Goal: Task Accomplishment & Management: Manage account settings

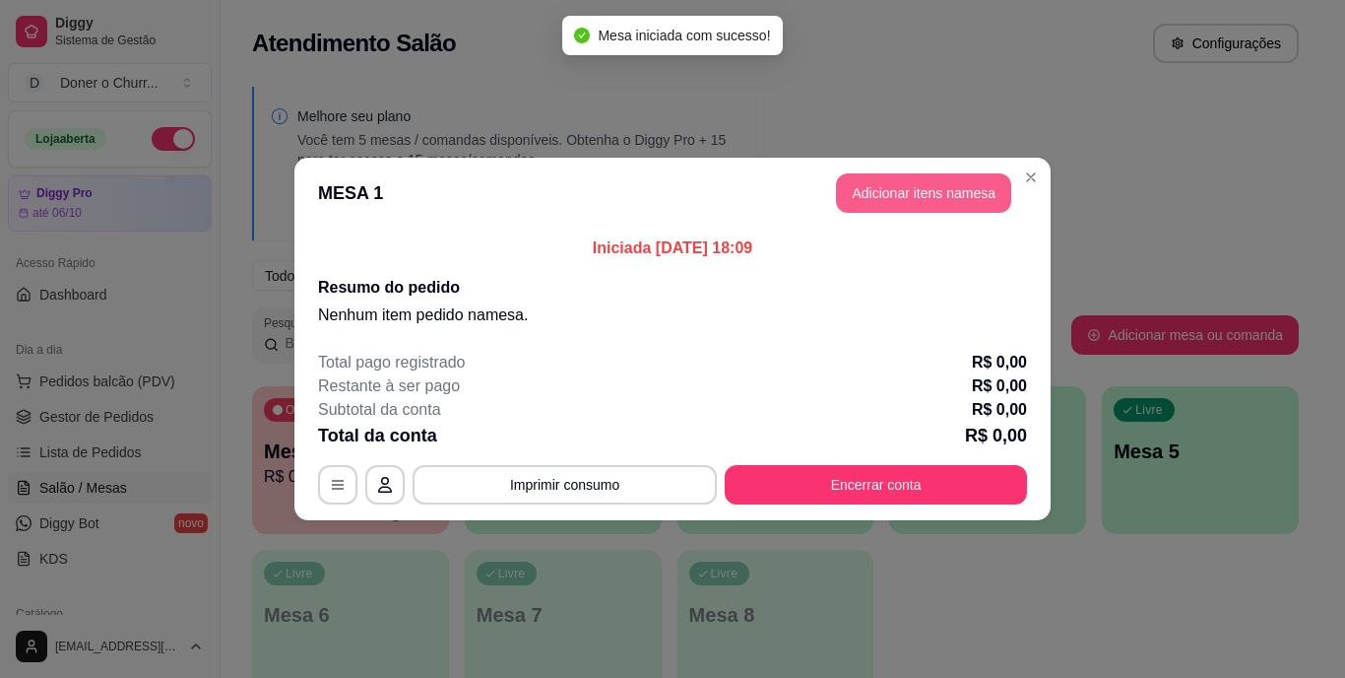
click at [893, 197] on button "Adicionar itens na mesa" at bounding box center [923, 192] width 175 height 39
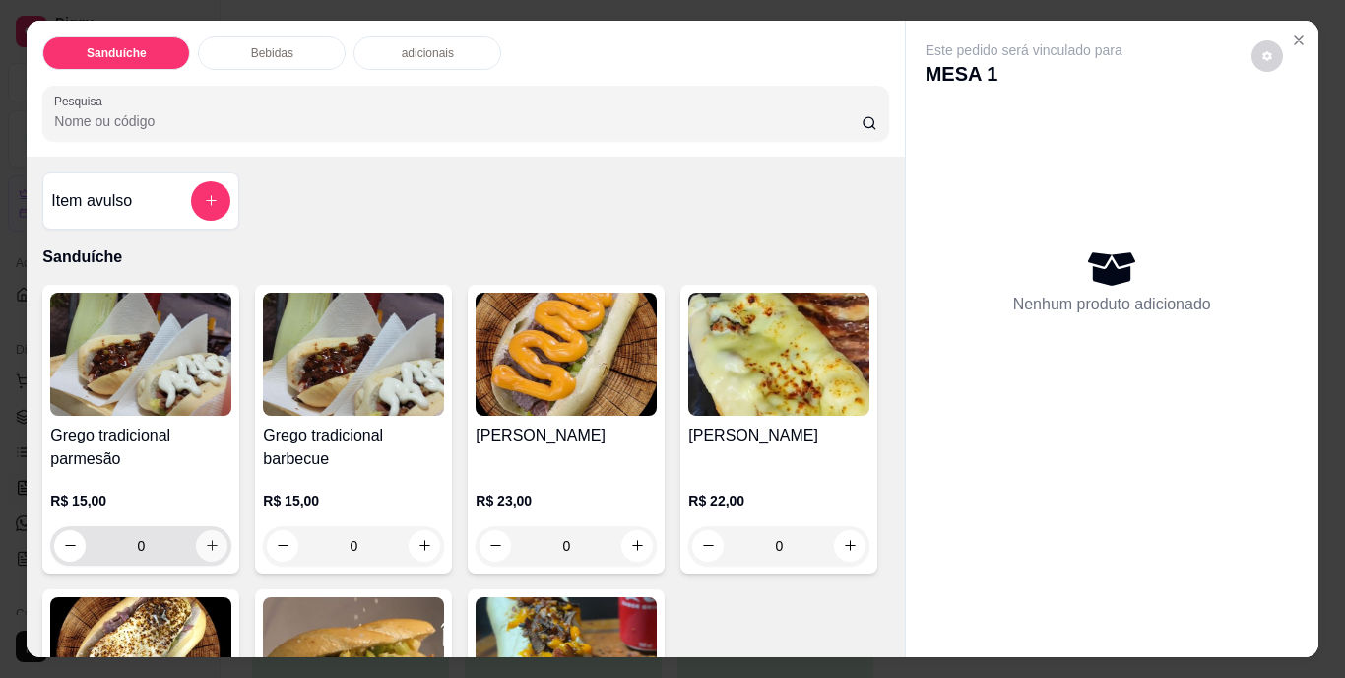
click at [207, 540] on icon "increase-product-quantity" at bounding box center [212, 545] width 15 height 15
type input "1"
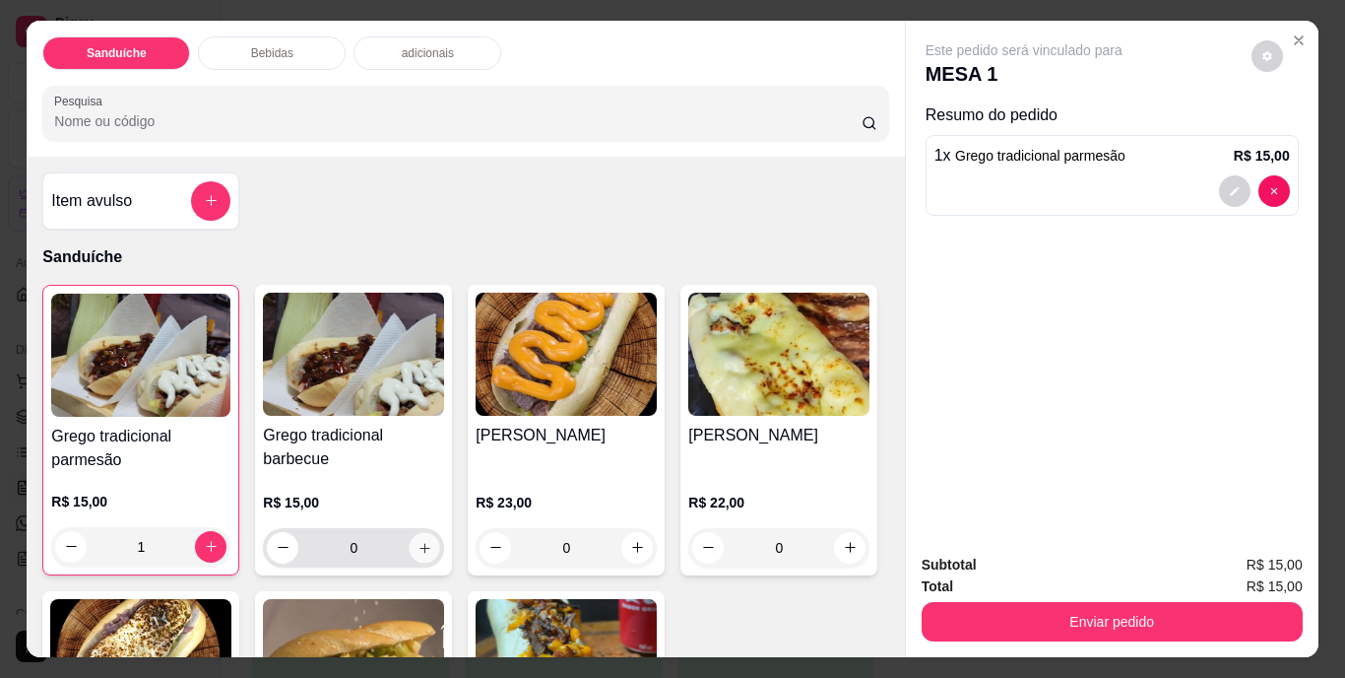
click at [424, 540] on icon "increase-product-quantity" at bounding box center [425, 547] width 15 height 15
type input "1"
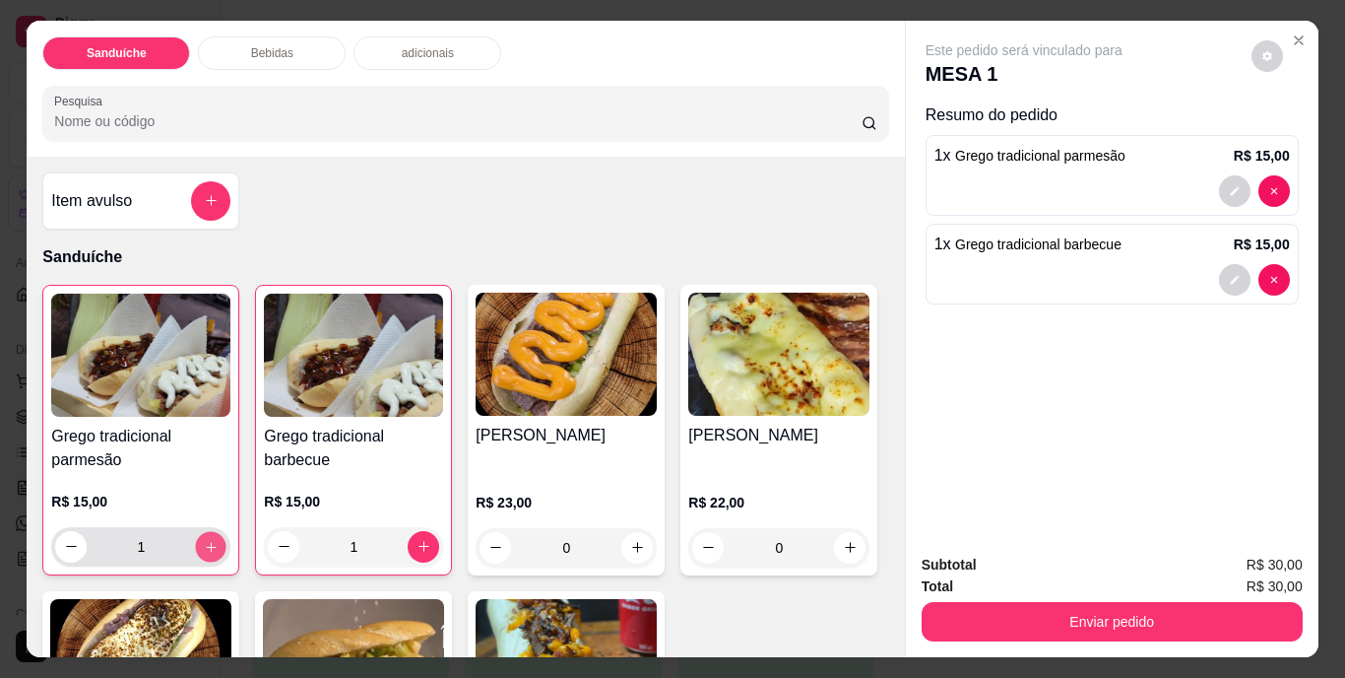
click at [208, 539] on icon "increase-product-quantity" at bounding box center [211, 546] width 15 height 15
type input "2"
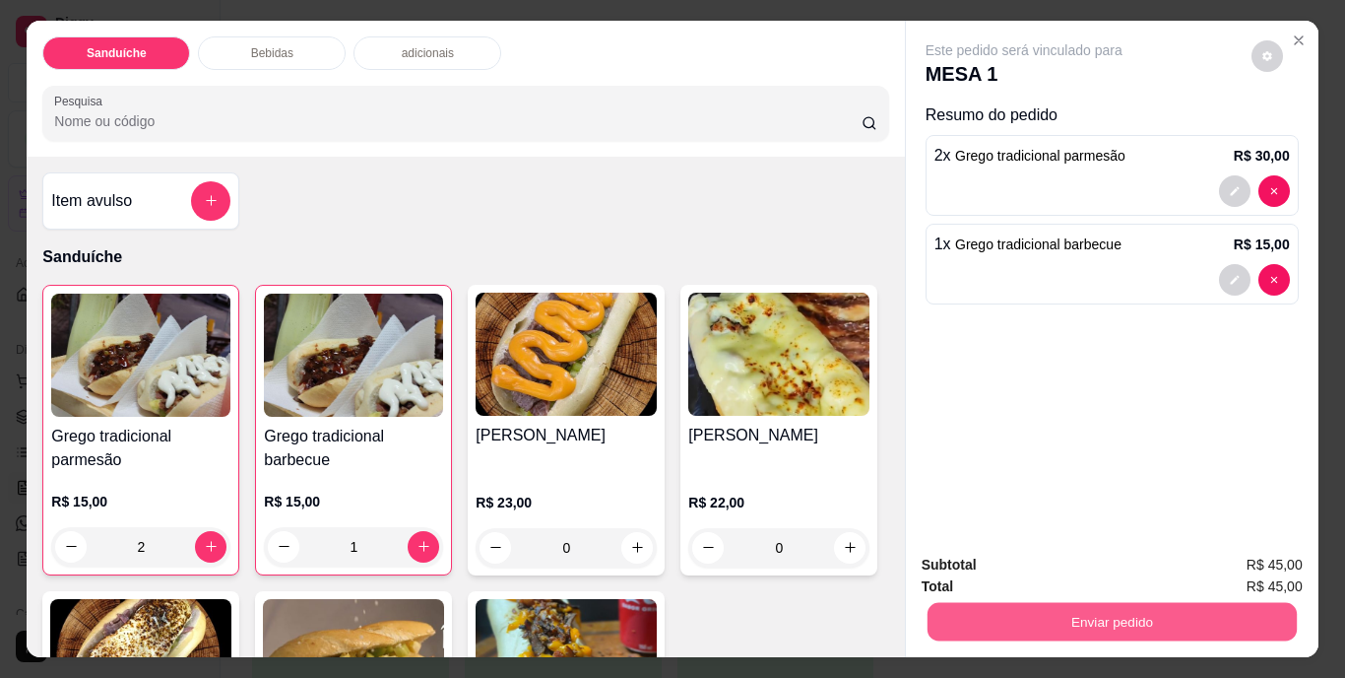
click at [1116, 608] on button "Enviar pedido" at bounding box center [1111, 622] width 369 height 38
click at [1032, 572] on button "Não registrar e enviar pedido" at bounding box center [1046, 566] width 199 height 36
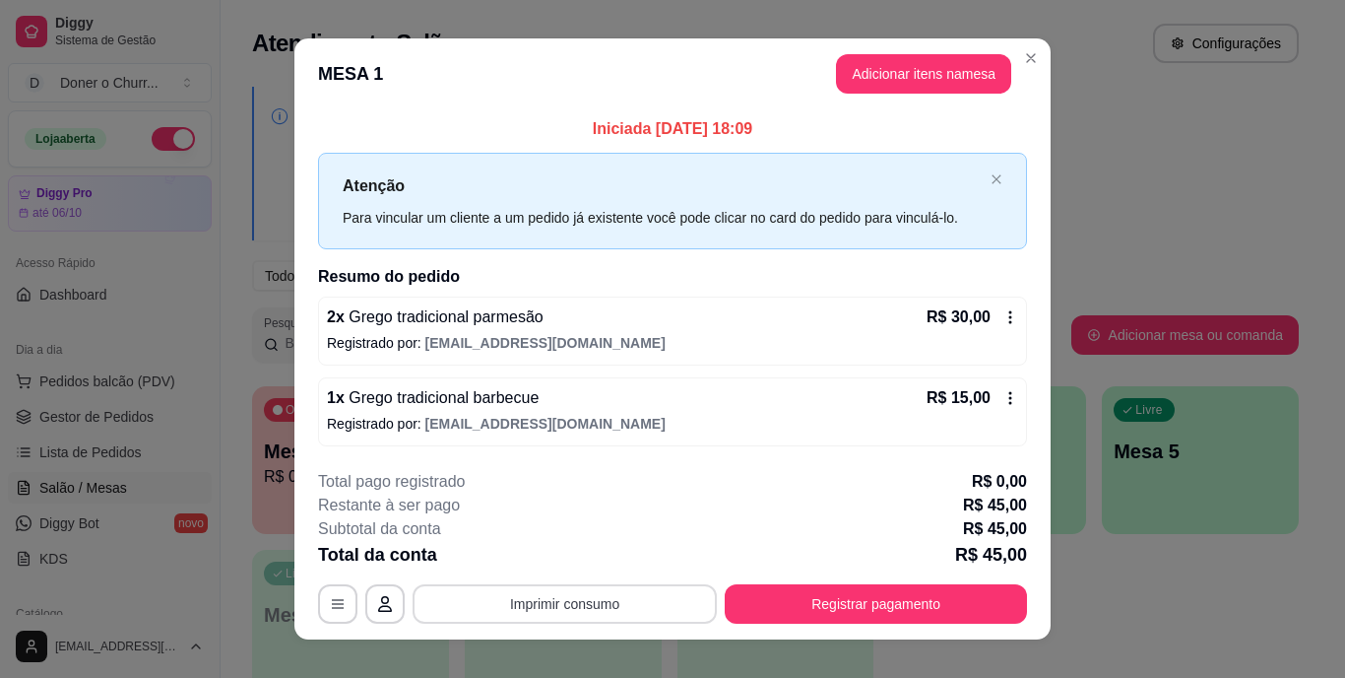
click at [536, 607] on button "Imprimir consumo" at bounding box center [565, 603] width 304 height 39
click at [559, 561] on button "IMPRESSORA" at bounding box center [563, 558] width 143 height 32
click at [551, 612] on button "Imprimir consumo" at bounding box center [565, 603] width 304 height 39
click at [567, 606] on button "Imprimir consumo" at bounding box center [565, 603] width 304 height 39
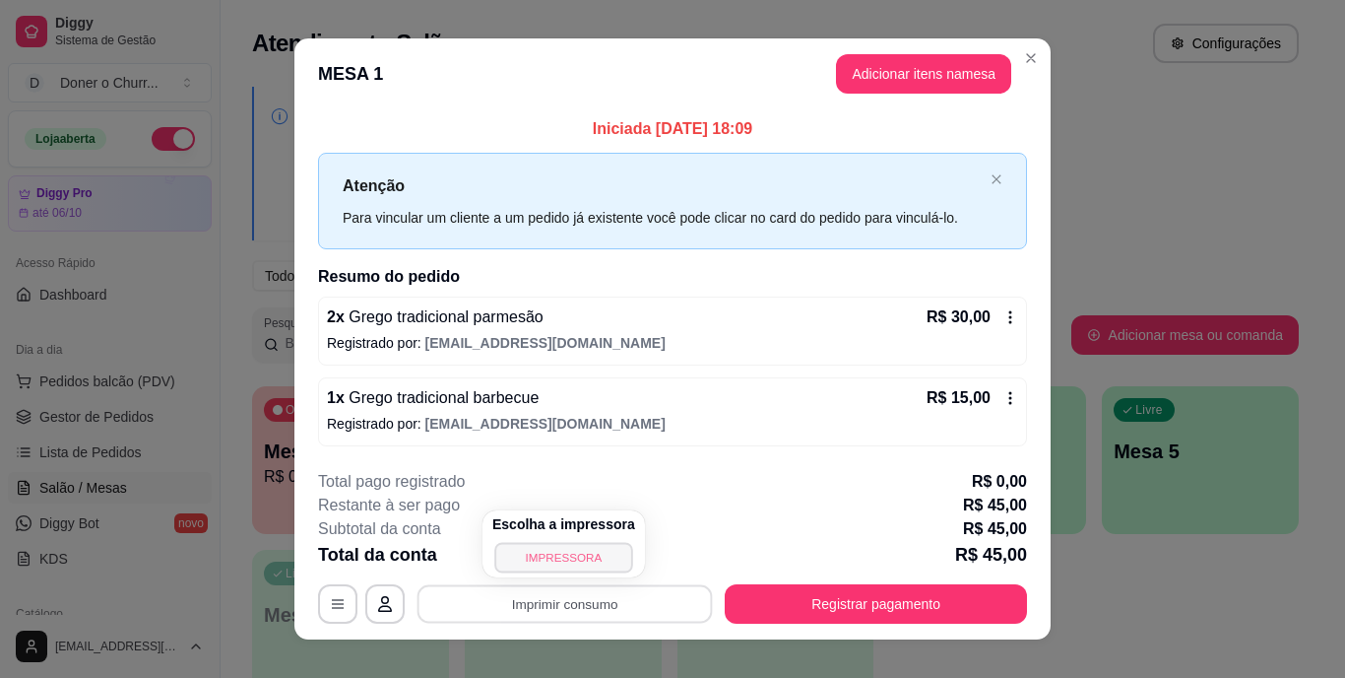
click at [547, 559] on button "IMPRESSORA" at bounding box center [563, 557] width 138 height 31
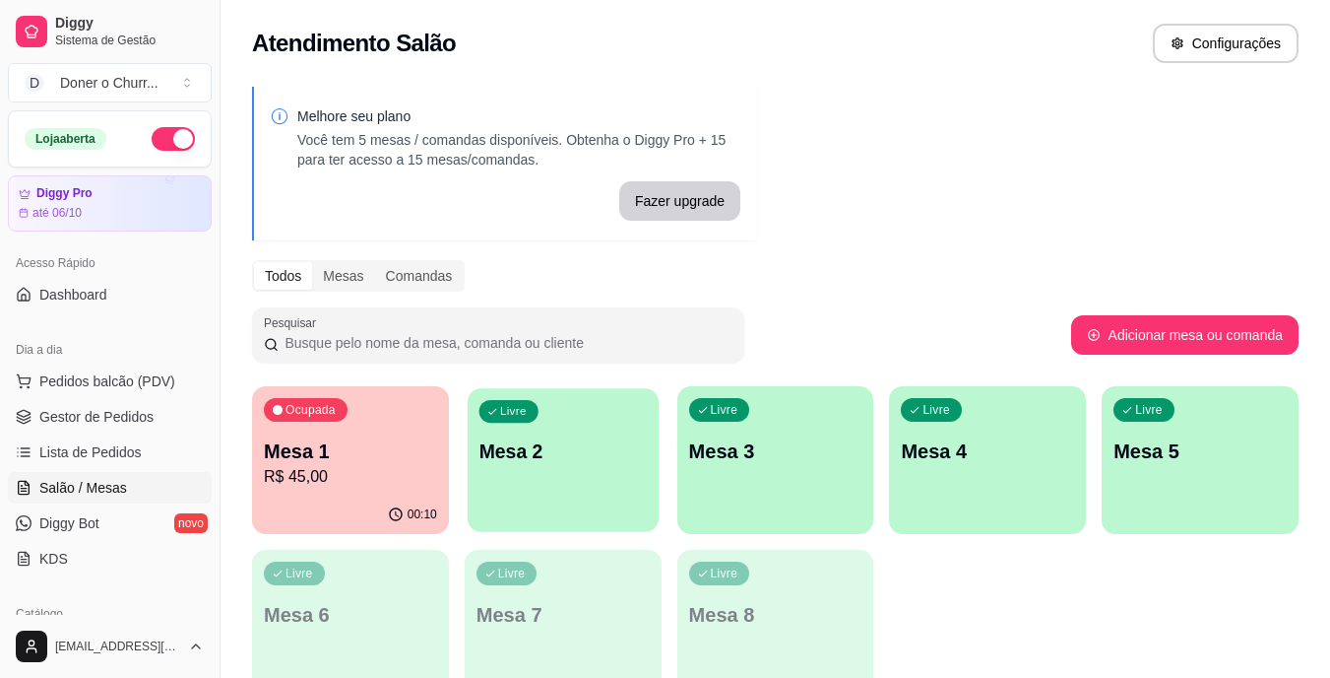
click at [602, 436] on div "Livre Mesa 2" at bounding box center [563, 448] width 191 height 120
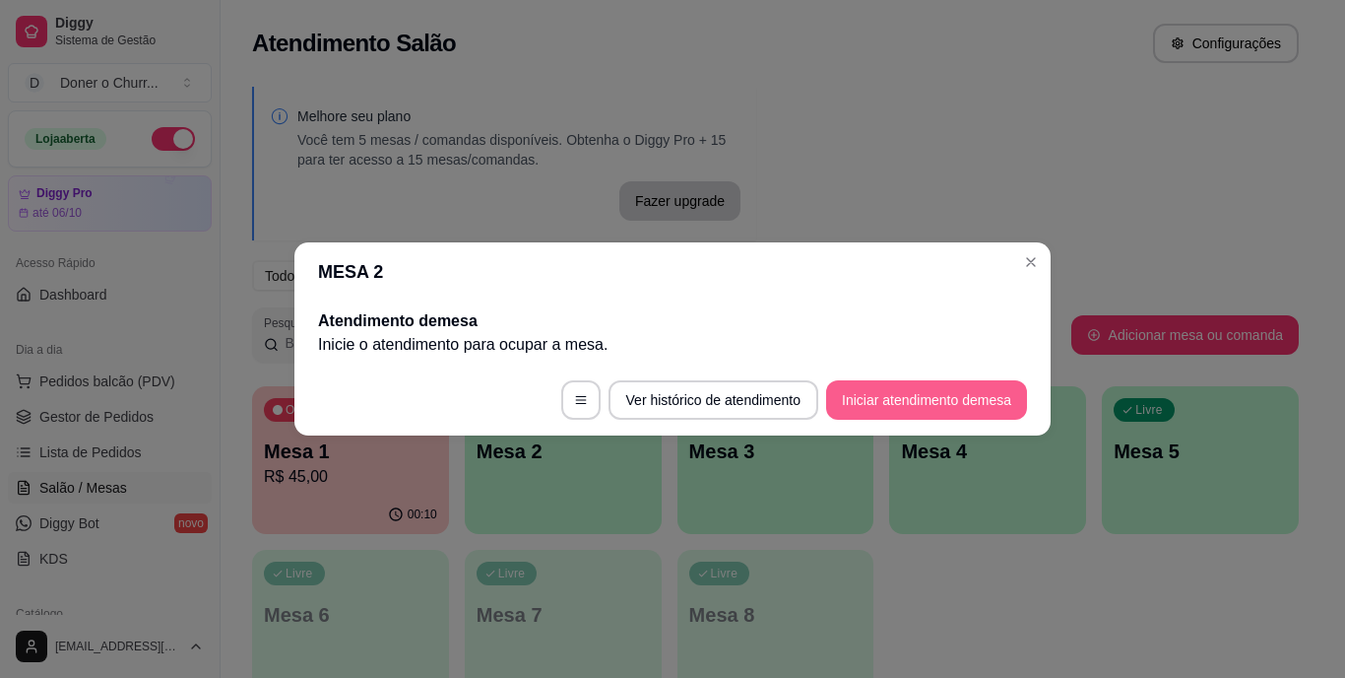
click at [864, 410] on button "Iniciar atendimento de mesa" at bounding box center [926, 399] width 201 height 39
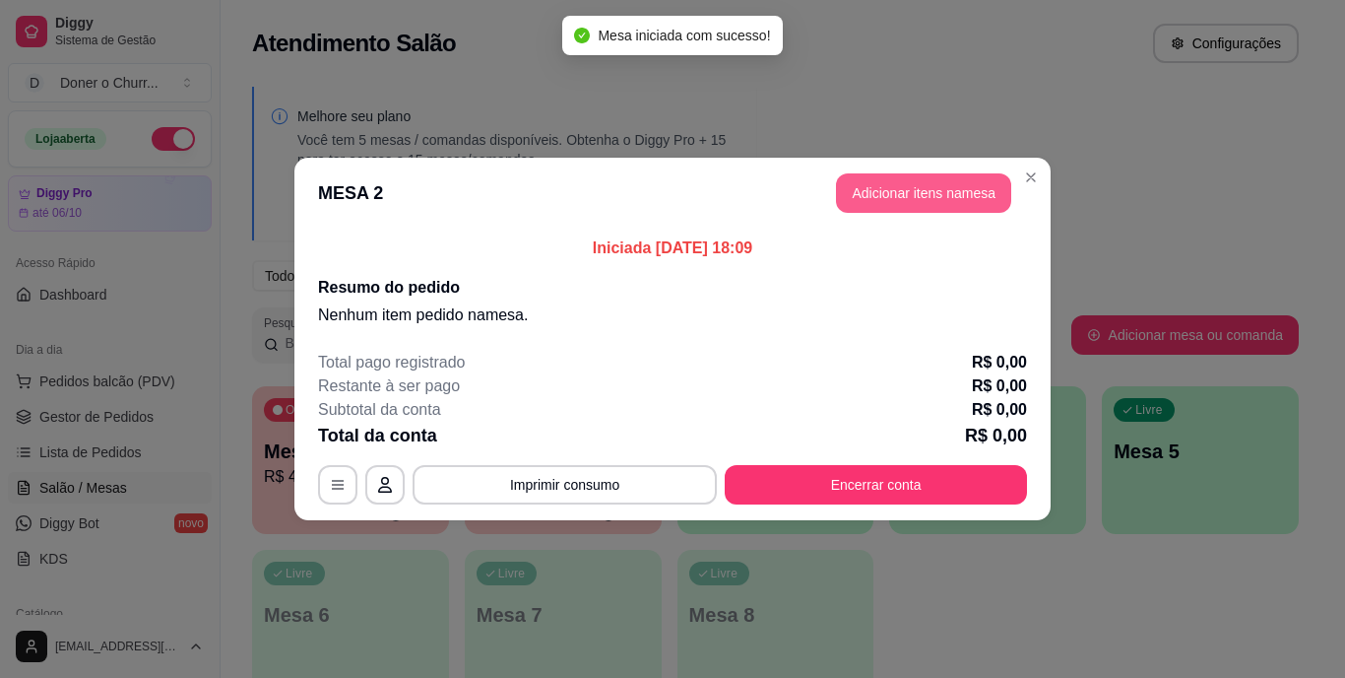
click at [931, 190] on button "Adicionar itens na mesa" at bounding box center [923, 192] width 175 height 39
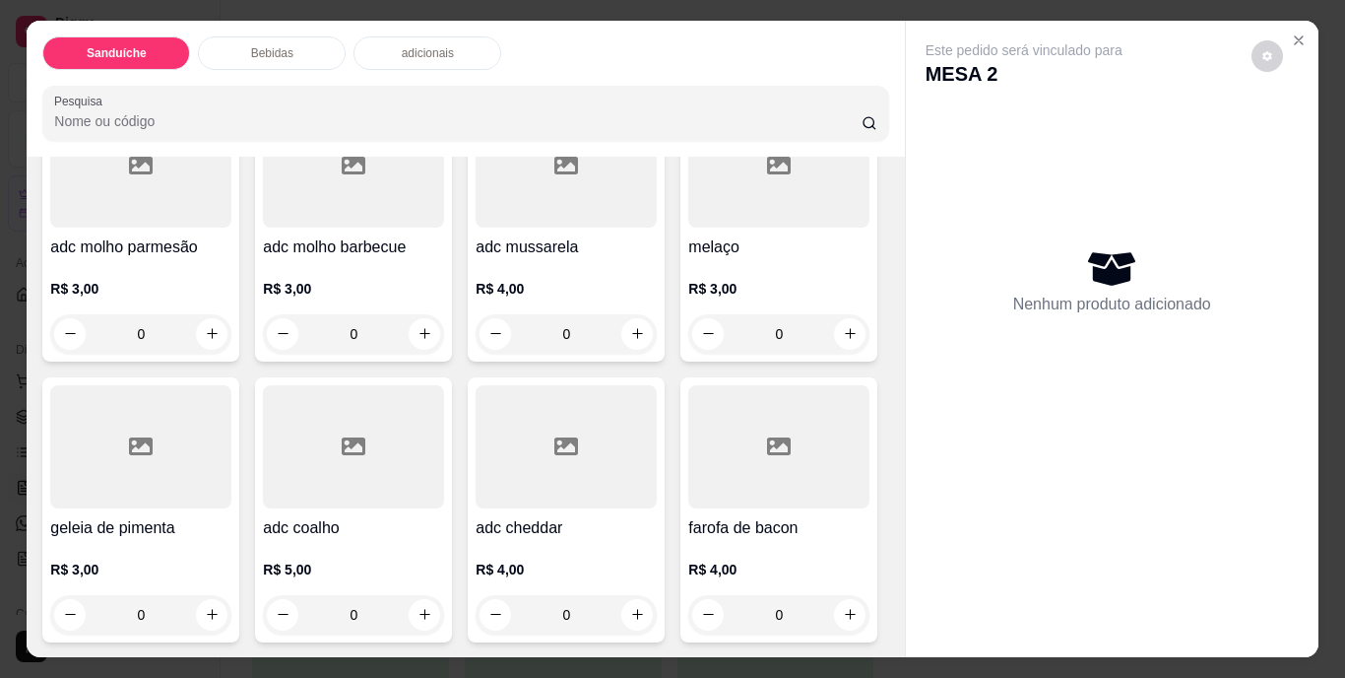
scroll to position [1280, 0]
click at [843, 21] on icon "increase-product-quantity" at bounding box center [850, 13] width 15 height 15
type input "1"
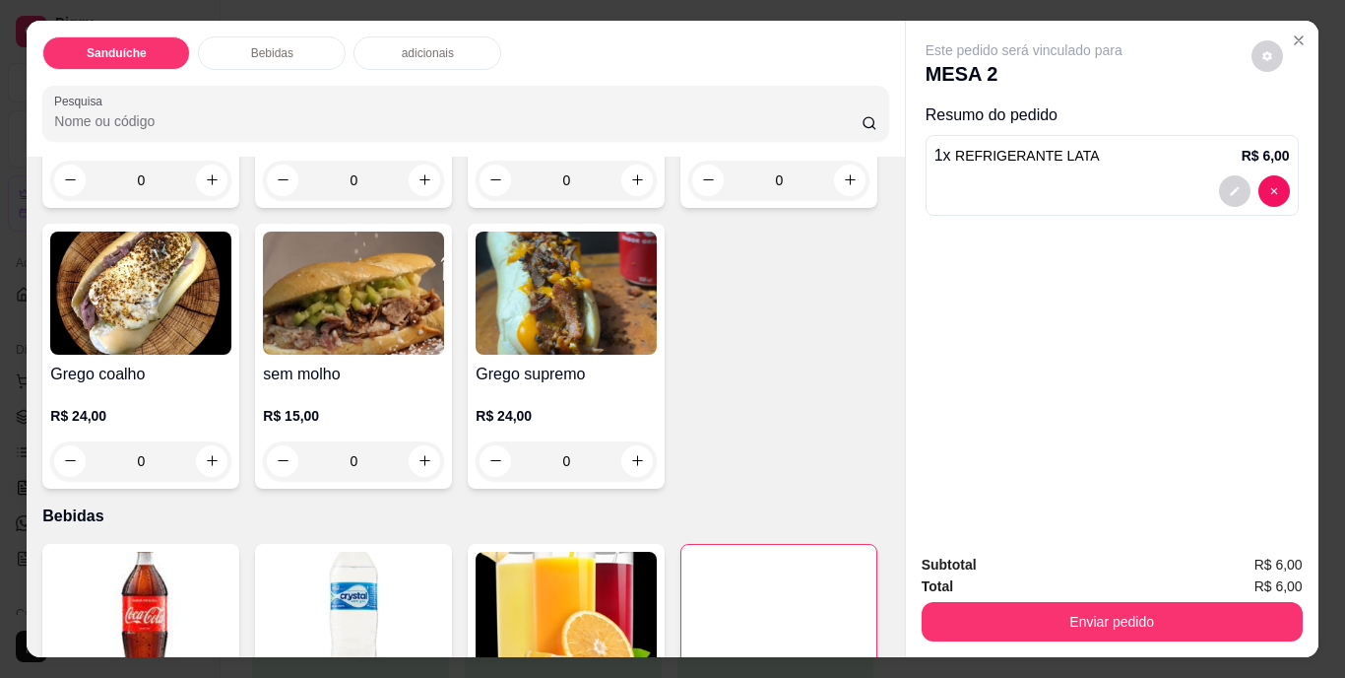
scroll to position [492, 0]
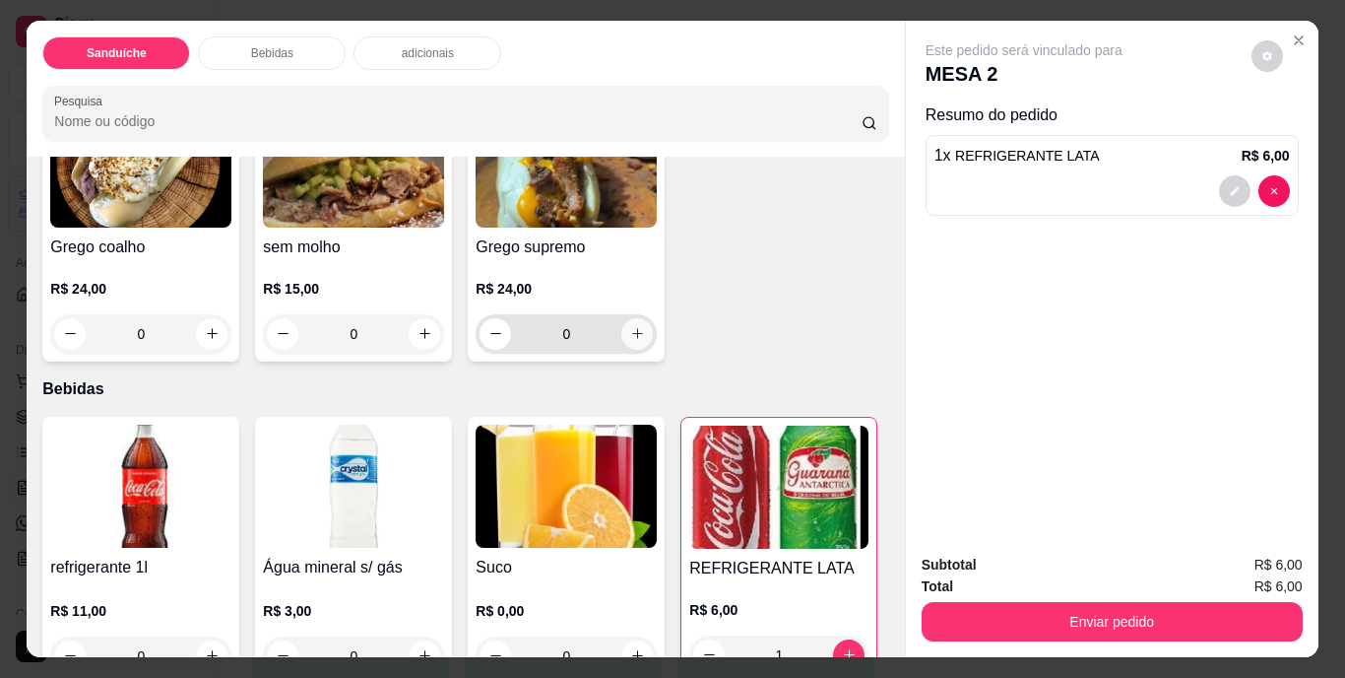
click at [632, 339] on icon "increase-product-quantity" at bounding box center [637, 333] width 11 height 11
type input "1"
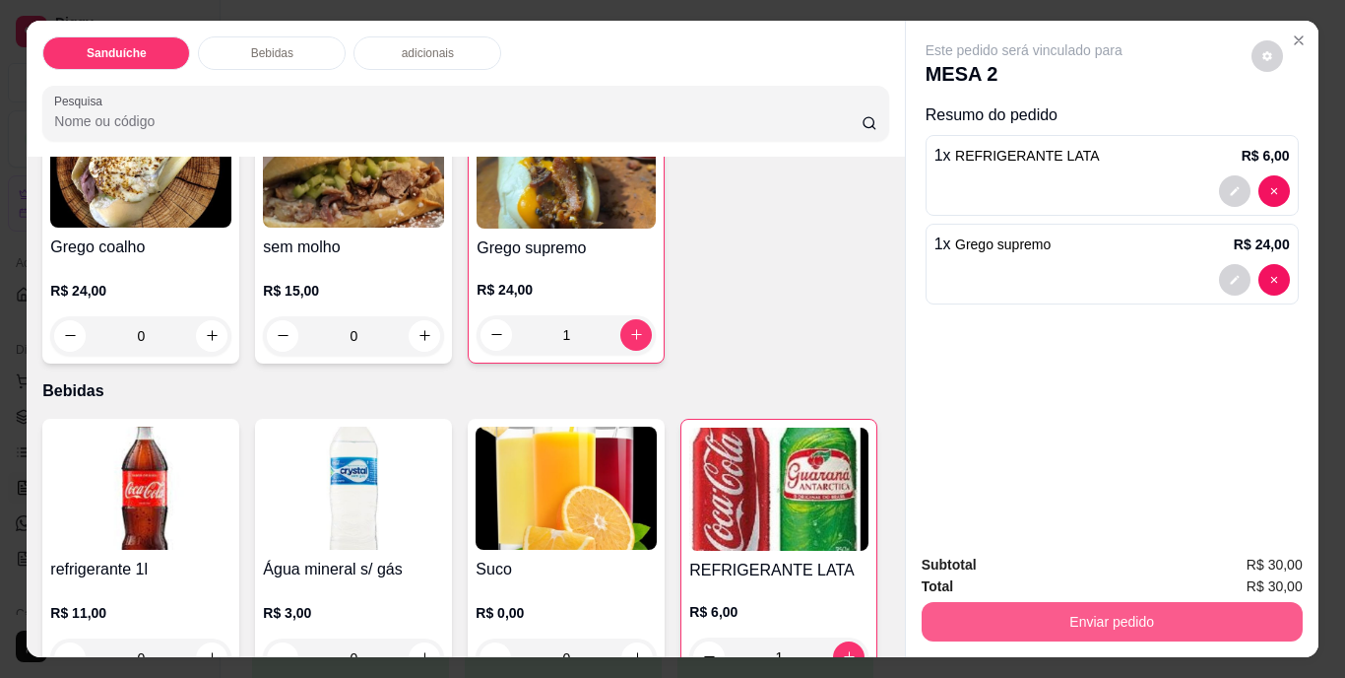
click at [1101, 618] on button "Enviar pedido" at bounding box center [1112, 621] width 381 height 39
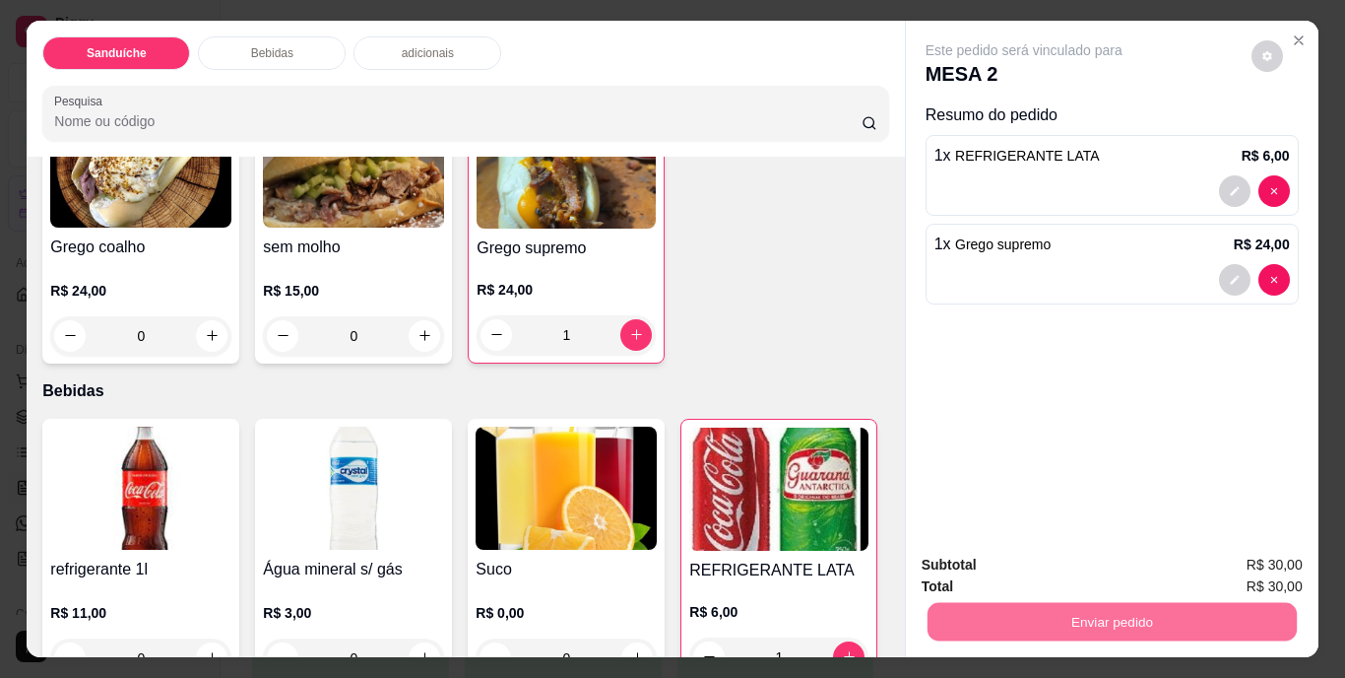
click at [1031, 564] on button "Não registrar e enviar pedido" at bounding box center [1046, 566] width 205 height 37
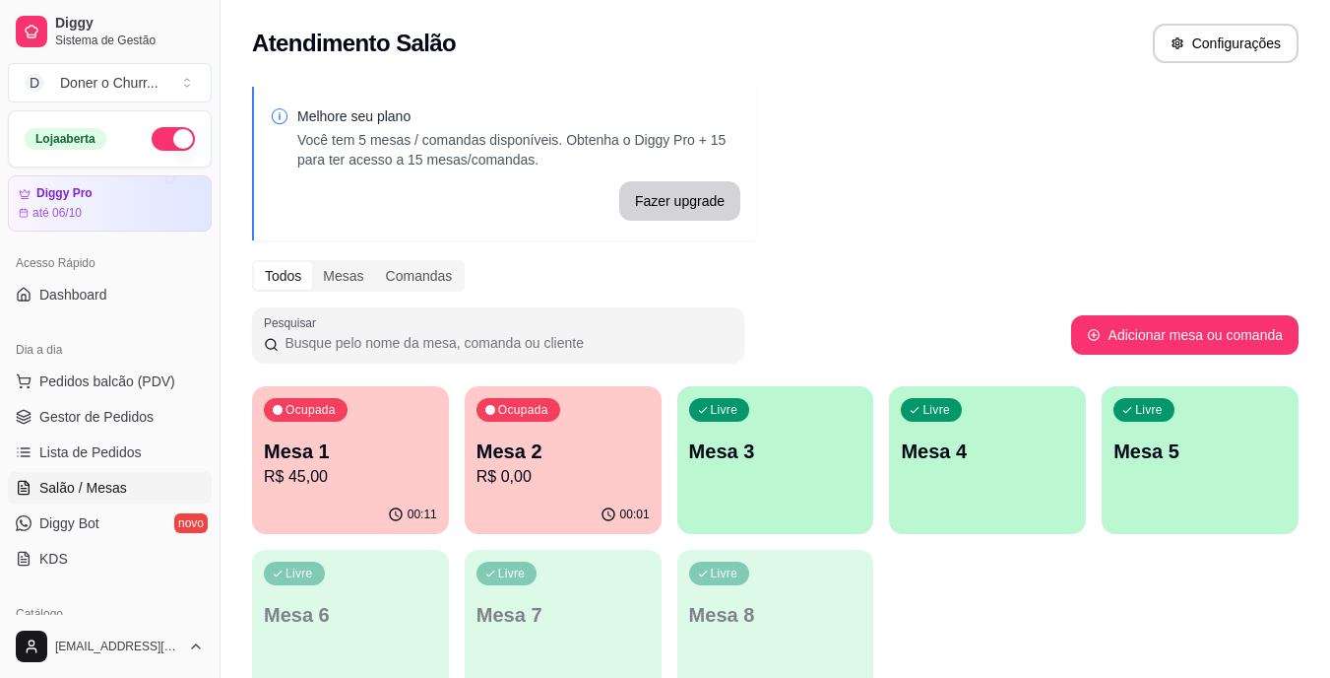
click at [537, 465] on p "R$ 0,00" at bounding box center [563, 477] width 173 height 24
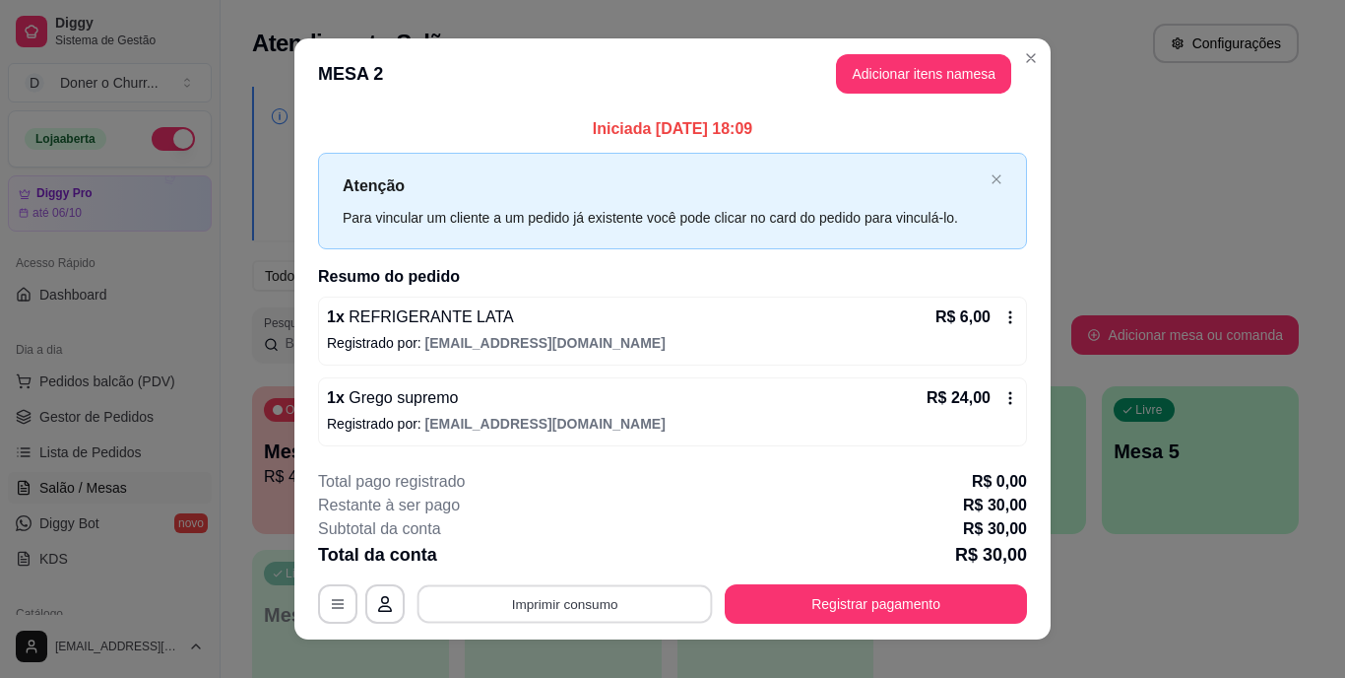
click at [544, 610] on button "Imprimir consumo" at bounding box center [565, 603] width 295 height 38
click at [562, 550] on button "IMPRESSORA" at bounding box center [563, 559] width 143 height 32
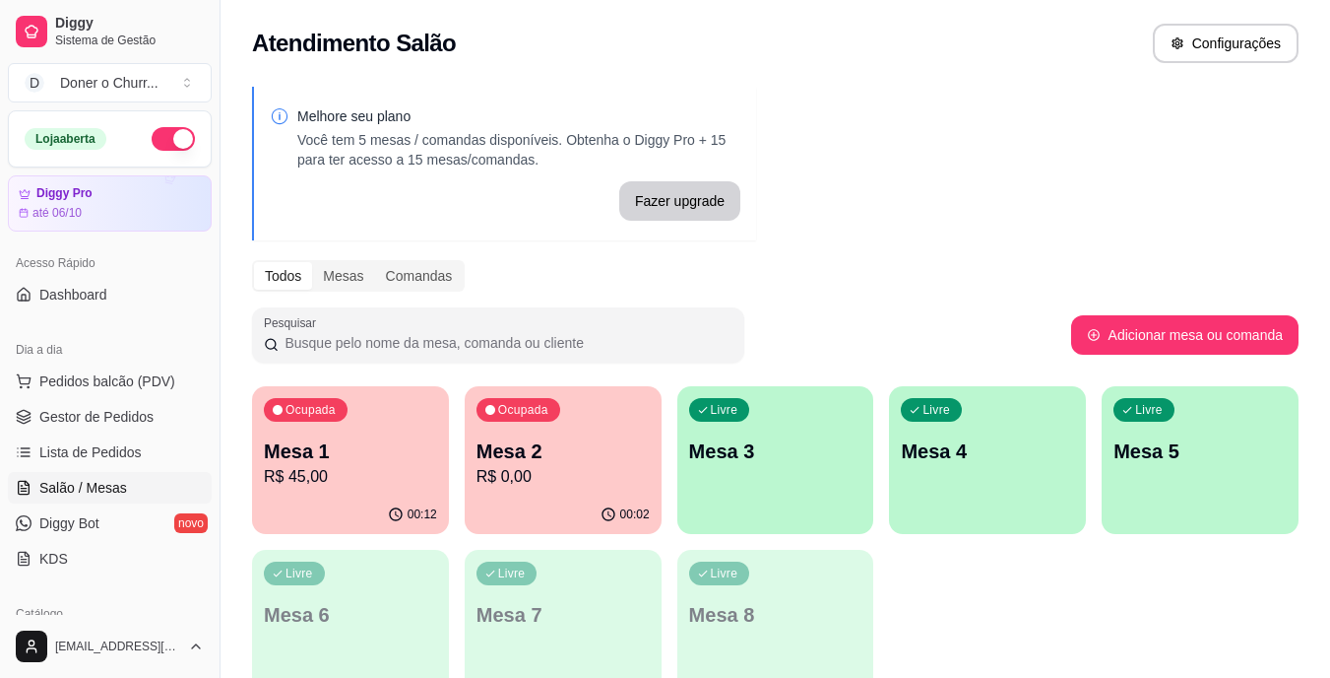
click at [746, 452] on p "Mesa 3" at bounding box center [775, 451] width 173 height 28
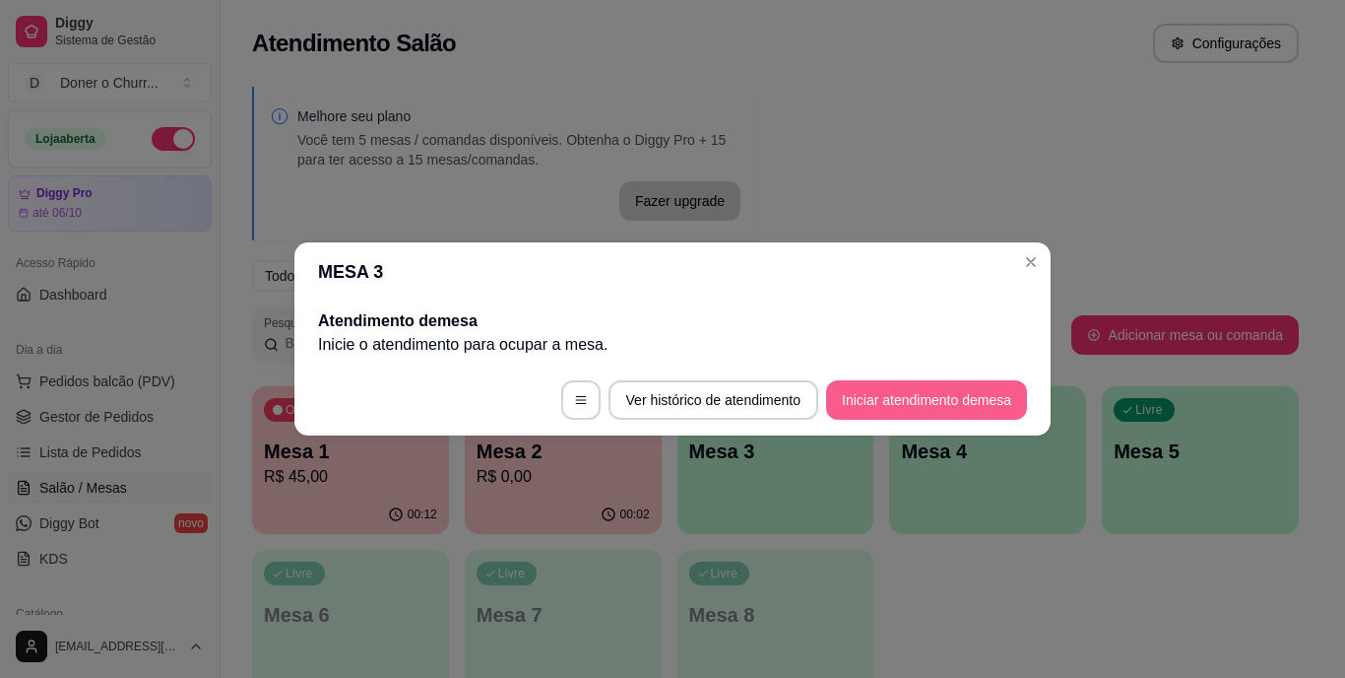
click at [885, 385] on button "Iniciar atendimento de mesa" at bounding box center [926, 399] width 201 height 39
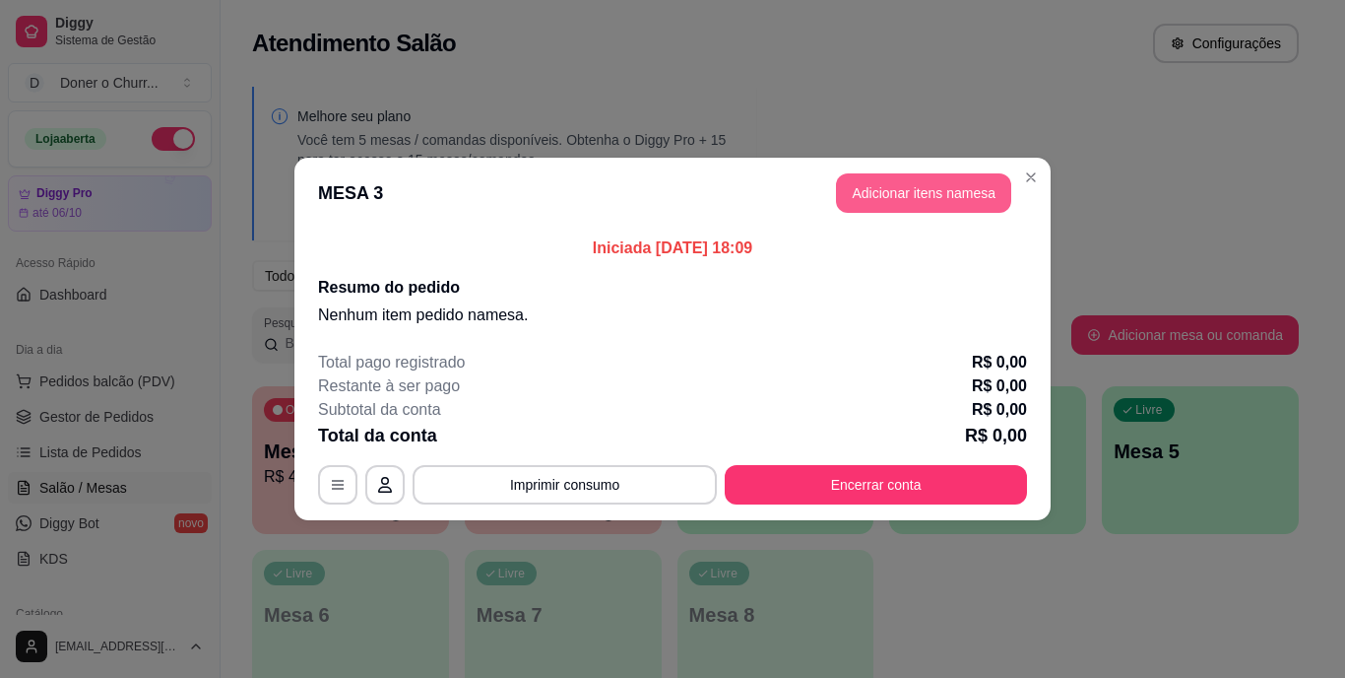
click at [926, 200] on button "Adicionar itens na mesa" at bounding box center [923, 192] width 175 height 39
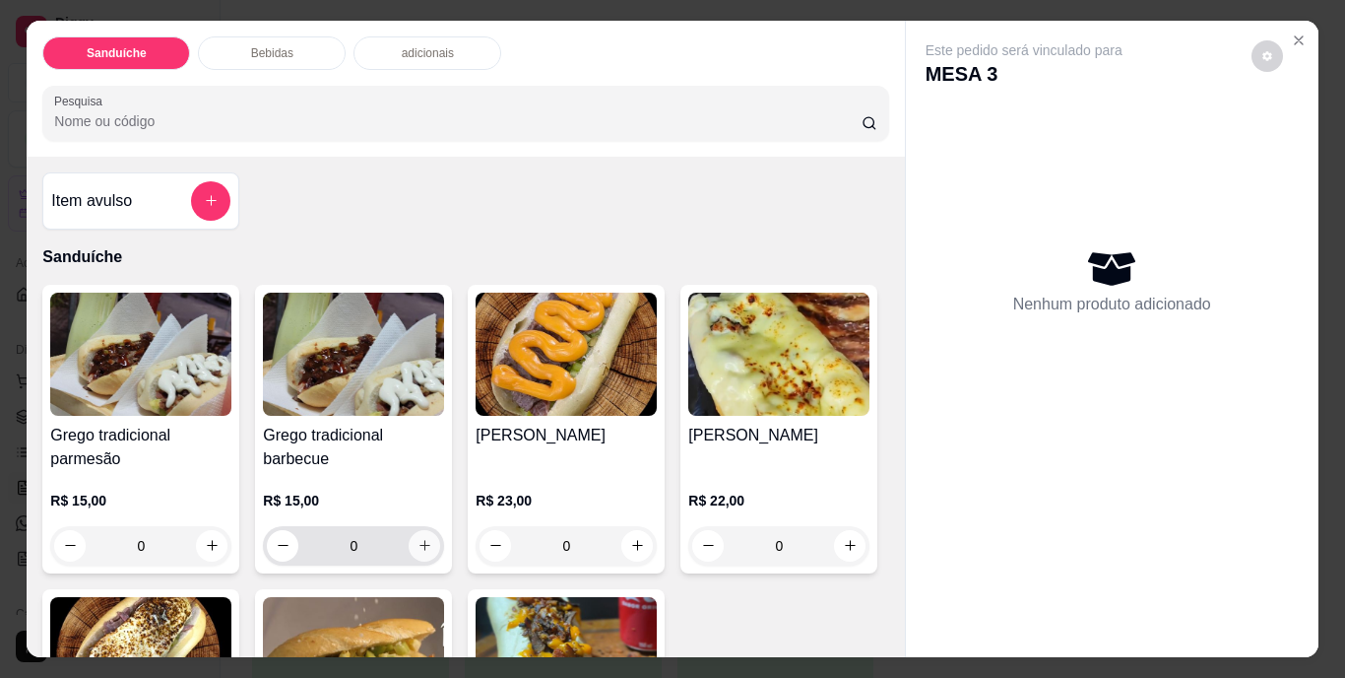
click at [421, 540] on icon "increase-product-quantity" at bounding box center [425, 545] width 11 height 11
type input "1"
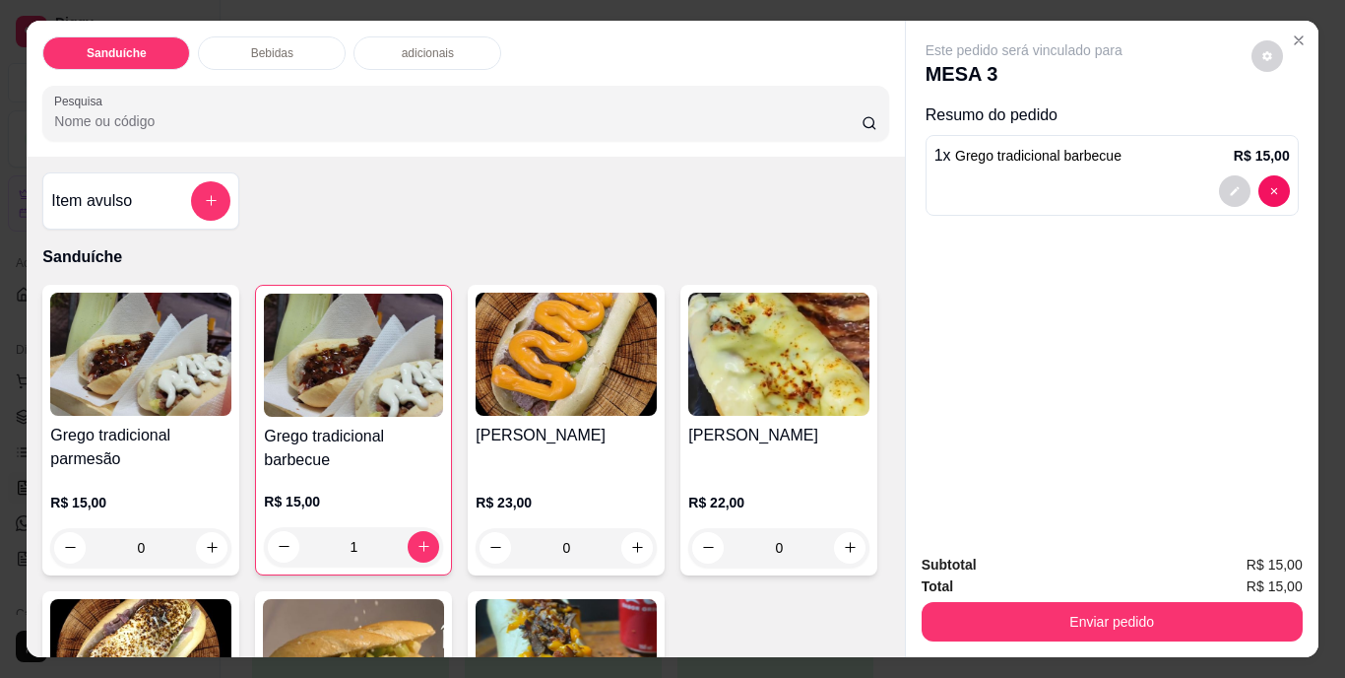
click at [1018, 609] on button "Enviar pedido" at bounding box center [1112, 621] width 381 height 39
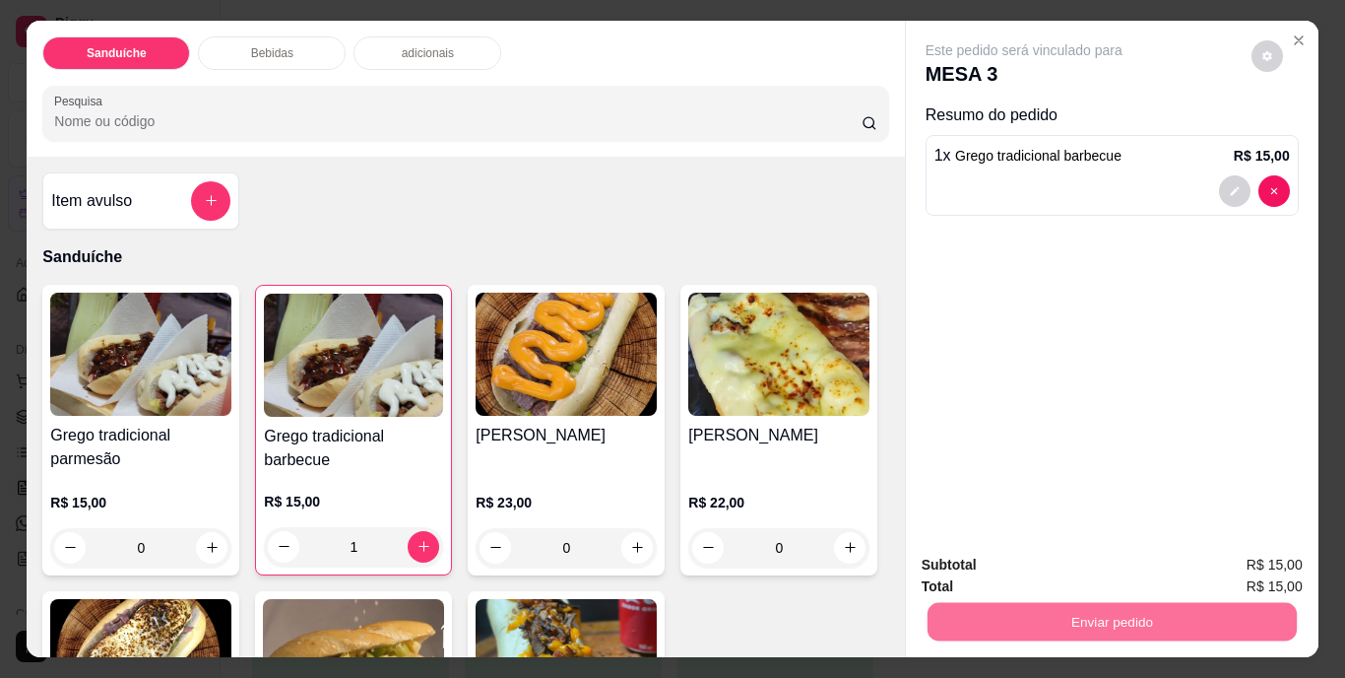
click at [1020, 563] on button "Não registrar e enviar pedido" at bounding box center [1046, 565] width 199 height 36
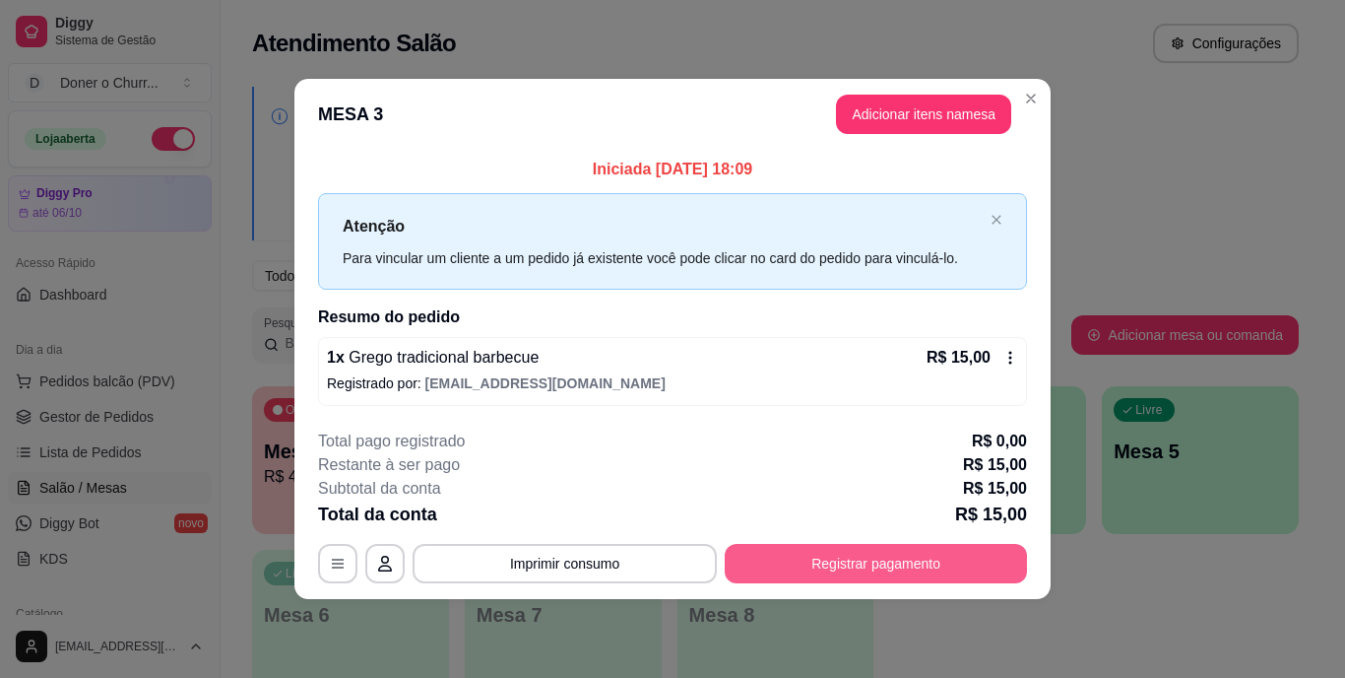
click at [838, 564] on button "Registrar pagamento" at bounding box center [876, 563] width 302 height 39
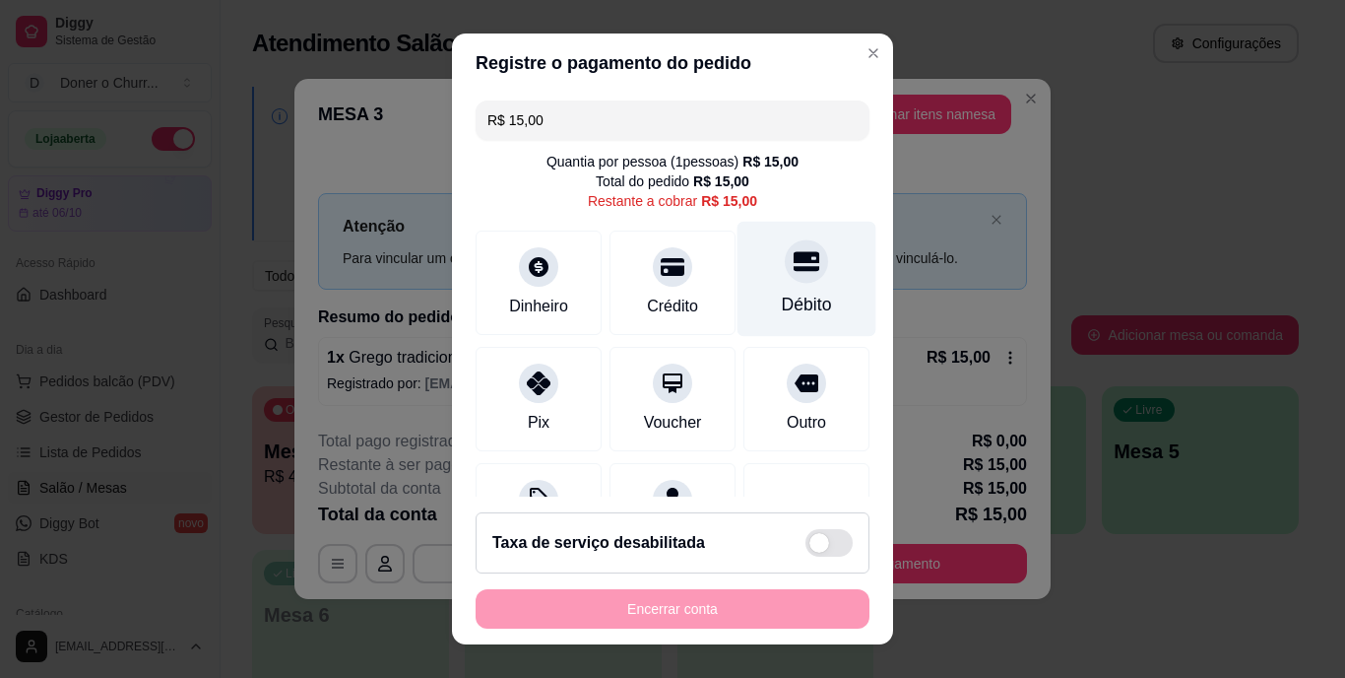
click at [782, 296] on div "Débito" at bounding box center [807, 305] width 50 height 26
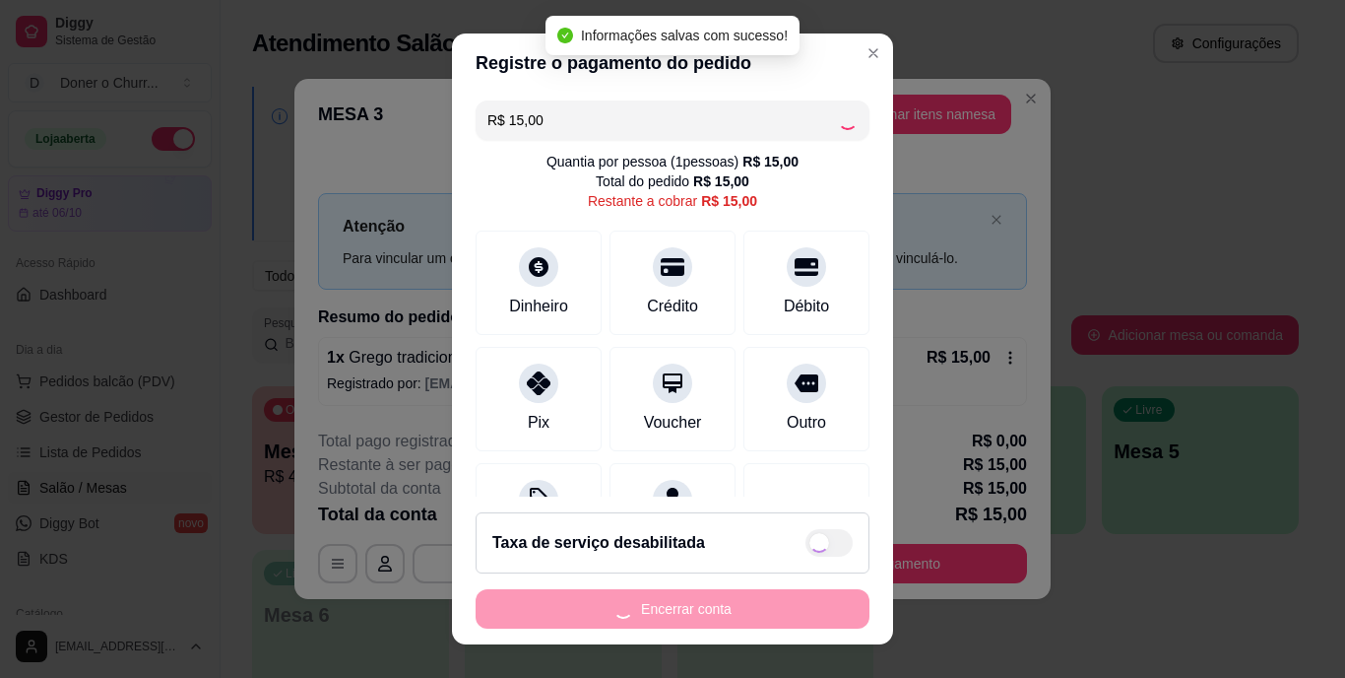
type input "R$ 0,00"
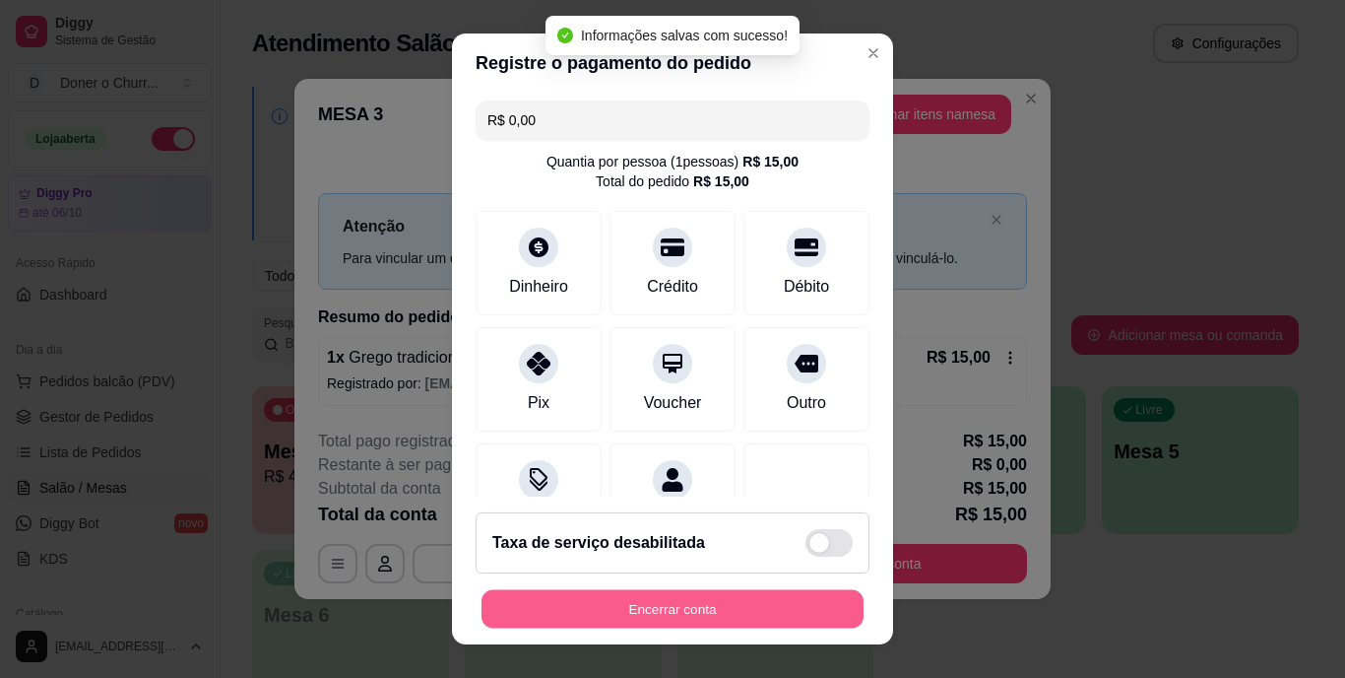
click at [718, 616] on button "Encerrar conta" at bounding box center [673, 608] width 382 height 38
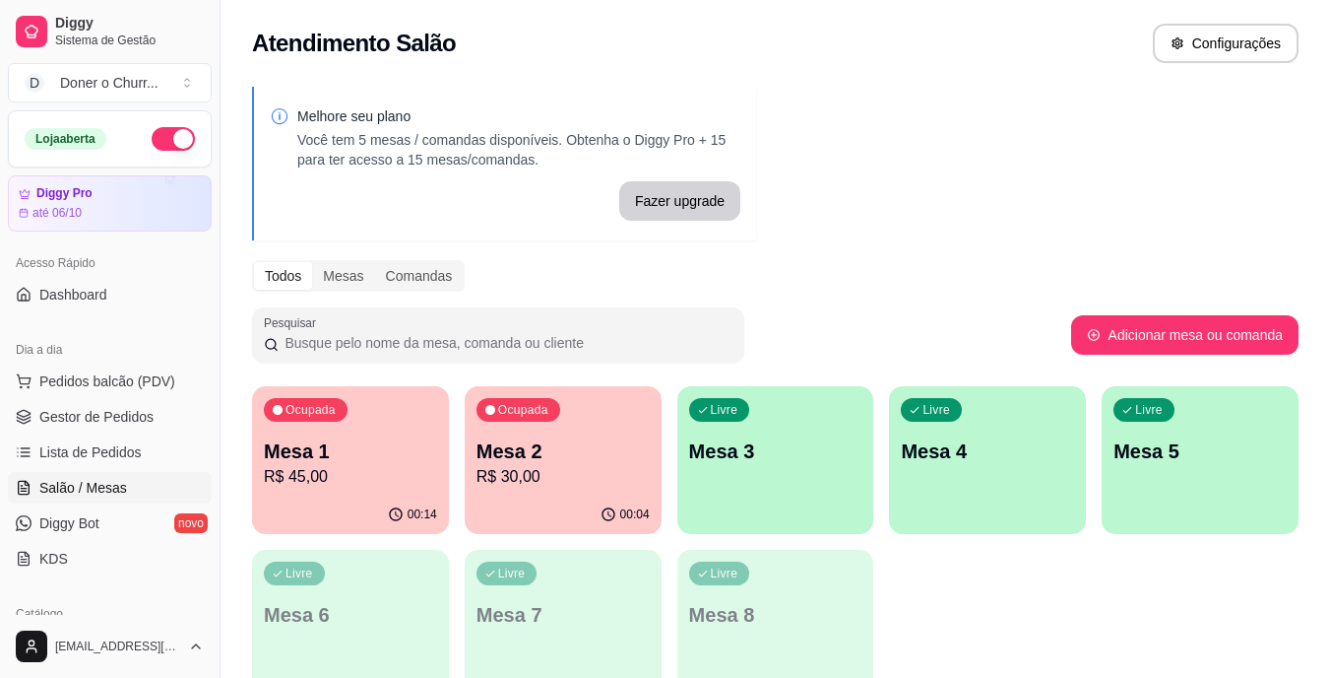
click at [1063, 631] on div "Ocupada Mesa 1 R$ 45,00 00:14 Ocupada Mesa 2 R$ 30,00 00:04 Livre Mesa 3 Livre …" at bounding box center [775, 541] width 1047 height 311
click at [428, 459] on p "Mesa 1" at bounding box center [351, 451] width 168 height 27
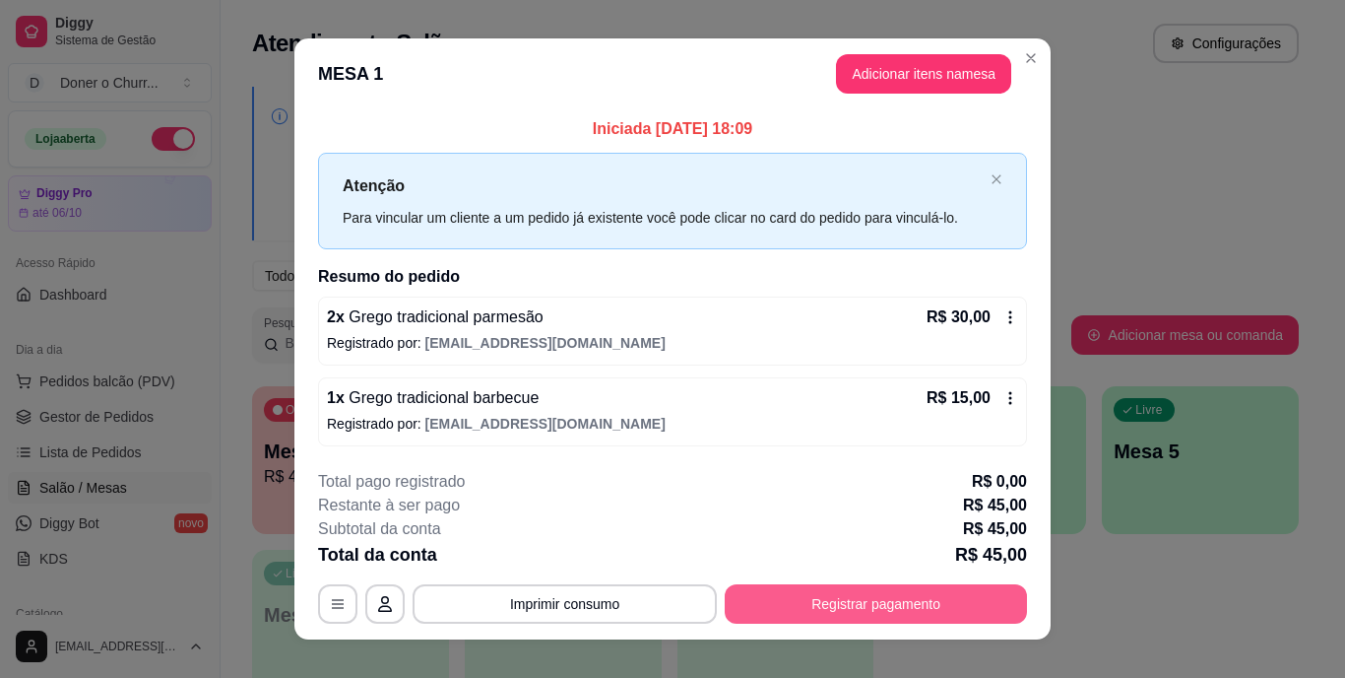
click at [765, 586] on button "Registrar pagamento" at bounding box center [876, 603] width 302 height 39
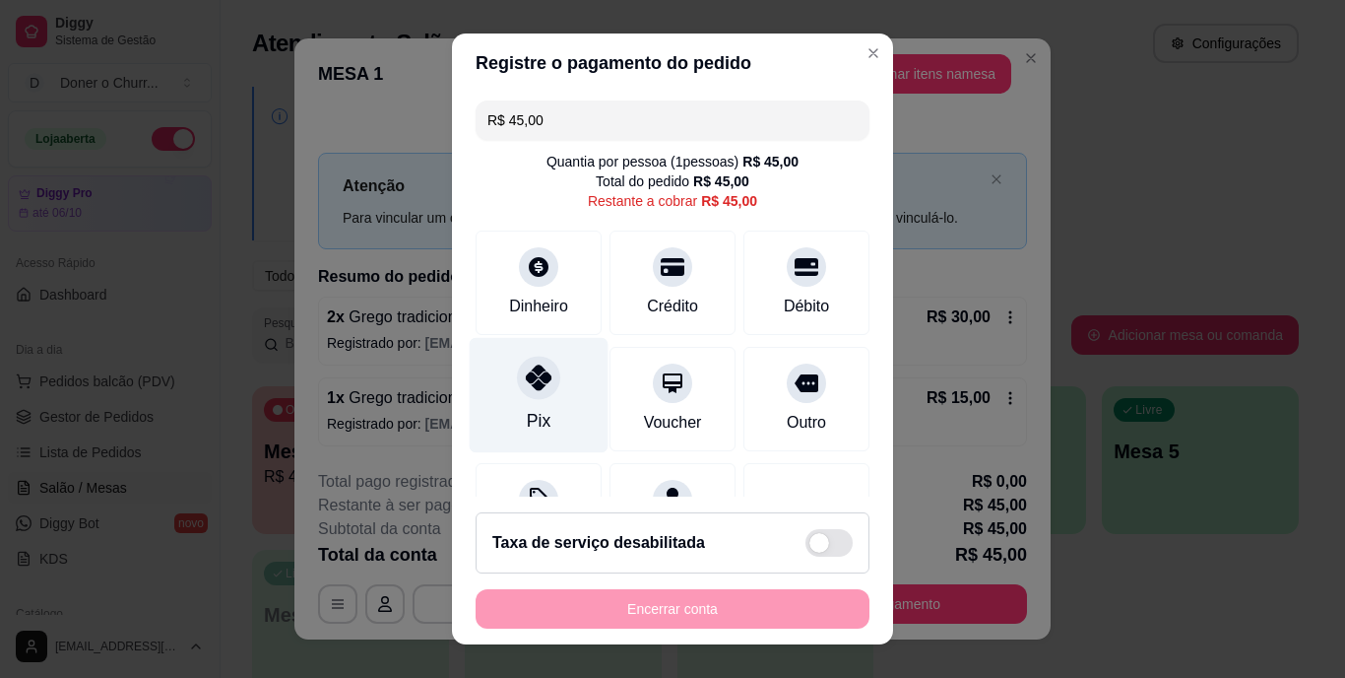
drag, startPoint x: 531, startPoint y: 405, endPoint x: 513, endPoint y: 406, distance: 17.8
click at [531, 405] on div "Pix" at bounding box center [539, 395] width 139 height 115
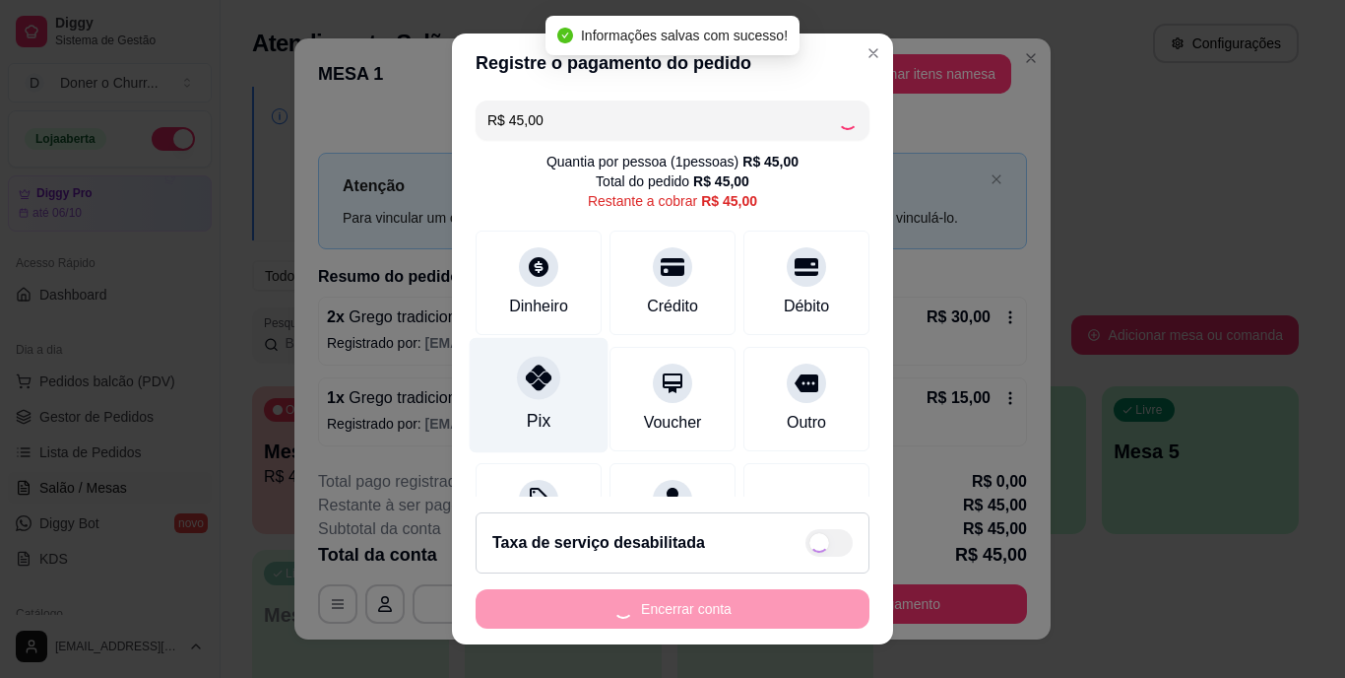
type input "R$ 0,00"
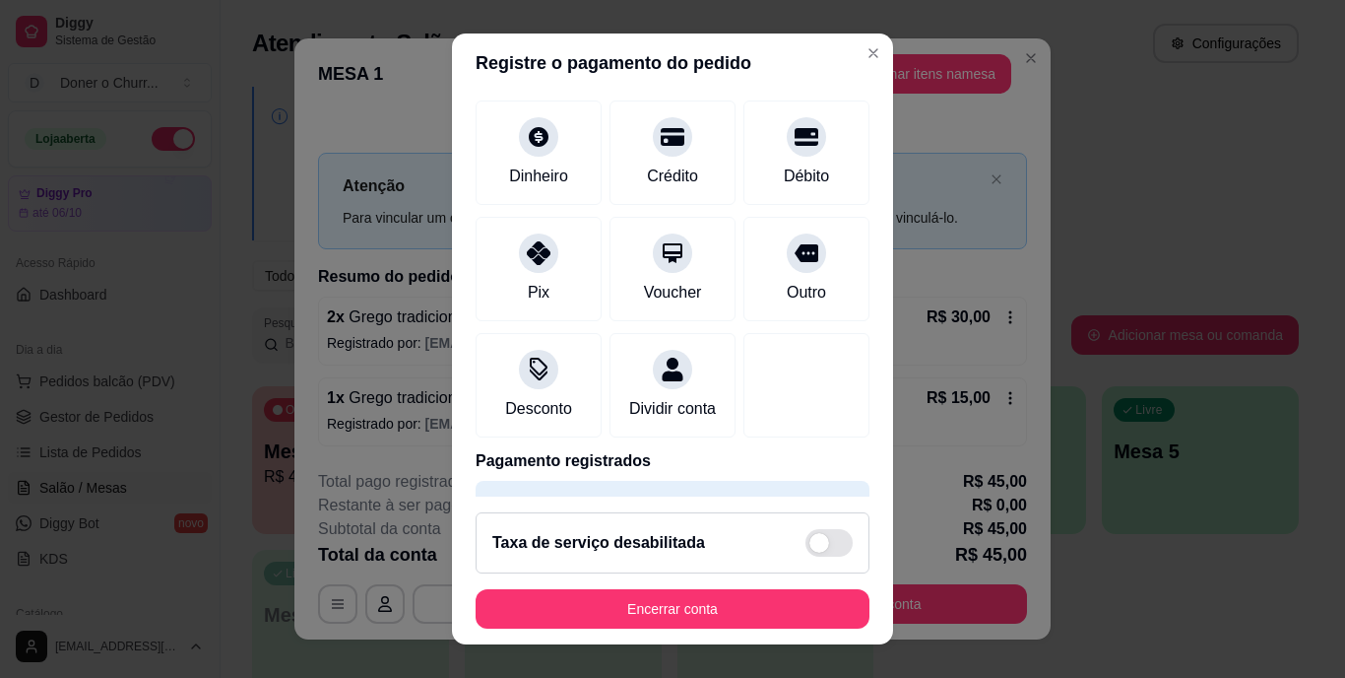
scroll to position [185, 0]
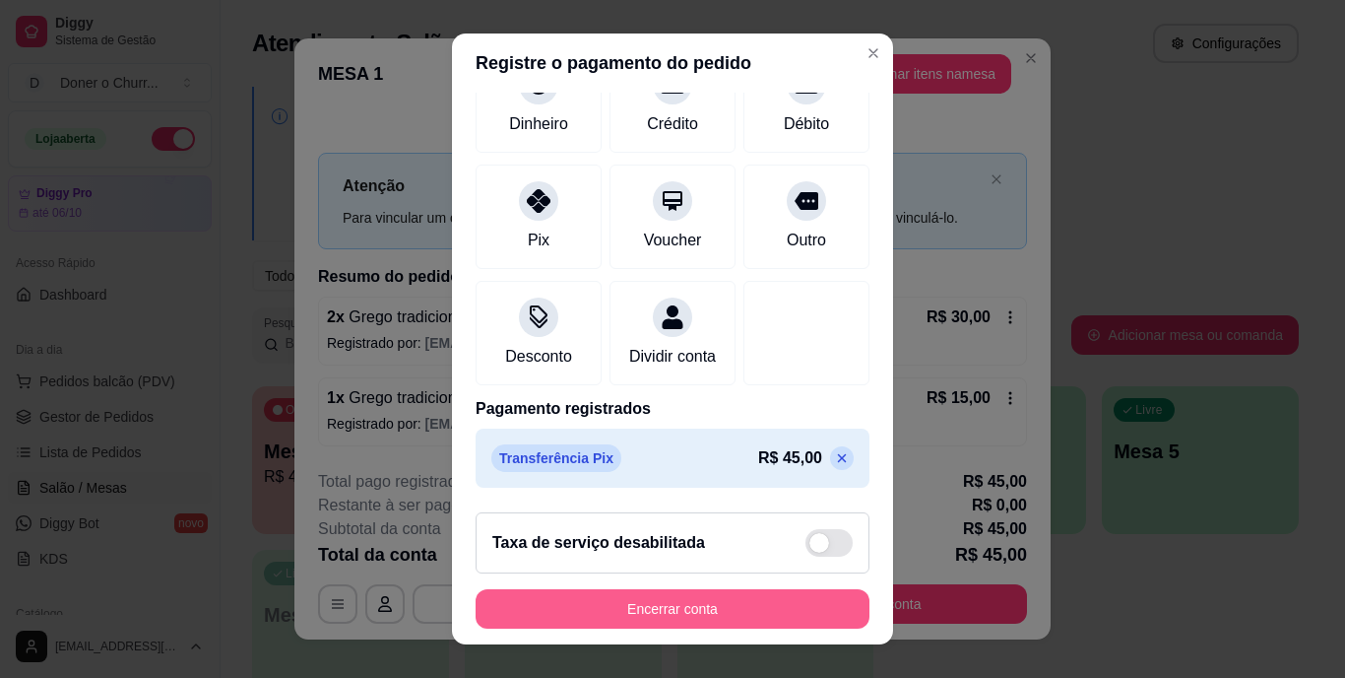
click at [644, 603] on button "Encerrar conta" at bounding box center [673, 608] width 394 height 39
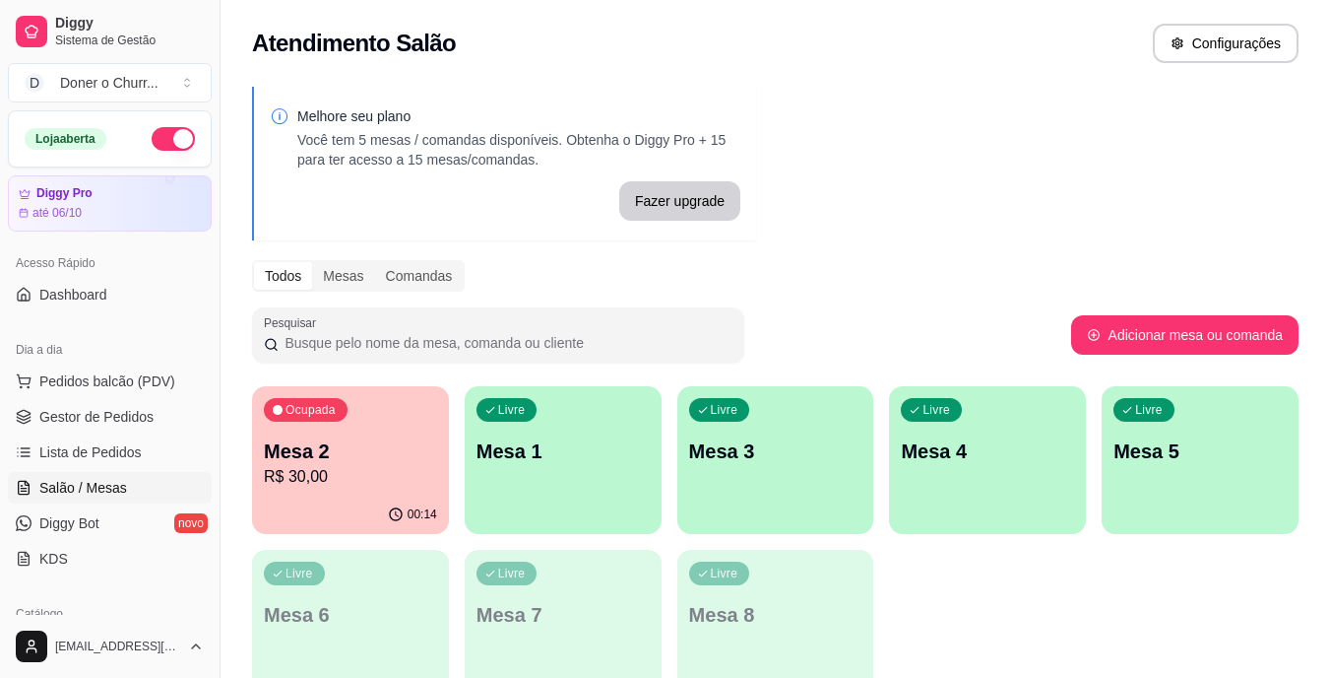
click at [394, 482] on p "R$ 30,00" at bounding box center [350, 477] width 173 height 24
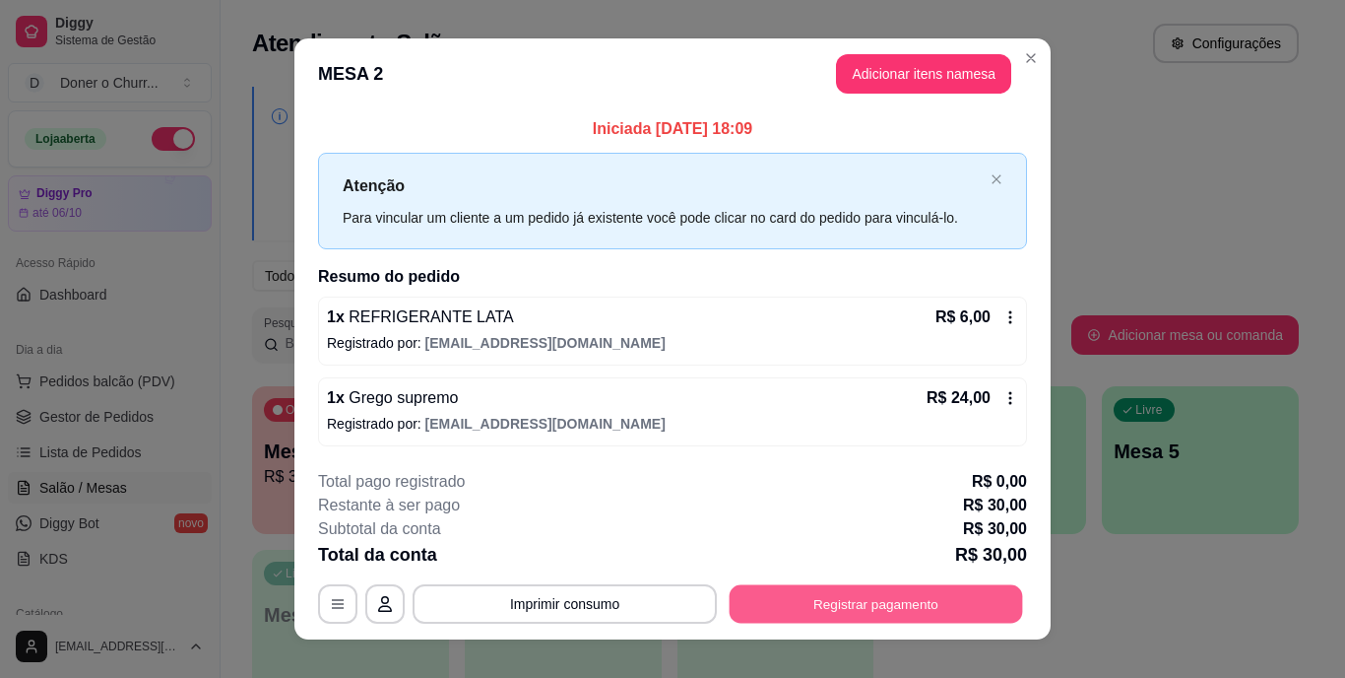
click at [880, 588] on button "Registrar pagamento" at bounding box center [876, 603] width 293 height 38
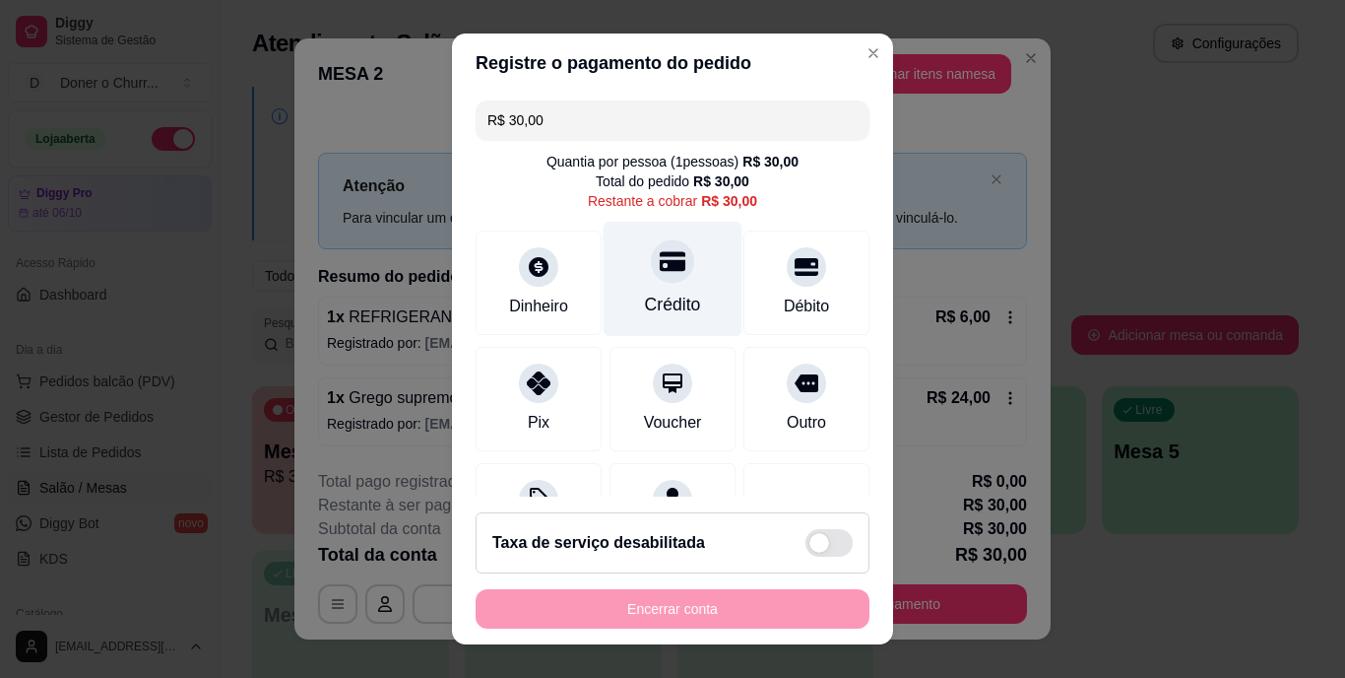
click at [644, 287] on div "Crédito" at bounding box center [673, 279] width 139 height 115
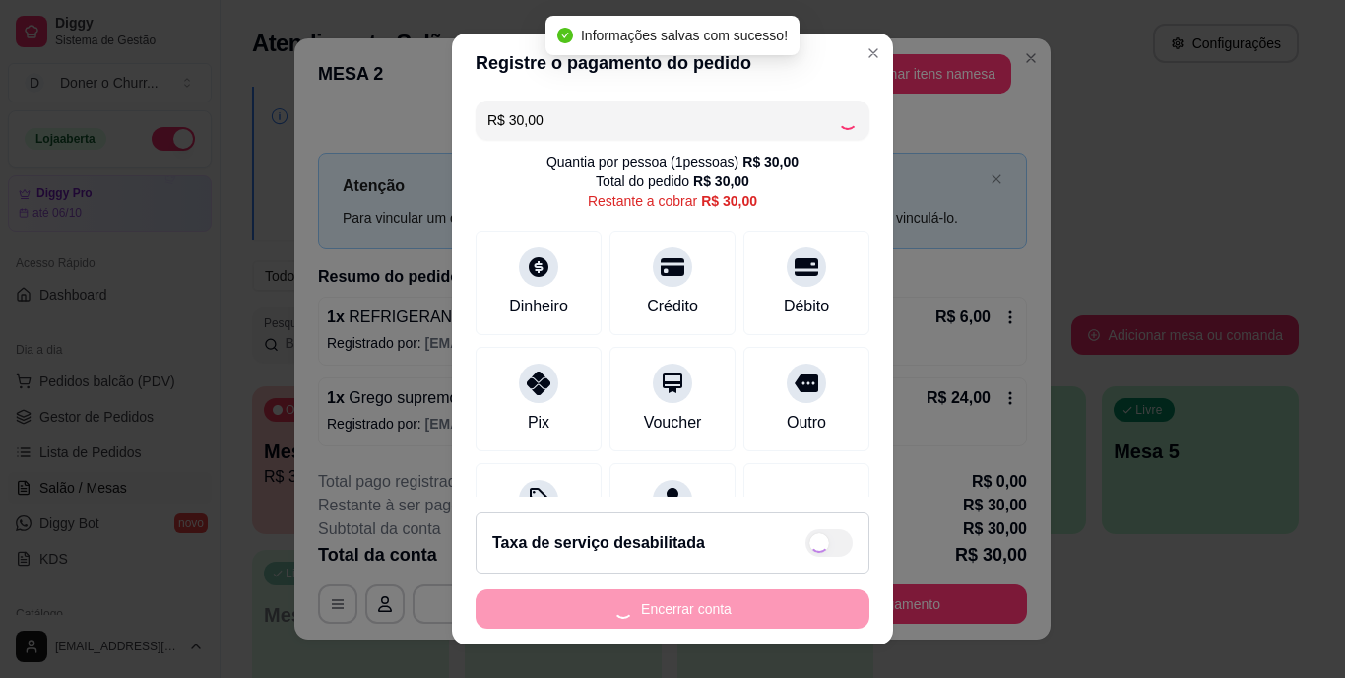
type input "R$ 0,00"
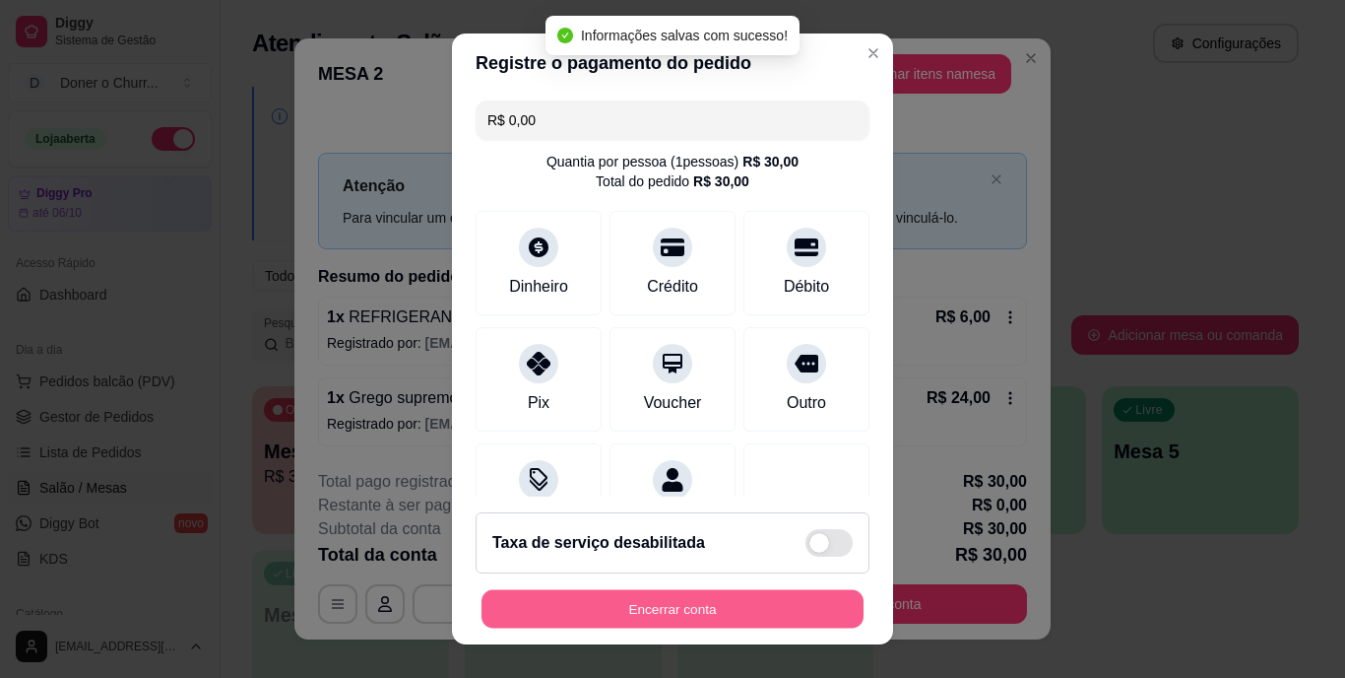
click at [653, 611] on button "Encerrar conta" at bounding box center [673, 608] width 382 height 38
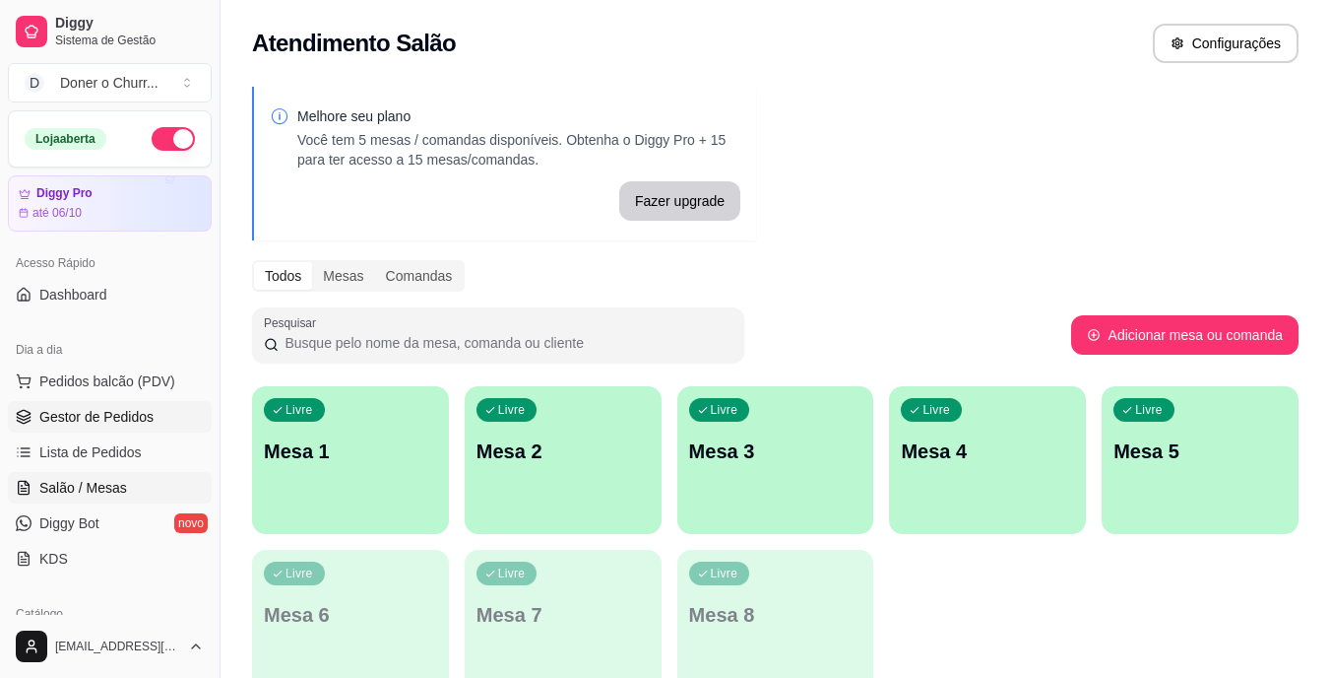
click at [112, 406] on link "Gestor de Pedidos" at bounding box center [110, 417] width 204 height 32
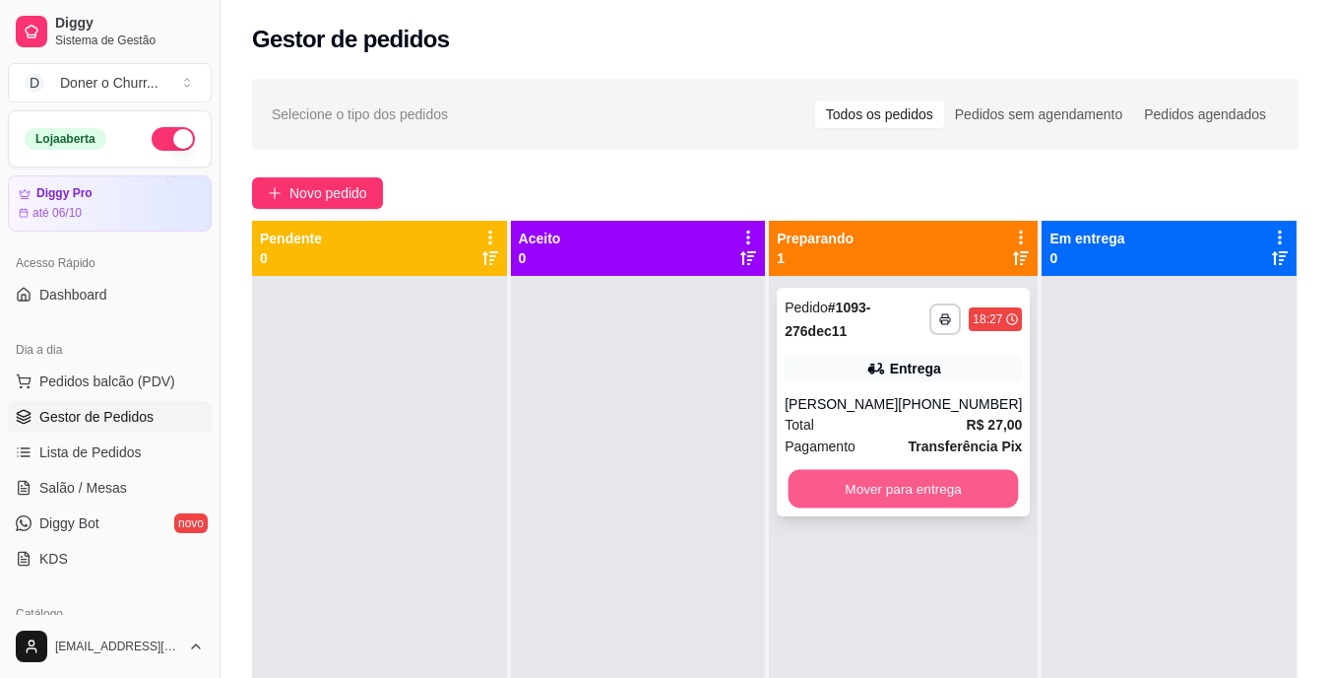
click at [876, 497] on button "Mover para entrega" at bounding box center [904, 489] width 230 height 38
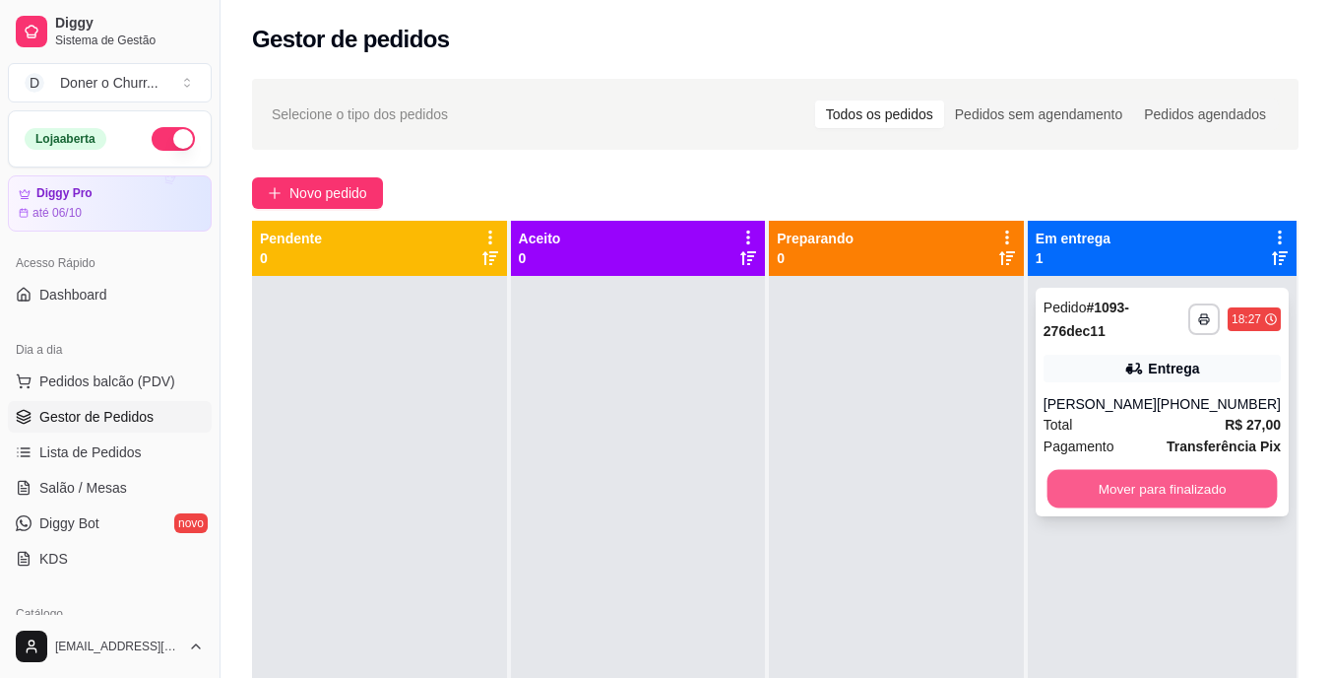
click at [1150, 486] on button "Mover para finalizado" at bounding box center [1162, 489] width 230 height 38
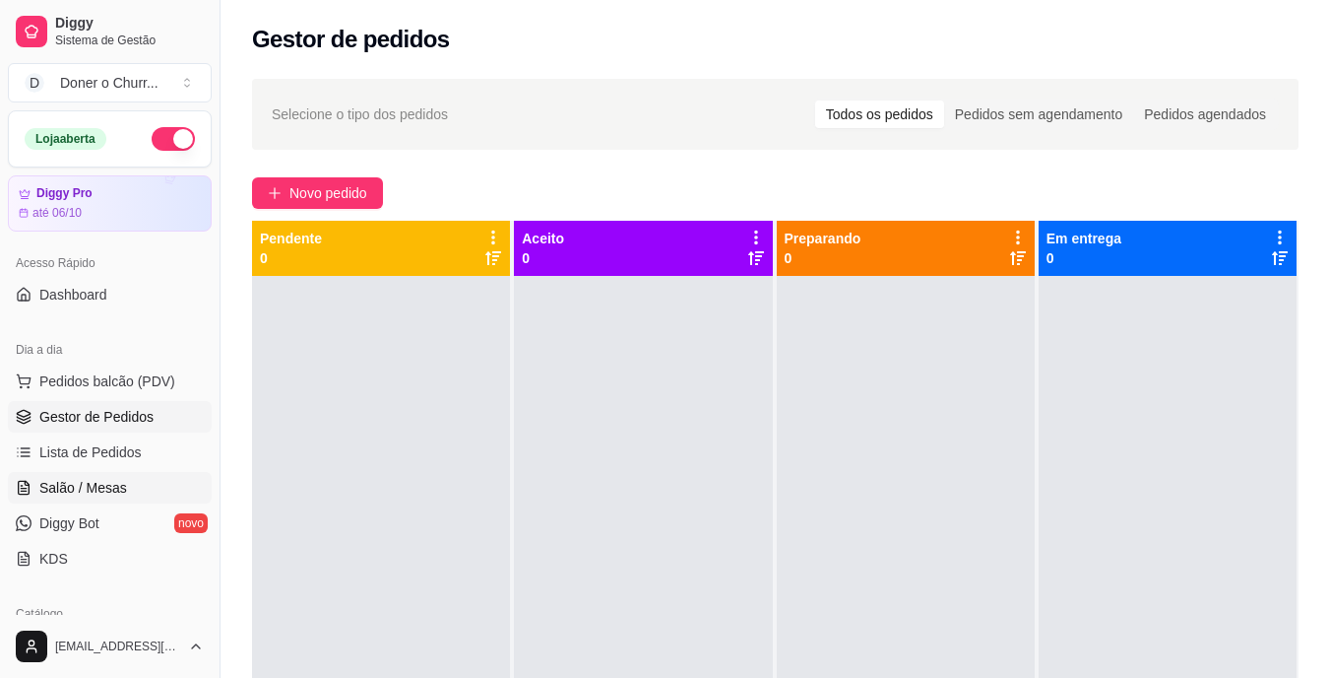
click at [108, 486] on span "Salão / Mesas" at bounding box center [83, 488] width 88 height 20
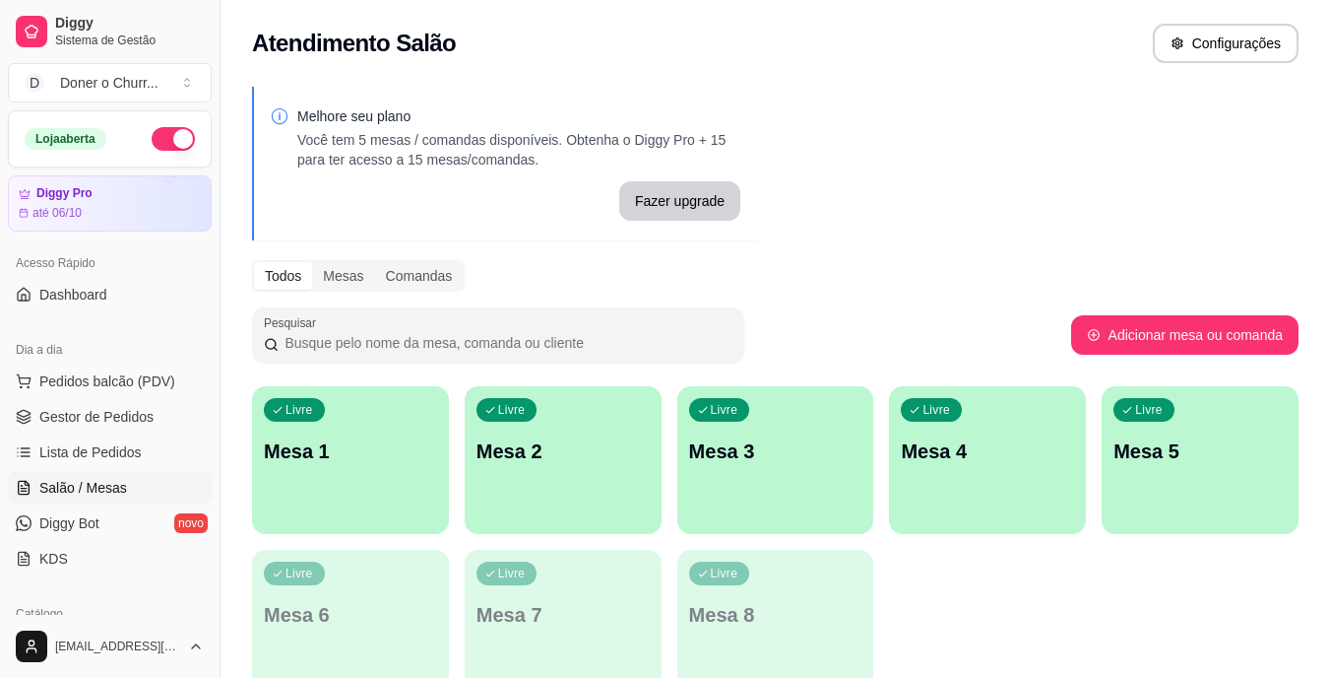
click at [8, 472] on link "Salão / Mesas" at bounding box center [110, 488] width 204 height 32
click at [107, 439] on link "Lista de Pedidos" at bounding box center [110, 452] width 204 height 32
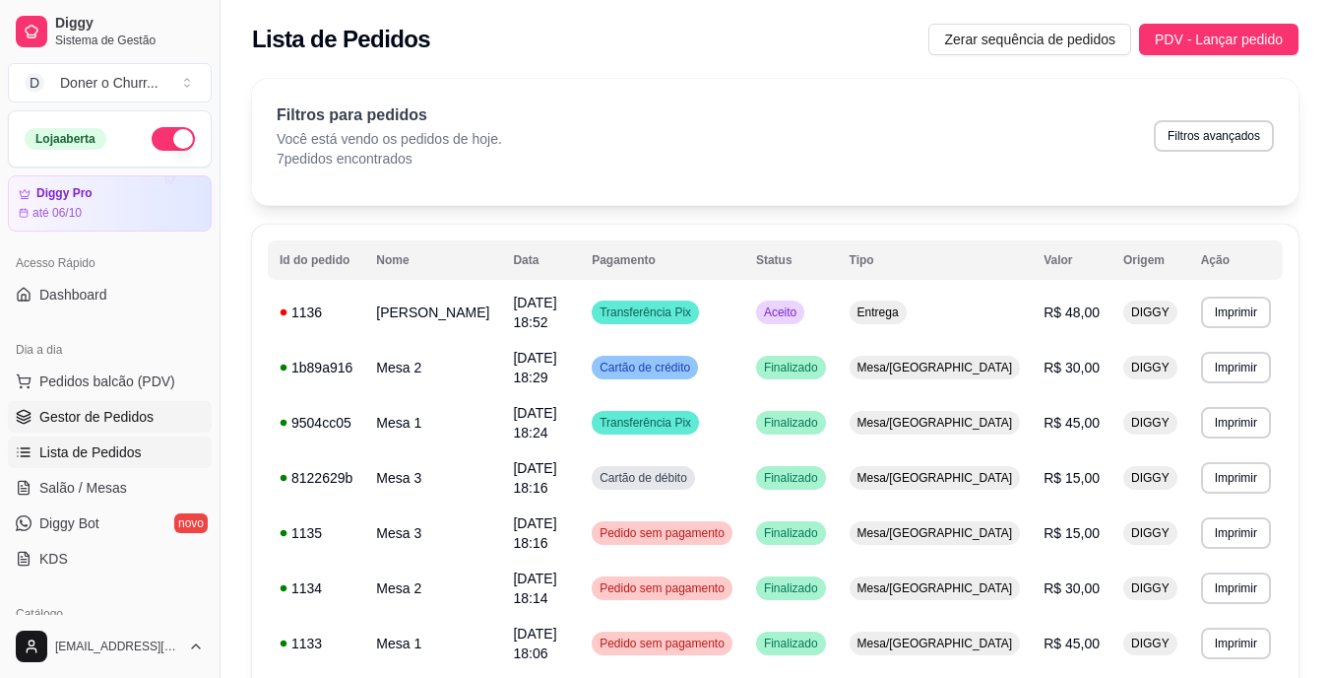
click at [130, 411] on span "Gestor de Pedidos" at bounding box center [96, 417] width 114 height 20
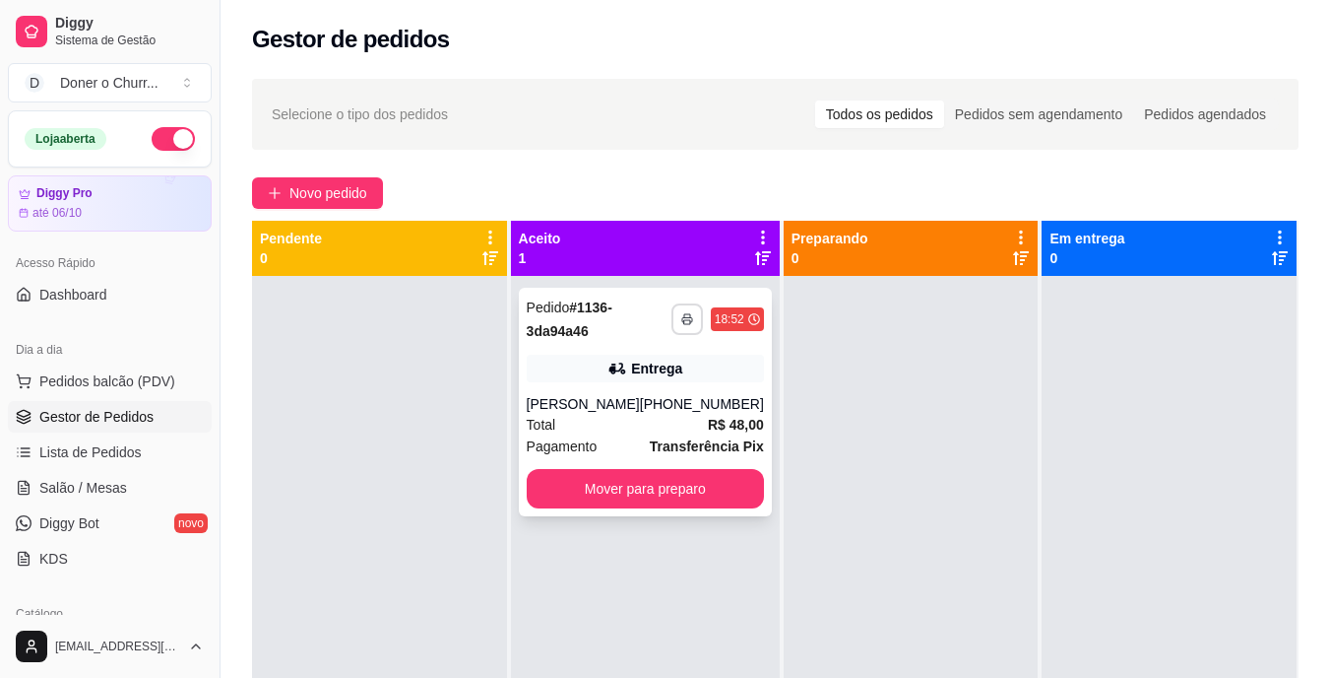
click at [681, 316] on icon "button" at bounding box center [687, 319] width 12 height 12
click at [630, 382] on button "IMPRESSORA" at bounding box center [620, 387] width 138 height 31
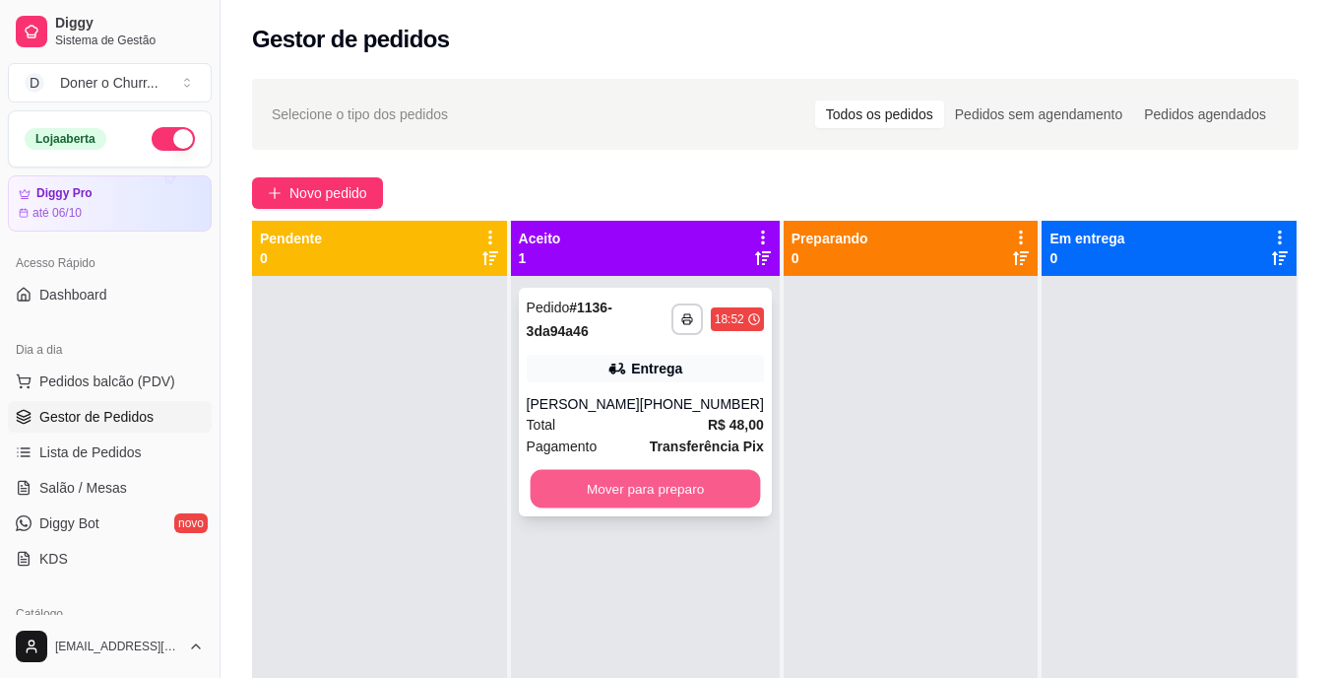
click at [618, 486] on button "Mover para preparo" at bounding box center [645, 489] width 230 height 38
click at [613, 485] on button "Mover para preparo" at bounding box center [645, 489] width 230 height 38
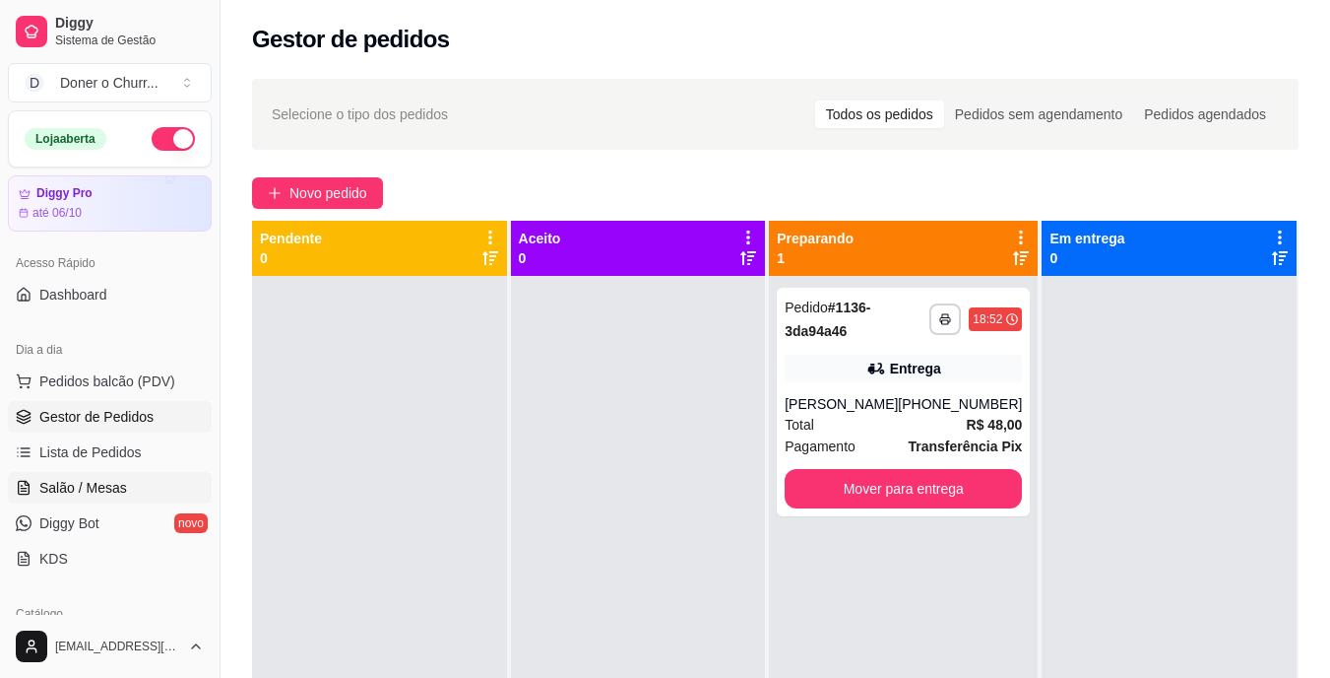
click at [78, 491] on span "Salão / Mesas" at bounding box center [83, 488] width 88 height 20
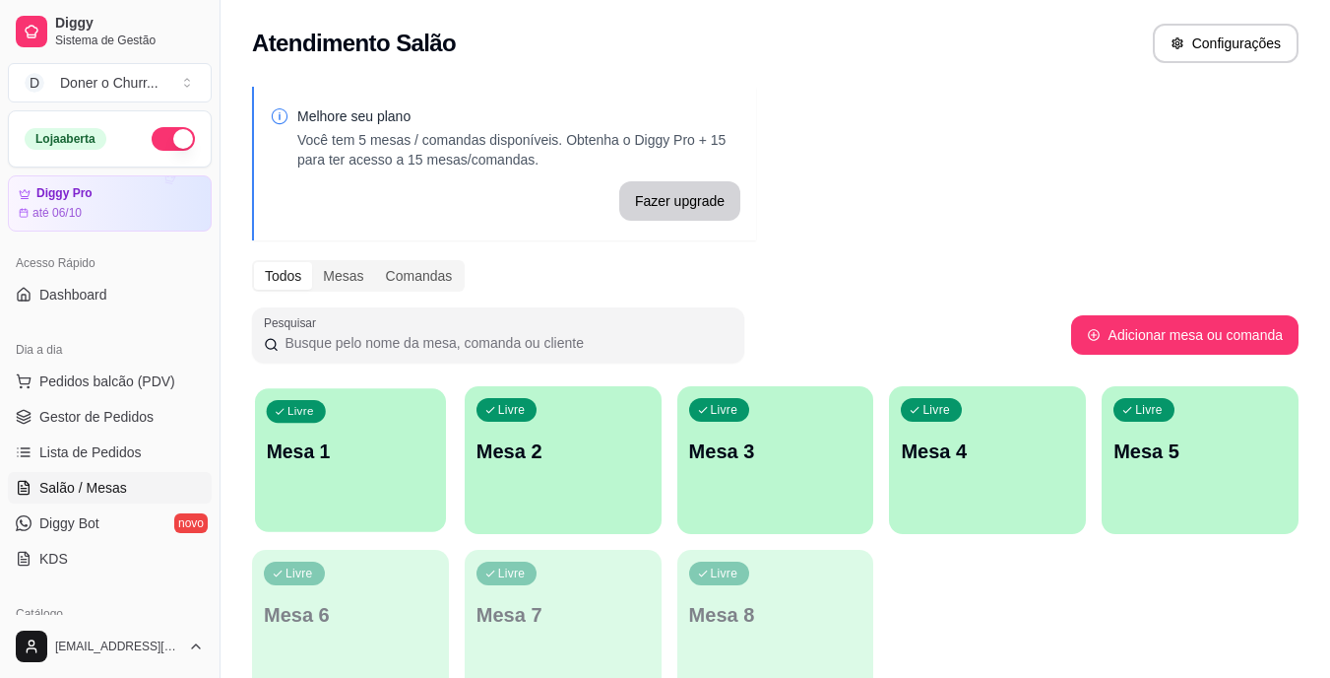
click at [399, 472] on div "Livre Mesa 1" at bounding box center [350, 448] width 191 height 120
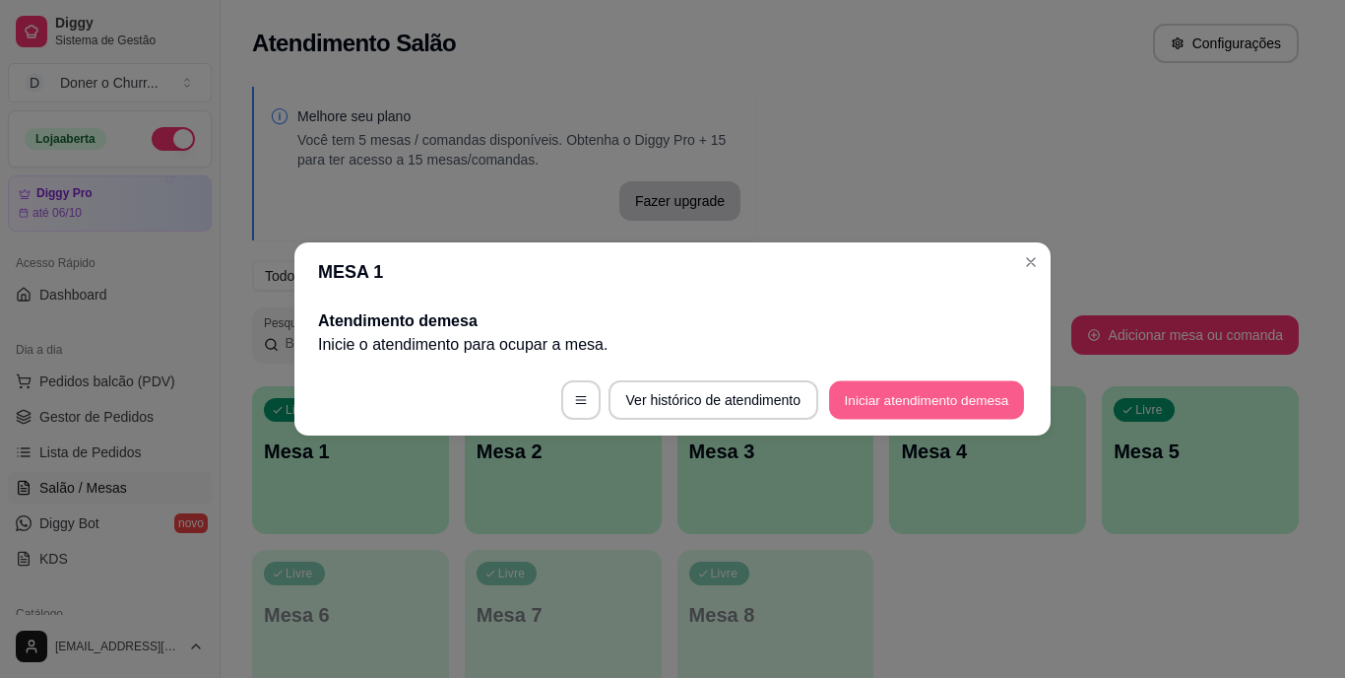
click at [872, 405] on button "Iniciar atendimento de mesa" at bounding box center [926, 400] width 195 height 38
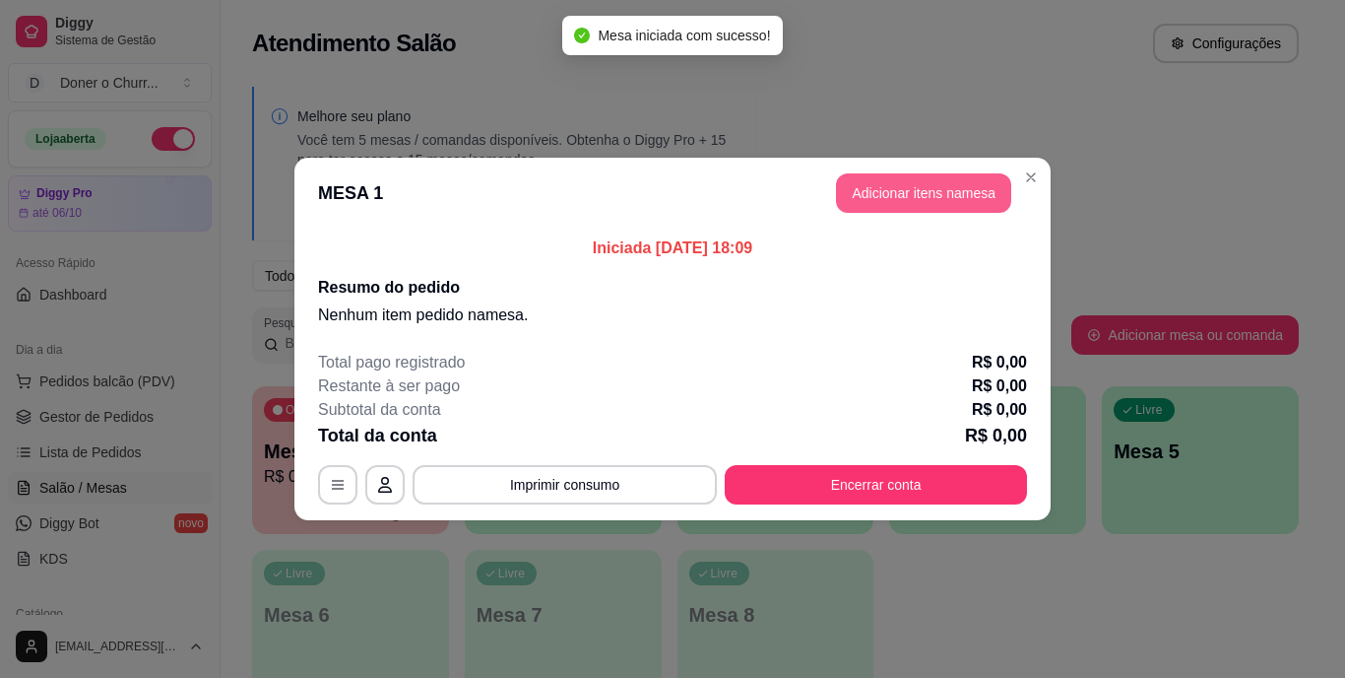
click at [932, 178] on button "Adicionar itens na mesa" at bounding box center [923, 192] width 175 height 39
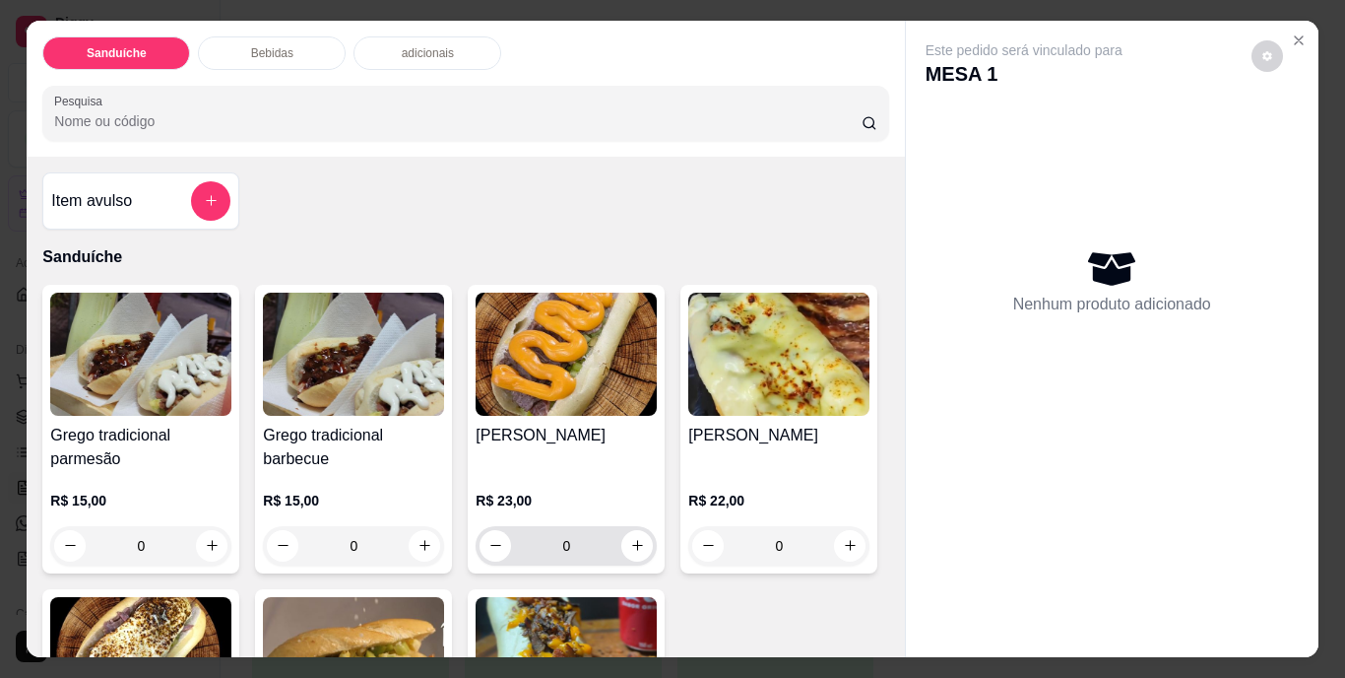
scroll to position [394, 0]
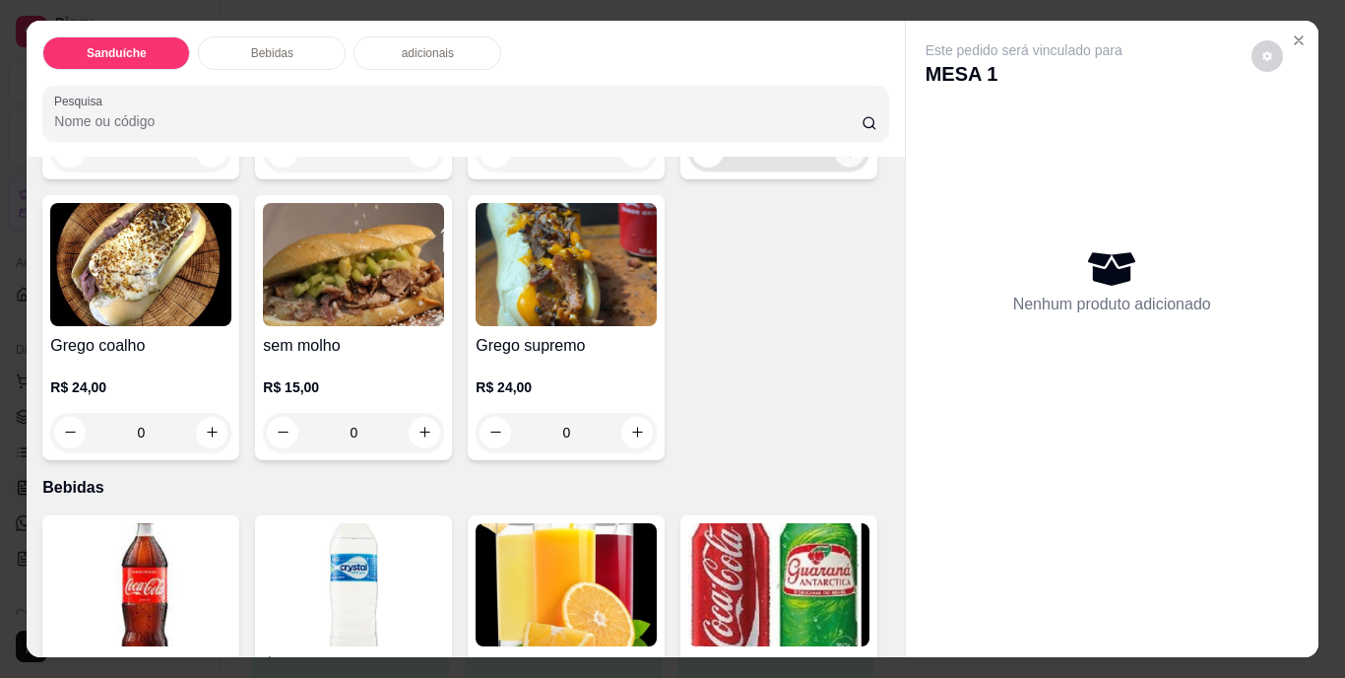
click at [843, 159] on icon "increase-product-quantity" at bounding box center [850, 151] width 15 height 15
type input "1"
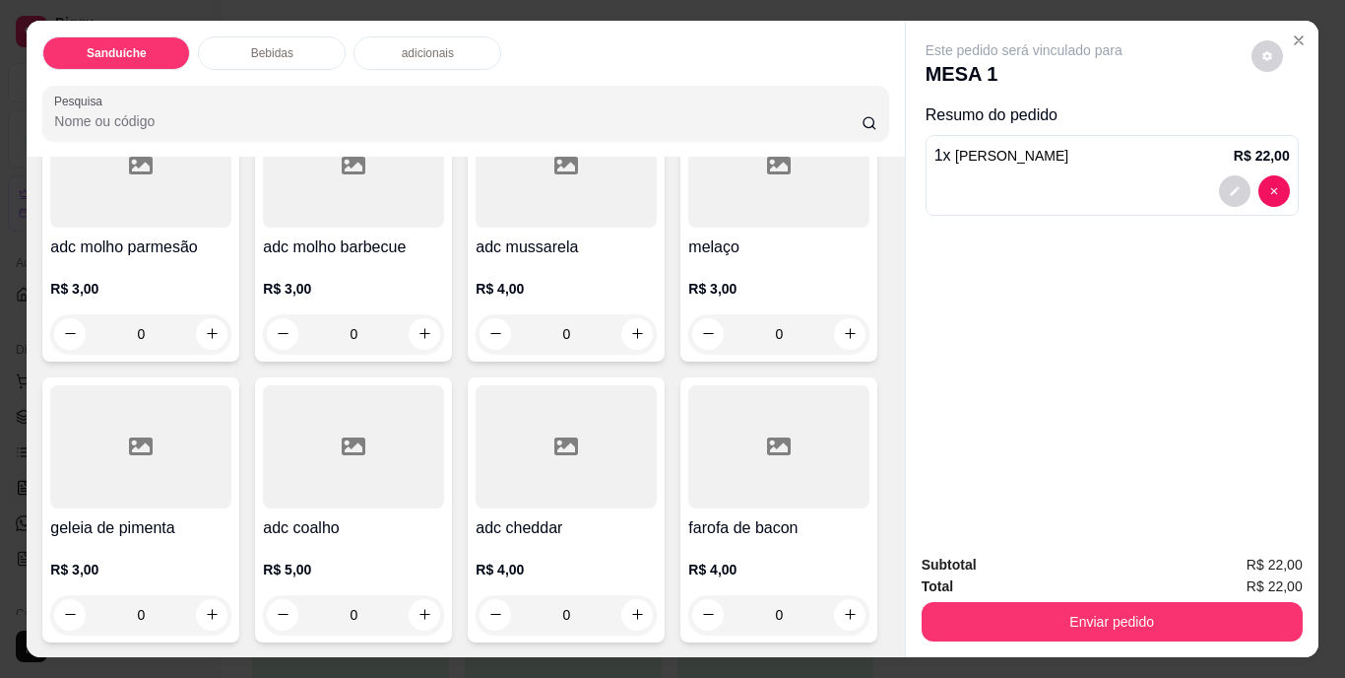
scroll to position [1280, 0]
click at [843, 21] on icon "increase-product-quantity" at bounding box center [850, 13] width 15 height 15
type input "1"
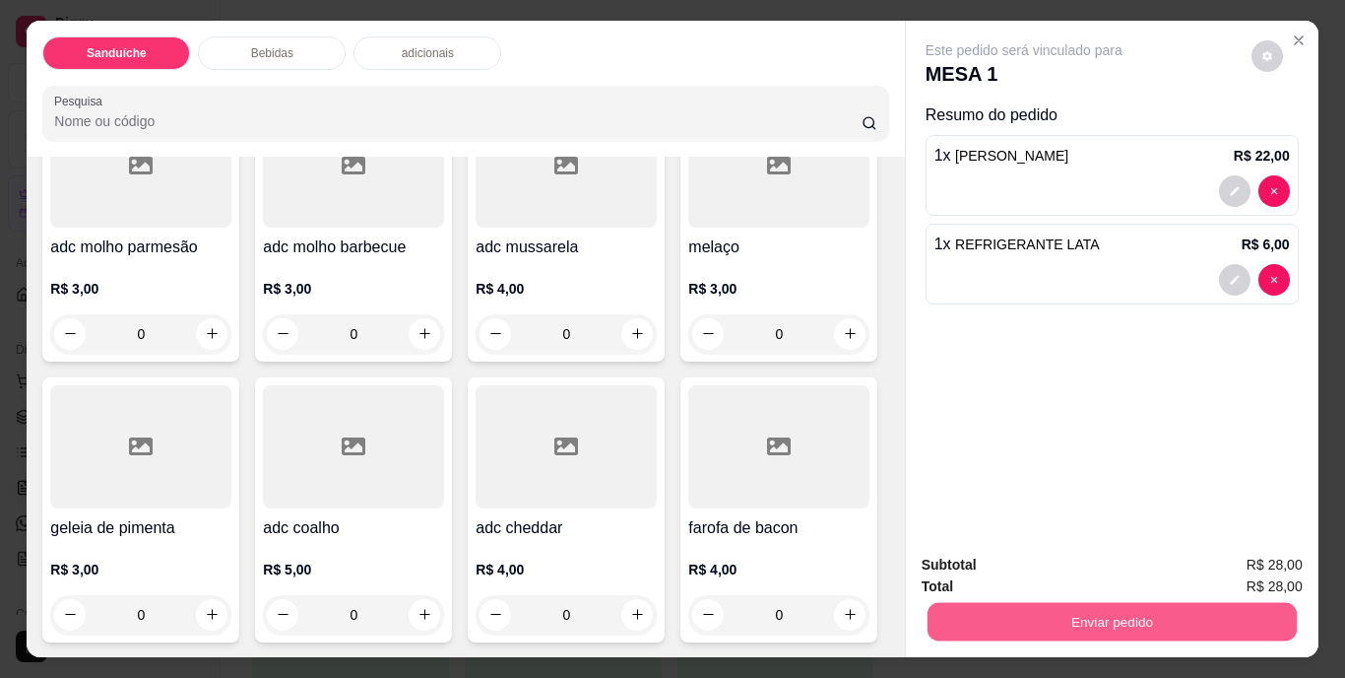
click at [1216, 608] on button "Enviar pedido" at bounding box center [1111, 622] width 369 height 38
click at [1071, 559] on button "Não registrar e enviar pedido" at bounding box center [1046, 566] width 205 height 37
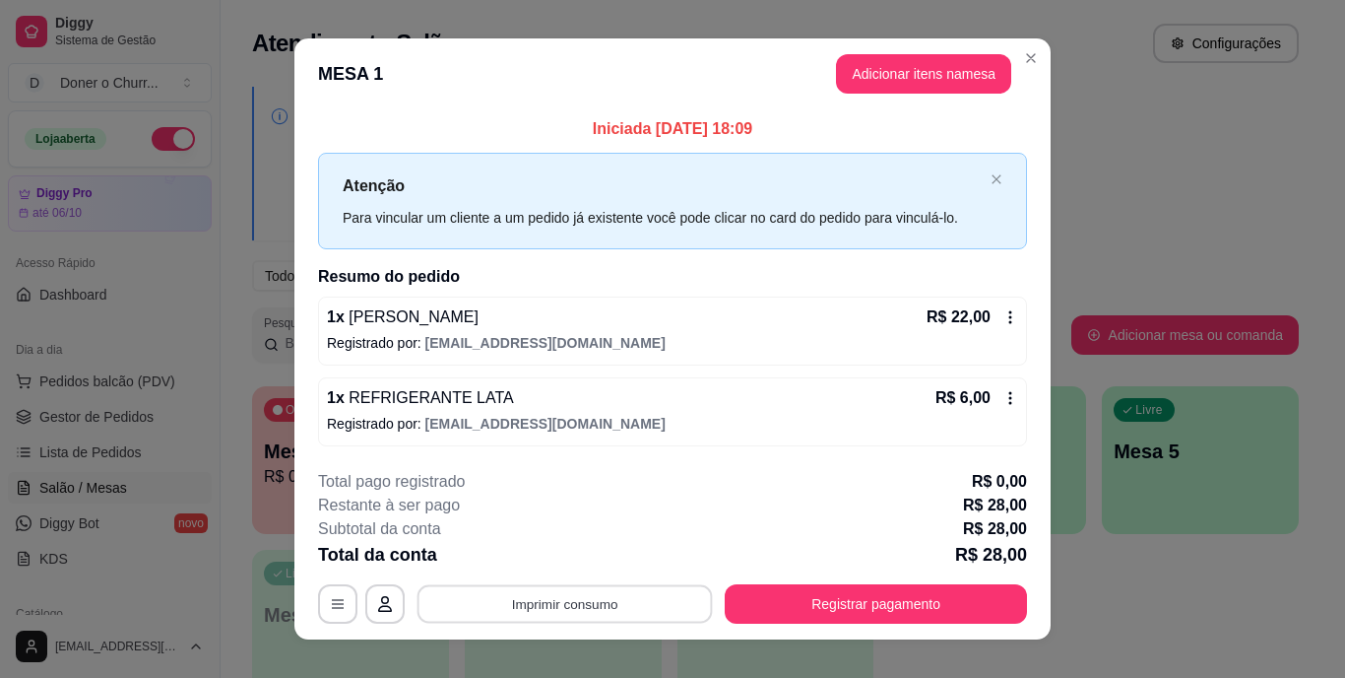
click at [560, 600] on button "Imprimir consumo" at bounding box center [565, 603] width 295 height 38
click at [567, 561] on button "IMPRESSORA" at bounding box center [563, 559] width 143 height 32
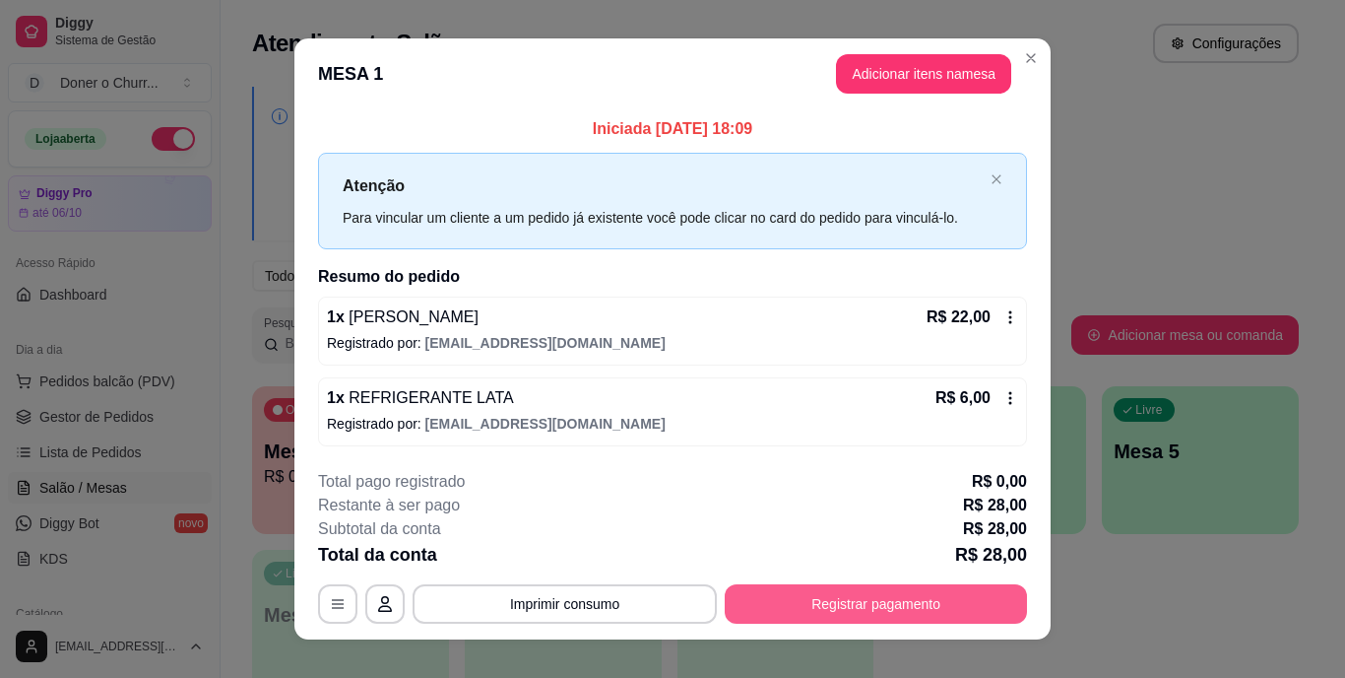
click at [795, 596] on button "Registrar pagamento" at bounding box center [876, 603] width 302 height 39
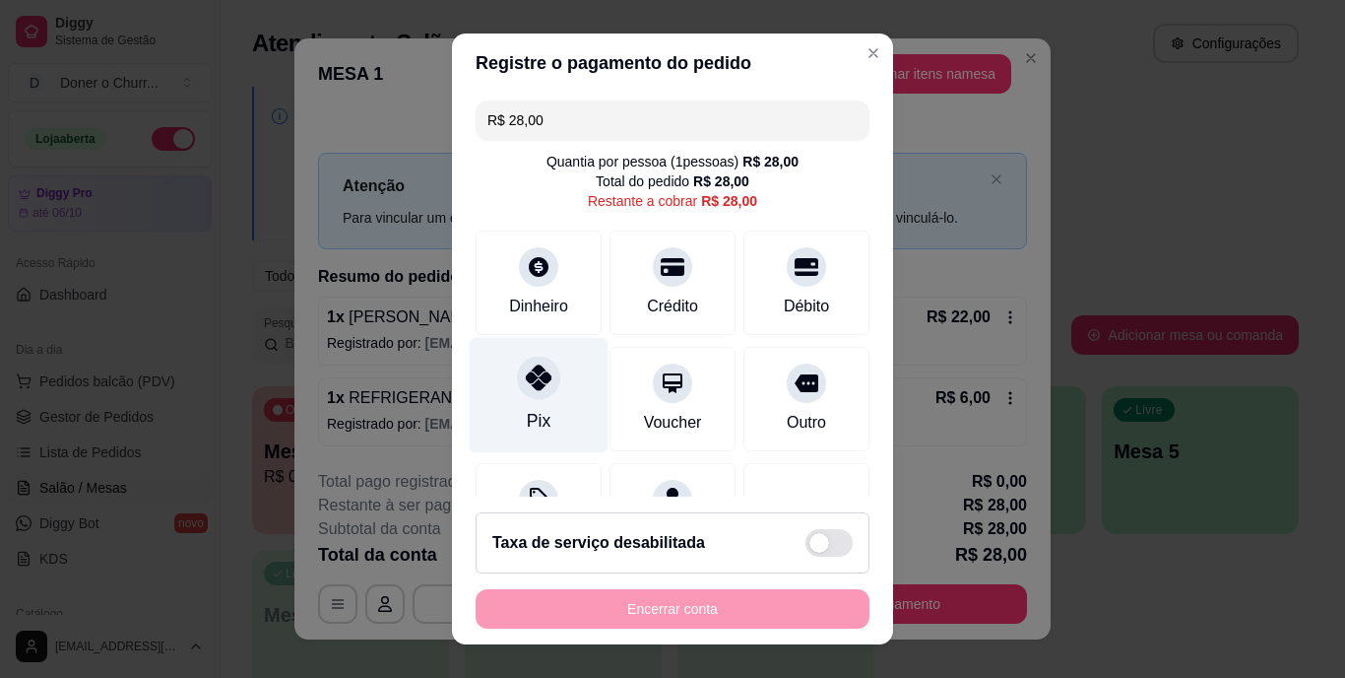
click at [526, 372] on icon at bounding box center [539, 378] width 26 height 26
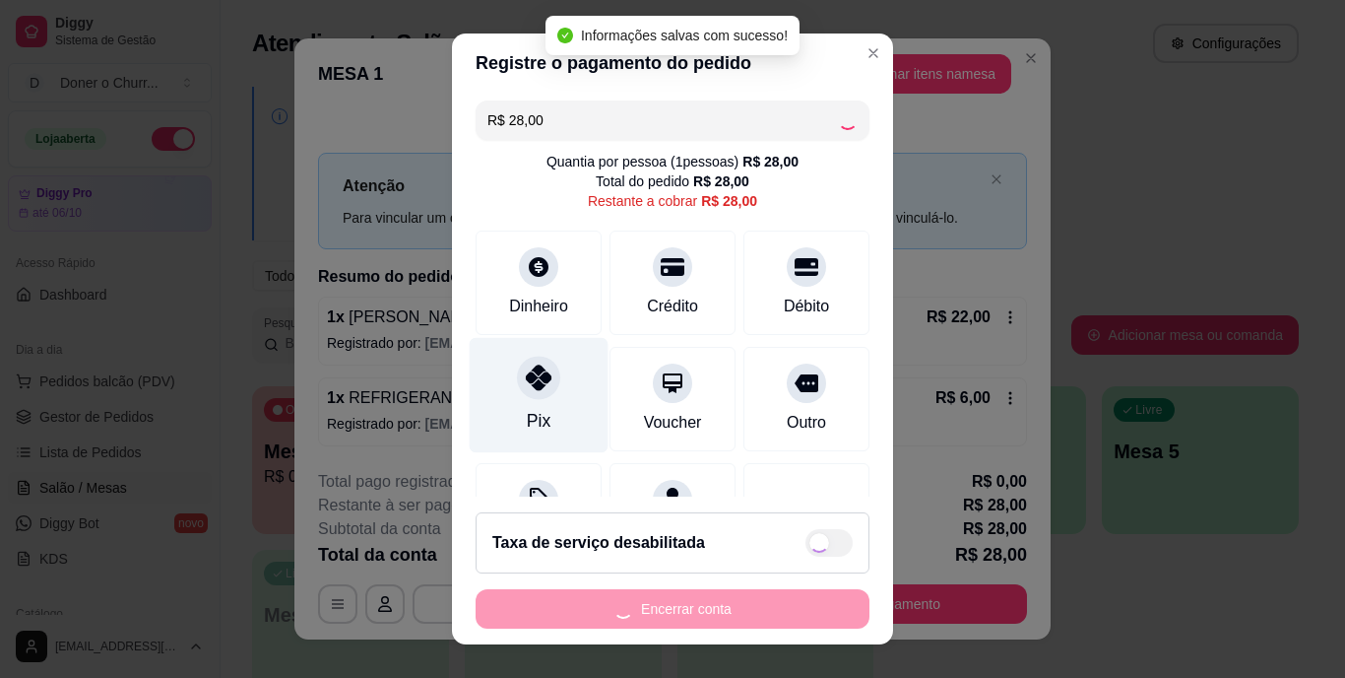
type input "R$ 0,00"
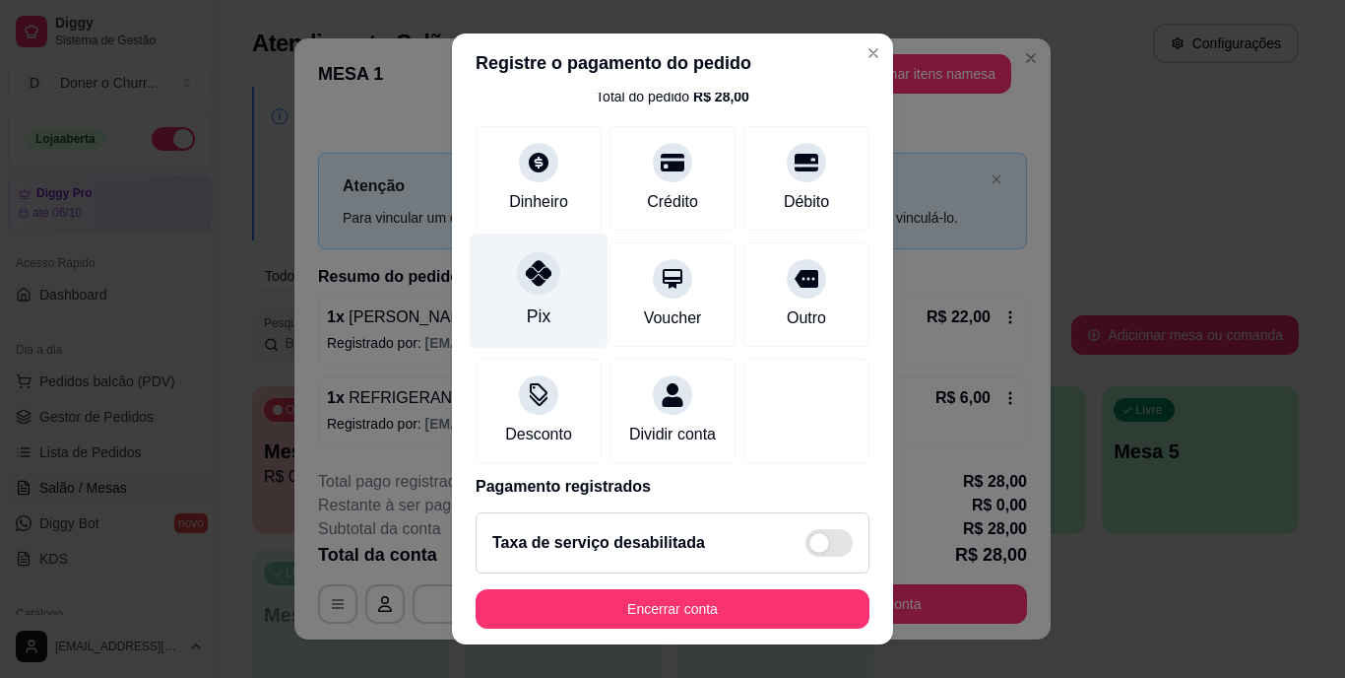
scroll to position [185, 0]
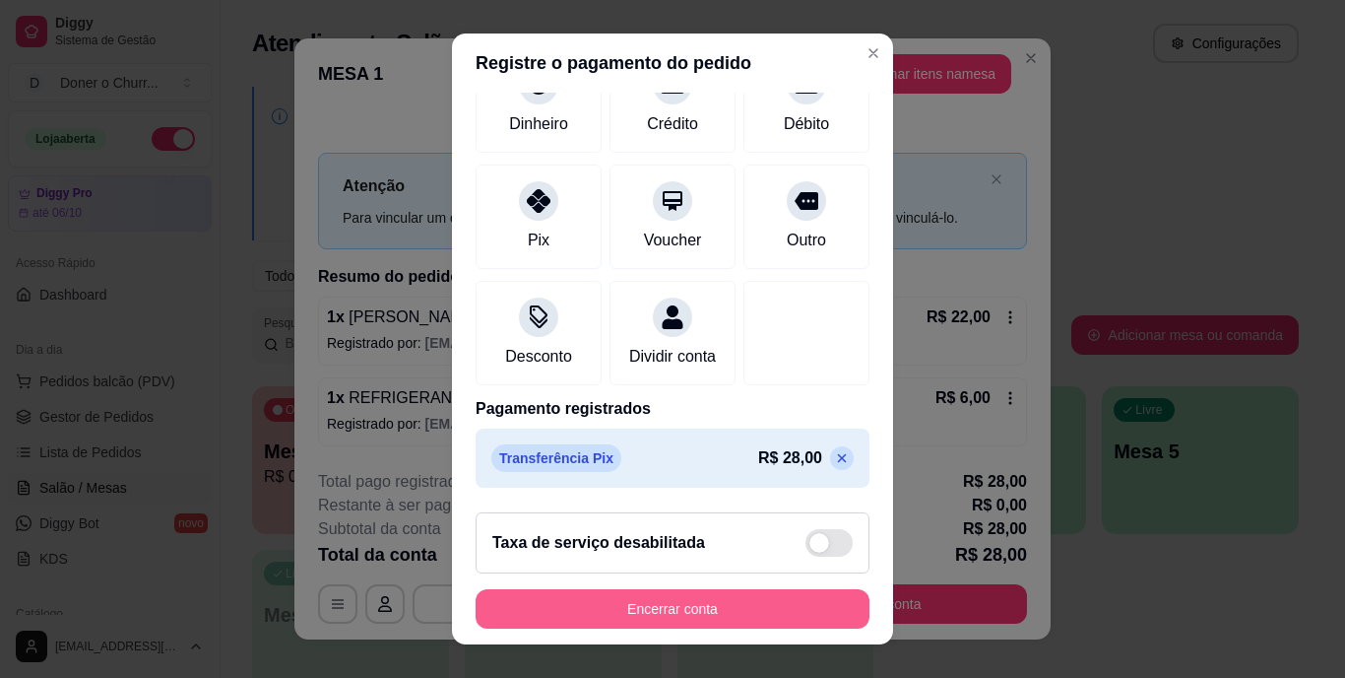
click at [662, 606] on button "Encerrar conta" at bounding box center [673, 608] width 394 height 39
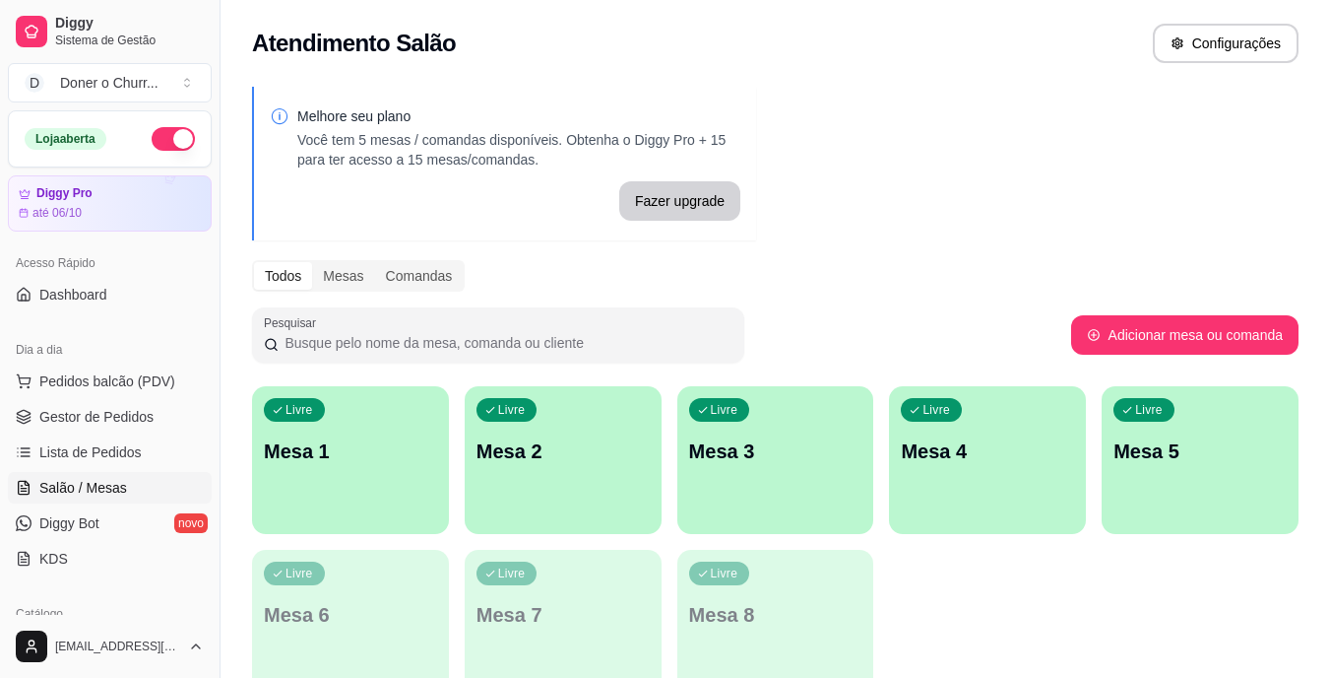
click at [390, 441] on p "Mesa 1" at bounding box center [350, 451] width 173 height 28
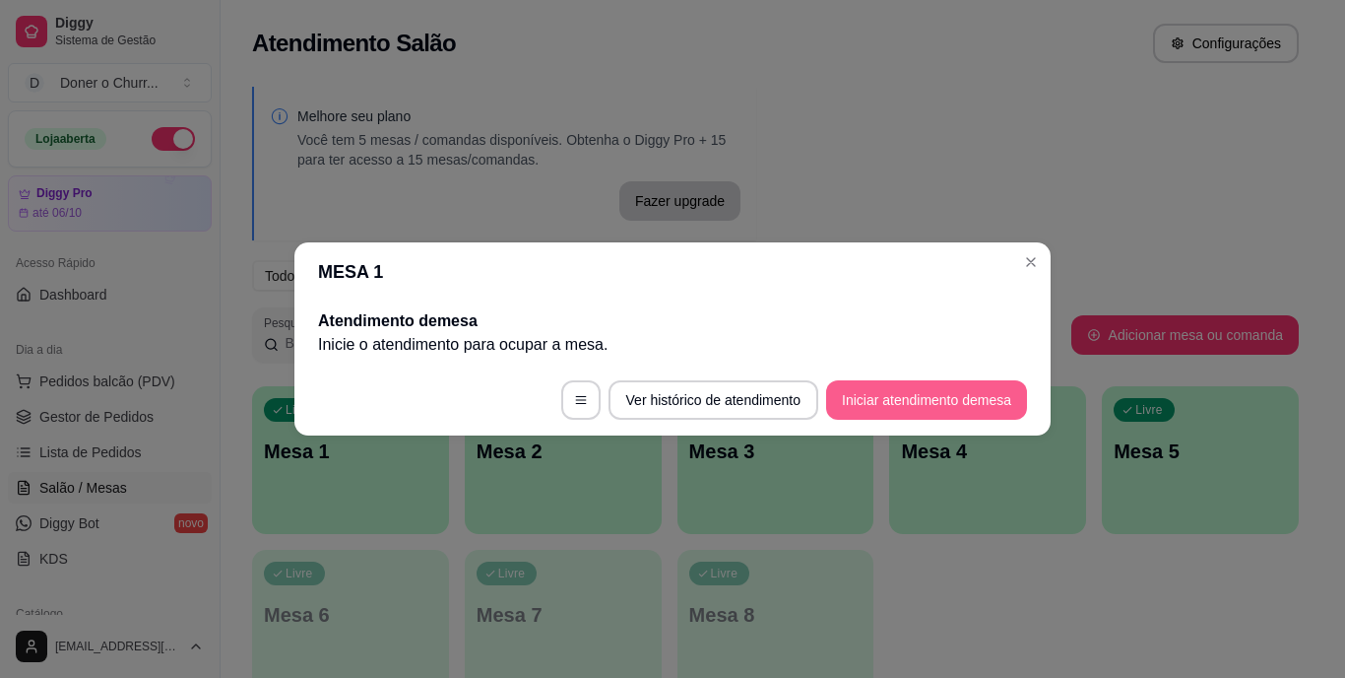
click at [972, 396] on button "Iniciar atendimento de mesa" at bounding box center [926, 399] width 201 height 39
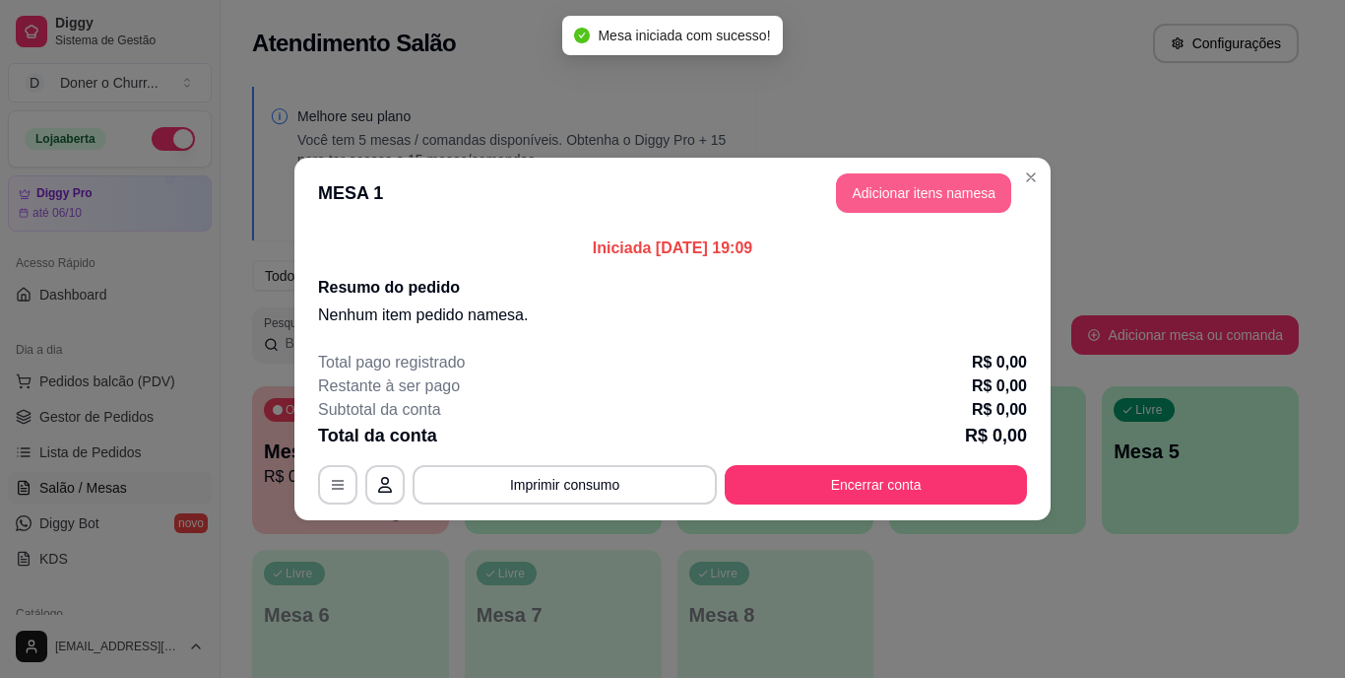
click at [927, 191] on button "Adicionar itens na mesa" at bounding box center [923, 192] width 175 height 39
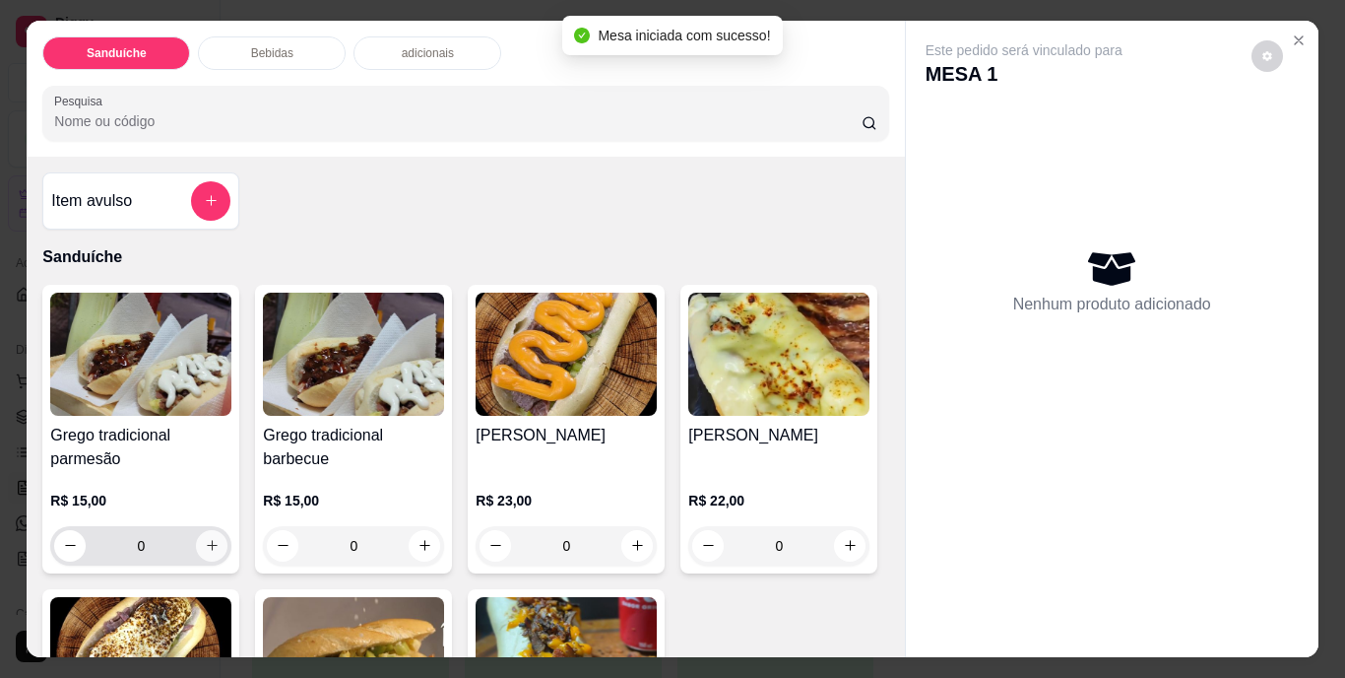
click at [214, 536] on button "increase-product-quantity" at bounding box center [212, 546] width 32 height 32
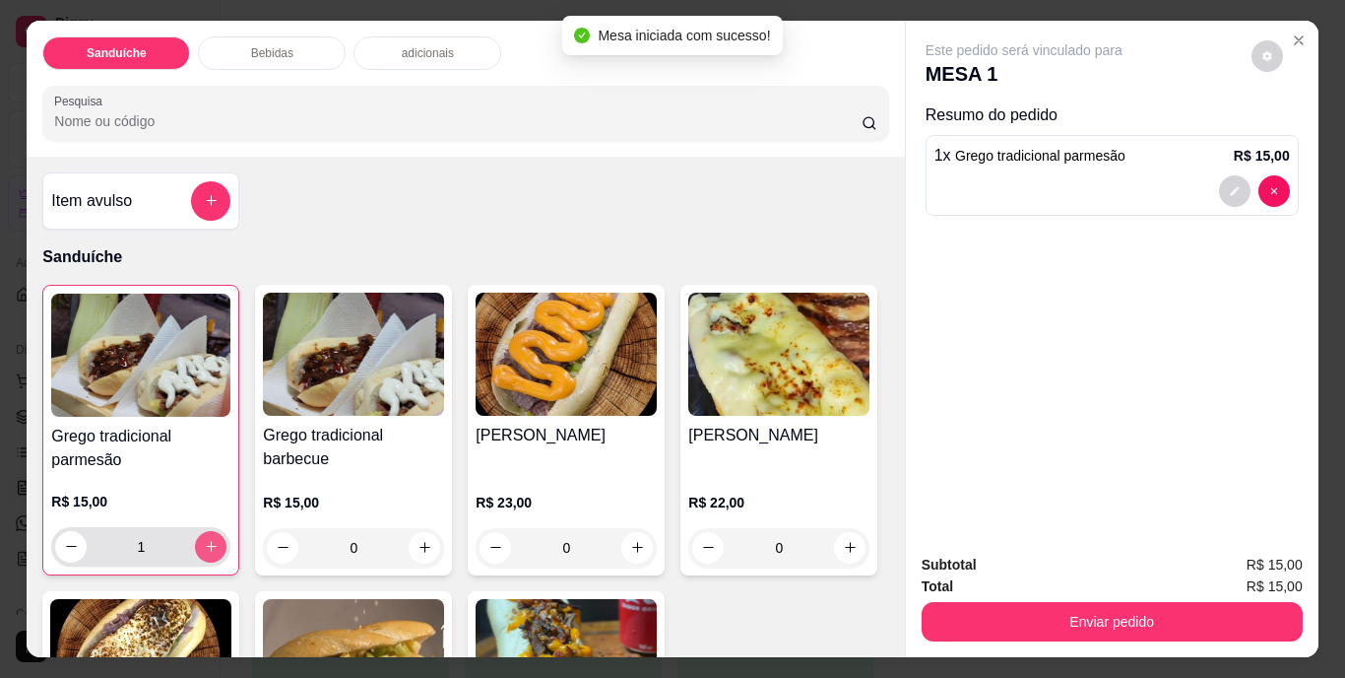
type input "1"
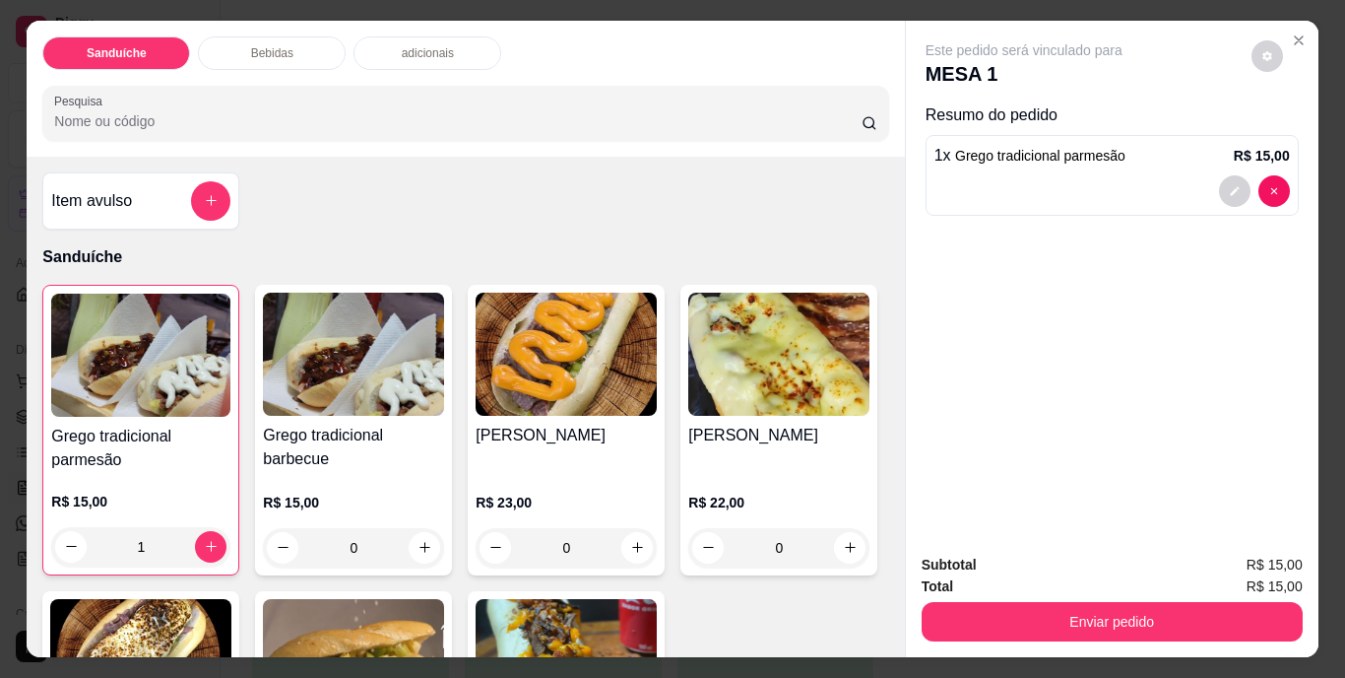
click at [1096, 634] on div "Subtotal R$ 15,00 Total R$ 15,00 Enviar pedido" at bounding box center [1112, 597] width 413 height 119
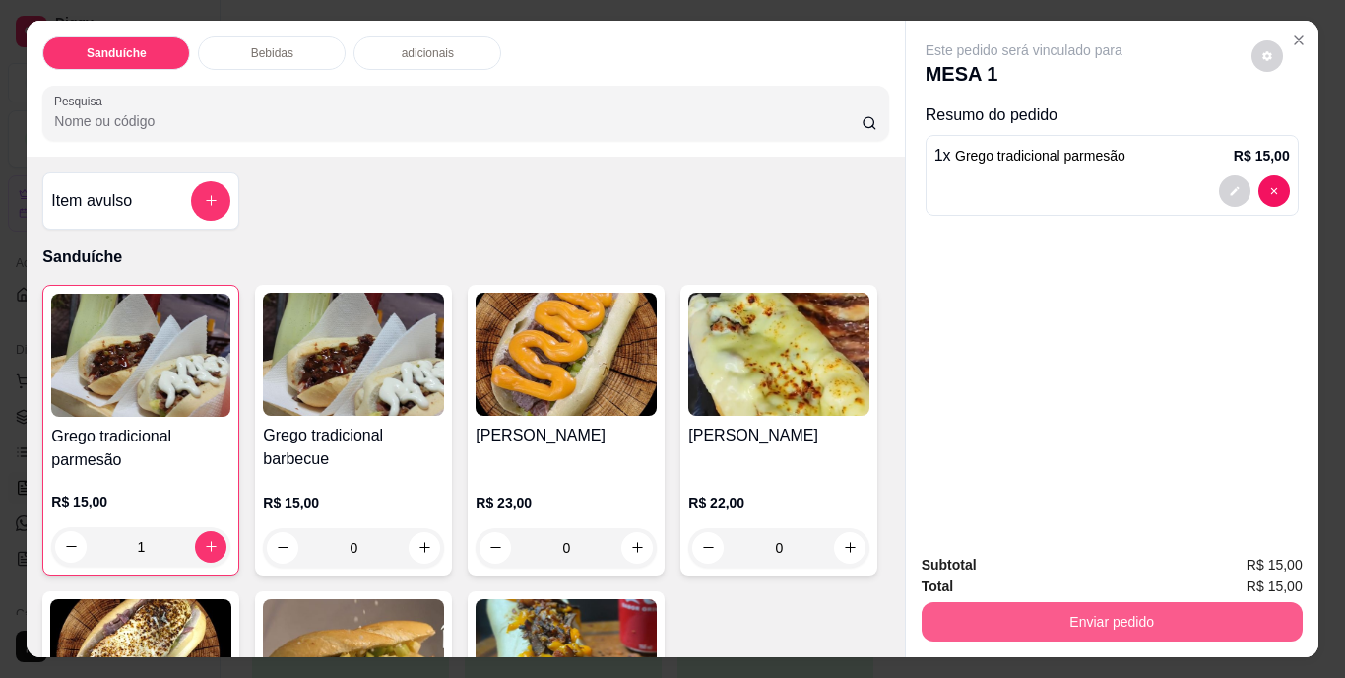
click at [1080, 609] on button "Enviar pedido" at bounding box center [1112, 621] width 381 height 39
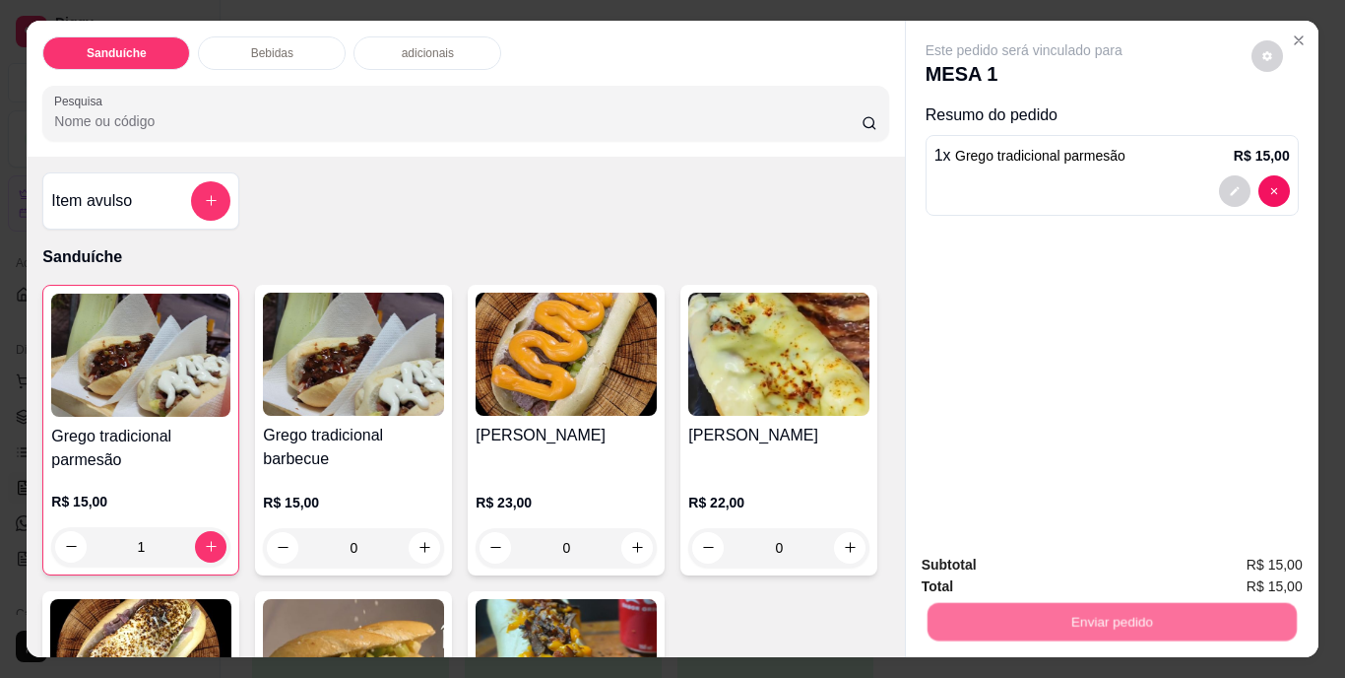
click at [1052, 563] on button "Não registrar e enviar pedido" at bounding box center [1046, 566] width 205 height 37
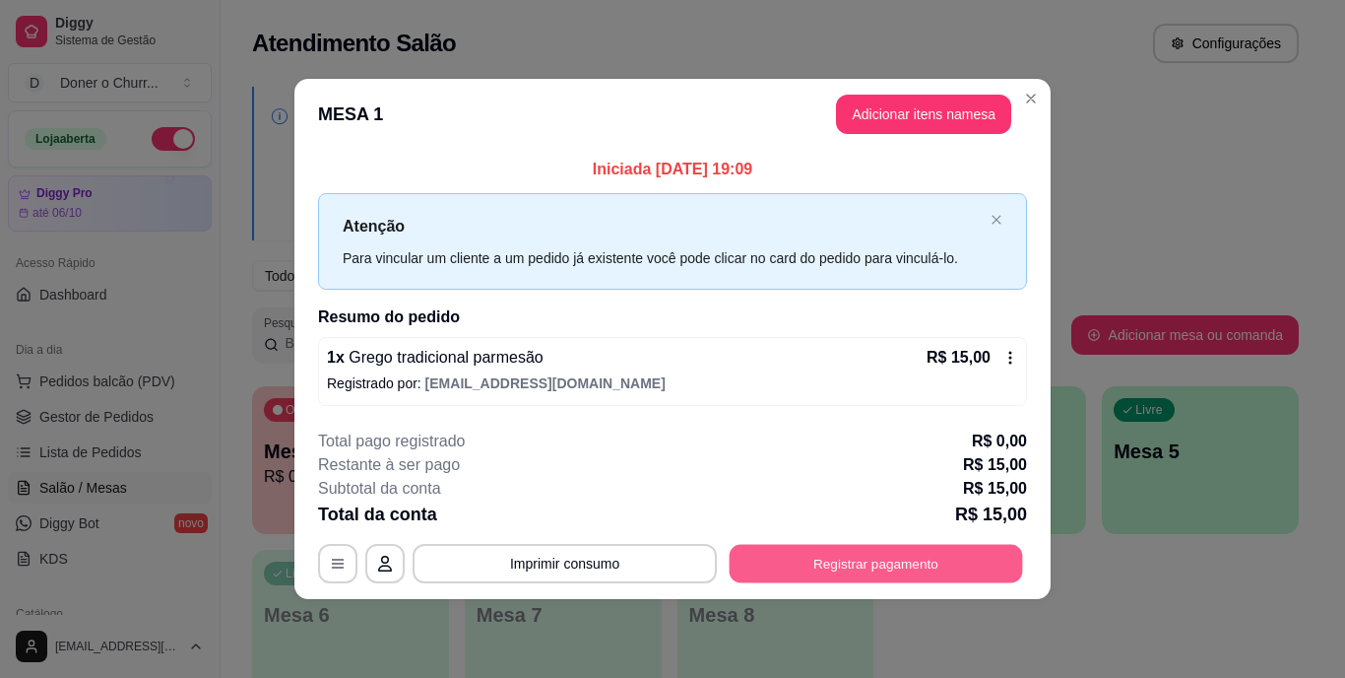
click at [861, 563] on button "Registrar pagamento" at bounding box center [876, 563] width 293 height 38
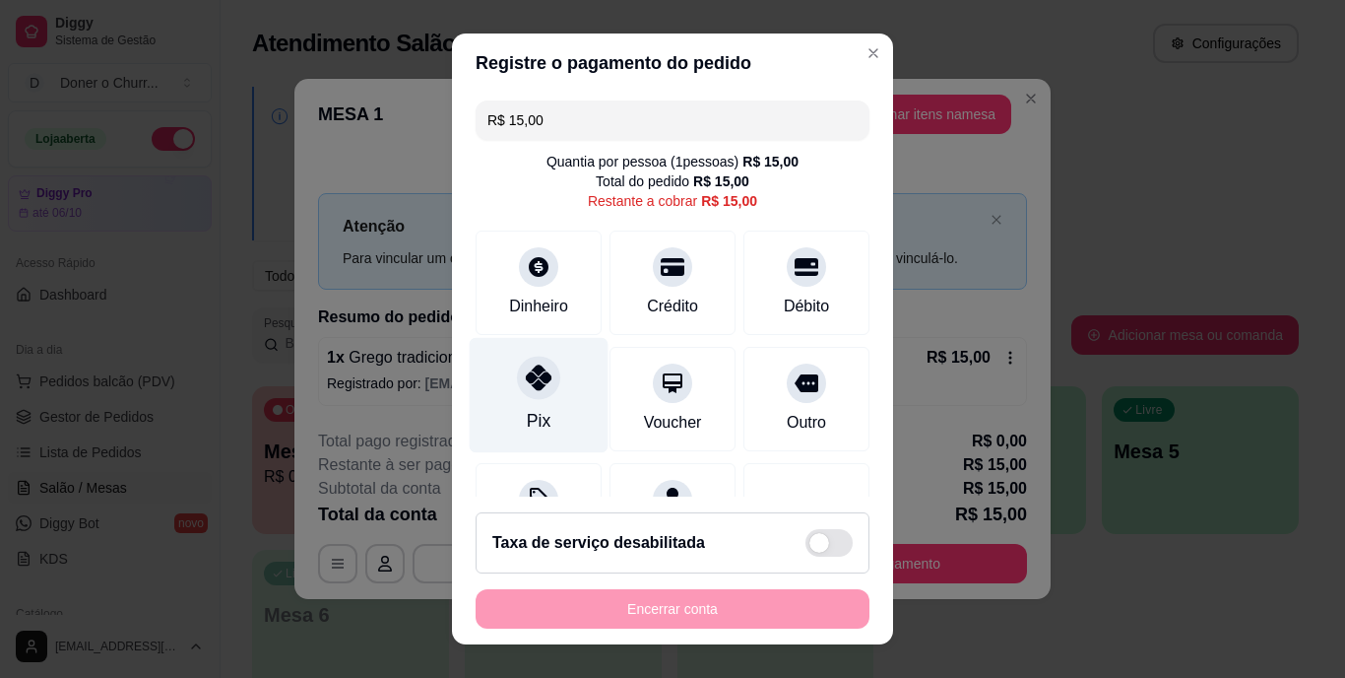
click at [526, 386] on icon at bounding box center [539, 378] width 26 height 26
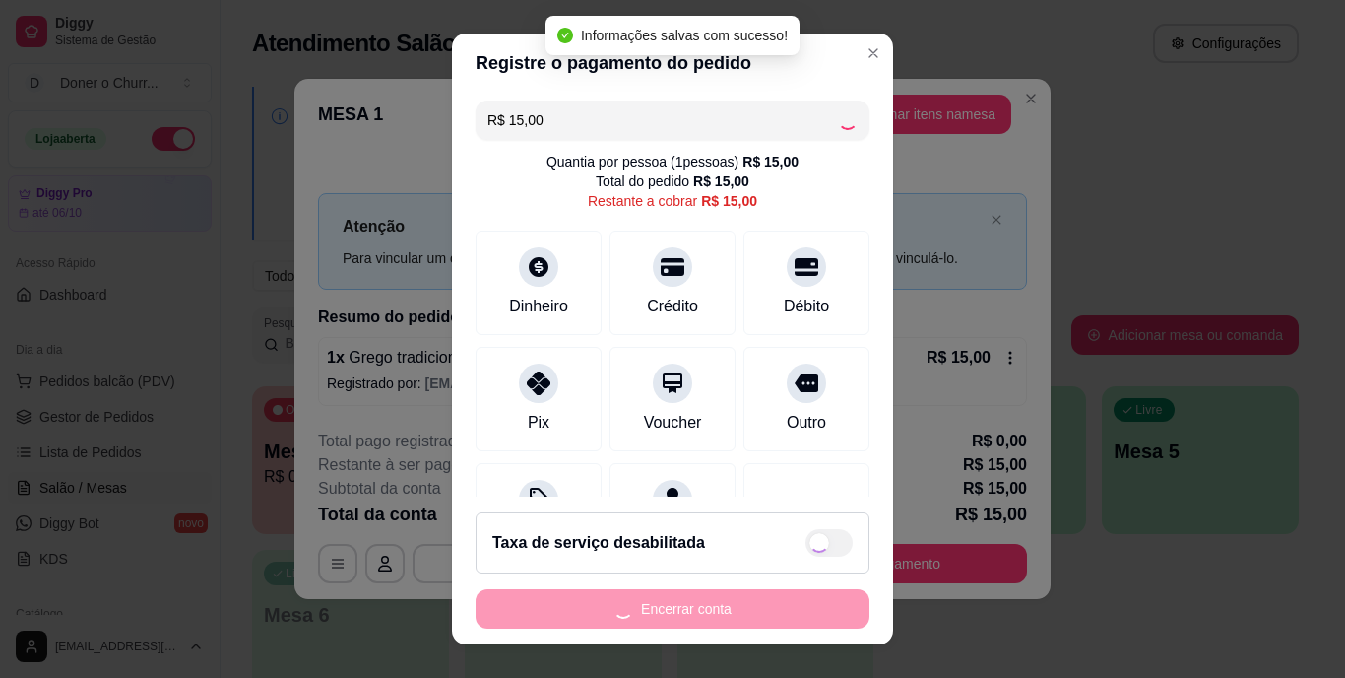
type input "R$ 0,00"
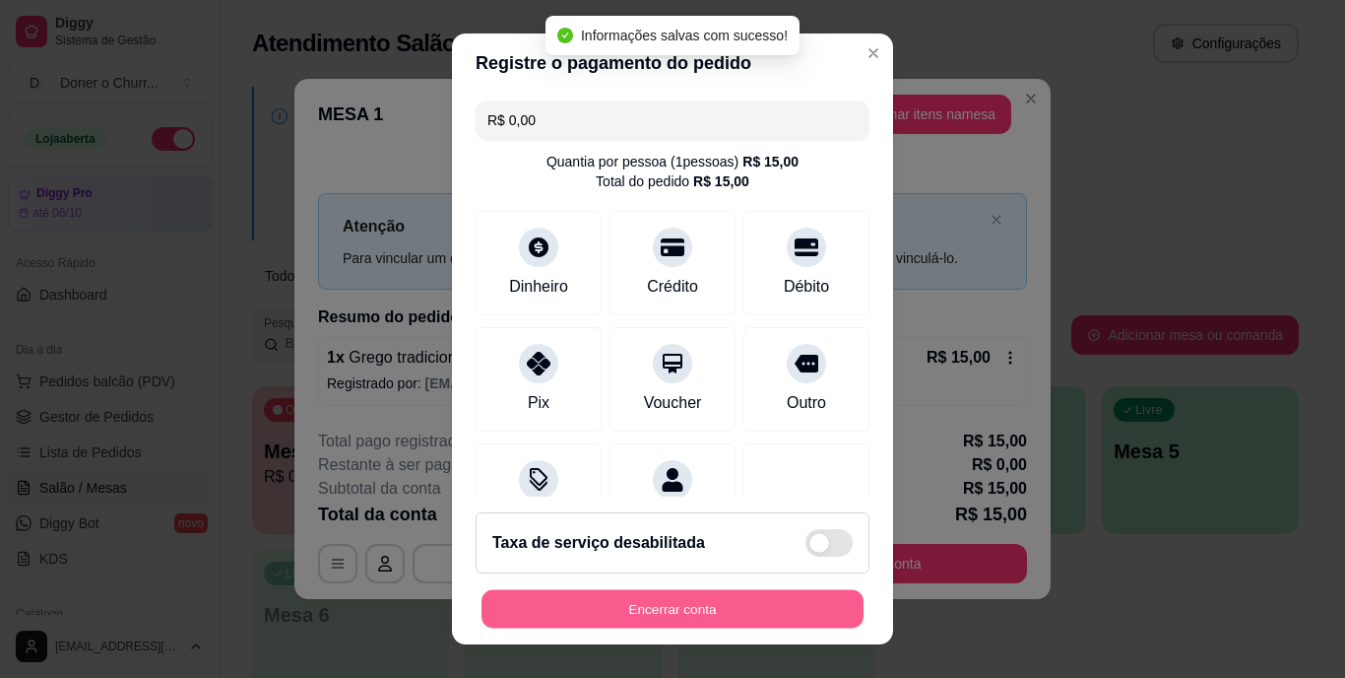
click at [706, 606] on button "Encerrar conta" at bounding box center [673, 608] width 382 height 38
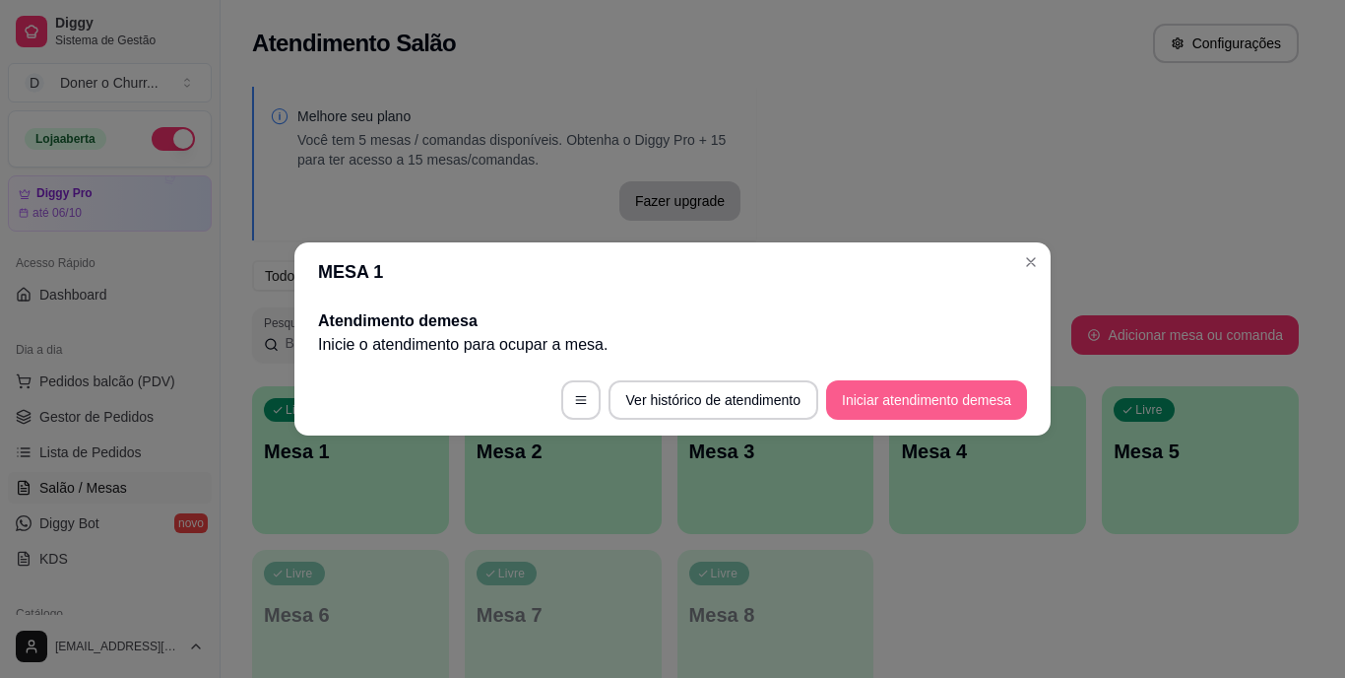
click at [897, 400] on button "Iniciar atendimento de mesa" at bounding box center [926, 399] width 201 height 39
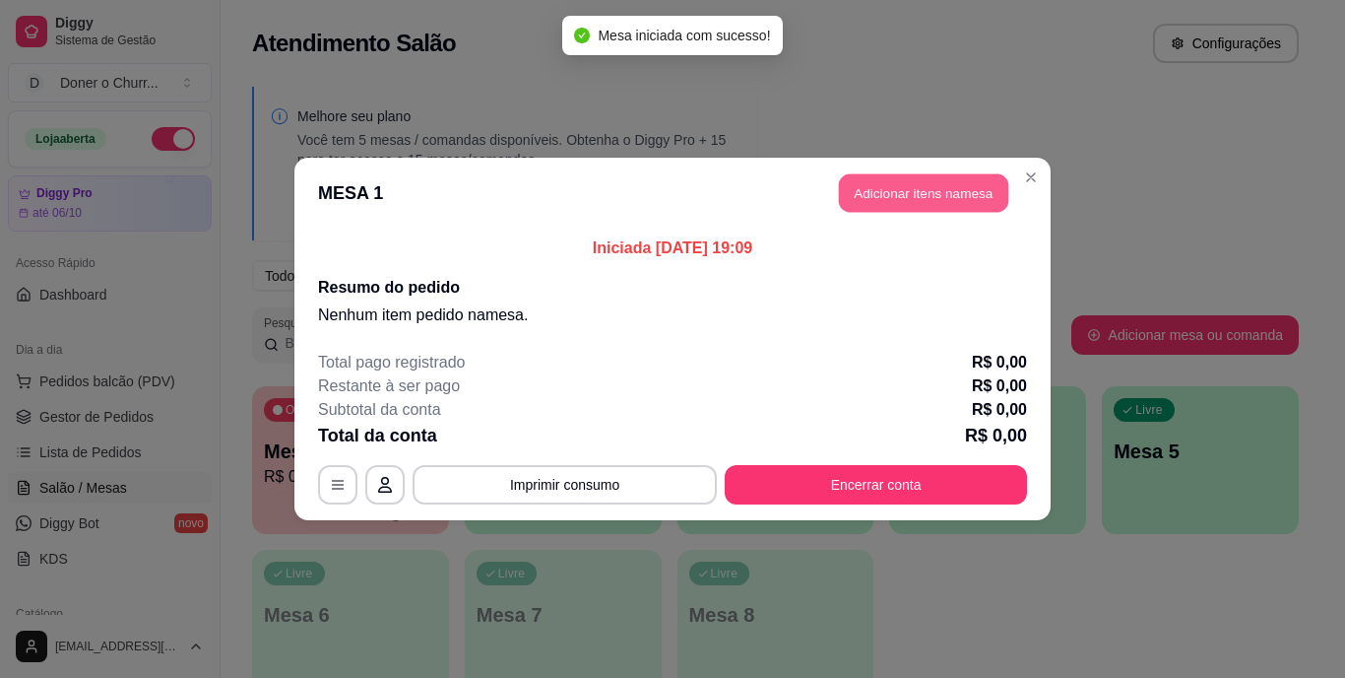
click at [873, 189] on button "Adicionar itens na mesa" at bounding box center [923, 193] width 169 height 38
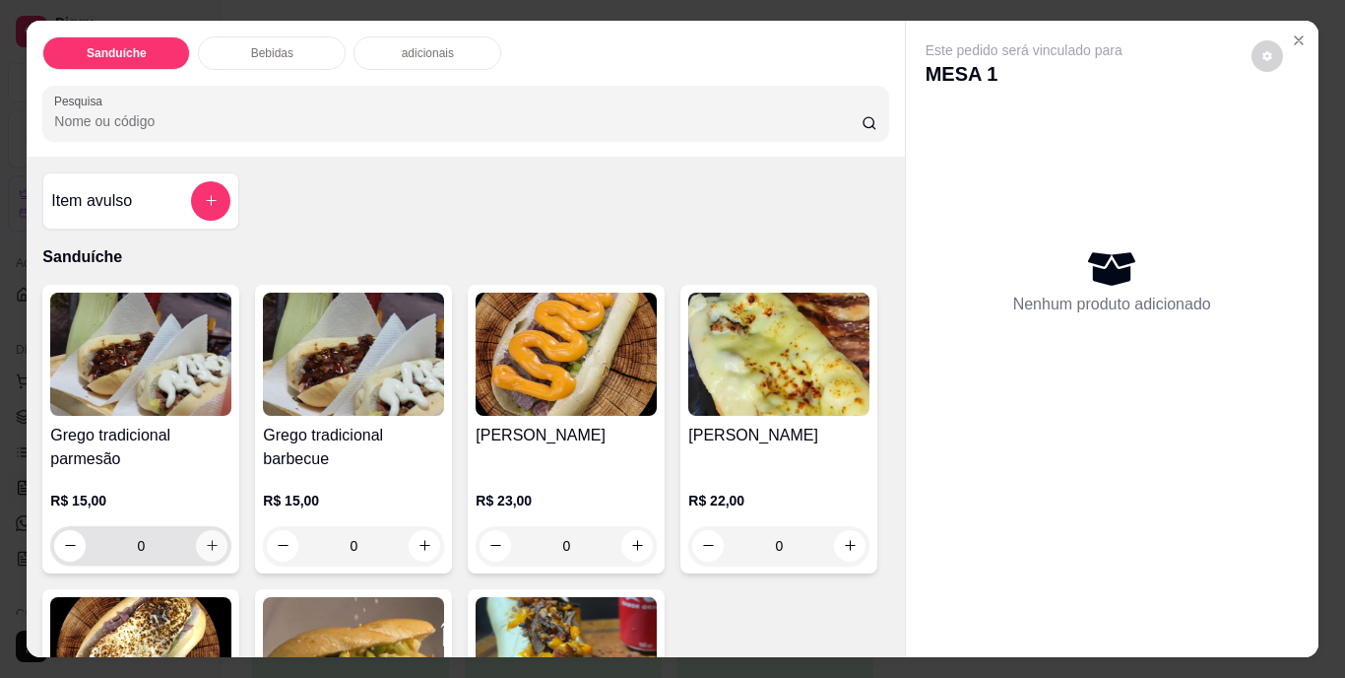
click at [205, 538] on icon "increase-product-quantity" at bounding box center [212, 545] width 15 height 15
type input "1"
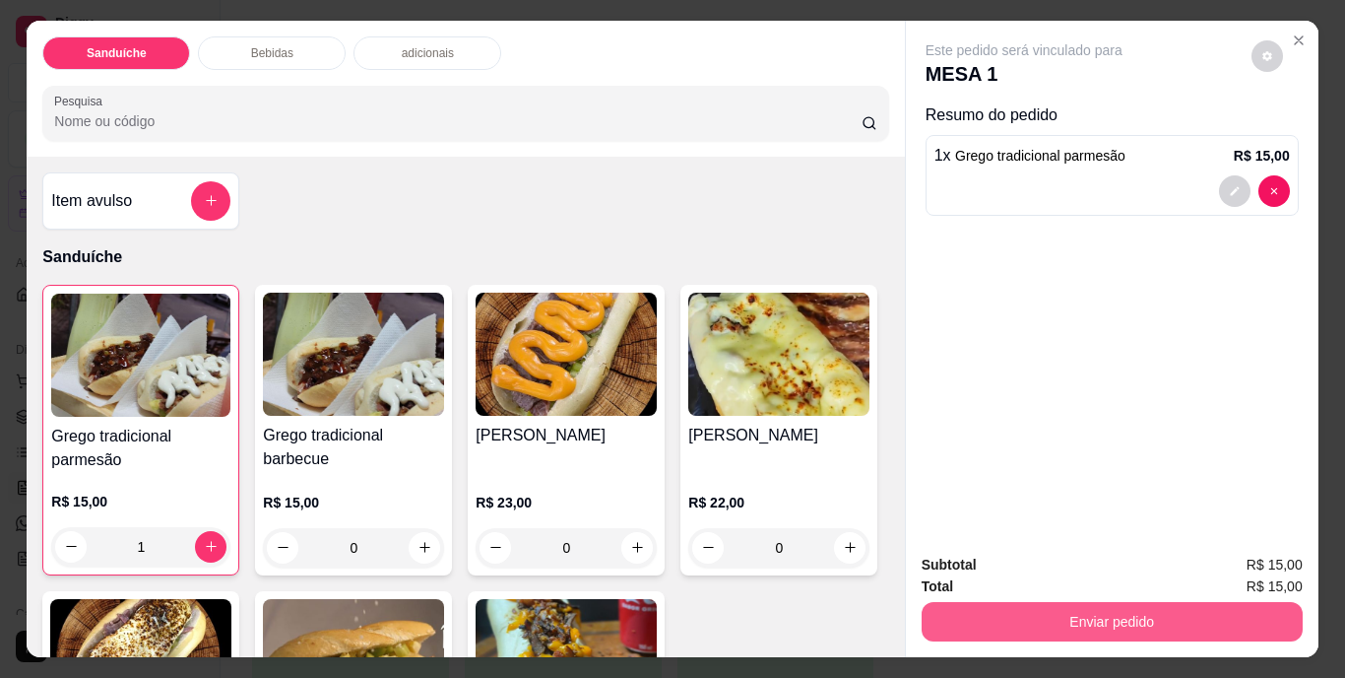
click at [967, 602] on button "Enviar pedido" at bounding box center [1112, 621] width 381 height 39
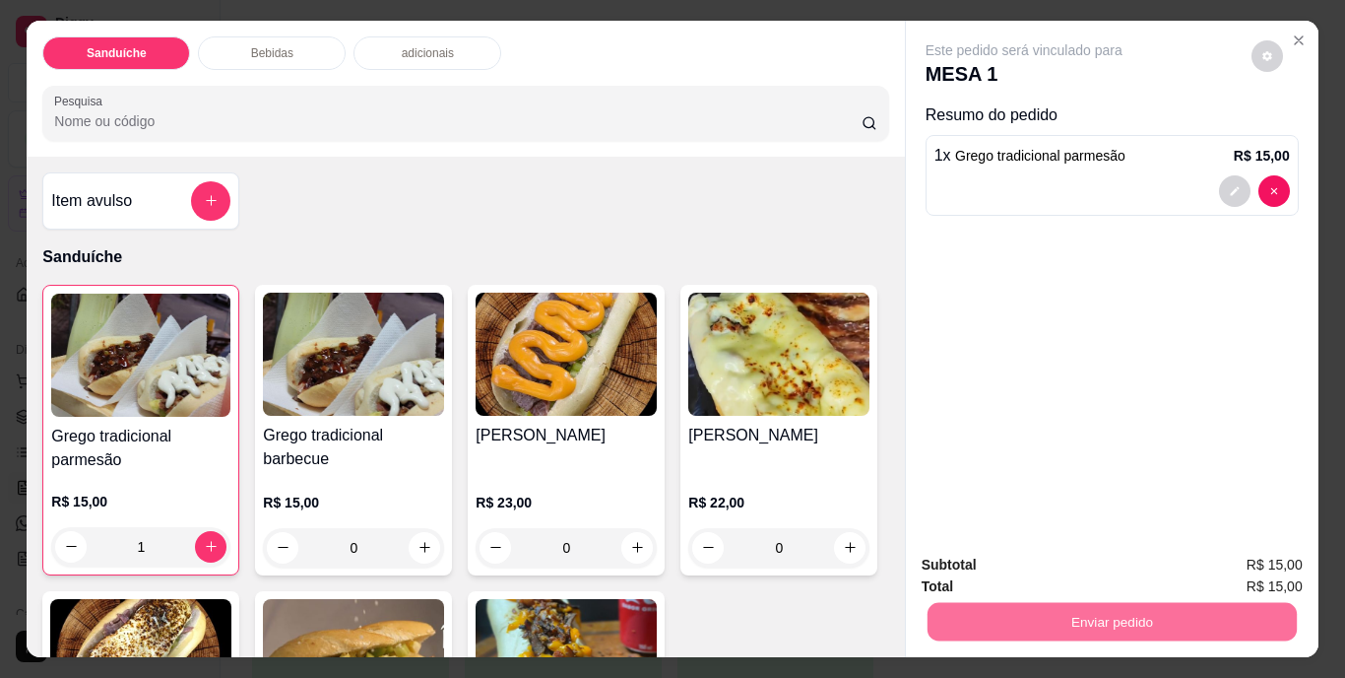
click at [980, 573] on button "Não registrar e enviar pedido" at bounding box center [1046, 566] width 205 height 37
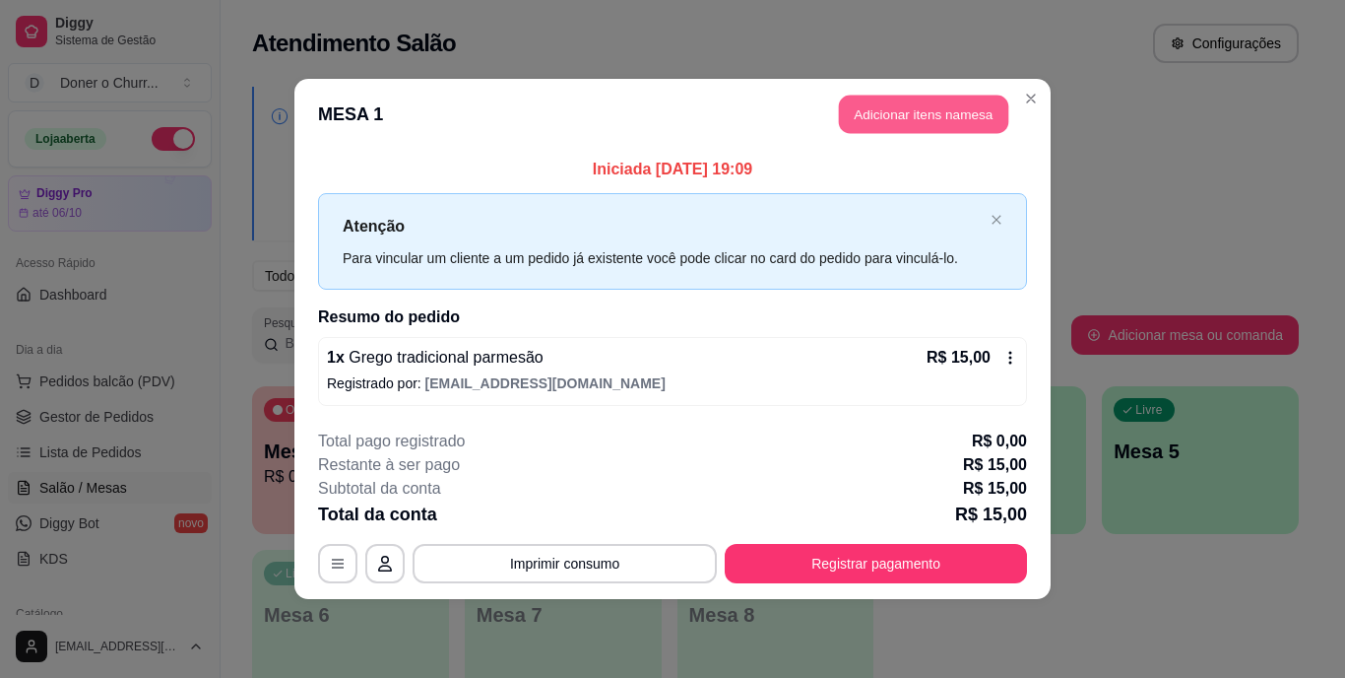
click at [952, 113] on button "Adicionar itens na mesa" at bounding box center [923, 115] width 169 height 38
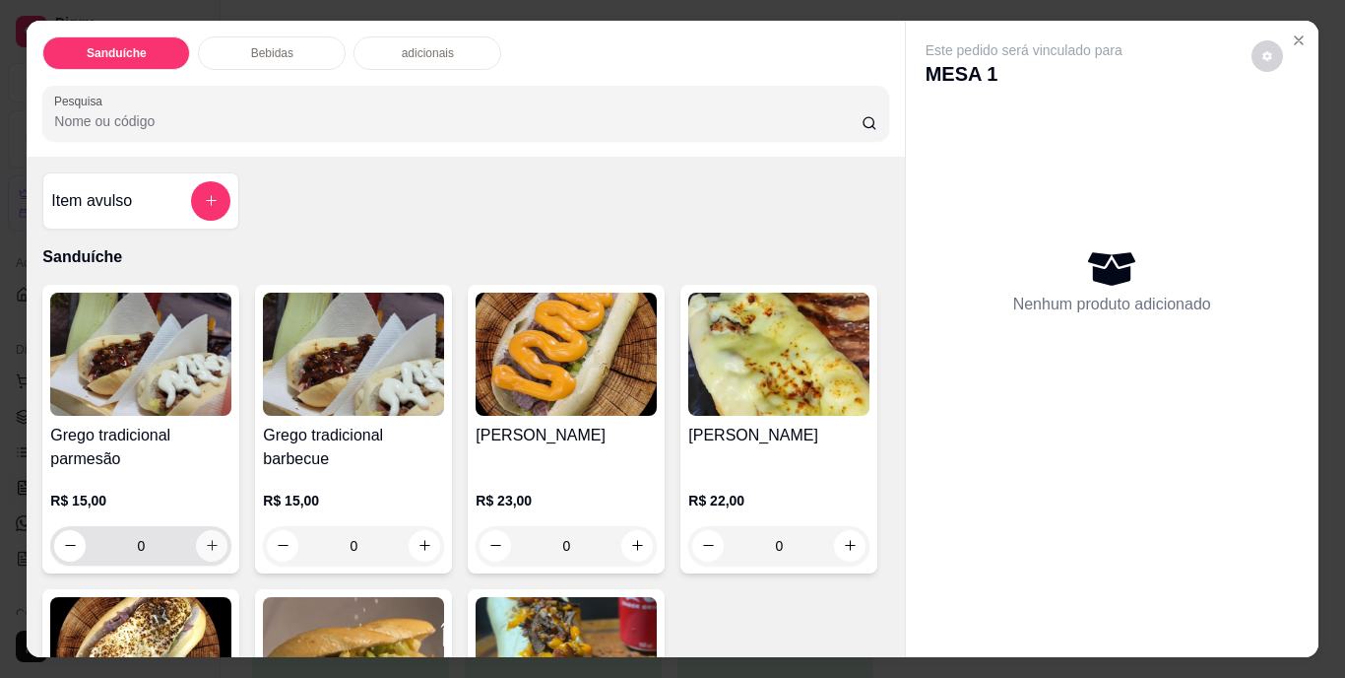
click at [205, 542] on icon "increase-product-quantity" at bounding box center [212, 545] width 15 height 15
type input "1"
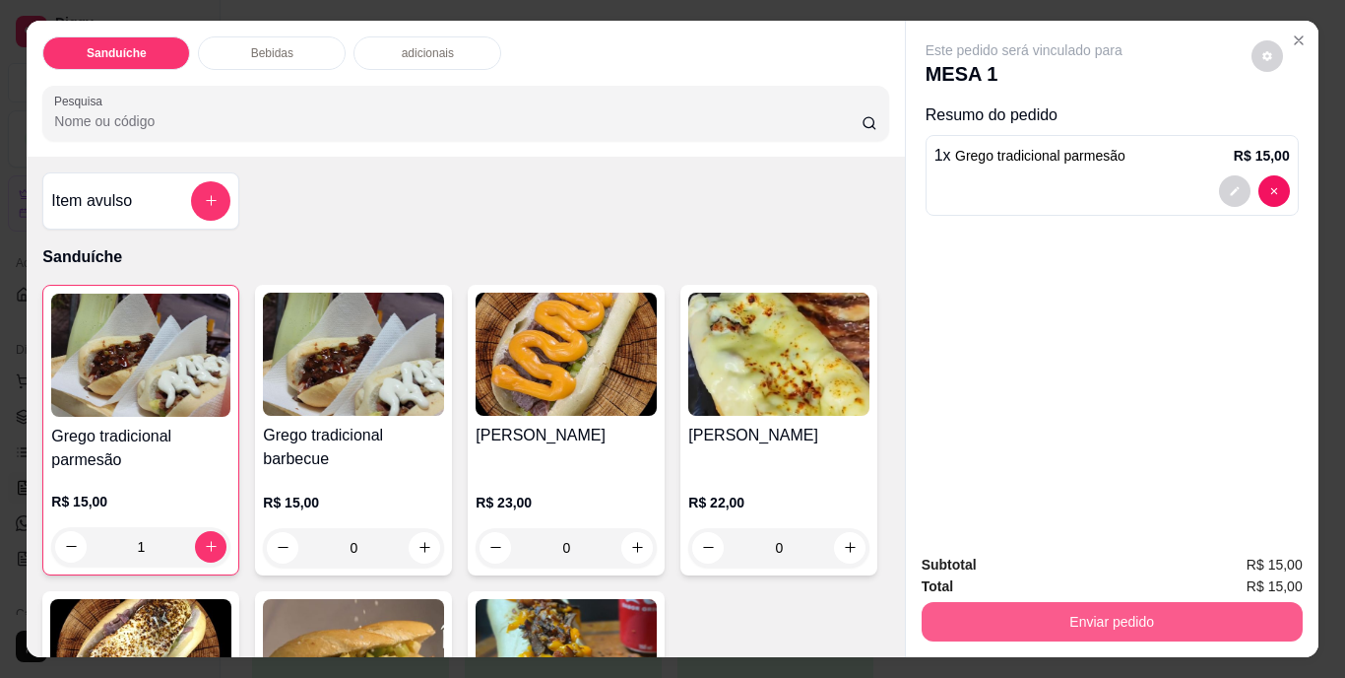
click at [1046, 617] on button "Enviar pedido" at bounding box center [1112, 621] width 381 height 39
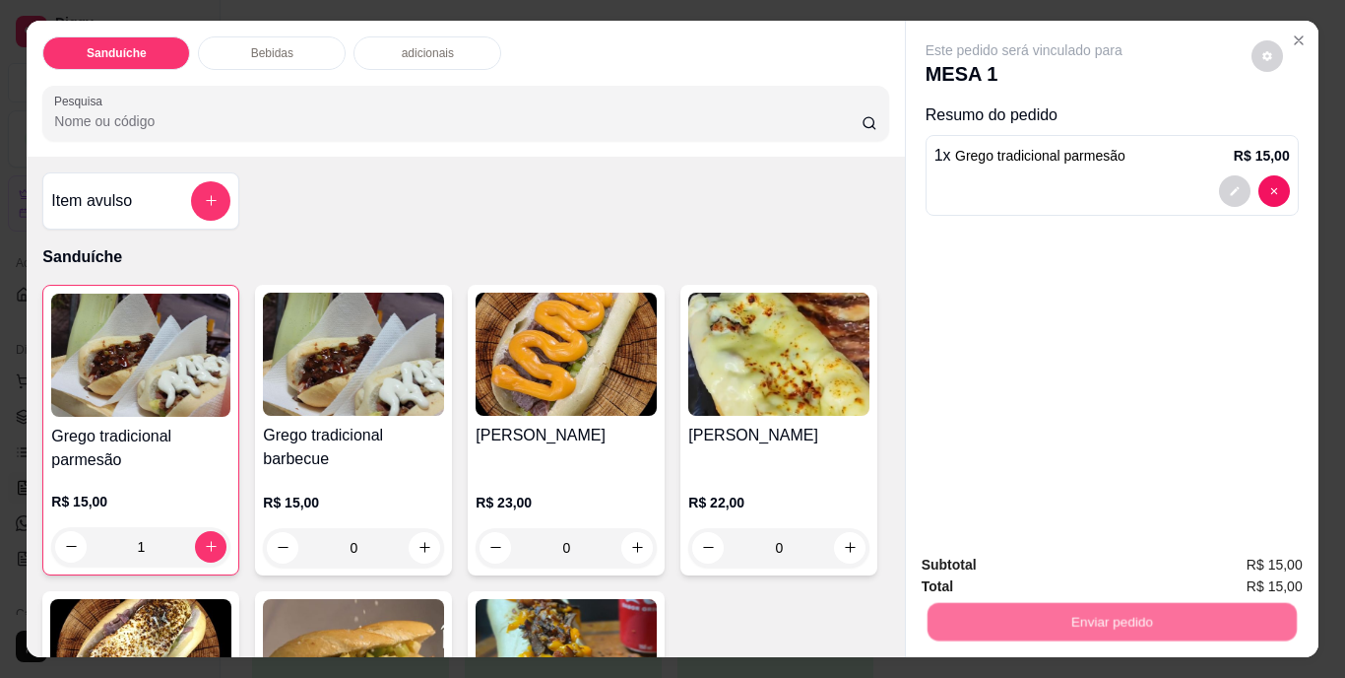
click at [1051, 569] on button "Não registrar e enviar pedido" at bounding box center [1046, 566] width 205 height 37
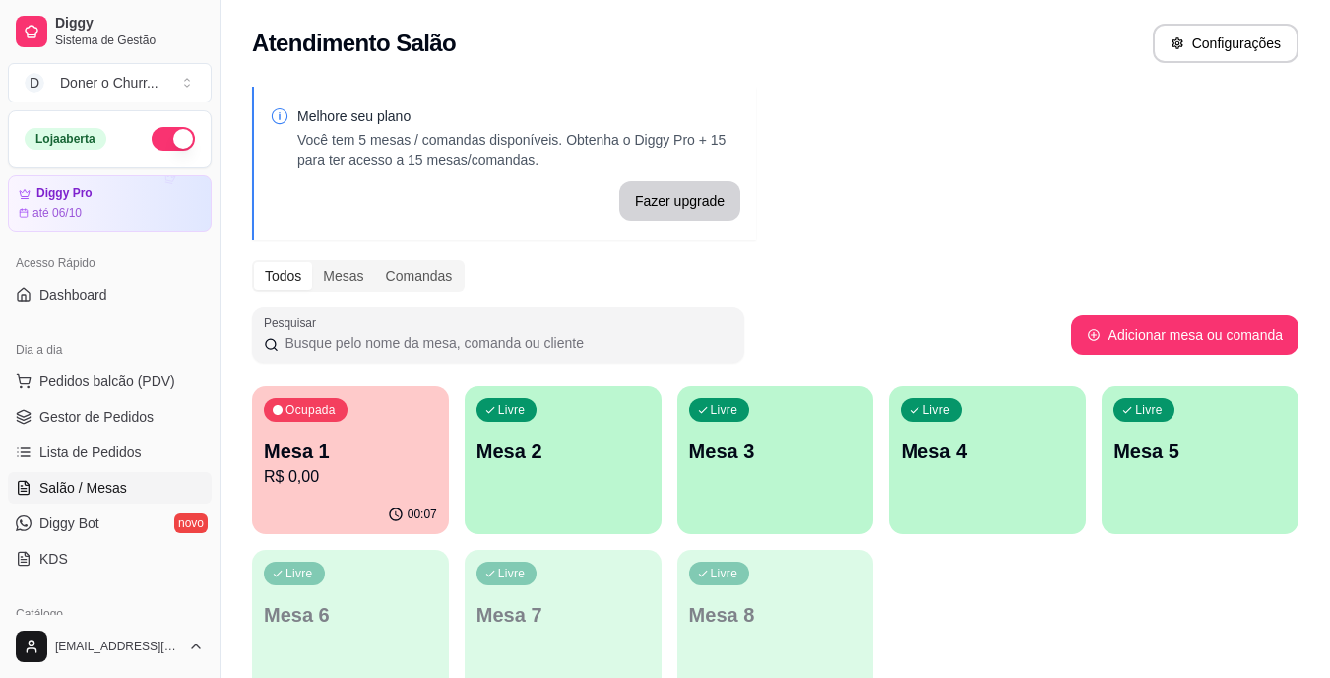
click at [592, 480] on div "Livre Mesa 2" at bounding box center [563, 448] width 197 height 124
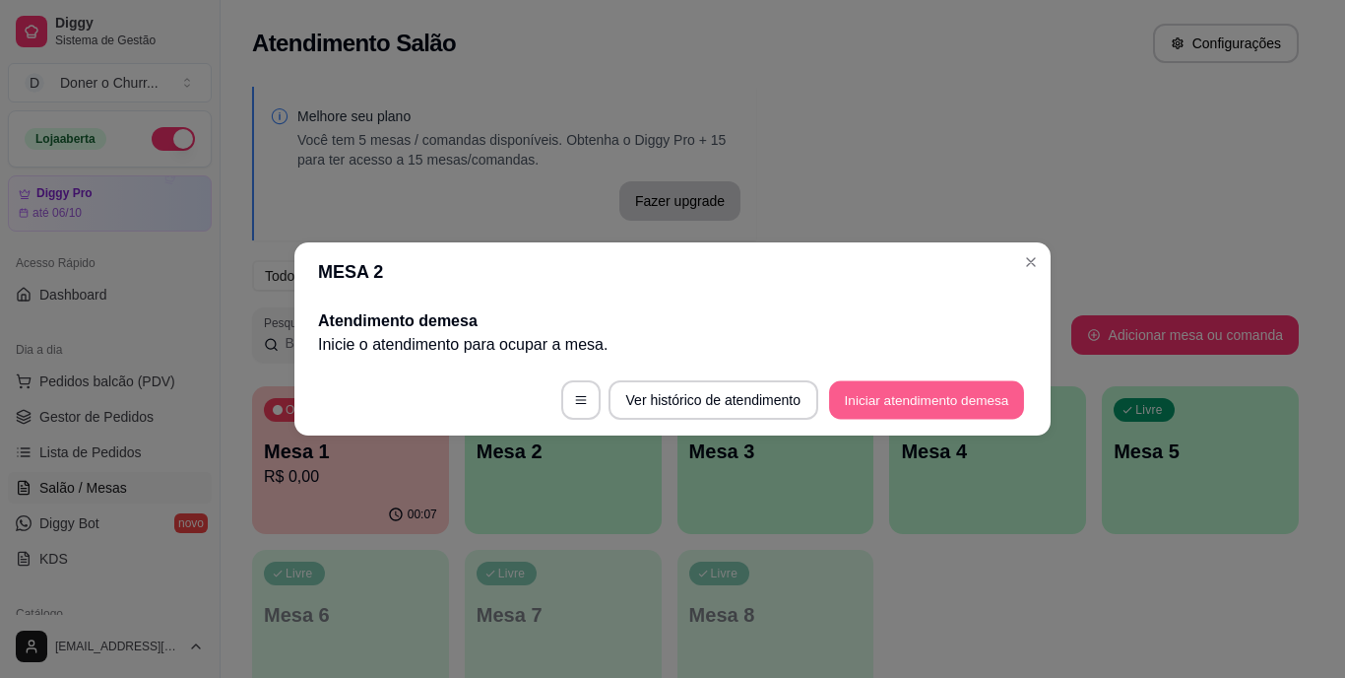
click at [937, 392] on button "Iniciar atendimento de mesa" at bounding box center [926, 400] width 195 height 38
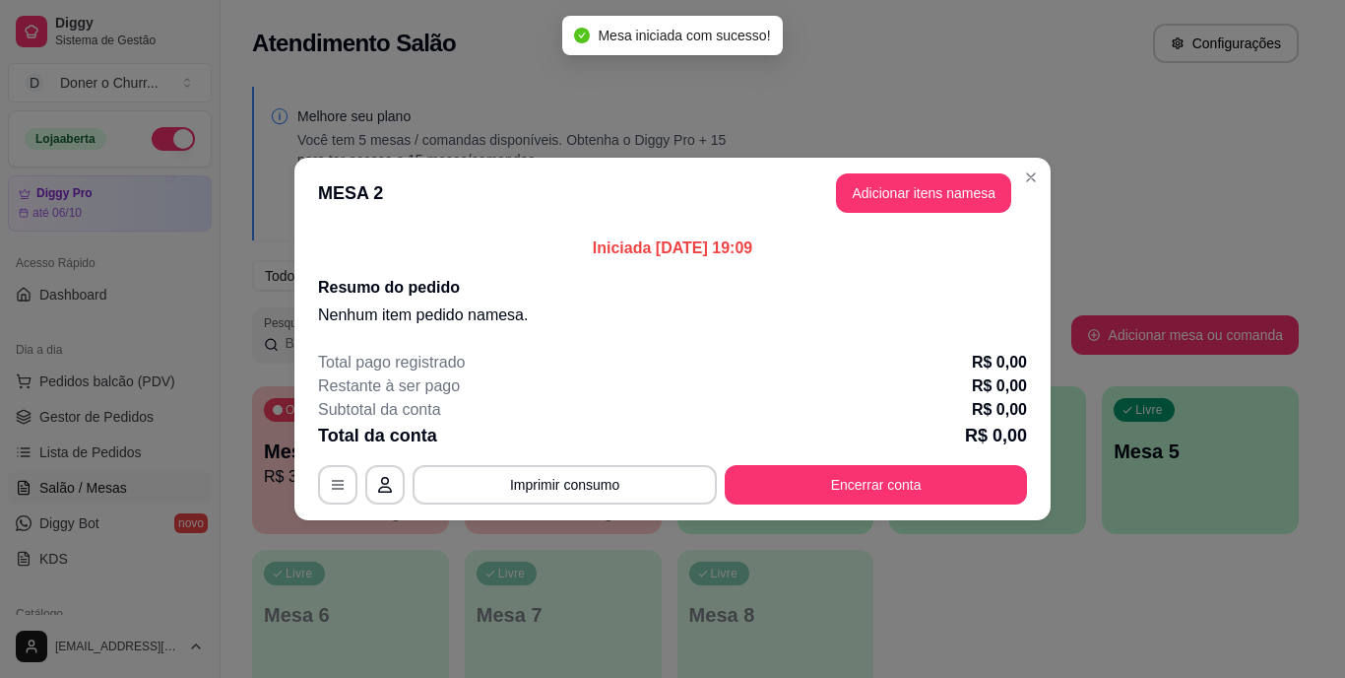
click at [931, 169] on header "MESA 2 Adicionar itens na mesa" at bounding box center [672, 193] width 756 height 71
click at [928, 175] on button "Adicionar itens na mesa" at bounding box center [923, 192] width 175 height 39
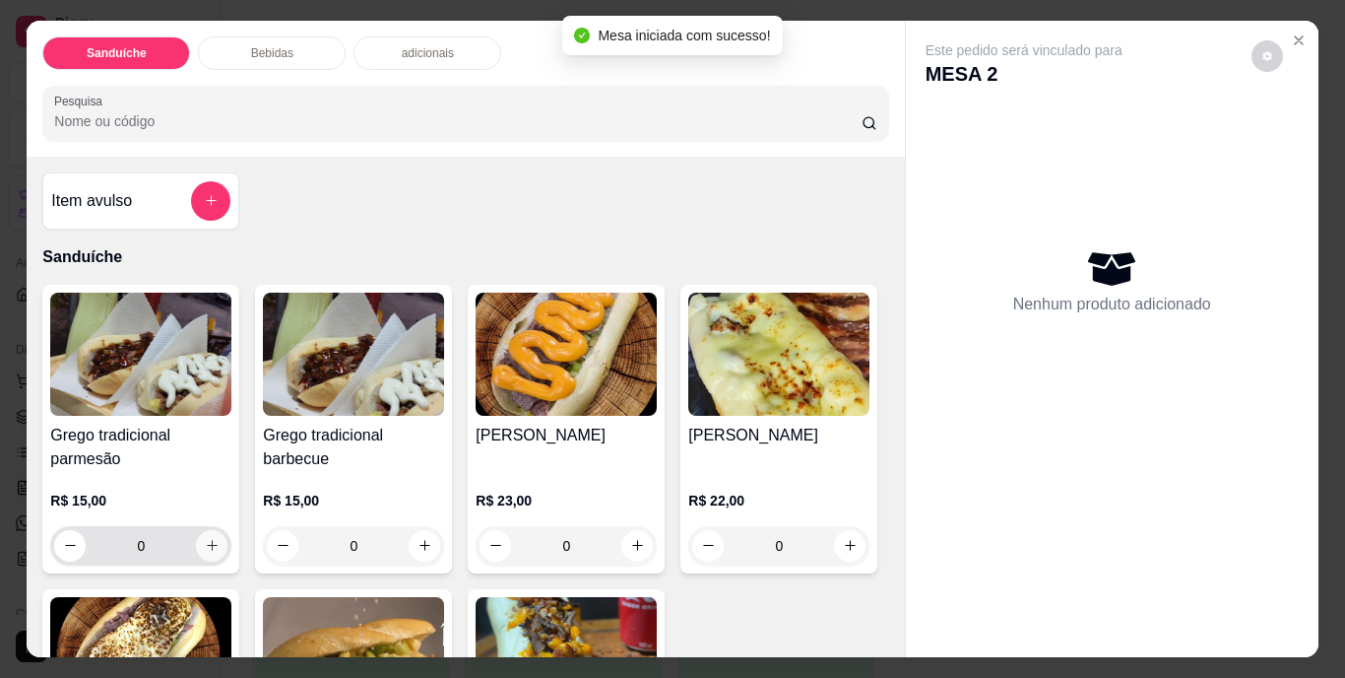
click at [209, 538] on icon "increase-product-quantity" at bounding box center [212, 545] width 15 height 15
type input "1"
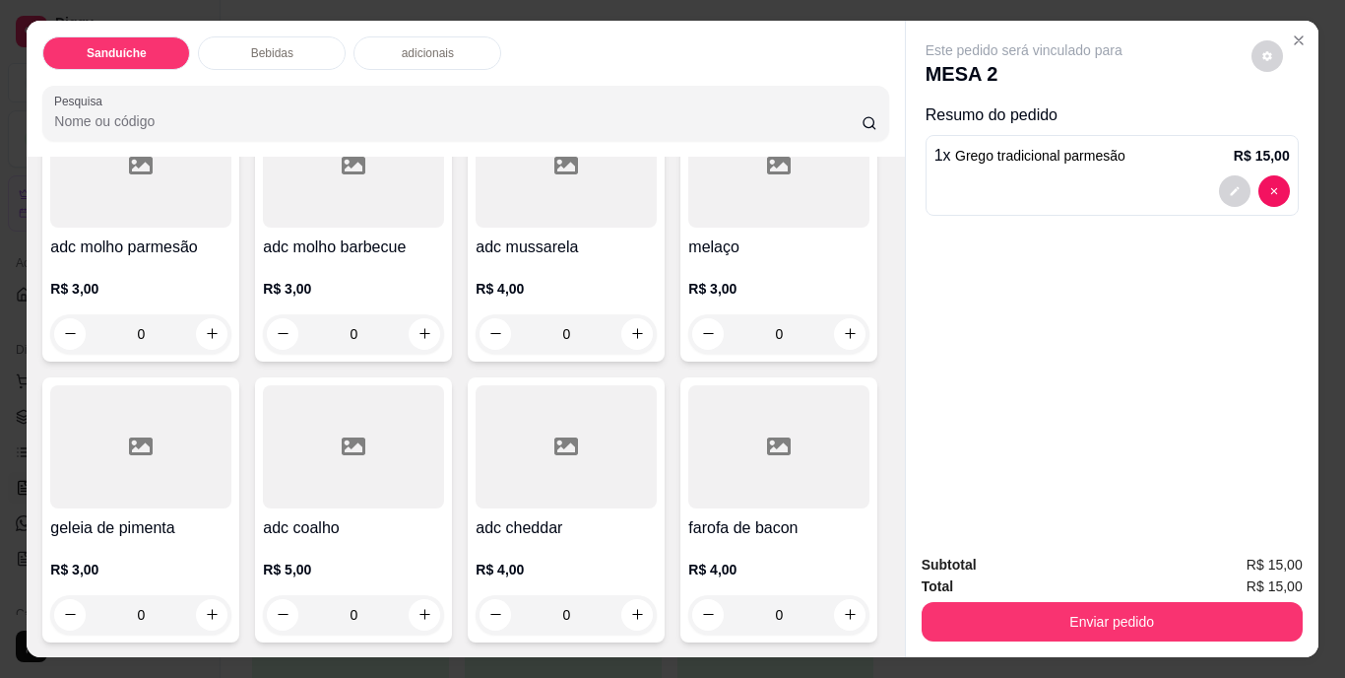
scroll to position [1182, 0]
click at [843, 21] on icon "increase-product-quantity" at bounding box center [850, 13] width 15 height 15
type input "1"
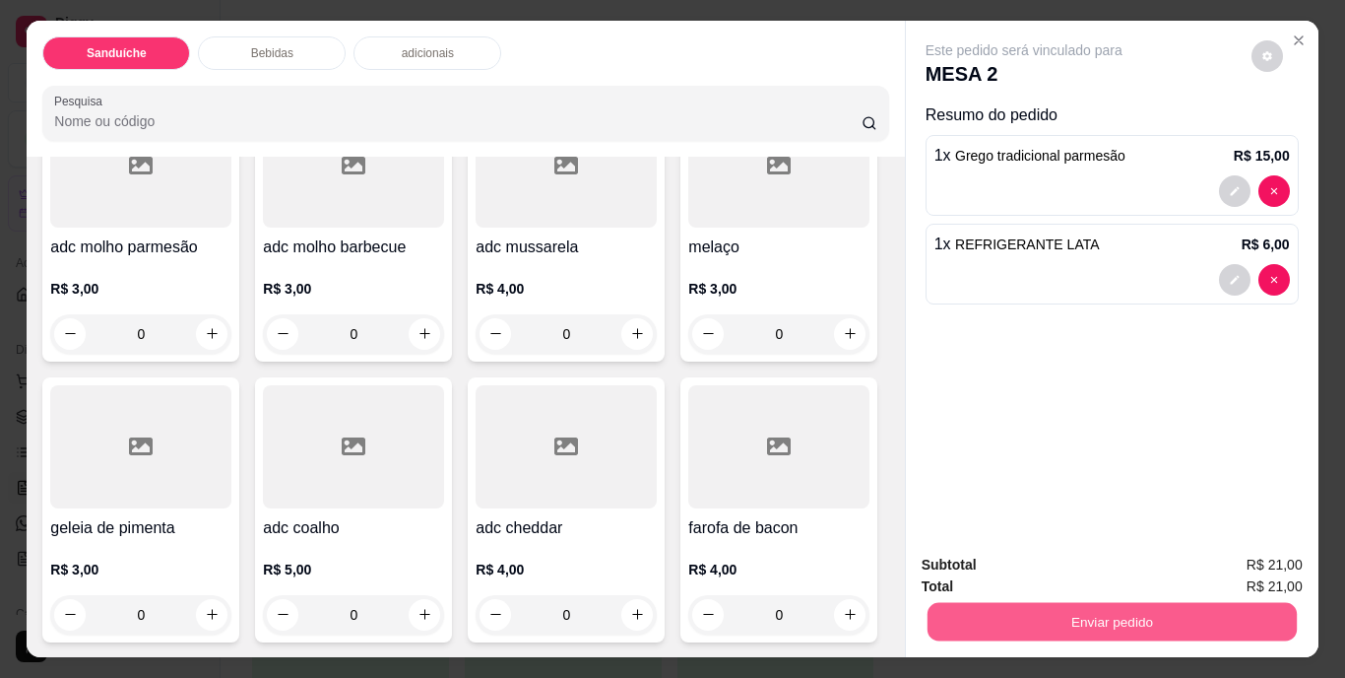
click at [1037, 607] on button "Enviar pedido" at bounding box center [1111, 622] width 369 height 38
click at [1051, 561] on button "Não registrar e enviar pedido" at bounding box center [1046, 566] width 205 height 37
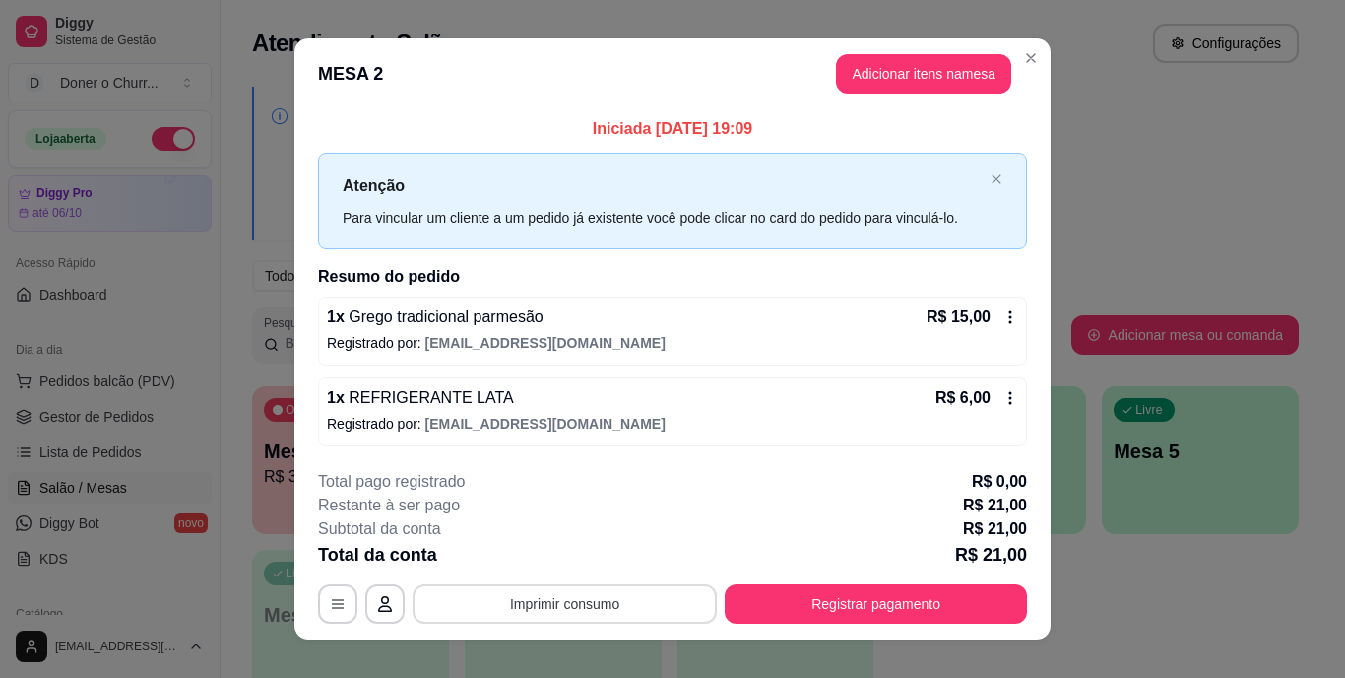
click at [600, 589] on button "Imprimir consumo" at bounding box center [565, 603] width 304 height 39
click at [590, 562] on button "IMPRESSORA" at bounding box center [563, 558] width 138 height 31
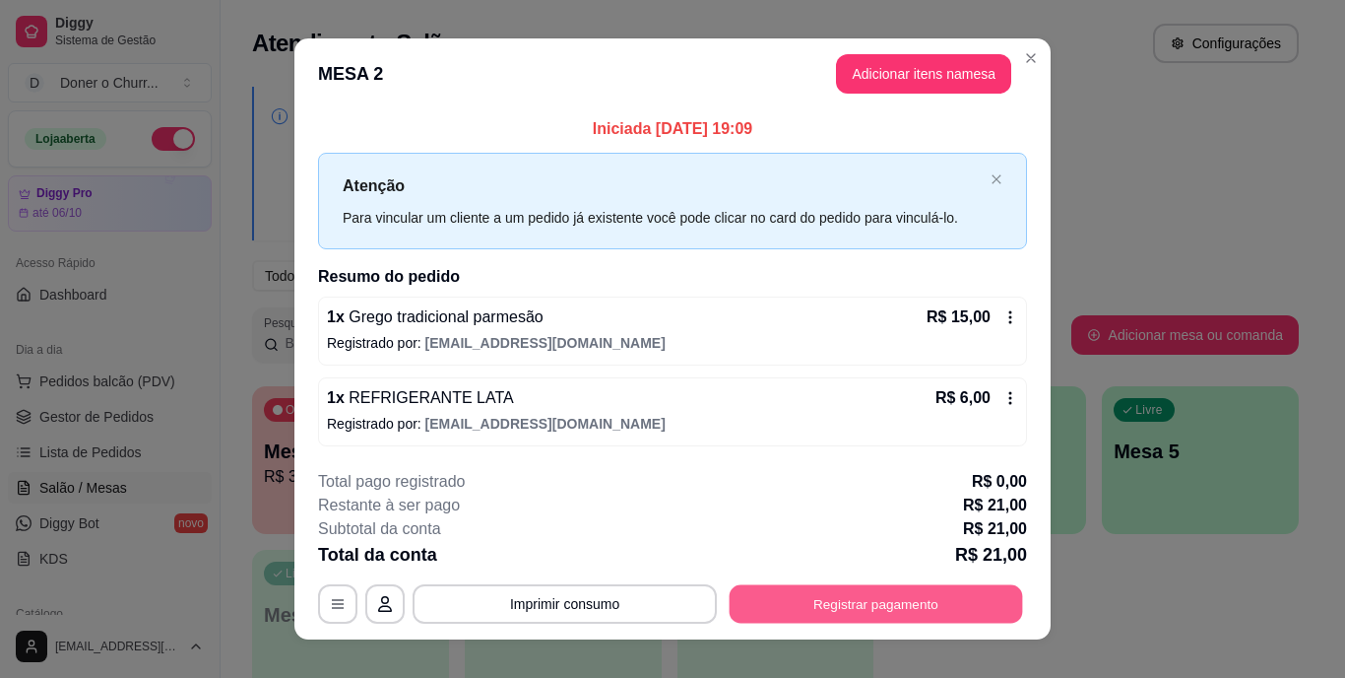
click at [825, 601] on button "Registrar pagamento" at bounding box center [876, 603] width 293 height 38
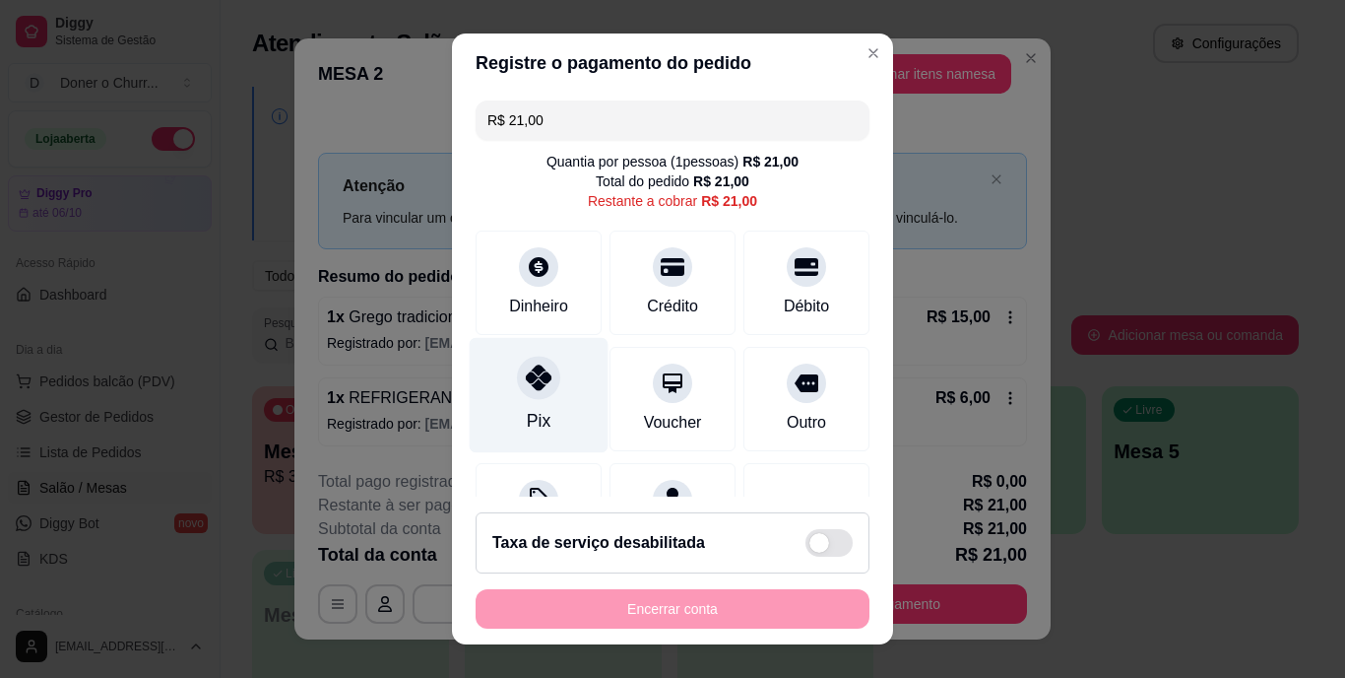
click at [536, 379] on icon at bounding box center [539, 378] width 26 height 26
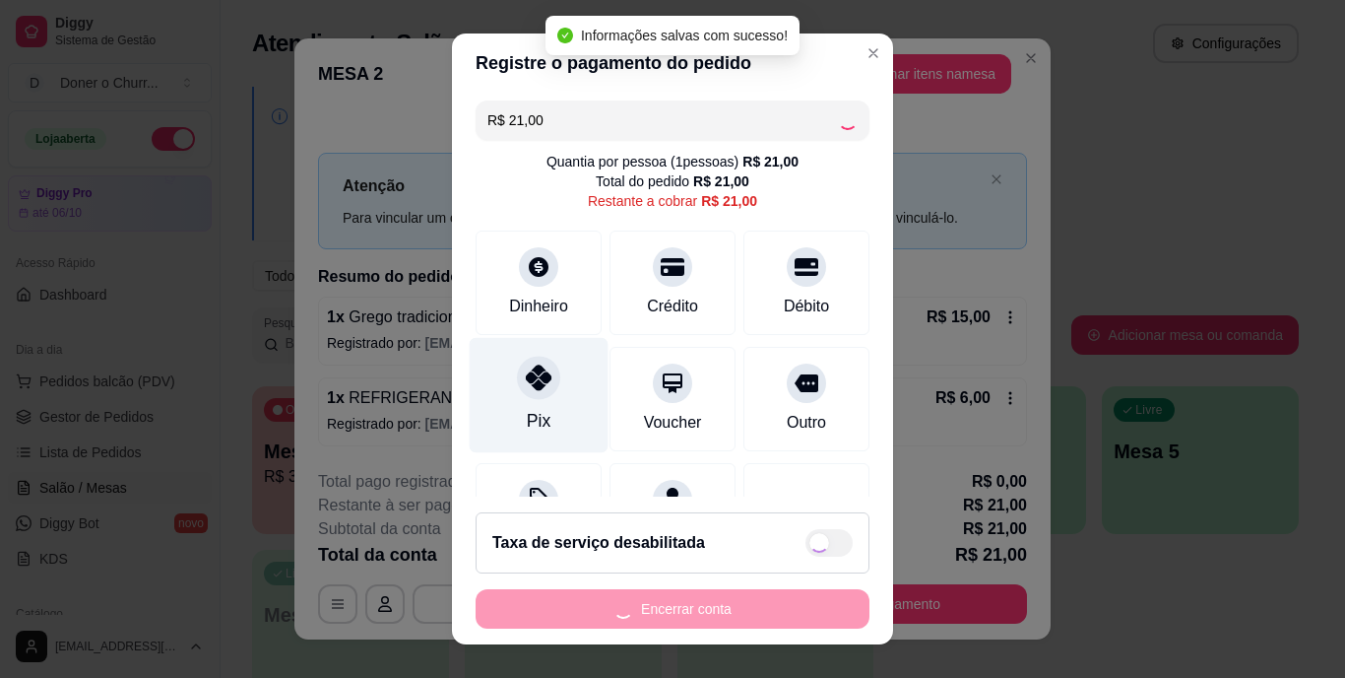
type input "R$ 0,00"
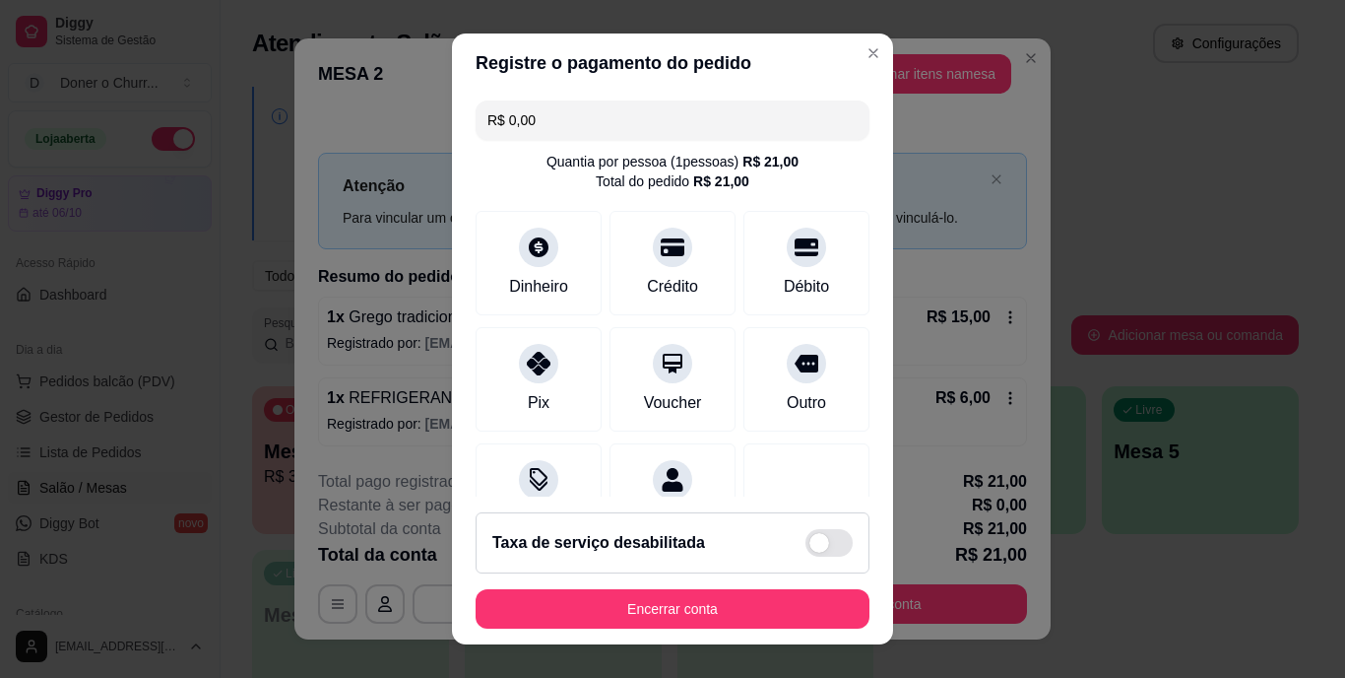
scroll to position [30, 0]
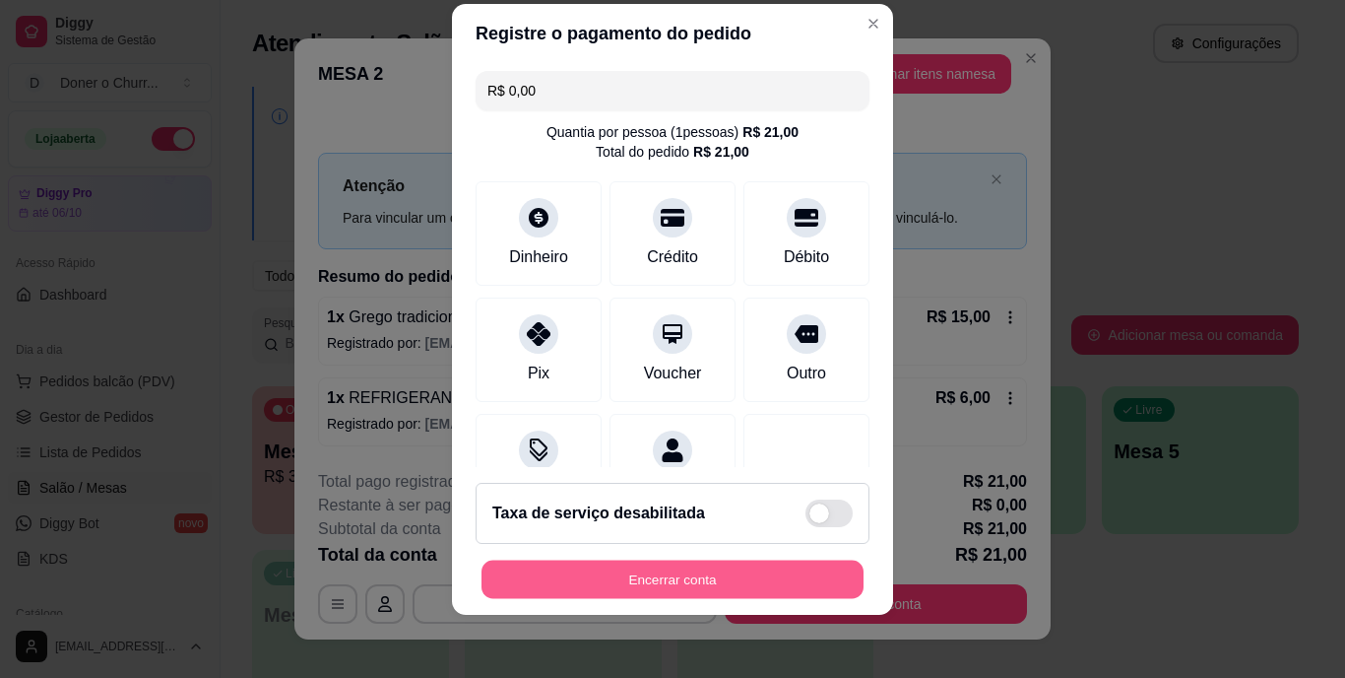
click at [705, 582] on button "Encerrar conta" at bounding box center [673, 578] width 382 height 38
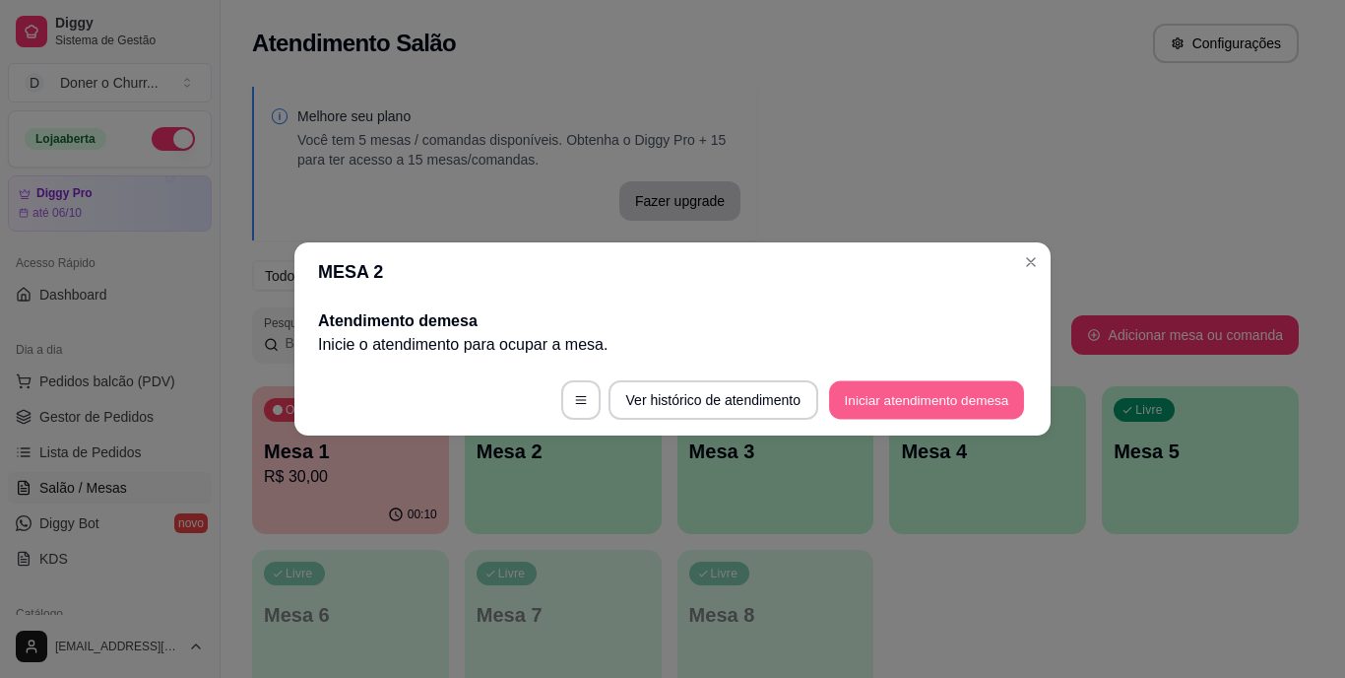
click at [957, 385] on button "Iniciar atendimento de mesa" at bounding box center [926, 400] width 195 height 38
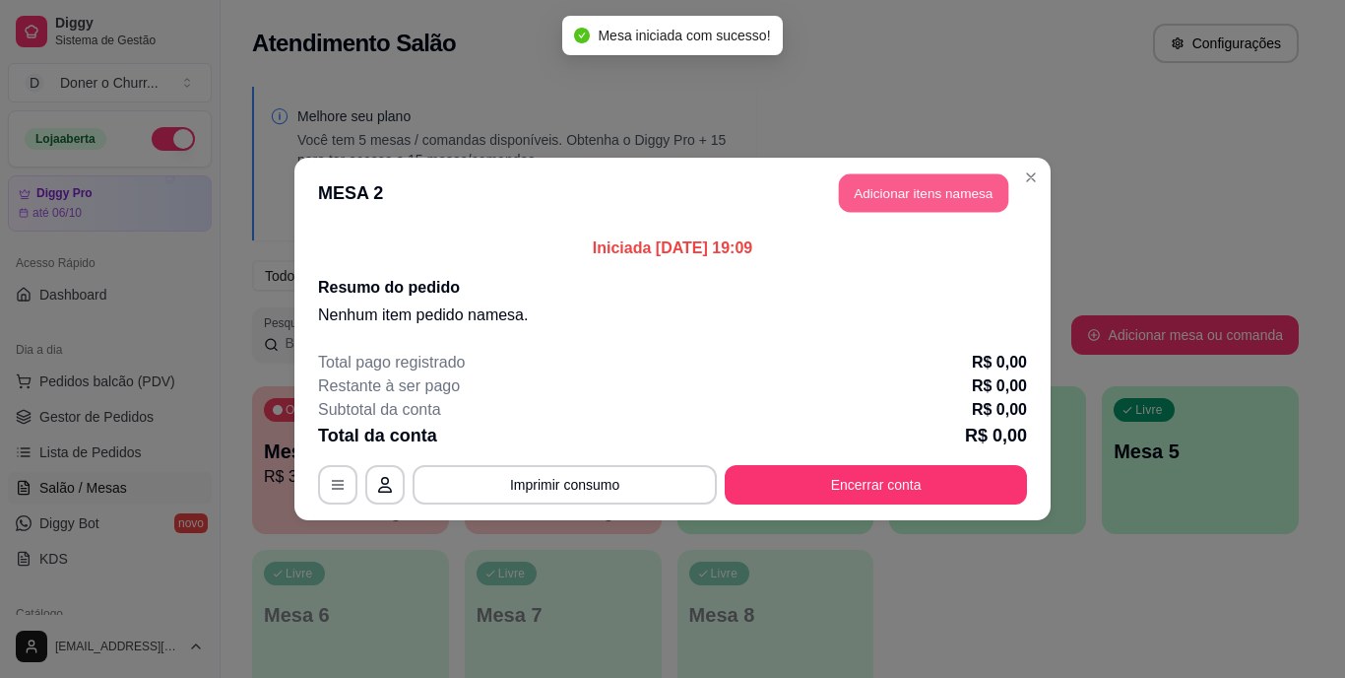
click at [940, 192] on button "Adicionar itens na mesa" at bounding box center [923, 193] width 169 height 38
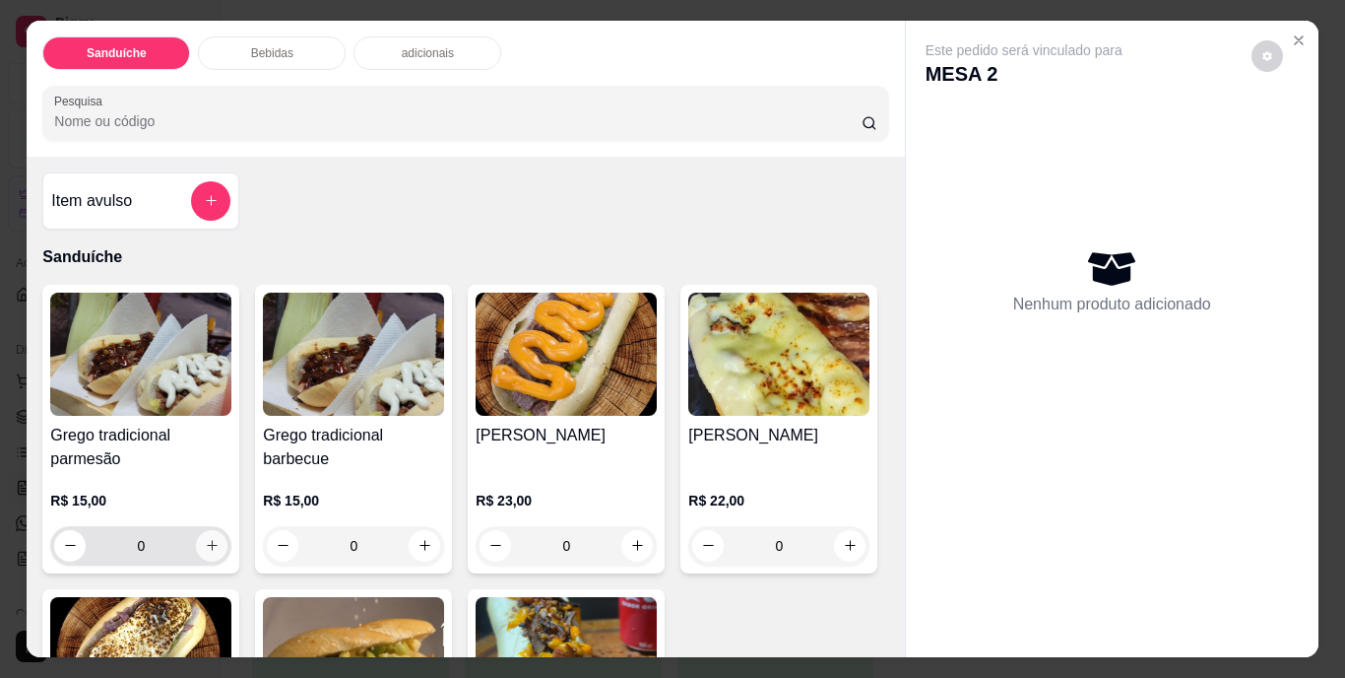
click at [205, 538] on icon "increase-product-quantity" at bounding box center [212, 545] width 15 height 15
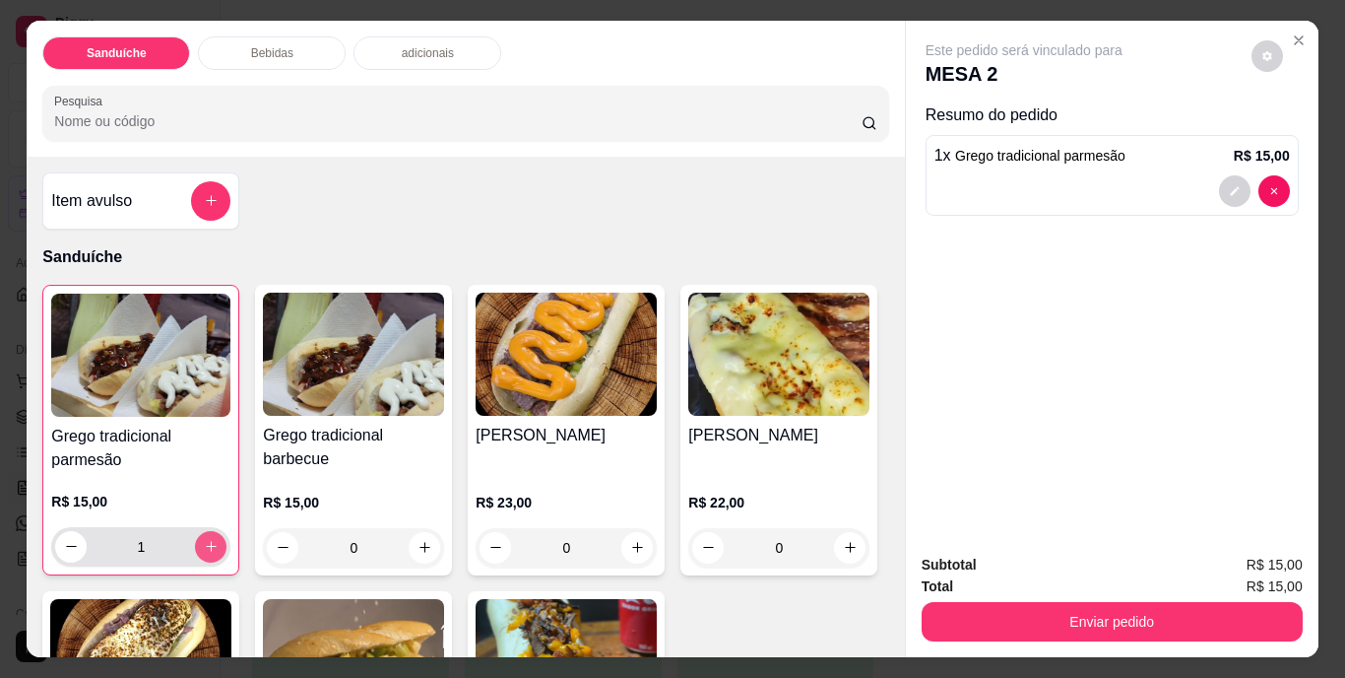
click at [204, 539] on icon "increase-product-quantity" at bounding box center [211, 546] width 15 height 15
type input "3"
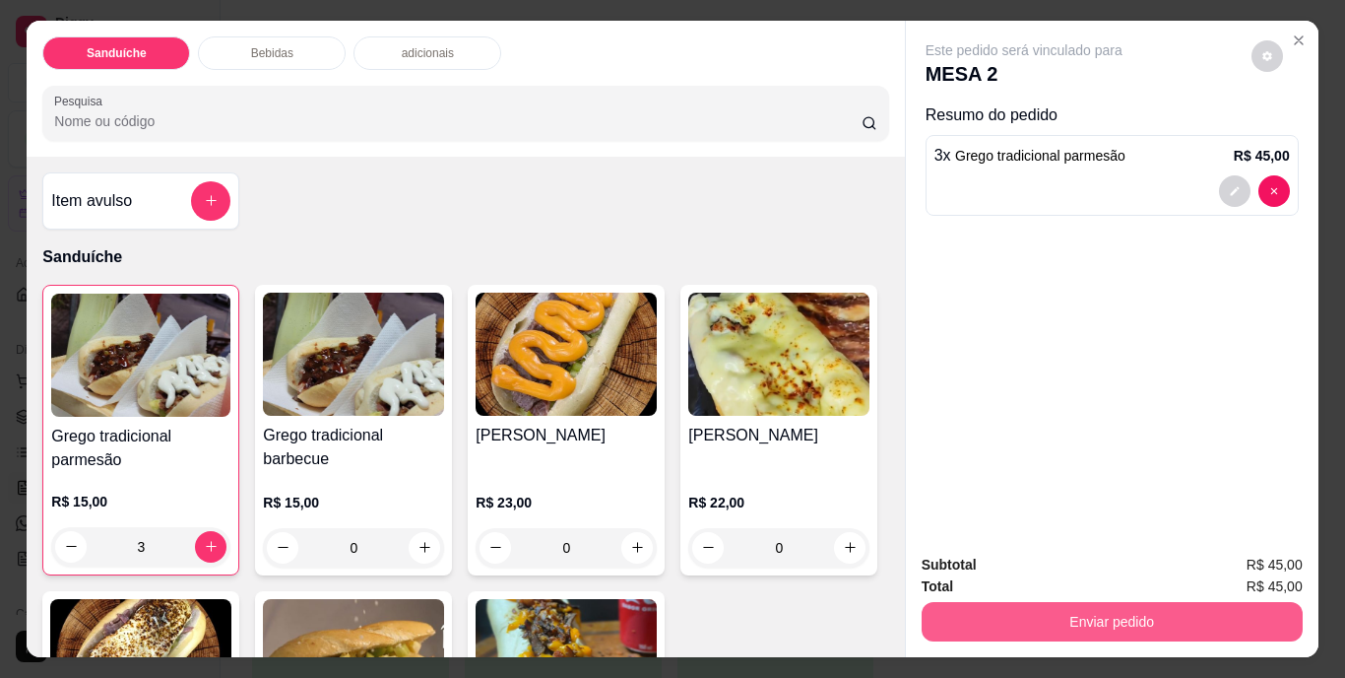
click at [1101, 615] on button "Enviar pedido" at bounding box center [1112, 621] width 381 height 39
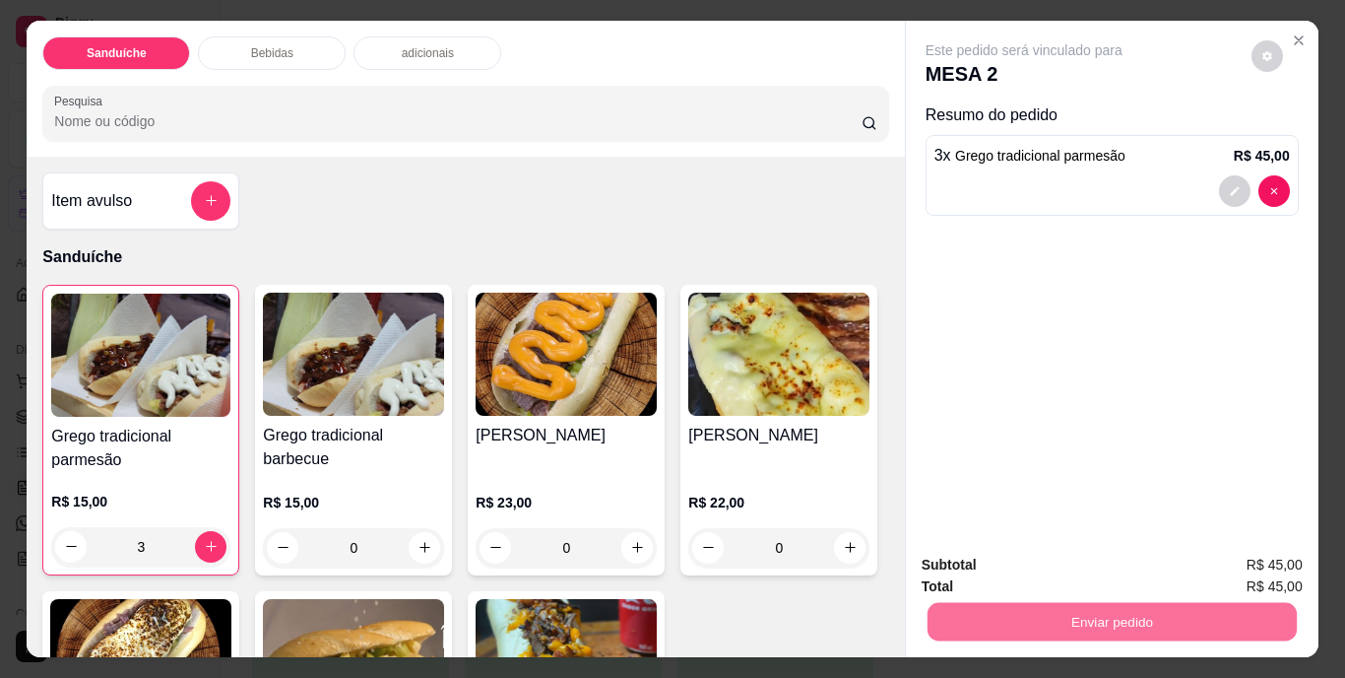
click at [1062, 552] on button "Não registrar e enviar pedido" at bounding box center [1046, 566] width 199 height 36
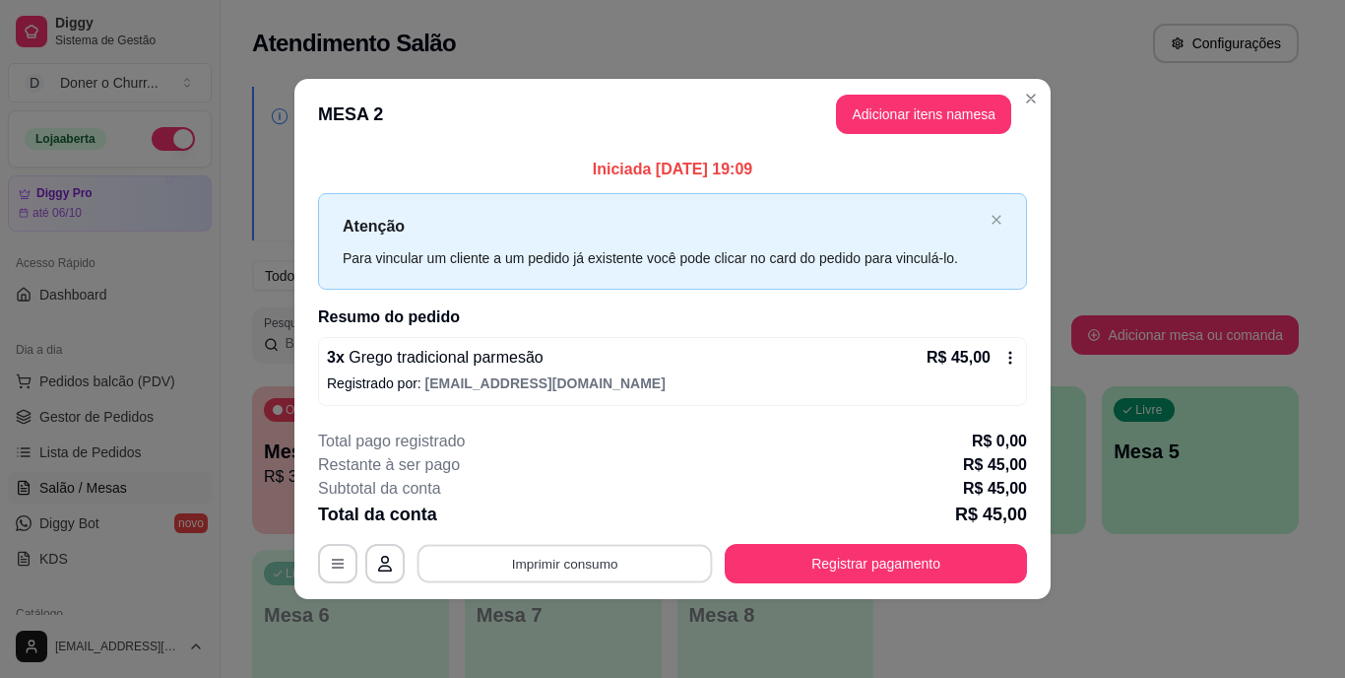
click at [562, 560] on button "Imprimir consumo" at bounding box center [565, 563] width 295 height 38
click at [580, 509] on button "IMPRESSORA" at bounding box center [571, 517] width 138 height 31
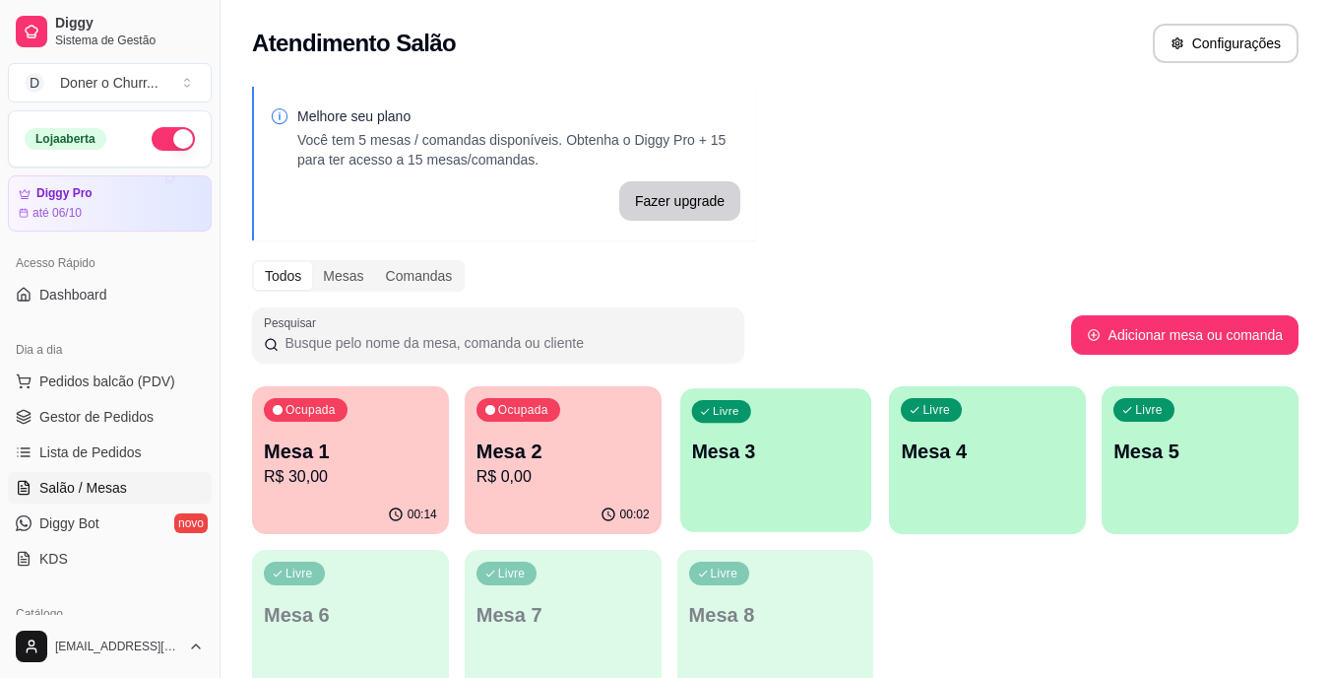
click at [785, 456] on p "Mesa 3" at bounding box center [775, 451] width 168 height 27
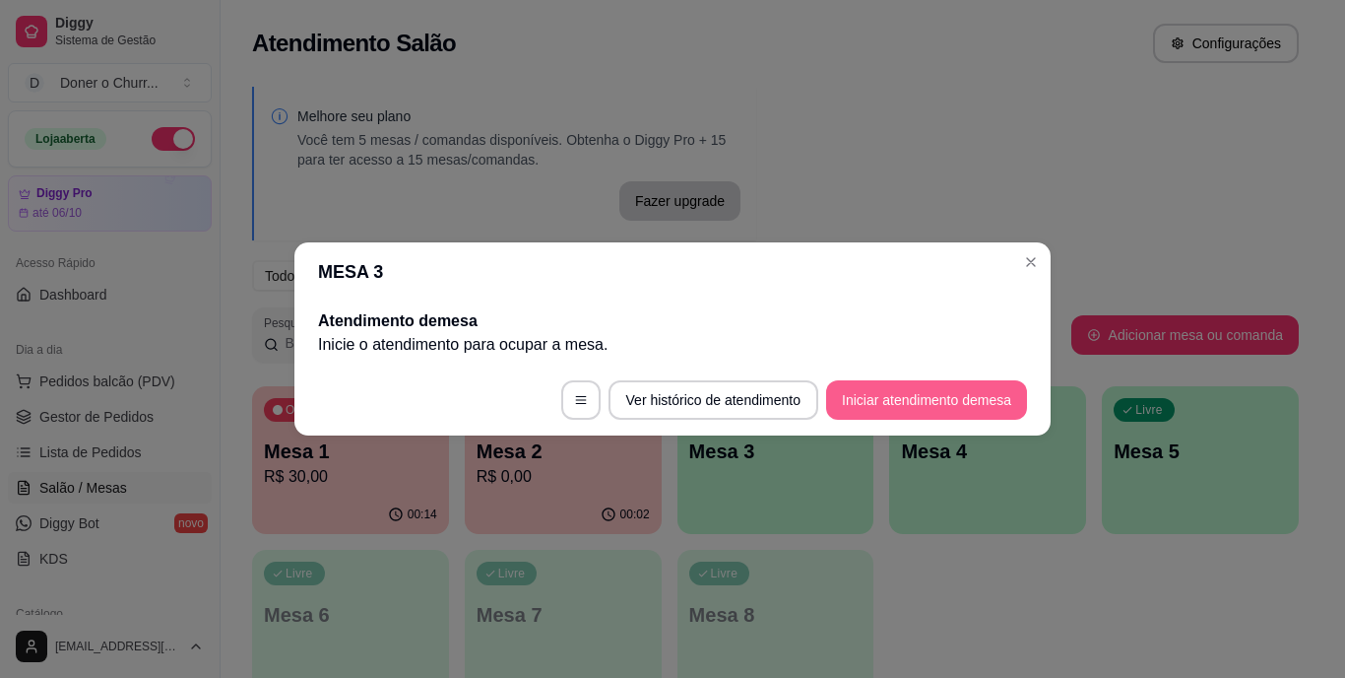
click at [905, 397] on button "Iniciar atendimento de mesa" at bounding box center [926, 399] width 201 height 39
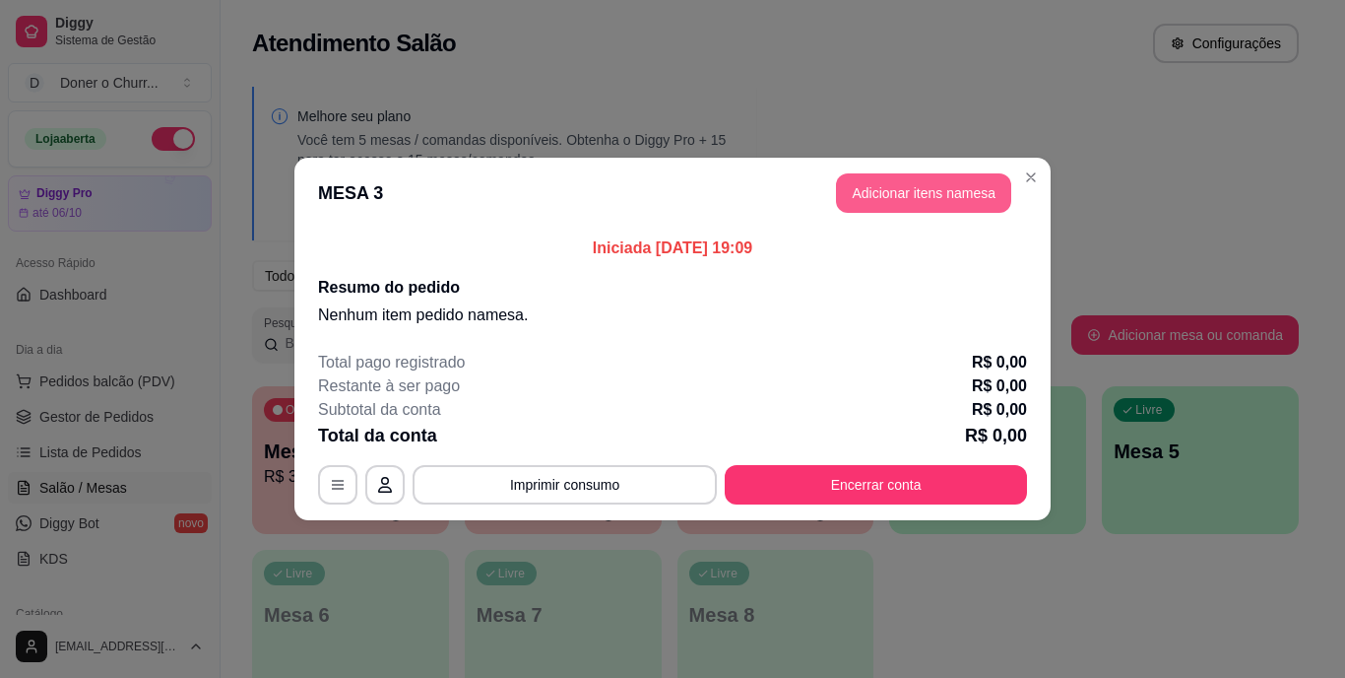
click at [867, 185] on button "Adicionar itens na mesa" at bounding box center [923, 192] width 175 height 39
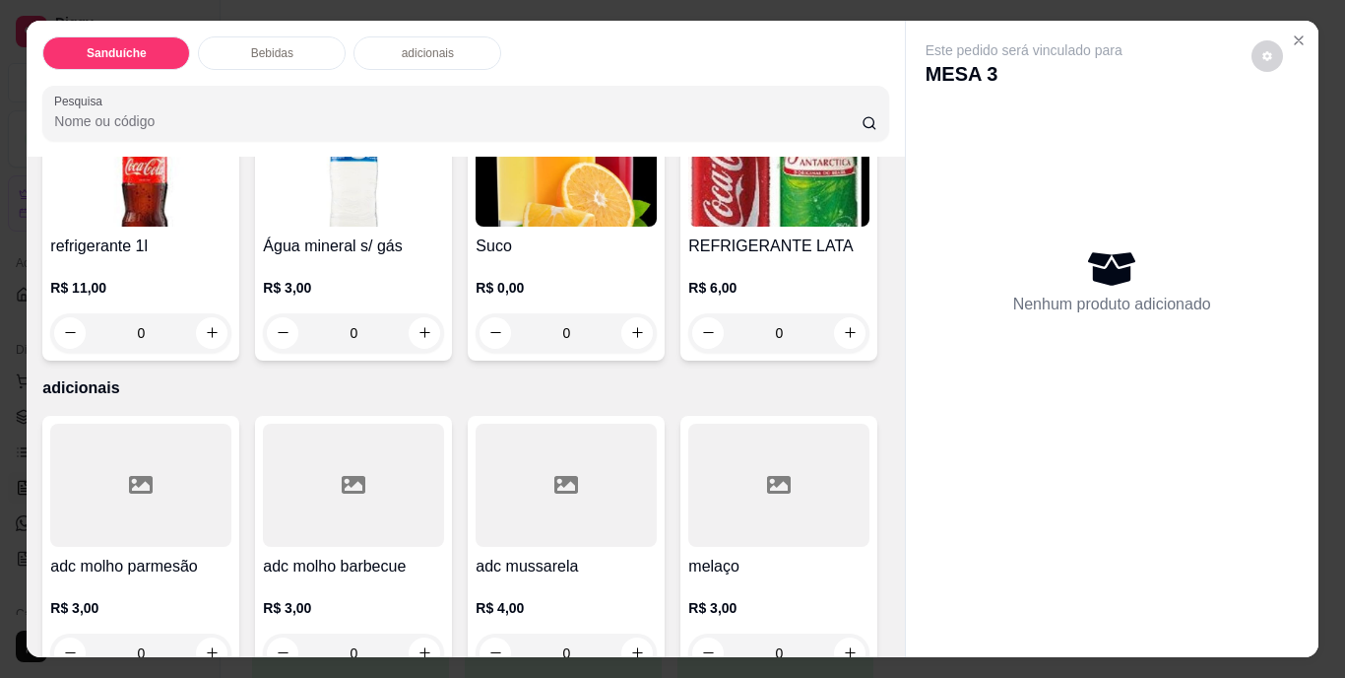
scroll to position [886, 0]
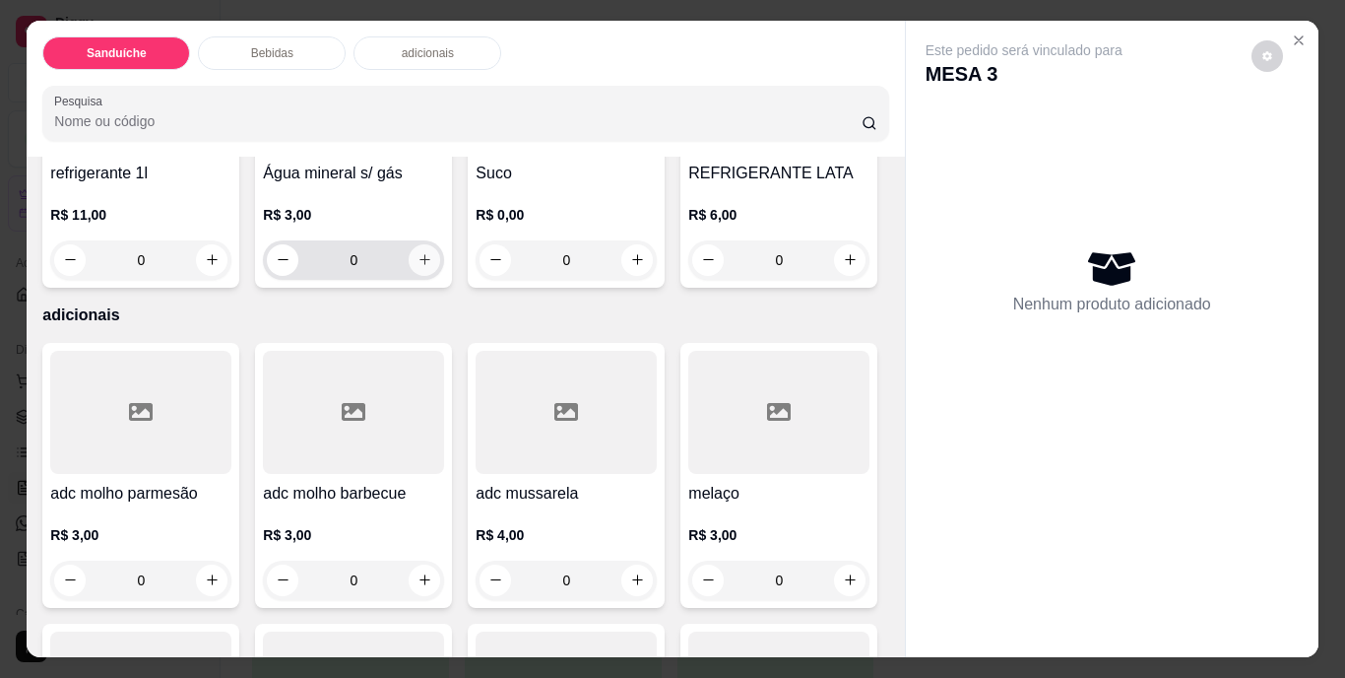
click at [425, 276] on button "increase-product-quantity" at bounding box center [425, 260] width 32 height 32
type input "1"
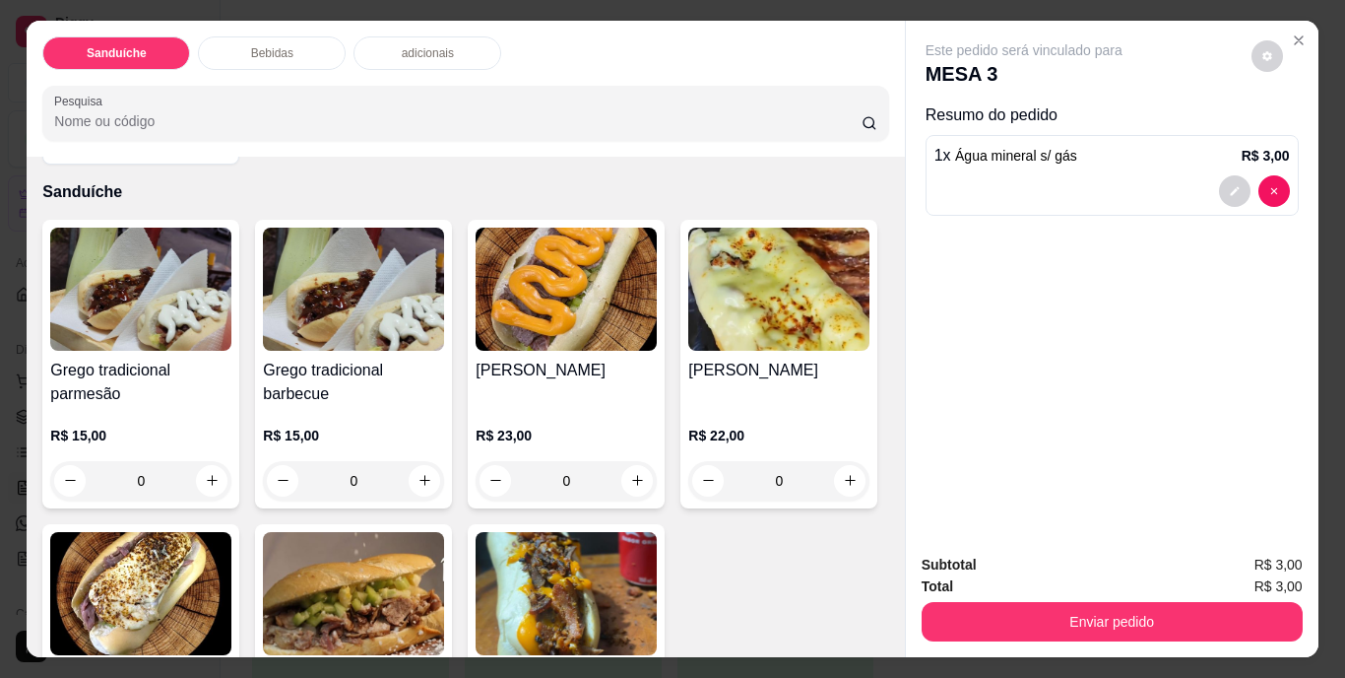
scroll to position [0, 0]
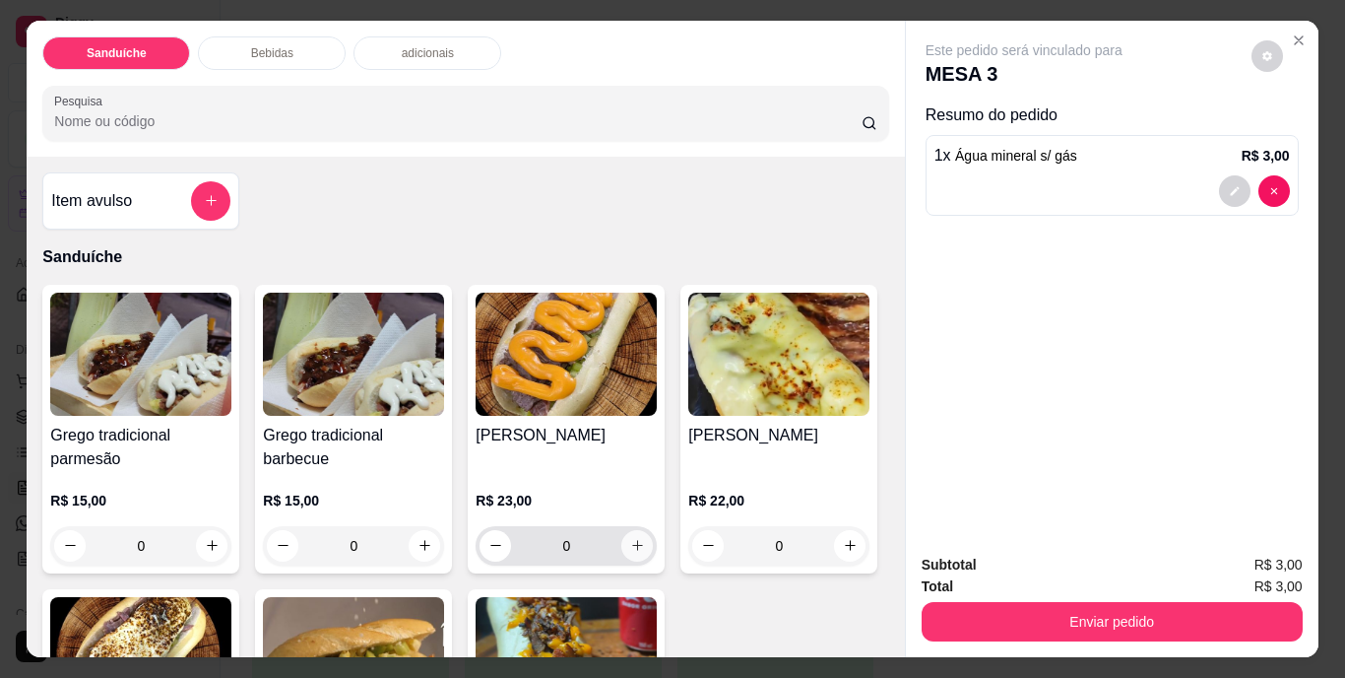
click at [630, 543] on icon "increase-product-quantity" at bounding box center [637, 545] width 15 height 15
type input "1"
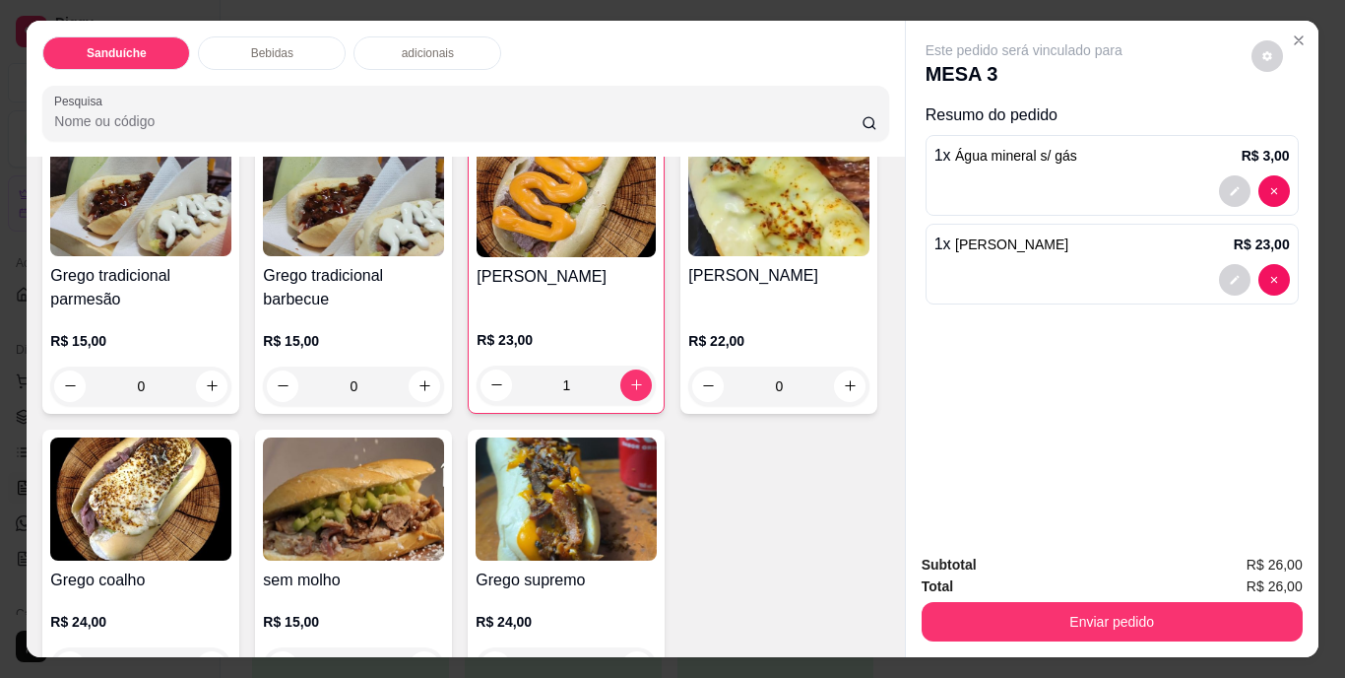
scroll to position [197, 0]
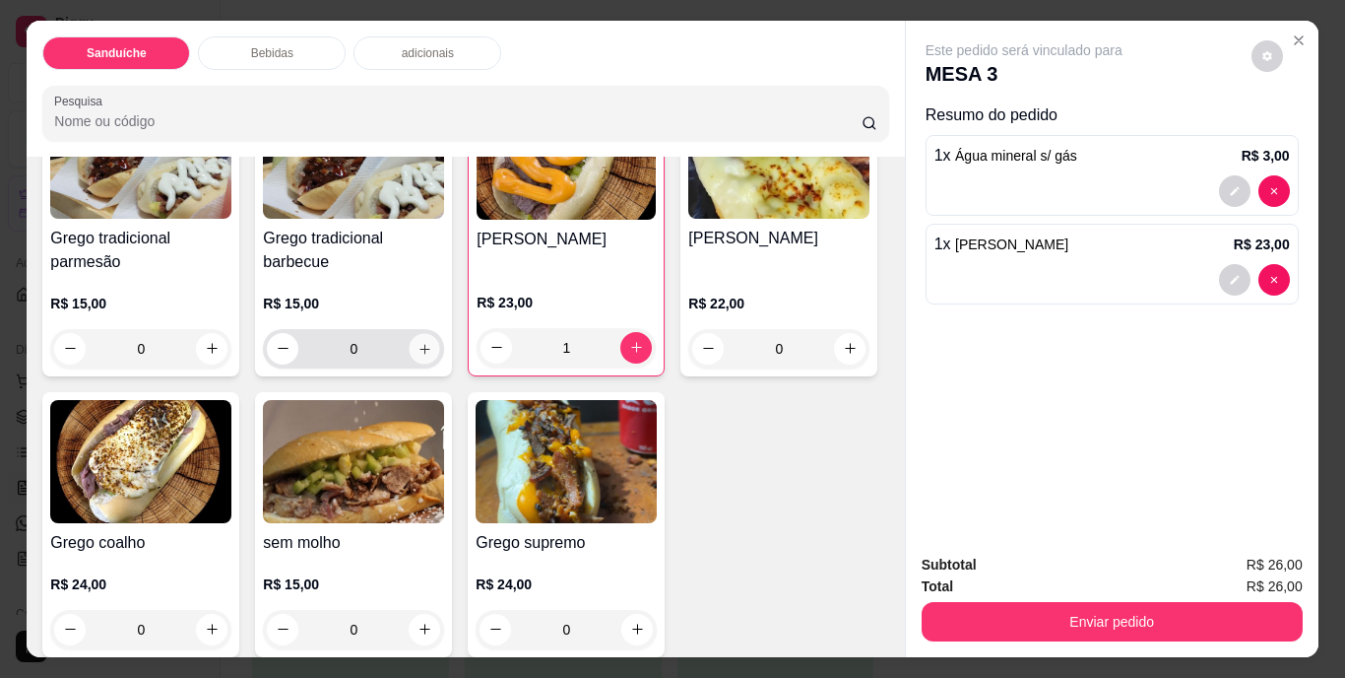
click at [418, 341] on icon "increase-product-quantity" at bounding box center [425, 348] width 15 height 15
type input "1"
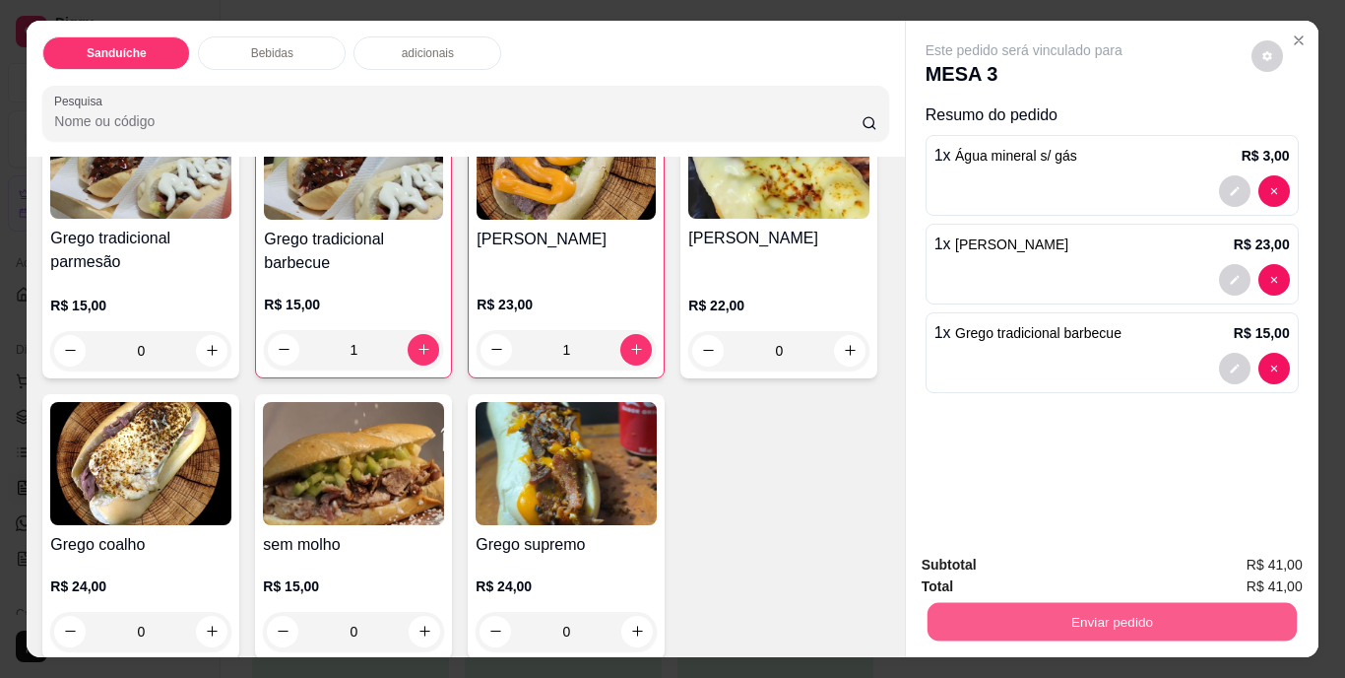
click at [1154, 612] on button "Enviar pedido" at bounding box center [1111, 622] width 369 height 38
click at [1072, 562] on button "Não registrar e enviar pedido" at bounding box center [1046, 566] width 199 height 36
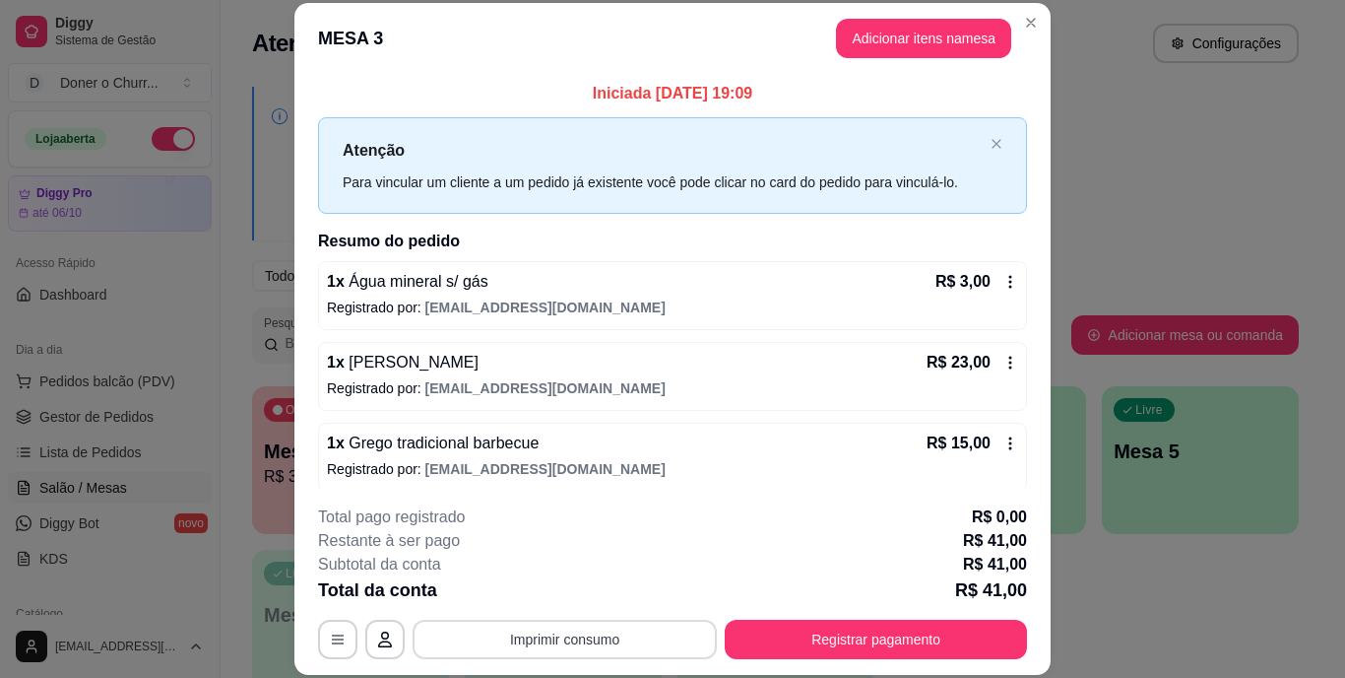
click at [553, 634] on button "Imprimir consumo" at bounding box center [565, 638] width 304 height 39
click at [572, 588] on button "IMPRESSORA" at bounding box center [563, 594] width 143 height 32
click at [843, 642] on button "Registrar pagamento" at bounding box center [876, 638] width 302 height 39
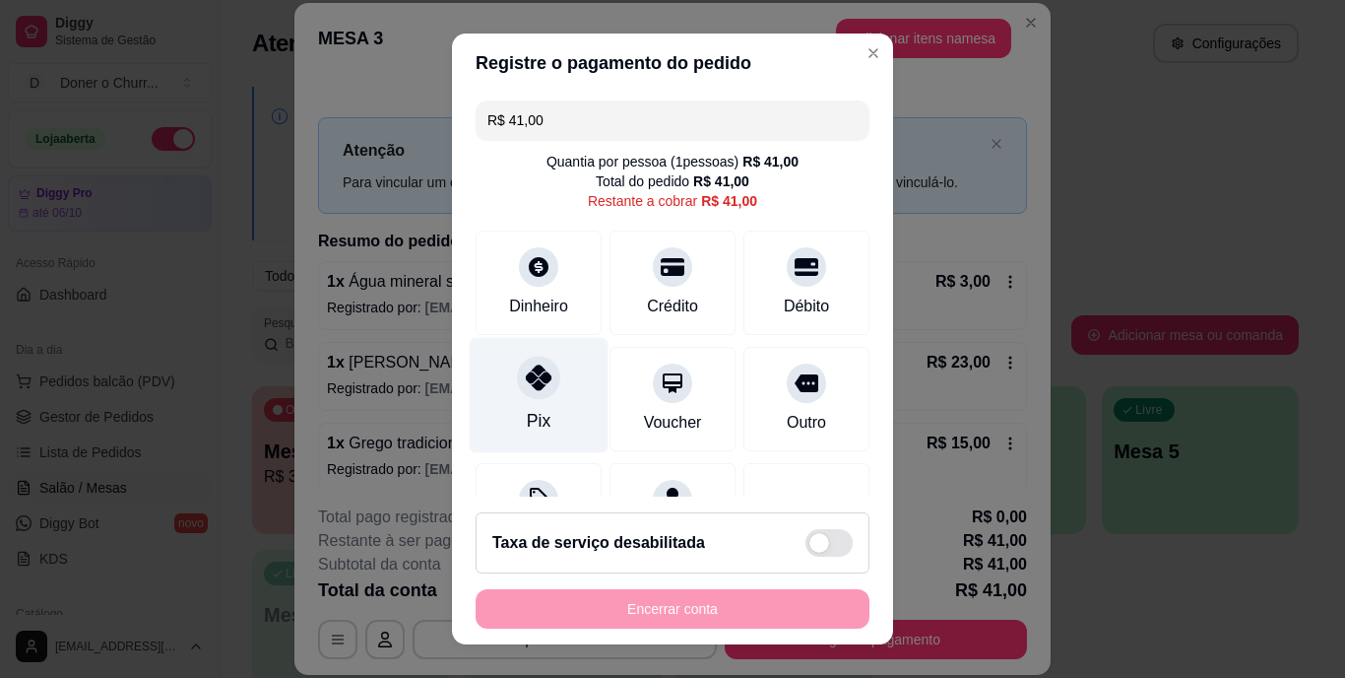
click at [526, 369] on icon at bounding box center [539, 378] width 26 height 26
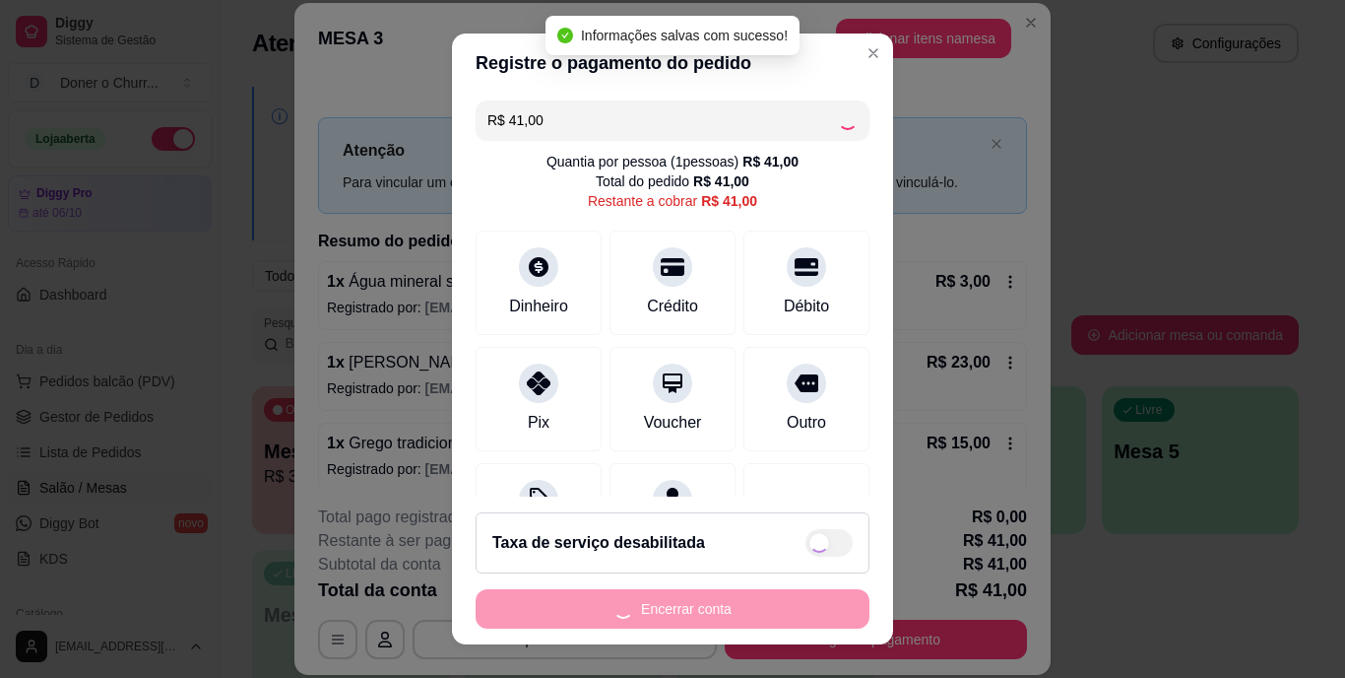
type input "R$ 0,00"
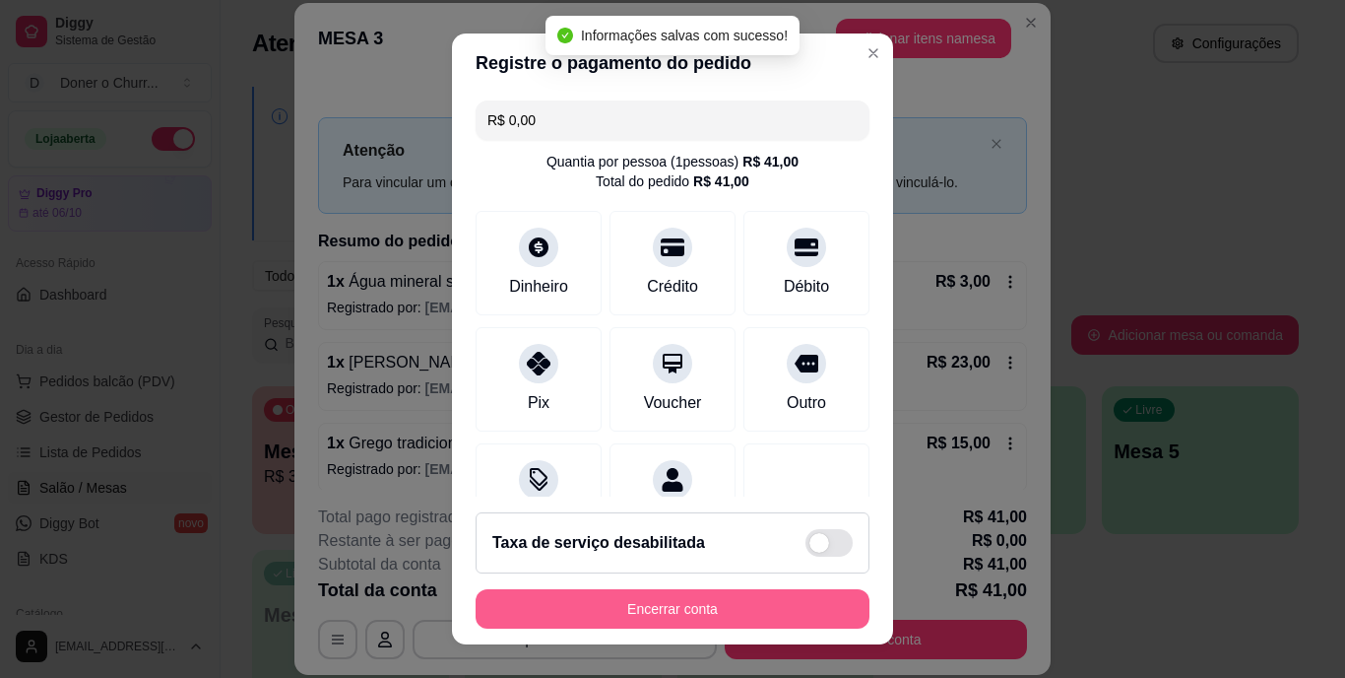
click at [724, 600] on button "Encerrar conta" at bounding box center [673, 608] width 394 height 39
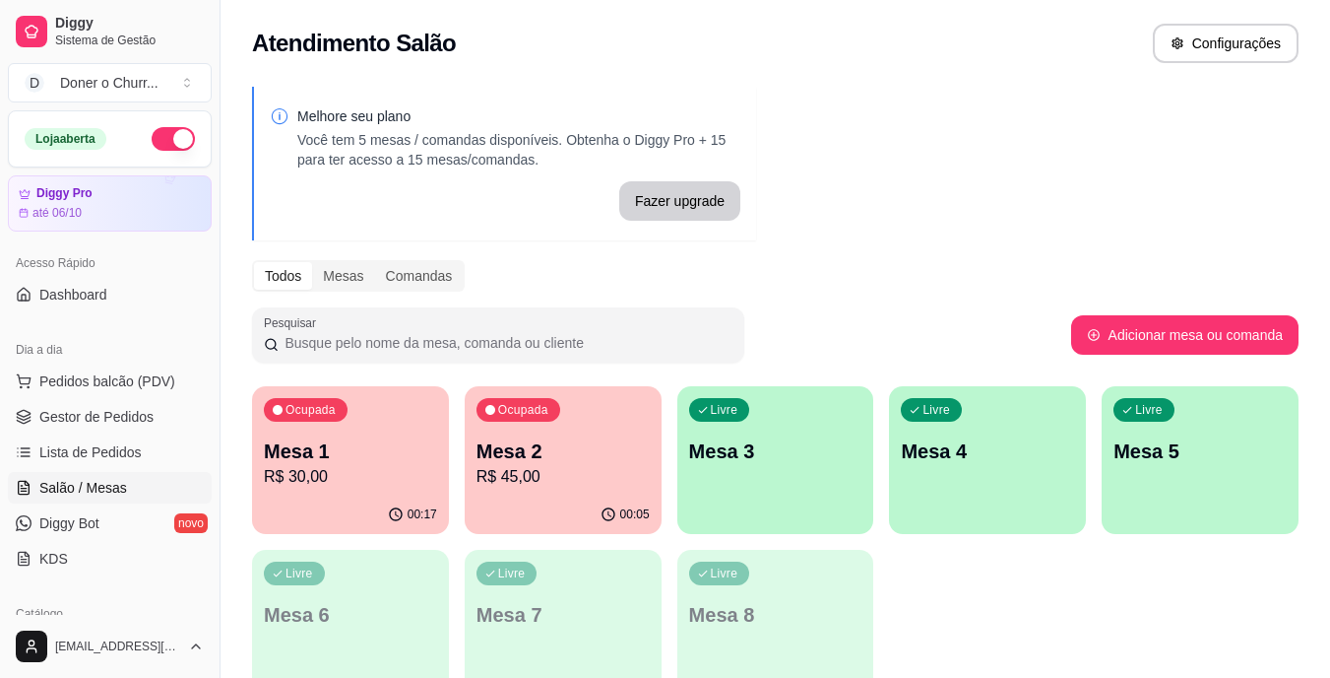
click at [547, 474] on p "R$ 45,00" at bounding box center [563, 477] width 173 height 24
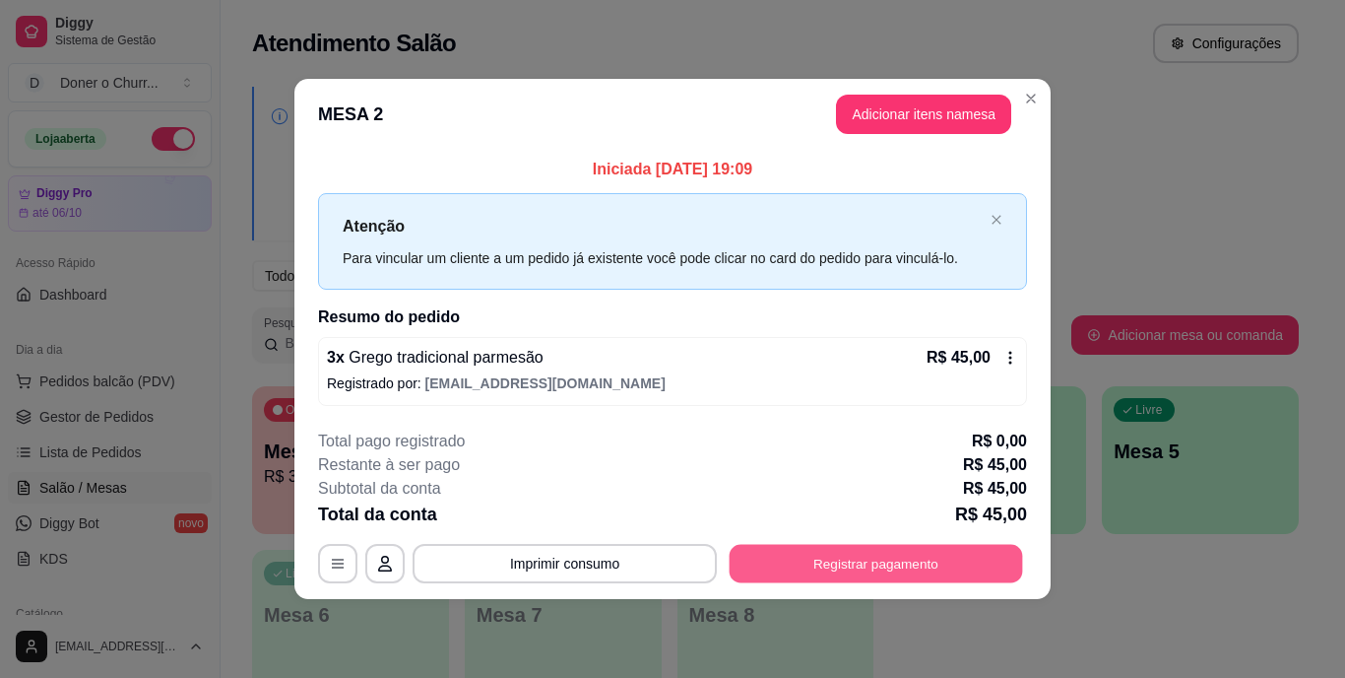
click at [856, 580] on button "Registrar pagamento" at bounding box center [876, 563] width 293 height 38
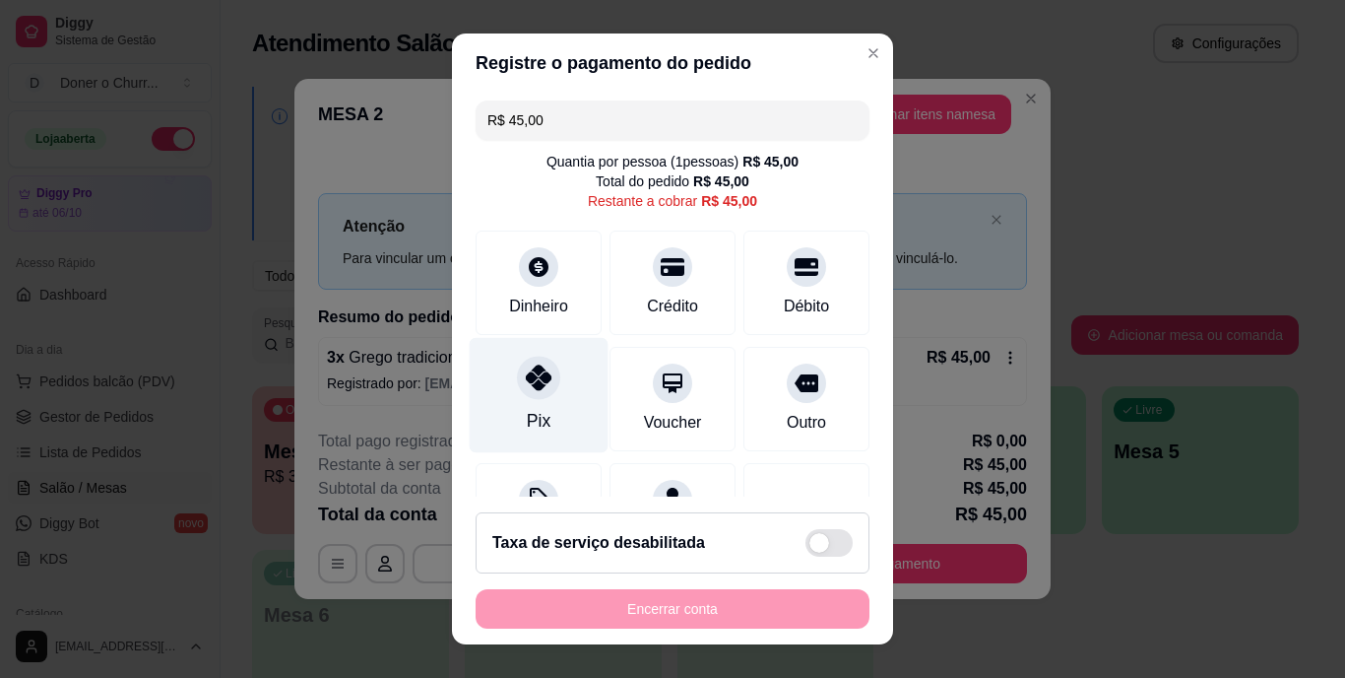
click at [521, 402] on div "Pix" at bounding box center [539, 395] width 139 height 115
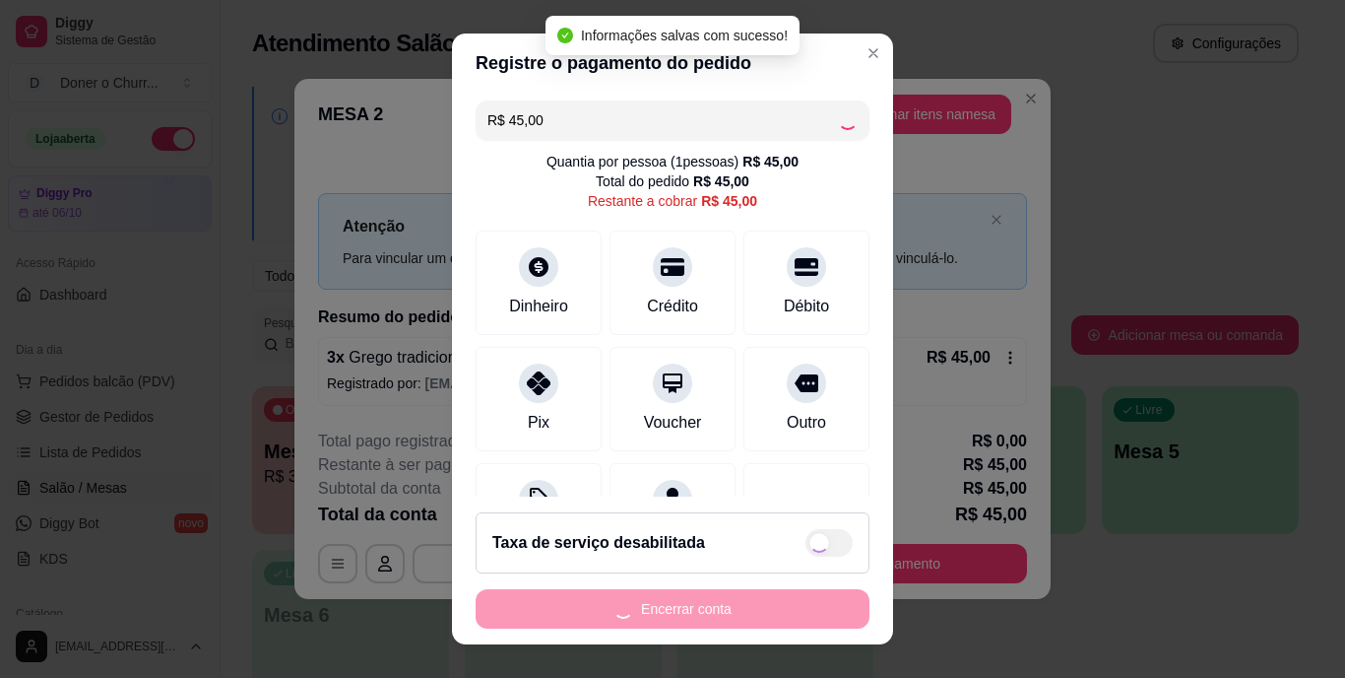
type input "R$ 0,00"
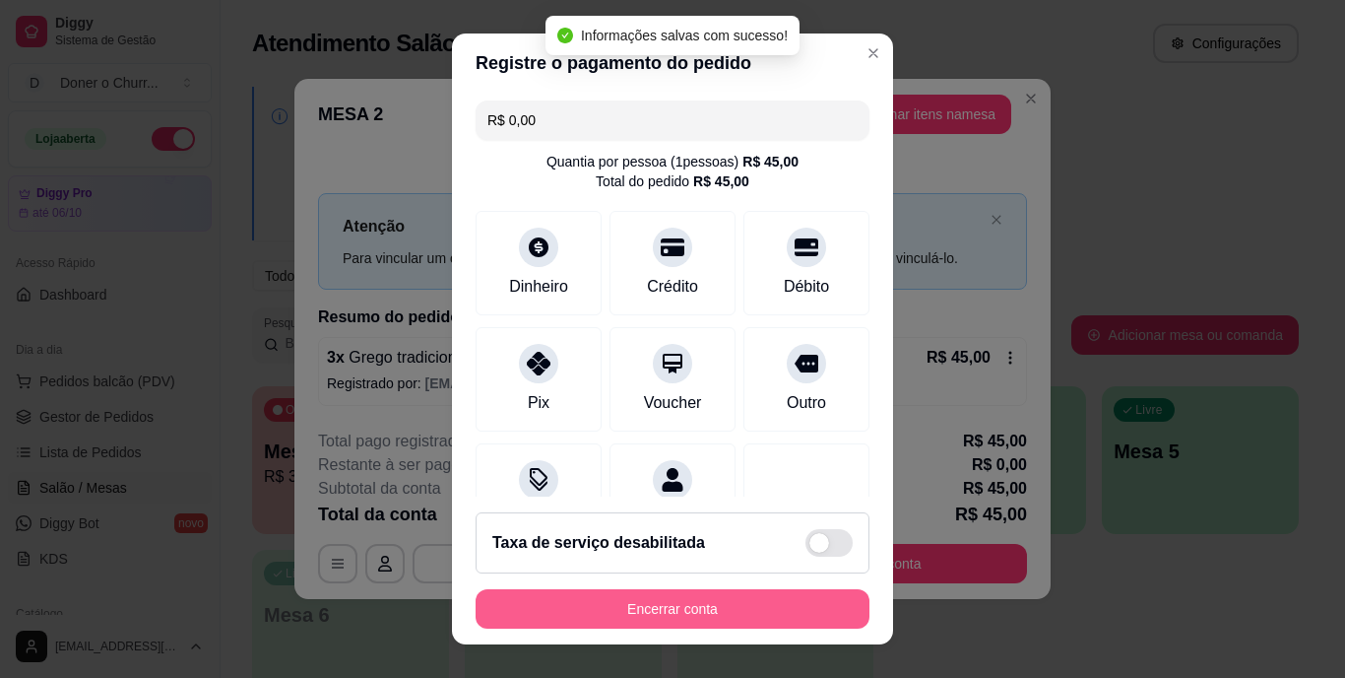
click at [687, 601] on button "Encerrar conta" at bounding box center [673, 608] width 394 height 39
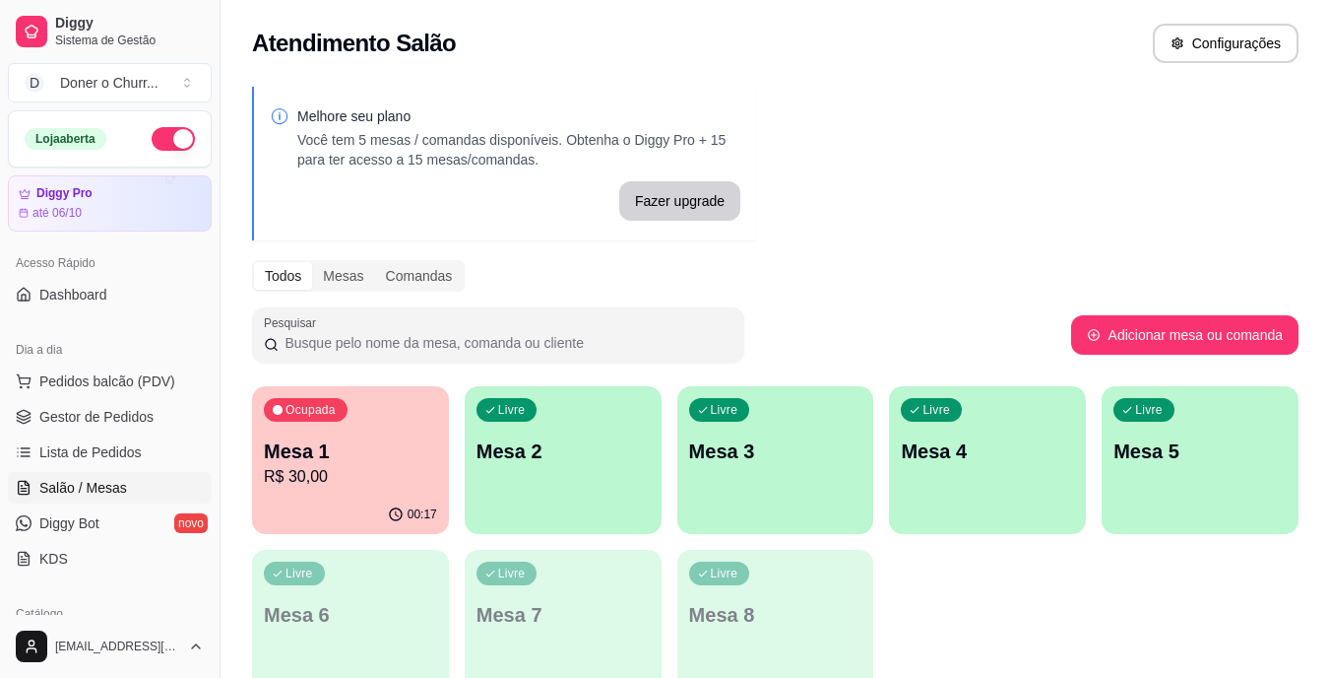
click at [367, 442] on p "Mesa 1" at bounding box center [350, 451] width 173 height 28
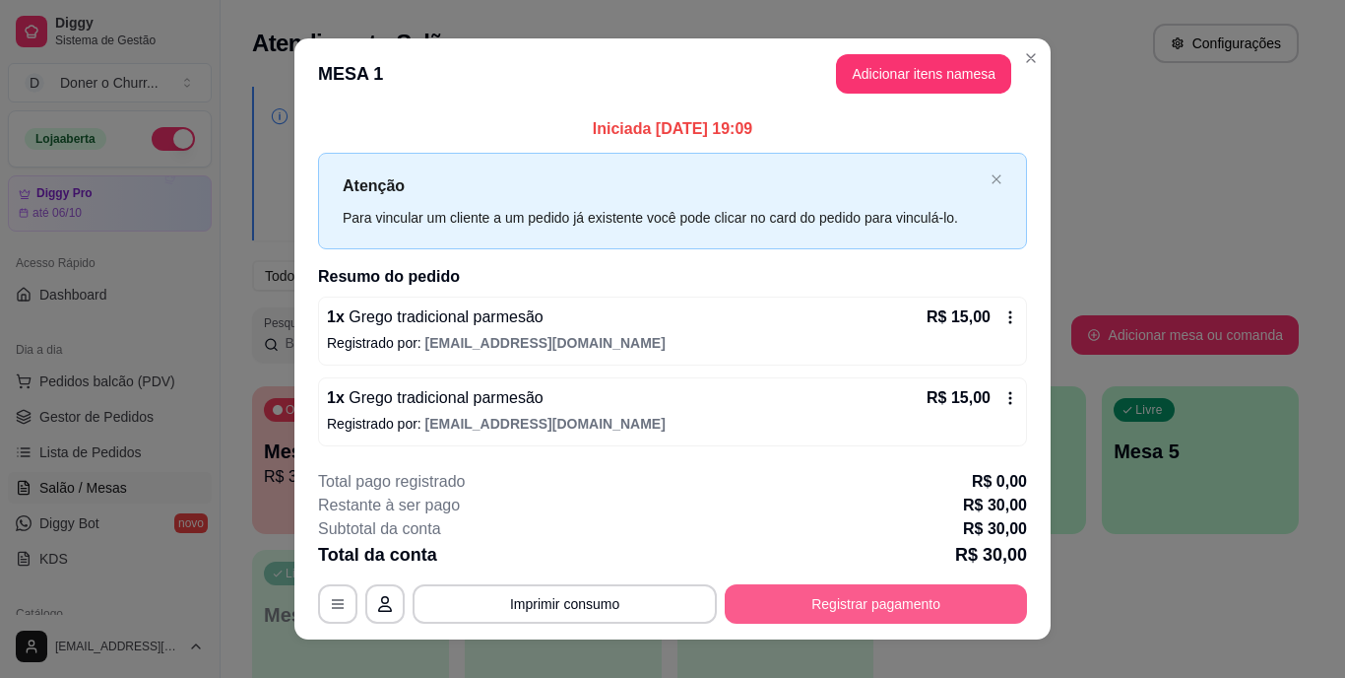
click at [868, 591] on button "Registrar pagamento" at bounding box center [876, 603] width 302 height 39
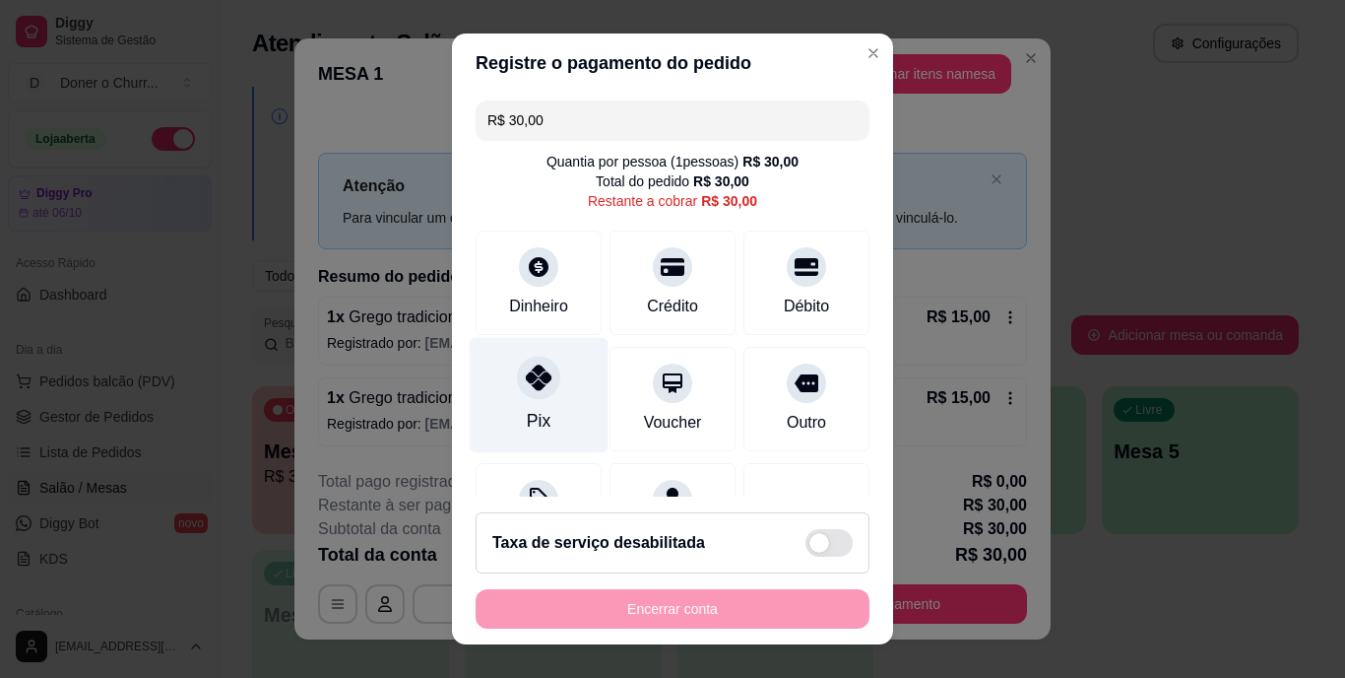
click at [530, 374] on icon at bounding box center [539, 378] width 26 height 26
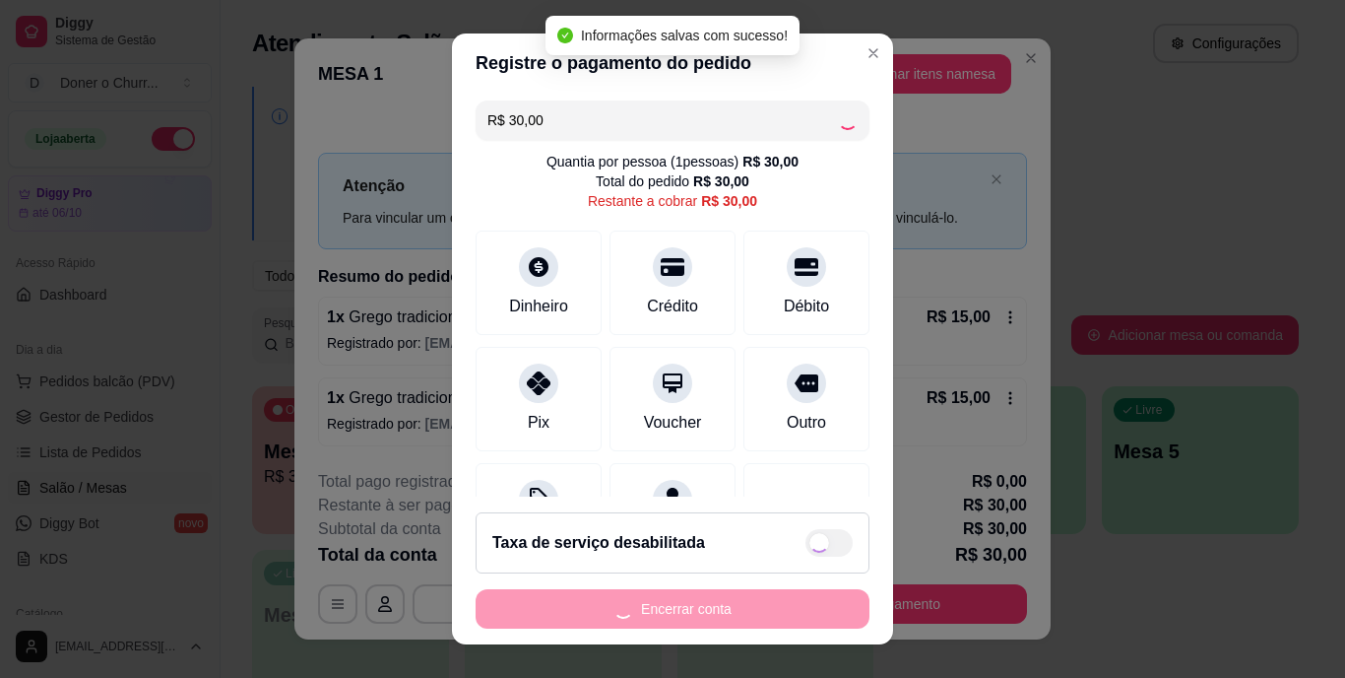
type input "R$ 0,00"
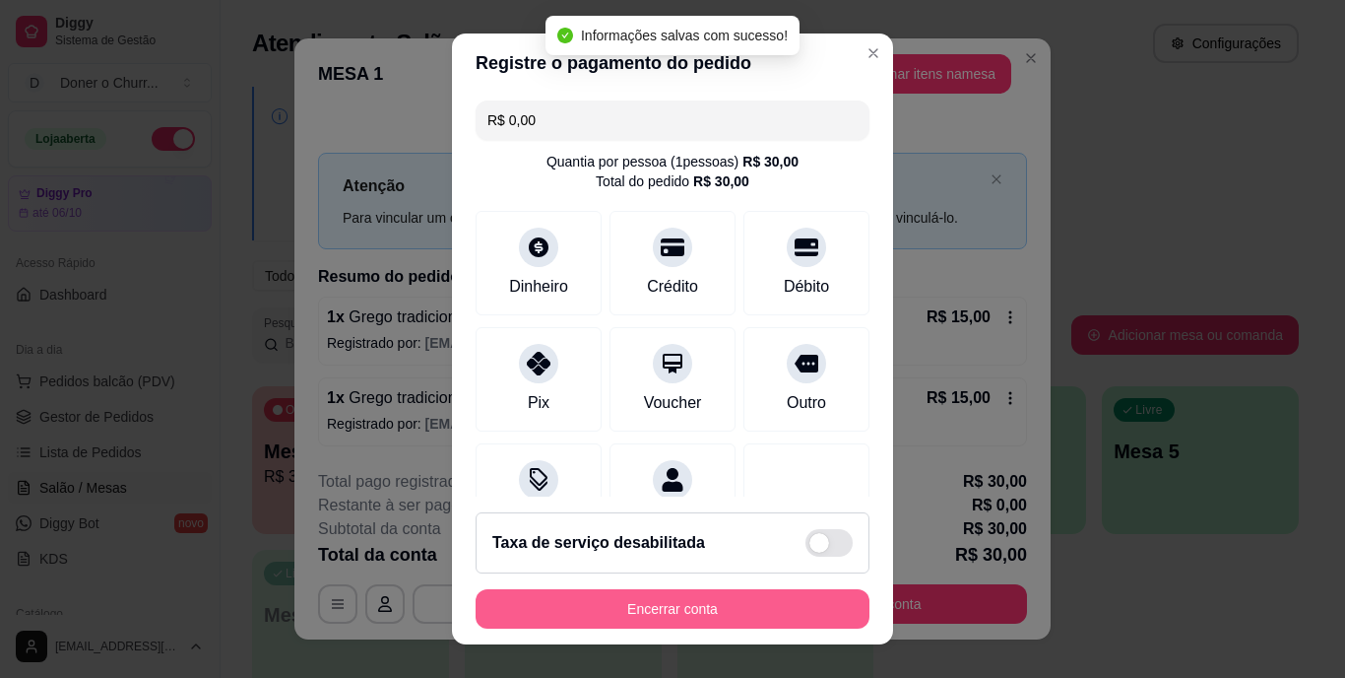
click at [644, 602] on button "Encerrar conta" at bounding box center [673, 608] width 394 height 39
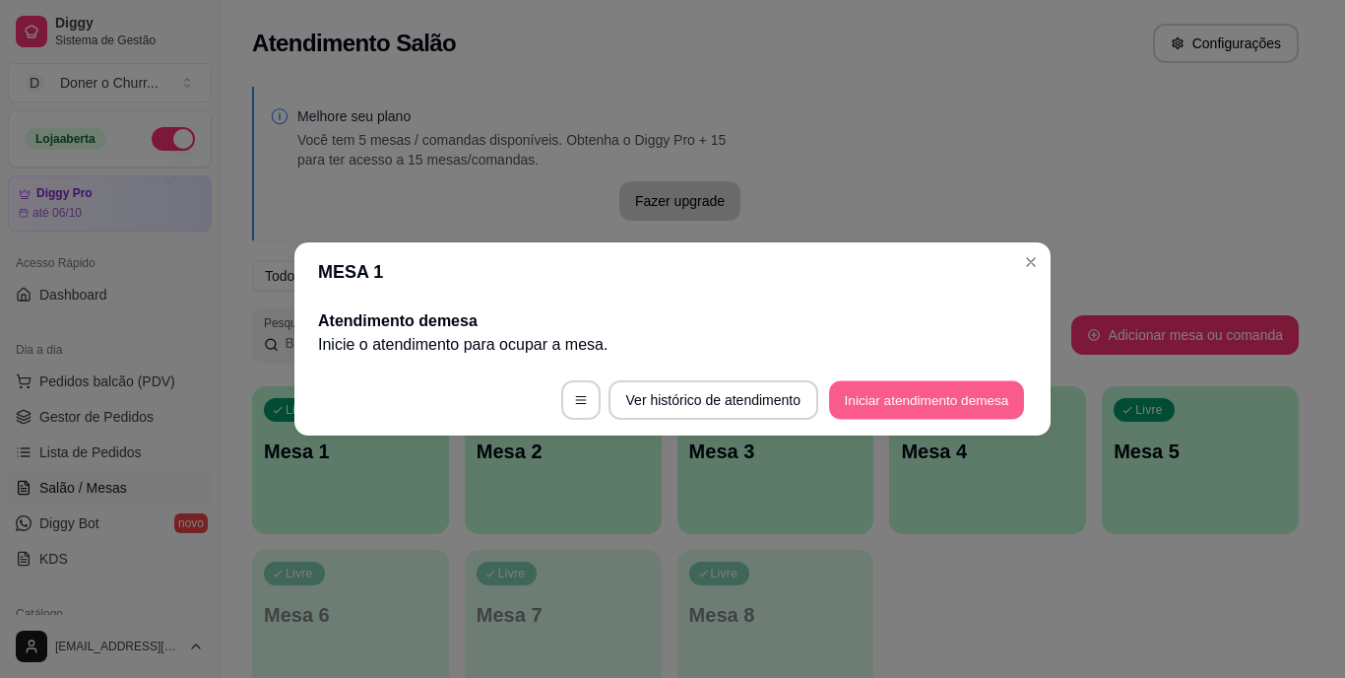
click at [929, 410] on button "Iniciar atendimento de mesa" at bounding box center [926, 400] width 195 height 38
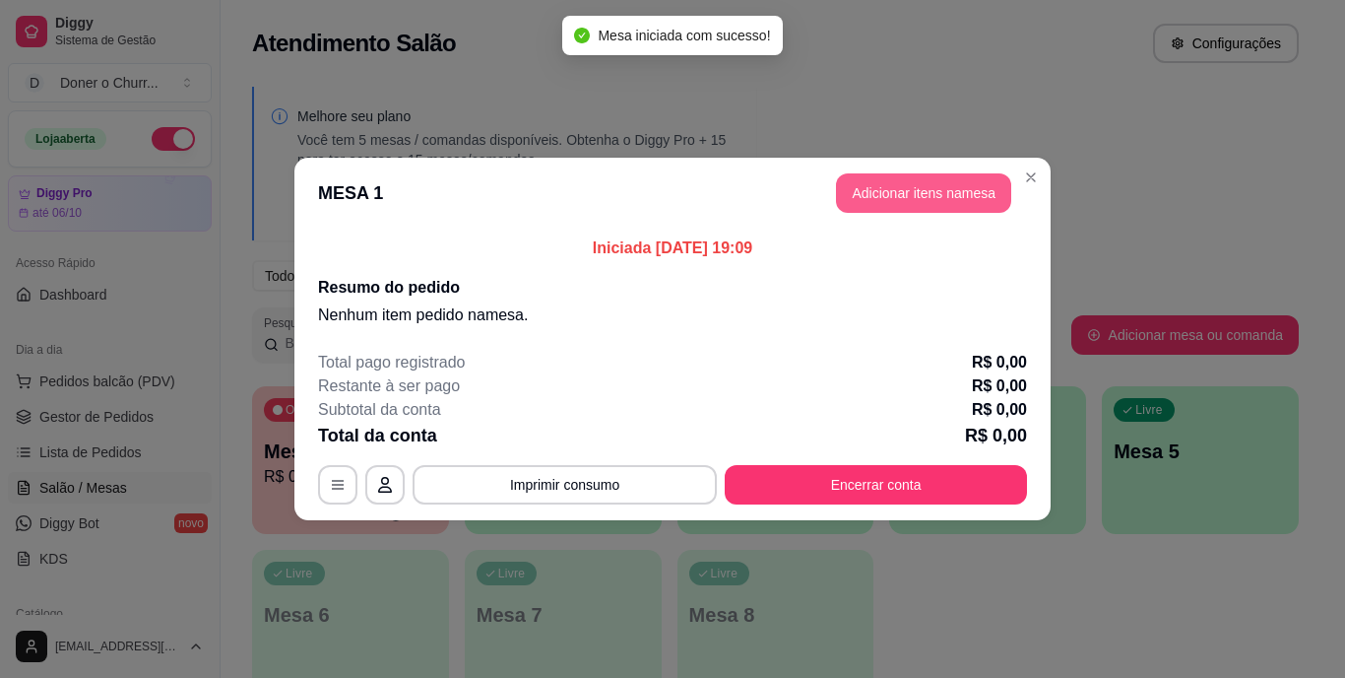
click at [922, 202] on button "Adicionar itens na mesa" at bounding box center [923, 192] width 175 height 39
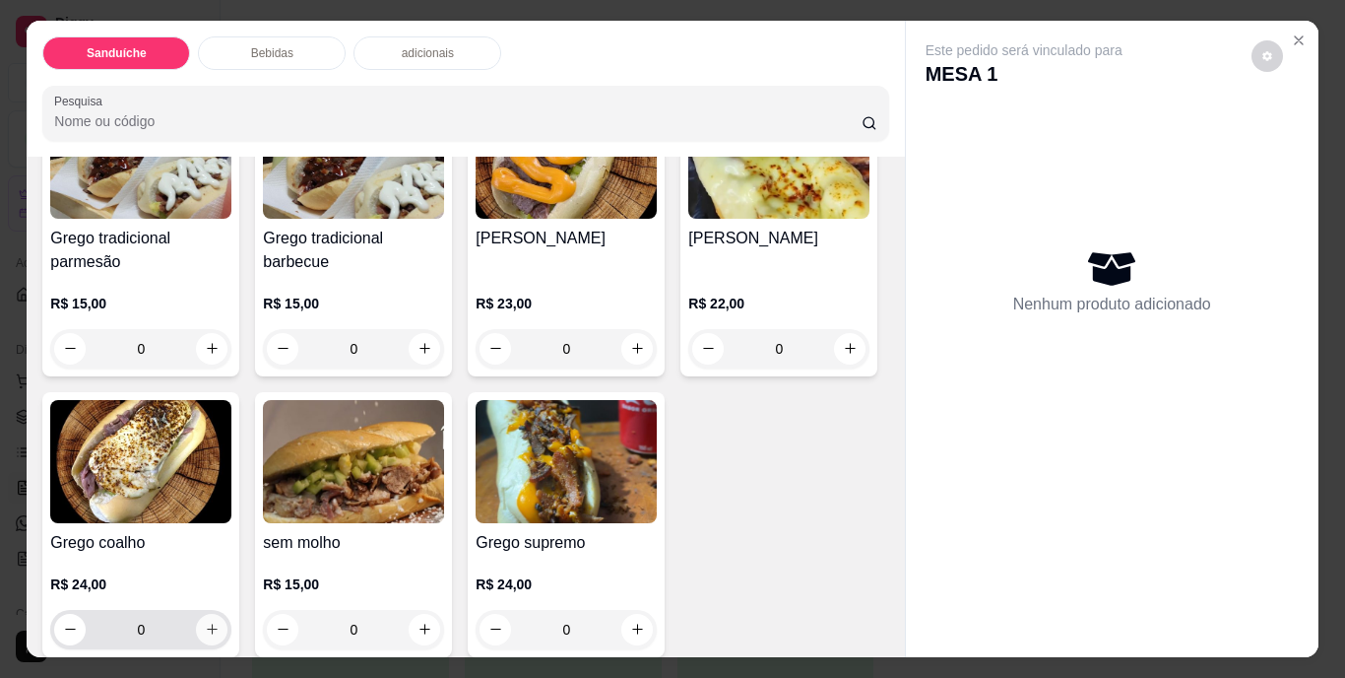
click at [220, 621] on icon "increase-product-quantity" at bounding box center [212, 628] width 15 height 15
type input "1"
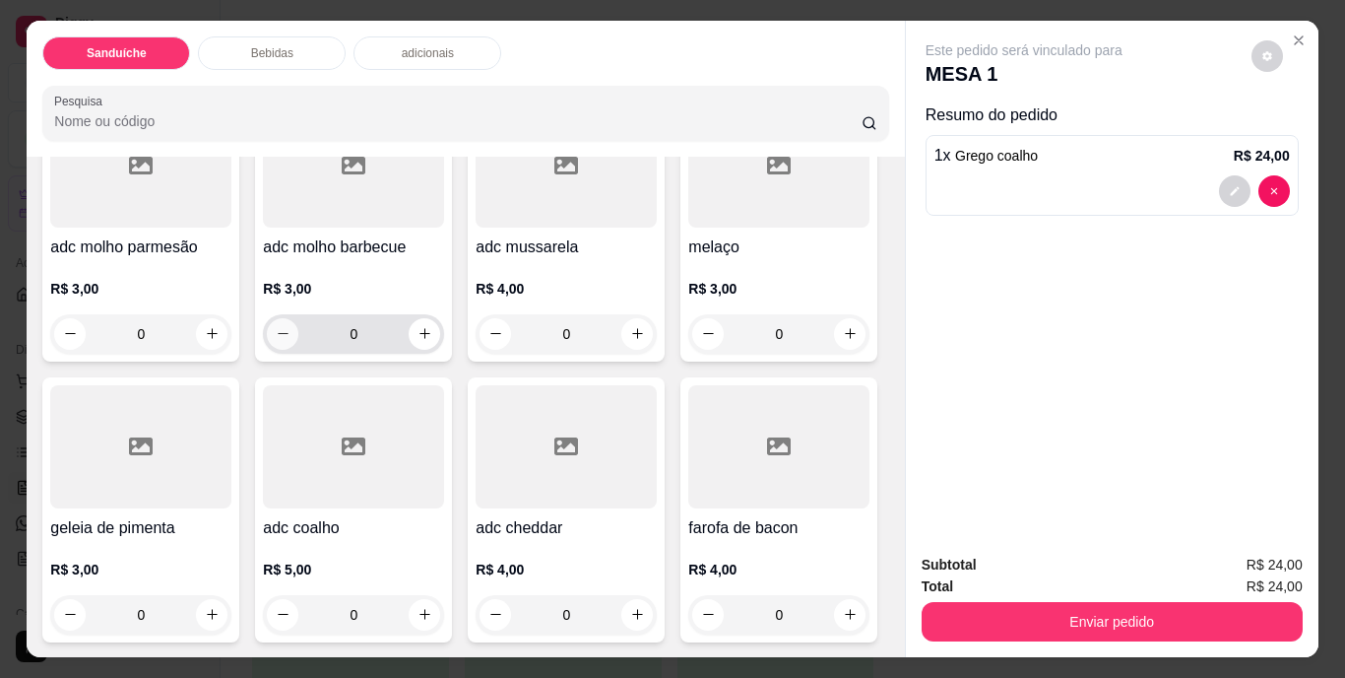
scroll to position [1280, 0]
click at [845, 19] on icon "increase-product-quantity" at bounding box center [850, 13] width 11 height 11
type input "1"
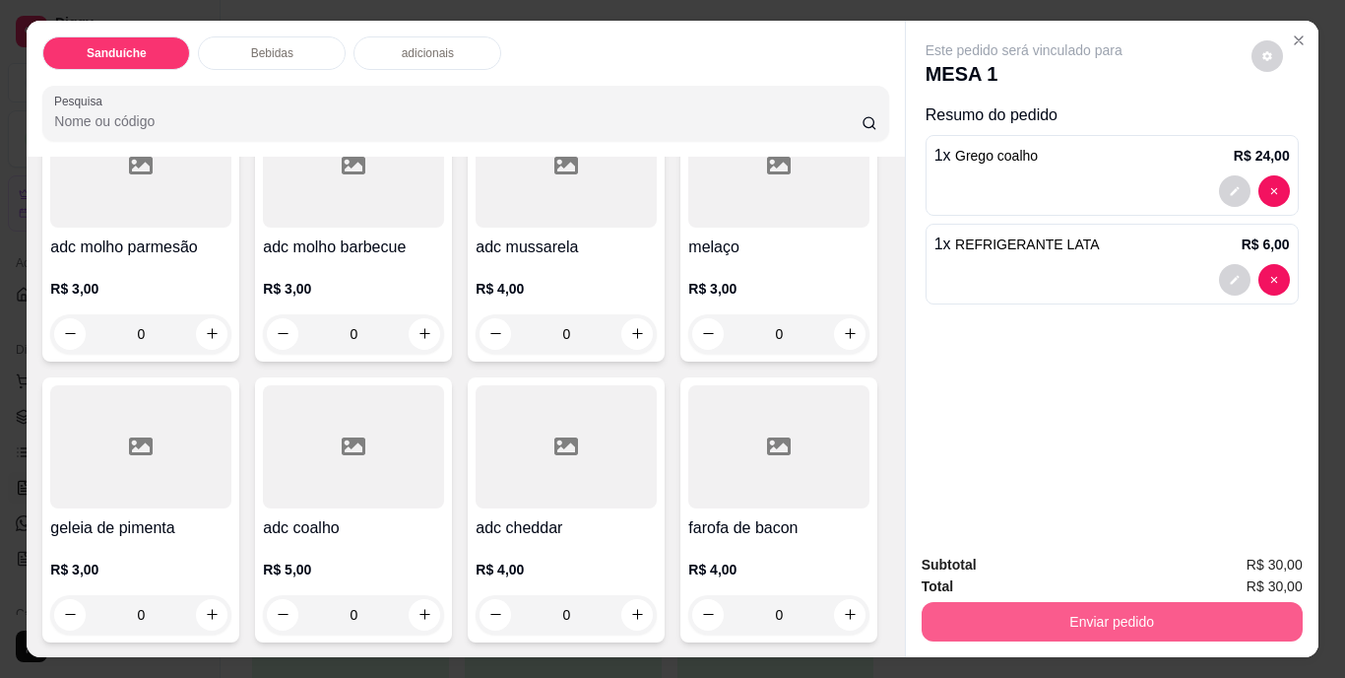
click at [1049, 611] on button "Enviar pedido" at bounding box center [1112, 621] width 381 height 39
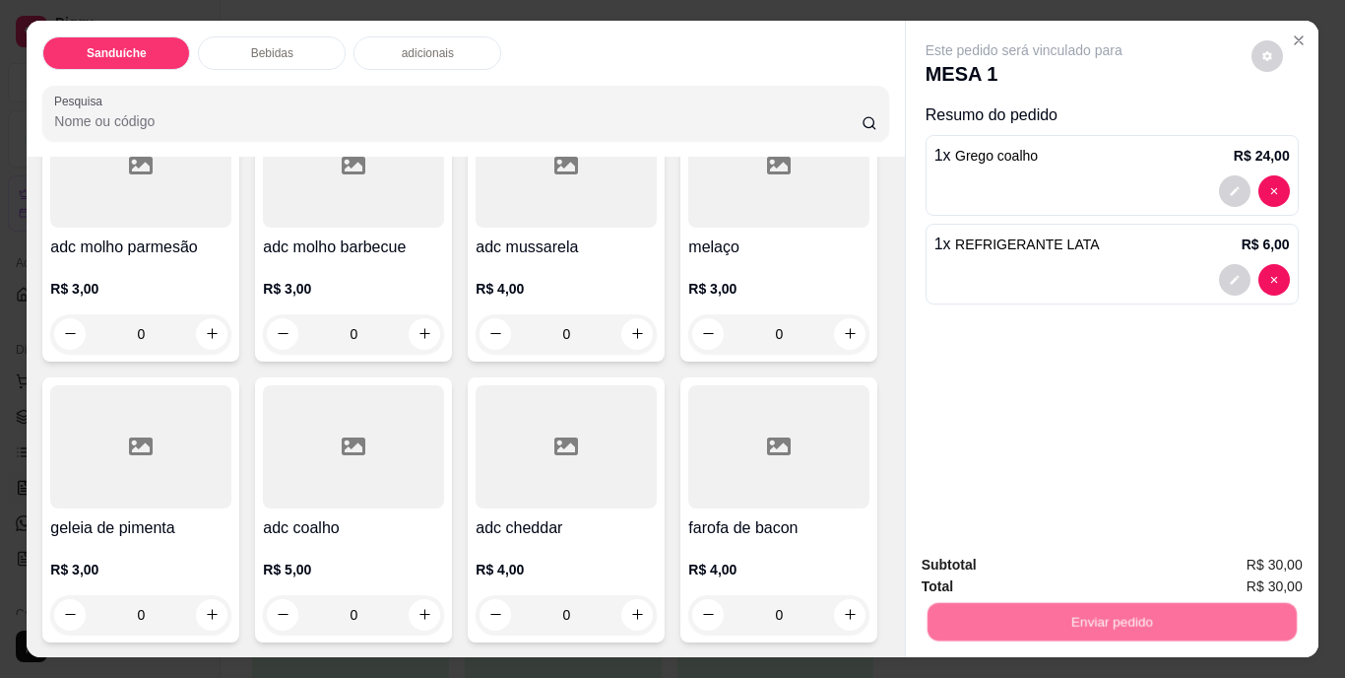
click at [1029, 568] on button "Não registrar e enviar pedido" at bounding box center [1046, 566] width 205 height 37
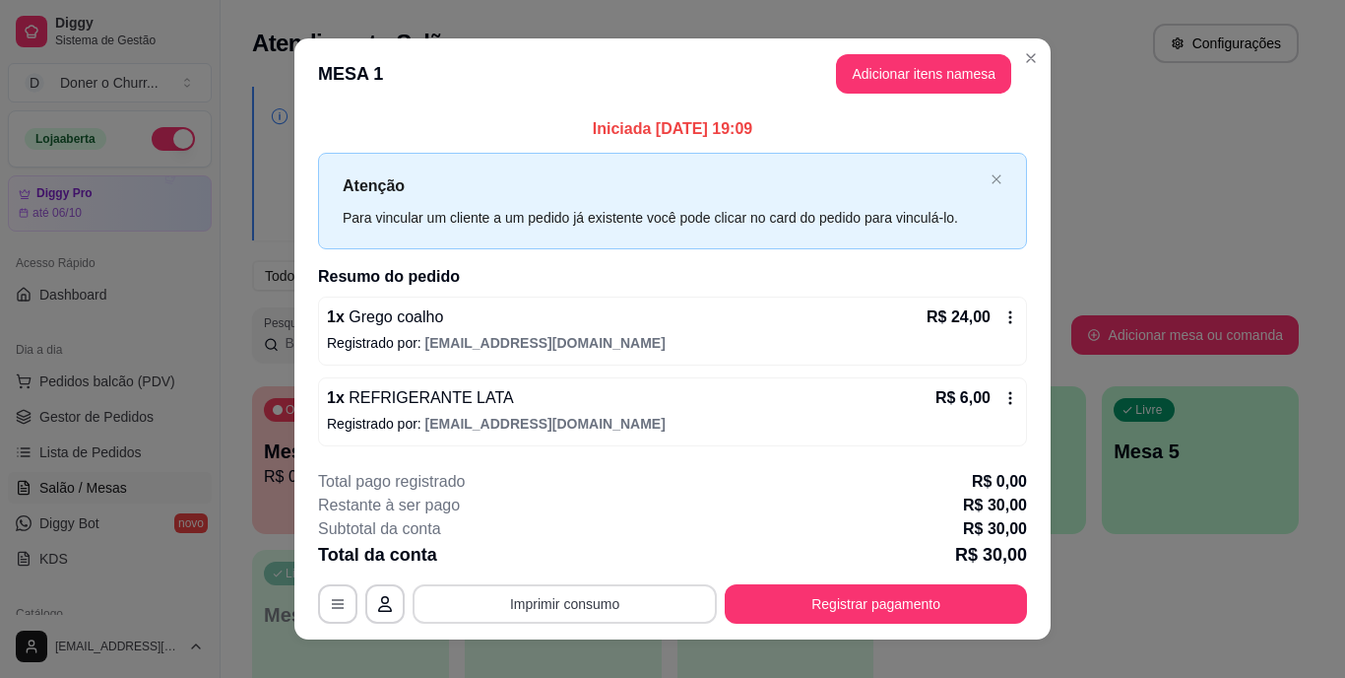
click at [528, 605] on button "Imprimir consumo" at bounding box center [565, 603] width 304 height 39
click at [533, 561] on button "IMPRESSORA" at bounding box center [563, 558] width 138 height 31
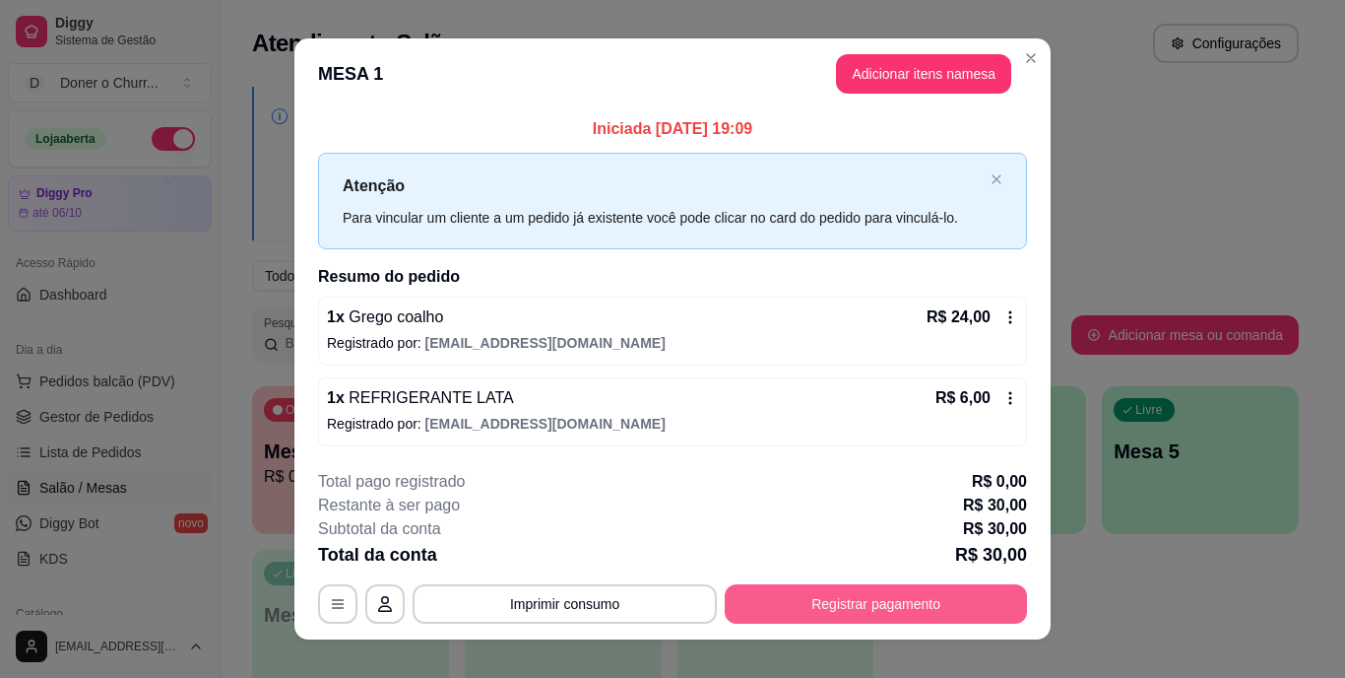
click at [852, 607] on button "Registrar pagamento" at bounding box center [876, 603] width 302 height 39
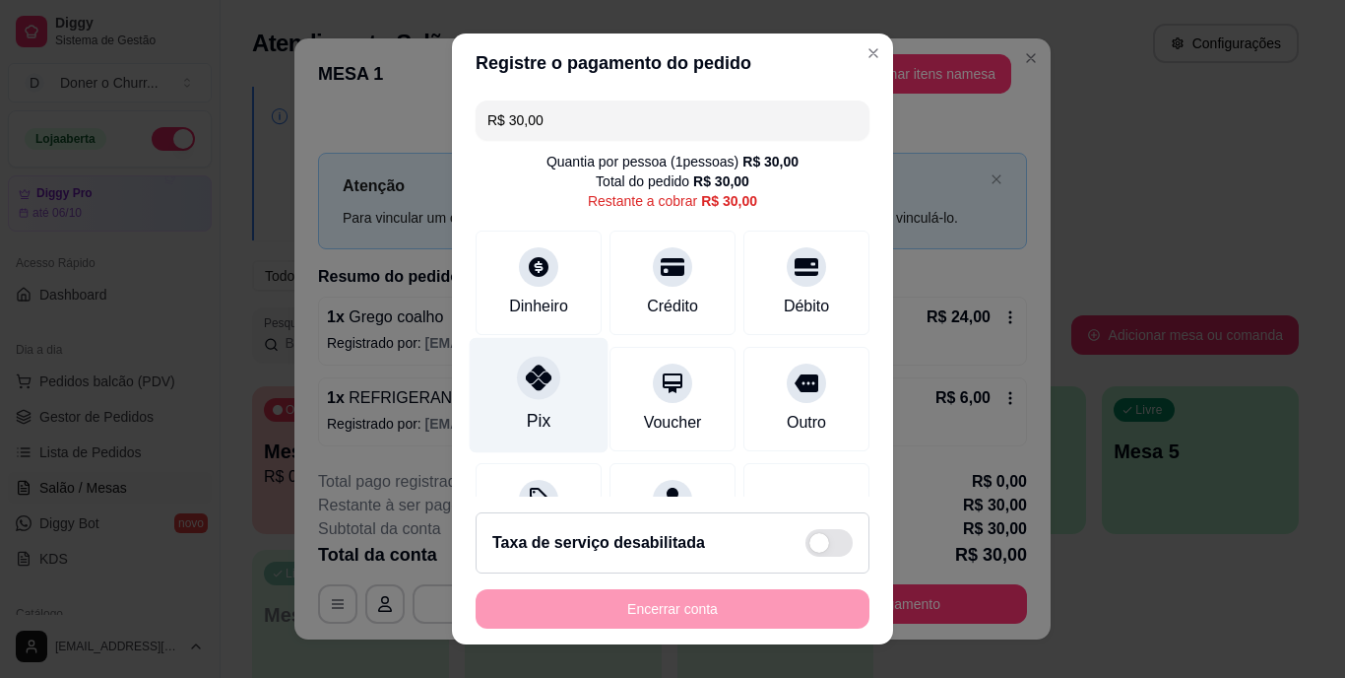
click at [526, 378] on icon at bounding box center [539, 378] width 26 height 26
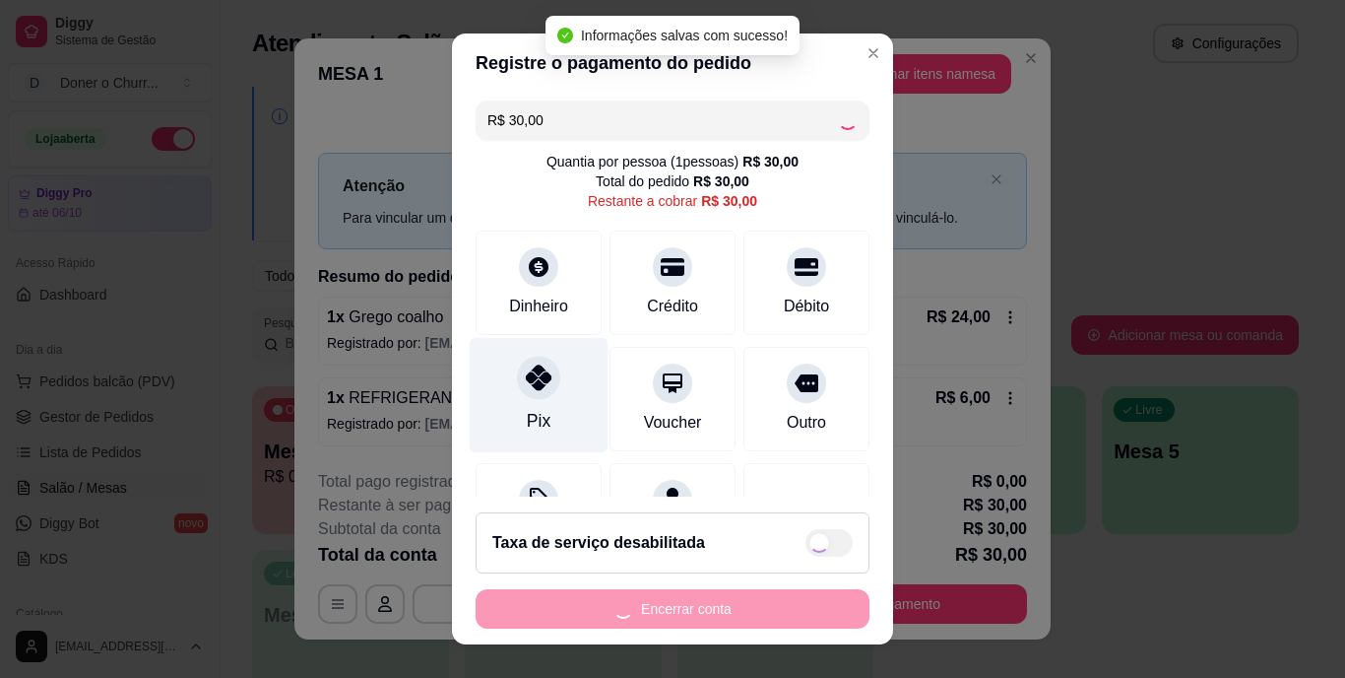
type input "R$ 0,00"
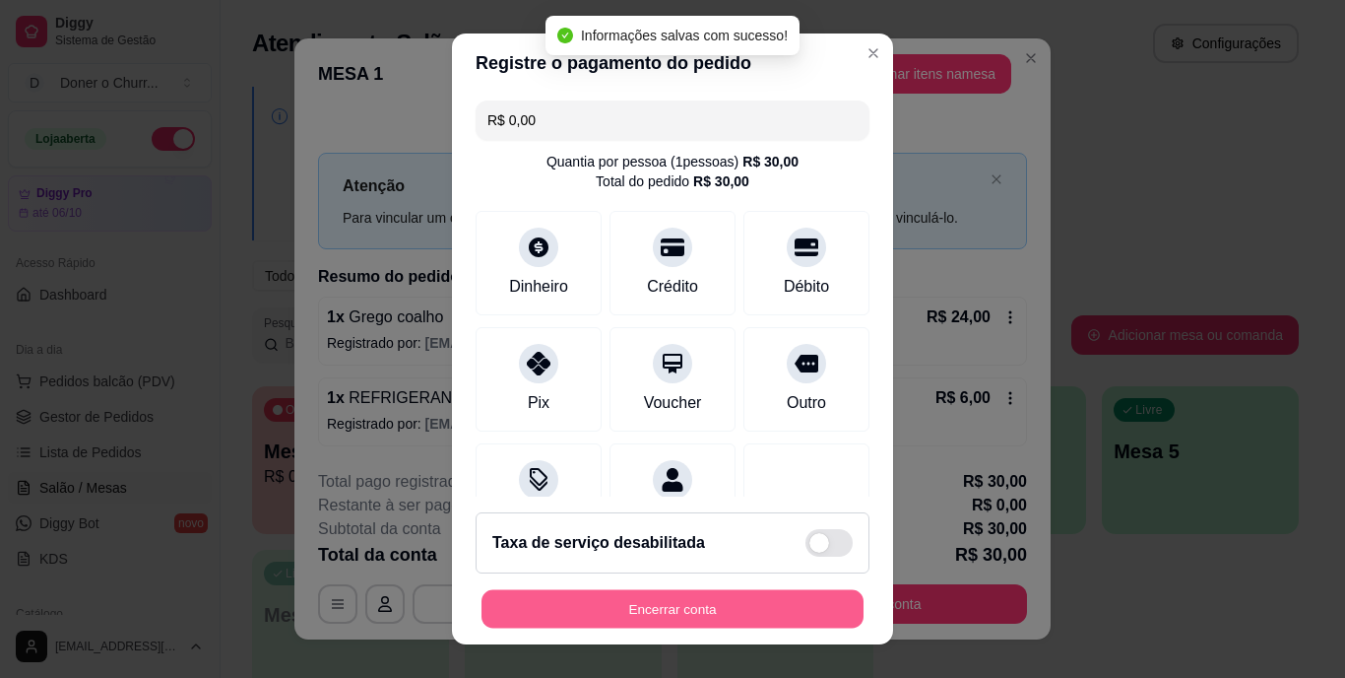
click at [677, 599] on button "Encerrar conta" at bounding box center [673, 608] width 382 height 38
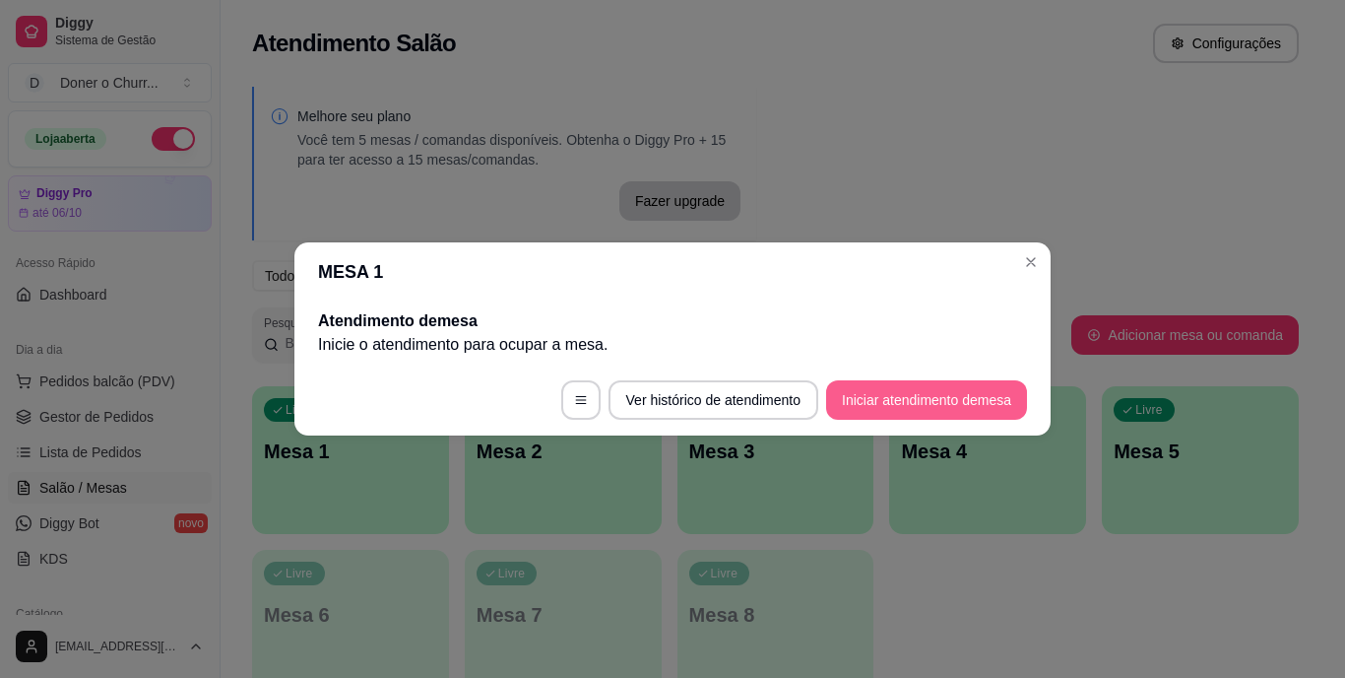
click at [951, 391] on button "Iniciar atendimento de mesa" at bounding box center [926, 399] width 201 height 39
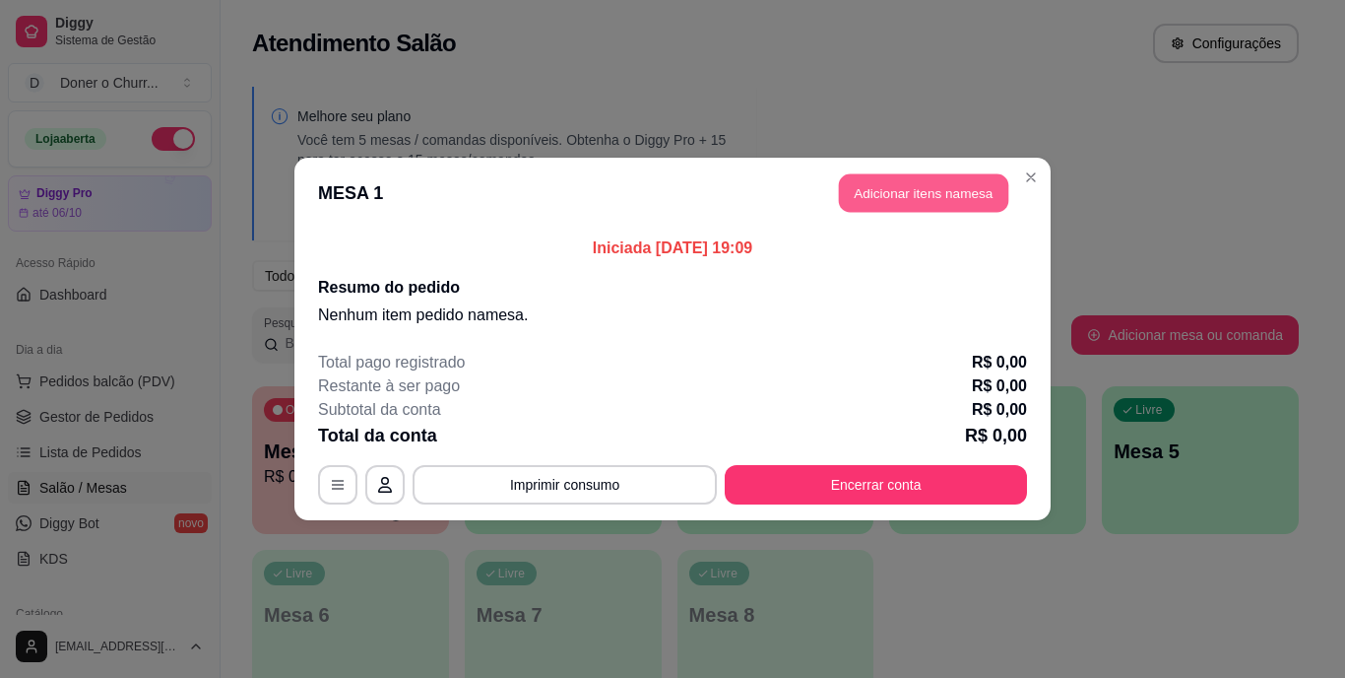
click at [911, 191] on button "Adicionar itens na mesa" at bounding box center [923, 193] width 169 height 38
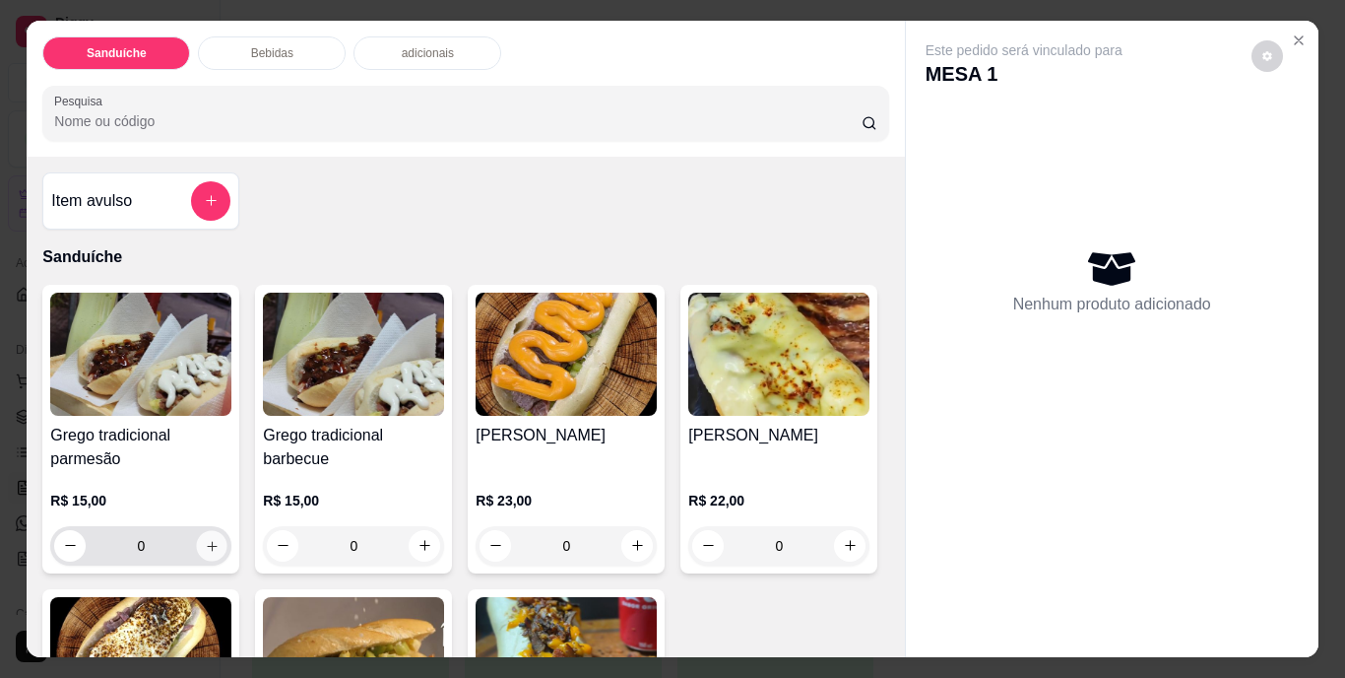
click at [207, 541] on icon "increase-product-quantity" at bounding box center [212, 546] width 10 height 10
type input "1"
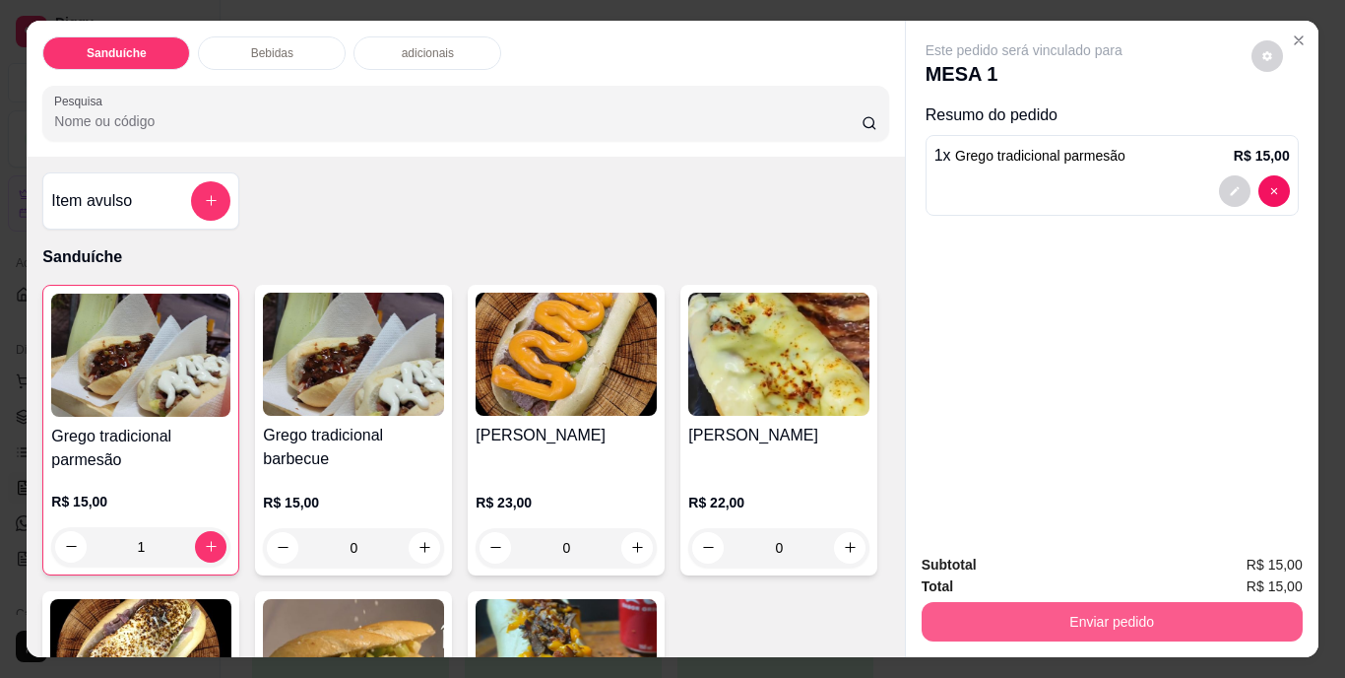
click at [1129, 615] on button "Enviar pedido" at bounding box center [1112, 621] width 381 height 39
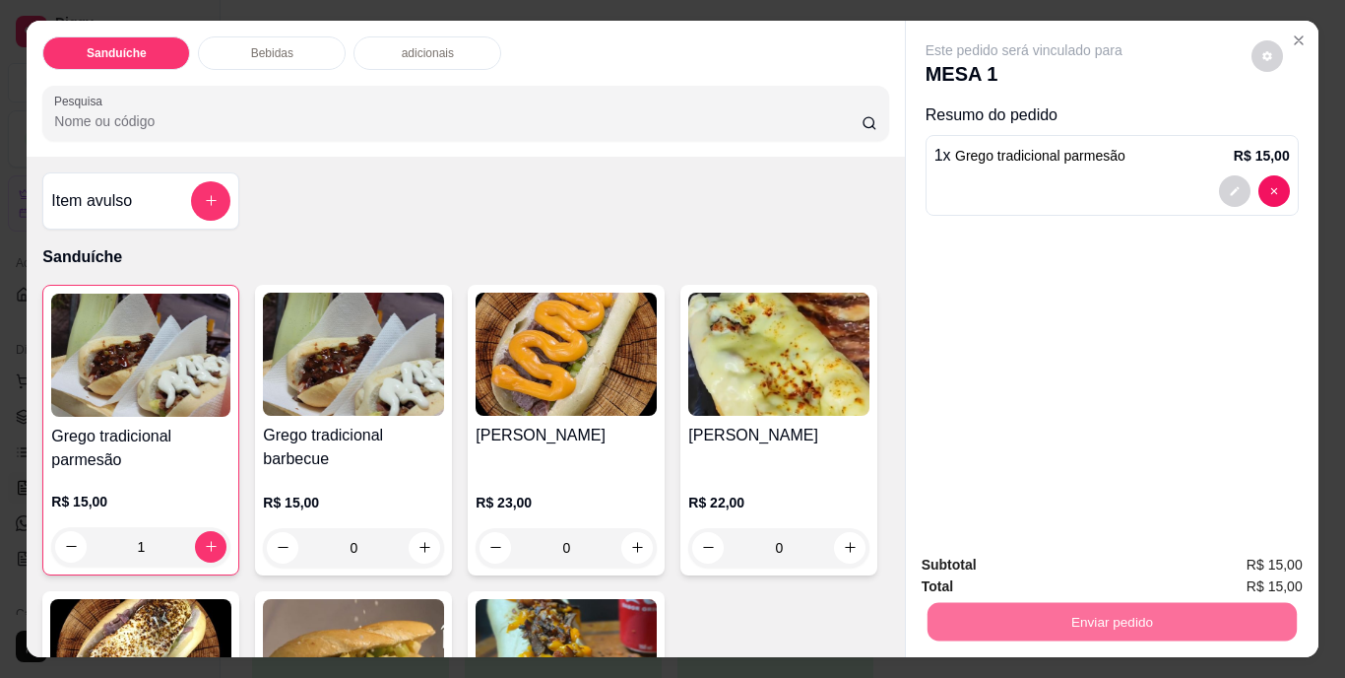
click at [1058, 563] on button "Não registrar e enviar pedido" at bounding box center [1046, 566] width 199 height 36
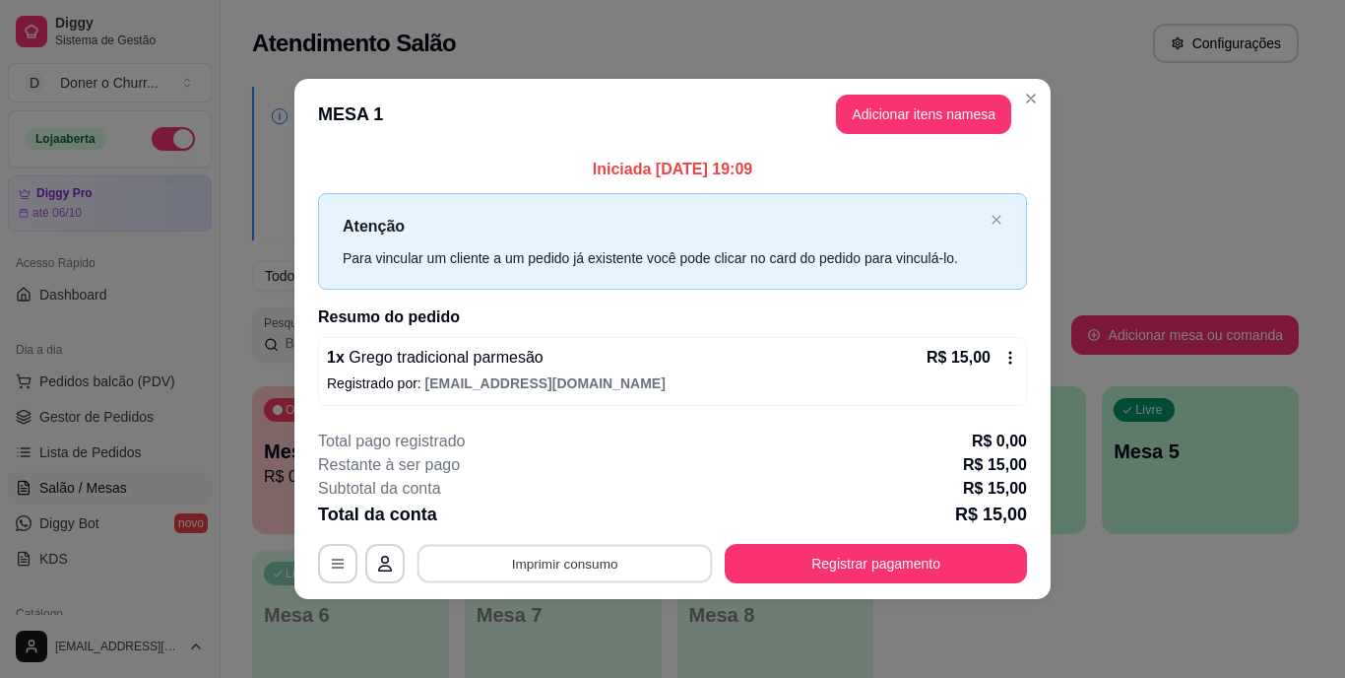
click at [540, 572] on button "Imprimir consumo" at bounding box center [565, 563] width 295 height 38
click at [570, 522] on button "IMPRESSORA" at bounding box center [571, 517] width 138 height 31
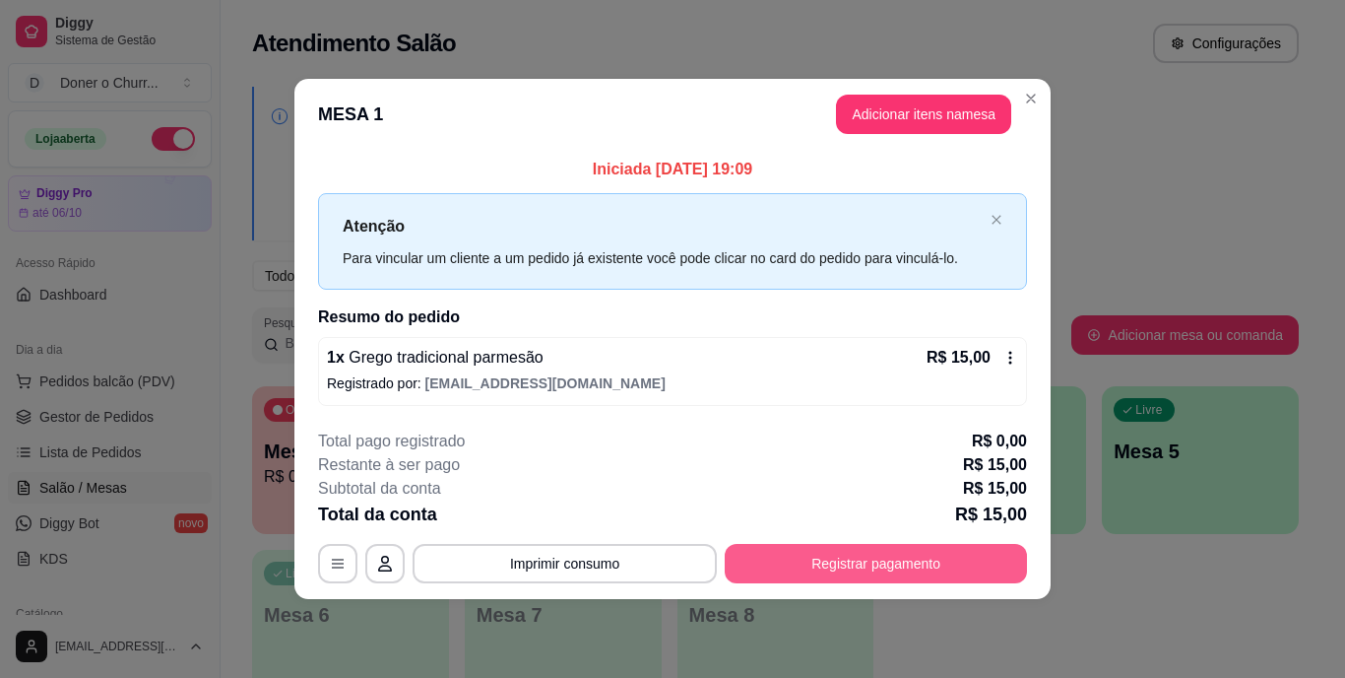
click at [866, 564] on button "Registrar pagamento" at bounding box center [876, 563] width 302 height 39
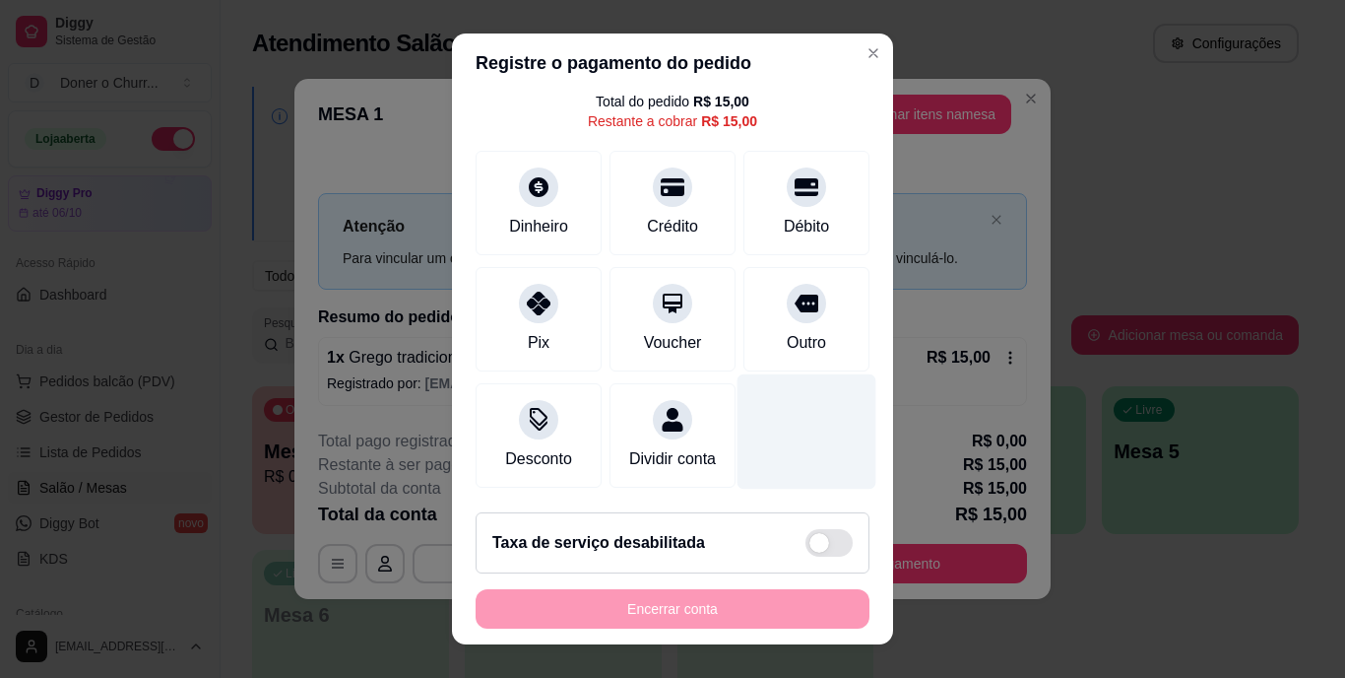
scroll to position [102, 0]
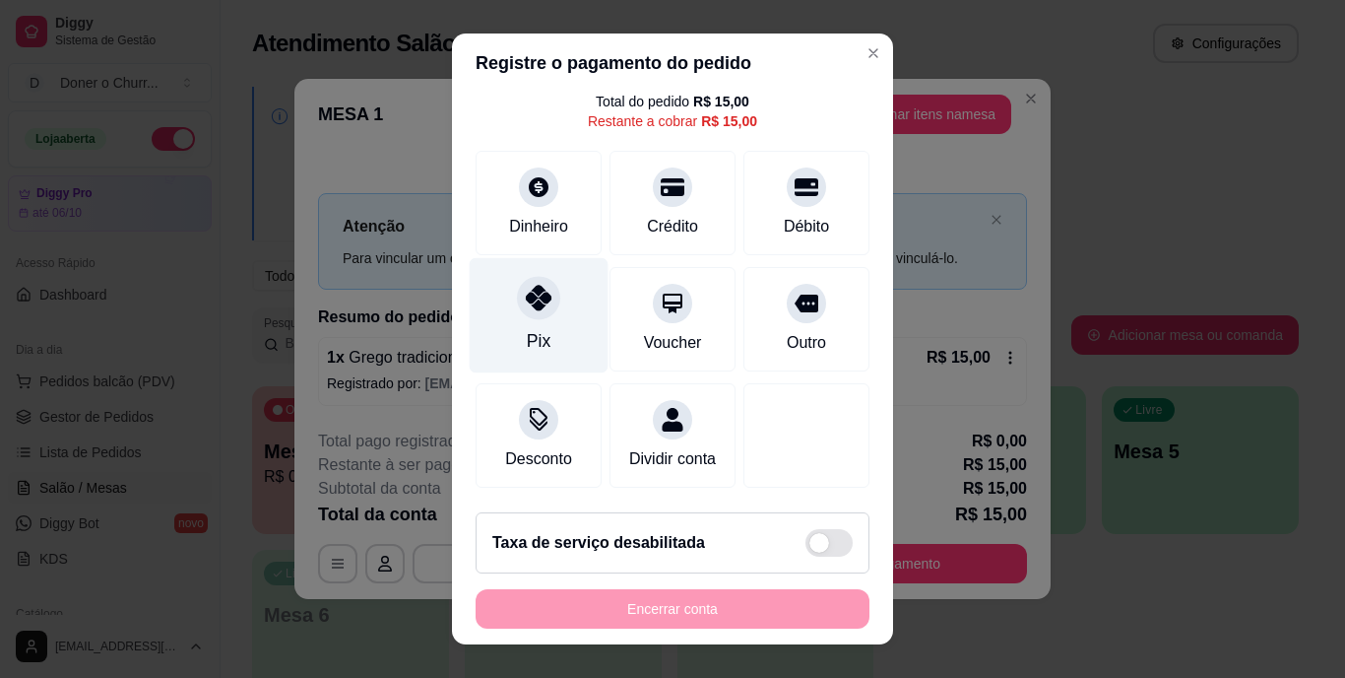
click at [532, 286] on icon at bounding box center [539, 299] width 26 height 26
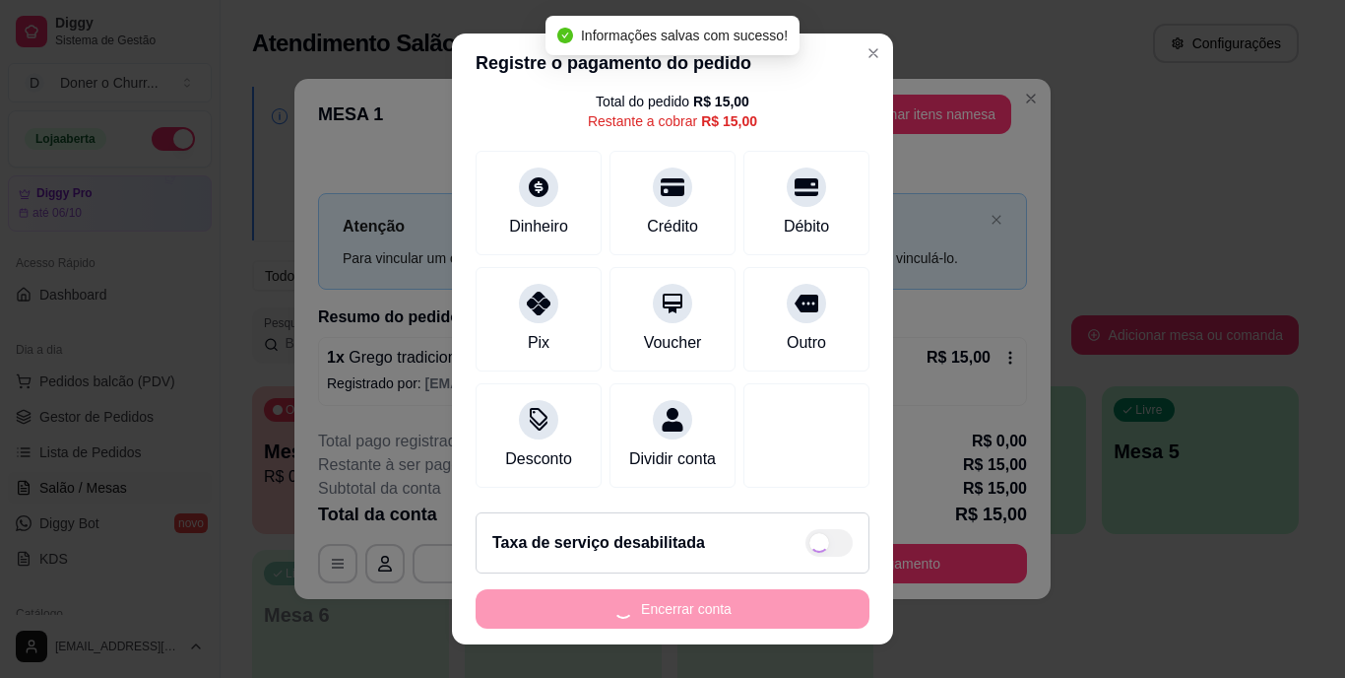
type input "R$ 0,00"
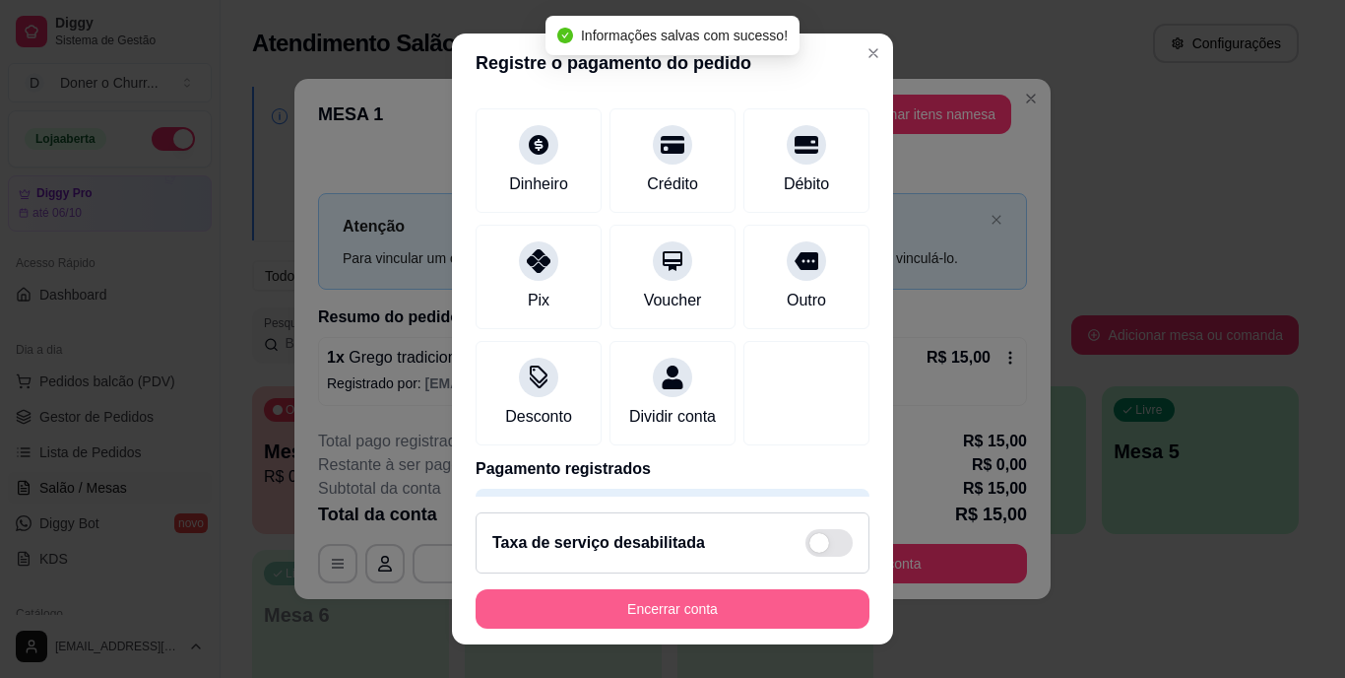
click at [774, 610] on button "Encerrar conta" at bounding box center [673, 608] width 394 height 39
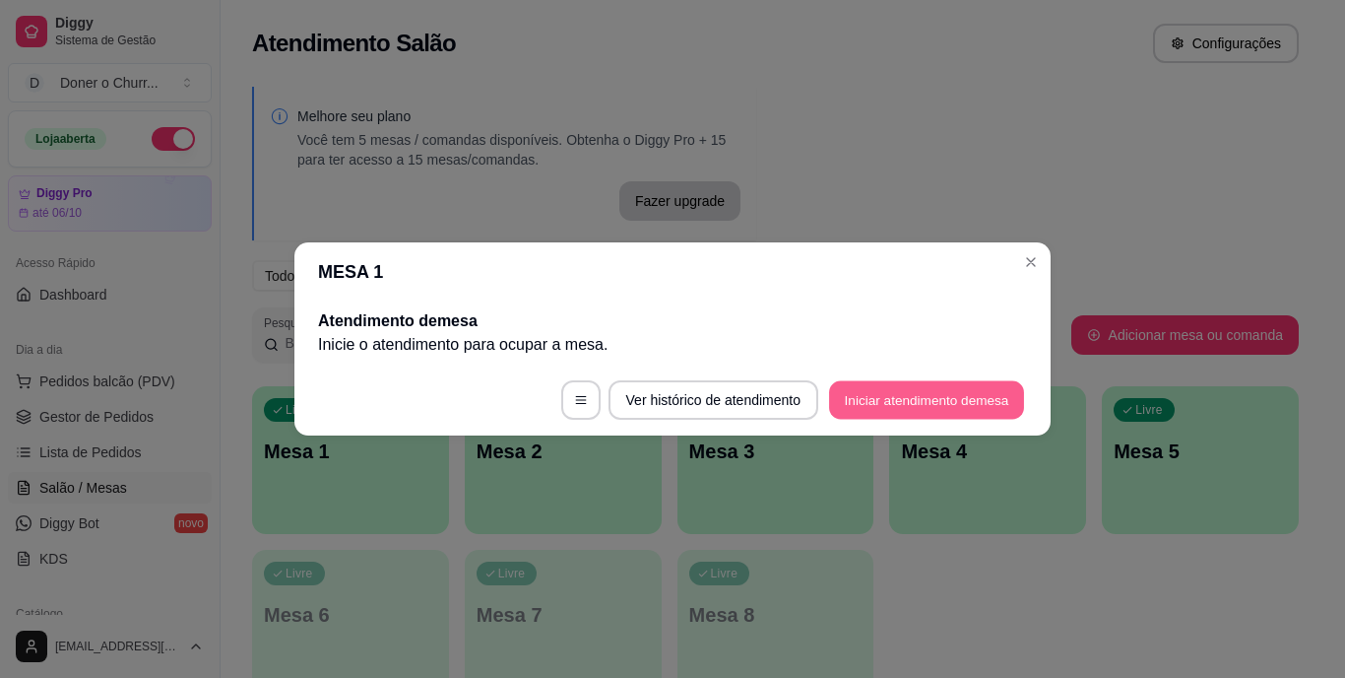
click at [878, 412] on button "Iniciar atendimento de mesa" at bounding box center [926, 400] width 195 height 38
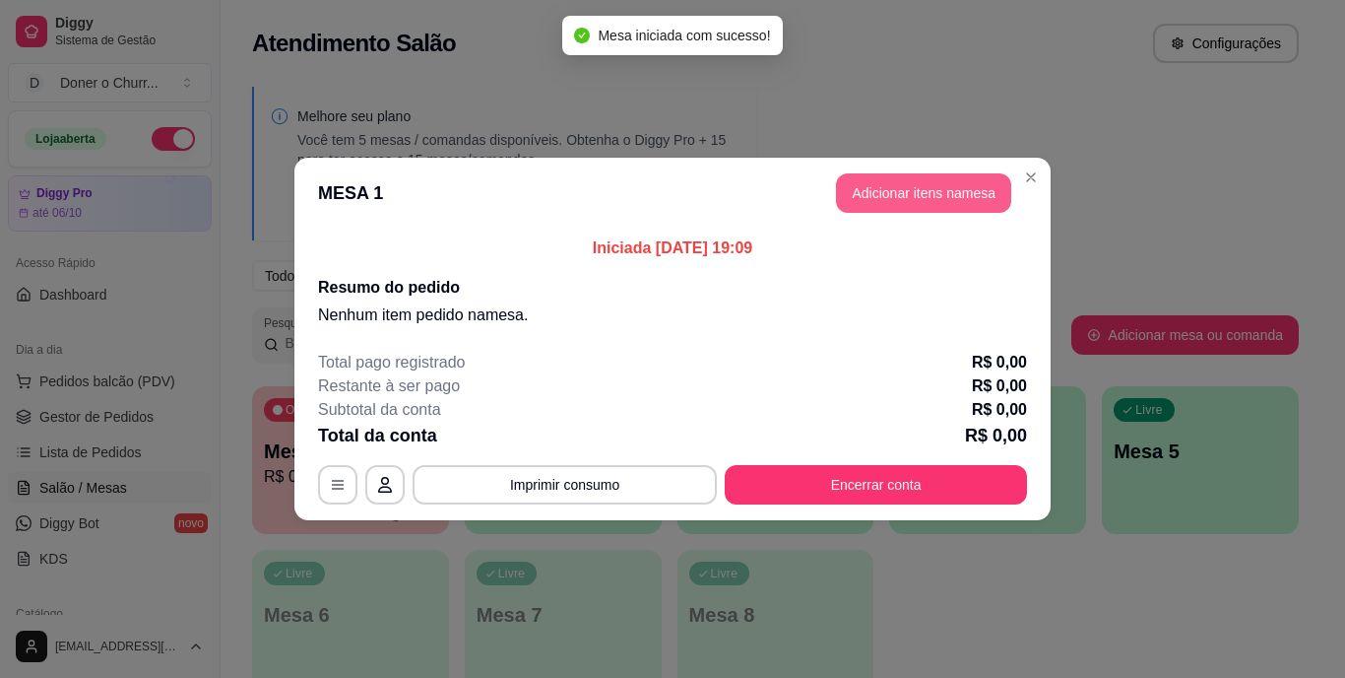
click at [946, 185] on button "Adicionar itens na mesa" at bounding box center [923, 192] width 175 height 39
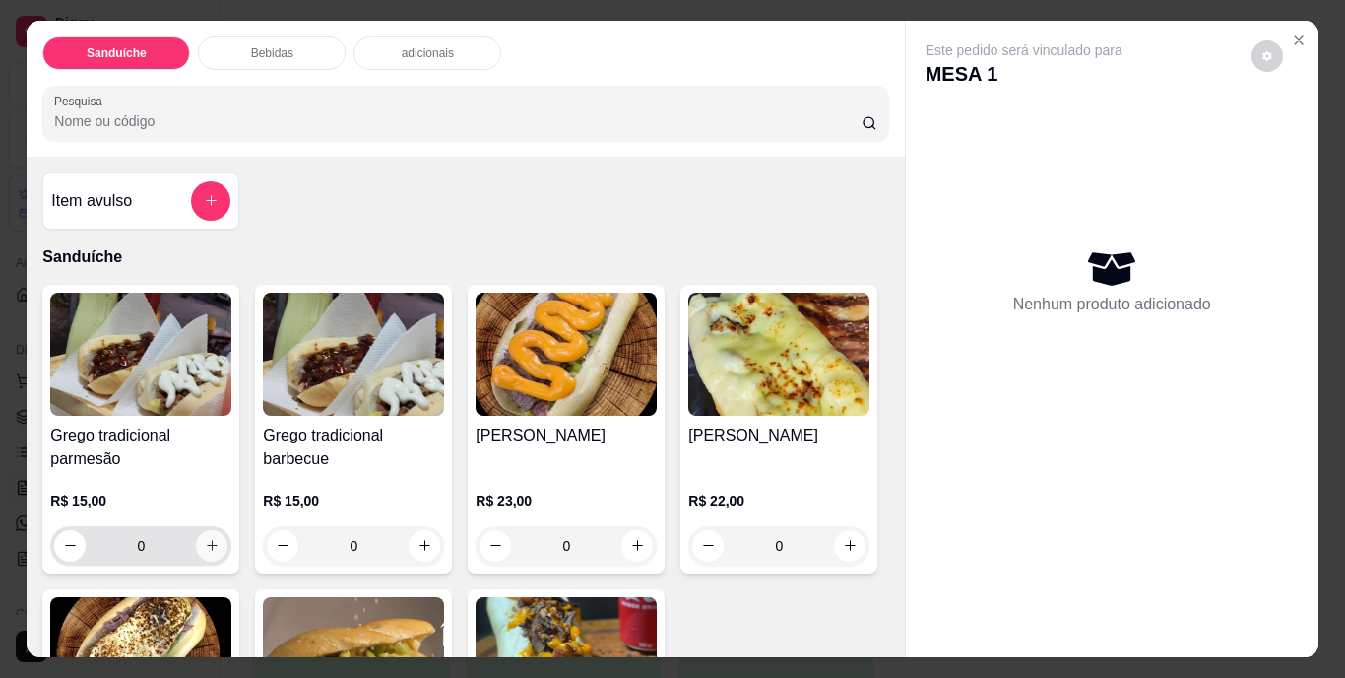
click at [206, 538] on icon "increase-product-quantity" at bounding box center [212, 545] width 15 height 15
type input "1"
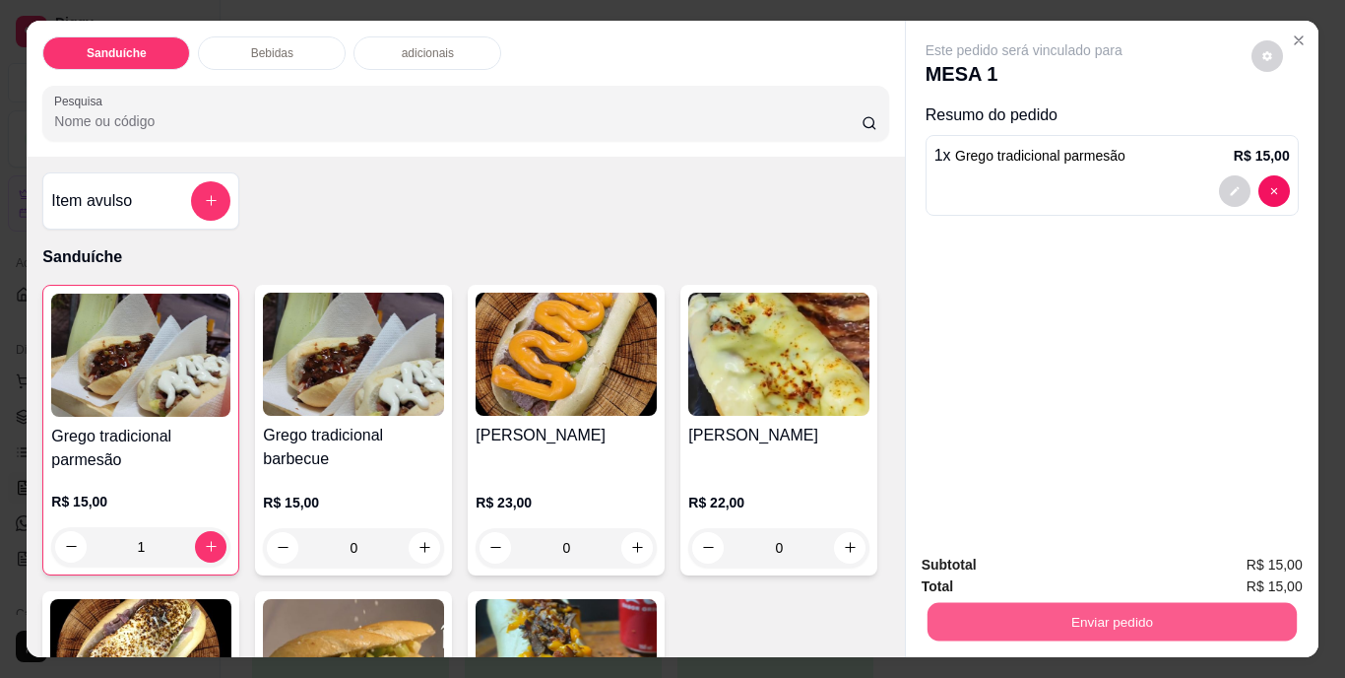
click at [1089, 613] on button "Enviar pedido" at bounding box center [1111, 622] width 369 height 38
click at [1067, 561] on button "Não registrar e enviar pedido" at bounding box center [1046, 566] width 199 height 36
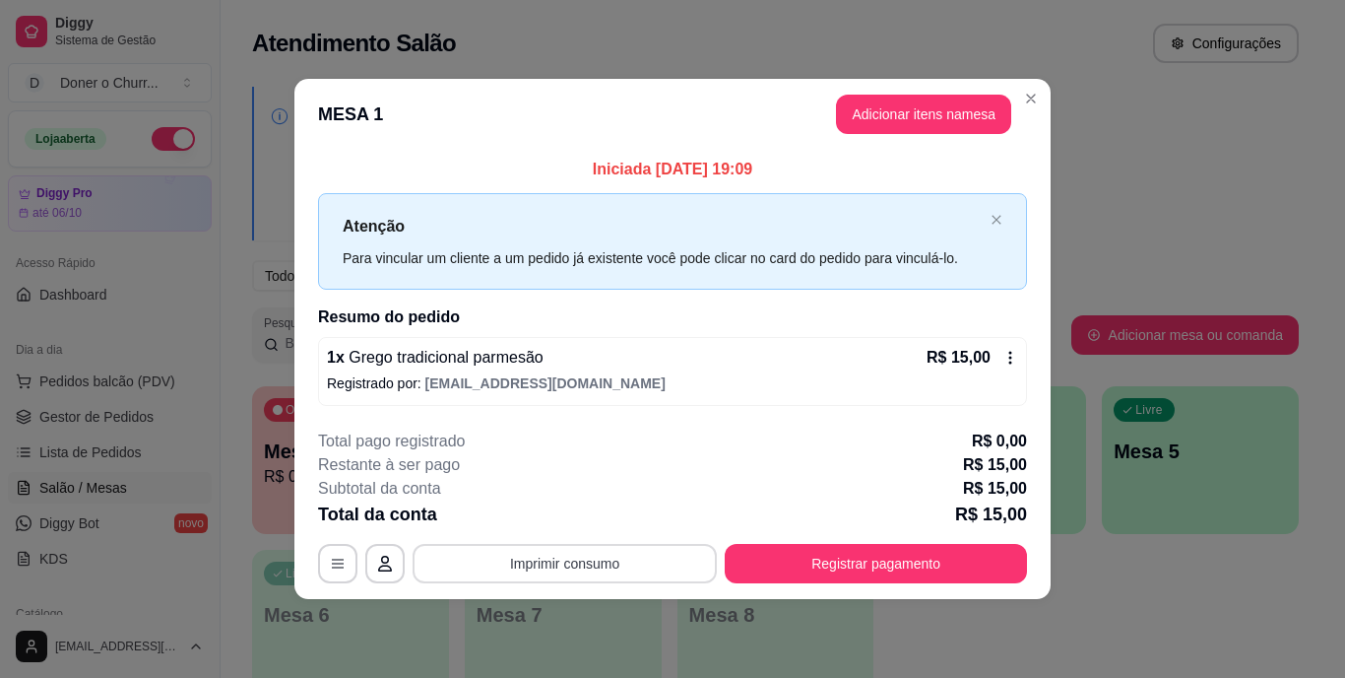
click at [561, 570] on button "Imprimir consumo" at bounding box center [565, 563] width 304 height 39
click at [548, 524] on button "IMPRESSORA" at bounding box center [571, 517] width 138 height 31
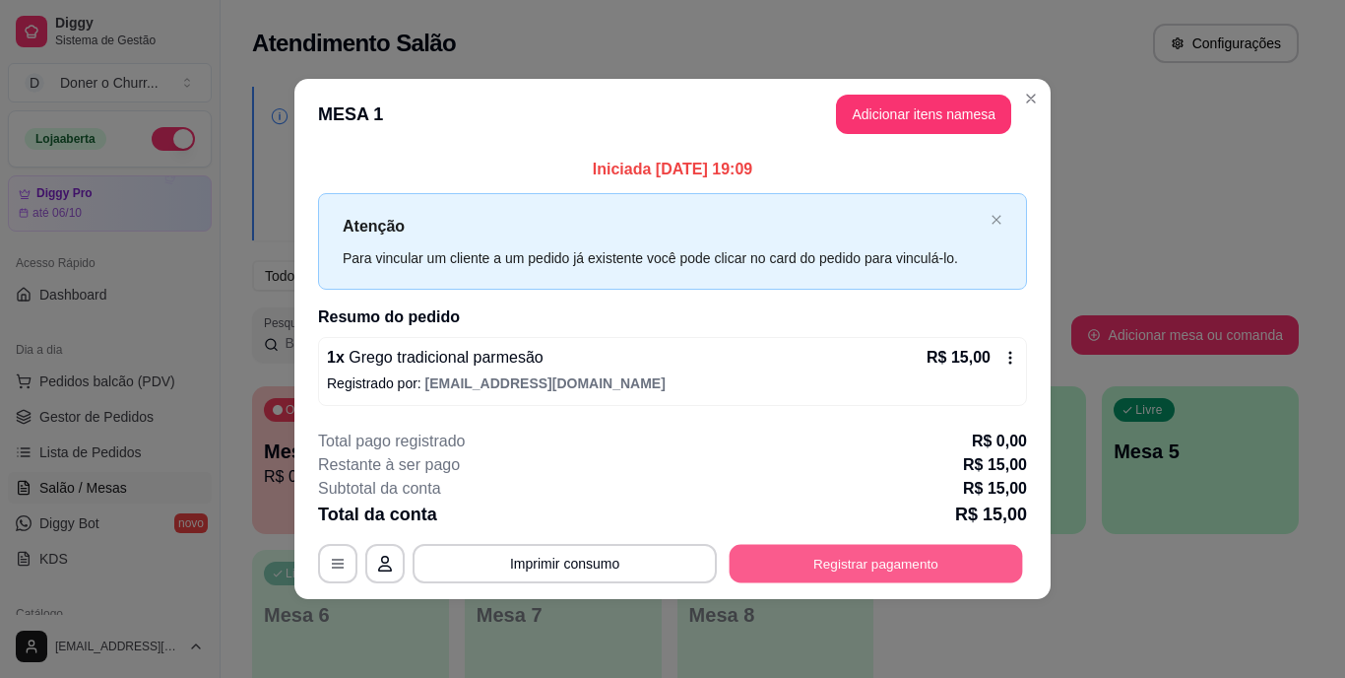
click at [831, 559] on button "Registrar pagamento" at bounding box center [876, 563] width 293 height 38
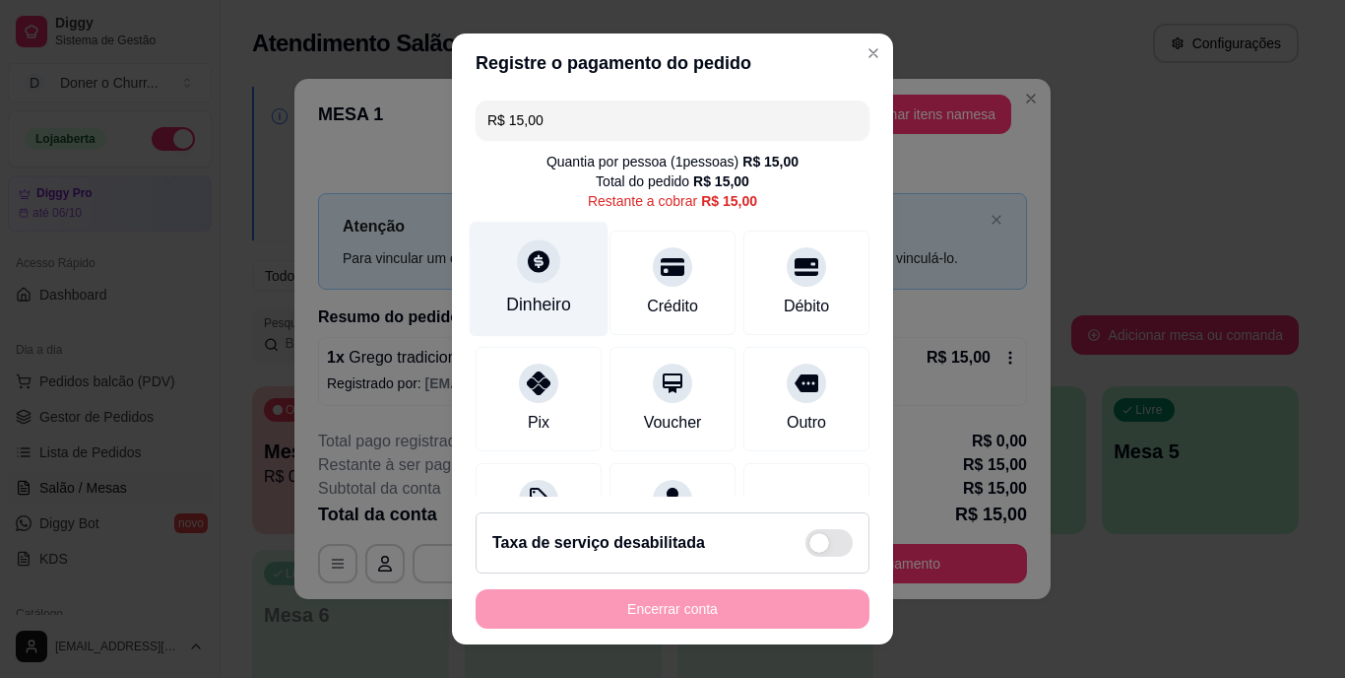
click at [534, 284] on div "Dinheiro" at bounding box center [539, 279] width 139 height 115
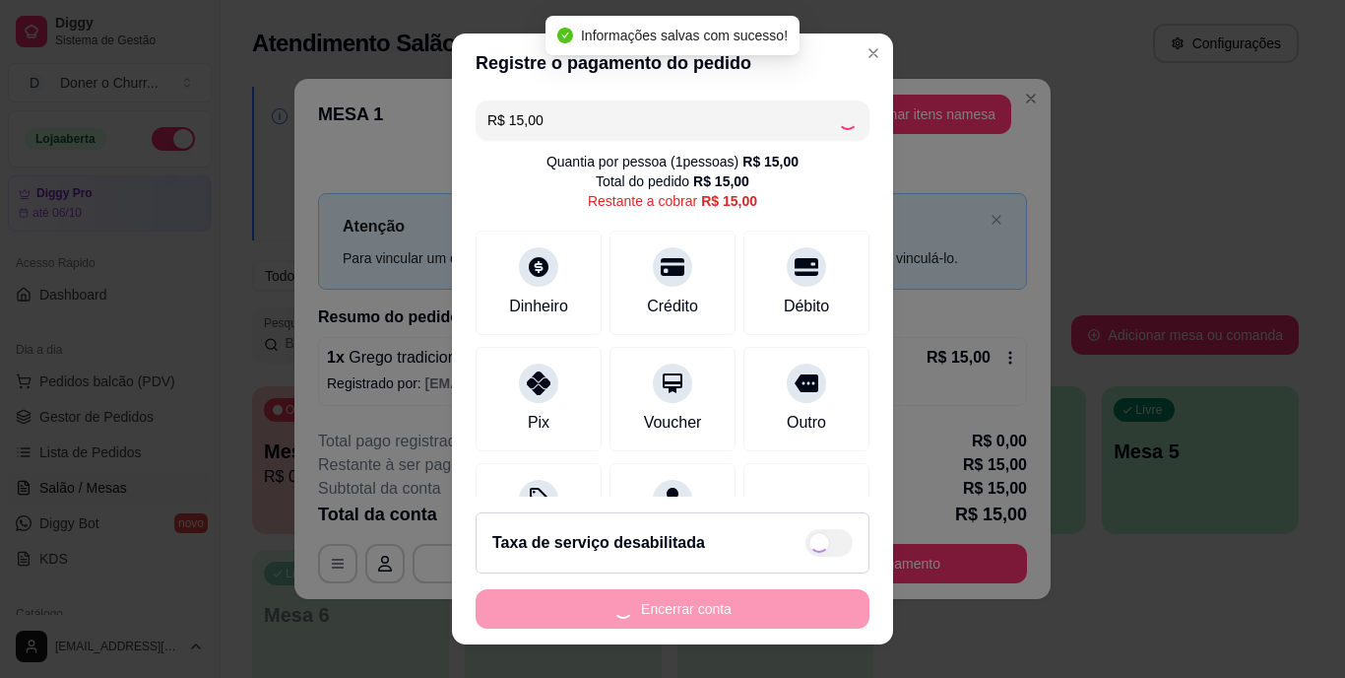
type input "R$ 0,00"
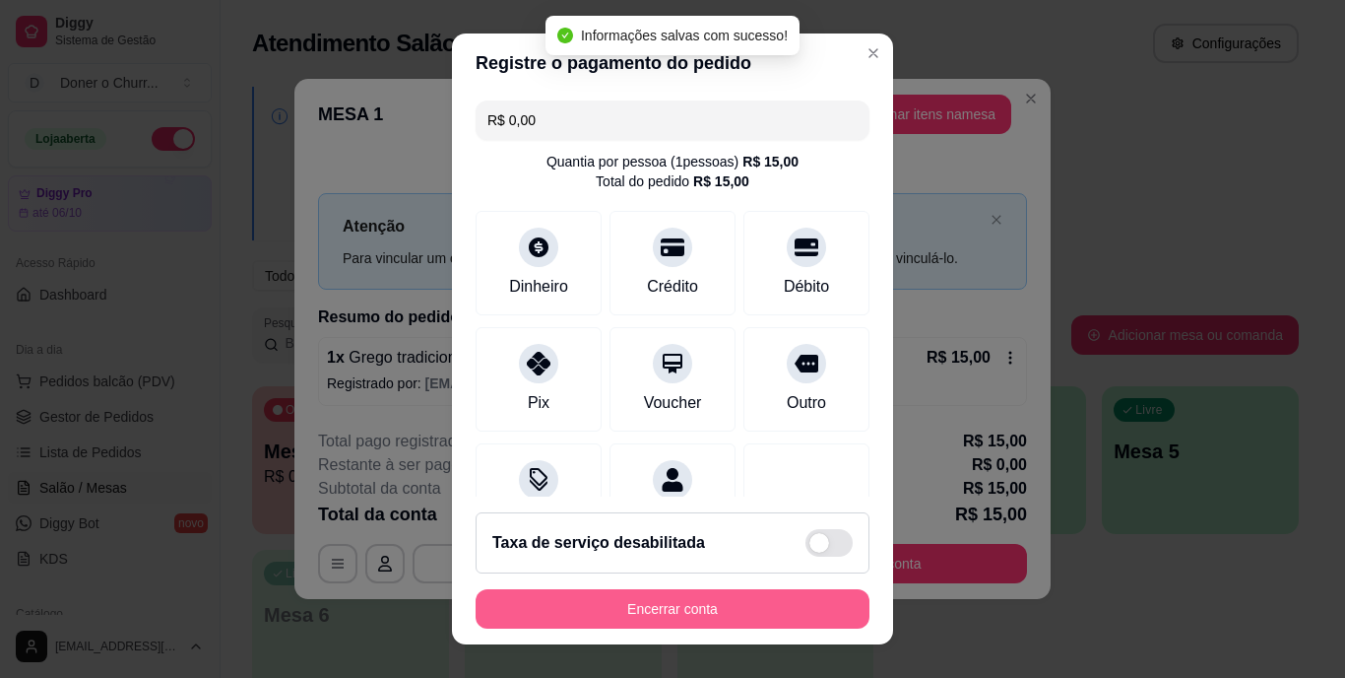
click at [788, 608] on button "Encerrar conta" at bounding box center [673, 608] width 394 height 39
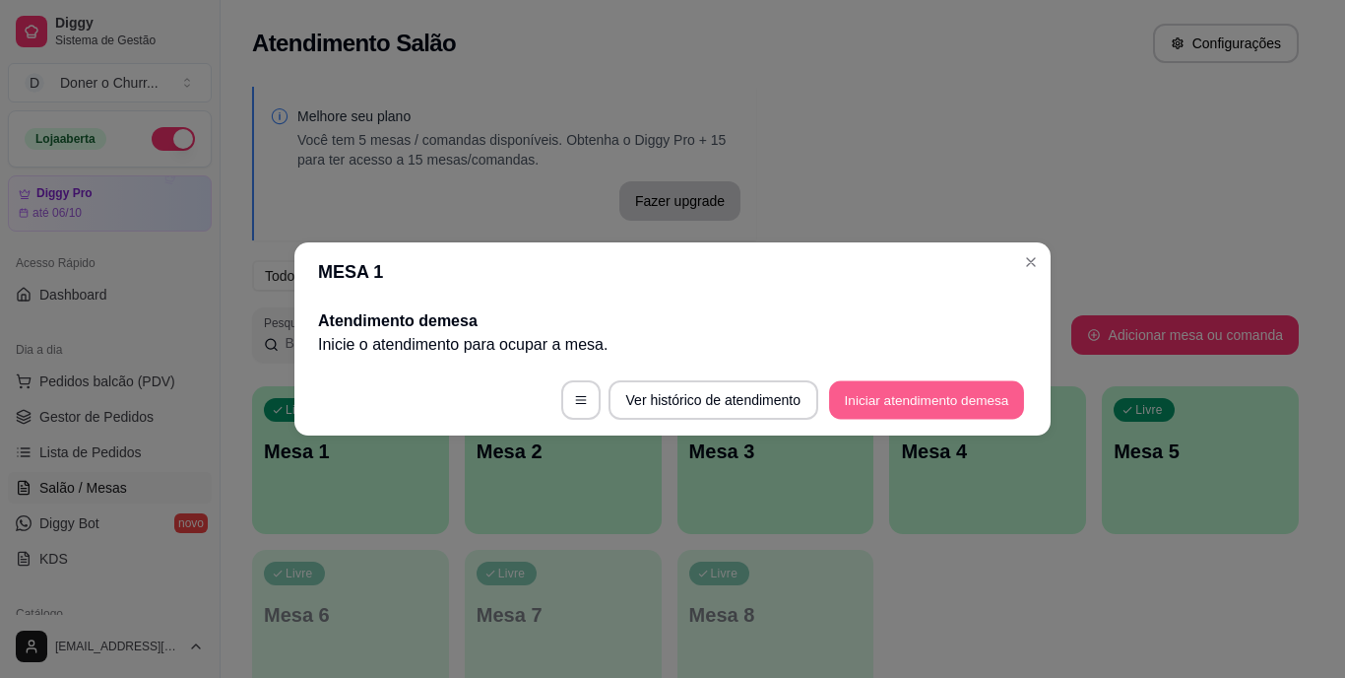
click at [899, 403] on button "Iniciar atendimento de mesa" at bounding box center [926, 400] width 195 height 38
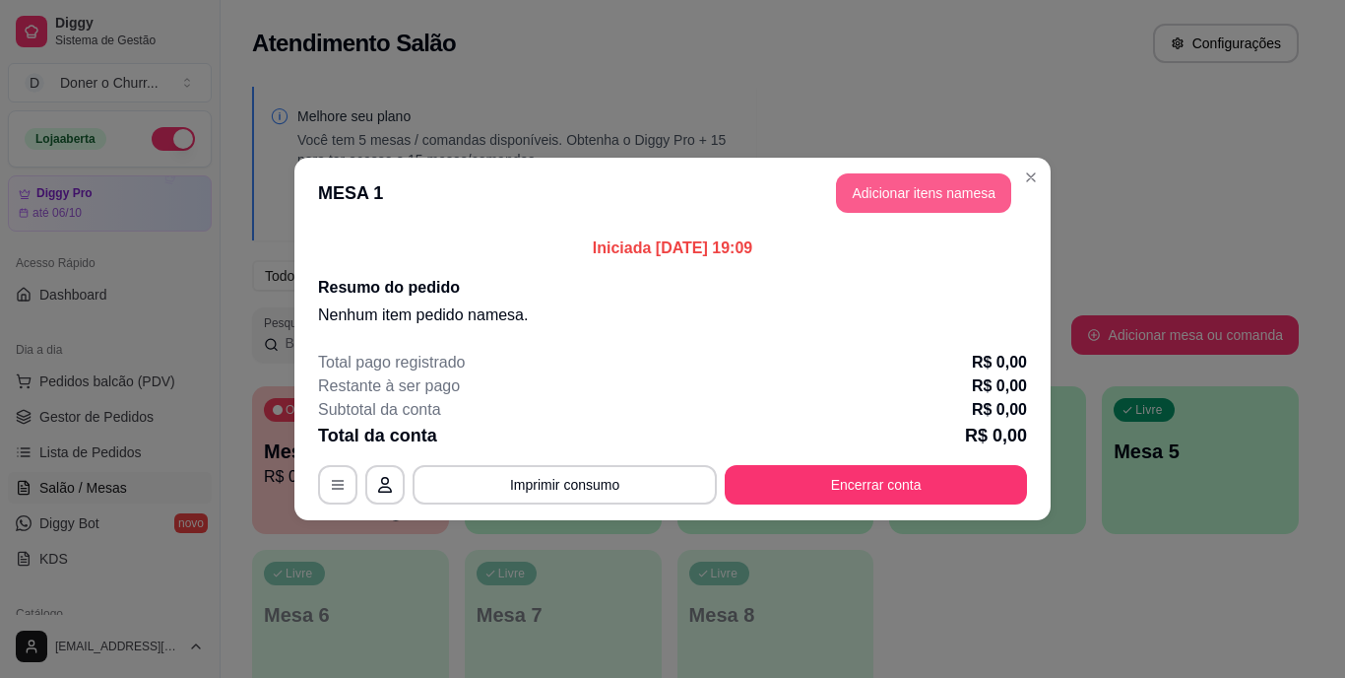
click at [930, 197] on button "Adicionar itens na mesa" at bounding box center [923, 192] width 175 height 39
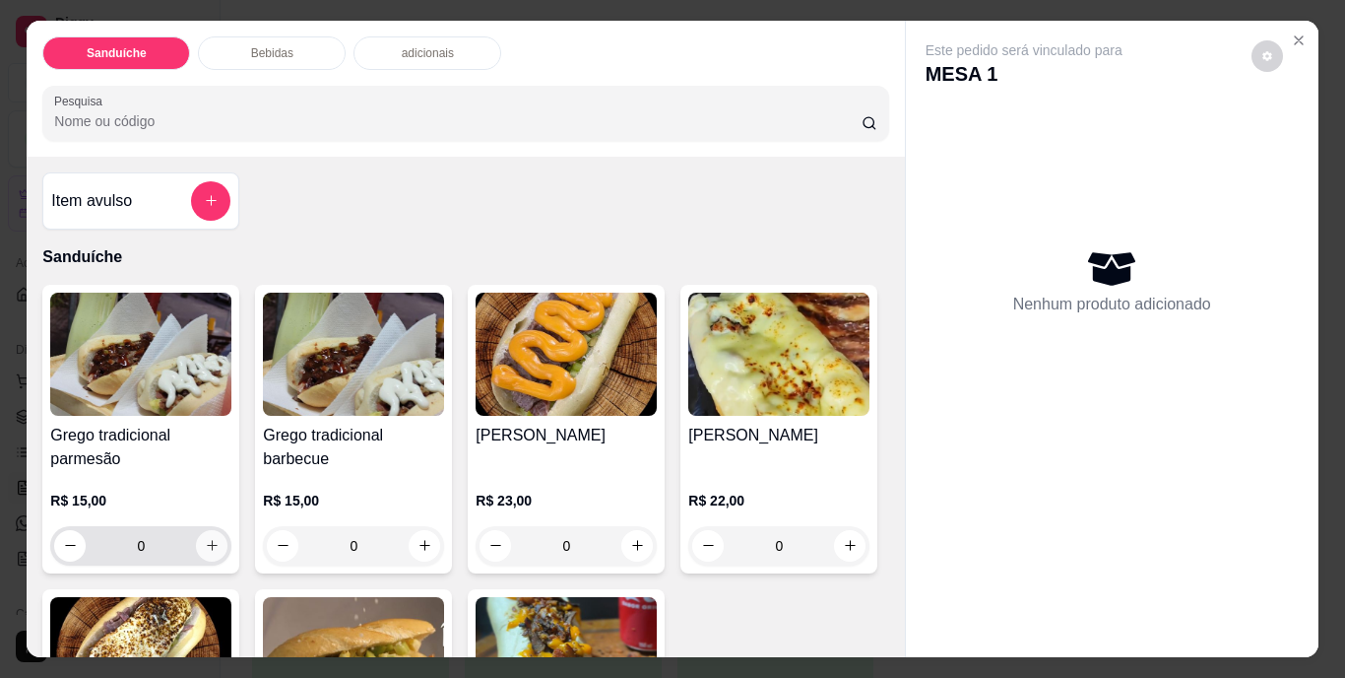
click at [205, 540] on icon "increase-product-quantity" at bounding box center [212, 545] width 15 height 15
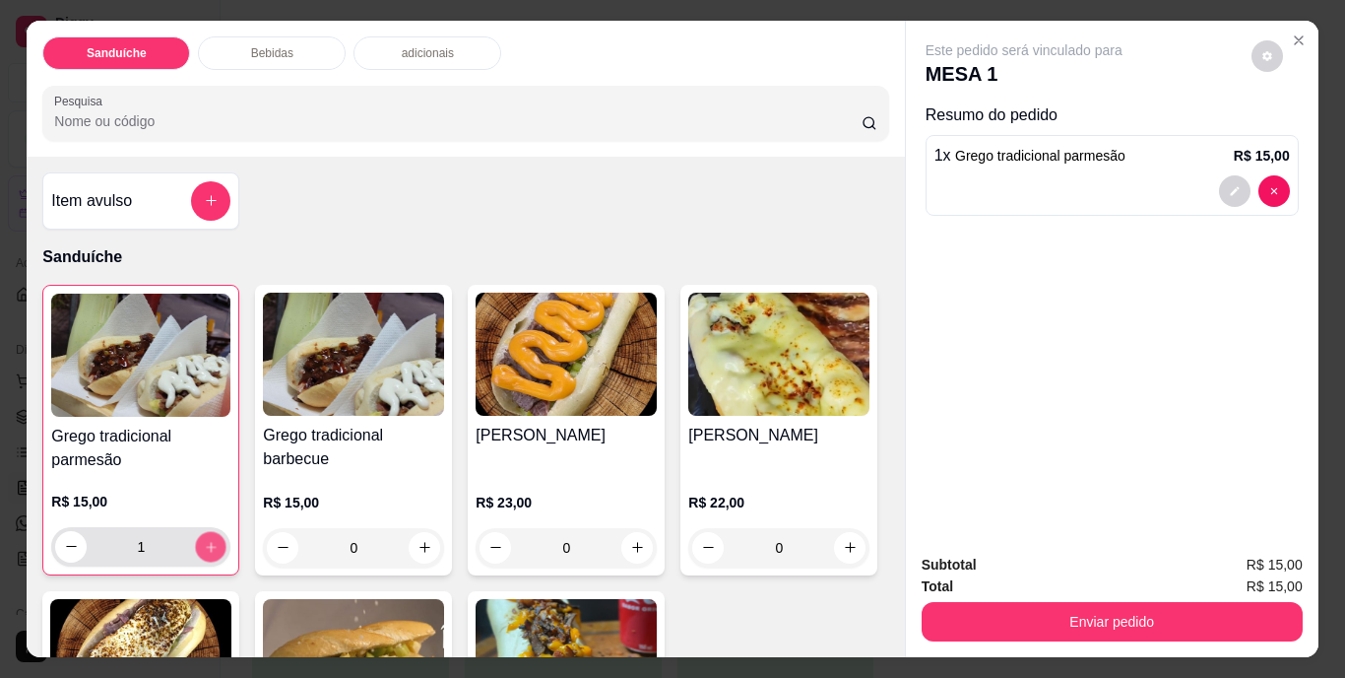
click at [206, 542] on icon "increase-product-quantity" at bounding box center [211, 547] width 10 height 10
click at [206, 541] on icon "increase-product-quantity" at bounding box center [211, 546] width 11 height 11
click at [206, 542] on icon "increase-product-quantity" at bounding box center [211, 547] width 10 height 10
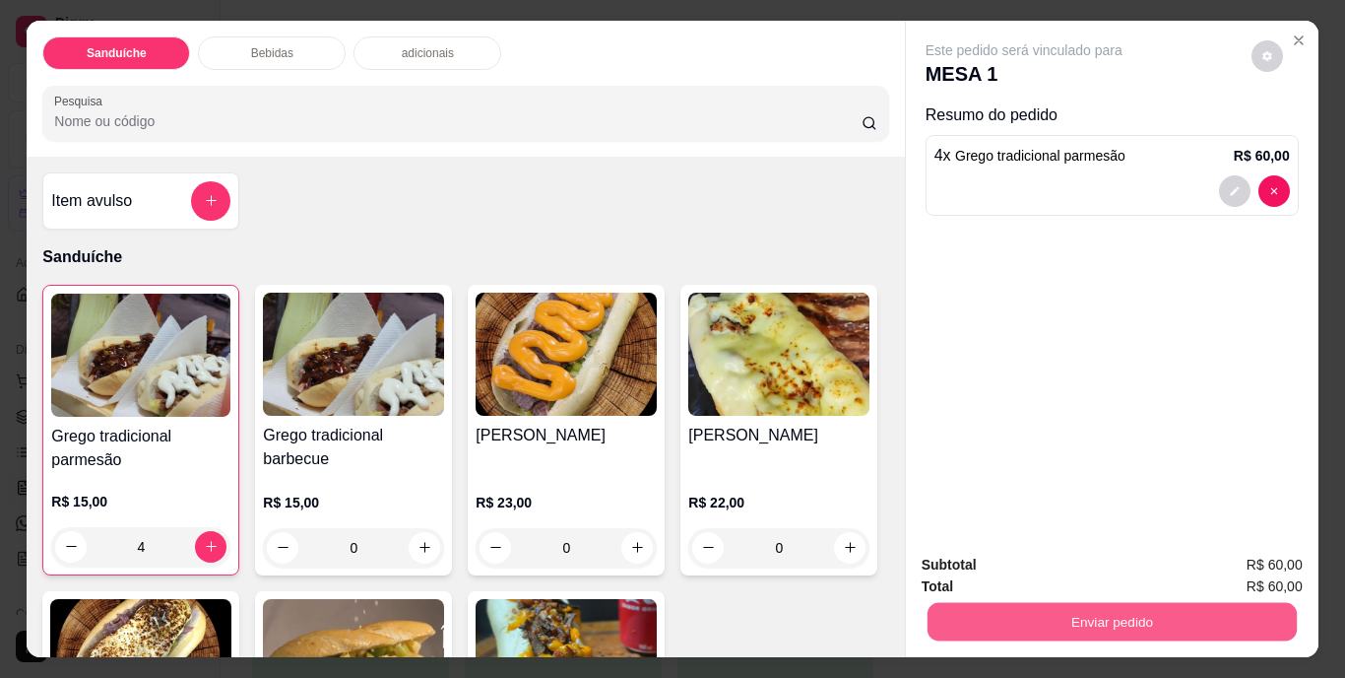
click at [1060, 597] on div "Enviar pedido" at bounding box center [1112, 619] width 381 height 44
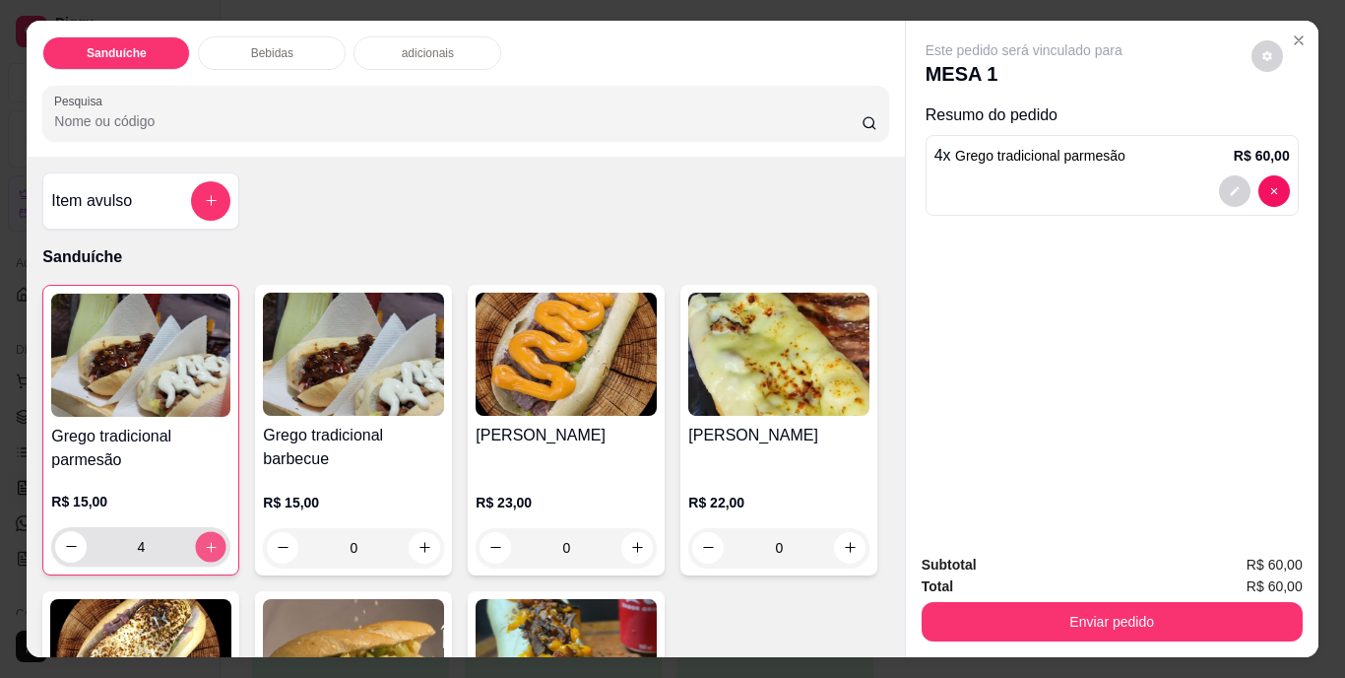
click at [204, 544] on icon "increase-product-quantity" at bounding box center [211, 546] width 15 height 15
type input "5"
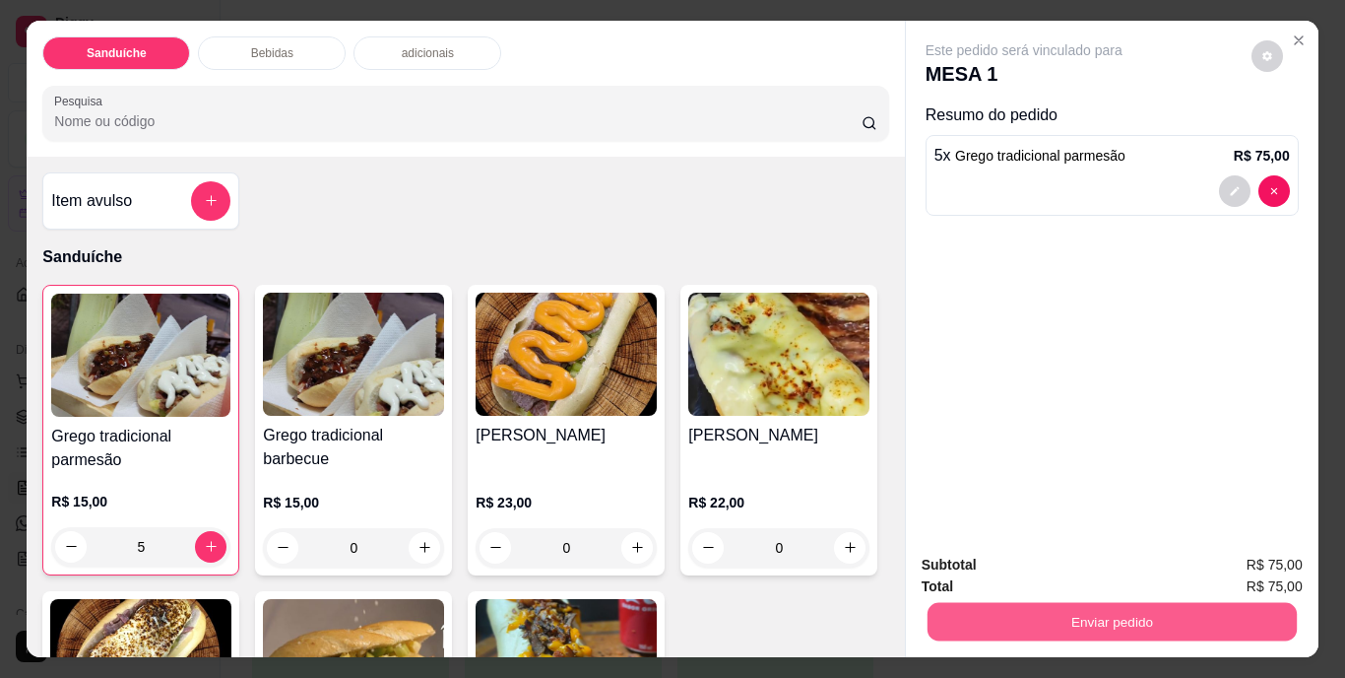
click at [1128, 619] on button "Enviar pedido" at bounding box center [1111, 622] width 369 height 38
click at [1084, 570] on button "Não registrar e enviar pedido" at bounding box center [1046, 566] width 205 height 37
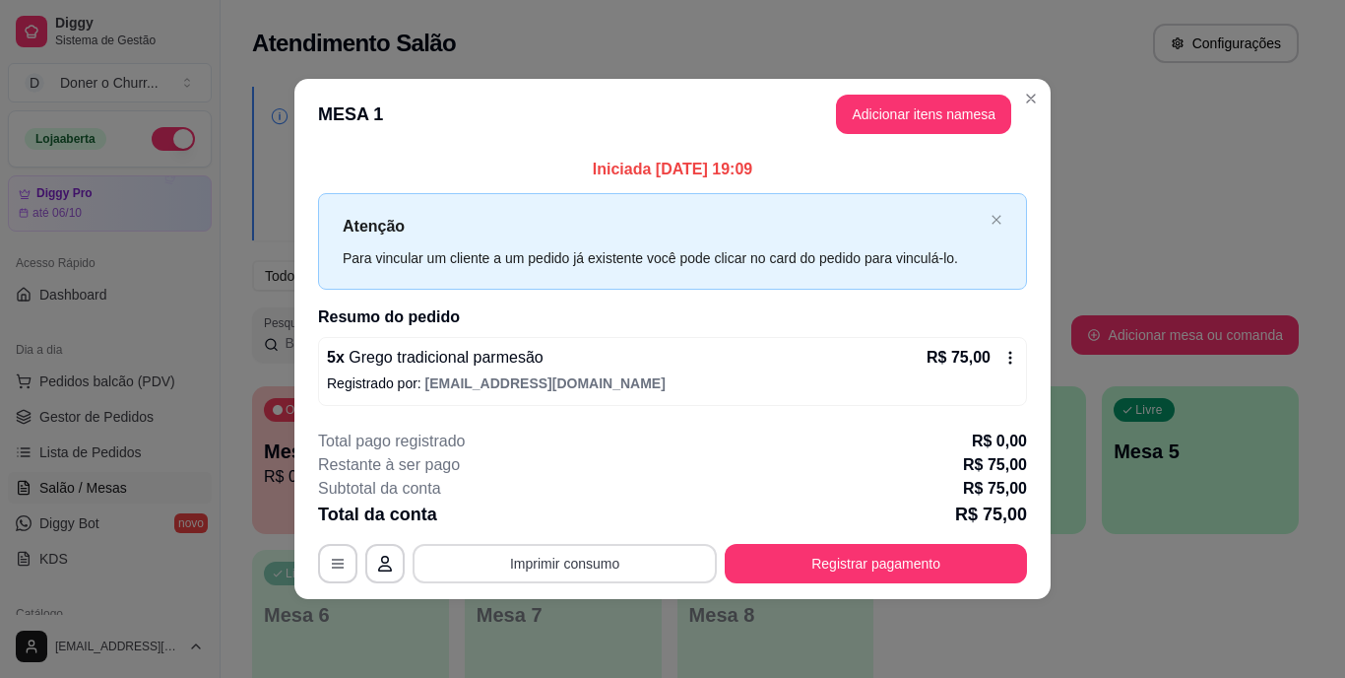
click at [556, 564] on button "Imprimir consumo" at bounding box center [565, 563] width 304 height 39
click at [581, 514] on button "IMPRESSORA" at bounding box center [570, 517] width 143 height 32
click at [581, 514] on div "Total da conta R$ 75,00" at bounding box center [672, 514] width 709 height 28
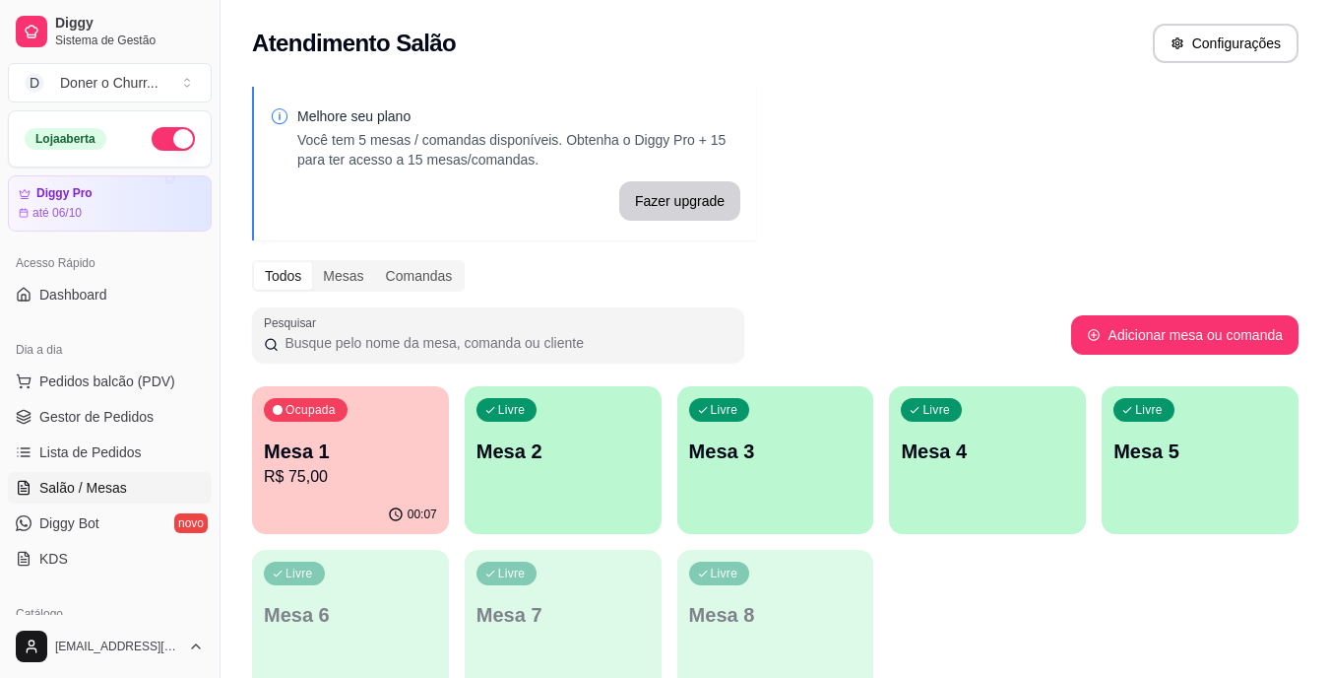
click at [603, 434] on div "Livre Mesa 2" at bounding box center [563, 448] width 197 height 124
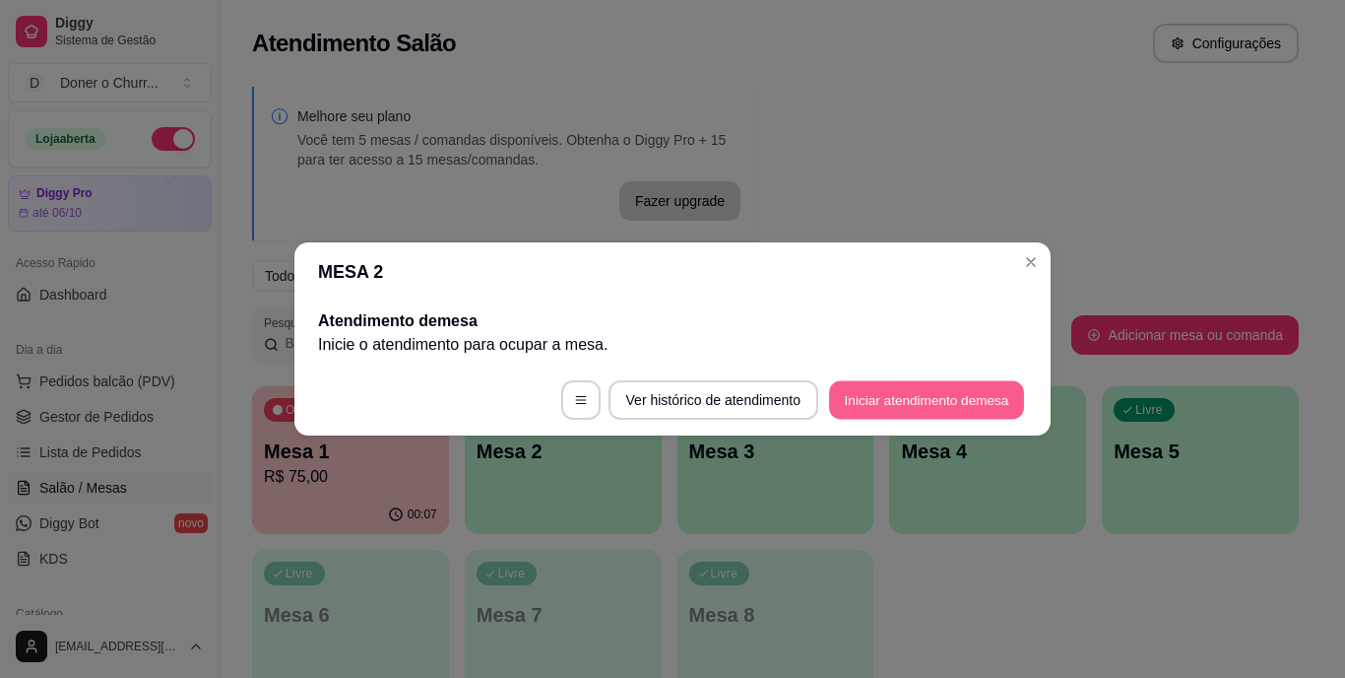
click at [901, 401] on button "Iniciar atendimento de mesa" at bounding box center [926, 400] width 195 height 38
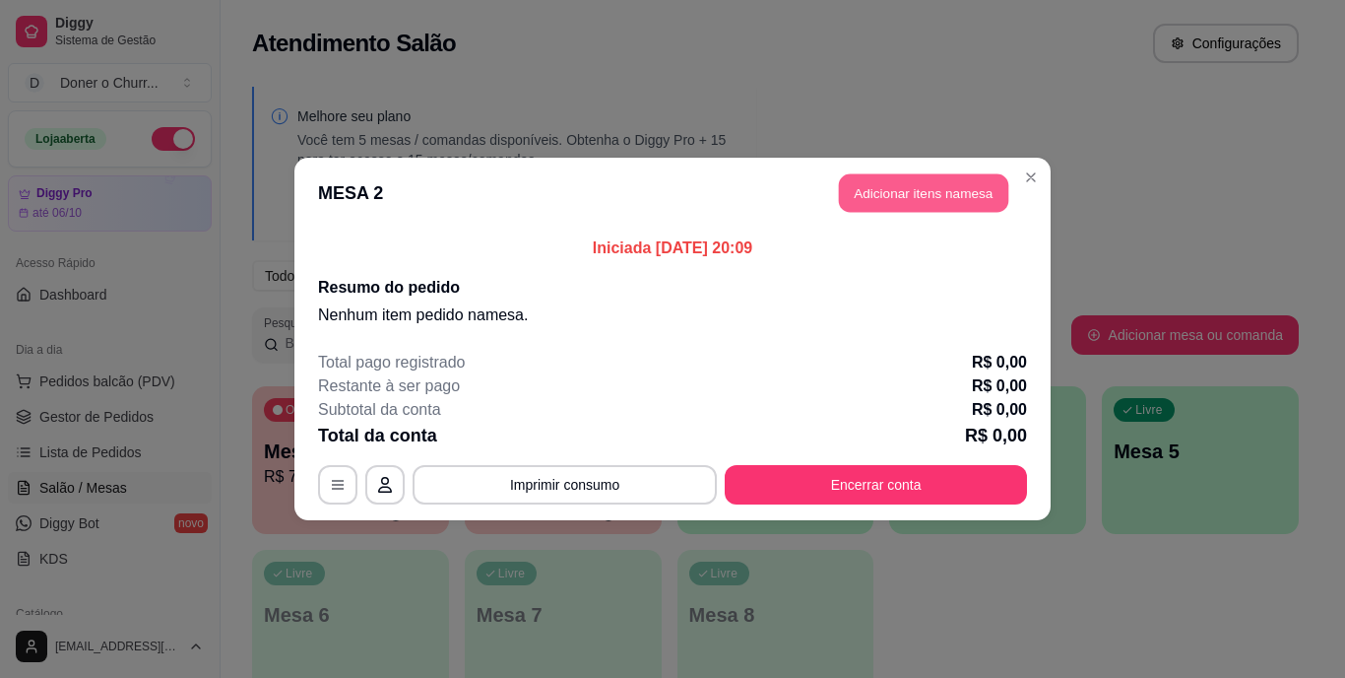
click at [905, 190] on button "Adicionar itens na mesa" at bounding box center [923, 193] width 169 height 38
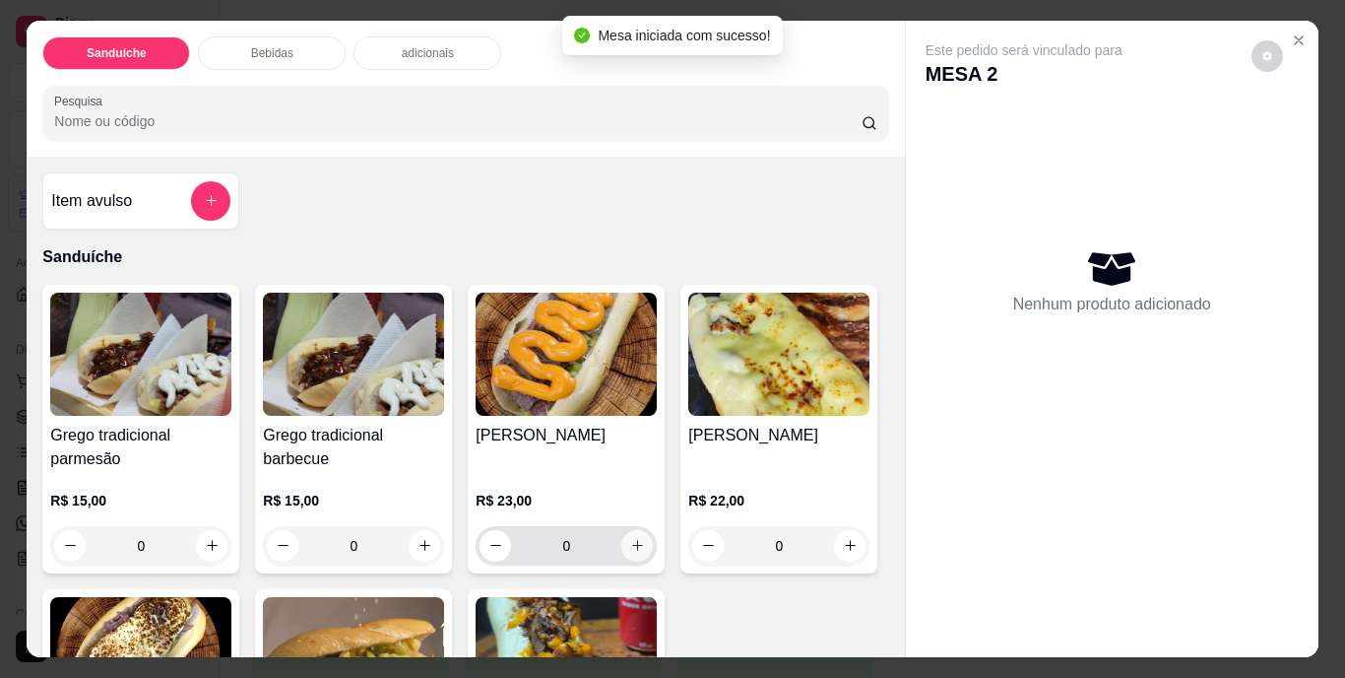
click at [630, 542] on icon "increase-product-quantity" at bounding box center [637, 545] width 15 height 15
type input "1"
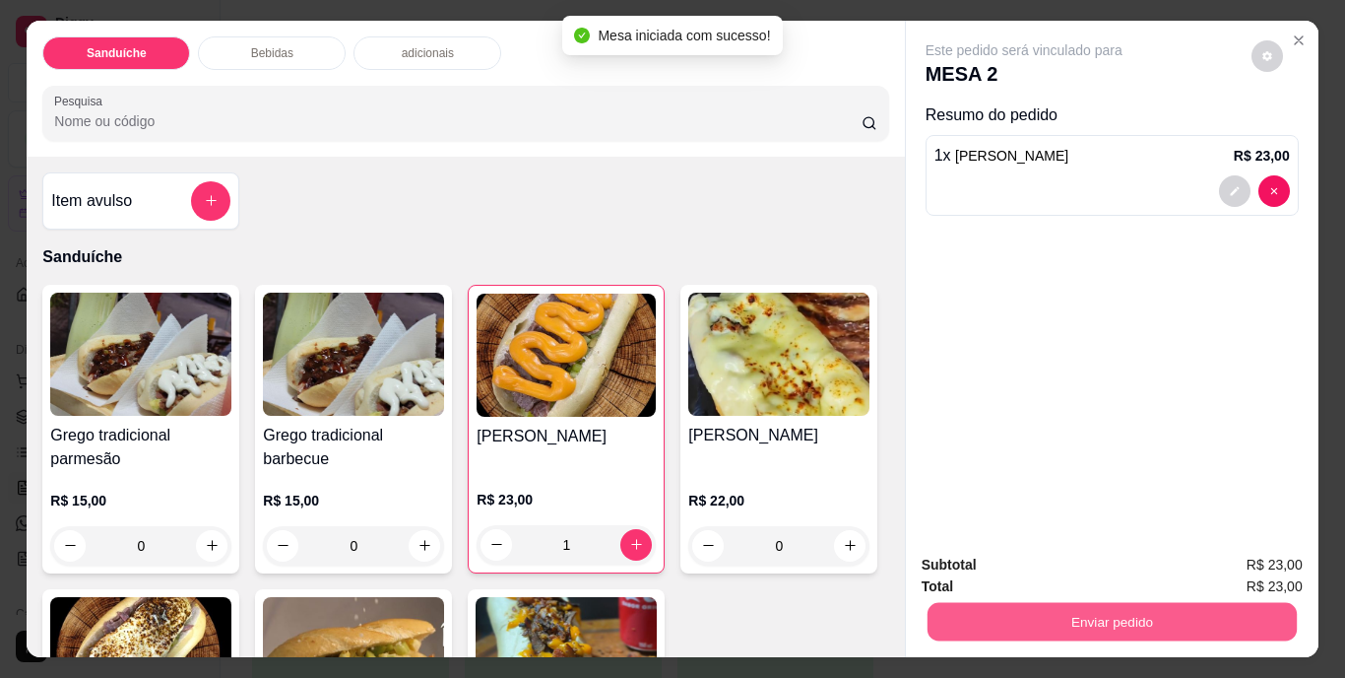
click at [1169, 620] on button "Enviar pedido" at bounding box center [1111, 622] width 369 height 38
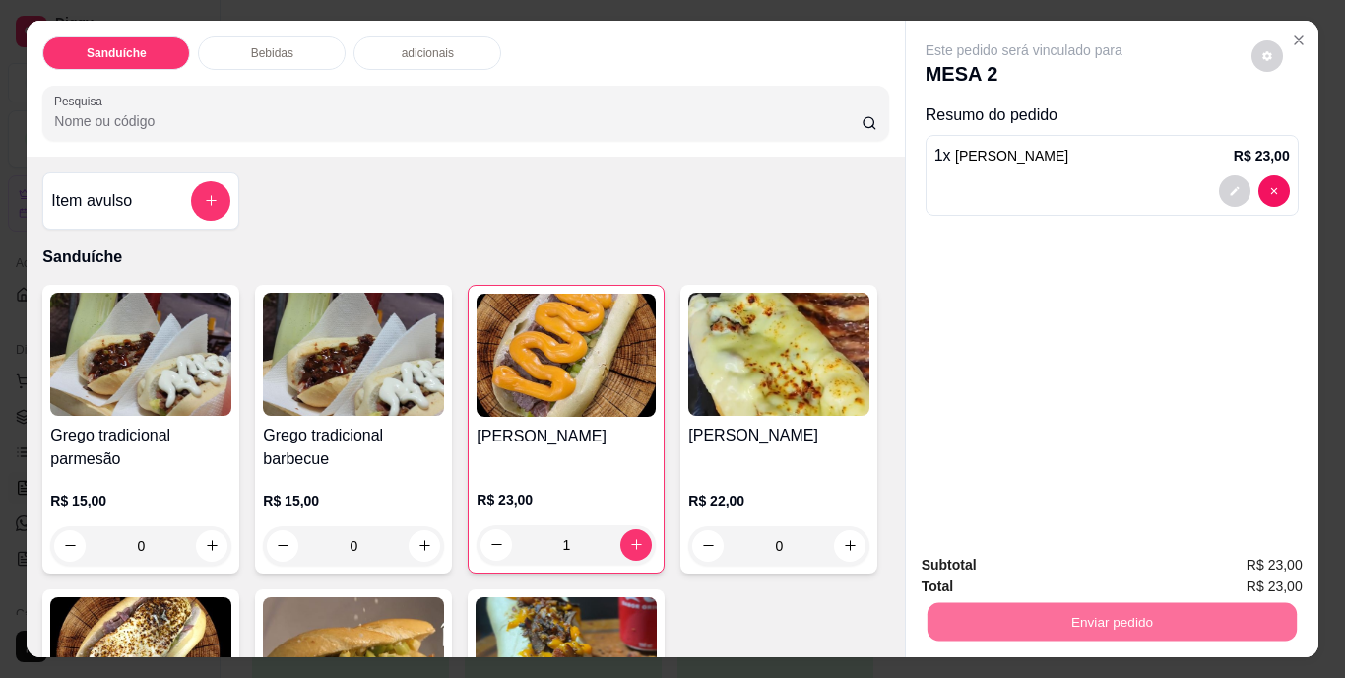
click at [1107, 568] on button "Não registrar e enviar pedido" at bounding box center [1046, 566] width 199 height 36
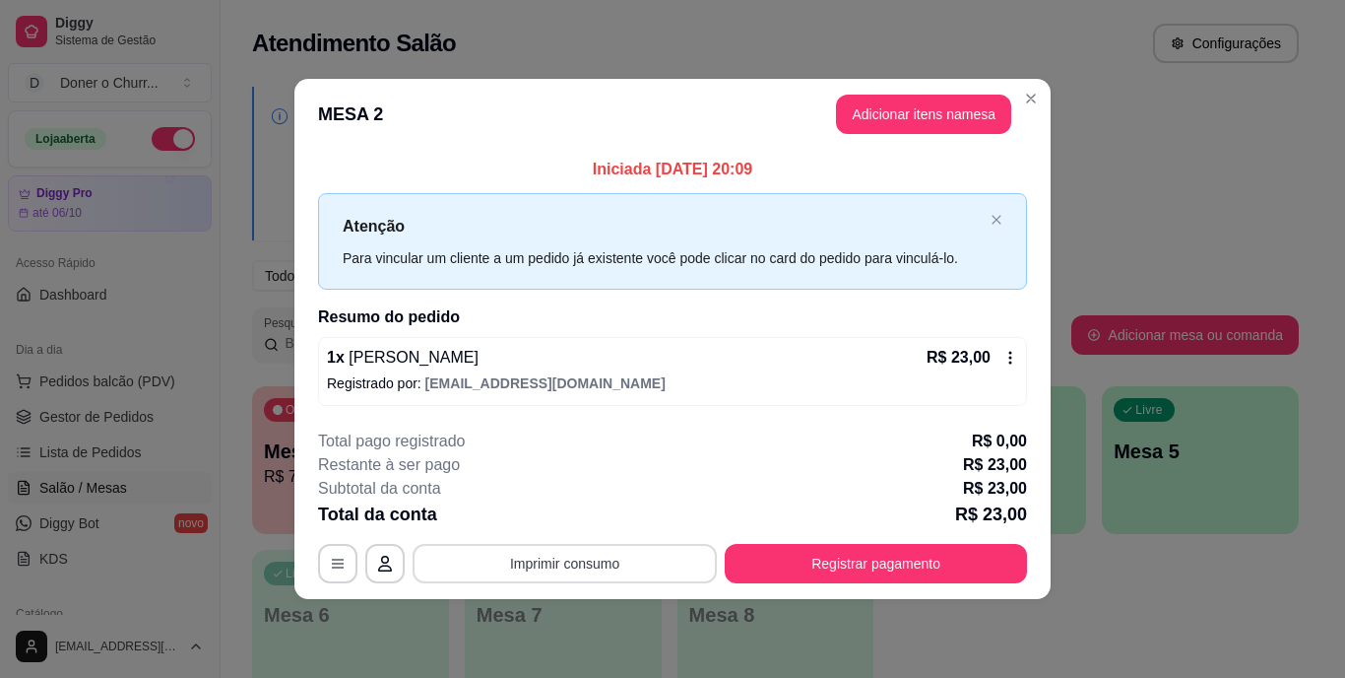
click at [568, 552] on button "Imprimir consumo" at bounding box center [565, 563] width 304 height 39
click at [576, 510] on button "IMPRESSORA" at bounding box center [570, 518] width 143 height 32
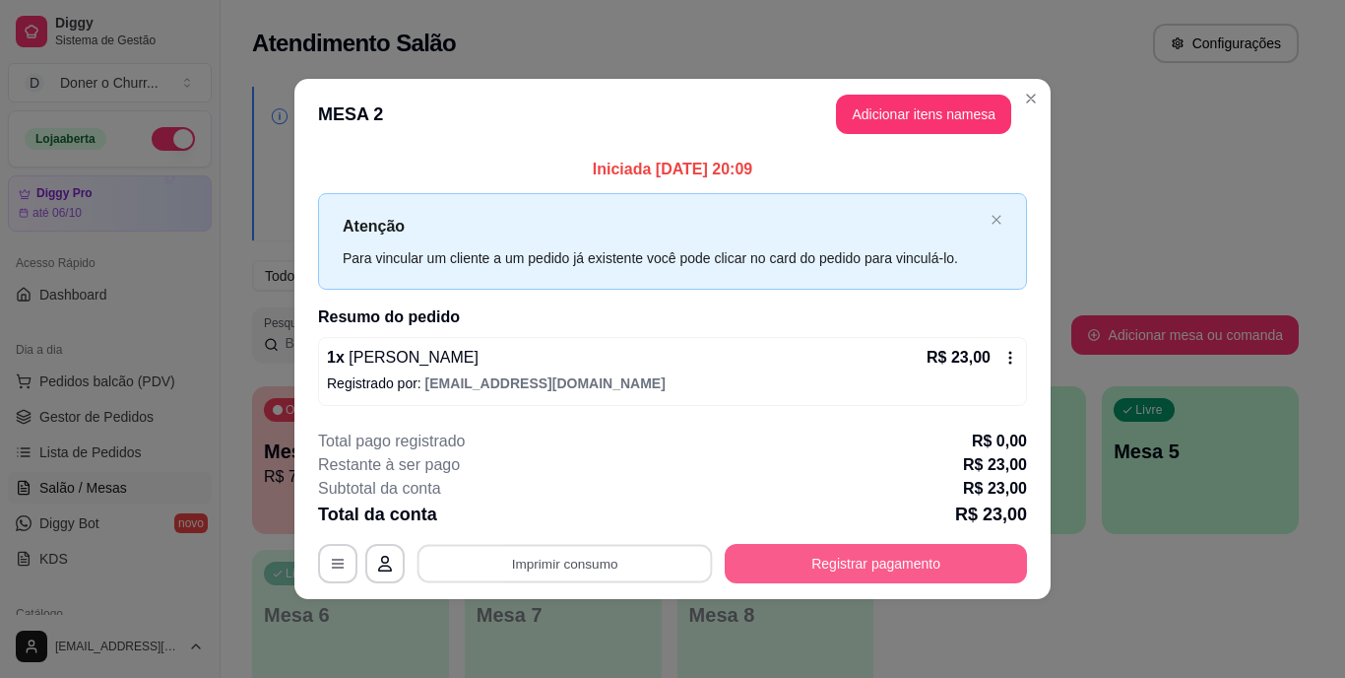
click at [856, 550] on button "Registrar pagamento" at bounding box center [876, 563] width 302 height 39
click at [853, 566] on button "Registrar pagamento" at bounding box center [876, 563] width 293 height 38
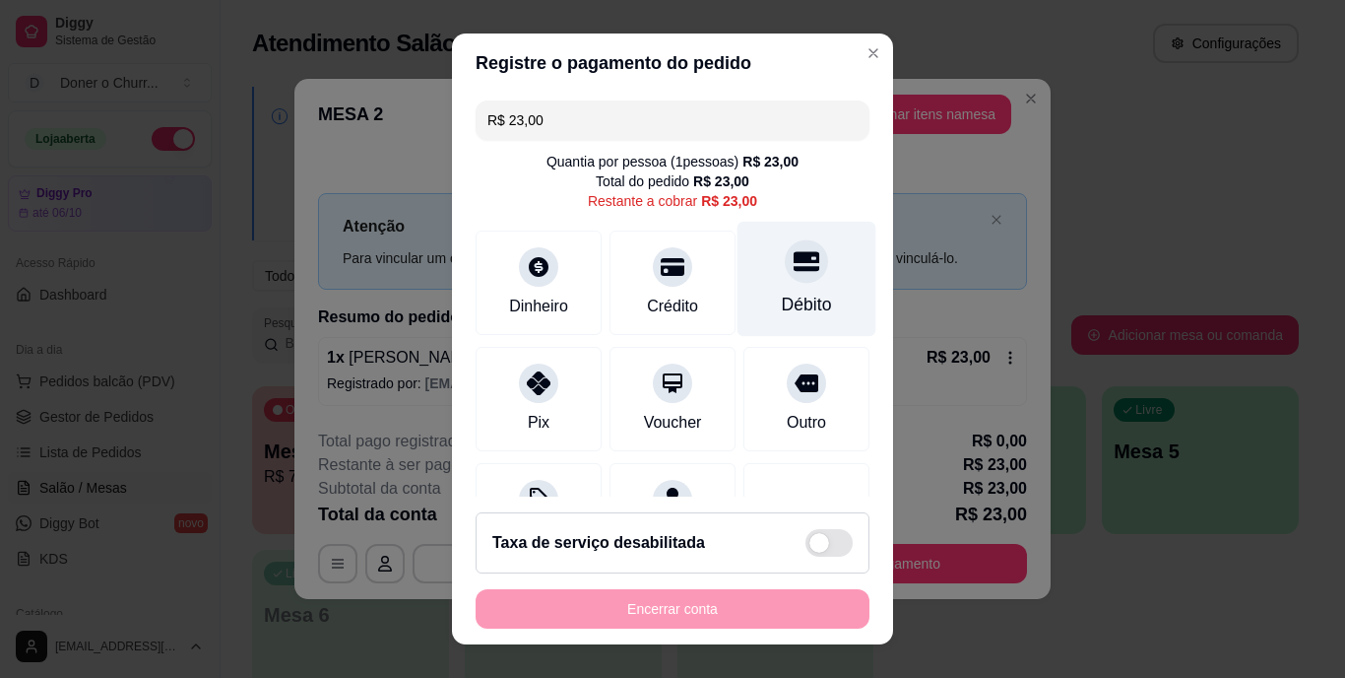
click at [765, 290] on div "Débito" at bounding box center [807, 279] width 139 height 115
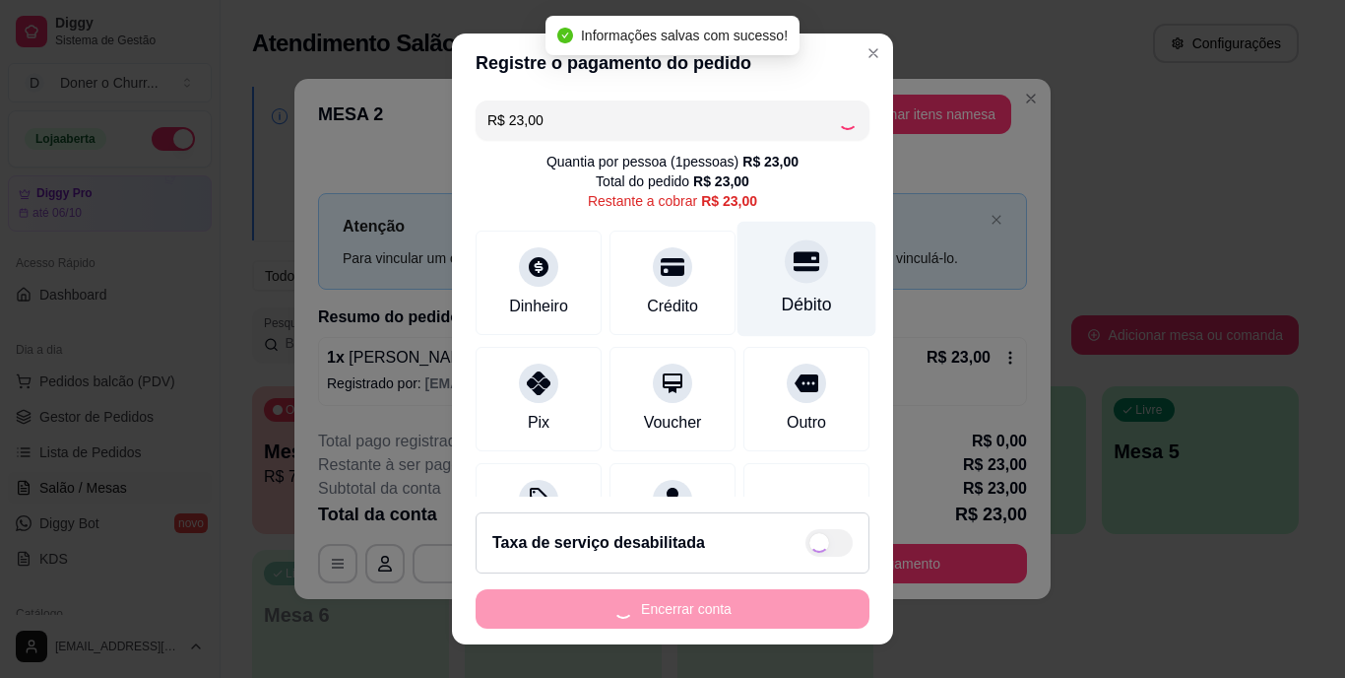
type input "R$ 0,00"
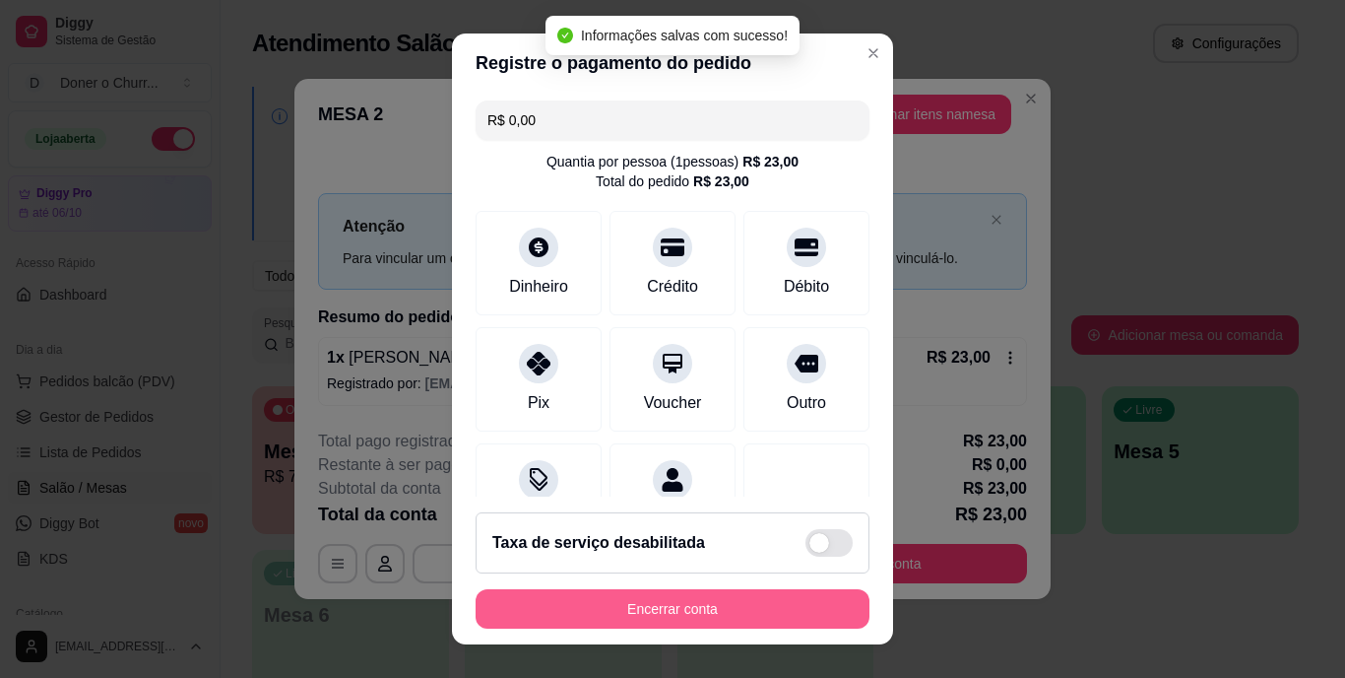
click at [696, 604] on button "Encerrar conta" at bounding box center [673, 608] width 394 height 39
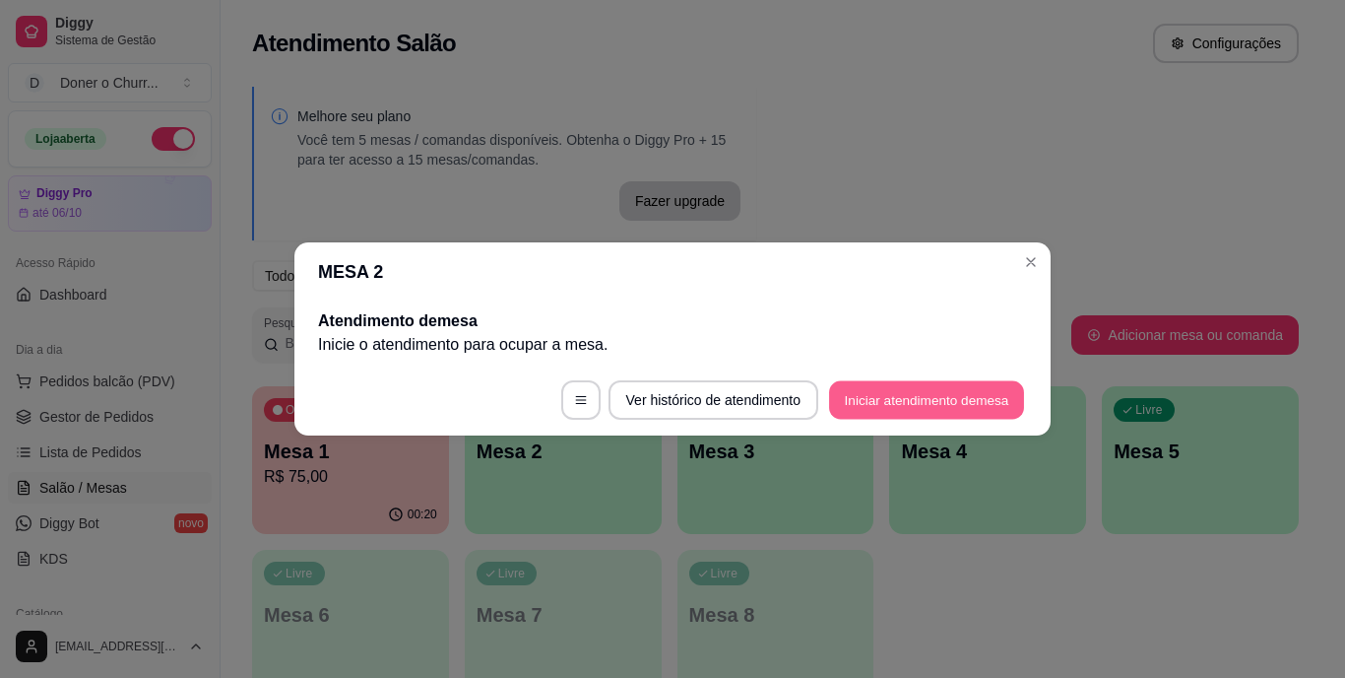
click at [951, 398] on button "Iniciar atendimento de mesa" at bounding box center [926, 400] width 195 height 38
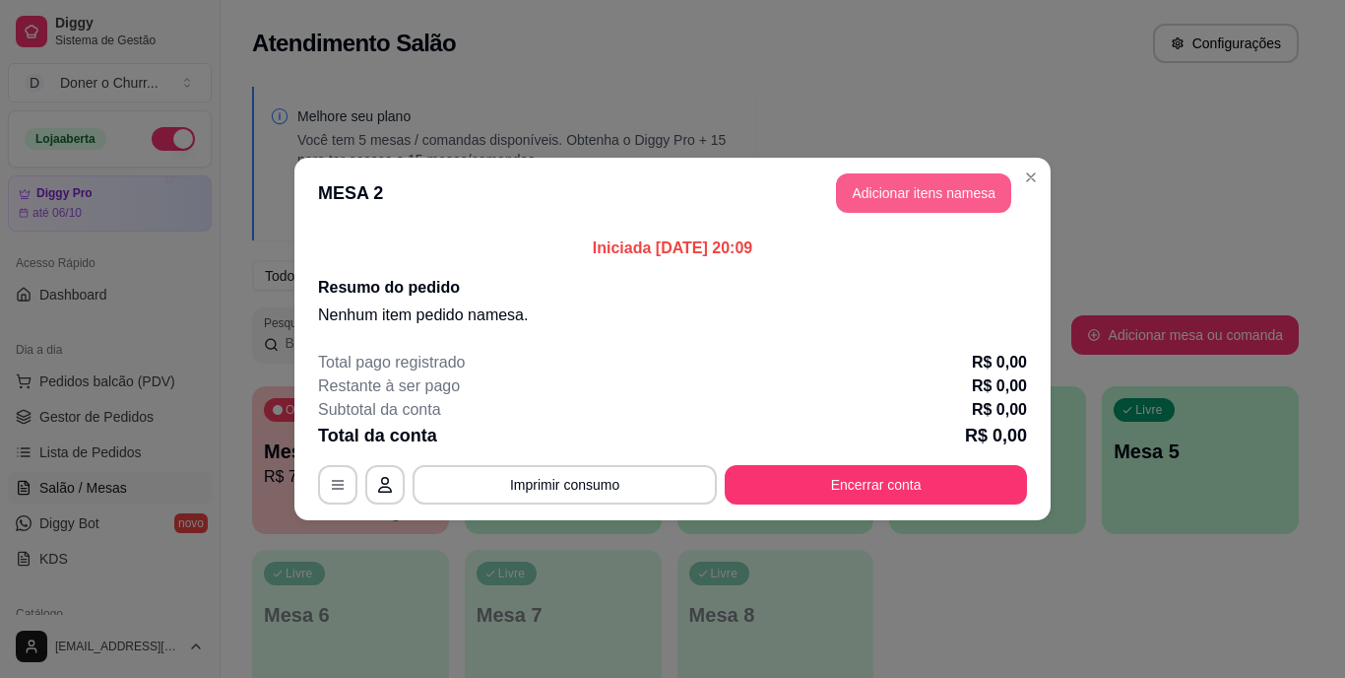
click at [897, 190] on button "Adicionar itens na mesa" at bounding box center [923, 192] width 175 height 39
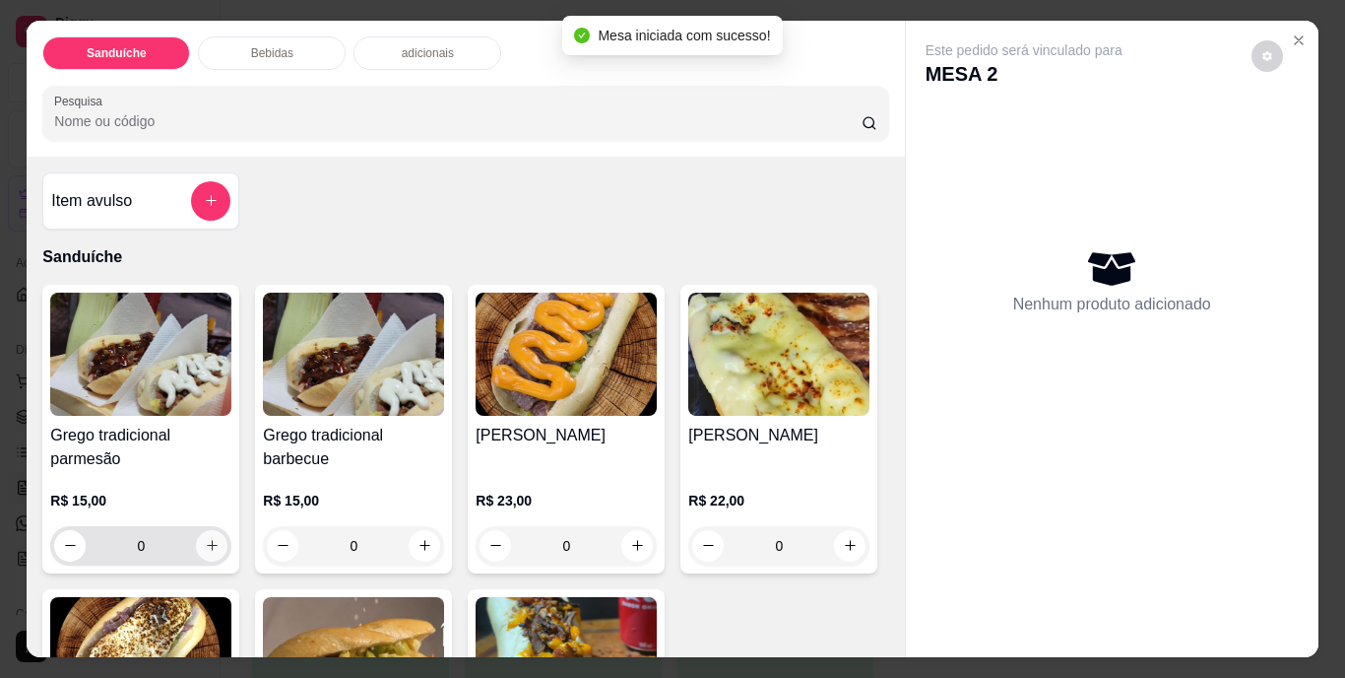
click at [207, 543] on icon "increase-product-quantity" at bounding box center [212, 545] width 15 height 15
type input "1"
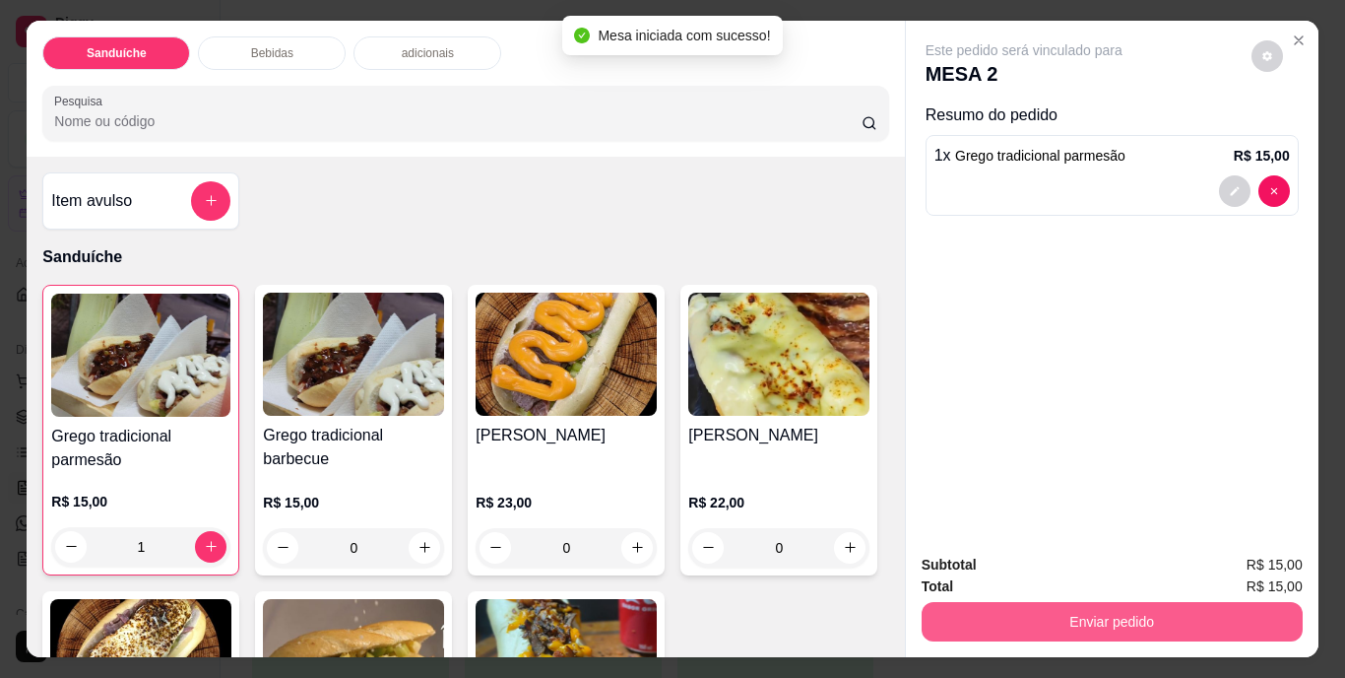
click at [1117, 609] on button "Enviar pedido" at bounding box center [1112, 621] width 381 height 39
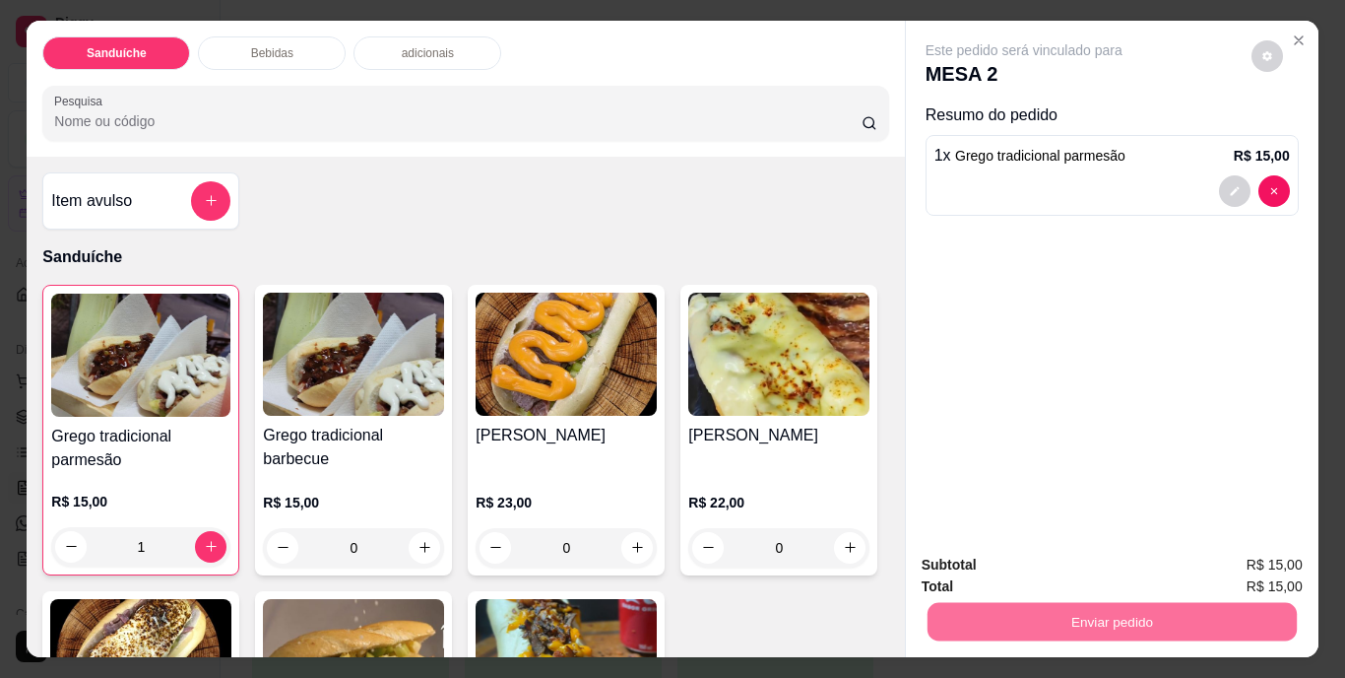
click at [1107, 558] on button "Não registrar e enviar pedido" at bounding box center [1046, 566] width 205 height 37
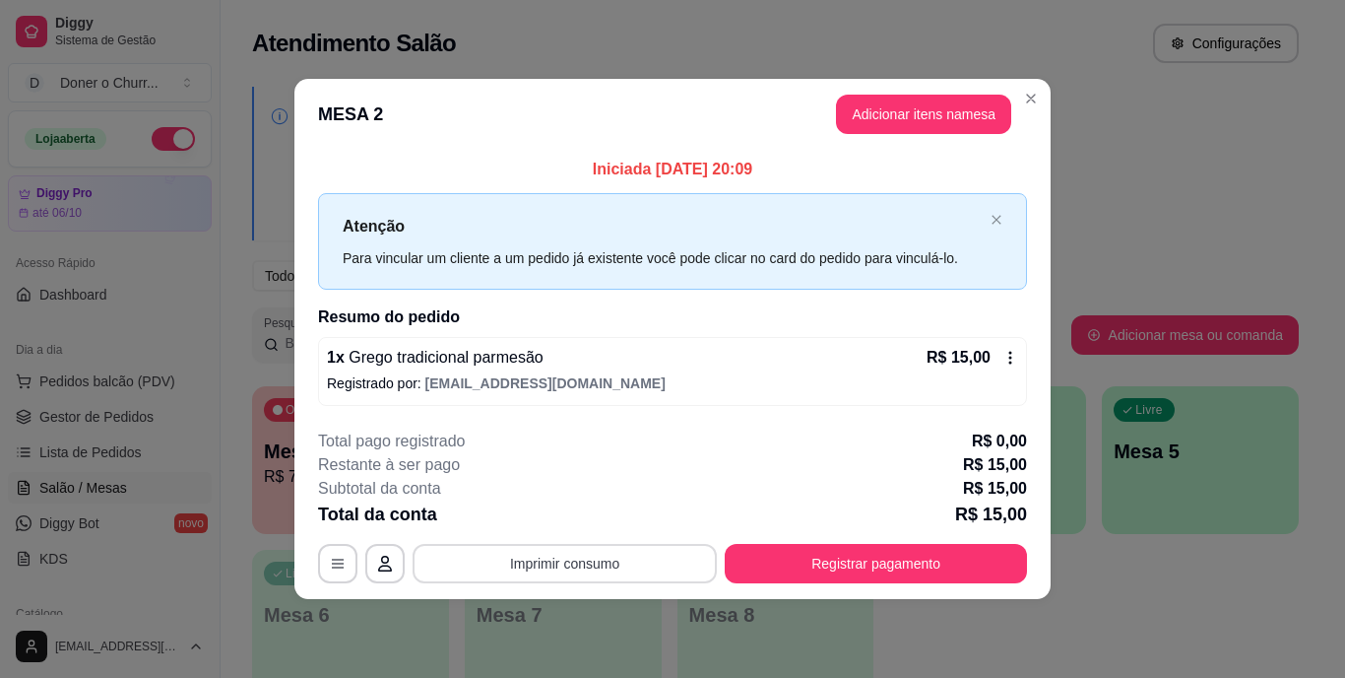
click at [569, 568] on button "Imprimir consumo" at bounding box center [565, 563] width 304 height 39
click at [589, 511] on button "IMPRESSORA" at bounding box center [570, 518] width 143 height 32
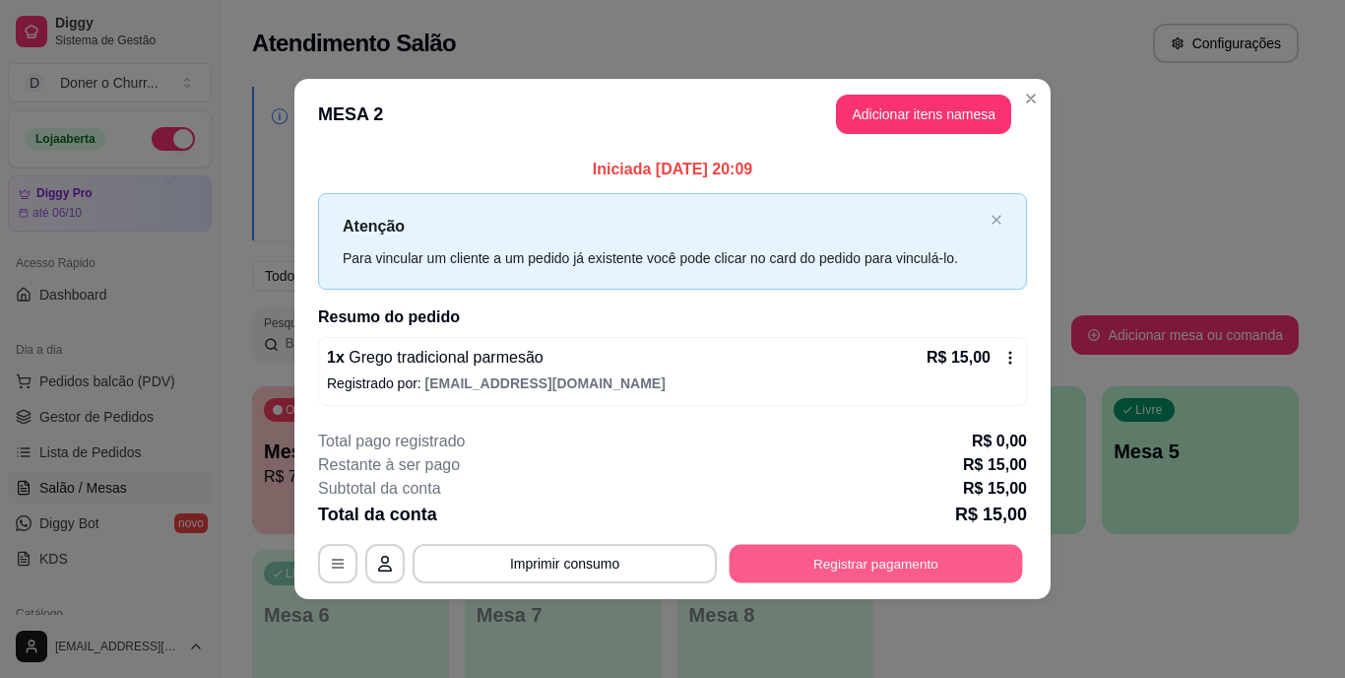
click at [772, 559] on button "Registrar pagamento" at bounding box center [876, 563] width 293 height 38
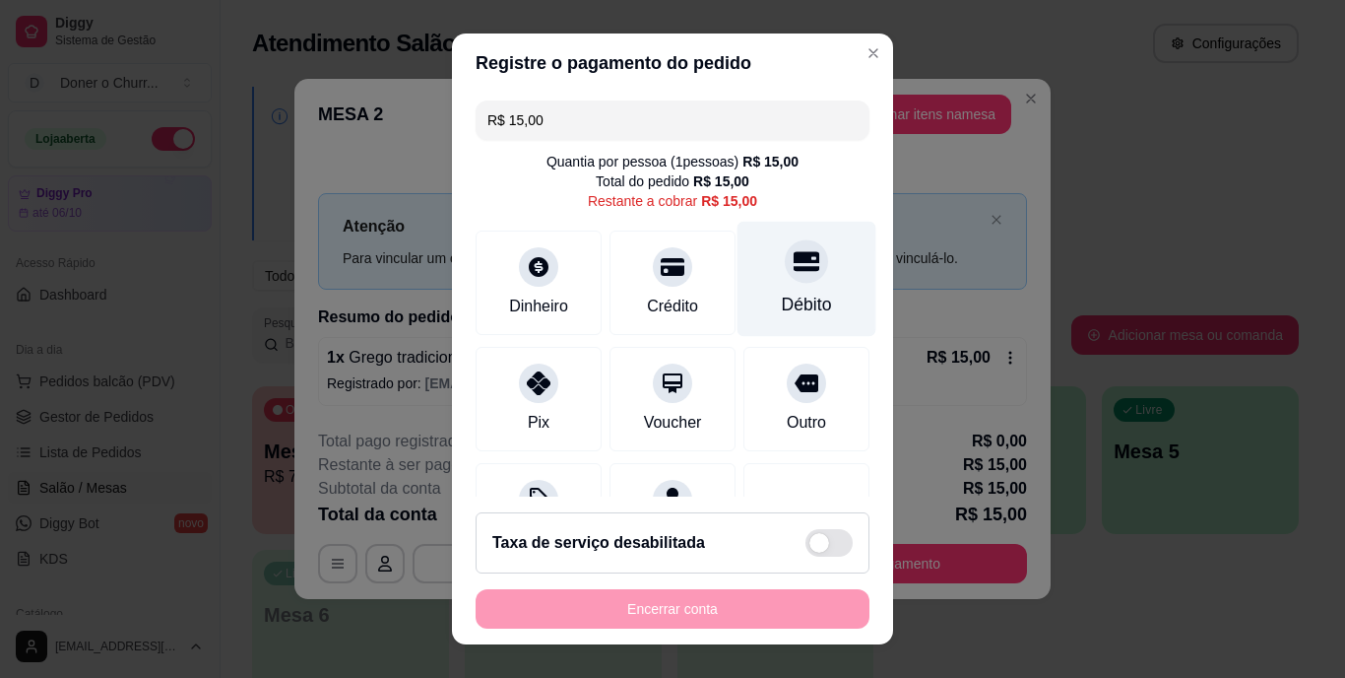
click at [782, 300] on div "Débito" at bounding box center [807, 305] width 50 height 26
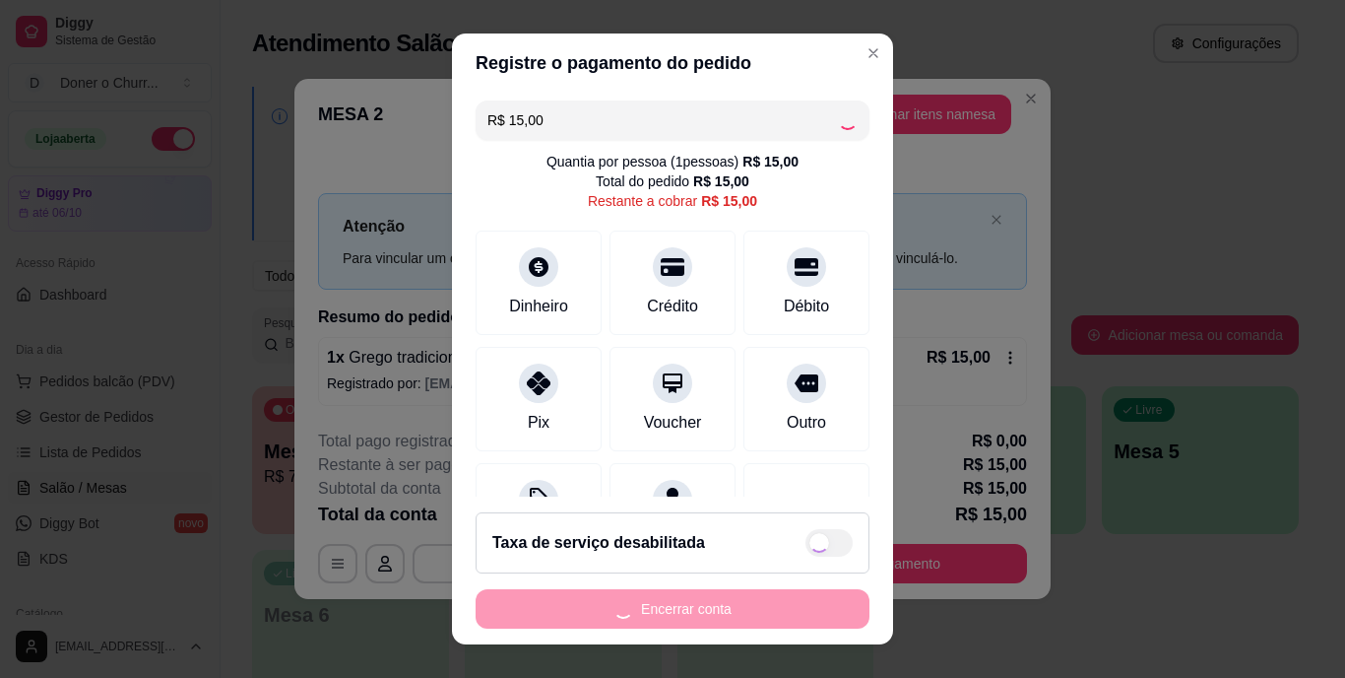
click at [583, 614] on div "Encerrar conta" at bounding box center [673, 608] width 394 height 39
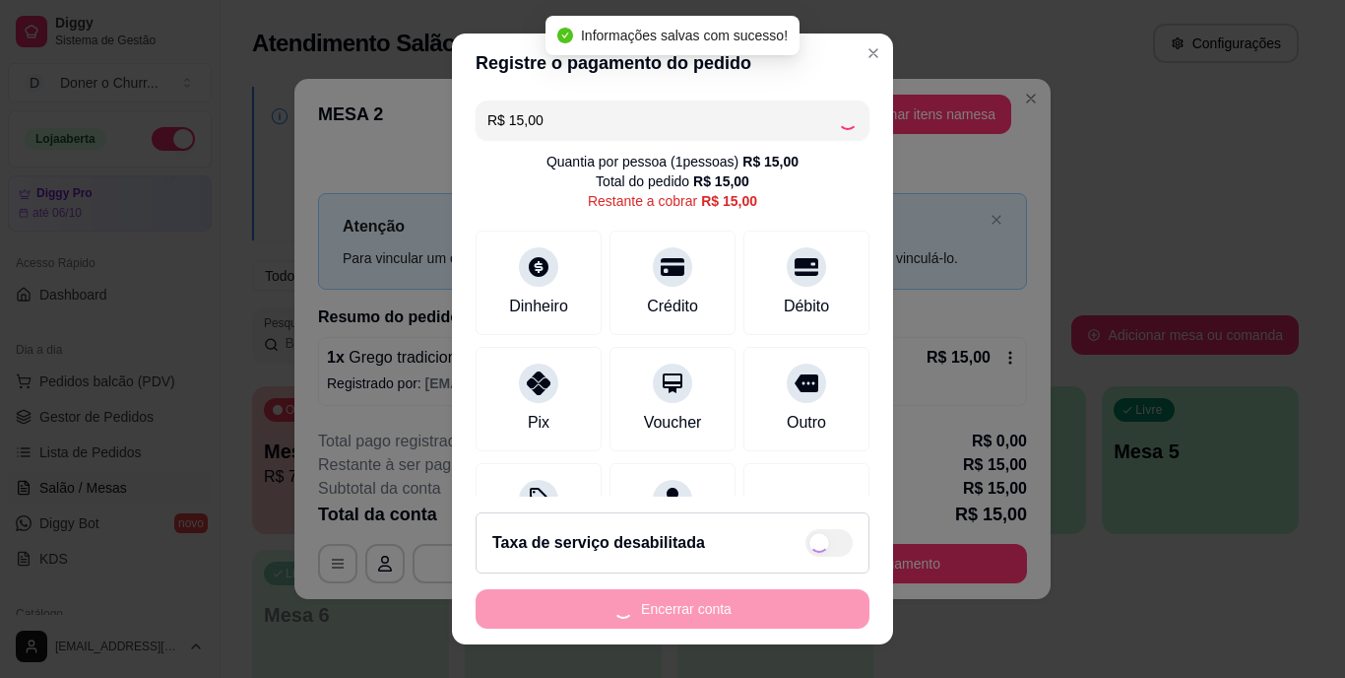
type input "R$ 0,00"
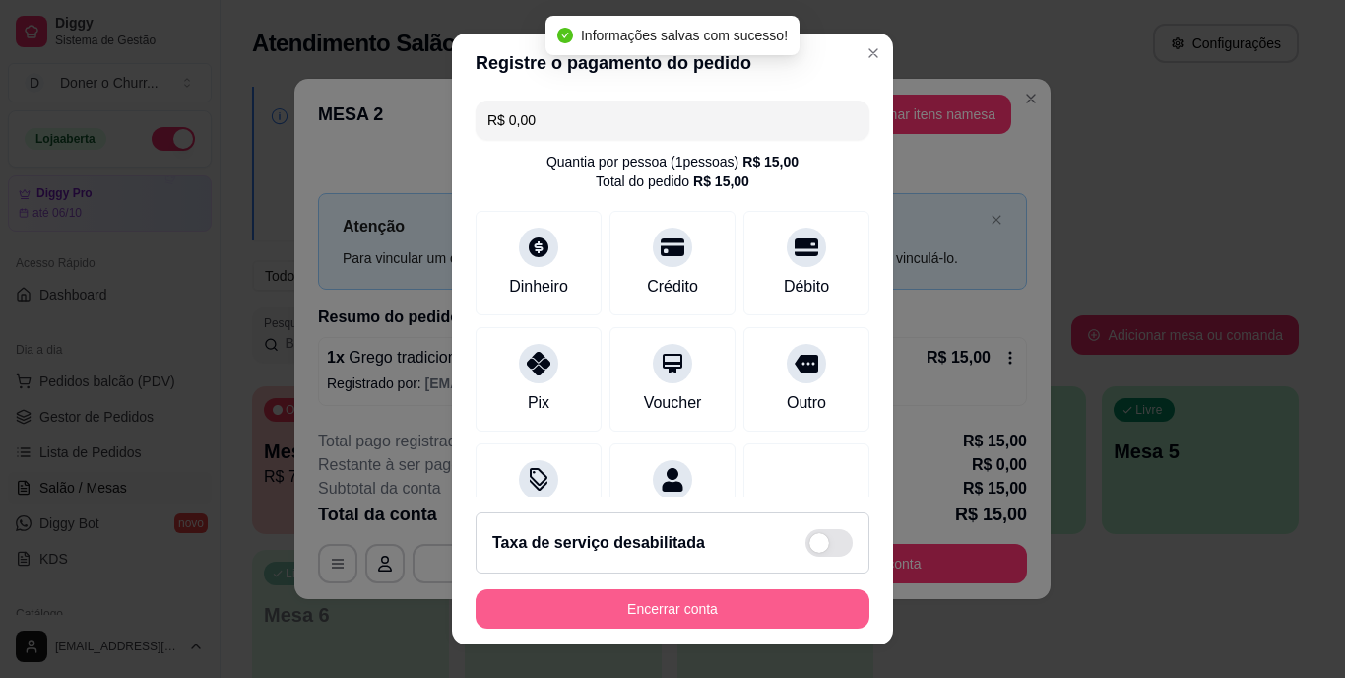
click at [620, 616] on button "Encerrar conta" at bounding box center [673, 608] width 394 height 39
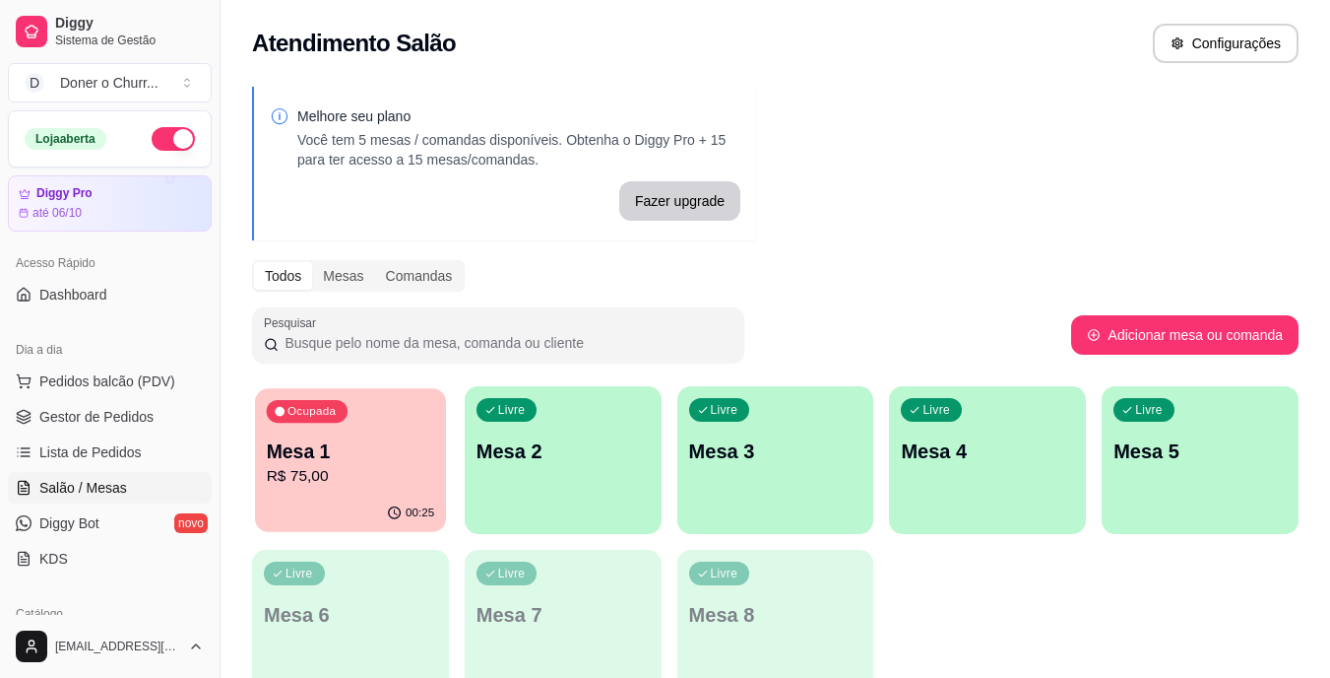
click at [355, 483] on p "R$ 75,00" at bounding box center [351, 476] width 168 height 23
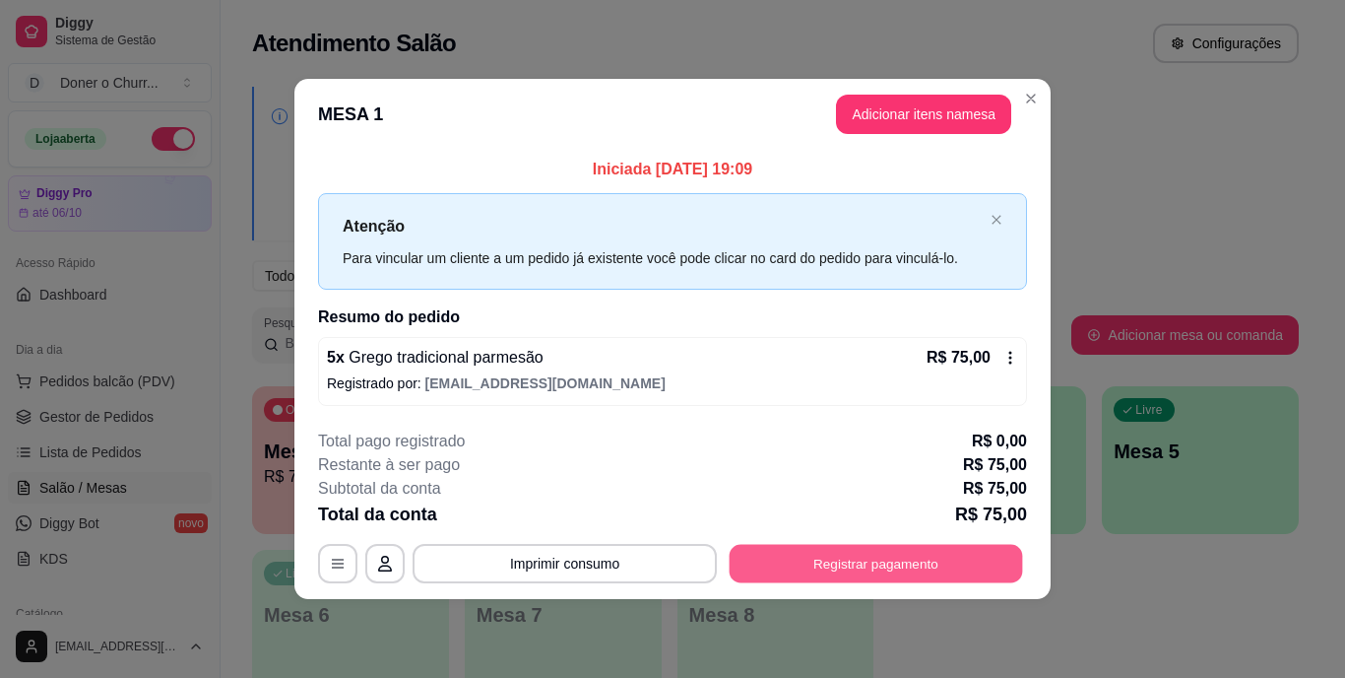
click at [848, 567] on button "Registrar pagamento" at bounding box center [876, 563] width 293 height 38
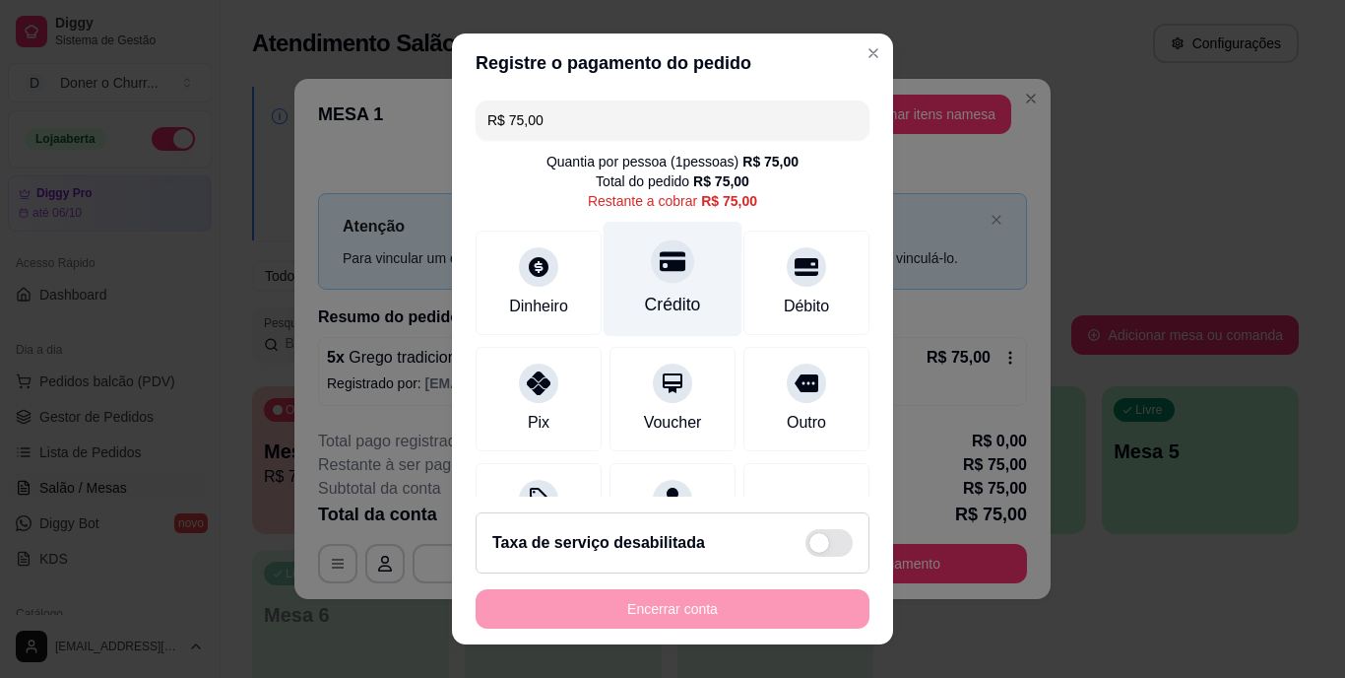
click at [651, 280] on div at bounding box center [672, 261] width 43 height 43
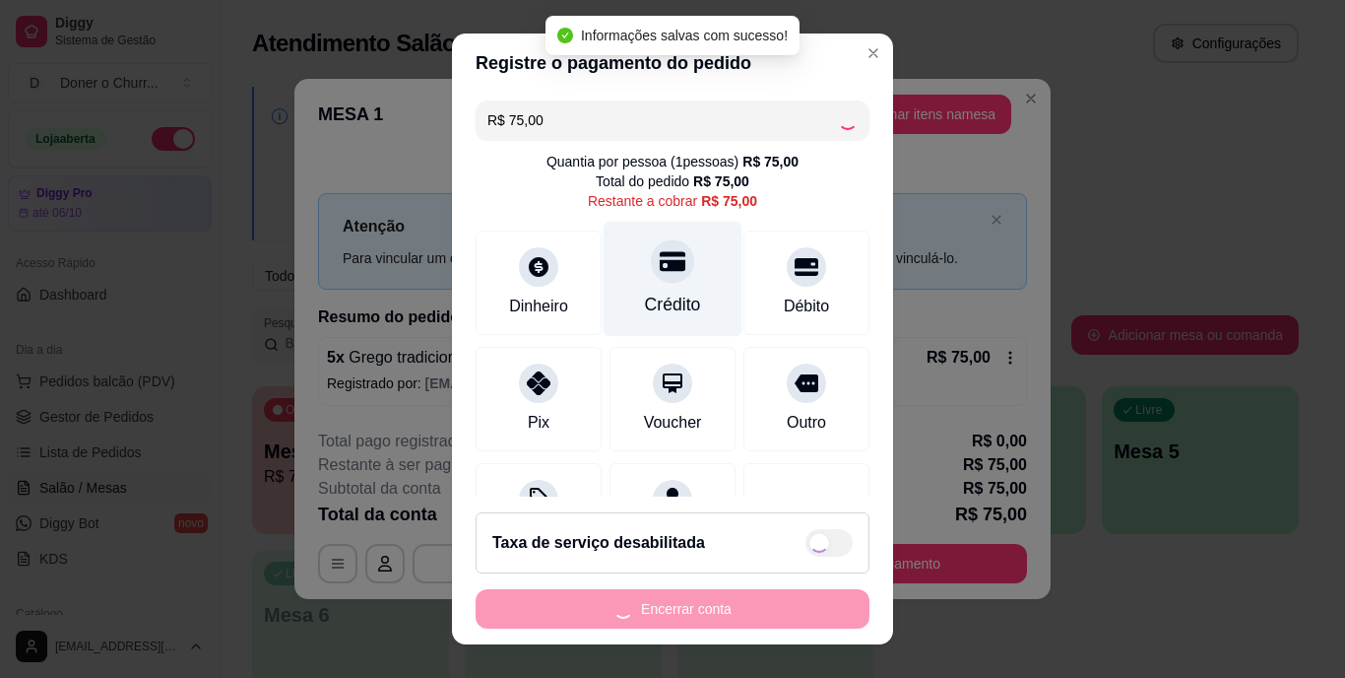
type input "R$ 0,00"
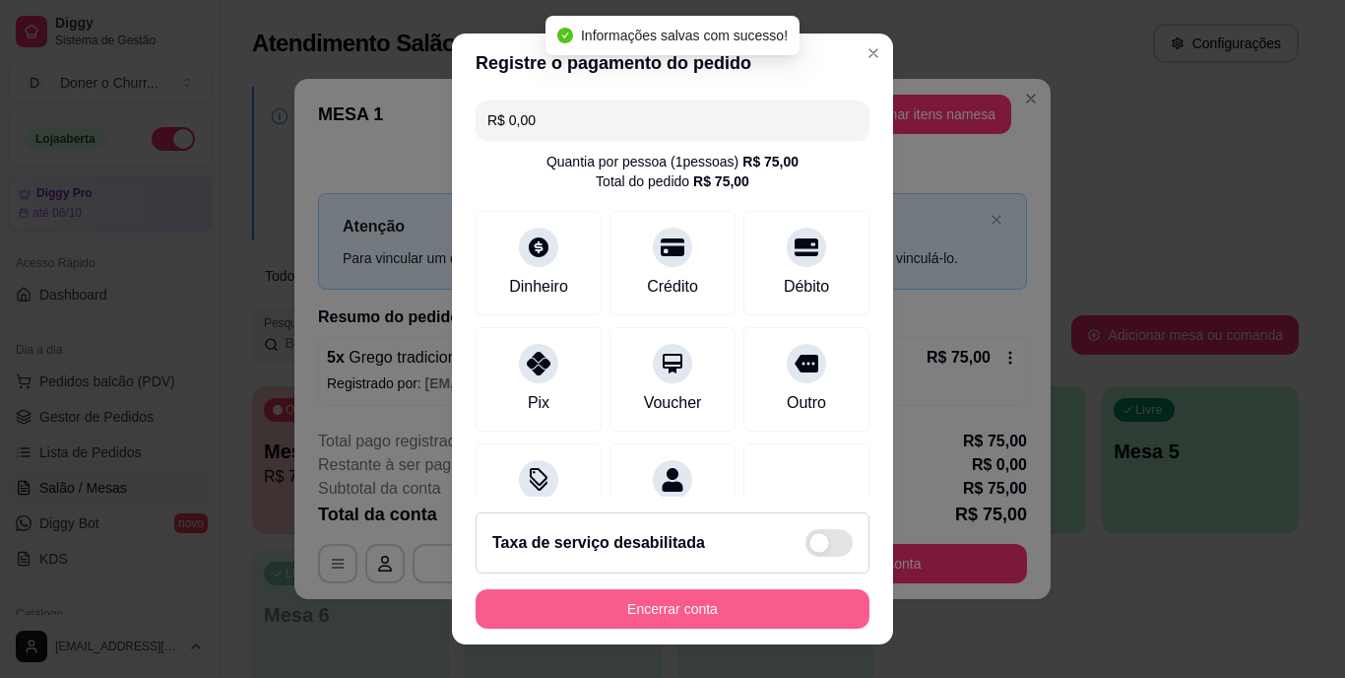
click at [693, 608] on button "Encerrar conta" at bounding box center [673, 608] width 394 height 39
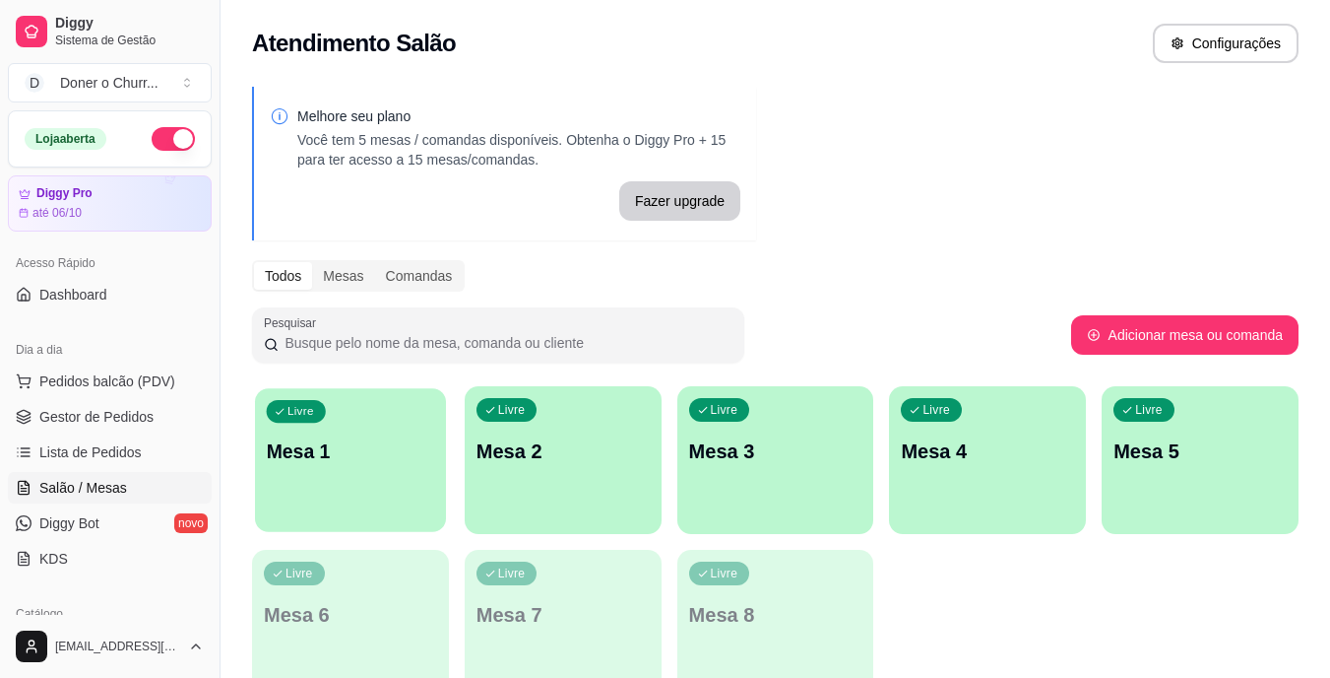
click at [380, 459] on p "Mesa 1" at bounding box center [351, 451] width 168 height 27
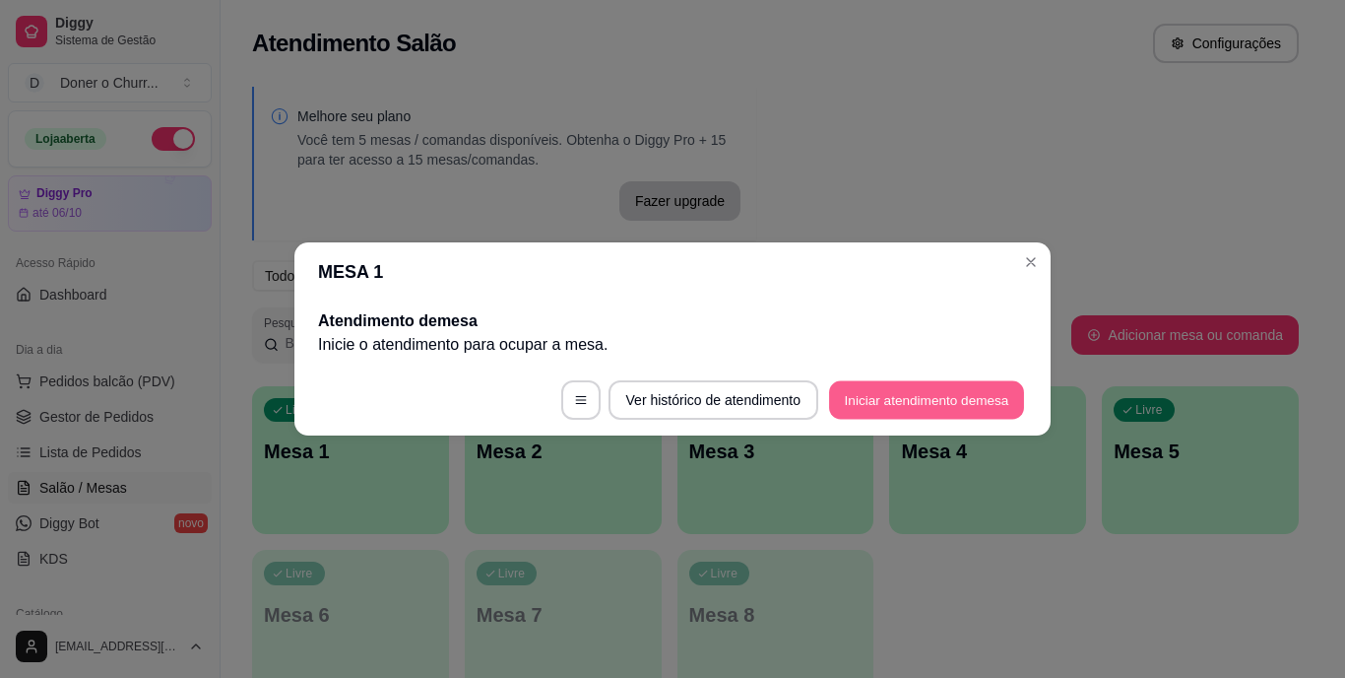
click at [918, 396] on button "Iniciar atendimento de mesa" at bounding box center [926, 400] width 195 height 38
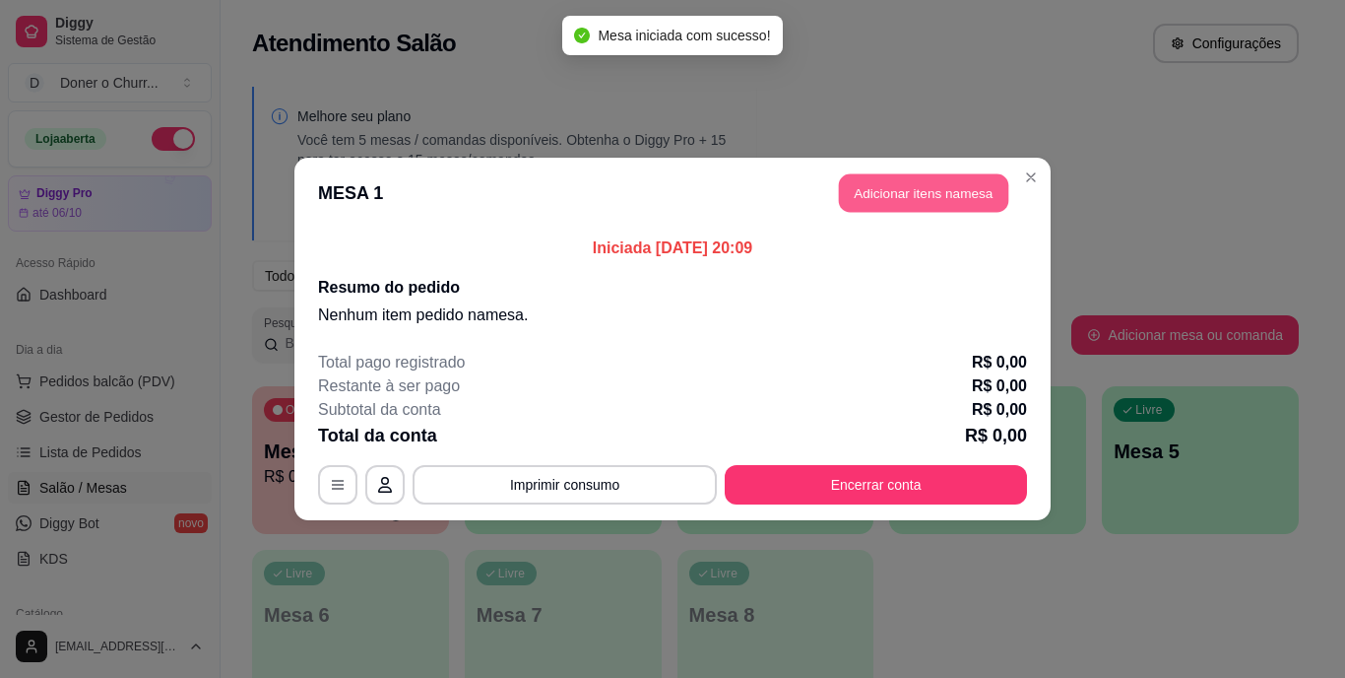
click at [936, 203] on button "Adicionar itens na mesa" at bounding box center [923, 193] width 169 height 38
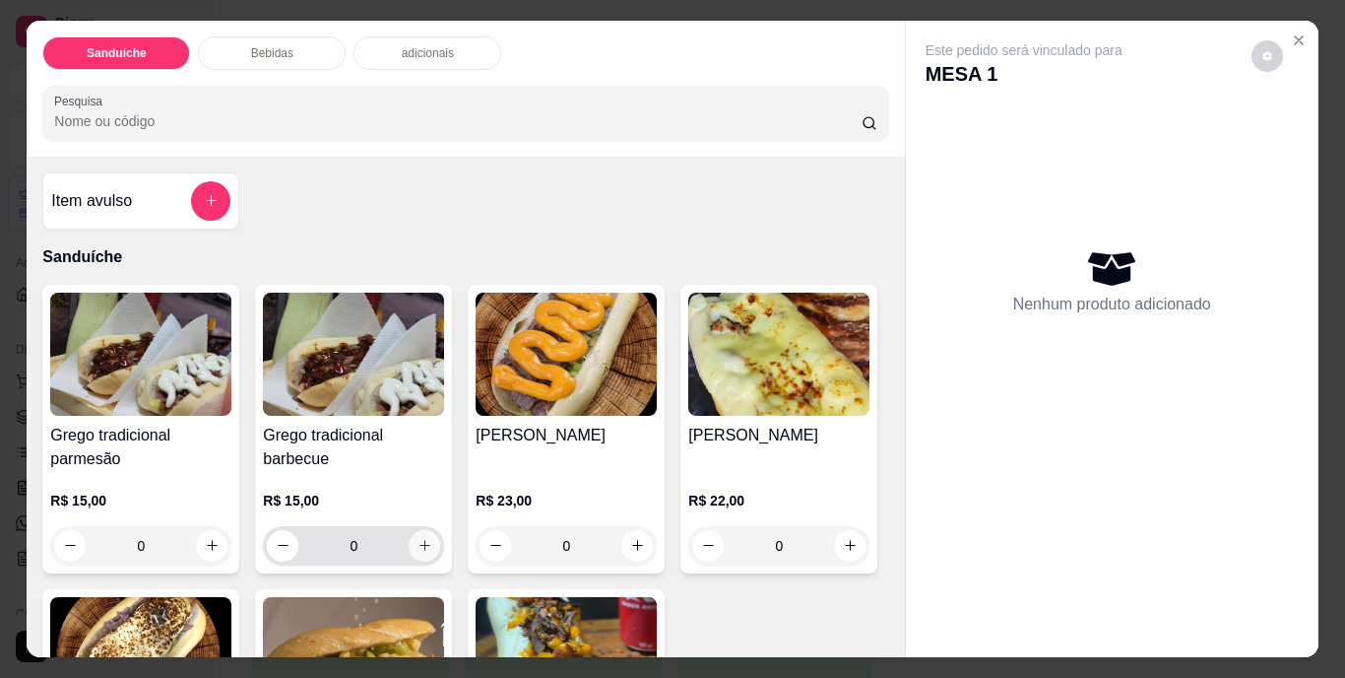
click at [418, 538] on icon "increase-product-quantity" at bounding box center [425, 545] width 15 height 15
type input "1"
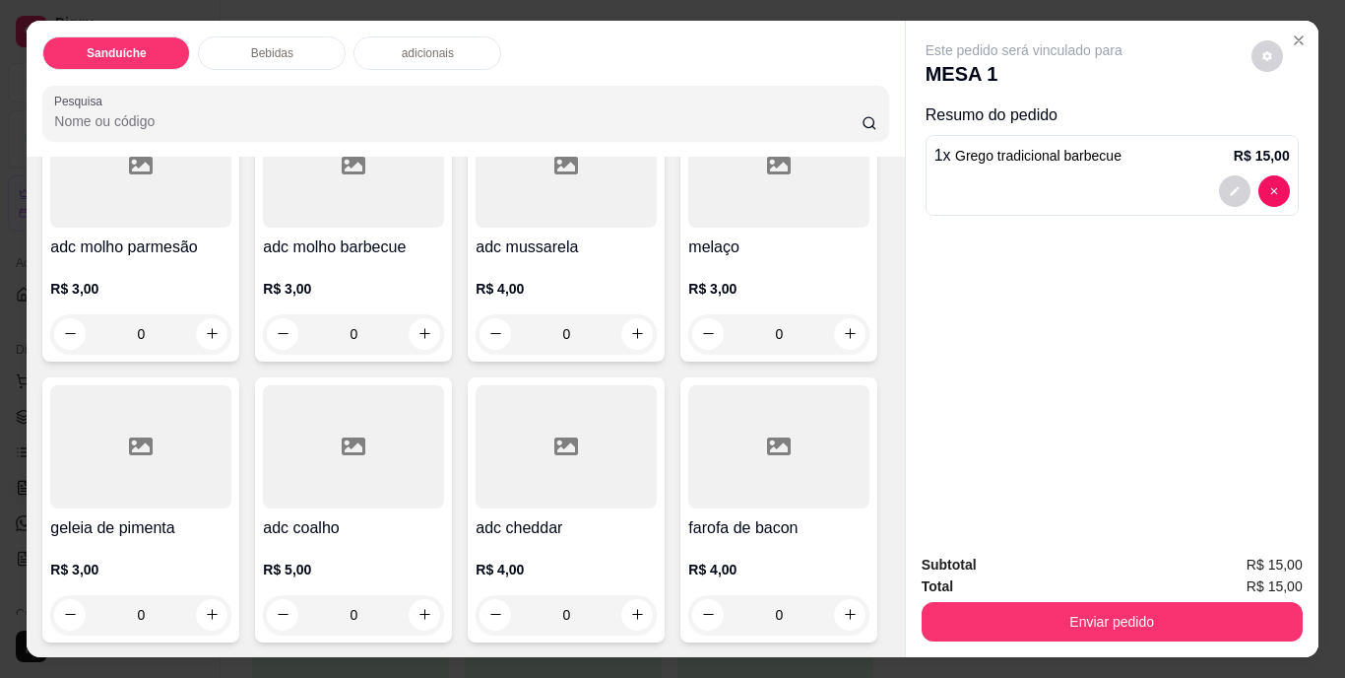
scroll to position [1182, 0]
click at [845, 19] on icon "increase-product-quantity" at bounding box center [850, 14] width 10 height 10
type input "1"
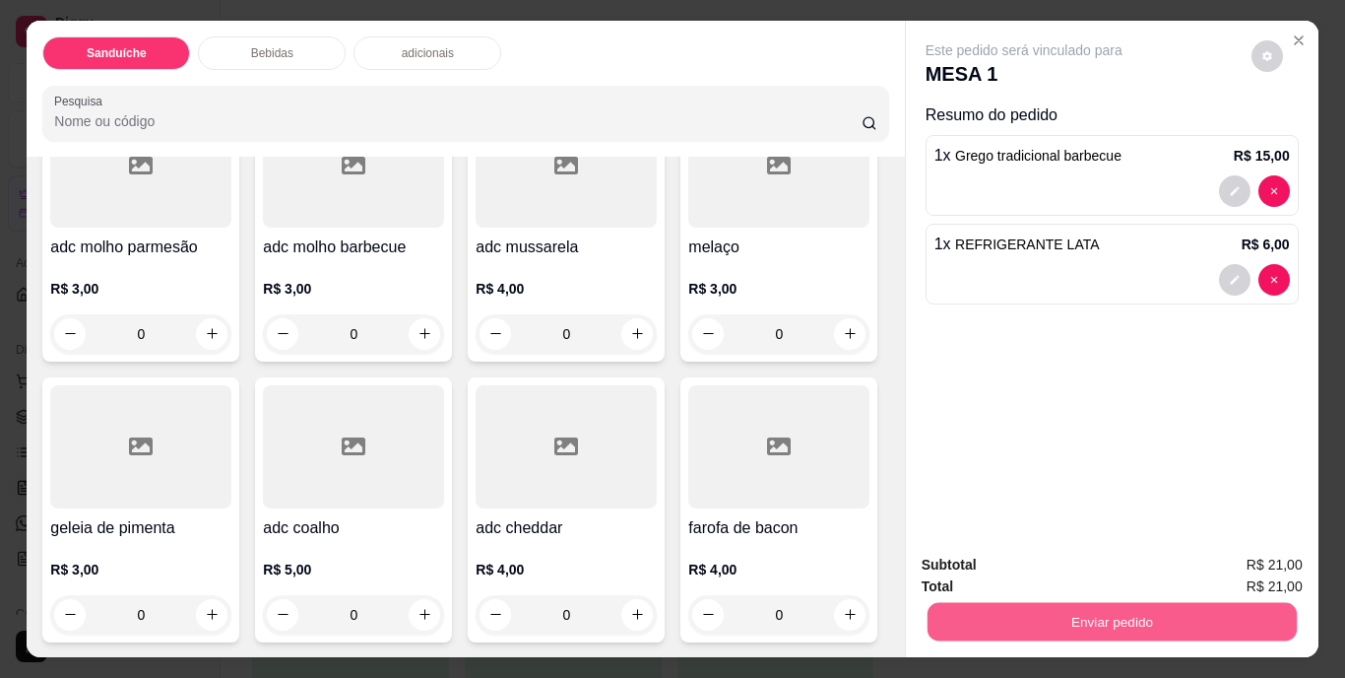
click at [1024, 606] on button "Enviar pedido" at bounding box center [1111, 622] width 369 height 38
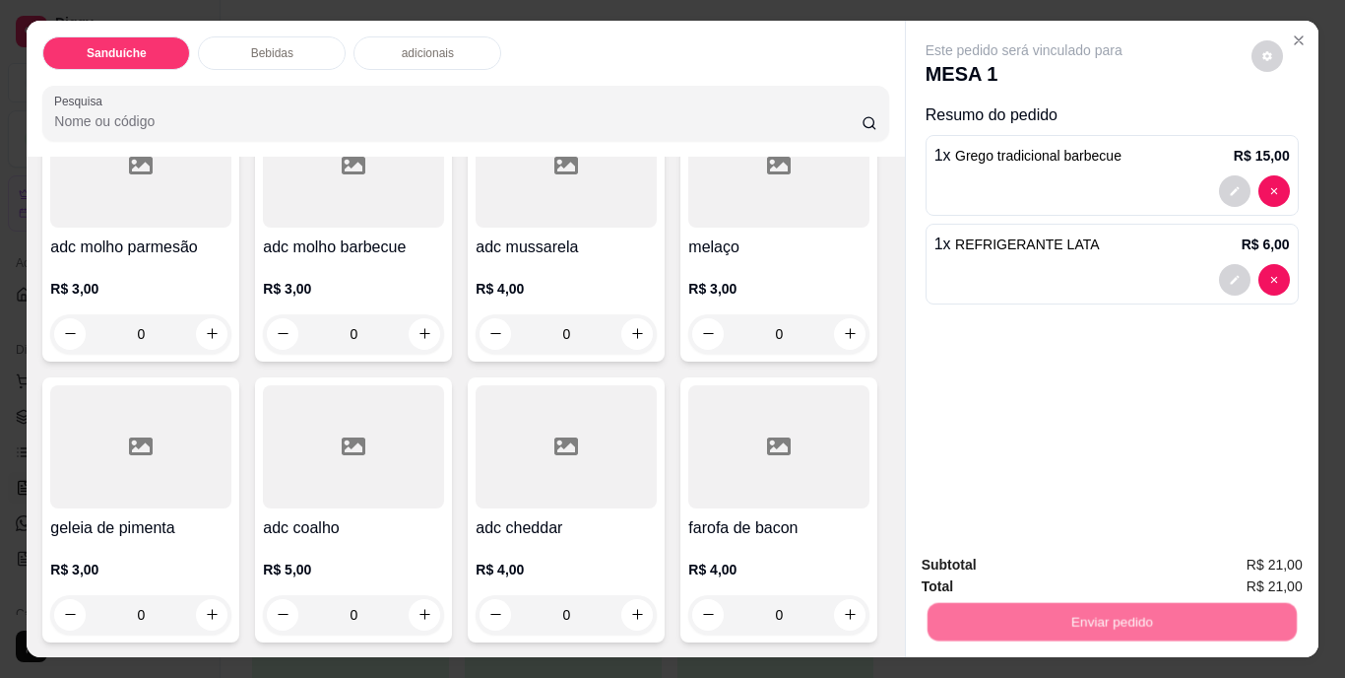
click at [1048, 555] on button "Não registrar e enviar pedido" at bounding box center [1046, 566] width 199 height 36
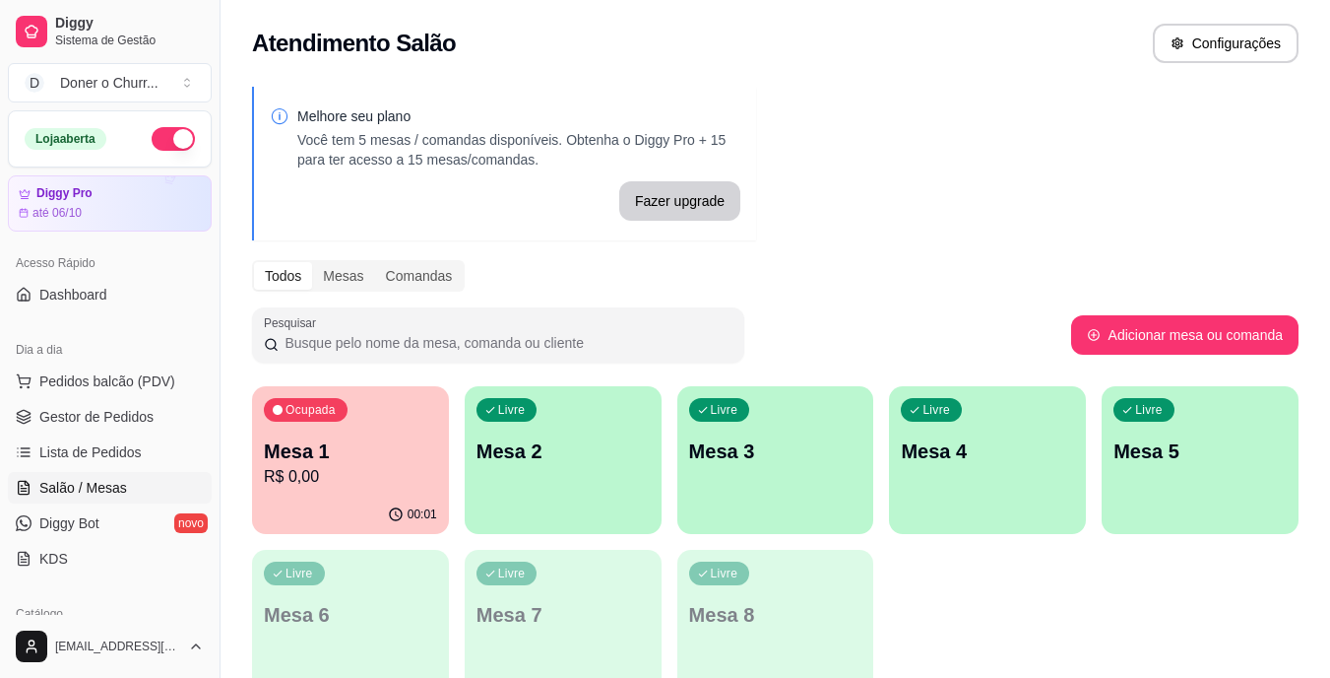
click at [559, 424] on div "Livre Mesa 2" at bounding box center [563, 448] width 197 height 124
click at [558, 424] on div "Livre Mesa 2" at bounding box center [563, 448] width 191 height 120
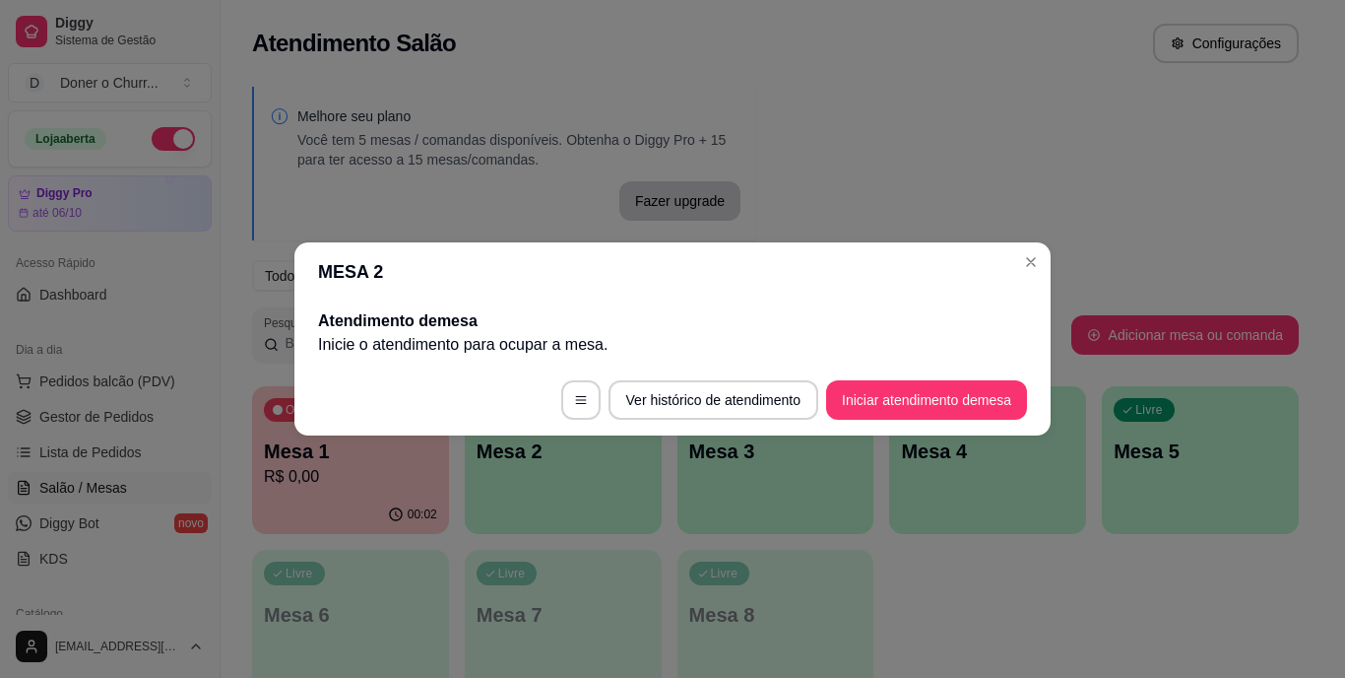
click at [558, 424] on footer "Ver histórico de atendimento Iniciar atendimento de mesa" at bounding box center [672, 399] width 756 height 71
click at [944, 380] on button "Iniciar atendimento de mesa" at bounding box center [926, 399] width 201 height 39
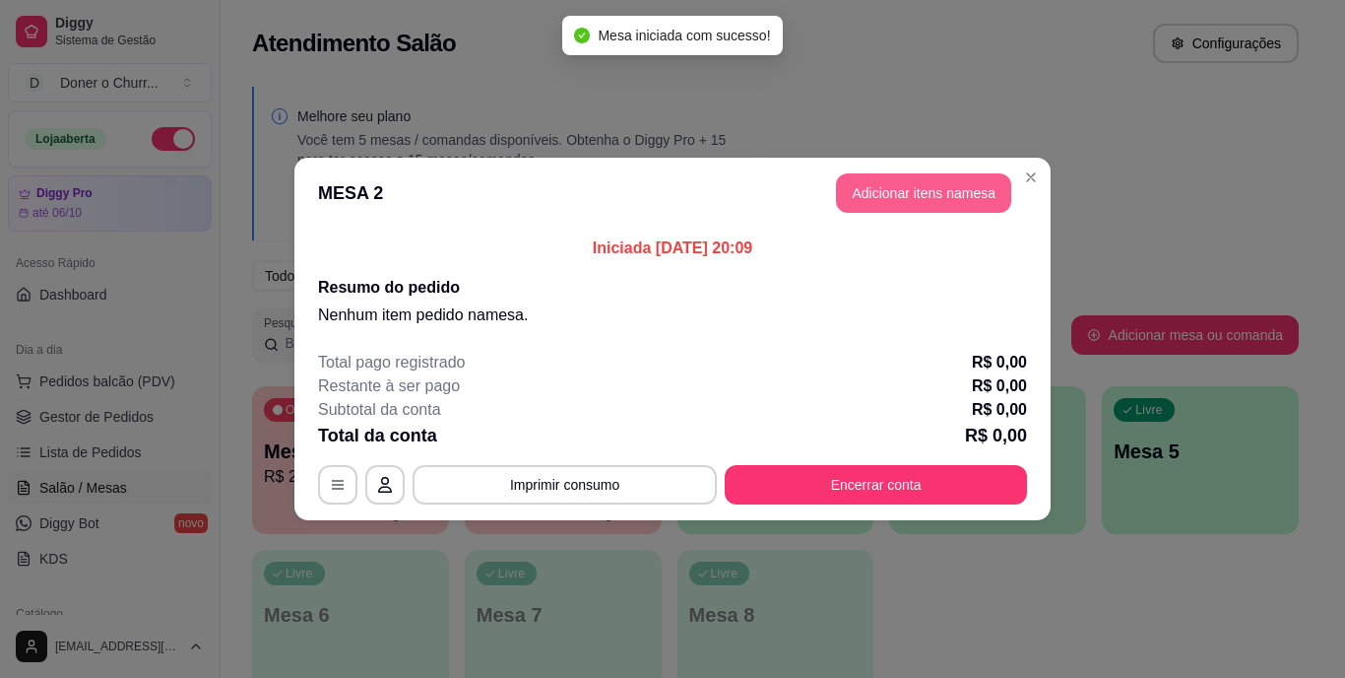
click at [939, 185] on button "Adicionar itens na mesa" at bounding box center [923, 192] width 175 height 39
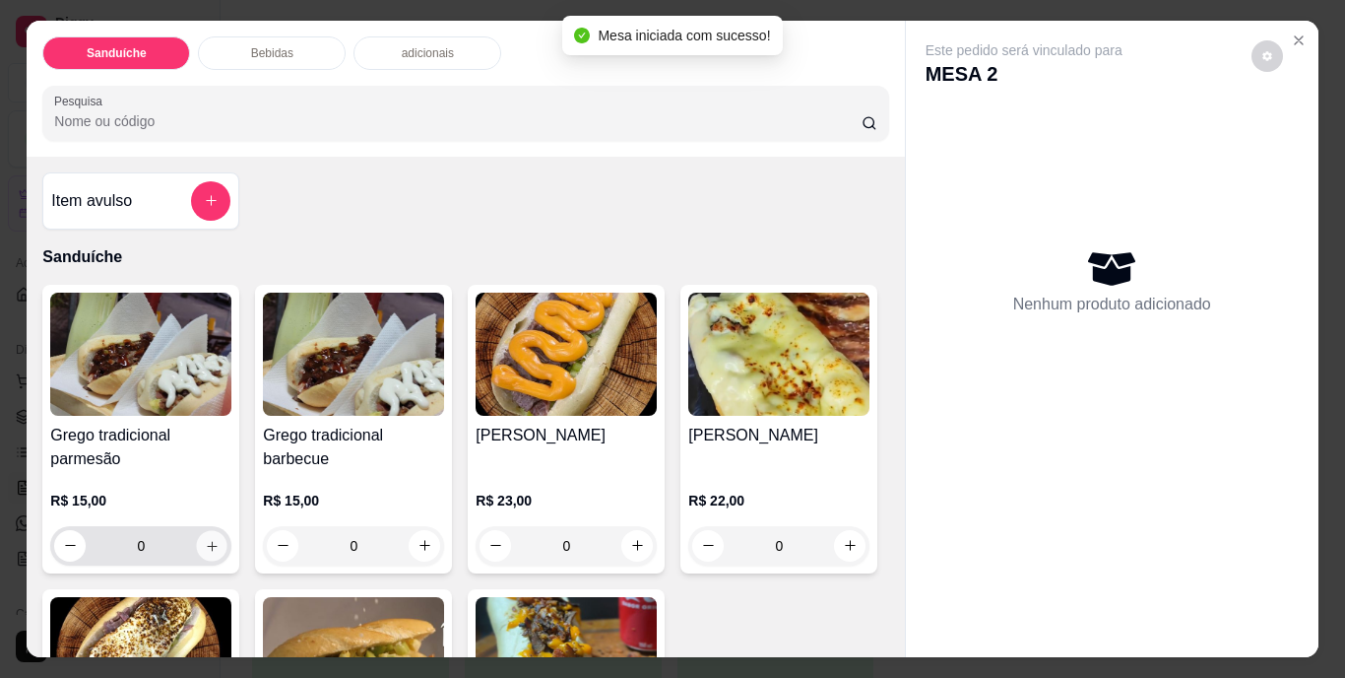
click at [205, 540] on icon "increase-product-quantity" at bounding box center [212, 545] width 15 height 15
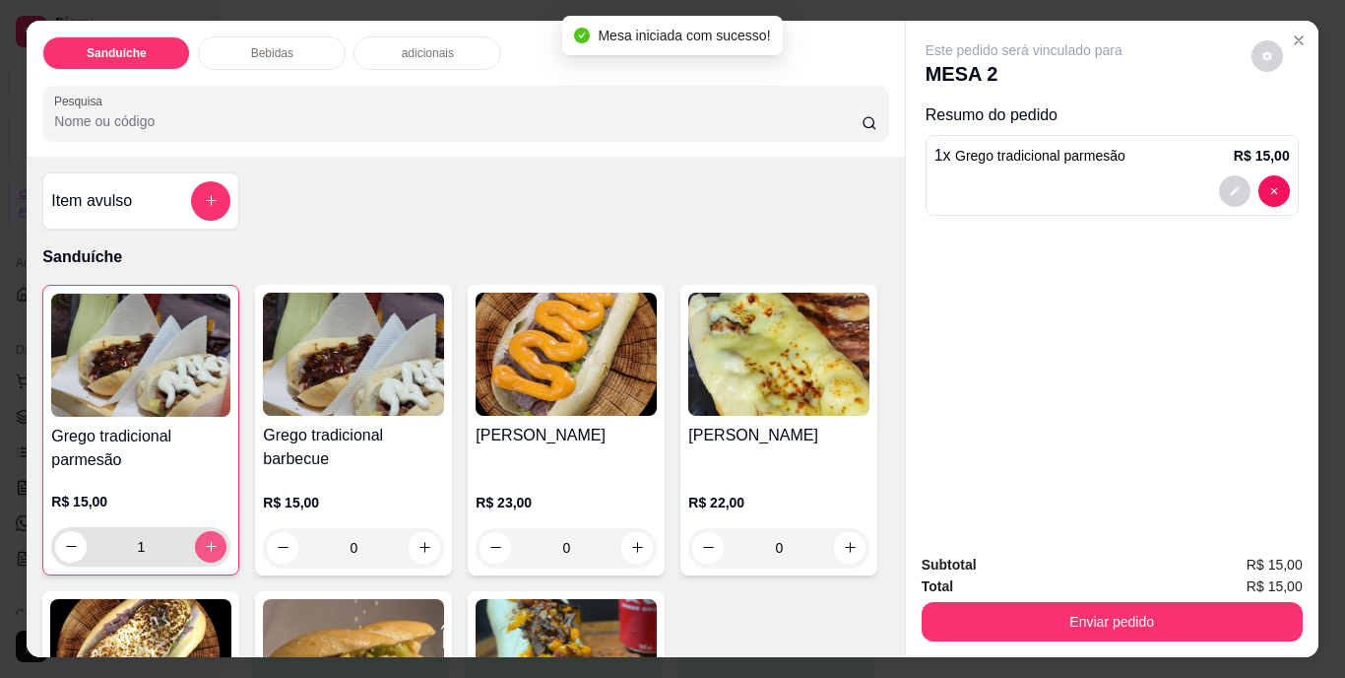
click at [204, 540] on icon "increase-product-quantity" at bounding box center [211, 546] width 15 height 15
type input "2"
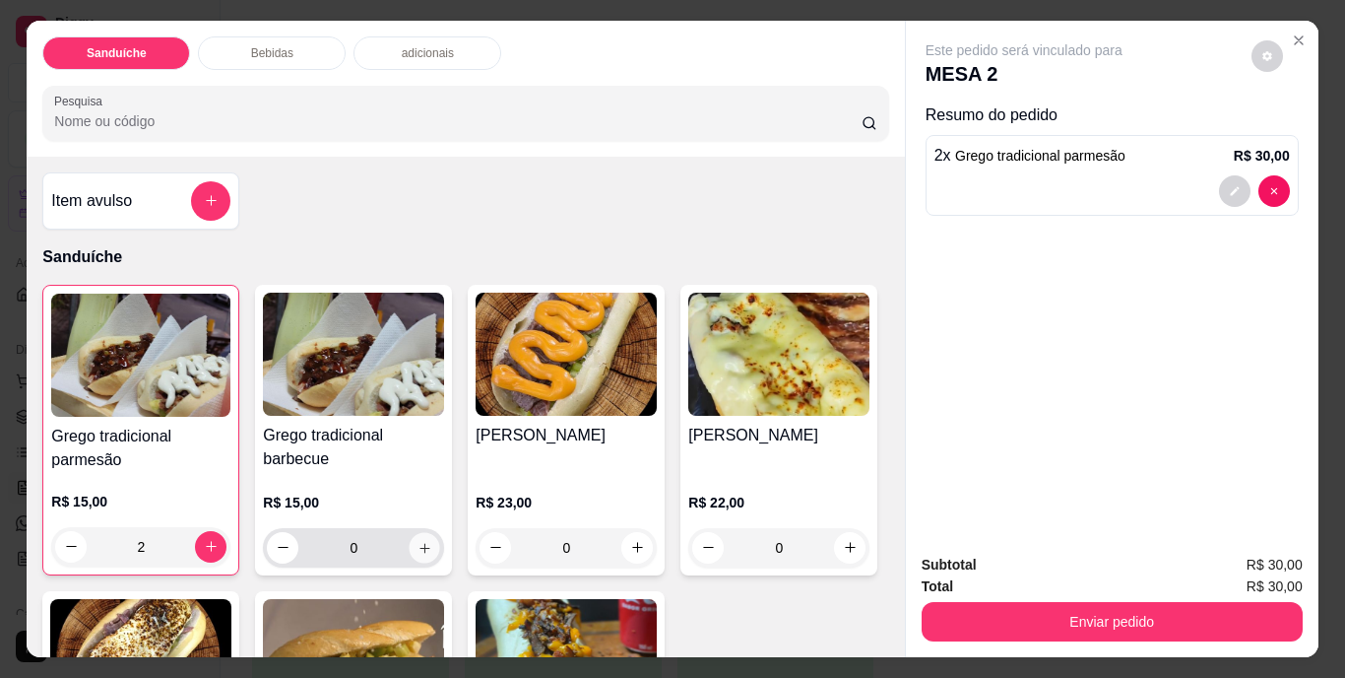
click at [420, 542] on icon "increase-product-quantity" at bounding box center [425, 547] width 15 height 15
type input "1"
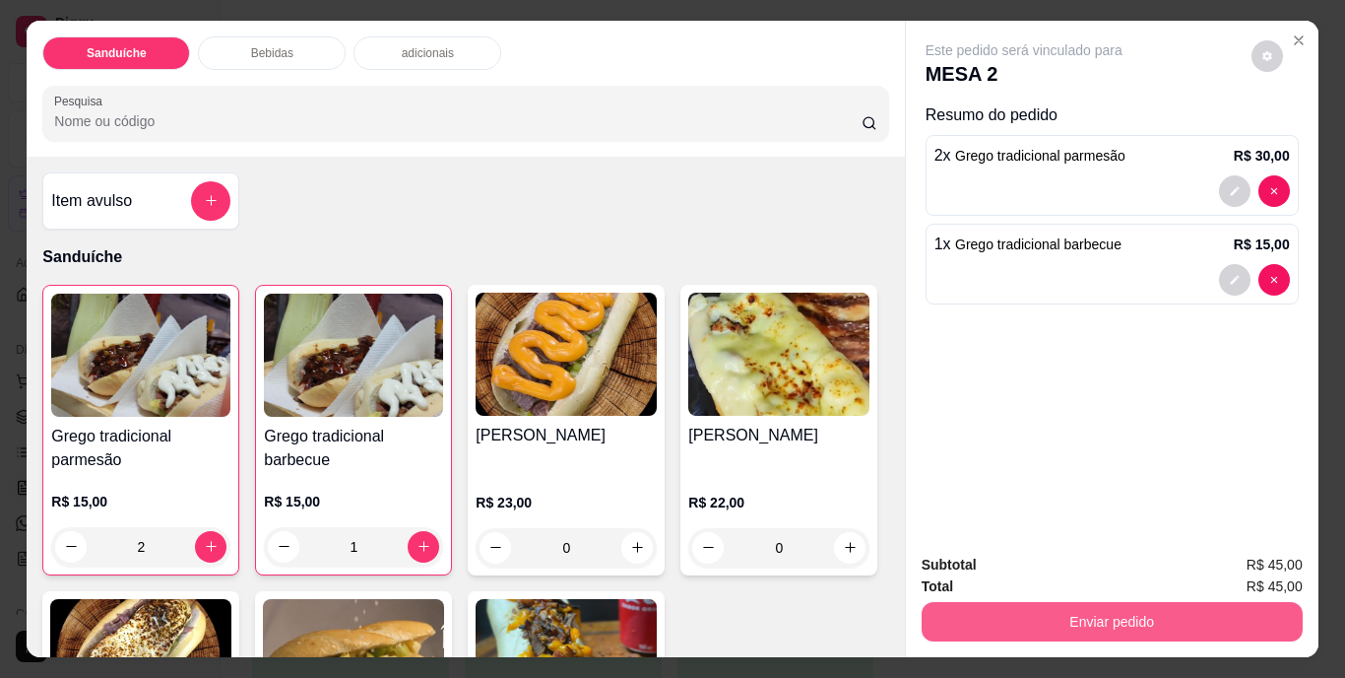
click at [1055, 615] on button "Enviar pedido" at bounding box center [1112, 621] width 381 height 39
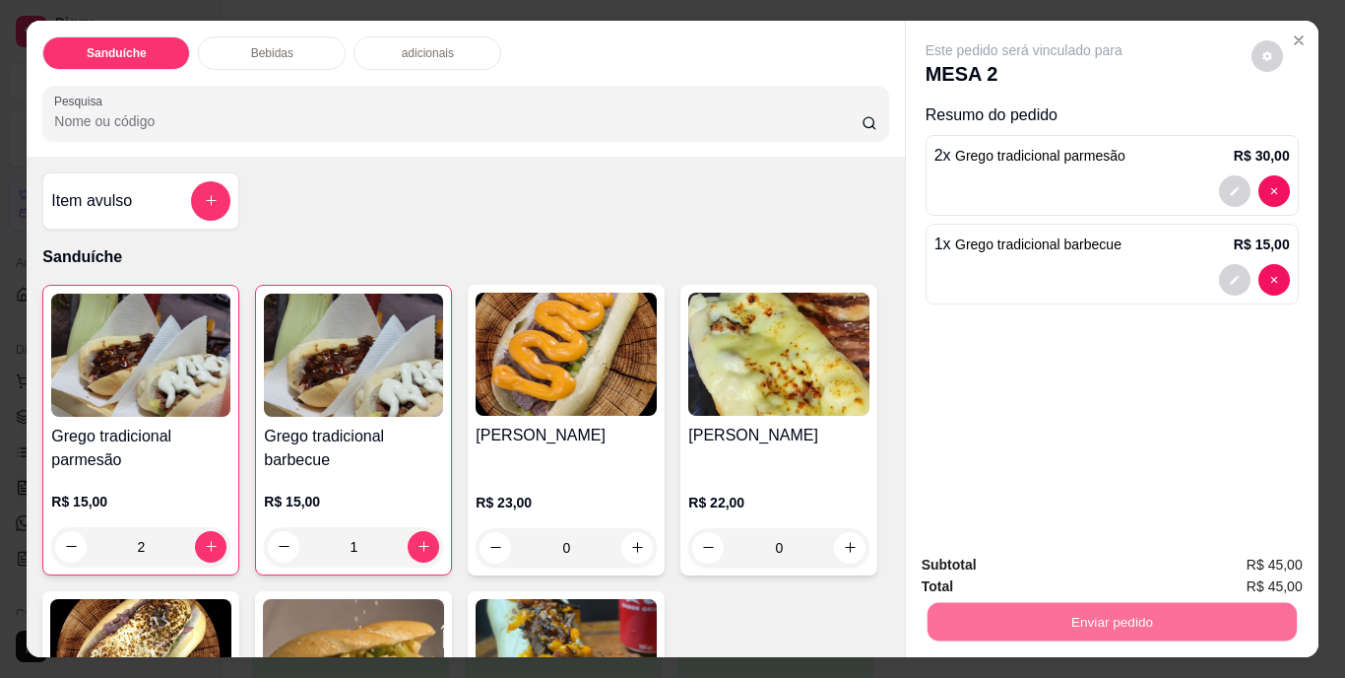
click at [1052, 572] on button "Não registrar e enviar pedido" at bounding box center [1046, 566] width 199 height 36
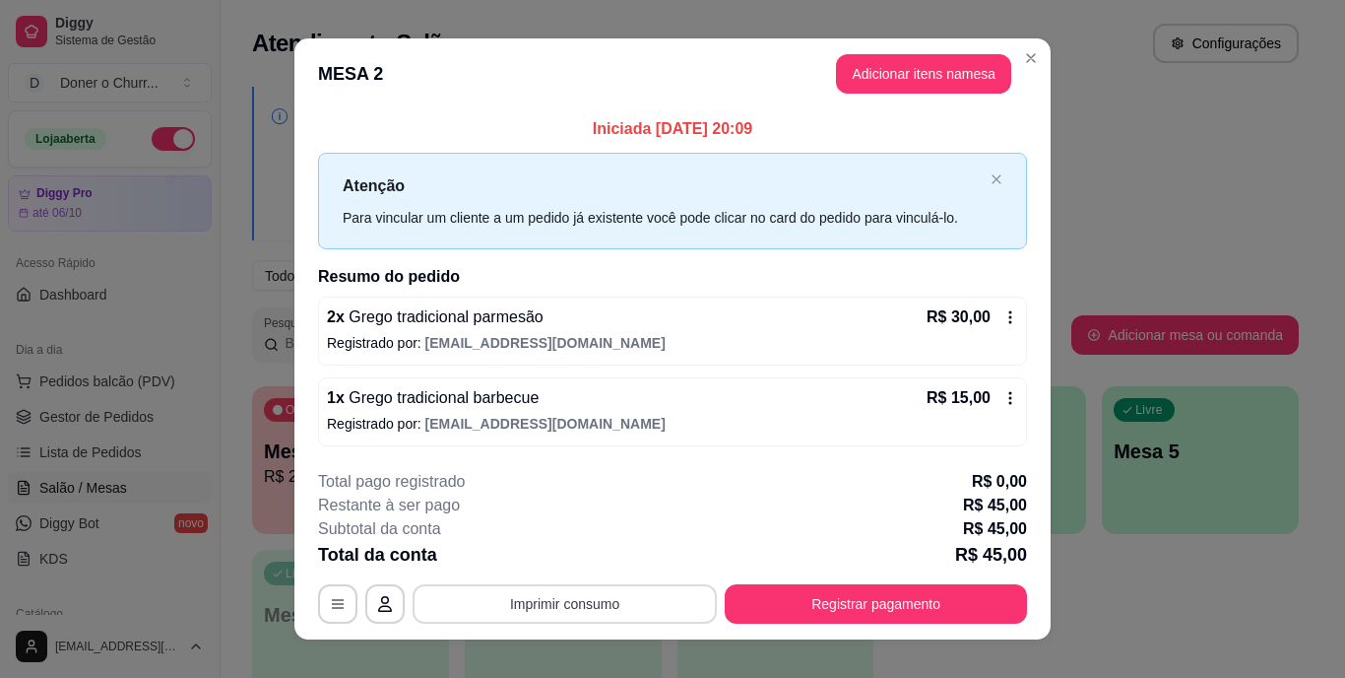
click at [545, 603] on button "Imprimir consumo" at bounding box center [565, 603] width 304 height 39
click at [551, 563] on button "IMPRESSORA" at bounding box center [563, 557] width 138 height 31
click at [941, 74] on button "Adicionar itens na mesa" at bounding box center [923, 73] width 175 height 39
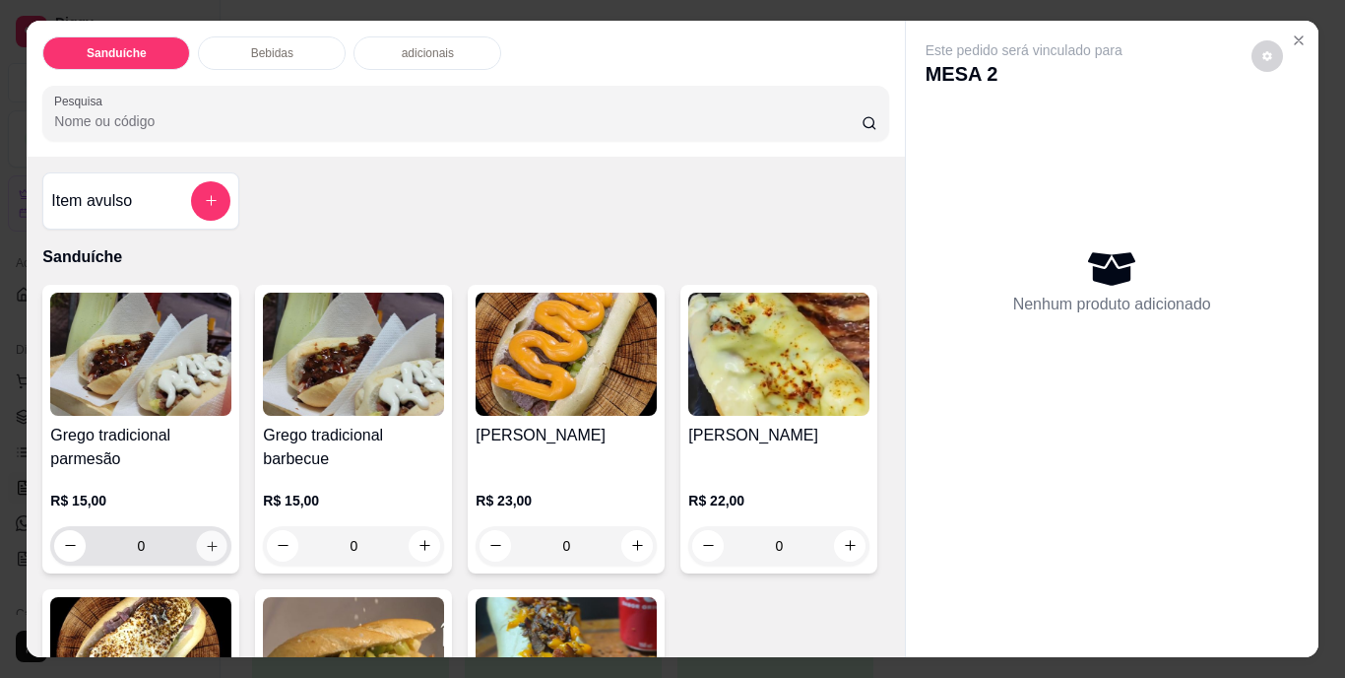
click at [205, 538] on icon "increase-product-quantity" at bounding box center [212, 545] width 15 height 15
type input "1"
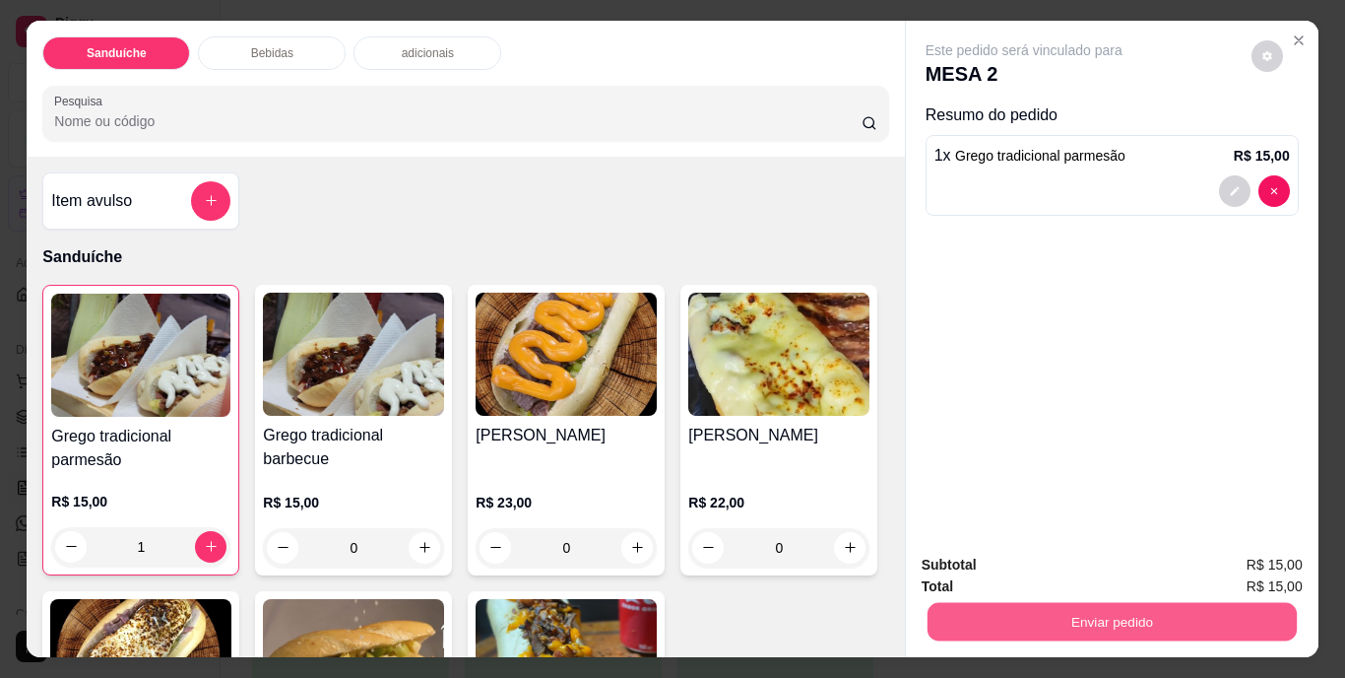
click at [1143, 614] on button "Enviar pedido" at bounding box center [1111, 622] width 369 height 38
click at [1108, 556] on button "Não registrar e enviar pedido" at bounding box center [1046, 566] width 199 height 36
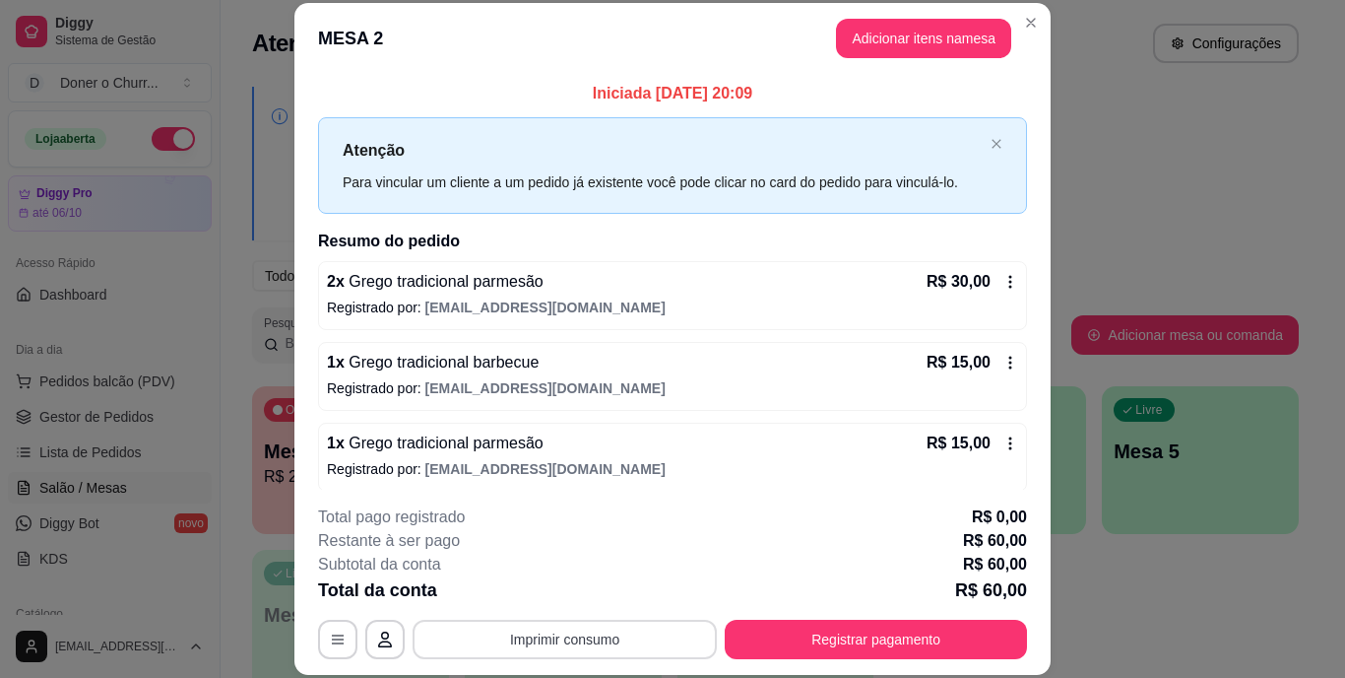
click at [549, 638] on button "Imprimir consumo" at bounding box center [565, 638] width 304 height 39
click at [578, 597] on button "IMPRESSORA" at bounding box center [563, 593] width 138 height 31
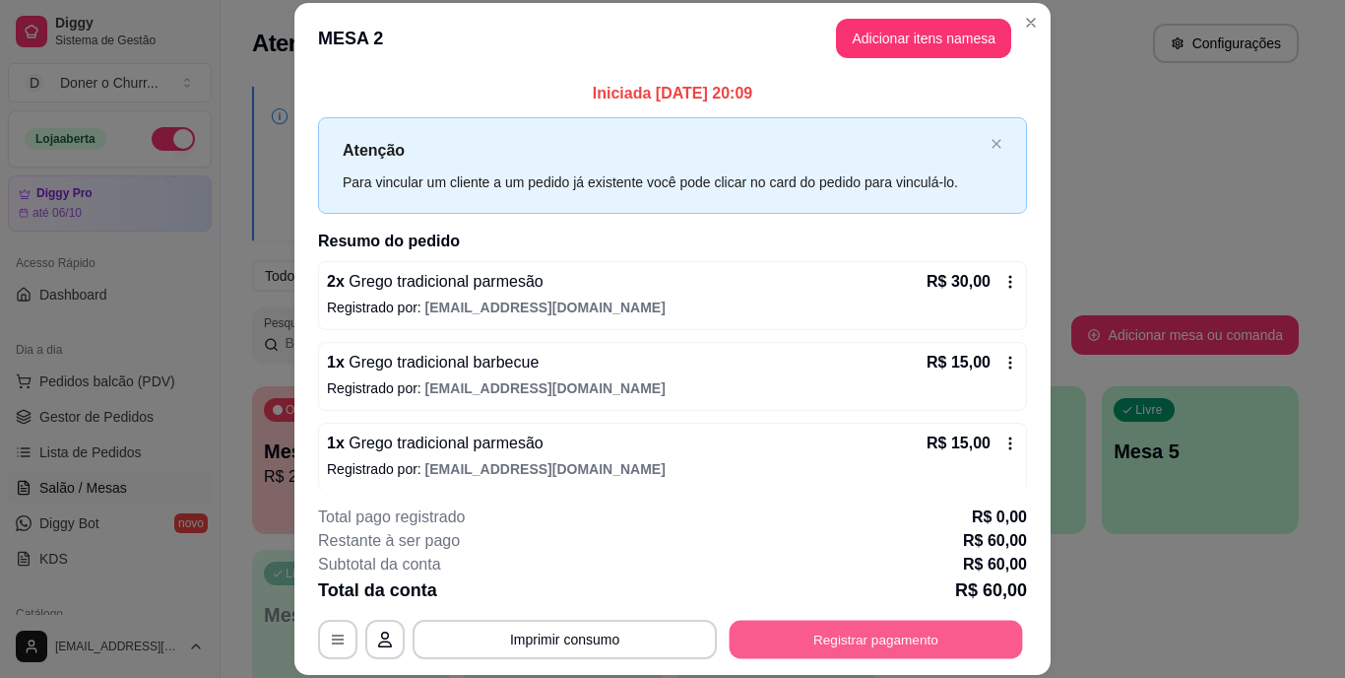
click at [803, 626] on button "Registrar pagamento" at bounding box center [876, 638] width 293 height 38
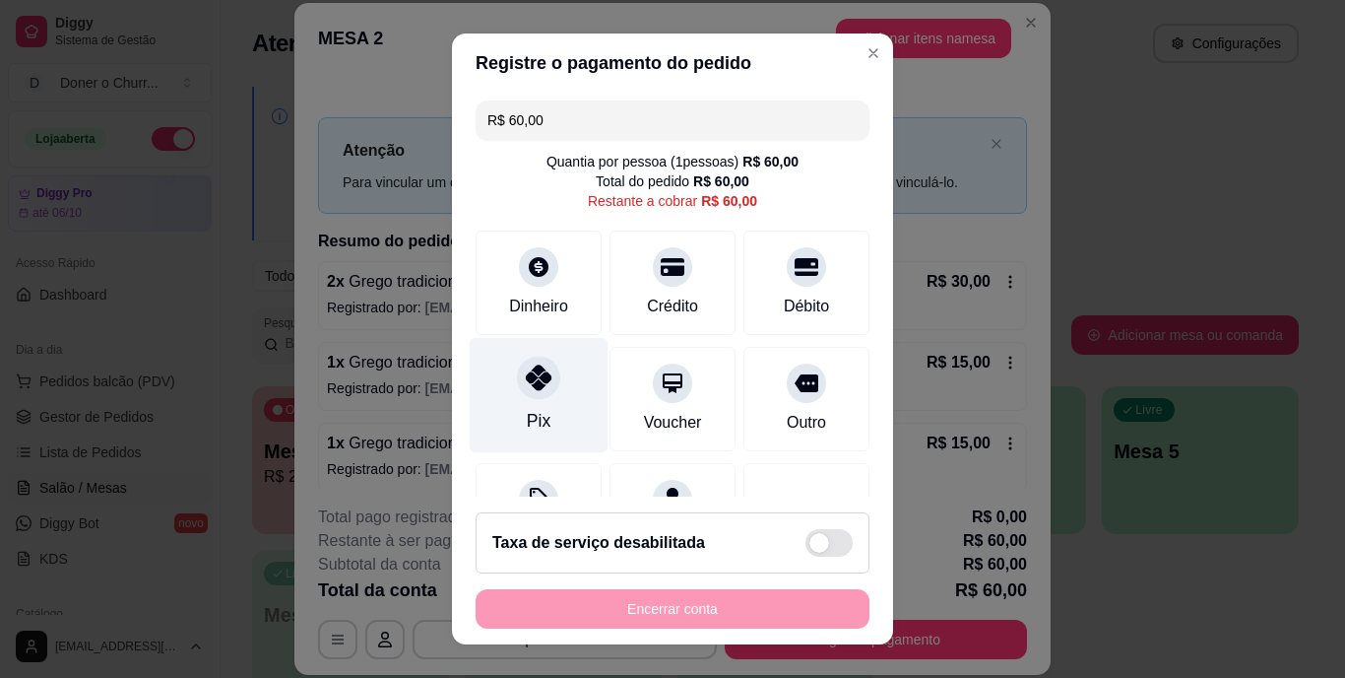
click at [517, 389] on div at bounding box center [538, 377] width 43 height 43
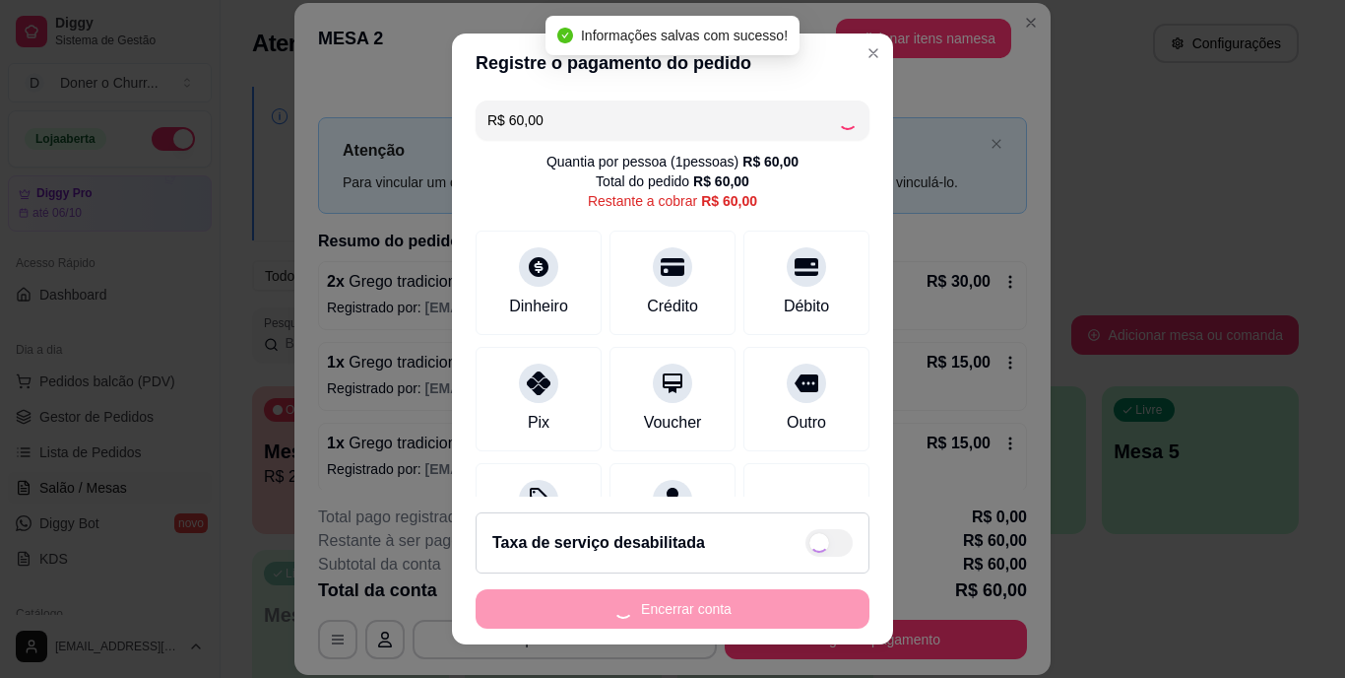
click at [633, 615] on div "Encerrar conta" at bounding box center [673, 608] width 394 height 39
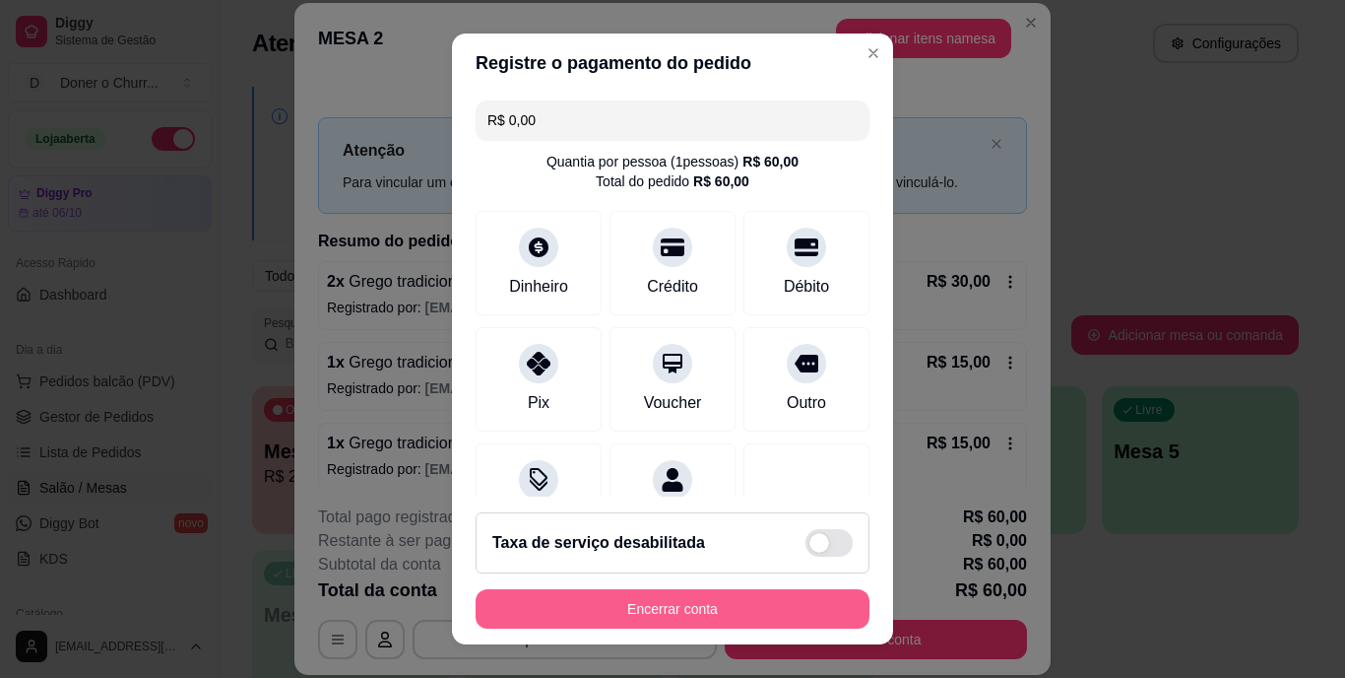
type input "R$ 0,00"
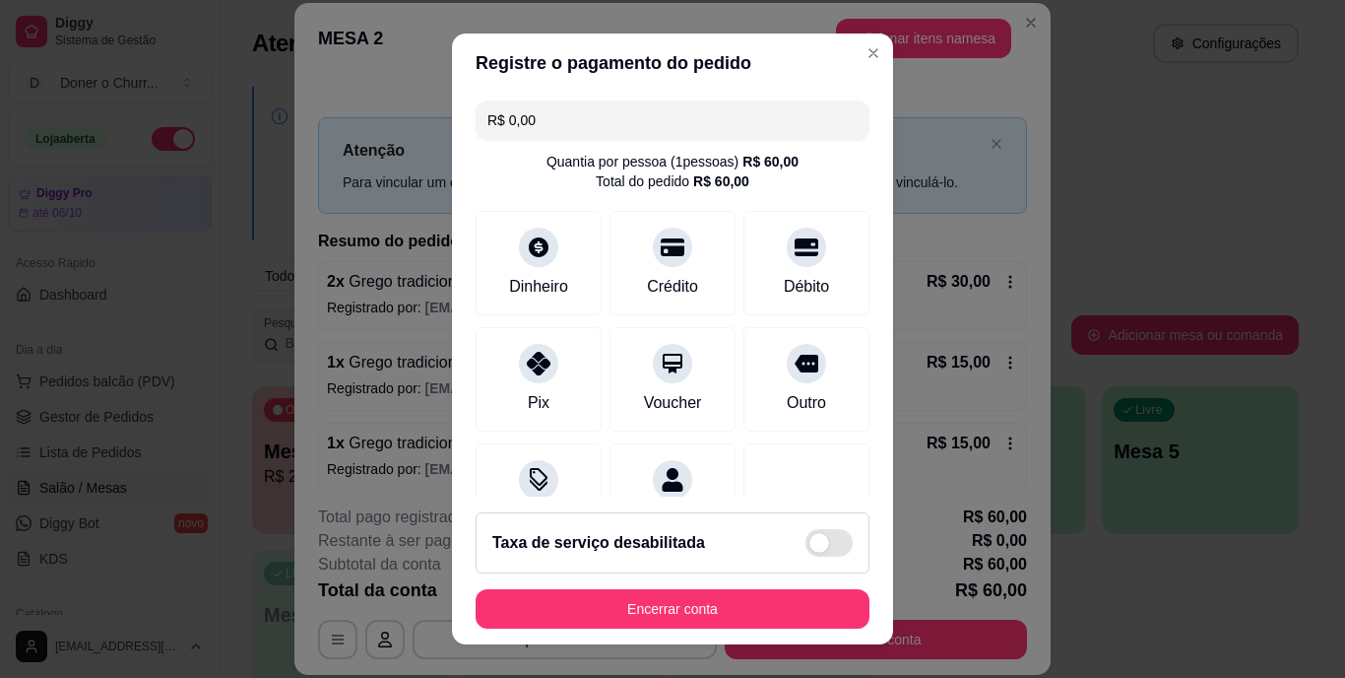
click at [633, 616] on button "Encerrar conta" at bounding box center [673, 608] width 394 height 39
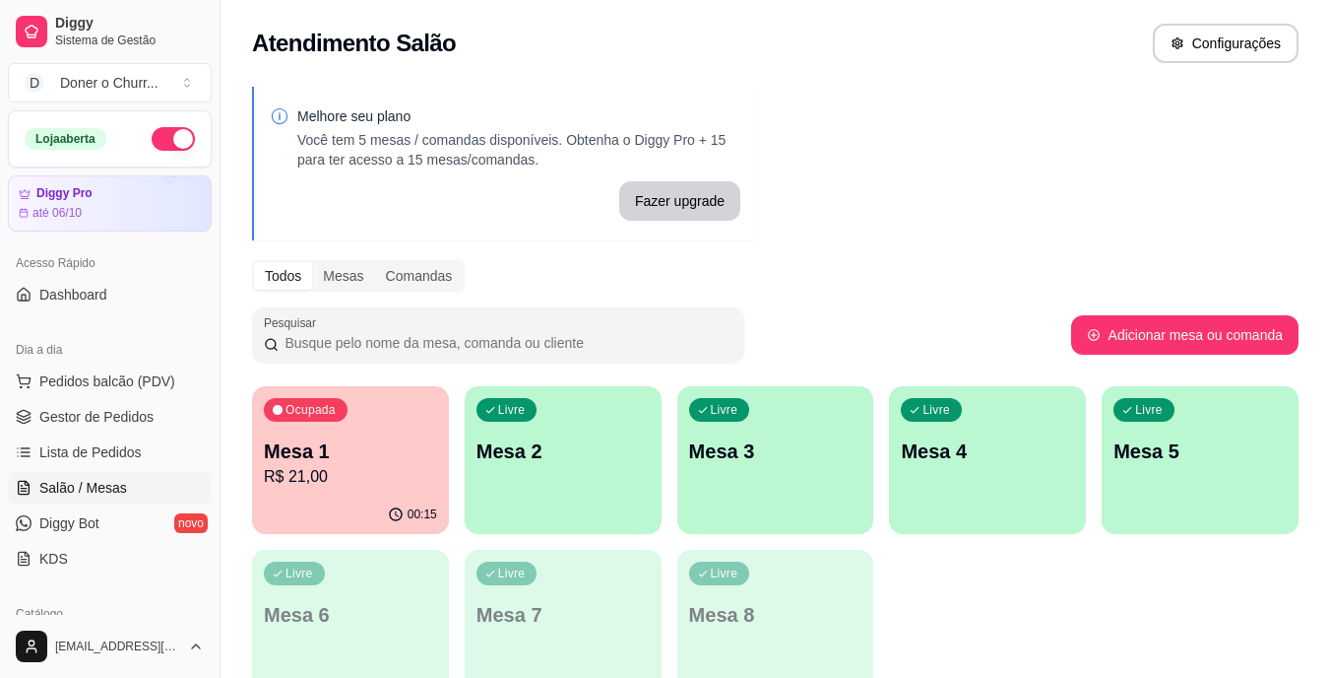
click at [323, 489] on div "Ocupada Mesa 1 R$ 21,00" at bounding box center [350, 440] width 197 height 109
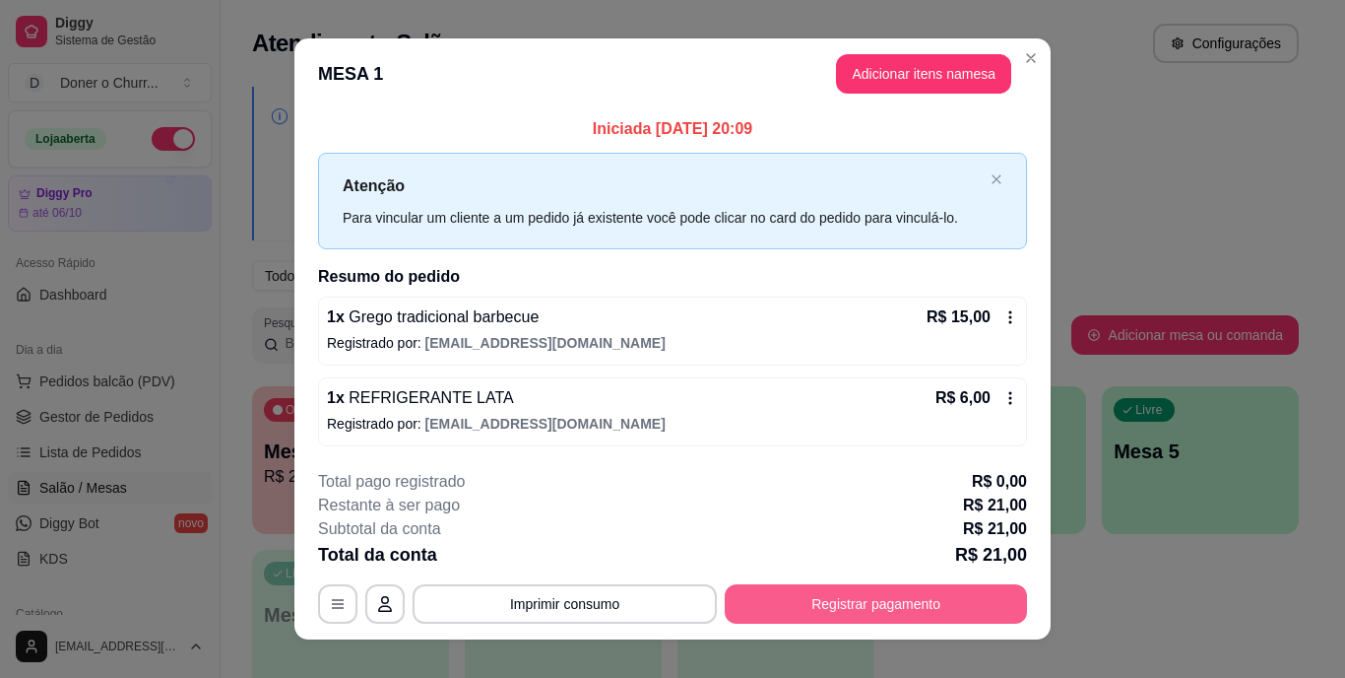
click at [880, 601] on button "Registrar pagamento" at bounding box center [876, 603] width 302 height 39
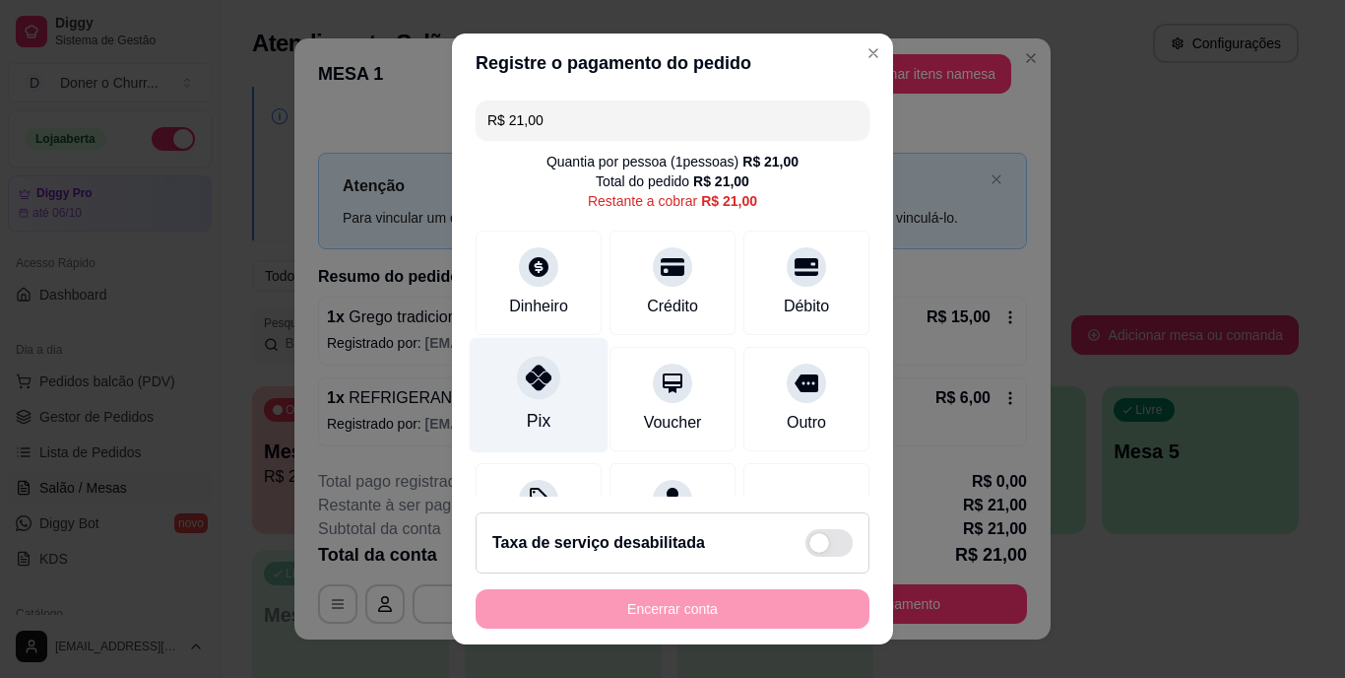
click at [526, 386] on icon at bounding box center [539, 378] width 26 height 26
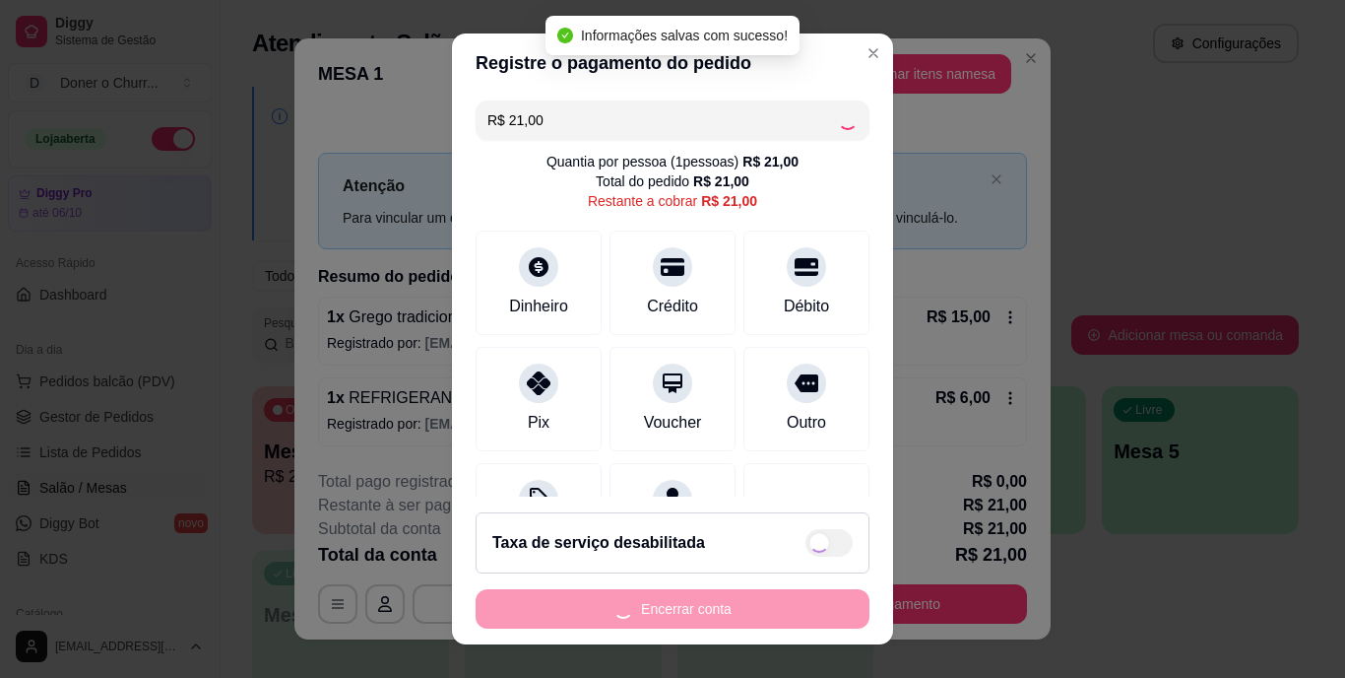
type input "R$ 0,00"
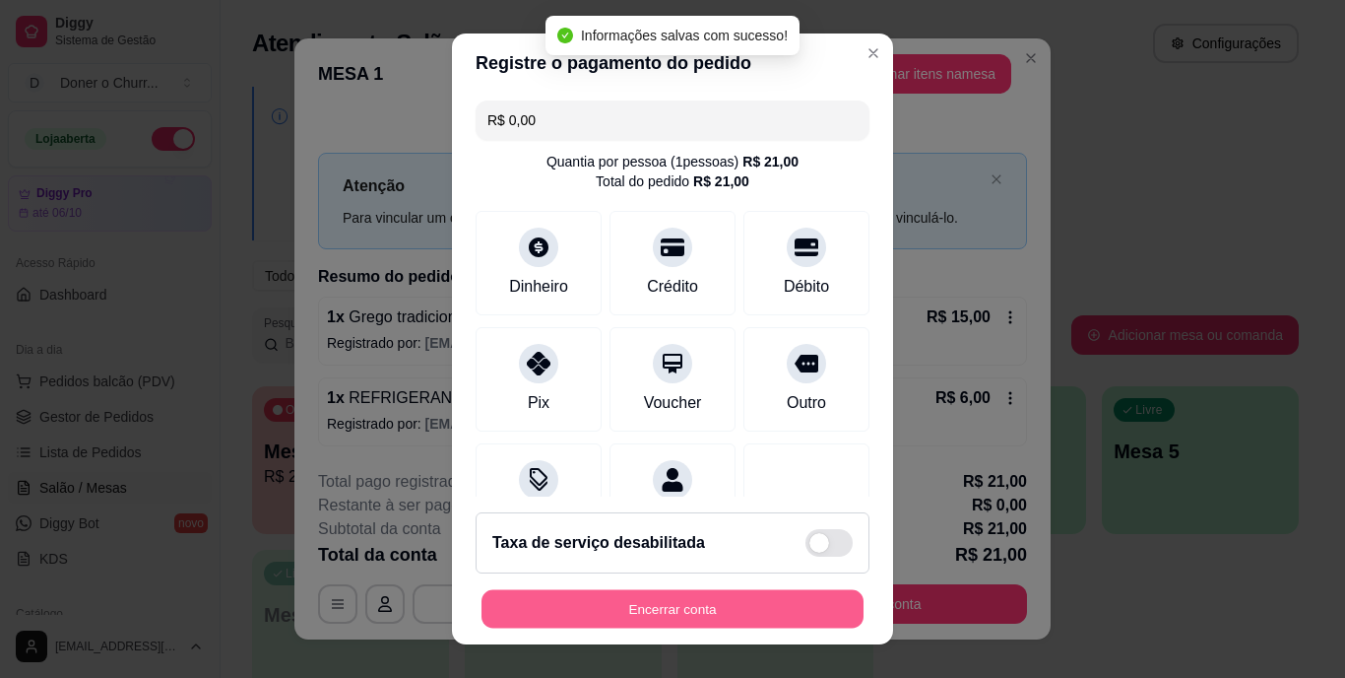
click at [793, 595] on button "Encerrar conta" at bounding box center [673, 608] width 382 height 38
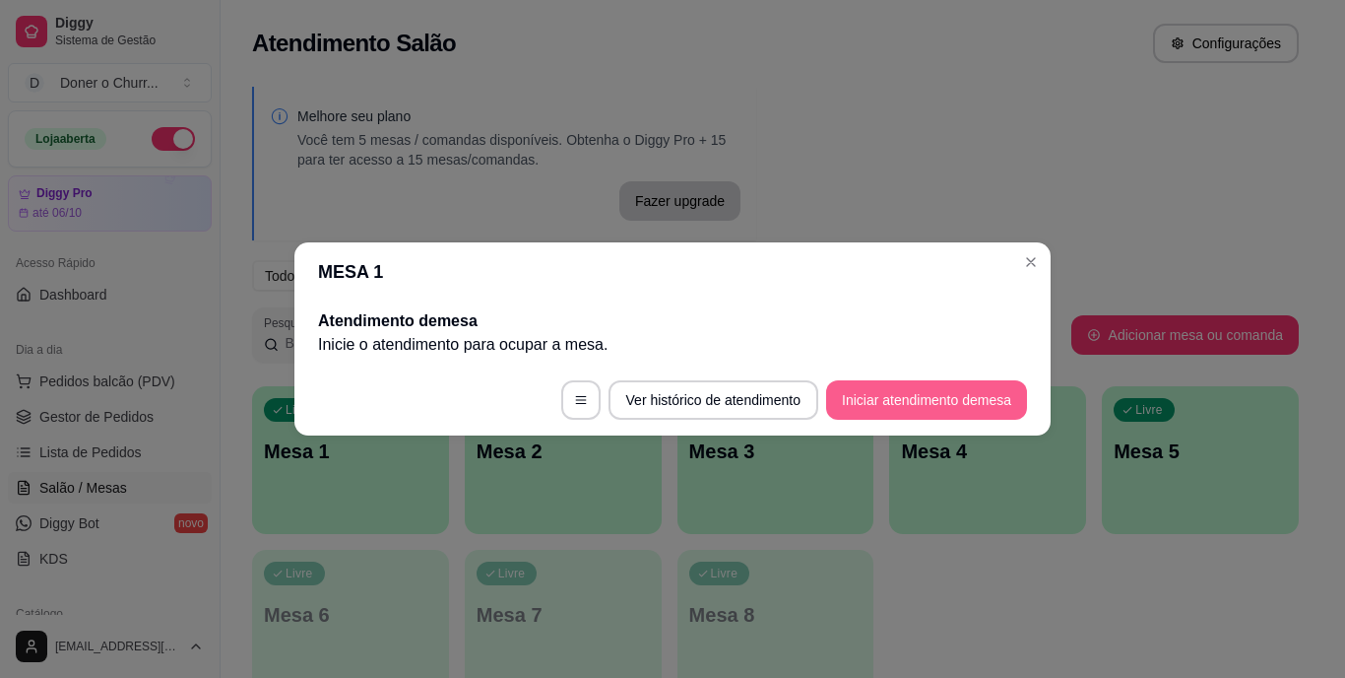
click at [889, 396] on button "Iniciar atendimento de mesa" at bounding box center [926, 399] width 201 height 39
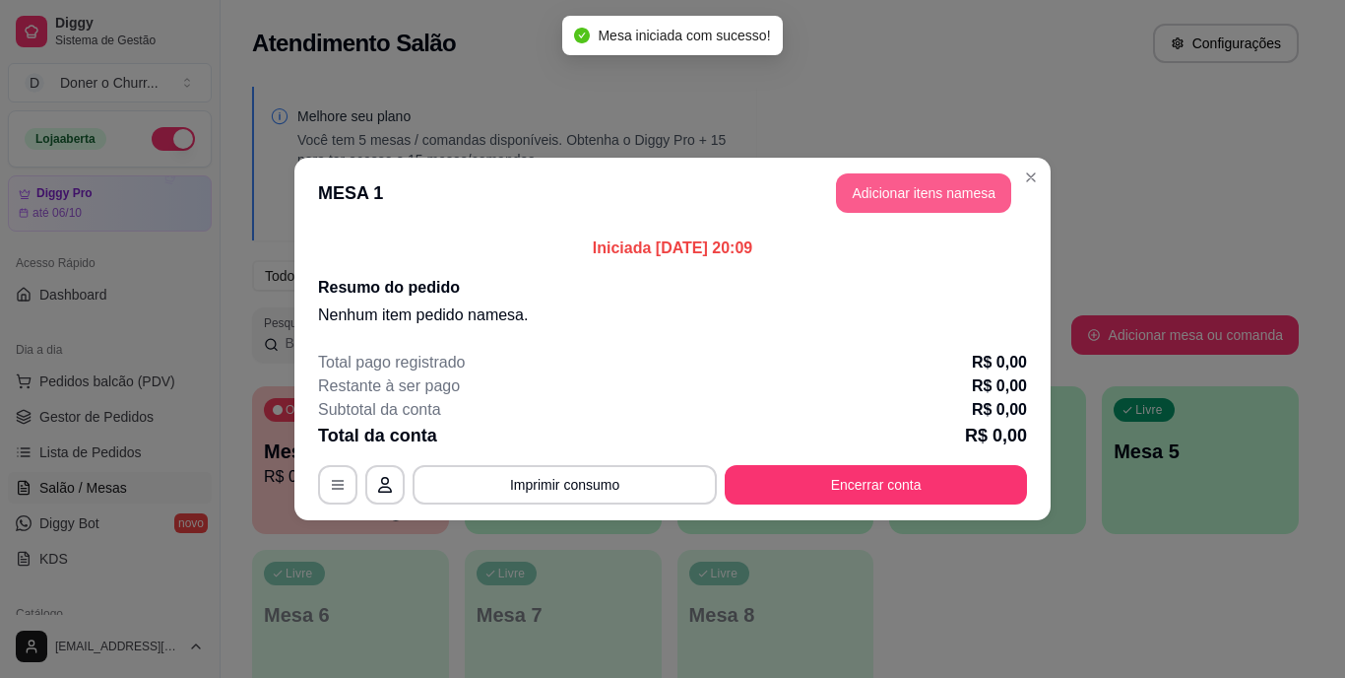
click at [893, 179] on button "Adicionar itens na mesa" at bounding box center [923, 192] width 175 height 39
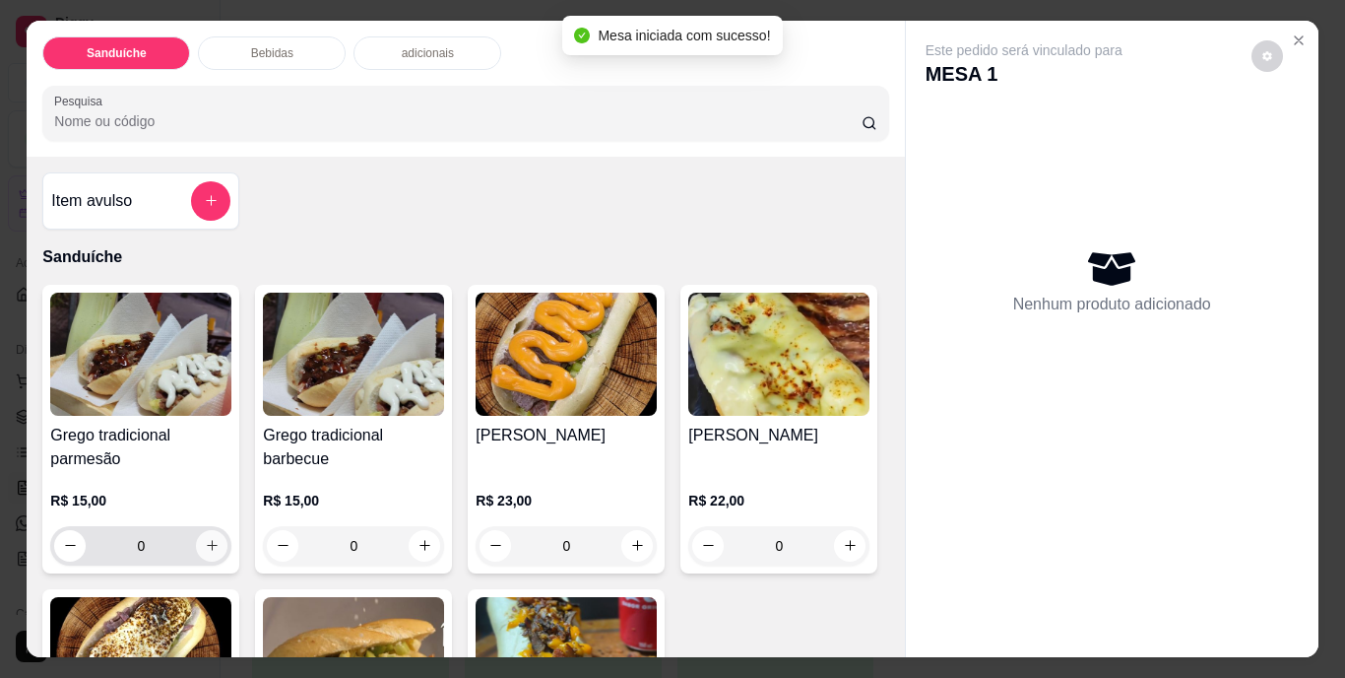
click at [207, 540] on icon "increase-product-quantity" at bounding box center [212, 545] width 11 height 11
type input "1"
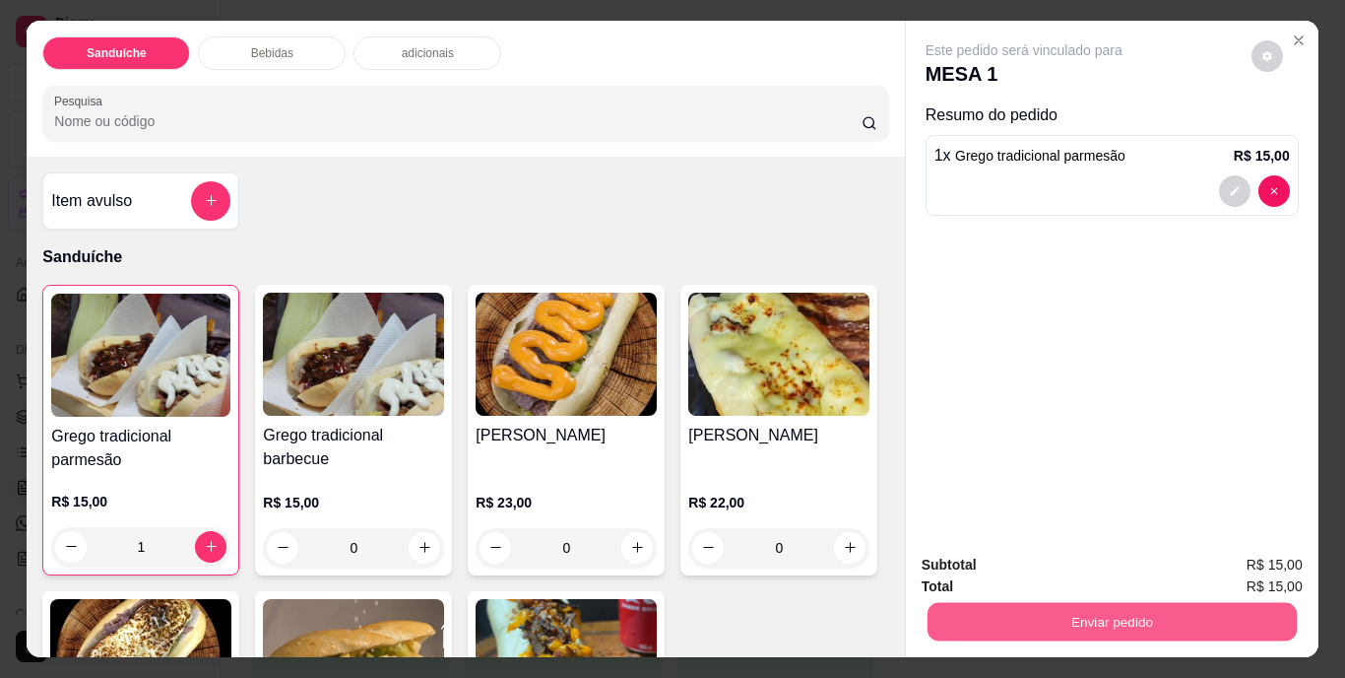
click at [1021, 605] on button "Enviar pedido" at bounding box center [1111, 622] width 369 height 38
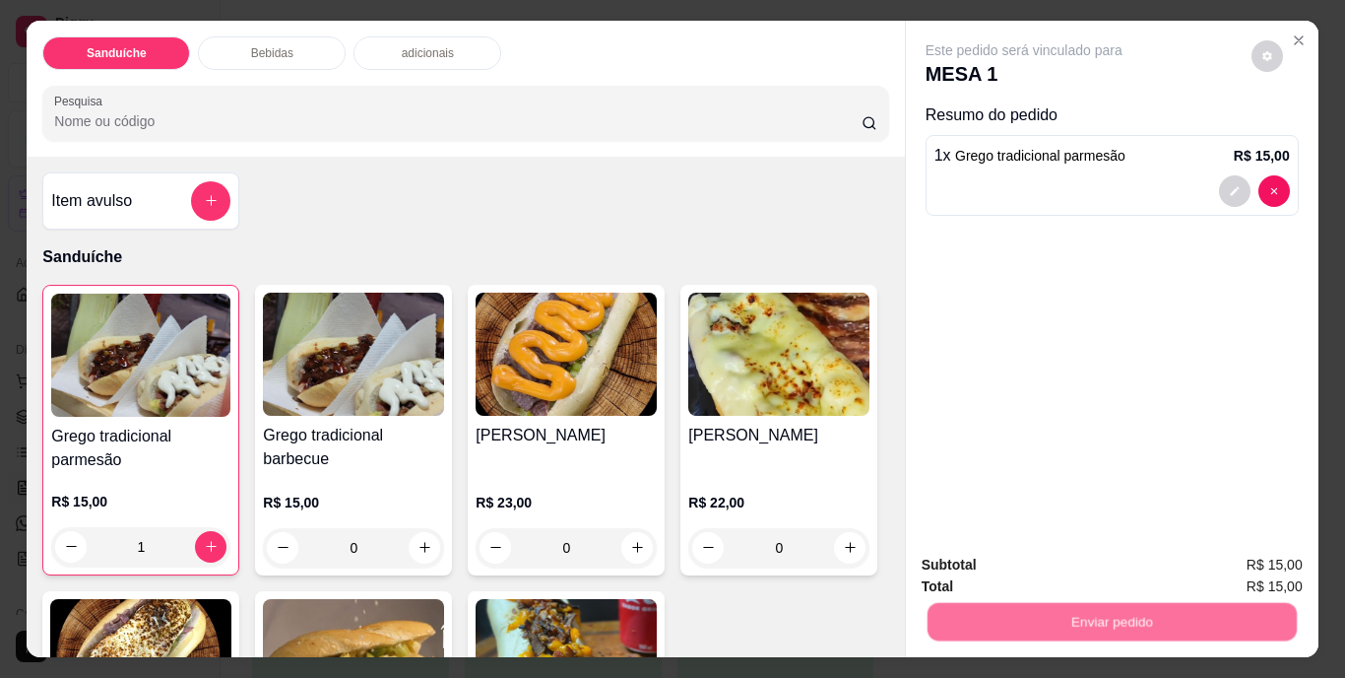
click at [1038, 559] on button "Não registrar e enviar pedido" at bounding box center [1046, 566] width 199 height 36
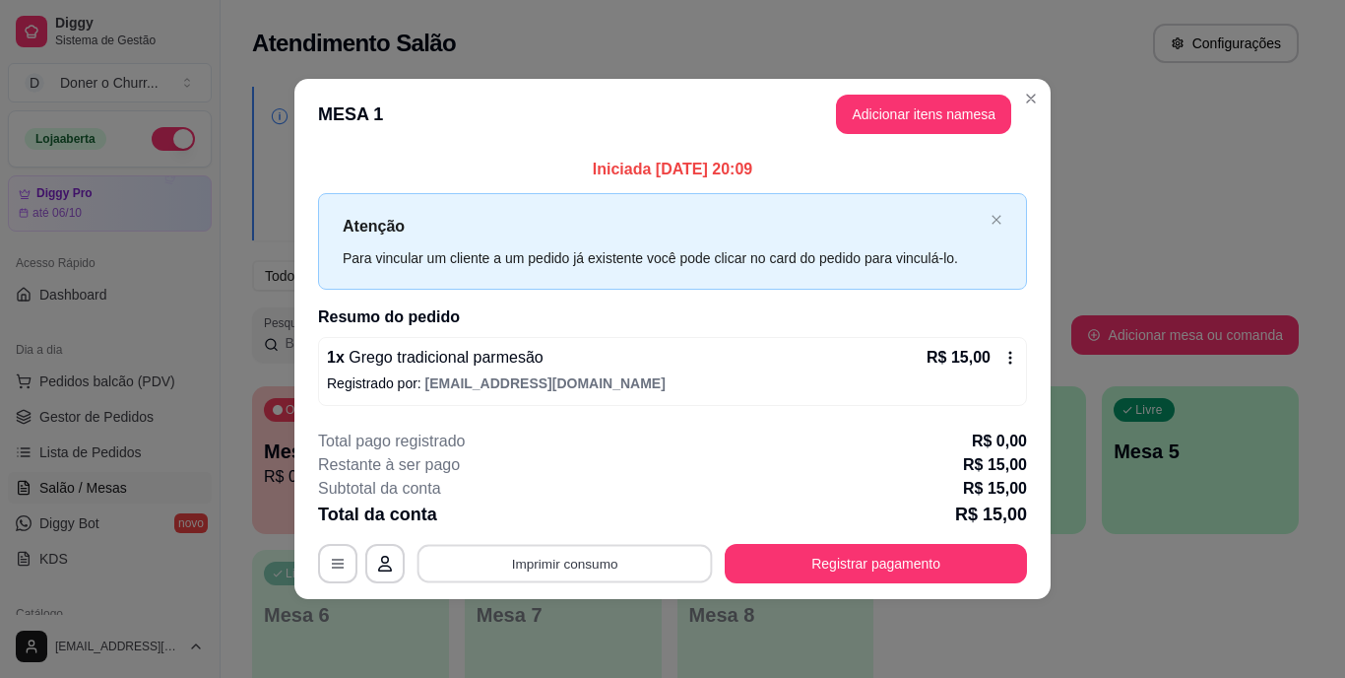
click at [542, 550] on button "Imprimir consumo" at bounding box center [565, 563] width 295 height 38
click at [569, 516] on button "IMPRESSORA" at bounding box center [570, 518] width 143 height 32
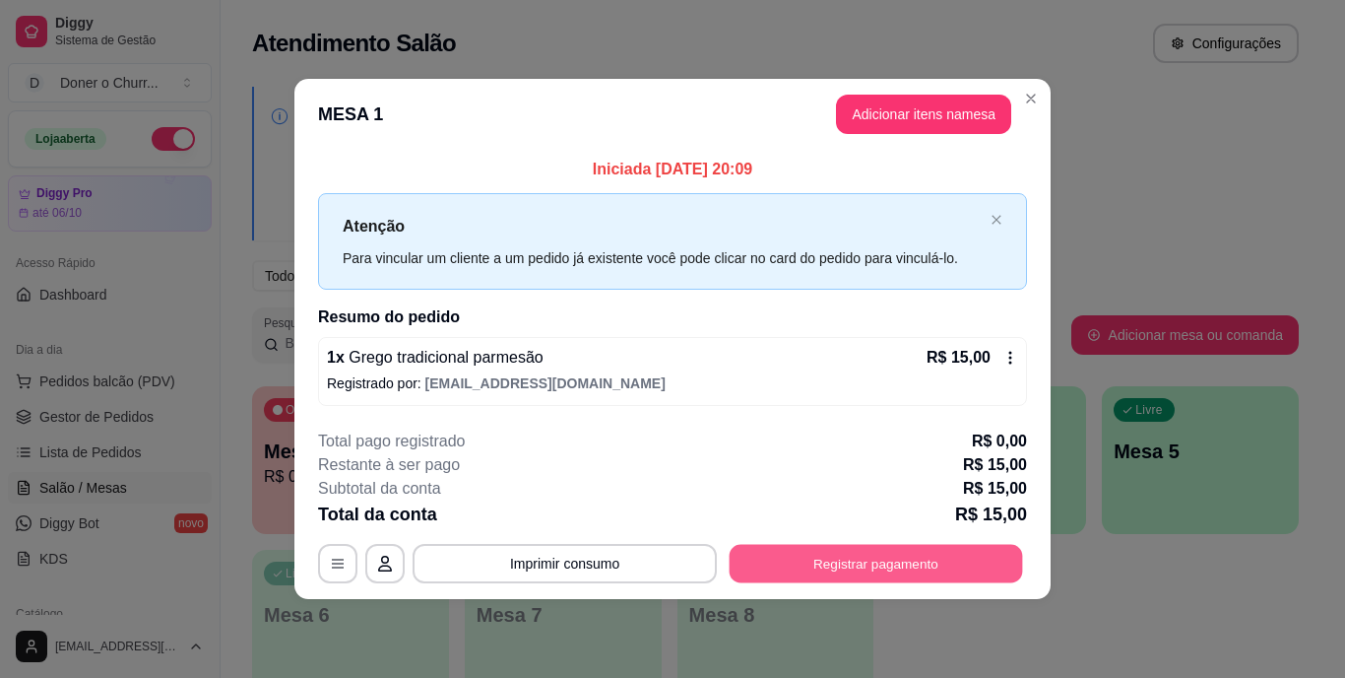
click at [926, 556] on button "Registrar pagamento" at bounding box center [876, 563] width 293 height 38
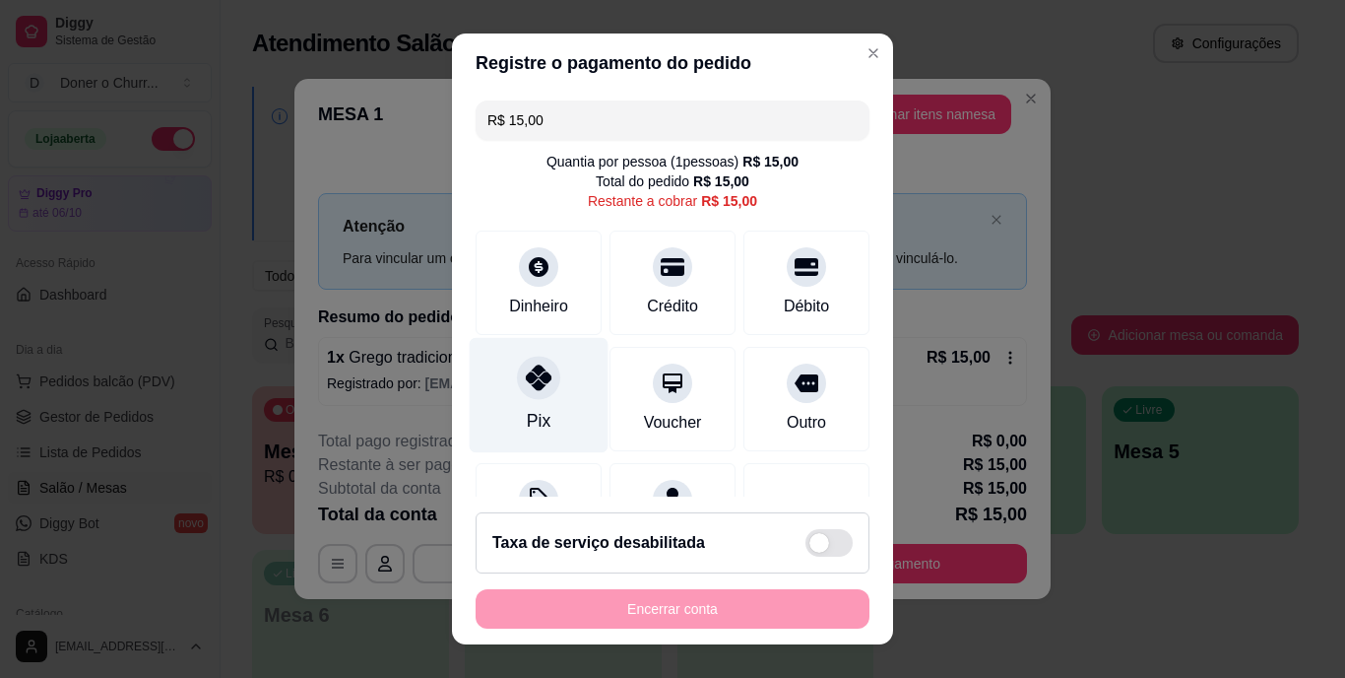
click at [532, 386] on icon at bounding box center [539, 378] width 26 height 26
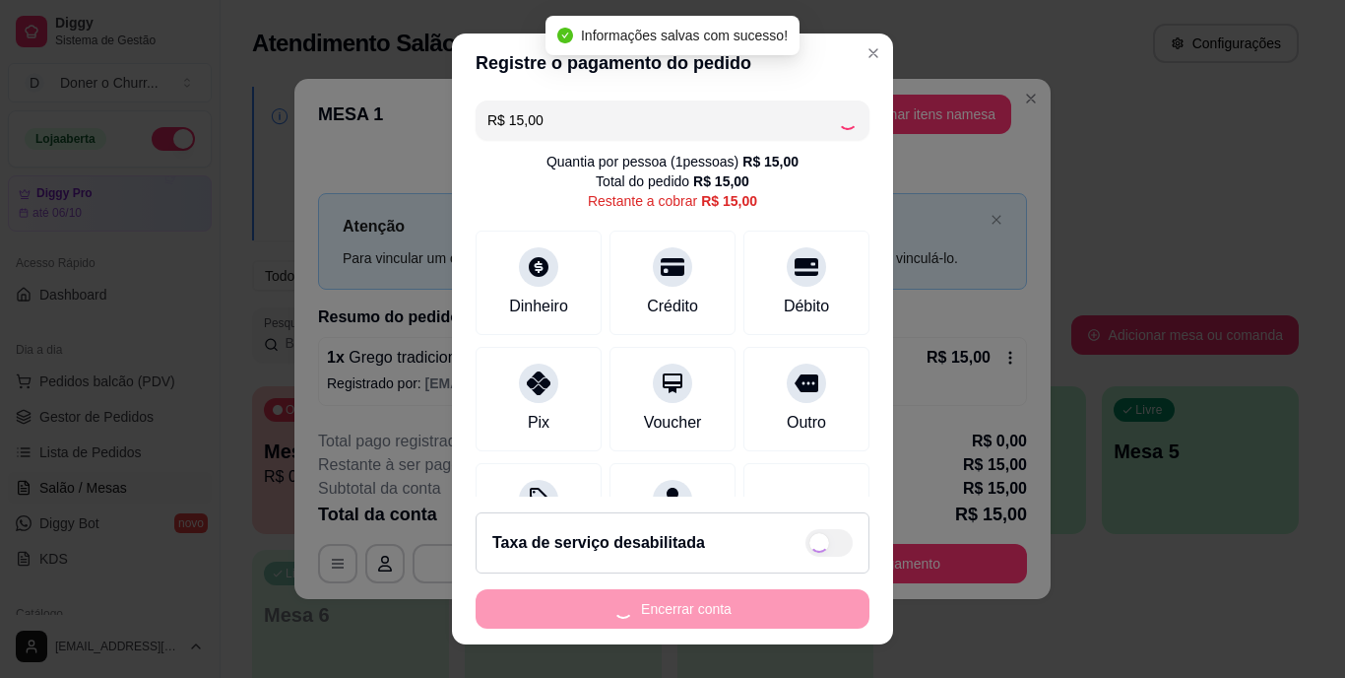
type input "R$ 0,00"
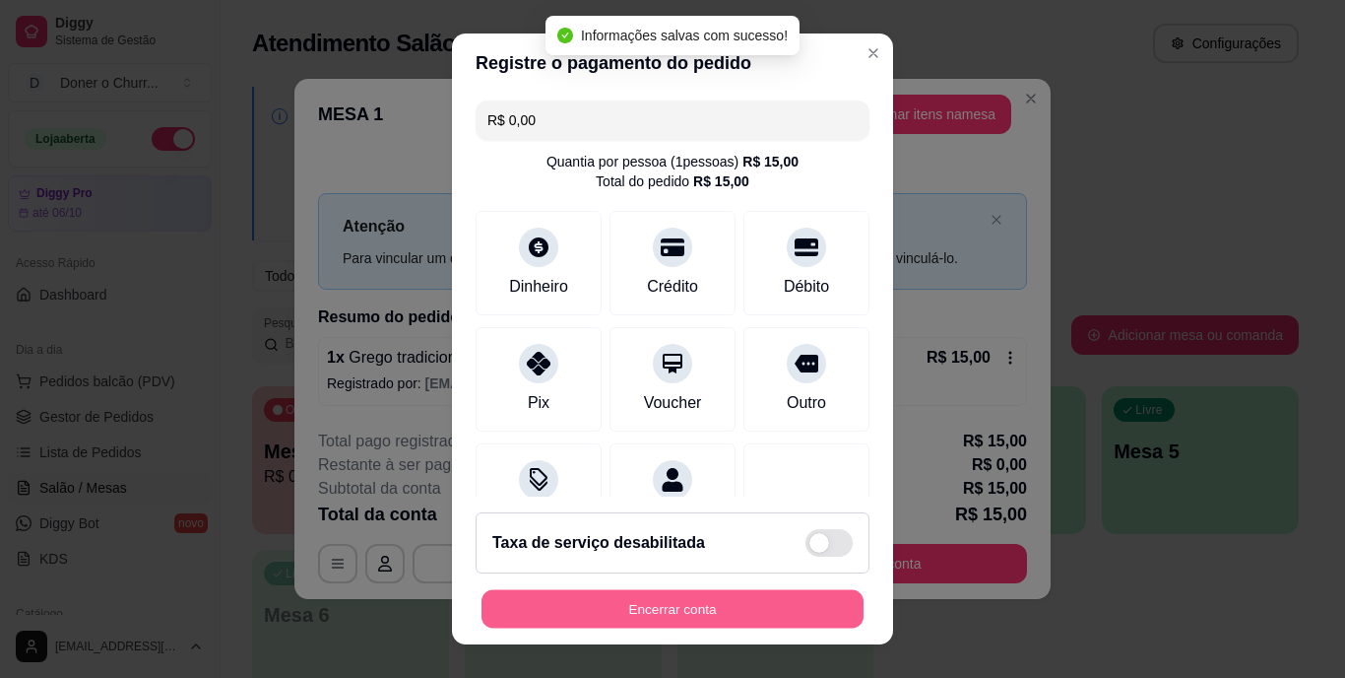
click at [668, 609] on button "Encerrar conta" at bounding box center [673, 608] width 382 height 38
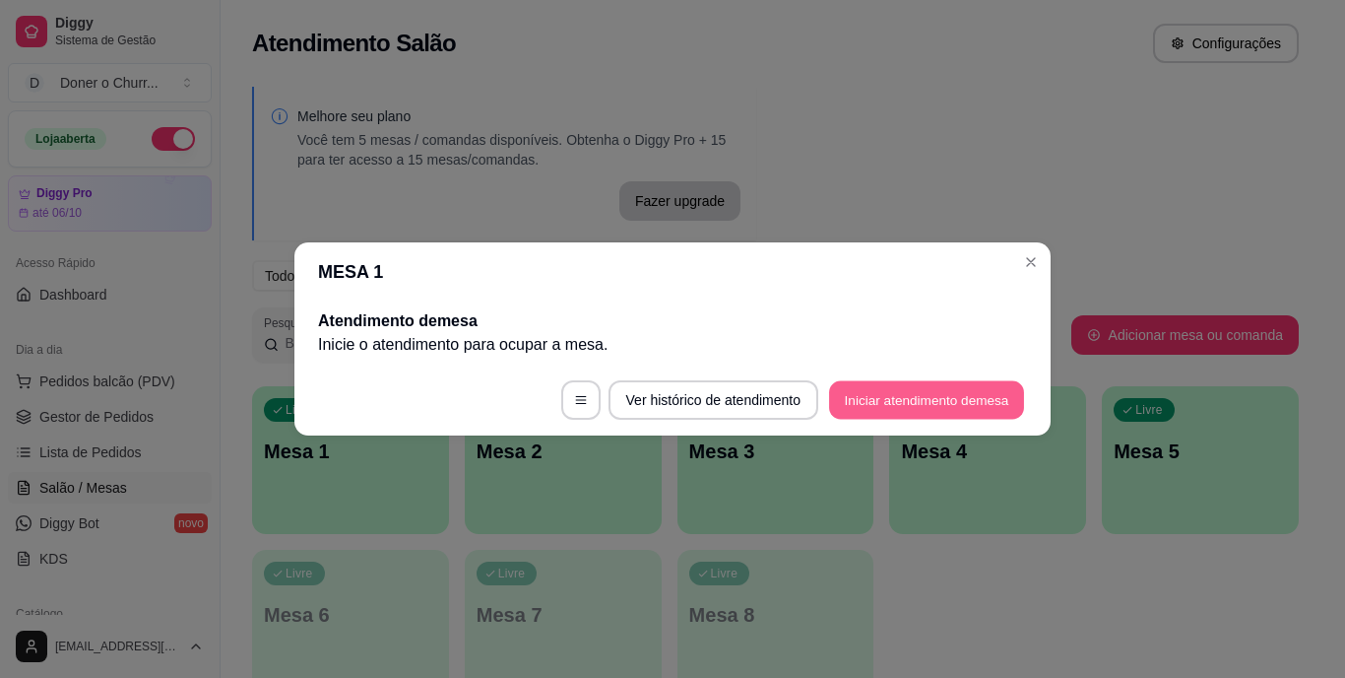
click at [940, 393] on button "Iniciar atendimento de mesa" at bounding box center [926, 400] width 195 height 38
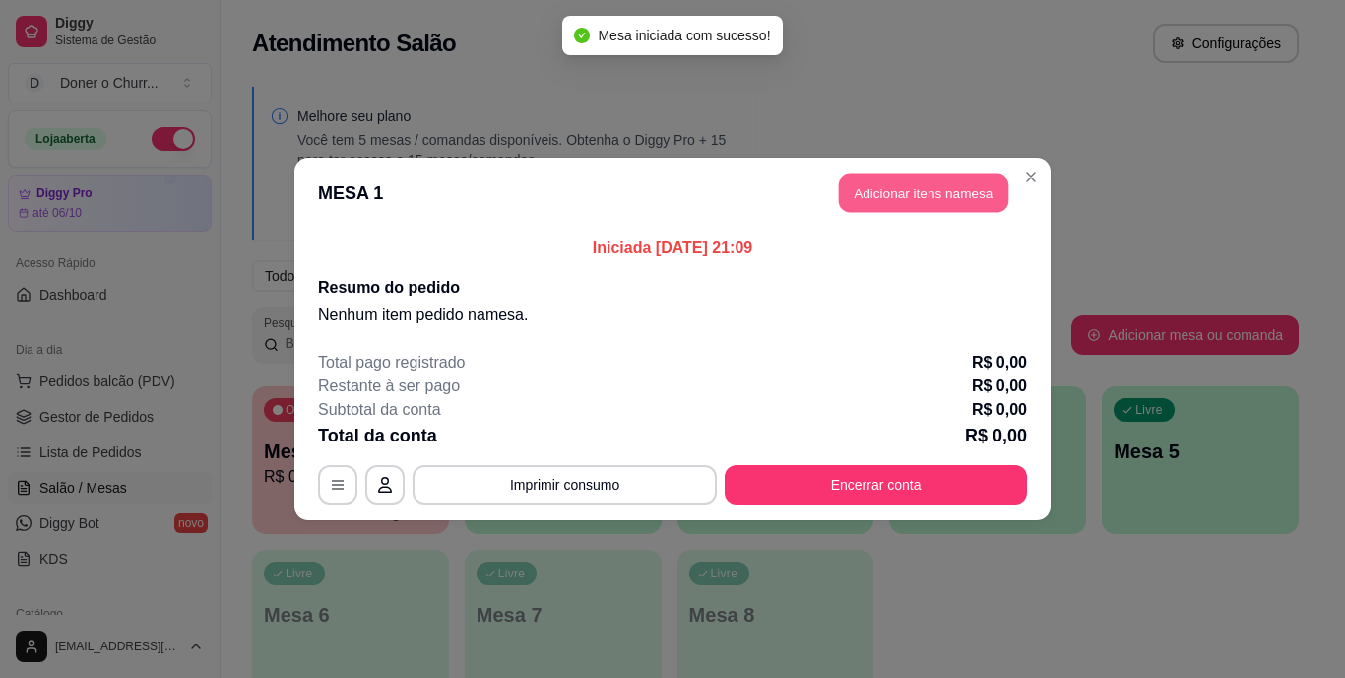
click at [896, 200] on button "Adicionar itens na mesa" at bounding box center [923, 193] width 169 height 38
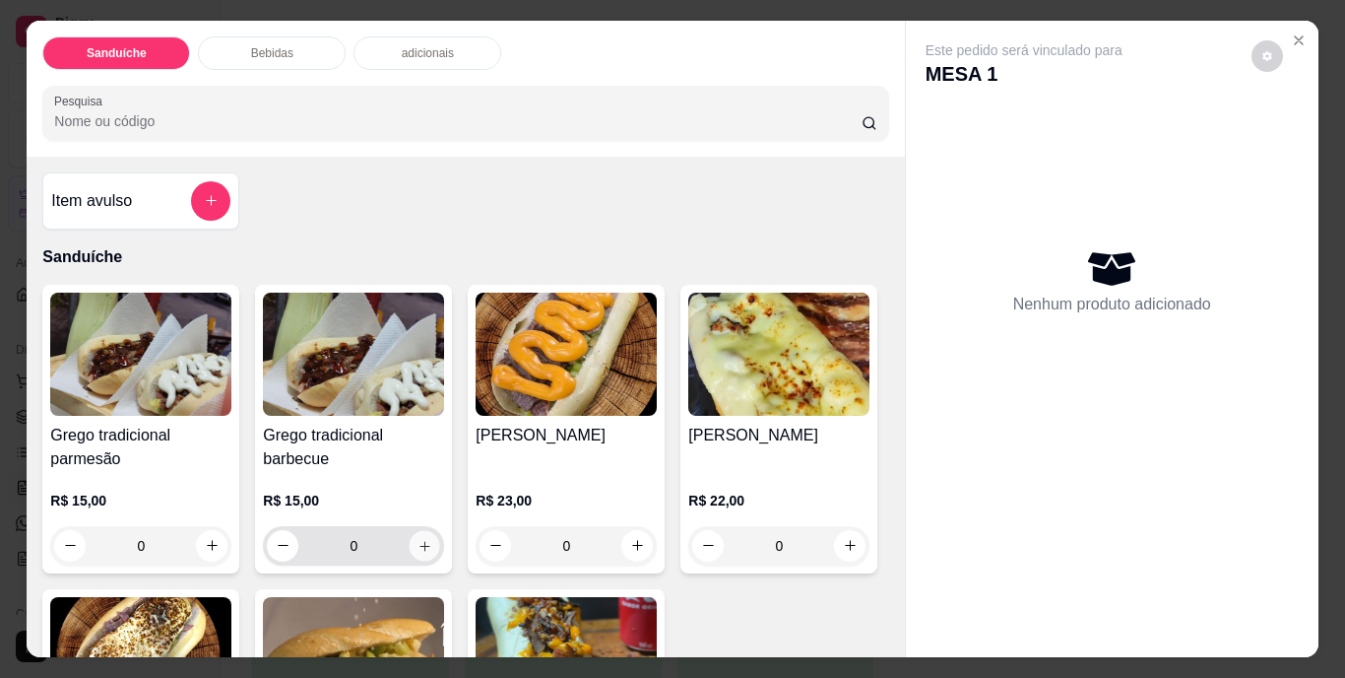
click at [421, 541] on icon "increase-product-quantity" at bounding box center [425, 546] width 10 height 10
type input "1"
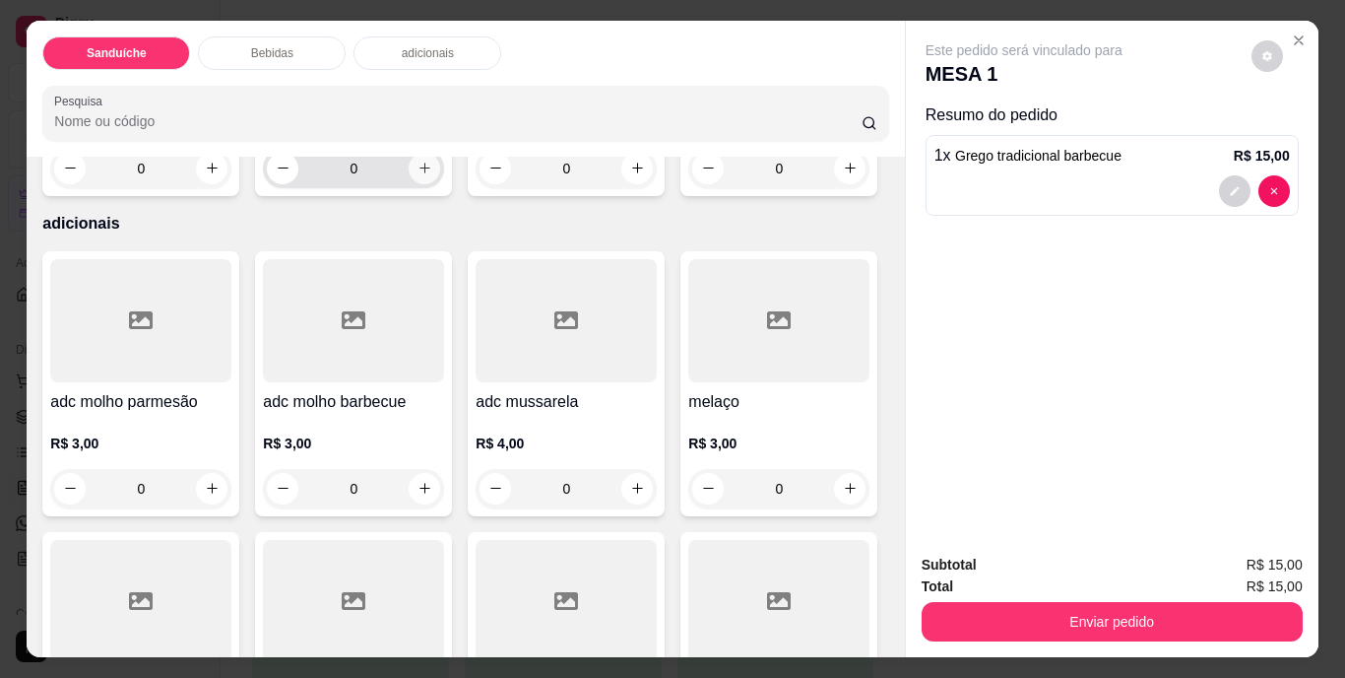
scroll to position [985, 0]
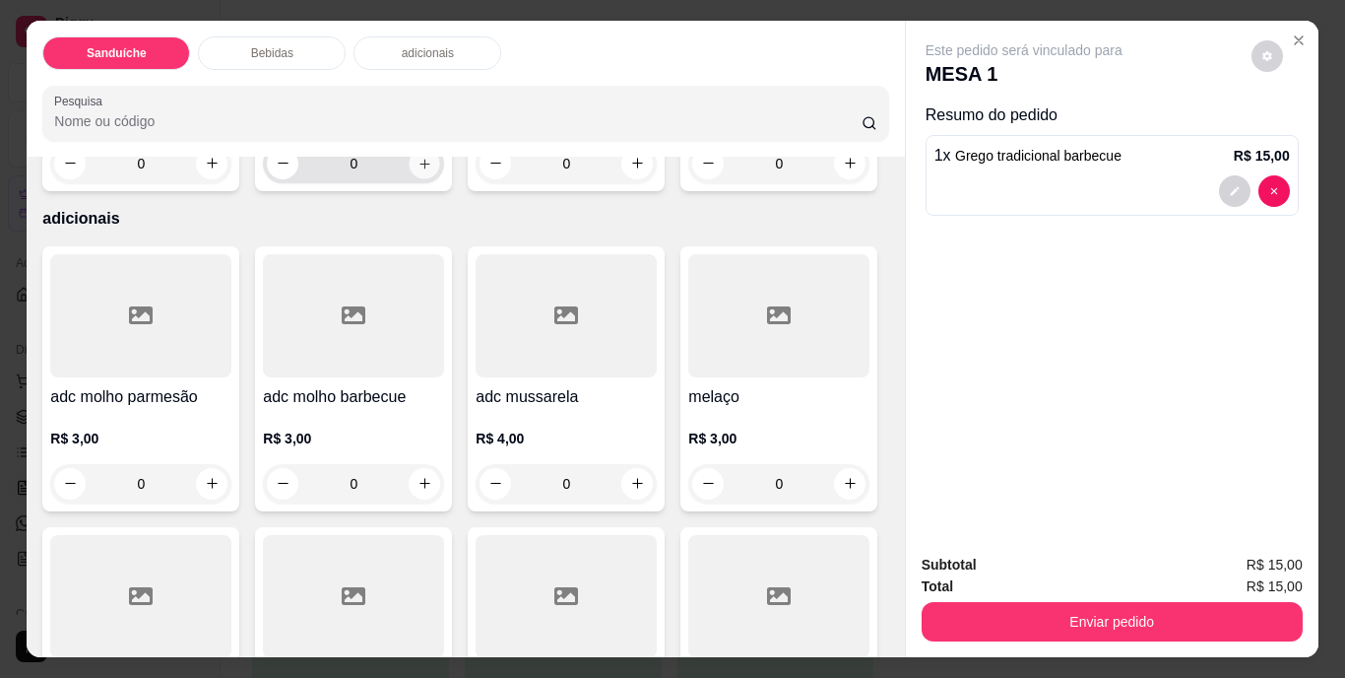
click at [419, 170] on icon "increase-product-quantity" at bounding box center [425, 163] width 15 height 15
type input "1"
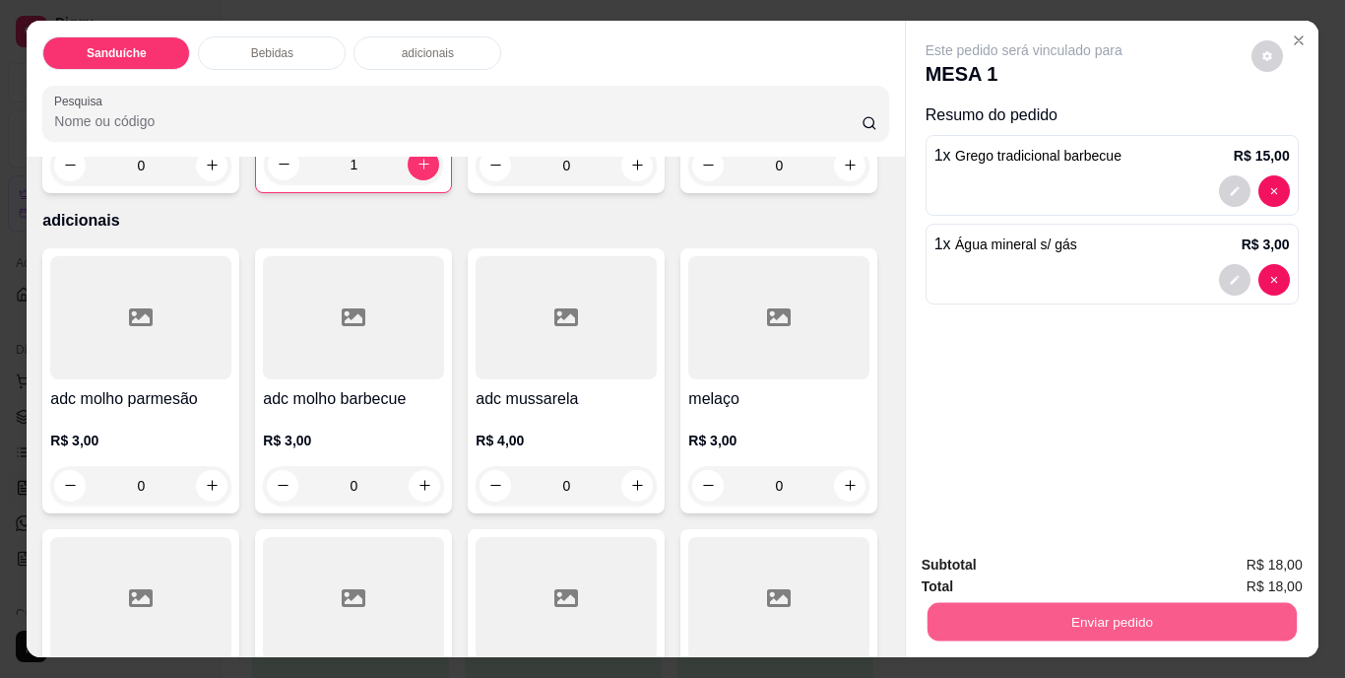
click at [1088, 612] on button "Enviar pedido" at bounding box center [1111, 622] width 369 height 38
click at [1062, 560] on button "Não registrar e enviar pedido" at bounding box center [1046, 566] width 205 height 37
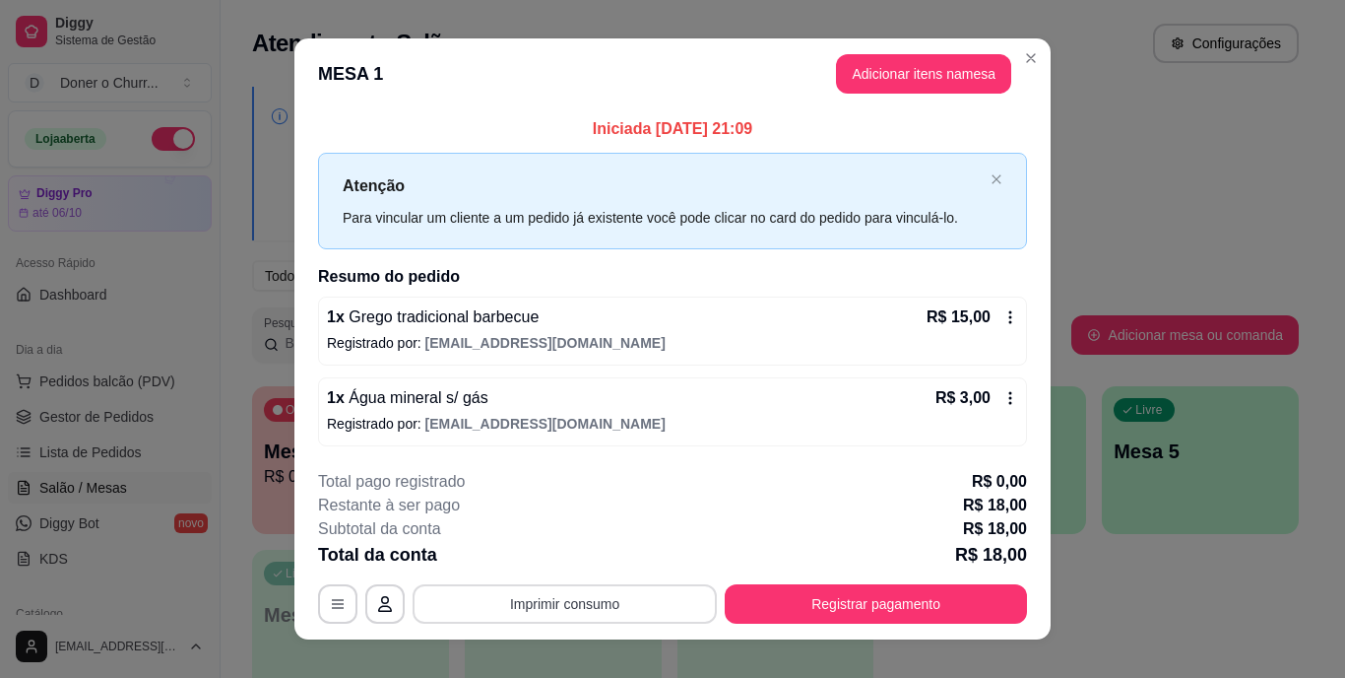
click at [544, 599] on button "Imprimir consumo" at bounding box center [565, 603] width 304 height 39
click at [551, 559] on button "IMPRESSORA" at bounding box center [563, 558] width 143 height 32
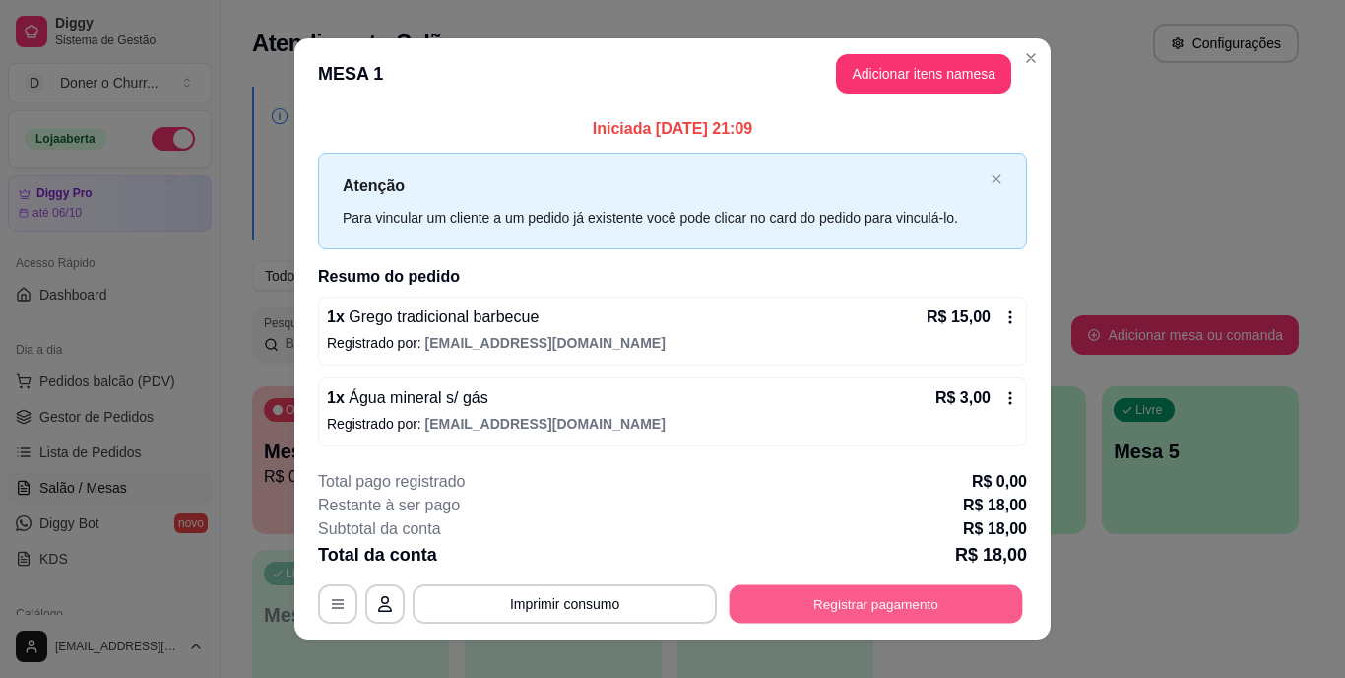
click at [872, 612] on button "Registrar pagamento" at bounding box center [876, 603] width 293 height 38
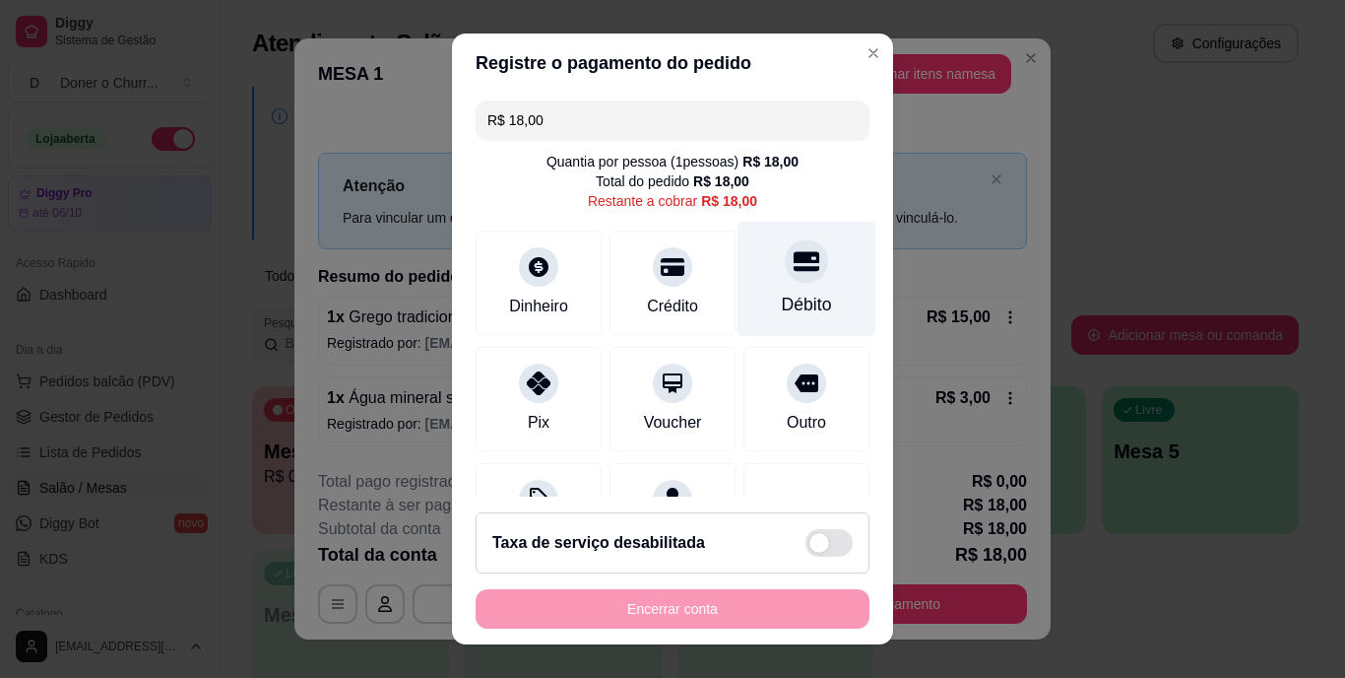
click at [794, 271] on icon at bounding box center [807, 262] width 26 height 20
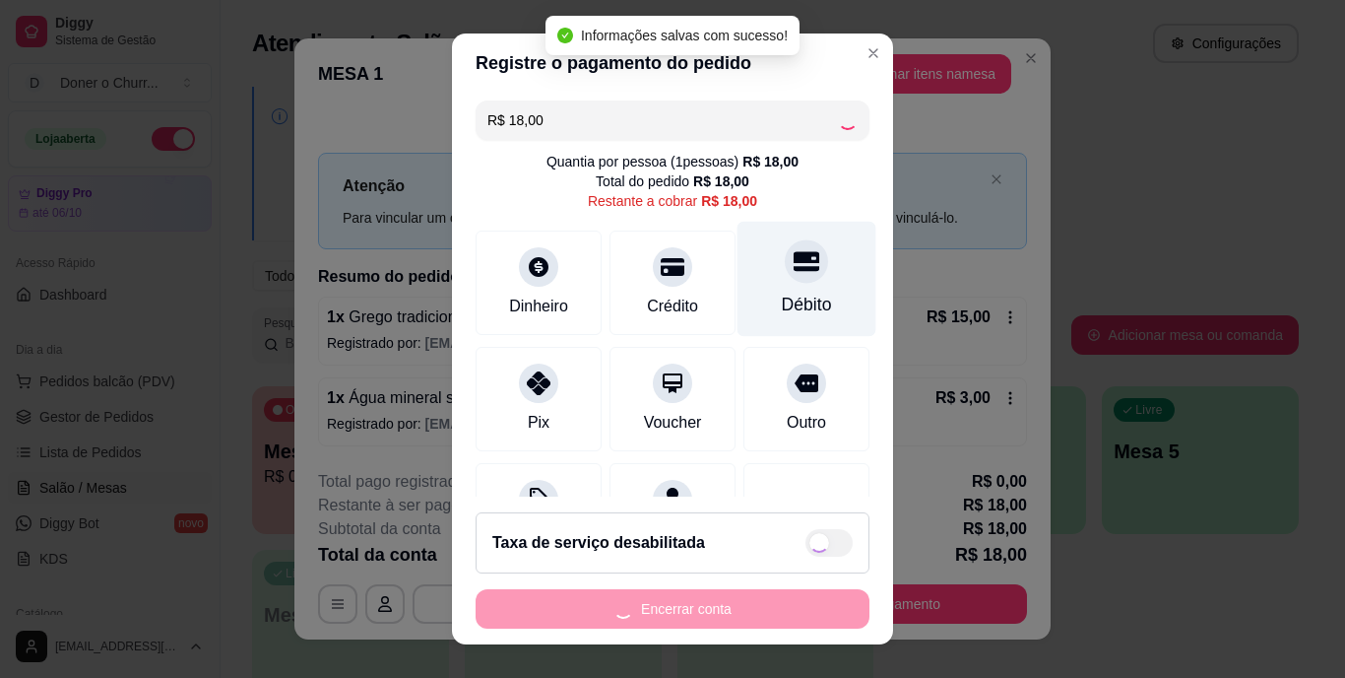
type input "R$ 0,00"
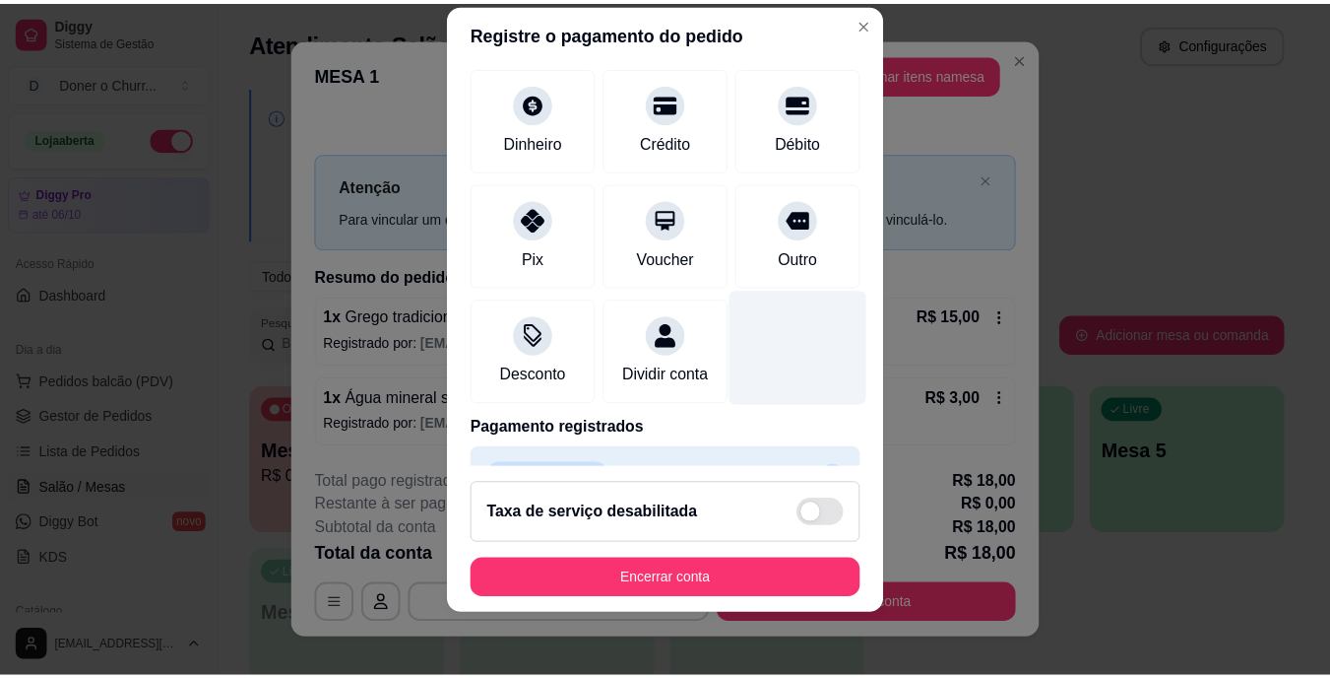
scroll to position [185, 0]
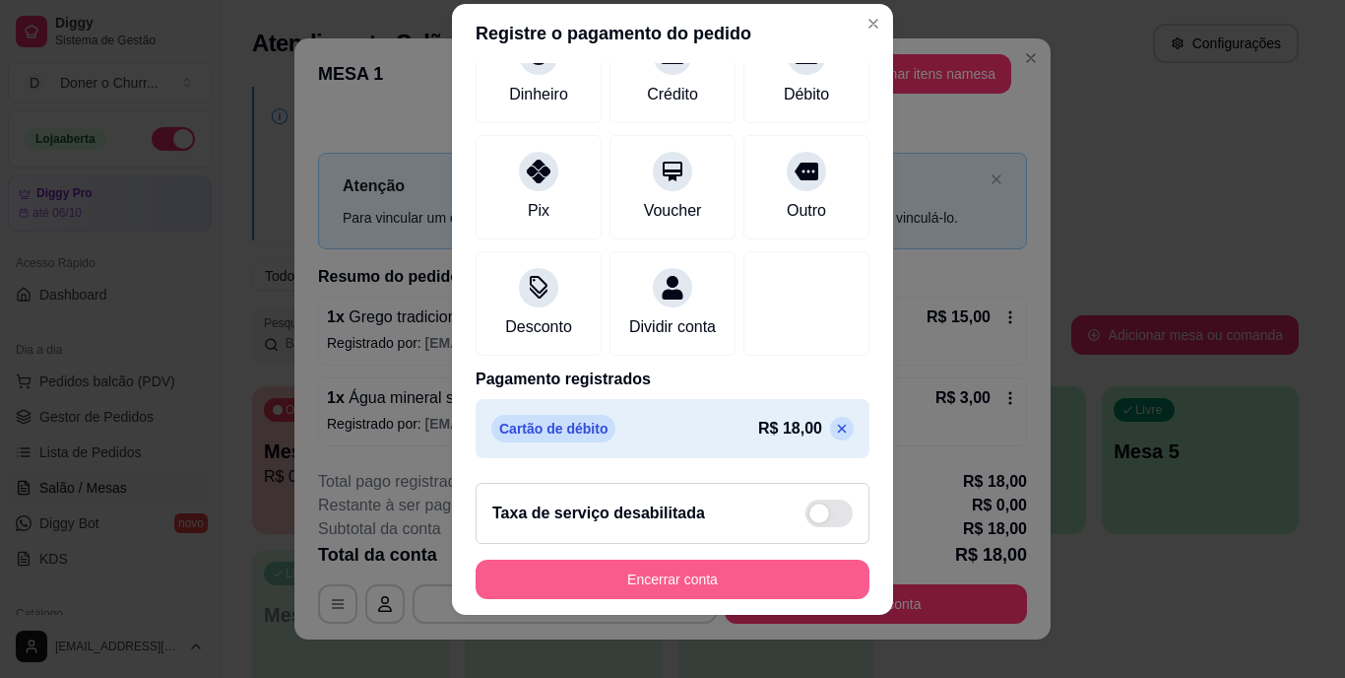
click at [669, 562] on button "Encerrar conta" at bounding box center [673, 578] width 394 height 39
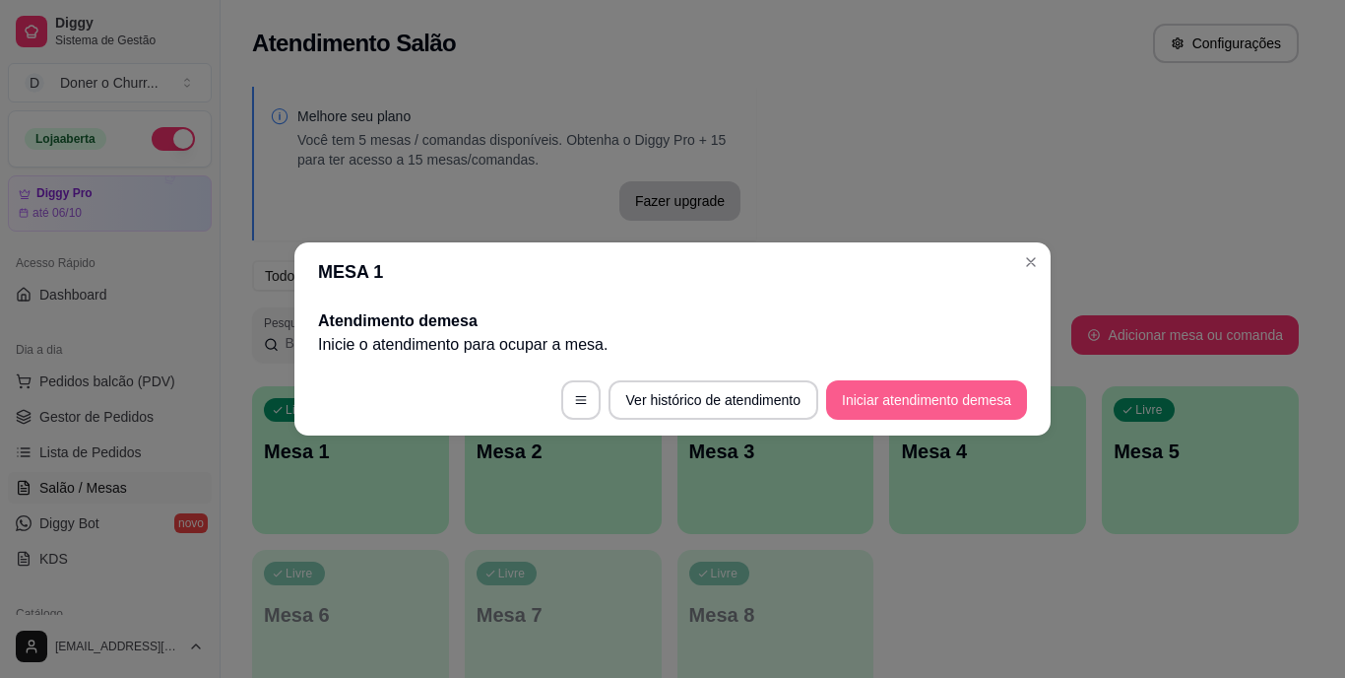
click at [898, 389] on button "Iniciar atendimento de mesa" at bounding box center [926, 399] width 201 height 39
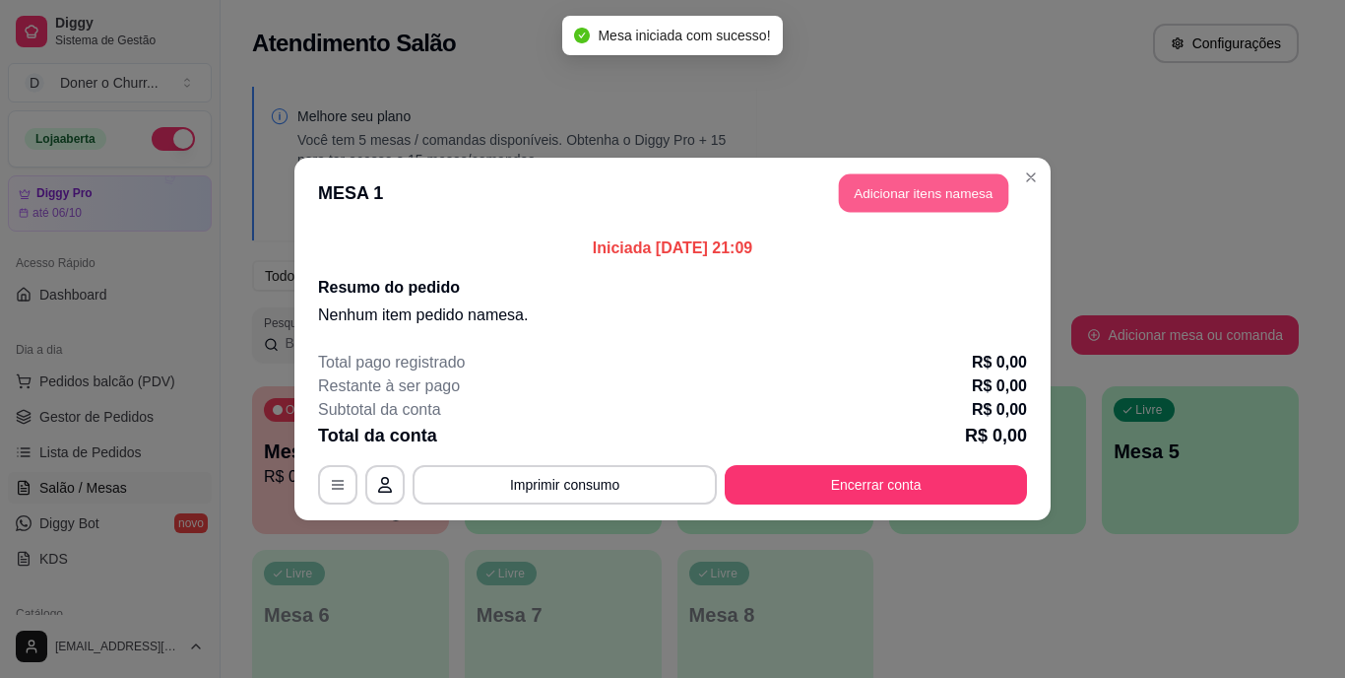
click at [936, 189] on button "Adicionar itens na mesa" at bounding box center [923, 193] width 169 height 38
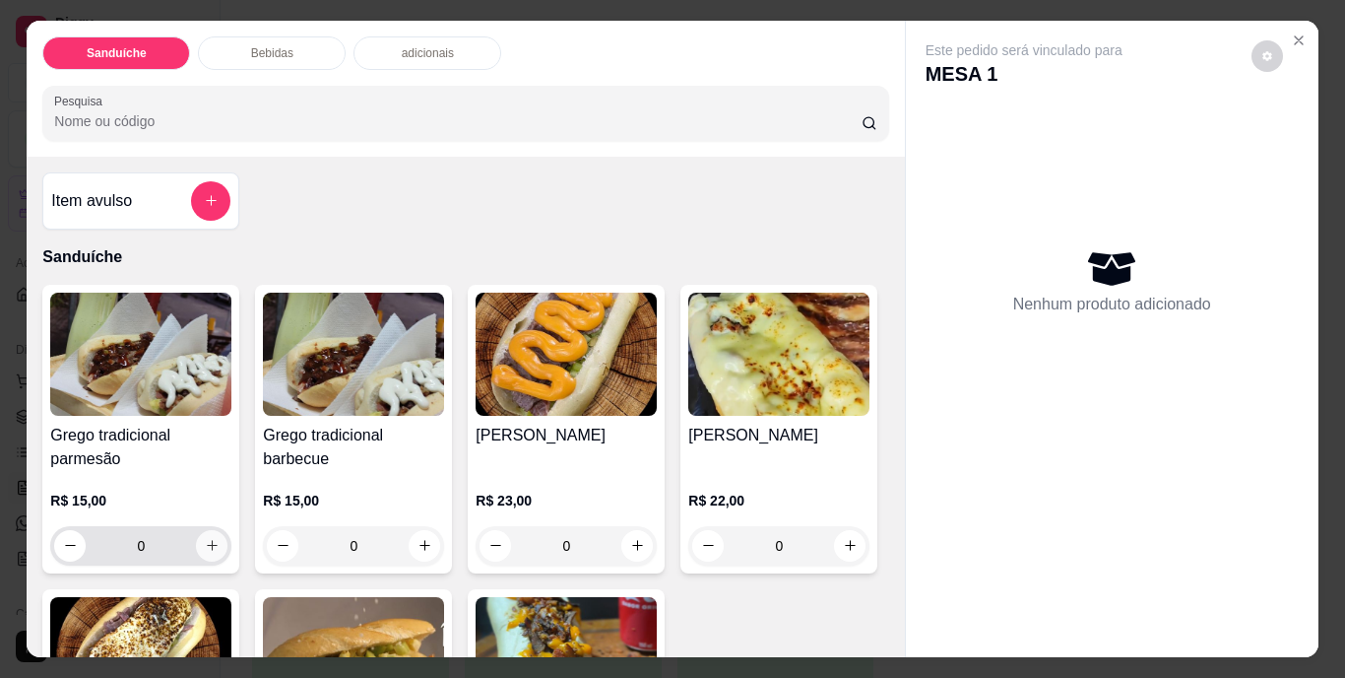
click at [199, 550] on button "increase-product-quantity" at bounding box center [212, 546] width 32 height 32
type input "1"
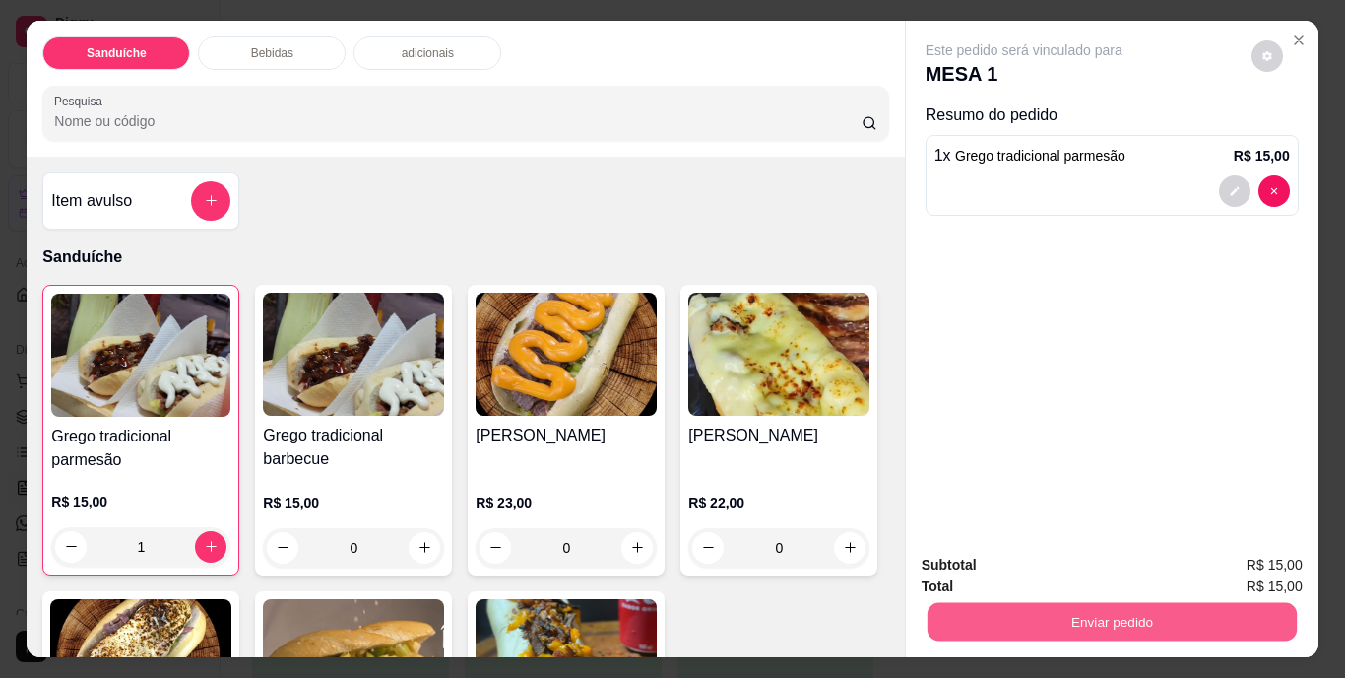
click at [1020, 617] on button "Enviar pedido" at bounding box center [1111, 622] width 369 height 38
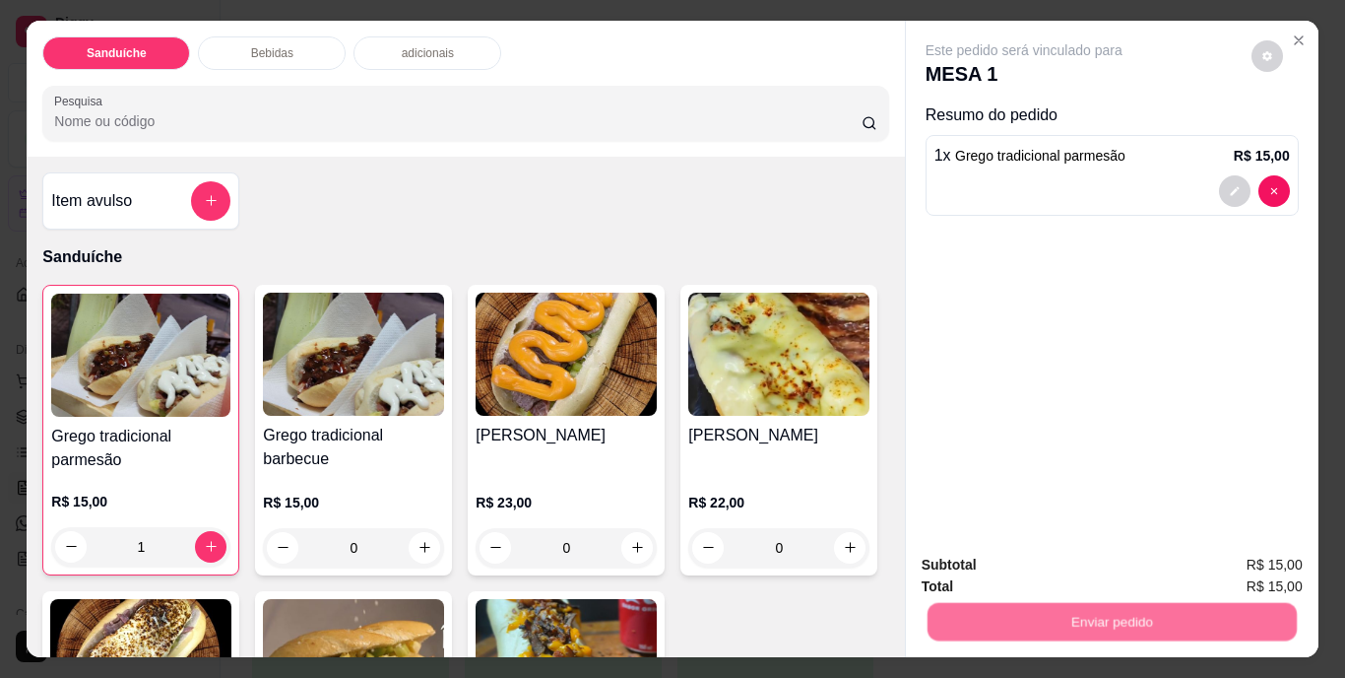
click at [1027, 565] on button "Não registrar e enviar pedido" at bounding box center [1046, 566] width 205 height 37
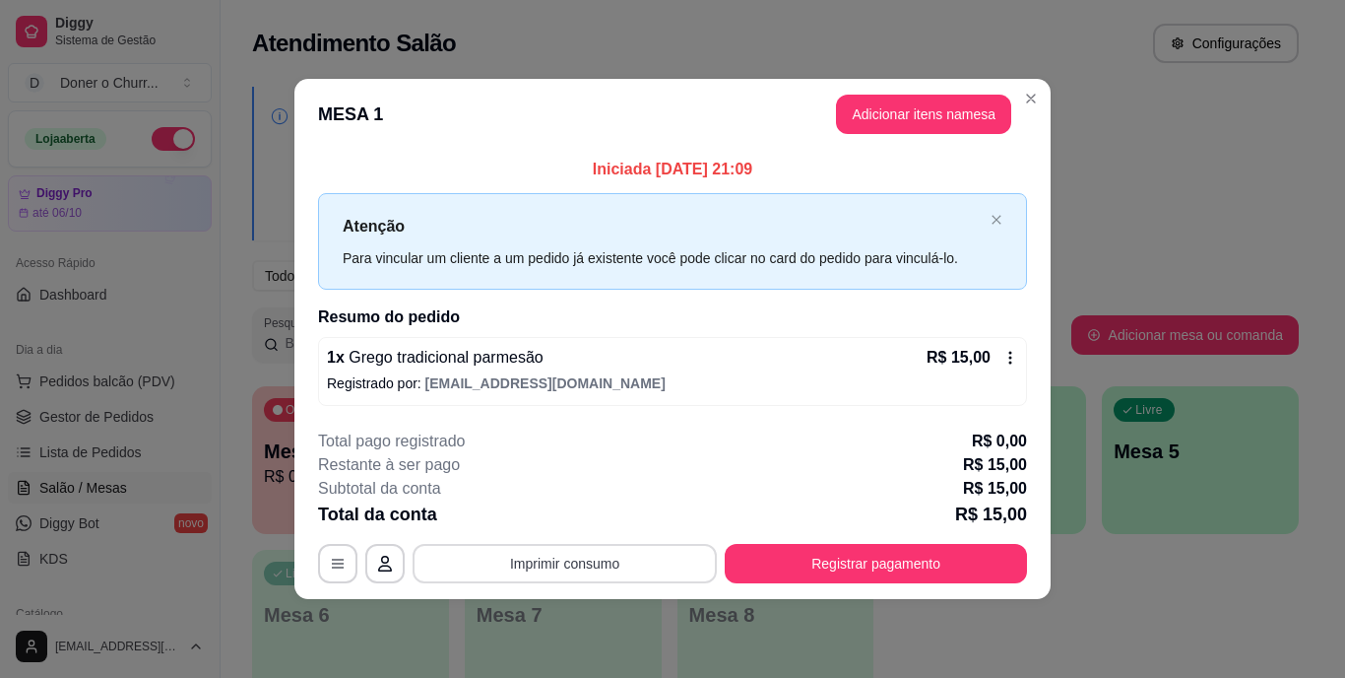
click at [542, 567] on button "Imprimir consumo" at bounding box center [565, 563] width 304 height 39
click at [571, 508] on button "IMPRESSORA" at bounding box center [570, 517] width 143 height 32
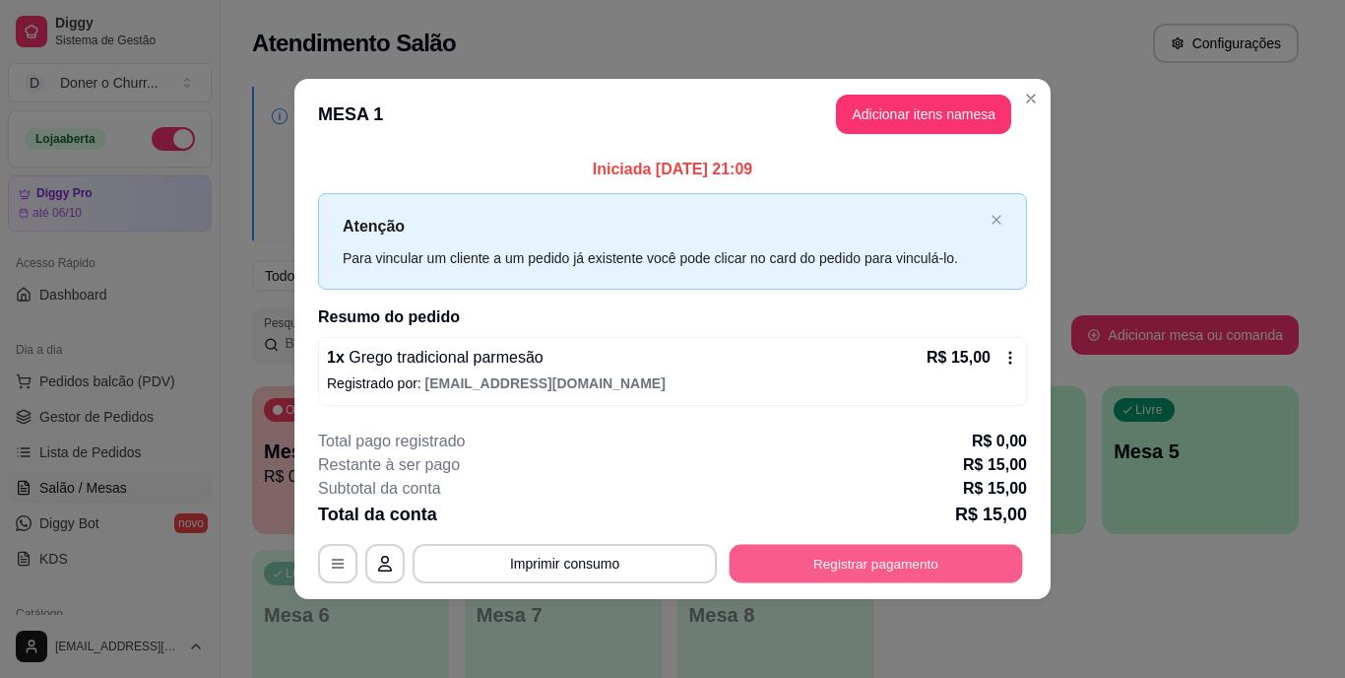
click at [860, 576] on button "Registrar pagamento" at bounding box center [876, 563] width 293 height 38
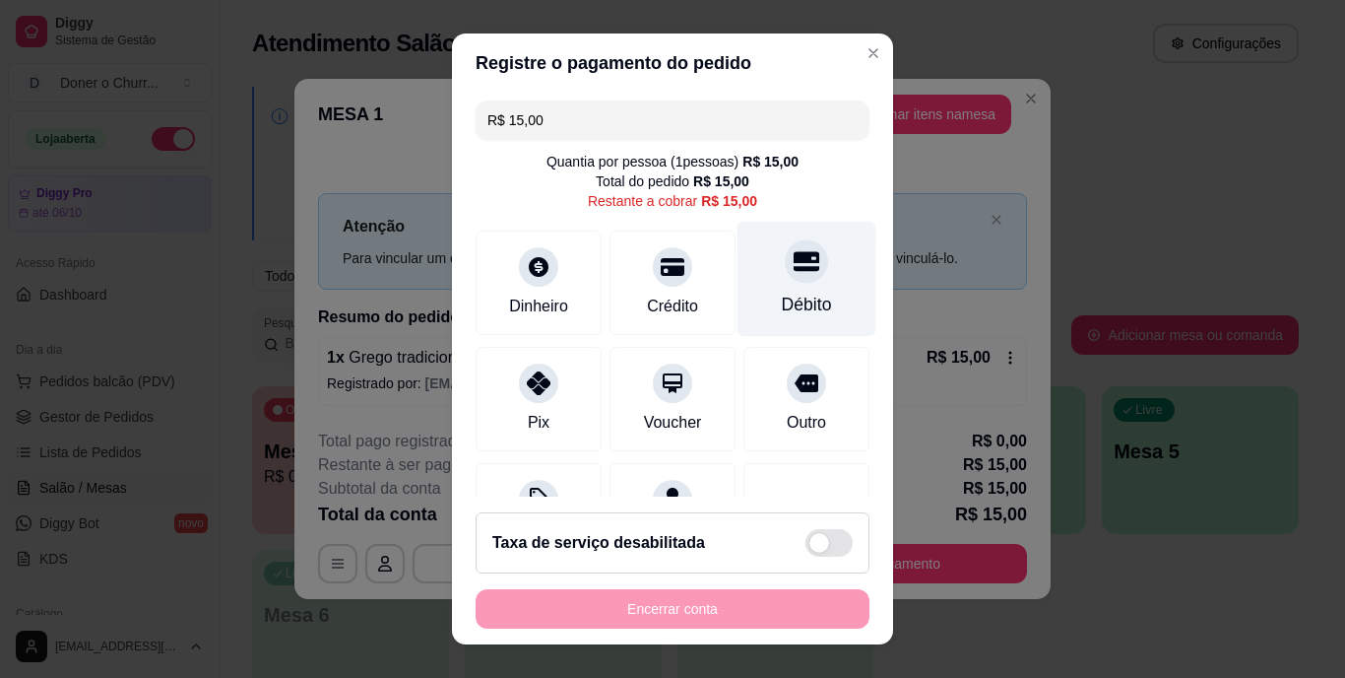
drag, startPoint x: 791, startPoint y: 294, endPoint x: 789, endPoint y: 306, distance: 12.0
click at [789, 302] on div "Débito" at bounding box center [807, 305] width 50 height 26
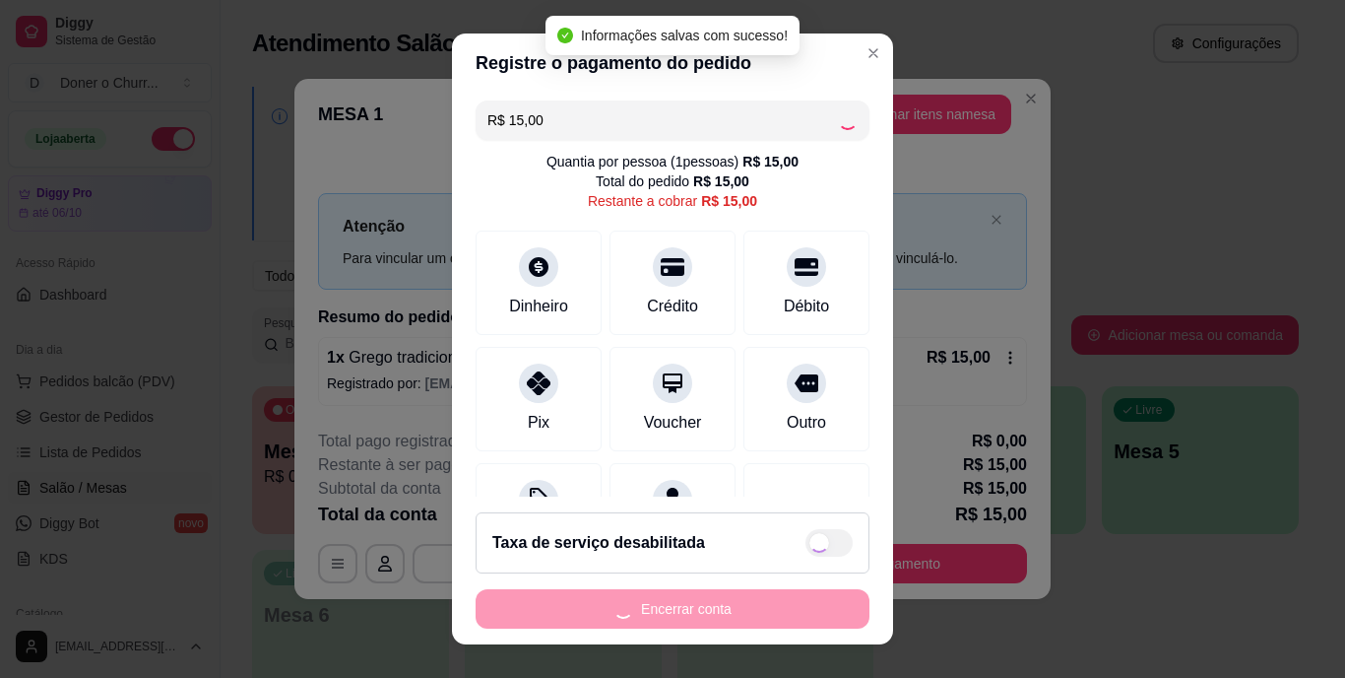
type input "R$ 0,00"
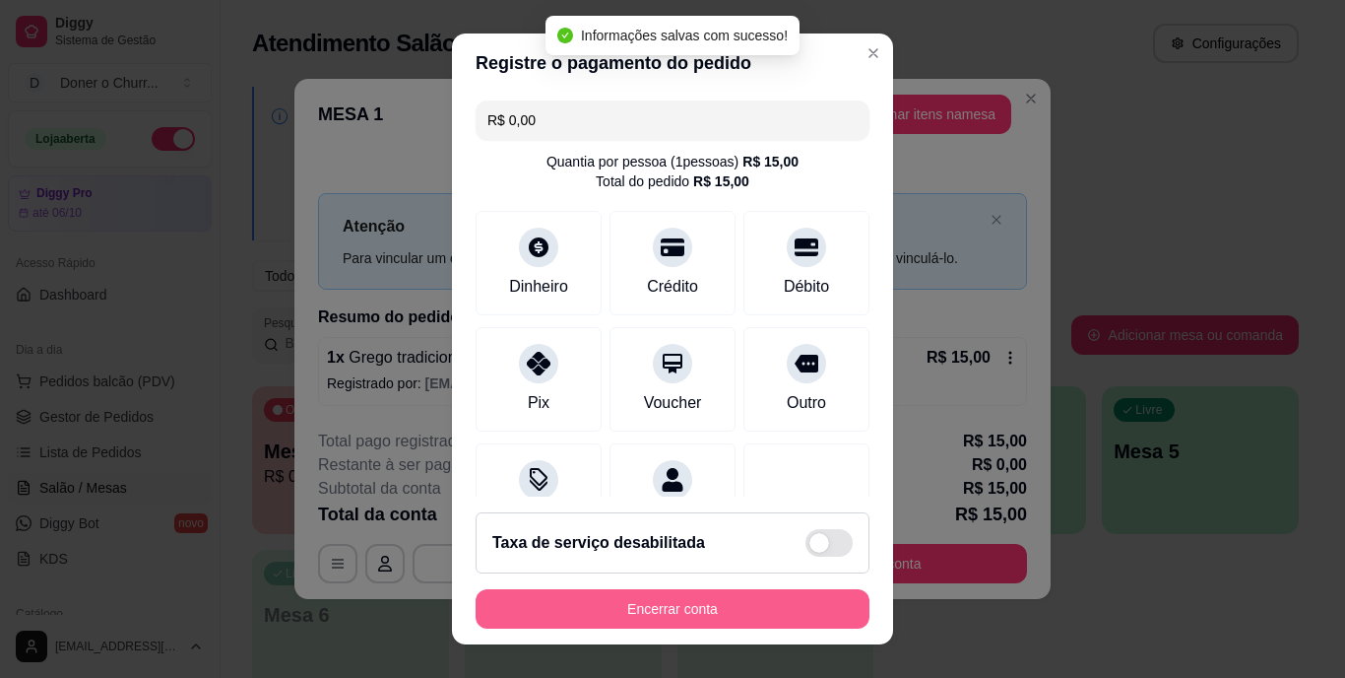
click at [656, 603] on button "Encerrar conta" at bounding box center [673, 608] width 394 height 39
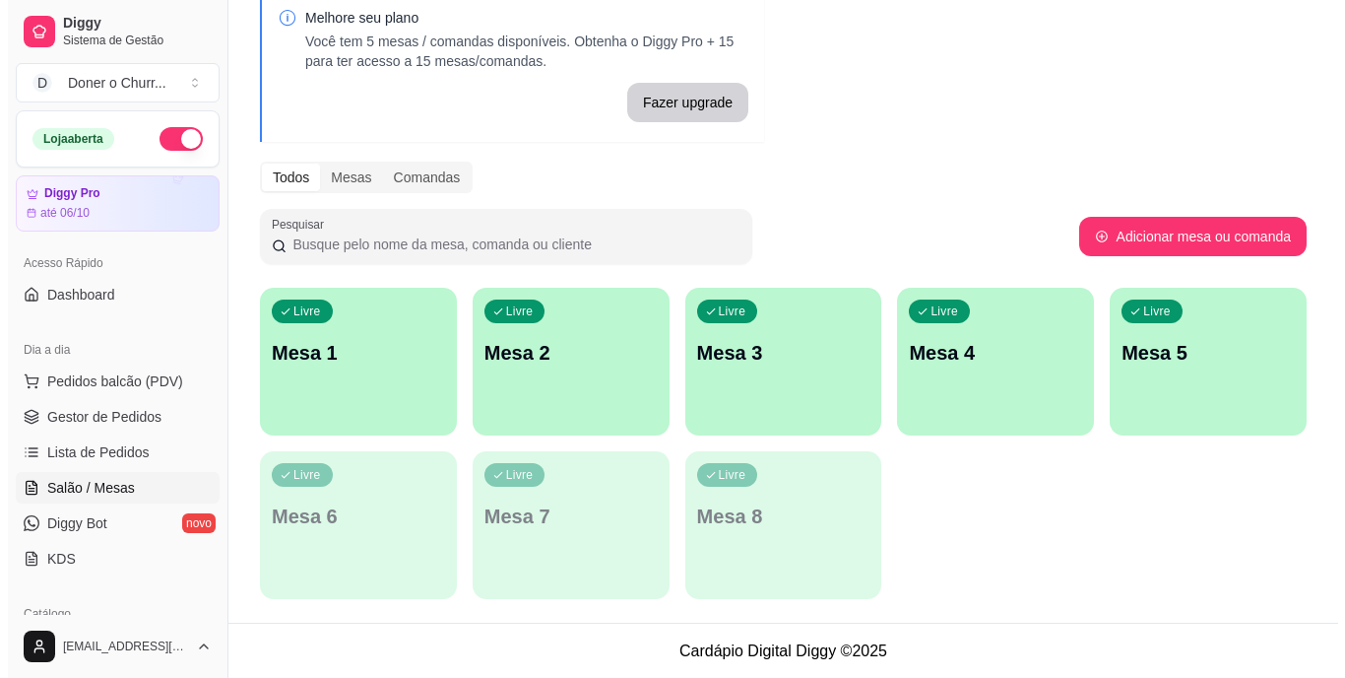
scroll to position [99, 0]
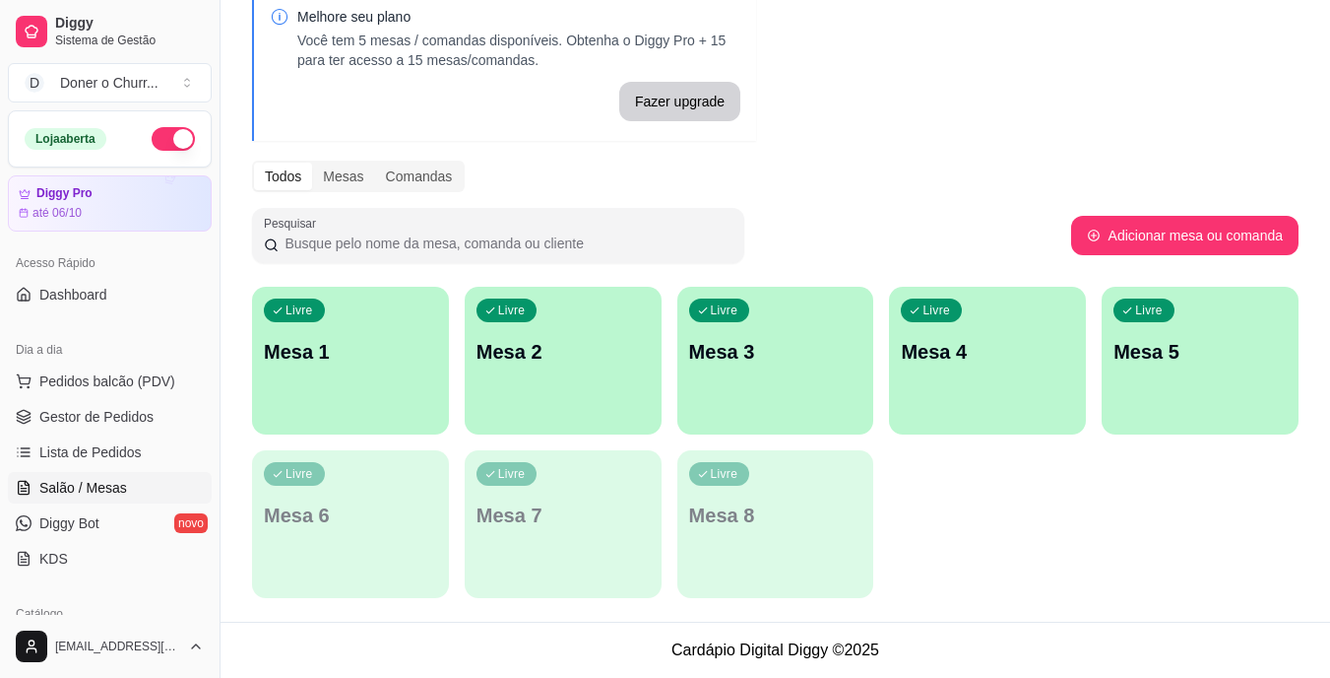
click at [1186, 514] on div "Livre Mesa 1 Livre Mesa 2 Livre Mesa 3 Livre Mesa 4 Livre Mesa 5 Livre Mesa 6 L…" at bounding box center [775, 442] width 1047 height 311
click at [415, 368] on div "Livre Mesa 1" at bounding box center [350, 349] width 197 height 124
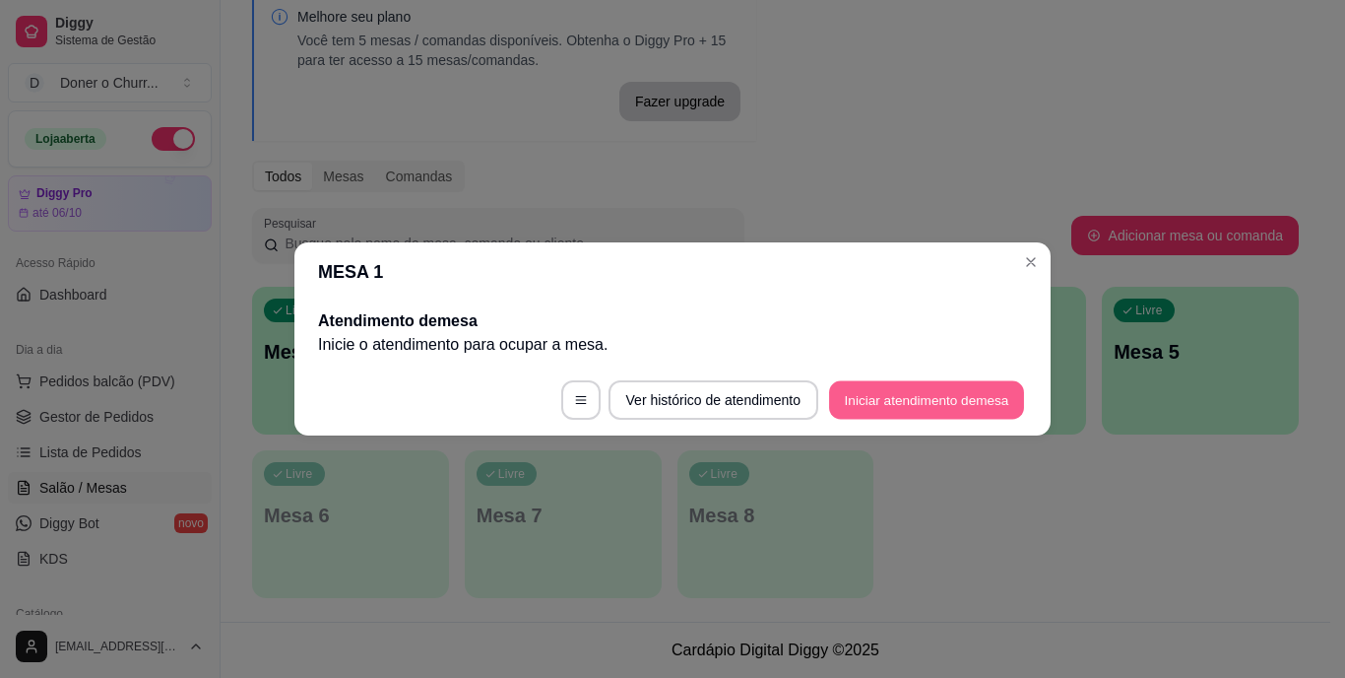
click at [983, 394] on button "Iniciar atendimento de mesa" at bounding box center [926, 400] width 195 height 38
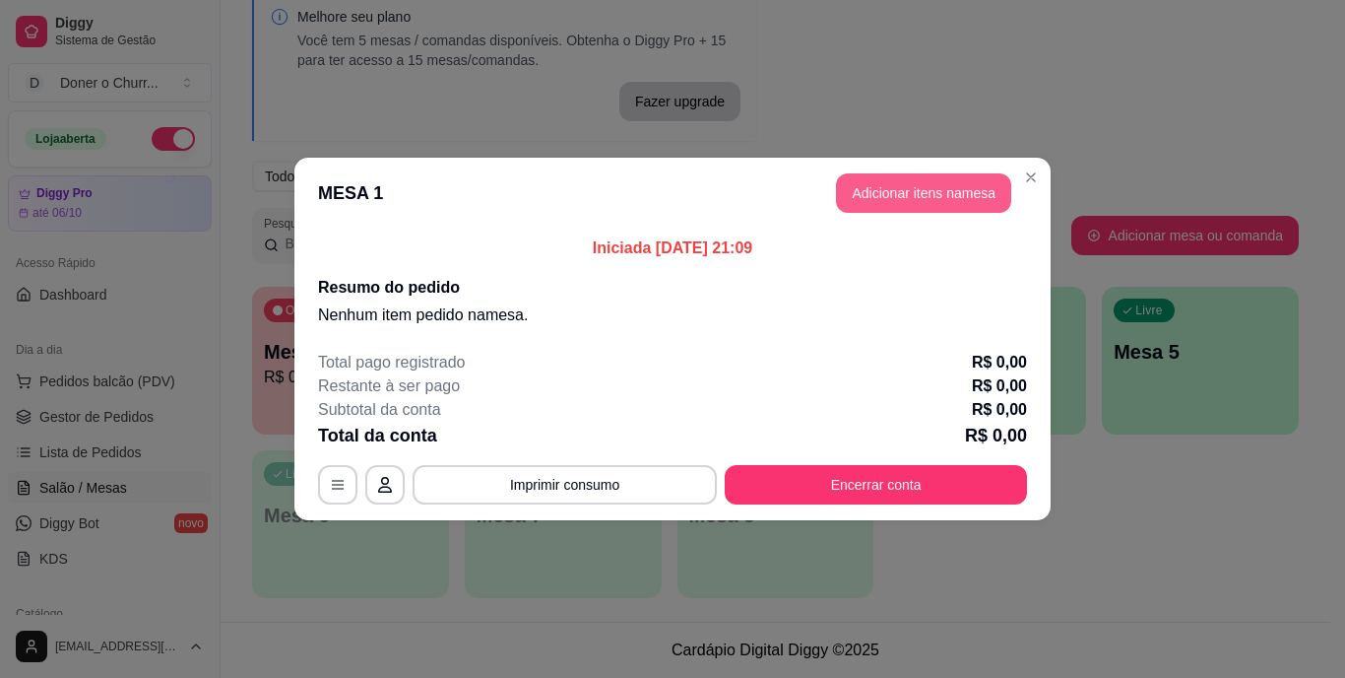
click at [928, 190] on button "Adicionar itens na mesa" at bounding box center [923, 192] width 175 height 39
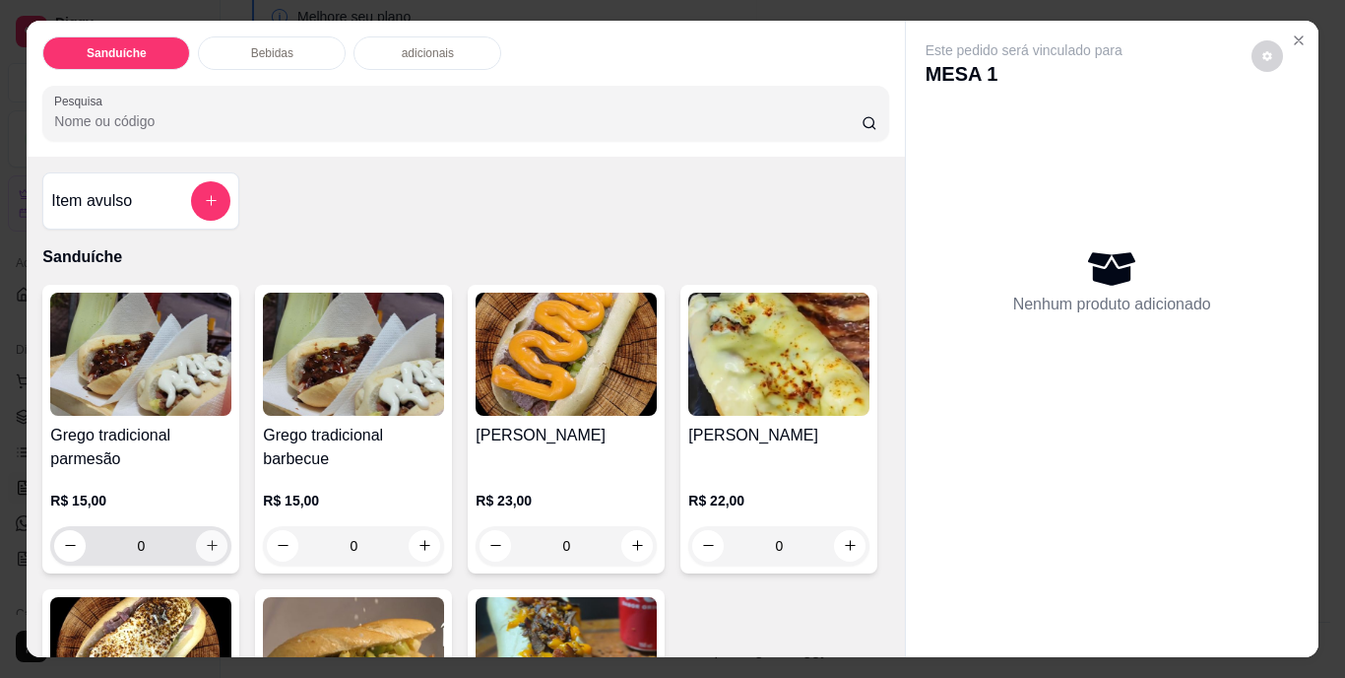
click at [205, 538] on icon "increase-product-quantity" at bounding box center [212, 545] width 15 height 15
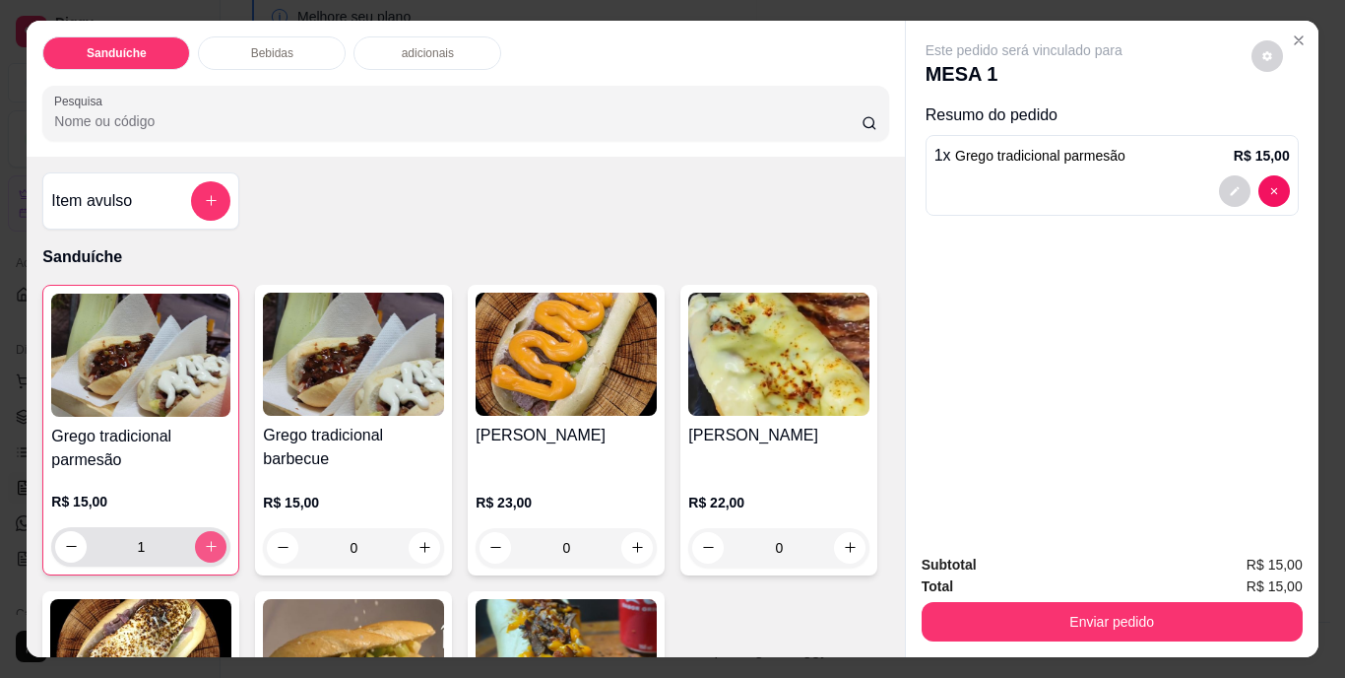
click at [207, 541] on icon "increase-product-quantity" at bounding box center [211, 546] width 15 height 15
type input "2"
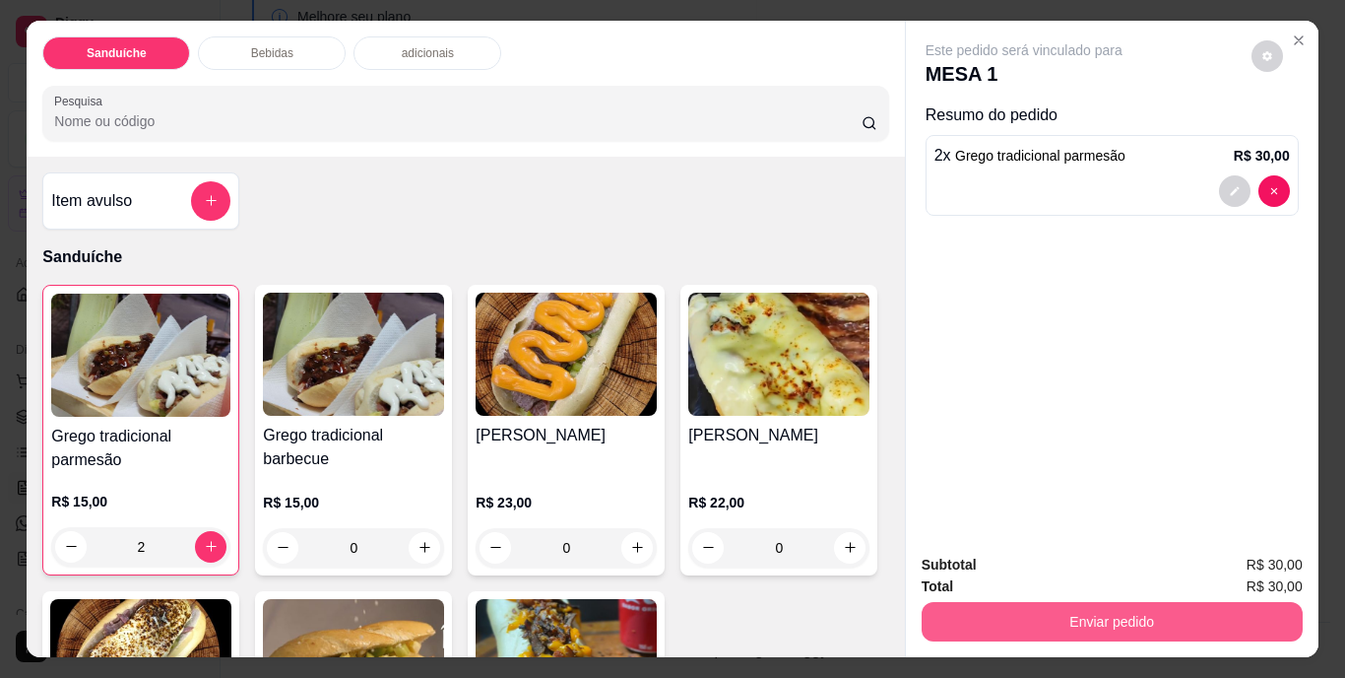
click at [1117, 616] on button "Enviar pedido" at bounding box center [1112, 621] width 381 height 39
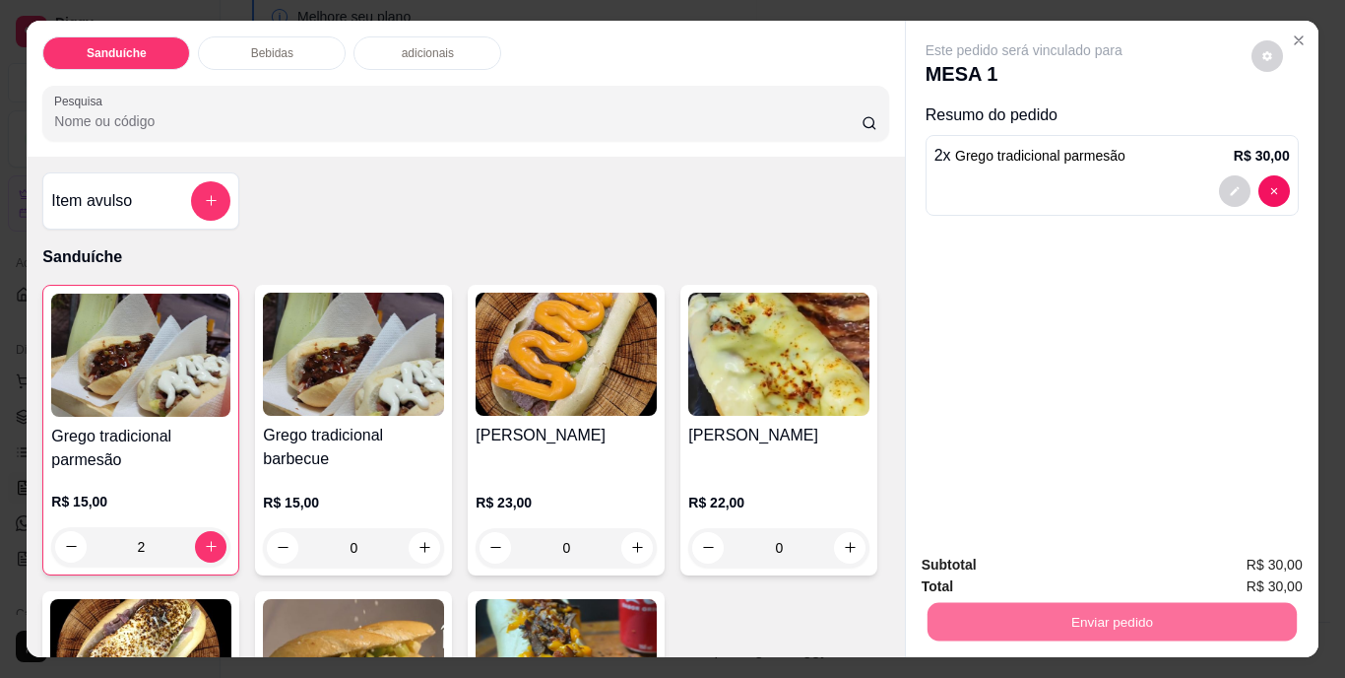
click at [1029, 564] on button "Não registrar e enviar pedido" at bounding box center [1046, 566] width 199 height 36
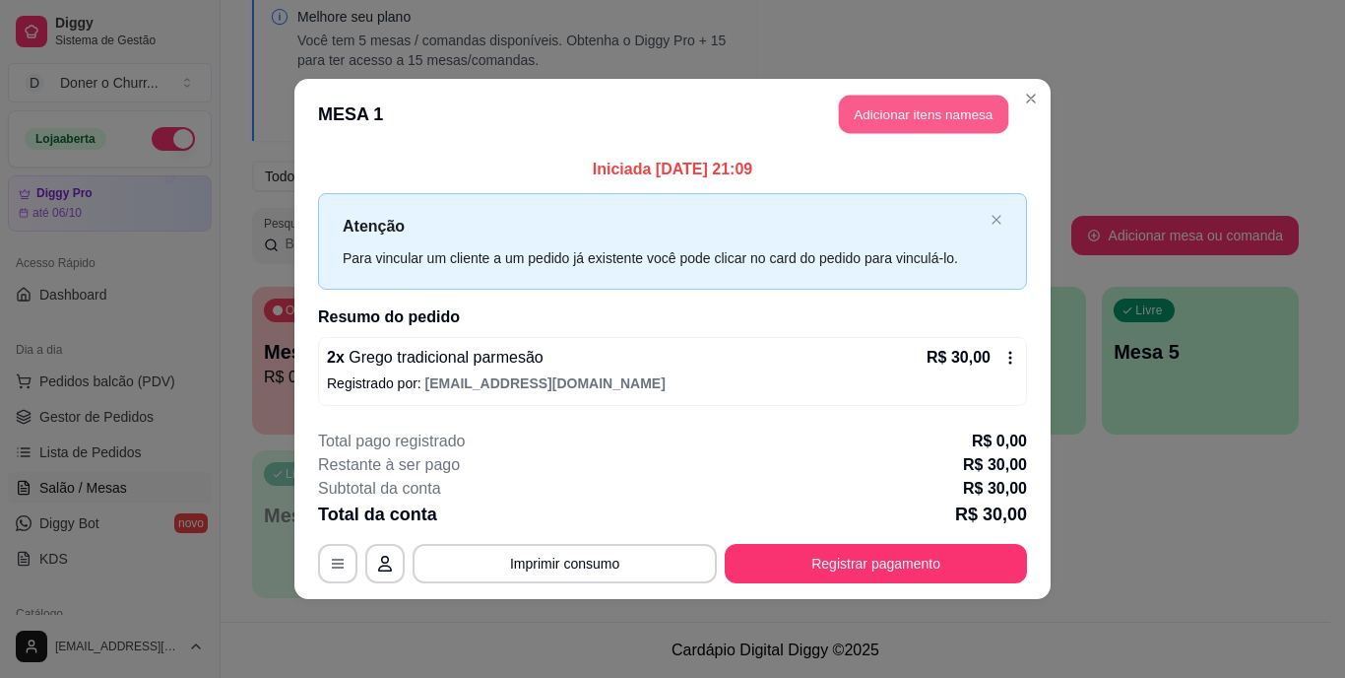
click at [955, 118] on button "Adicionar itens na mesa" at bounding box center [923, 115] width 169 height 38
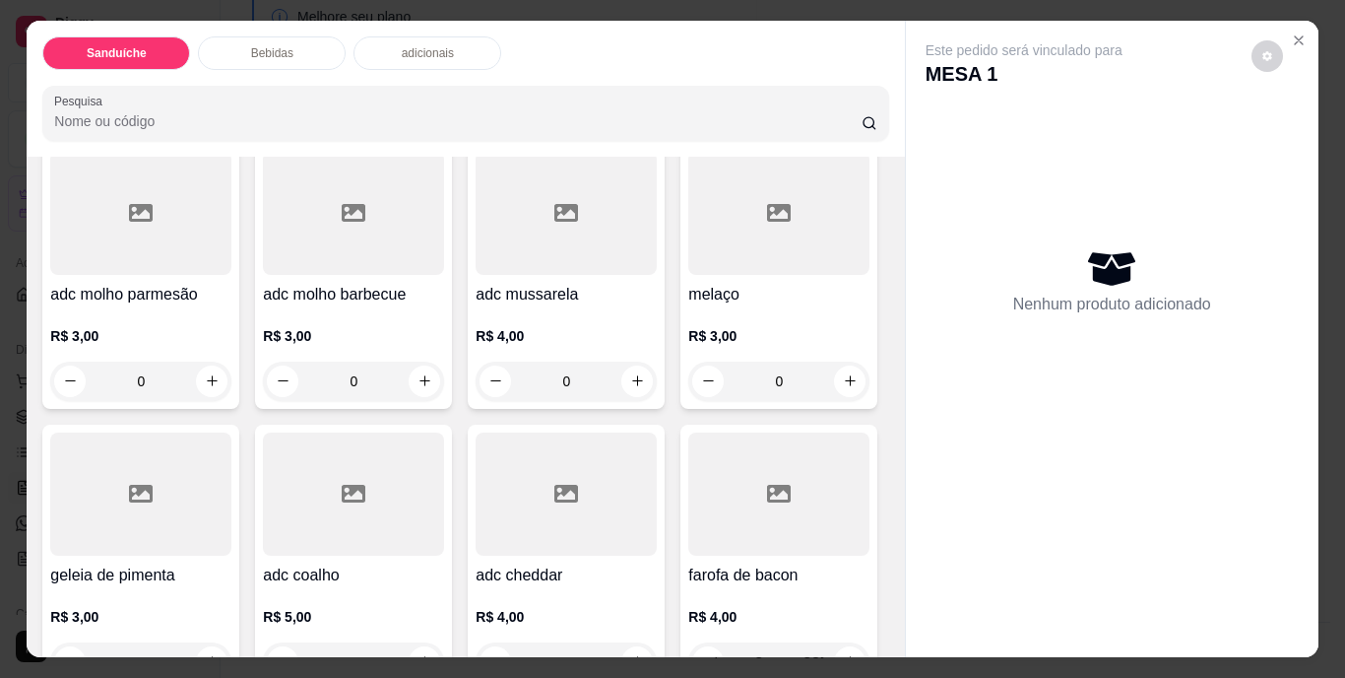
scroll to position [1083, 0]
click at [692, 83] on div "0" at bounding box center [778, 62] width 173 height 39
click at [845, 68] on icon "increase-product-quantity" at bounding box center [850, 63] width 10 height 10
type input "1"
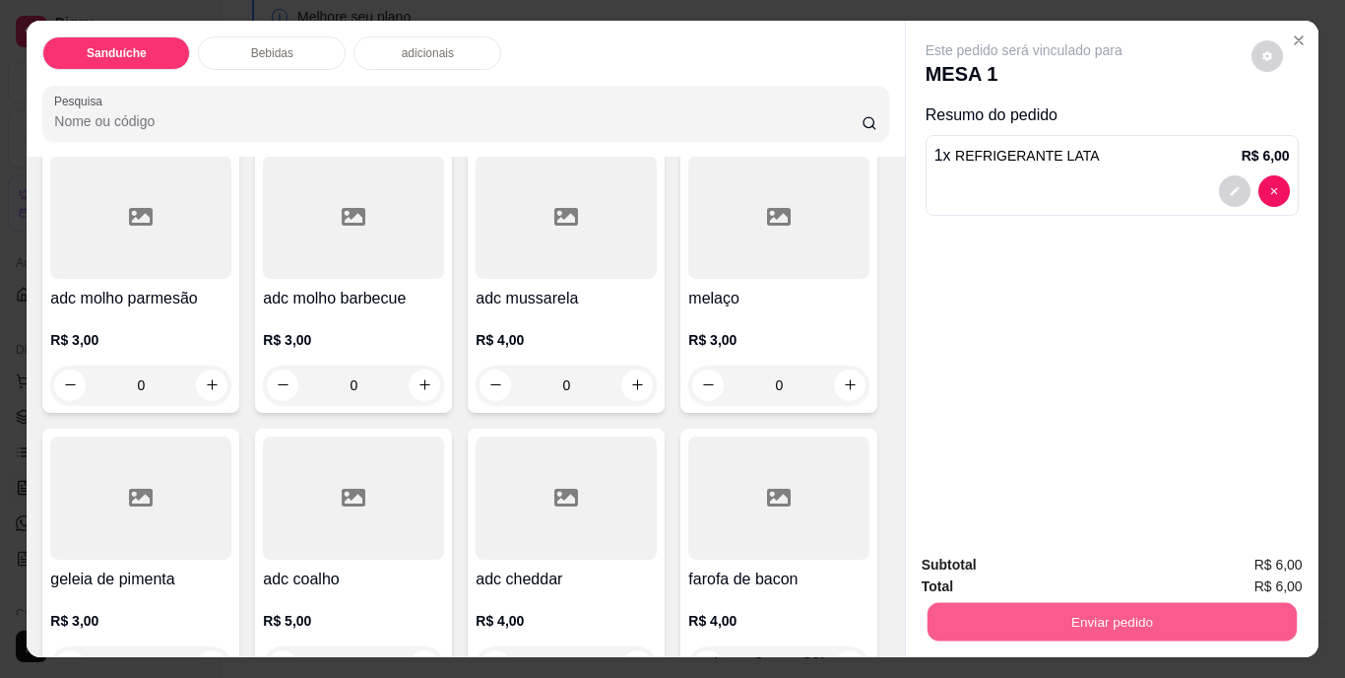
click at [1011, 615] on button "Enviar pedido" at bounding box center [1111, 622] width 369 height 38
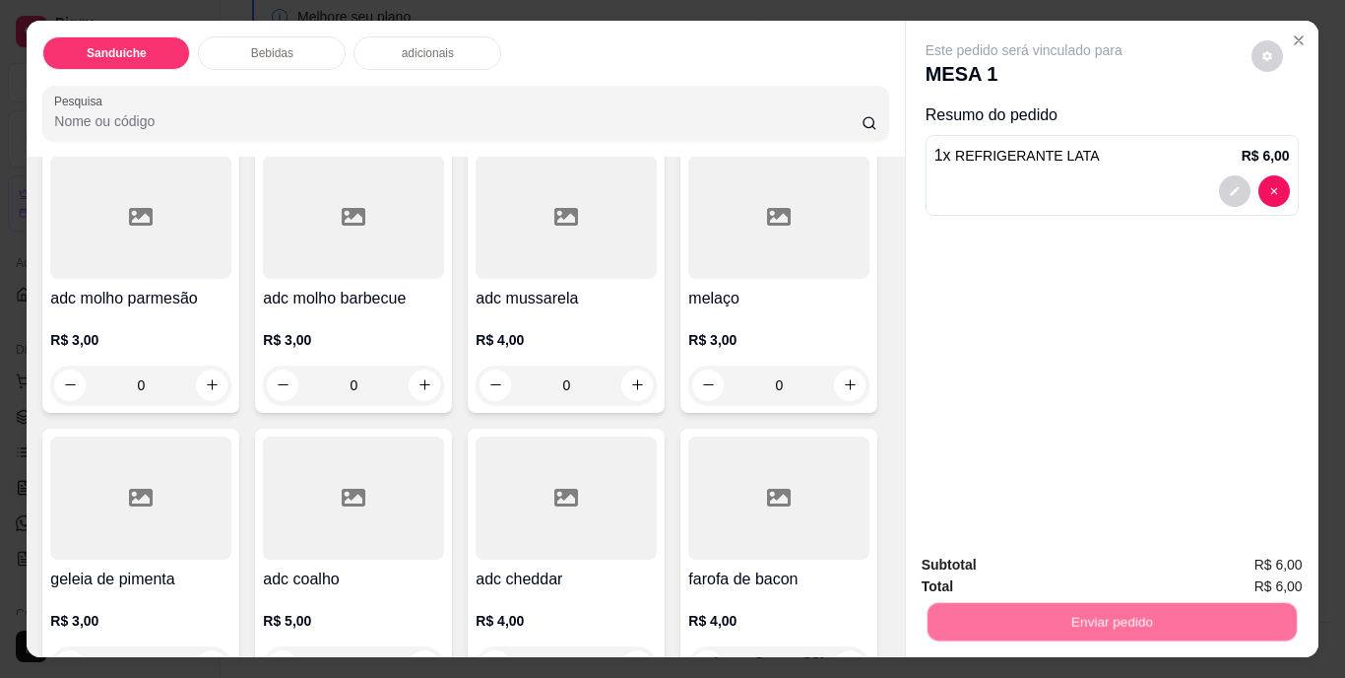
click at [1073, 564] on button "Não registrar e enviar pedido" at bounding box center [1046, 566] width 199 height 36
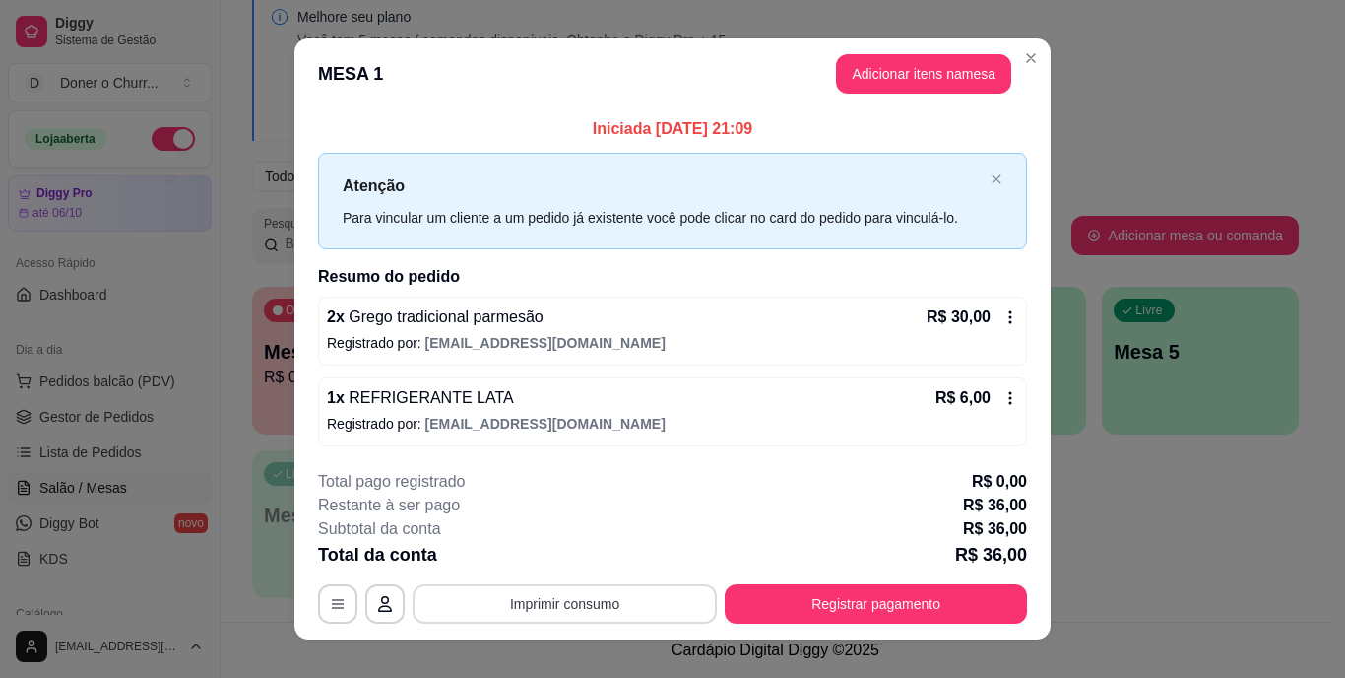
click at [541, 616] on button "Imprimir consumo" at bounding box center [565, 603] width 304 height 39
click at [585, 550] on button "IMPRESSORA" at bounding box center [563, 559] width 143 height 32
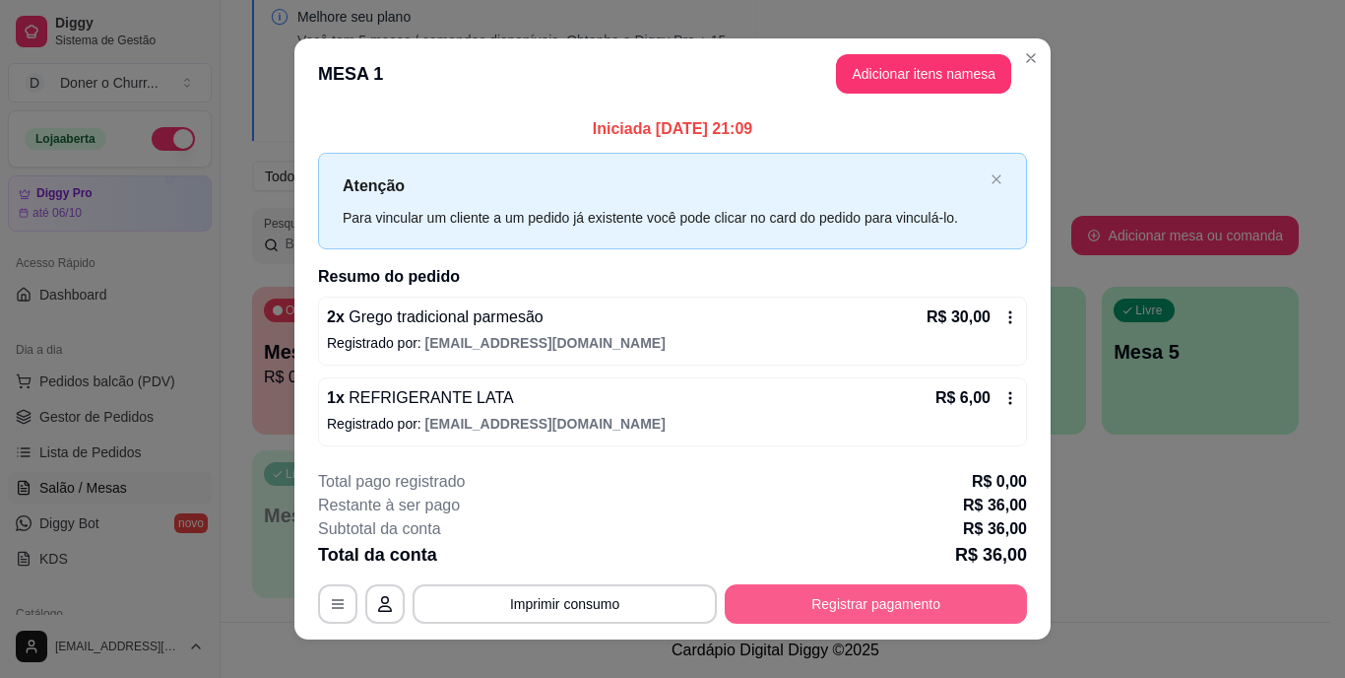
click at [890, 596] on button "Registrar pagamento" at bounding box center [876, 603] width 302 height 39
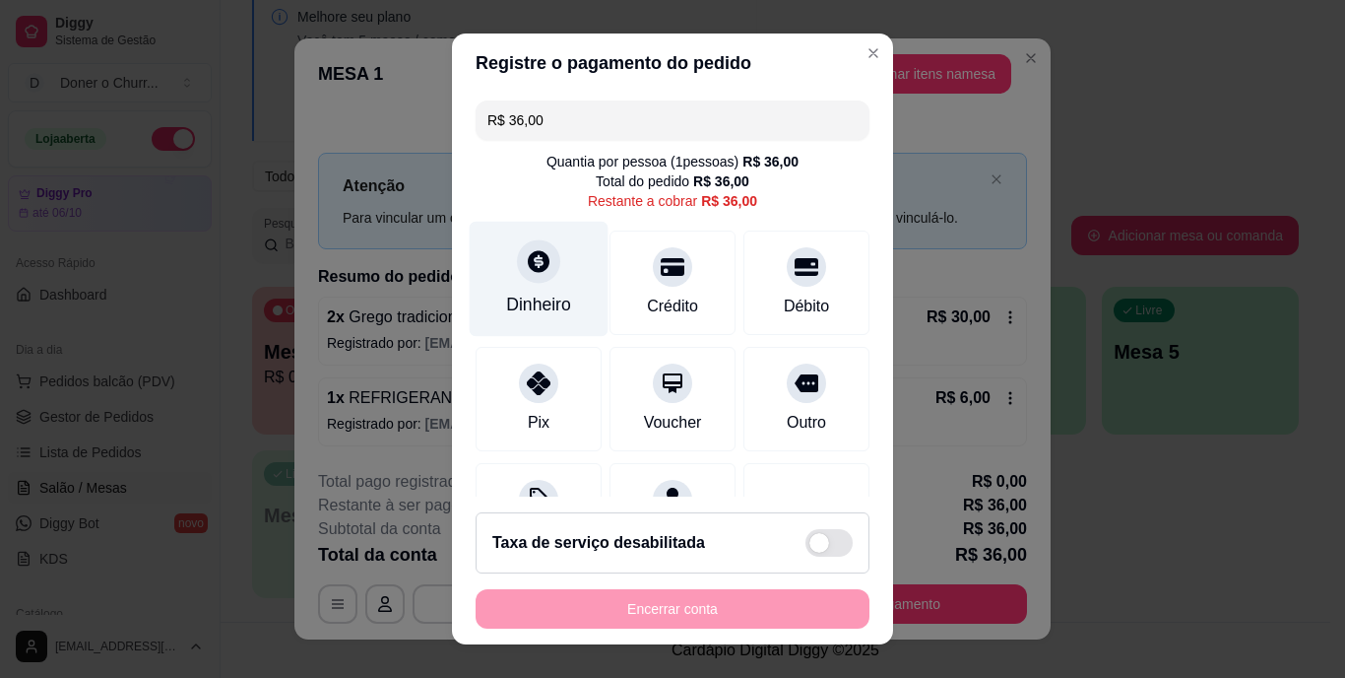
click at [528, 310] on div "Dinheiro" at bounding box center [538, 305] width 65 height 26
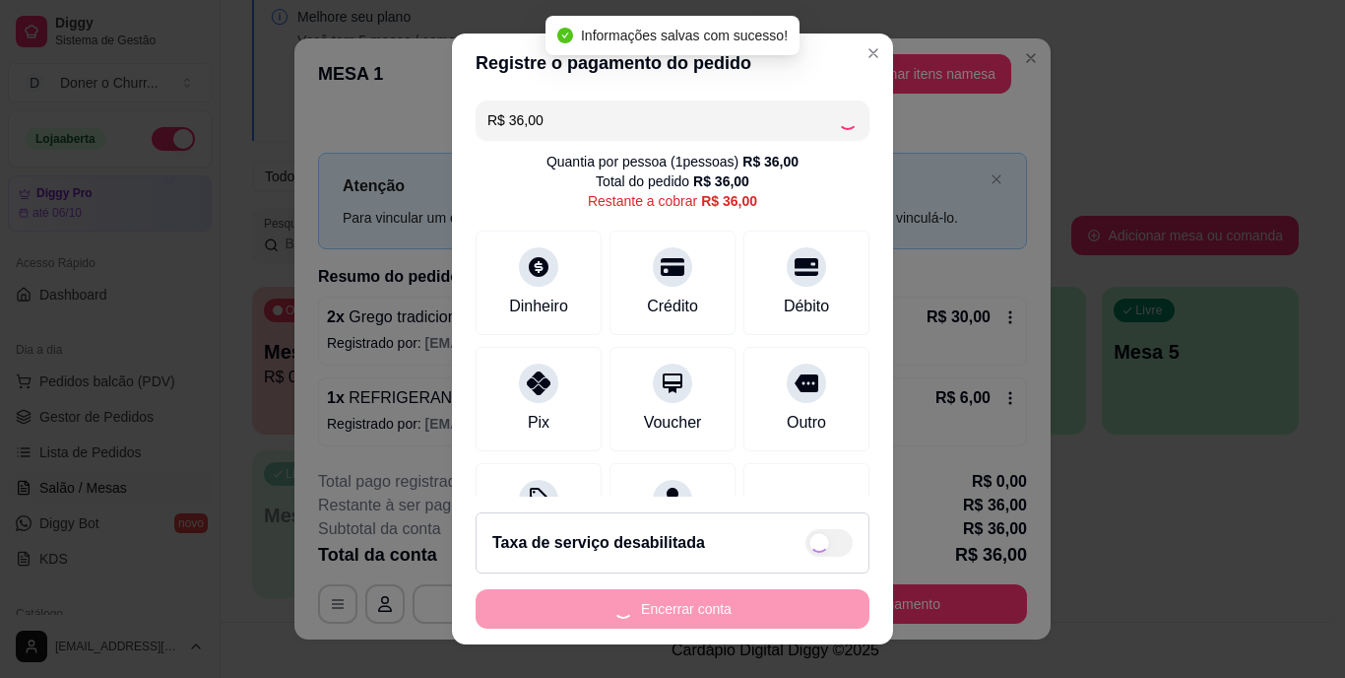
type input "R$ 0,00"
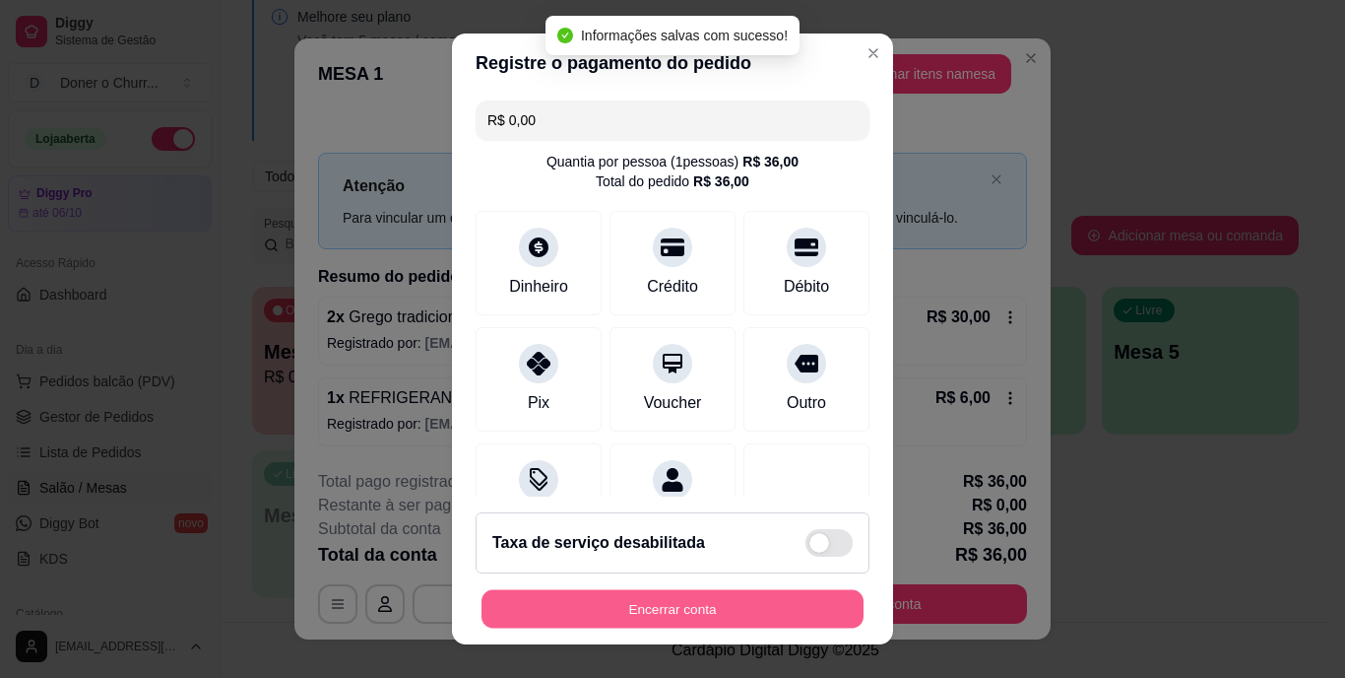
click at [646, 615] on button "Encerrar conta" at bounding box center [673, 608] width 382 height 38
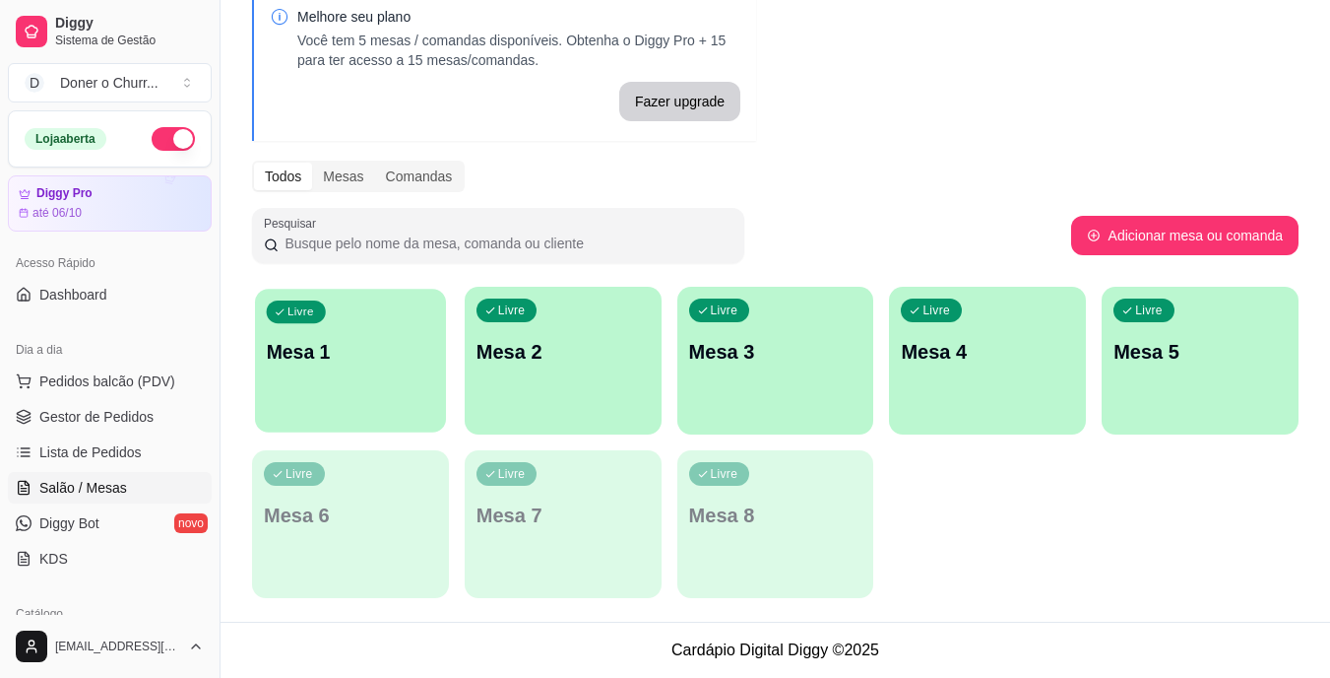
click at [337, 371] on div "Livre Mesa 1" at bounding box center [350, 349] width 191 height 120
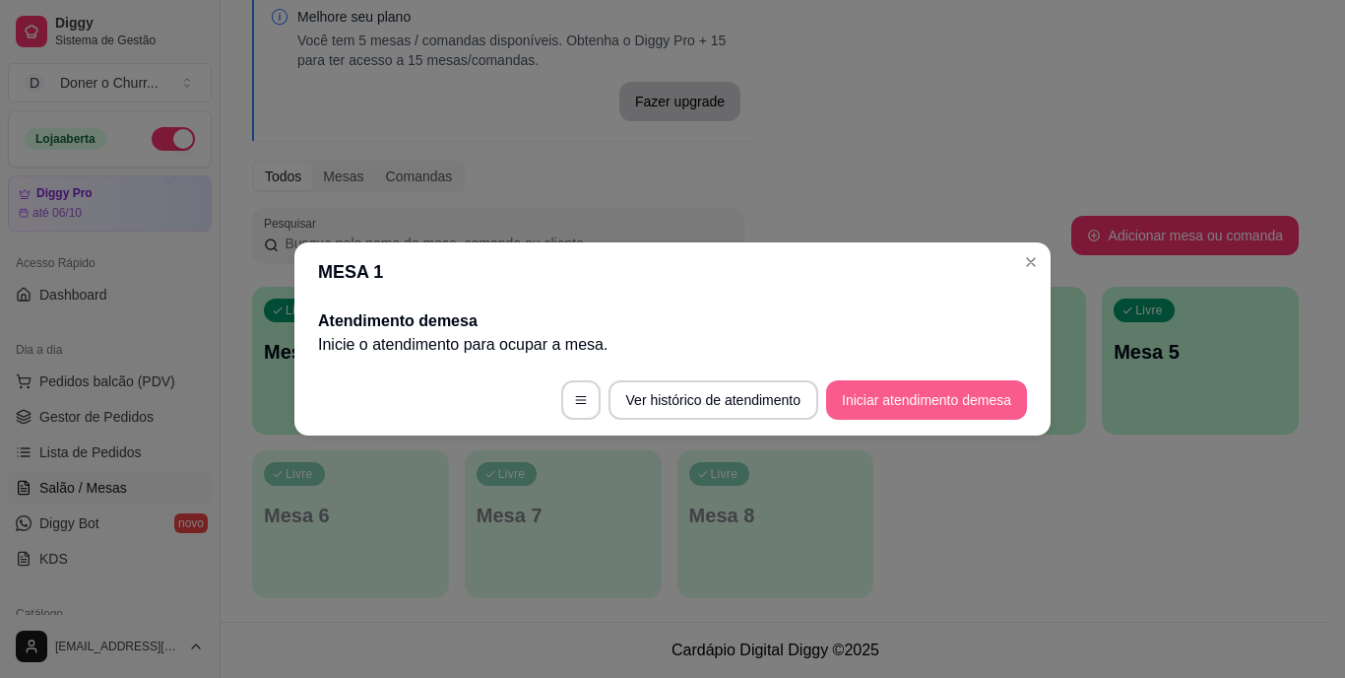
click at [942, 402] on button "Iniciar atendimento de mesa" at bounding box center [926, 399] width 201 height 39
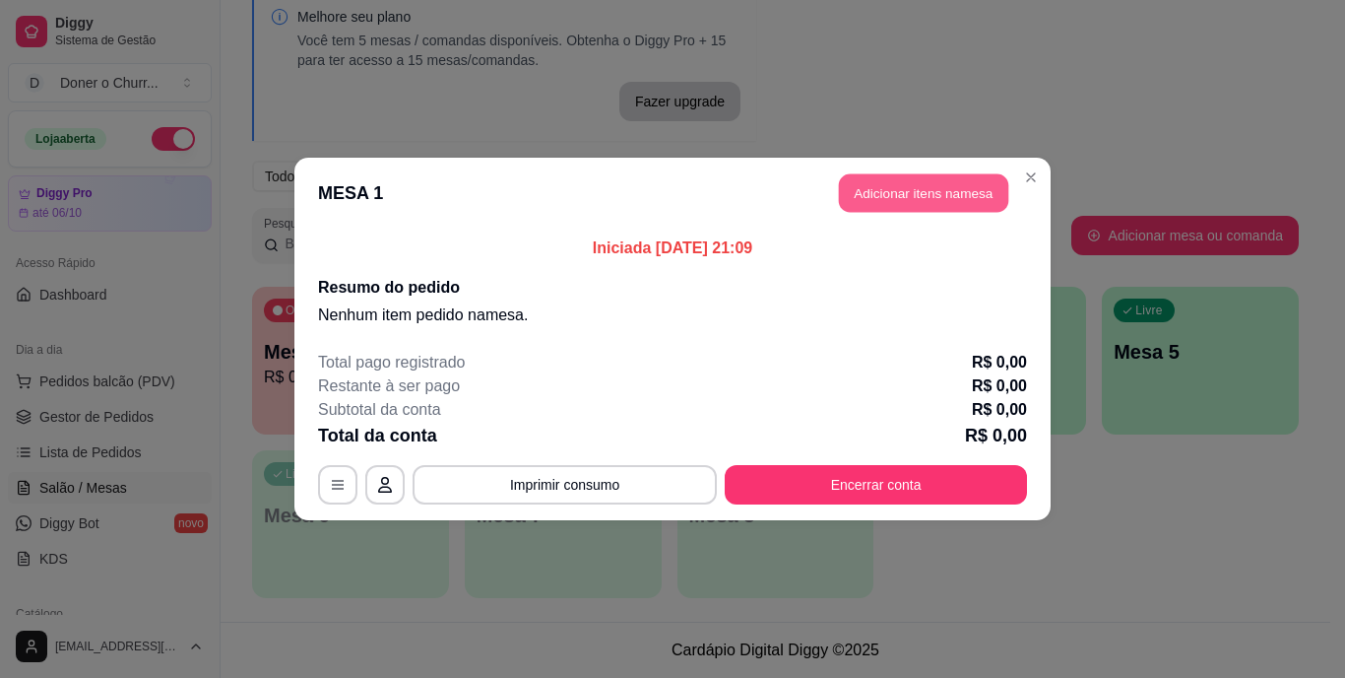
click at [956, 187] on button "Adicionar itens na mesa" at bounding box center [923, 193] width 169 height 38
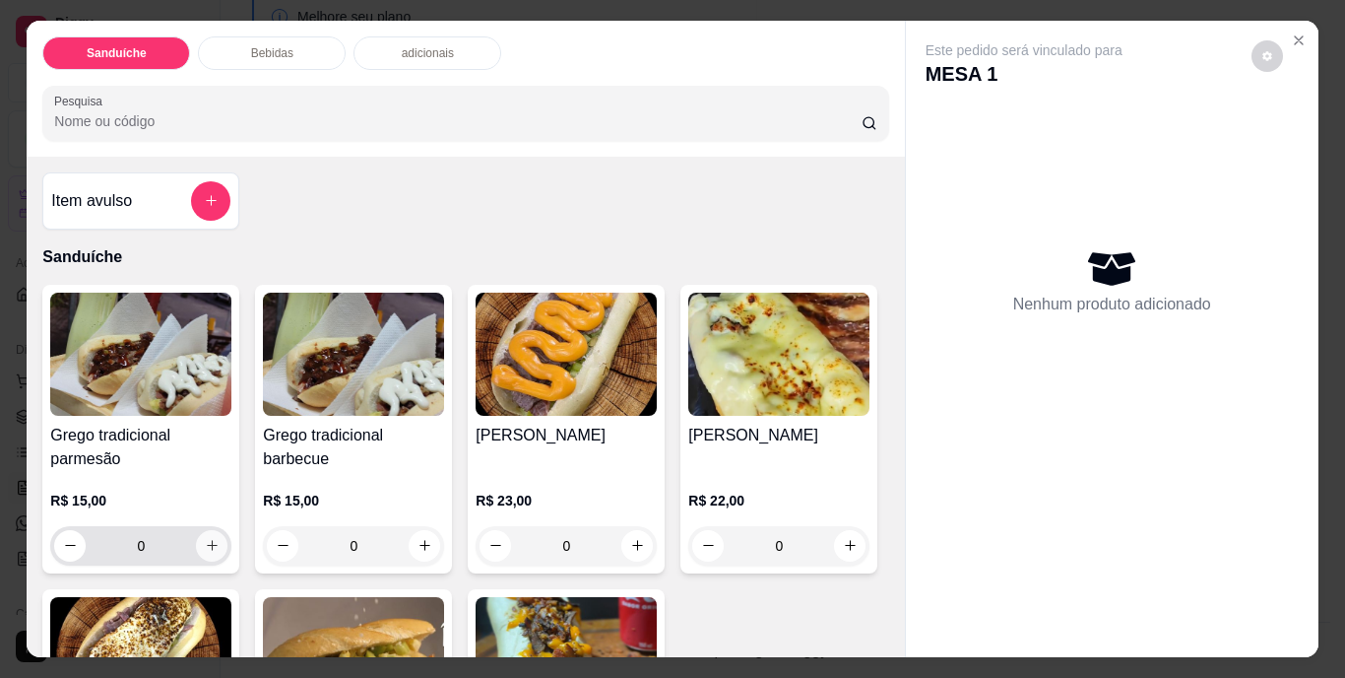
click at [207, 540] on icon "increase-product-quantity" at bounding box center [212, 545] width 11 height 11
type input "1"
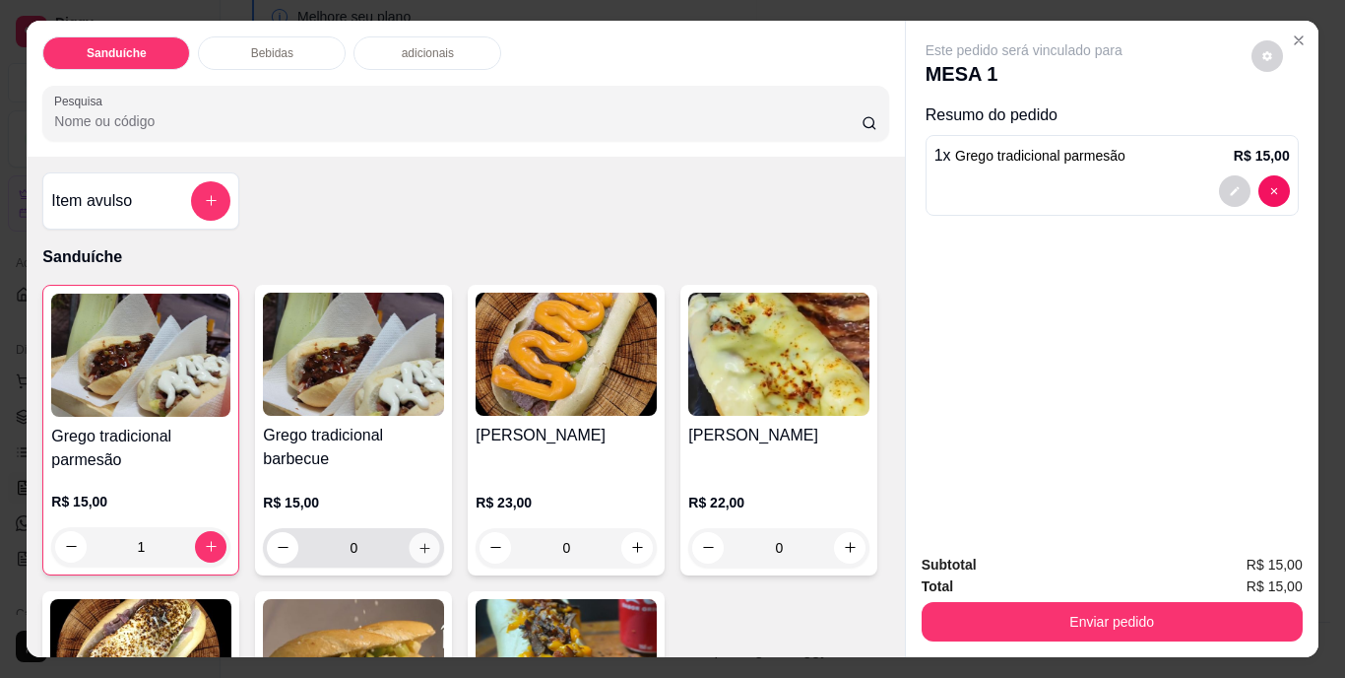
click at [421, 541] on icon "increase-product-quantity" at bounding box center [425, 547] width 15 height 15
type input "1"
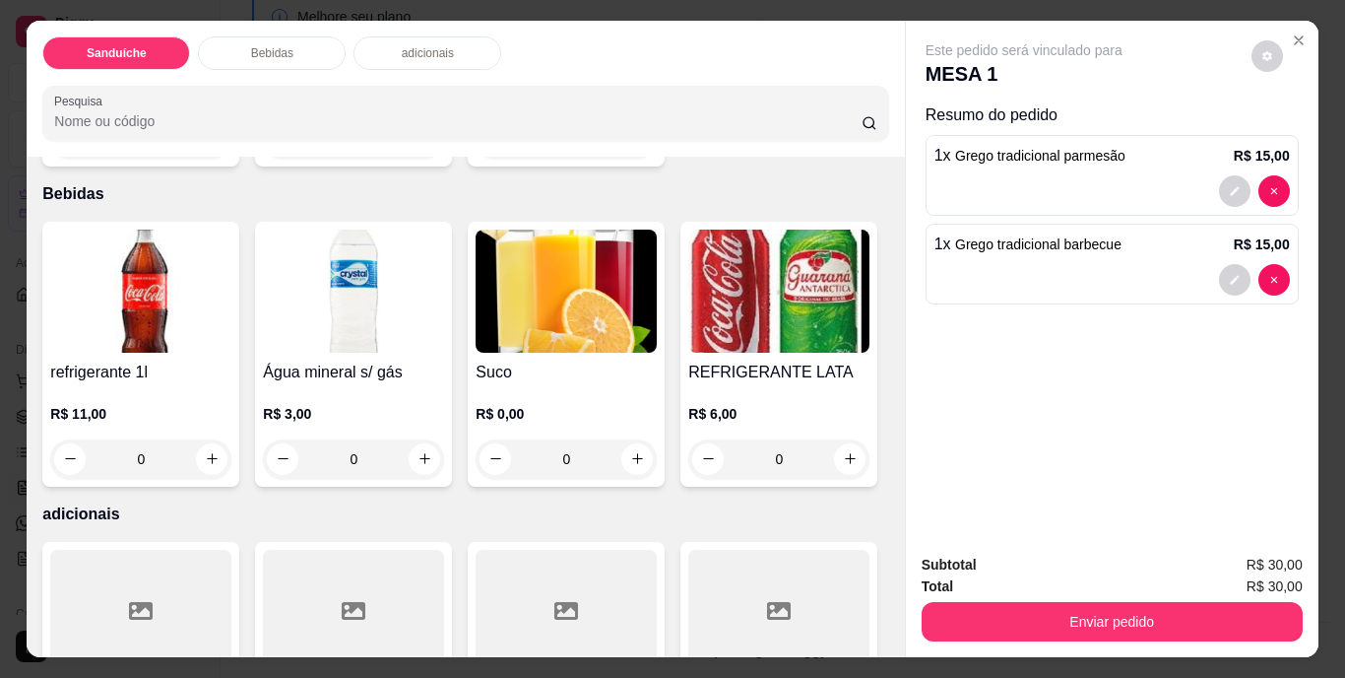
scroll to position [886, 0]
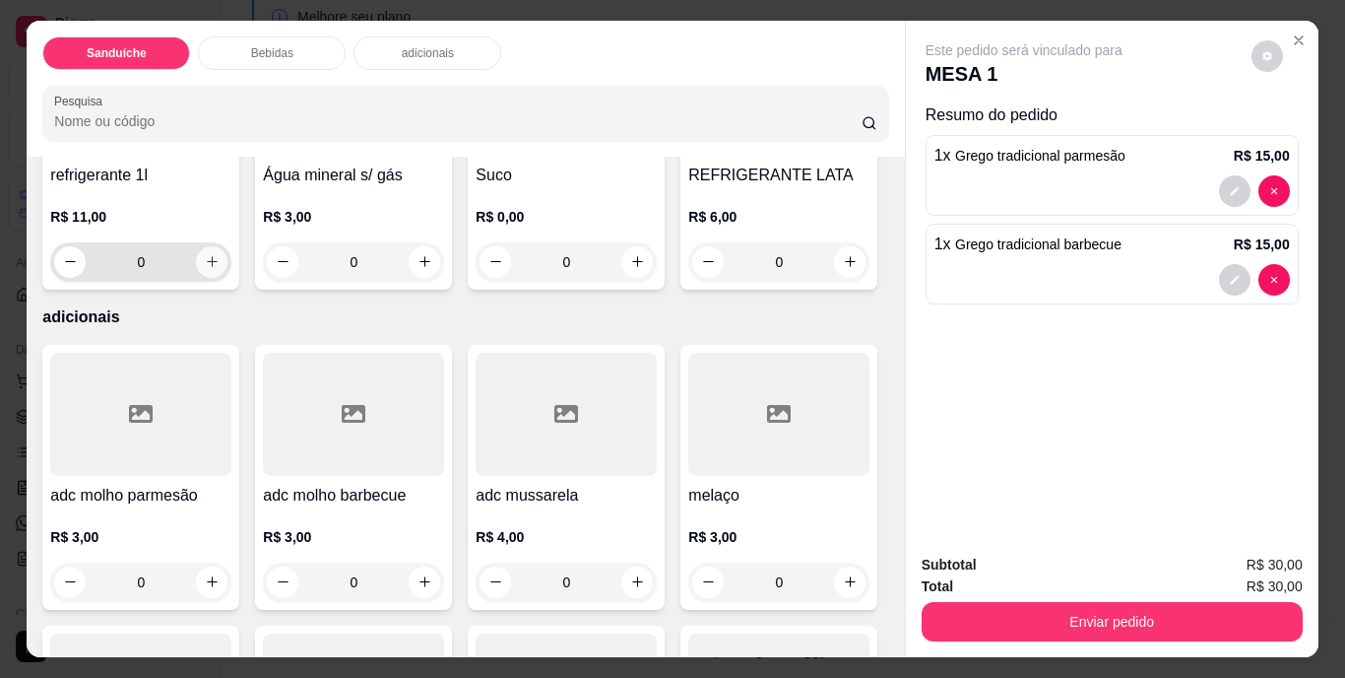
click at [206, 278] on button "increase-product-quantity" at bounding box center [212, 262] width 32 height 32
type input "1"
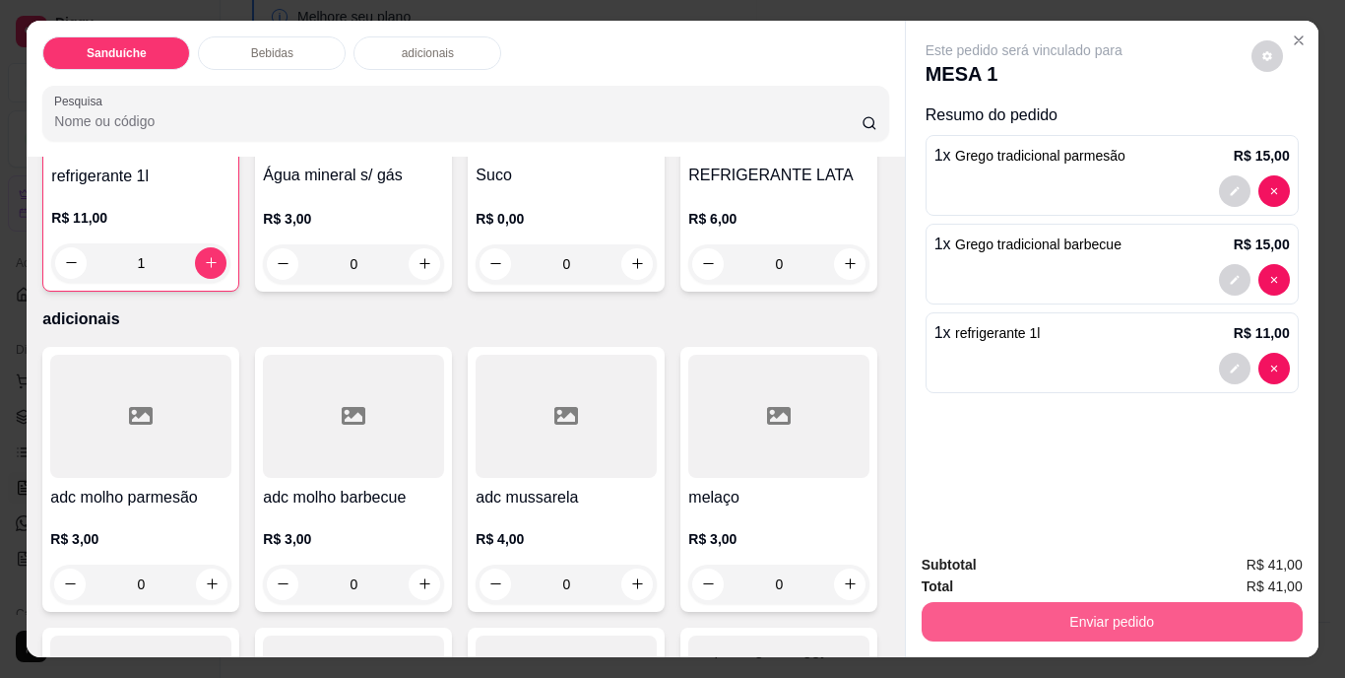
click at [1070, 602] on button "Enviar pedido" at bounding box center [1112, 621] width 381 height 39
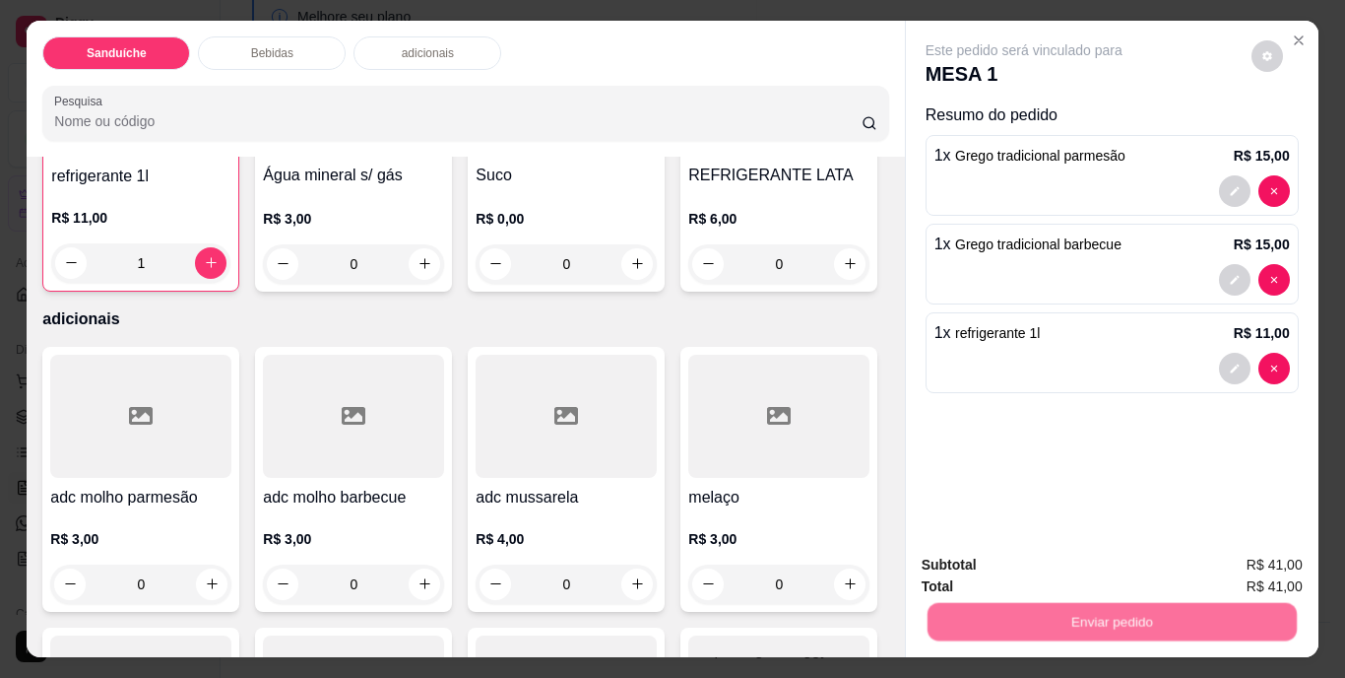
click at [1059, 565] on button "Não registrar e enviar pedido" at bounding box center [1046, 566] width 199 height 36
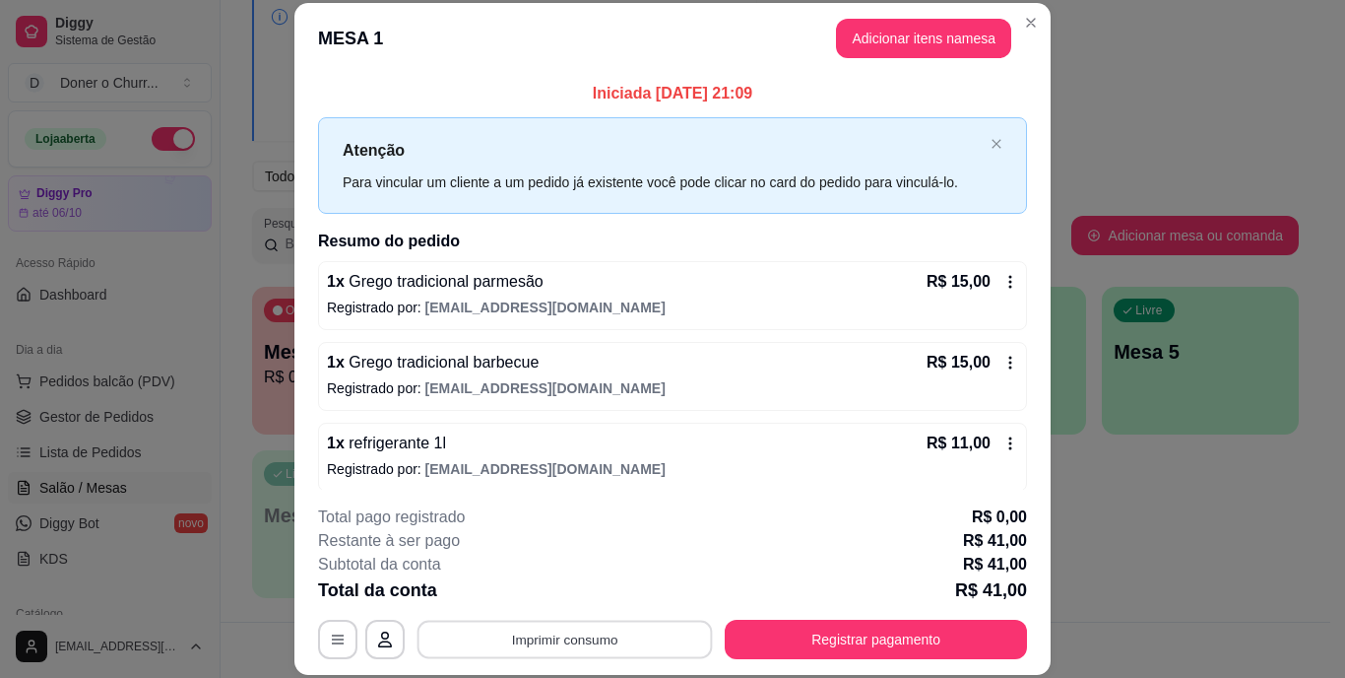
click at [562, 658] on button "Imprimir consumo" at bounding box center [565, 638] width 295 height 38
click at [568, 593] on button "IMPRESSORA" at bounding box center [563, 594] width 143 height 32
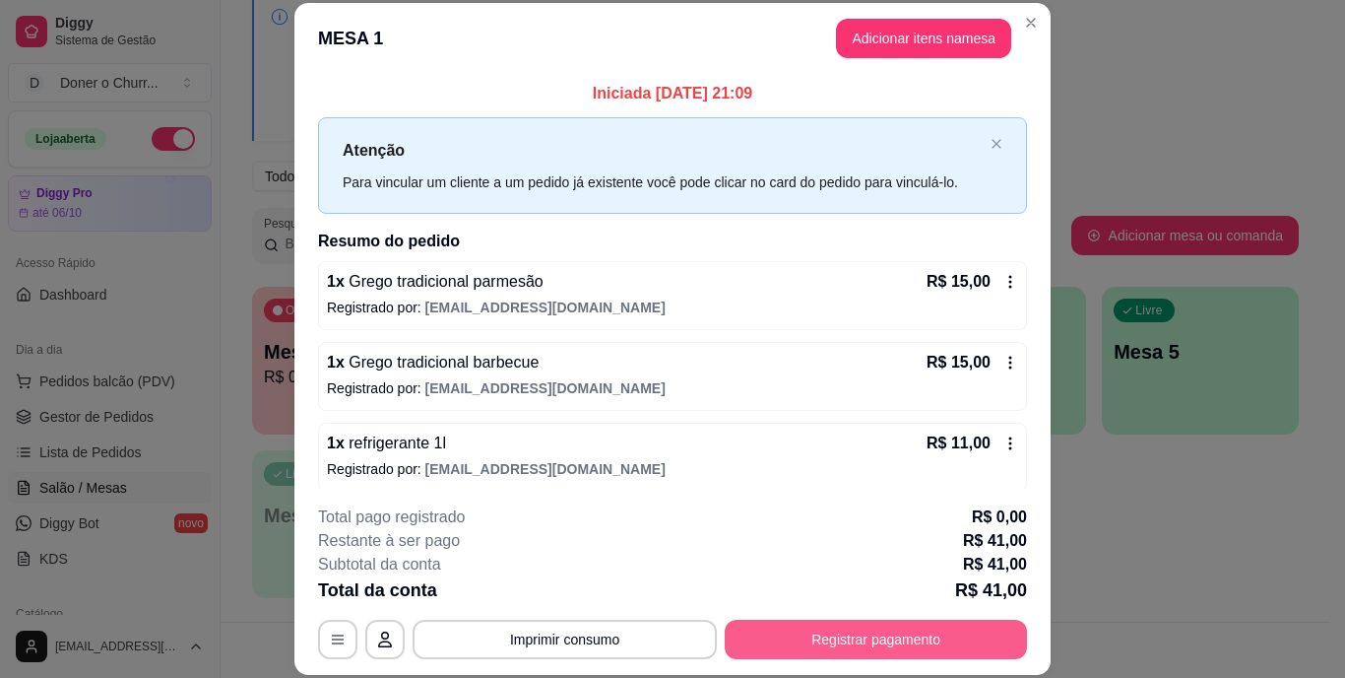
click at [881, 633] on button "Registrar pagamento" at bounding box center [876, 638] width 302 height 39
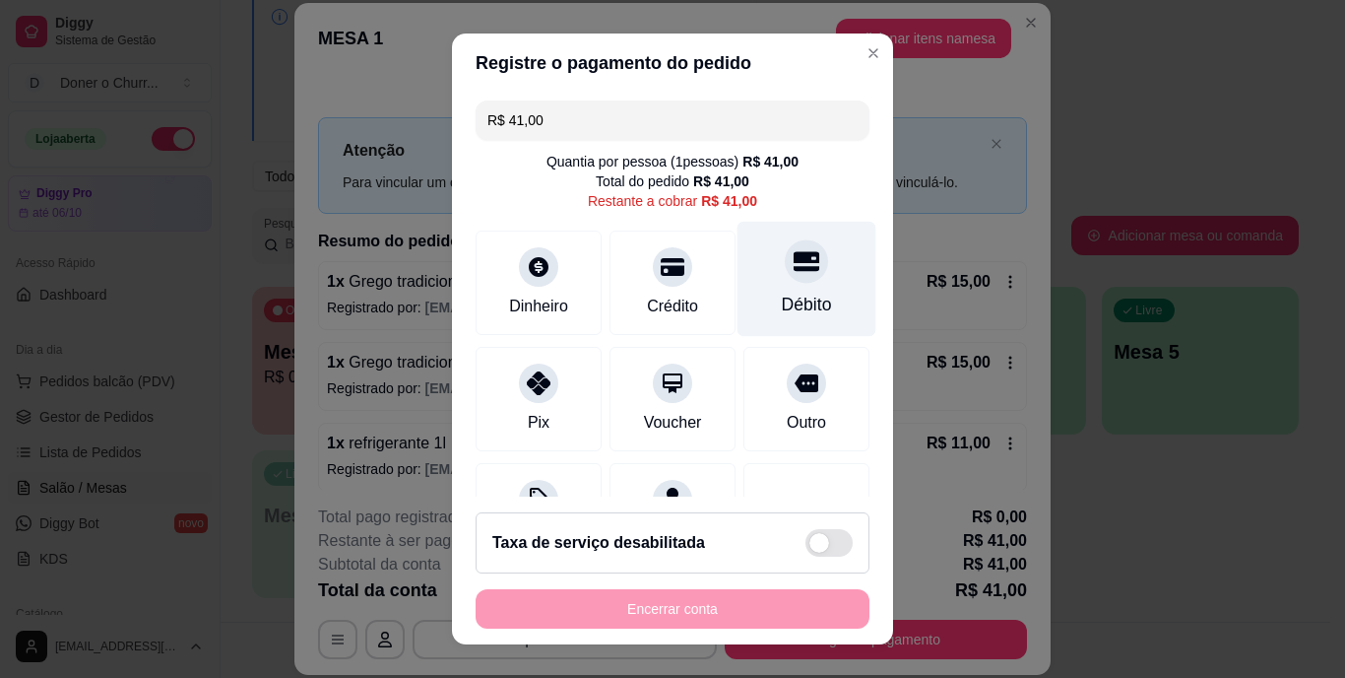
click at [757, 278] on div "Débito" at bounding box center [807, 279] width 139 height 115
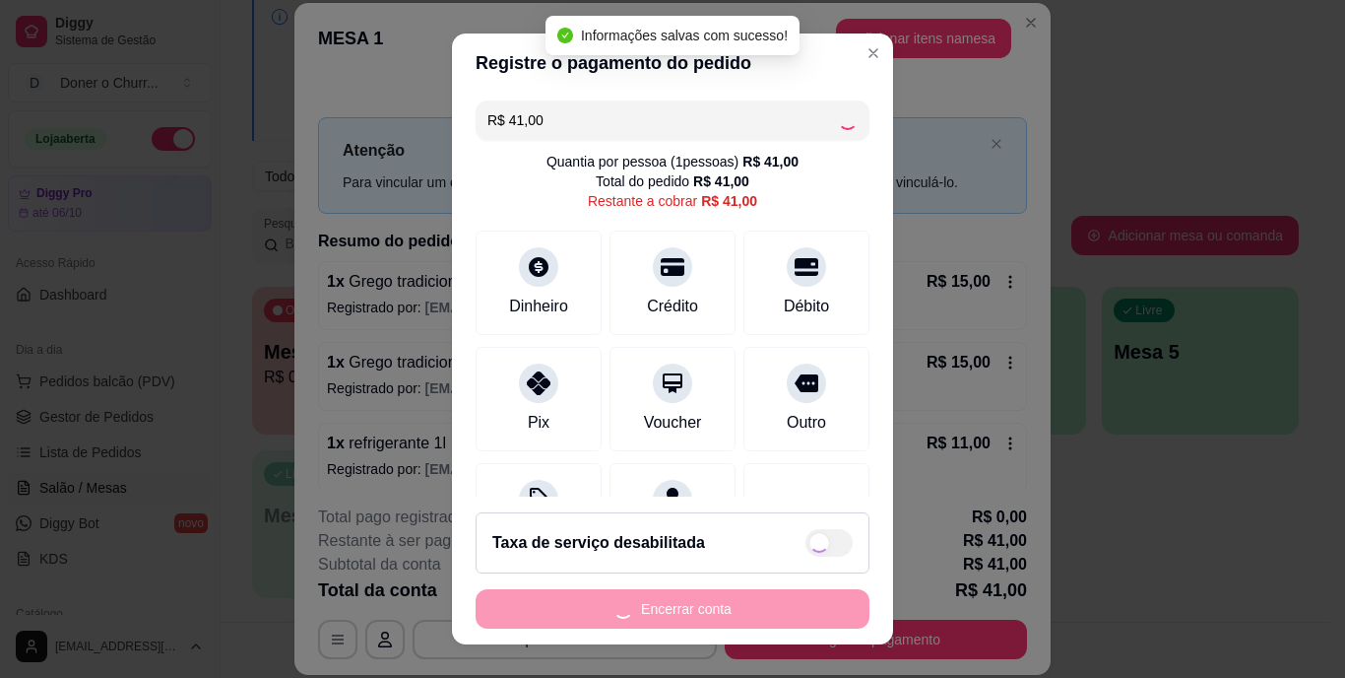
type input "R$ 0,00"
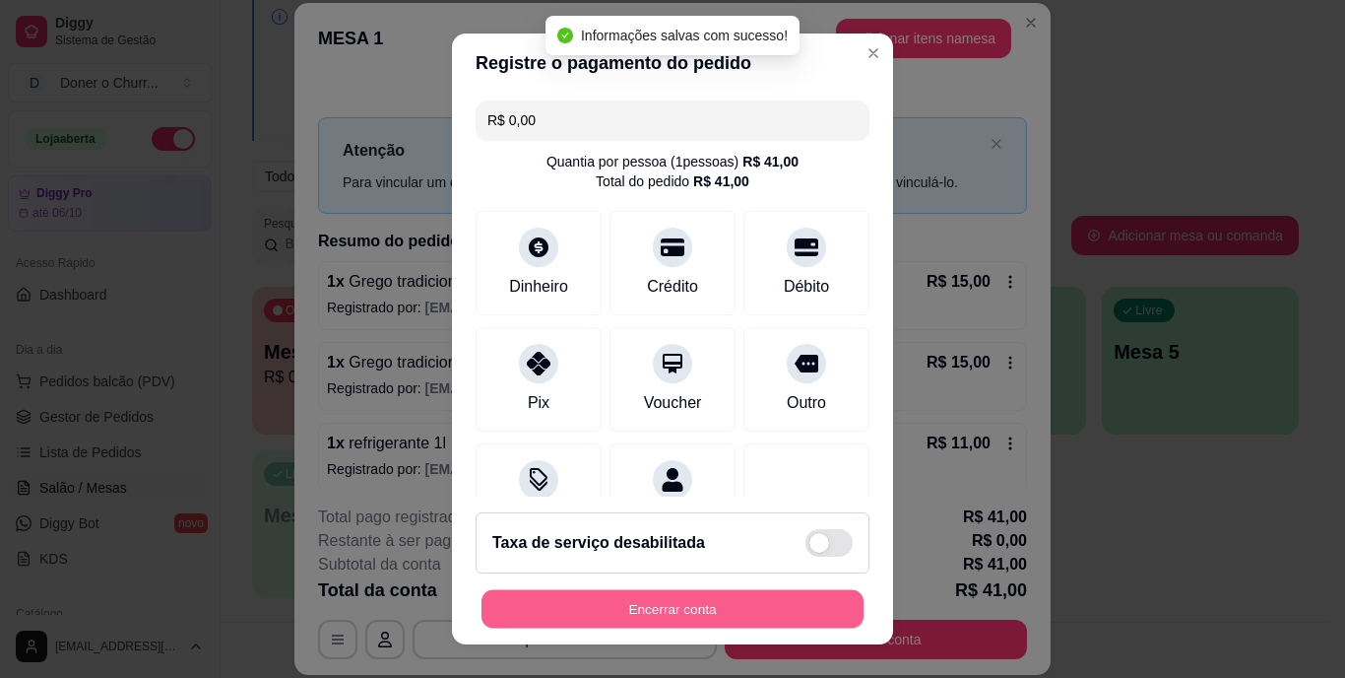
click at [730, 598] on button "Encerrar conta" at bounding box center [673, 608] width 382 height 38
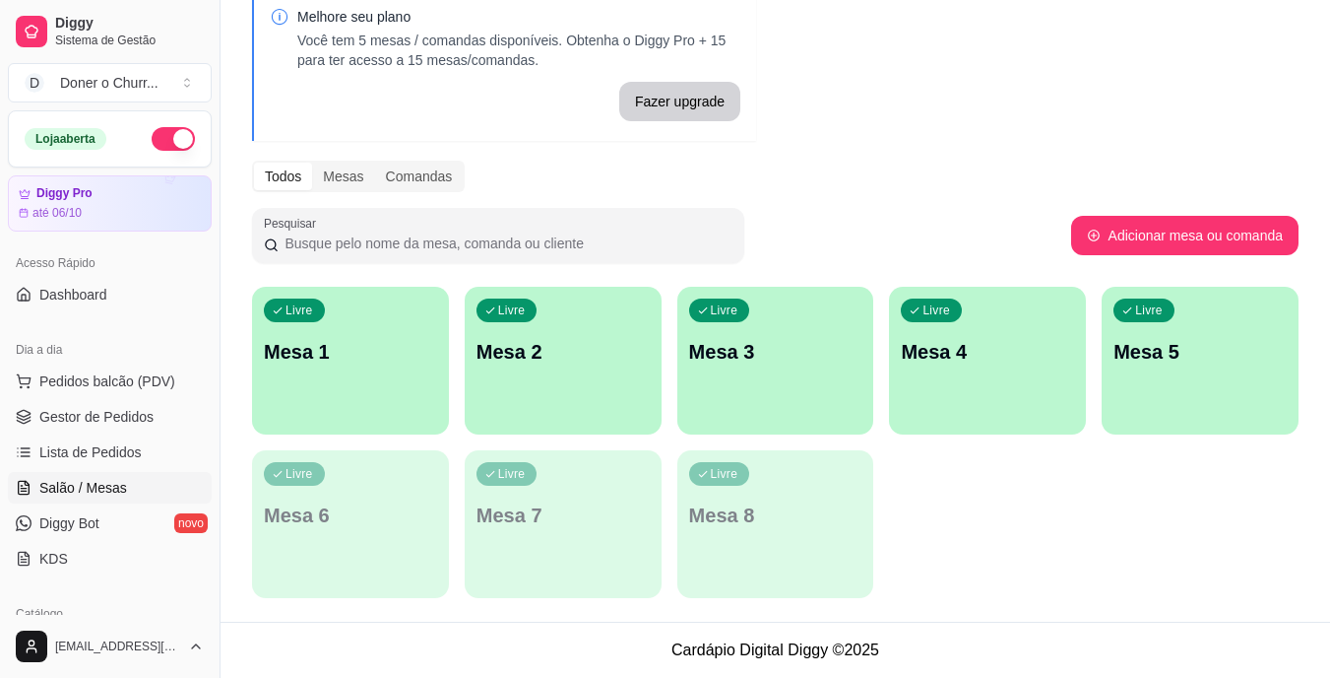
click at [0, 670] on div "[EMAIL_ADDRESS][DOMAIN_NAME]" at bounding box center [110, 646] width 220 height 63
click at [1064, 581] on div "Livre Mesa 1 Livre Mesa 2 Livre Mesa 3 Livre Mesa 4 Livre Mesa 5 Livre Mesa 6 L…" at bounding box center [775, 442] width 1047 height 311
click at [339, 361] on p "Mesa 1" at bounding box center [351, 352] width 168 height 27
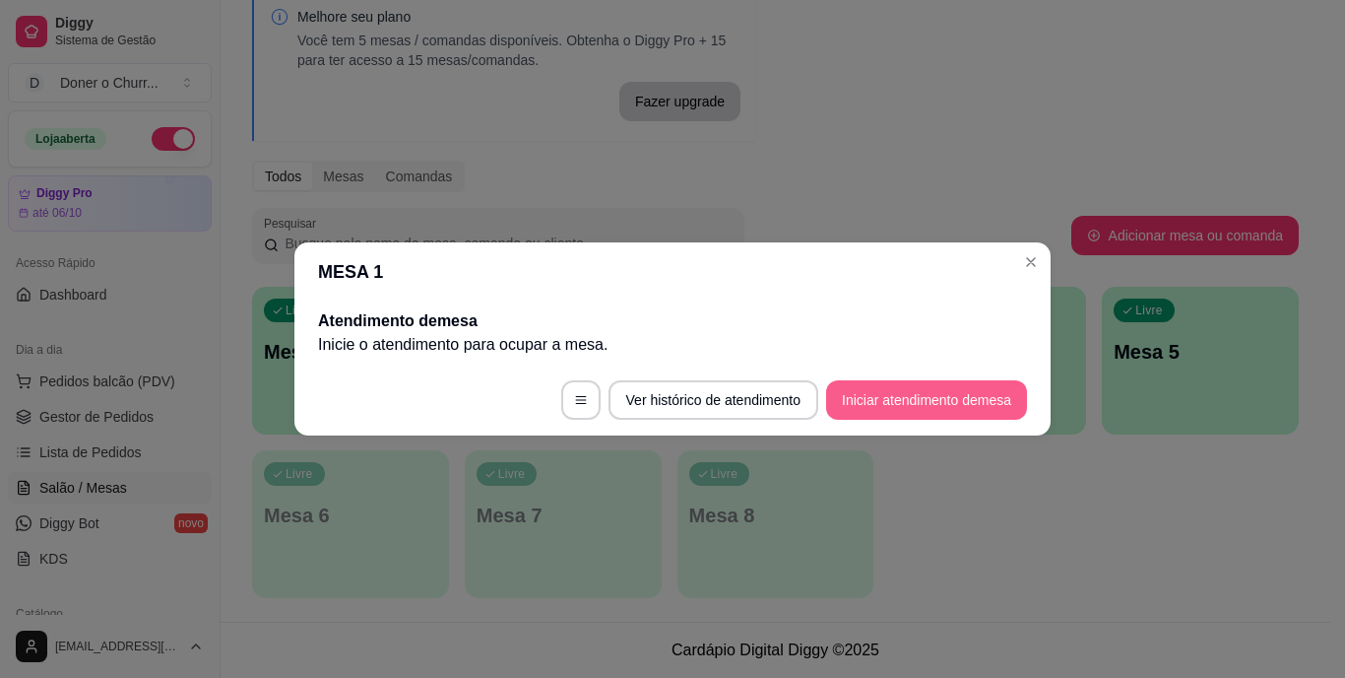
click at [906, 392] on button "Iniciar atendimento de mesa" at bounding box center [926, 399] width 201 height 39
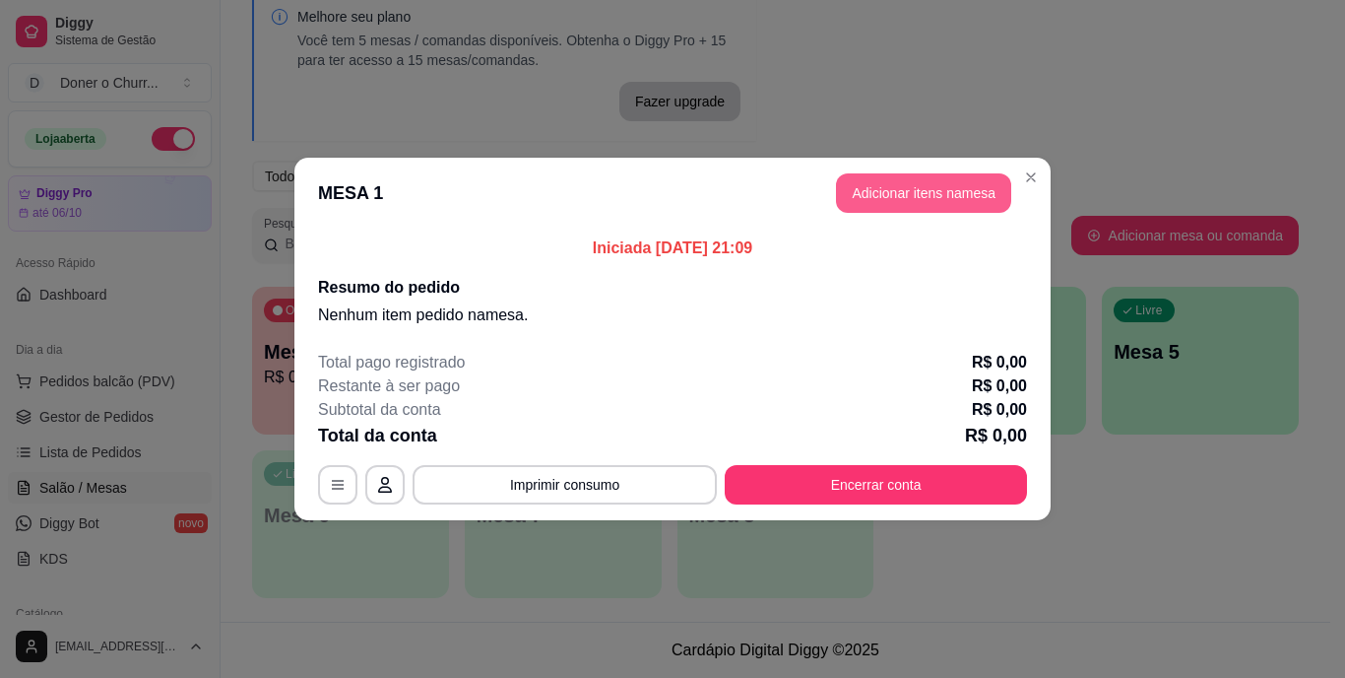
click at [915, 205] on button "Adicionar itens na mesa" at bounding box center [923, 192] width 175 height 39
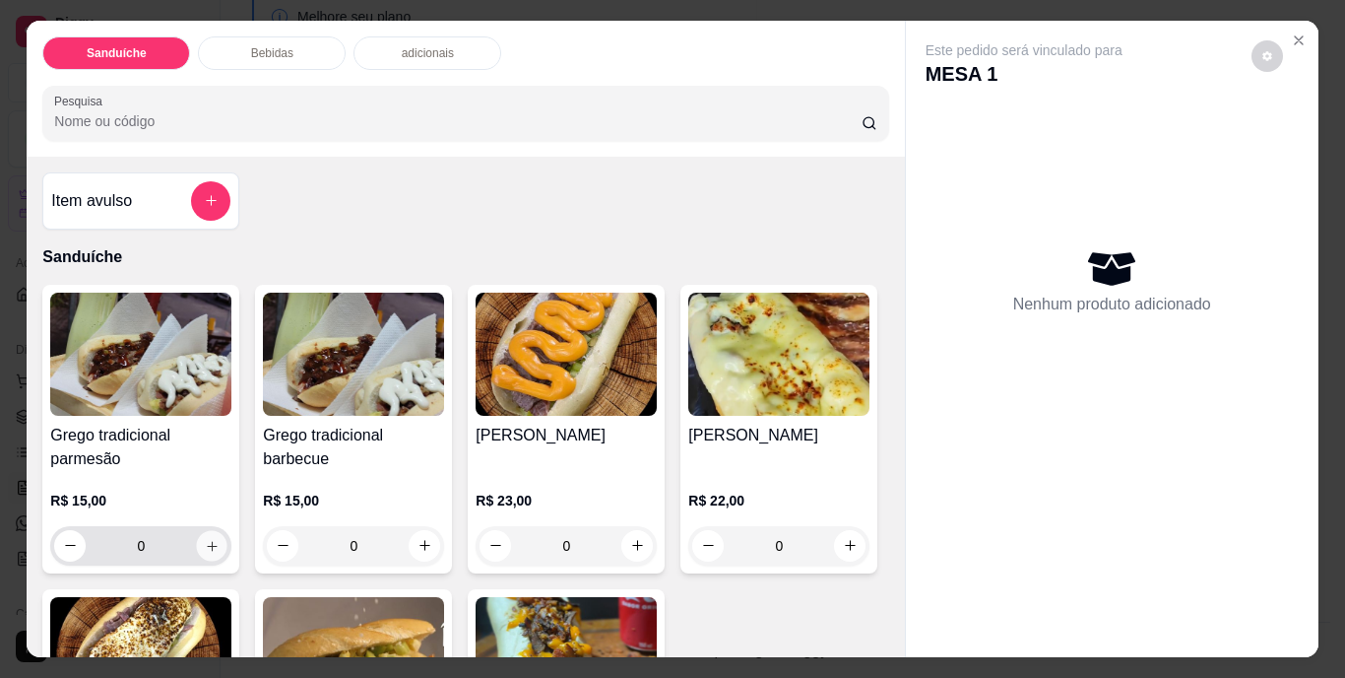
click at [205, 543] on icon "increase-product-quantity" at bounding box center [212, 545] width 15 height 15
type input "1"
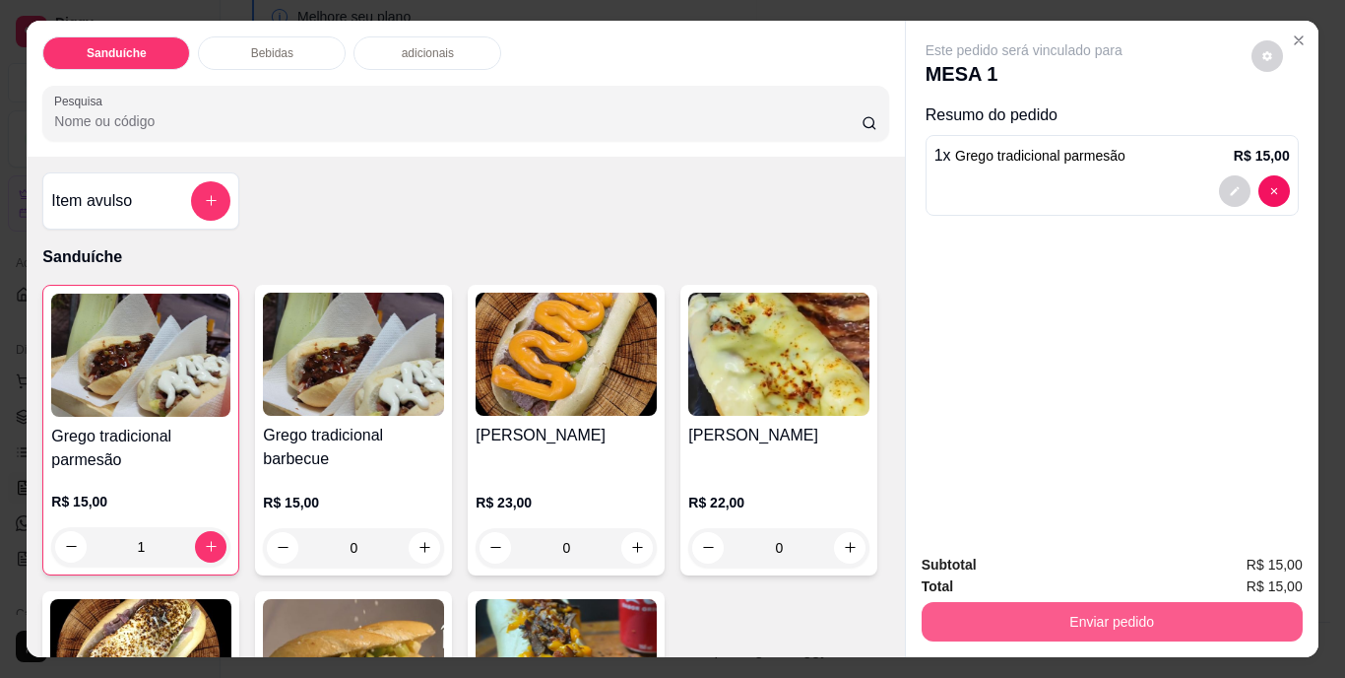
click at [1098, 604] on button "Enviar pedido" at bounding box center [1112, 621] width 381 height 39
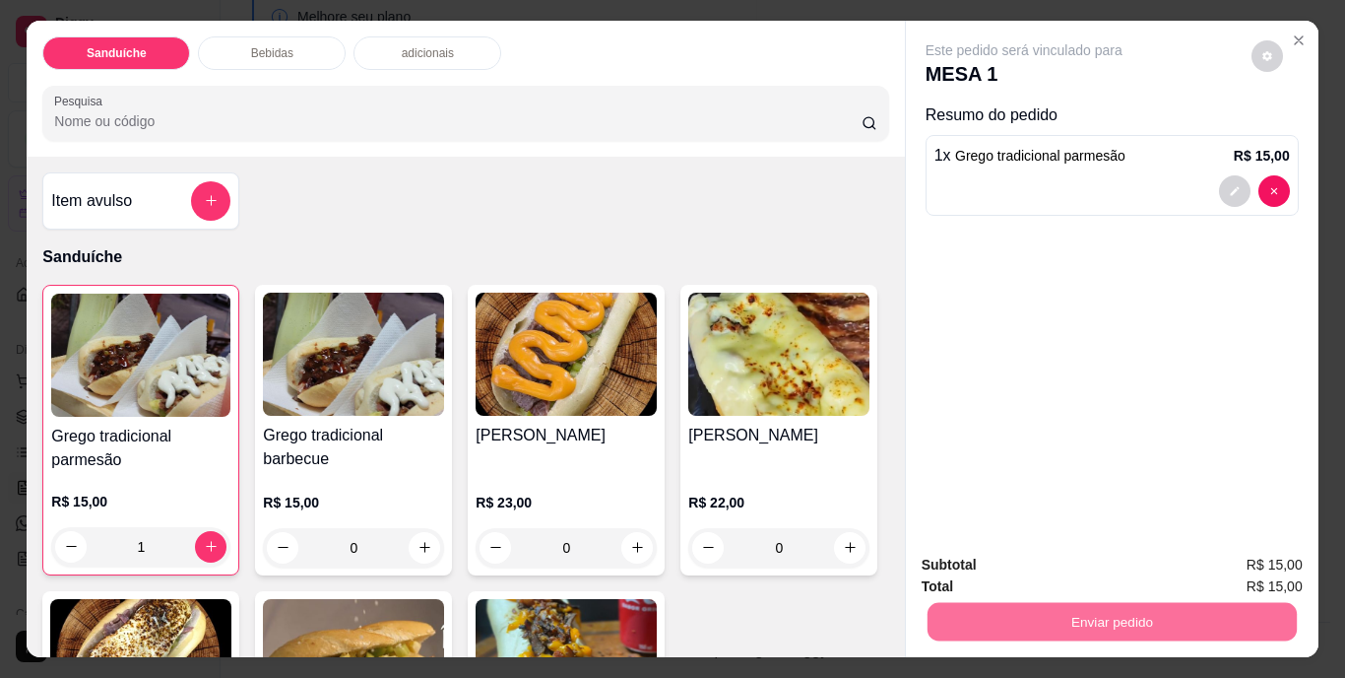
click at [1085, 563] on button "Não registrar e enviar pedido" at bounding box center [1046, 566] width 199 height 36
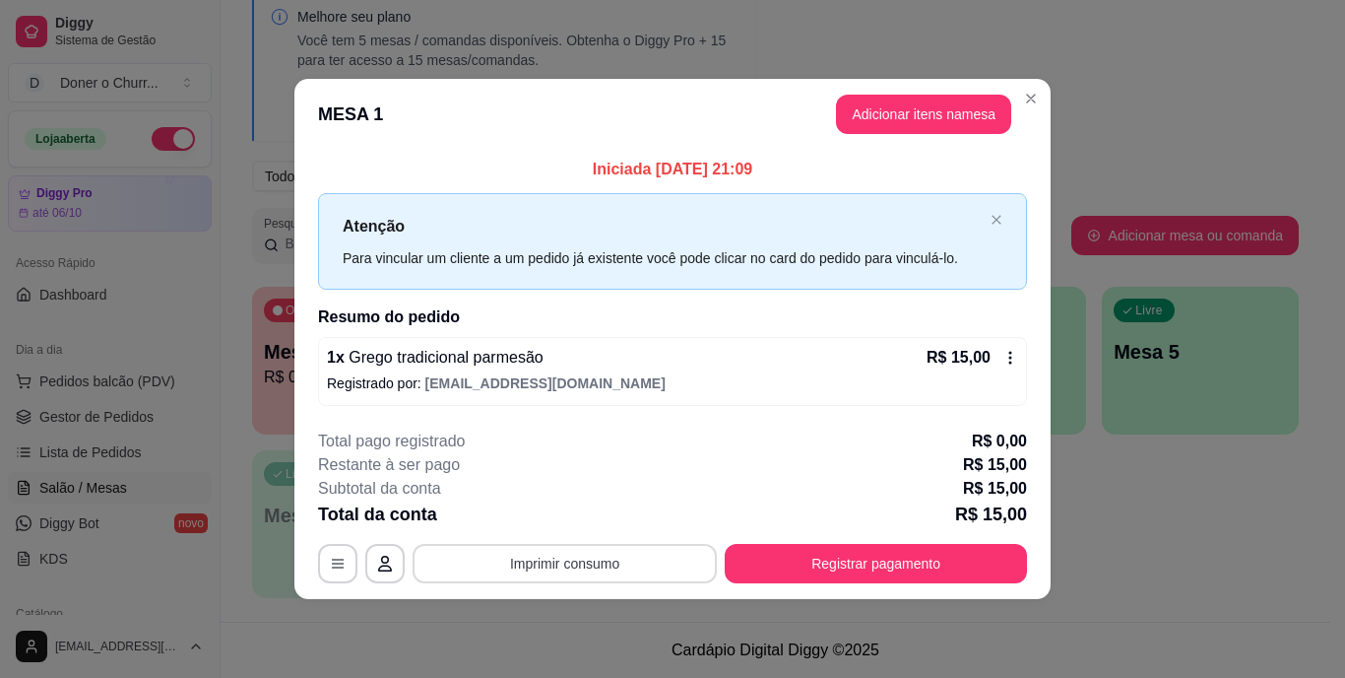
click at [596, 558] on button "Imprimir consumo" at bounding box center [565, 563] width 304 height 39
click at [574, 516] on button "IMPRESSORA" at bounding box center [570, 518] width 143 height 32
click at [967, 126] on button "Adicionar itens na mesa" at bounding box center [923, 115] width 169 height 38
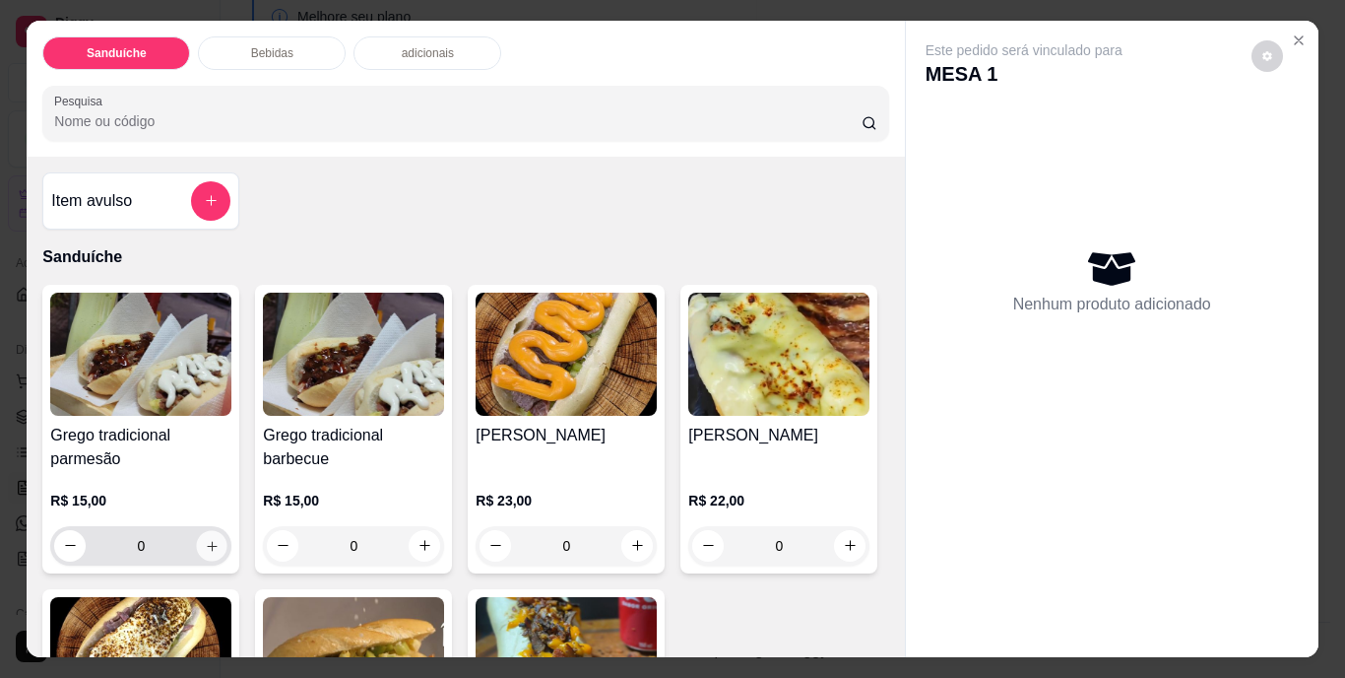
click at [205, 539] on icon "increase-product-quantity" at bounding box center [212, 545] width 15 height 15
type input "1"
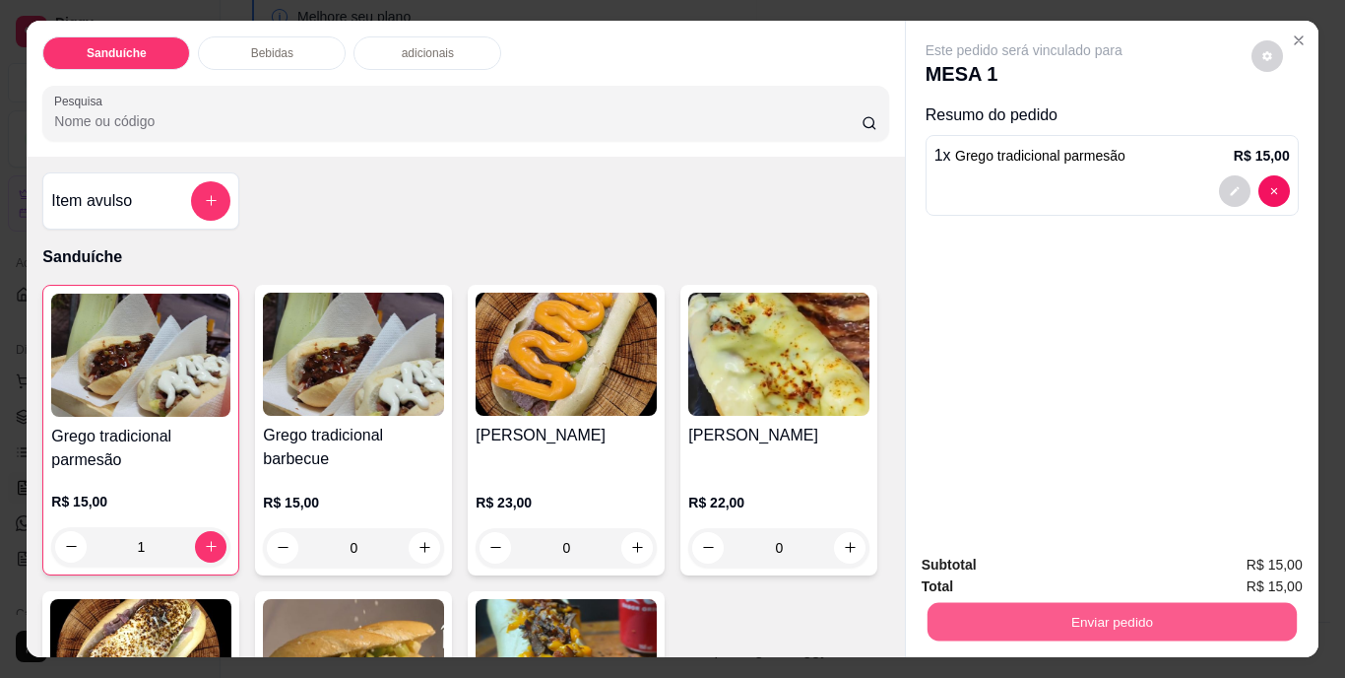
click at [1091, 629] on button "Enviar pedido" at bounding box center [1111, 622] width 369 height 38
click at [1041, 561] on button "Não registrar e enviar pedido" at bounding box center [1046, 566] width 199 height 36
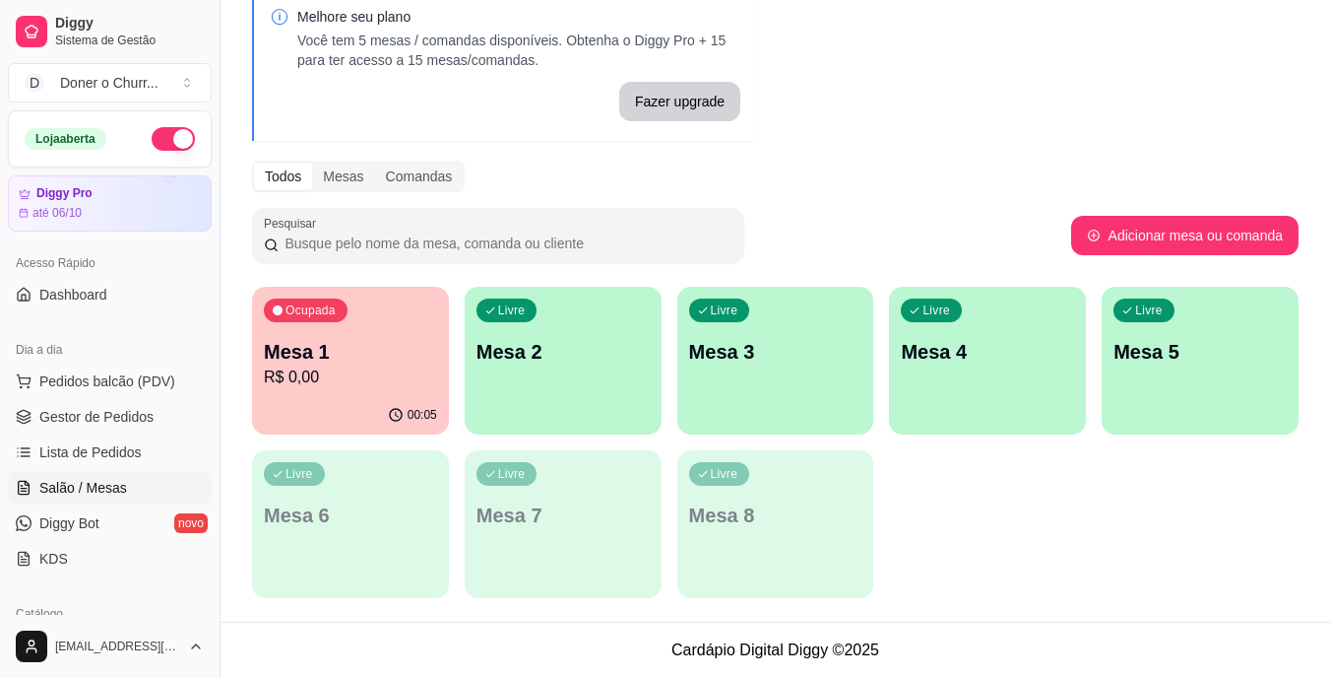
click at [602, 365] on div "Livre Mesa 2" at bounding box center [563, 349] width 197 height 124
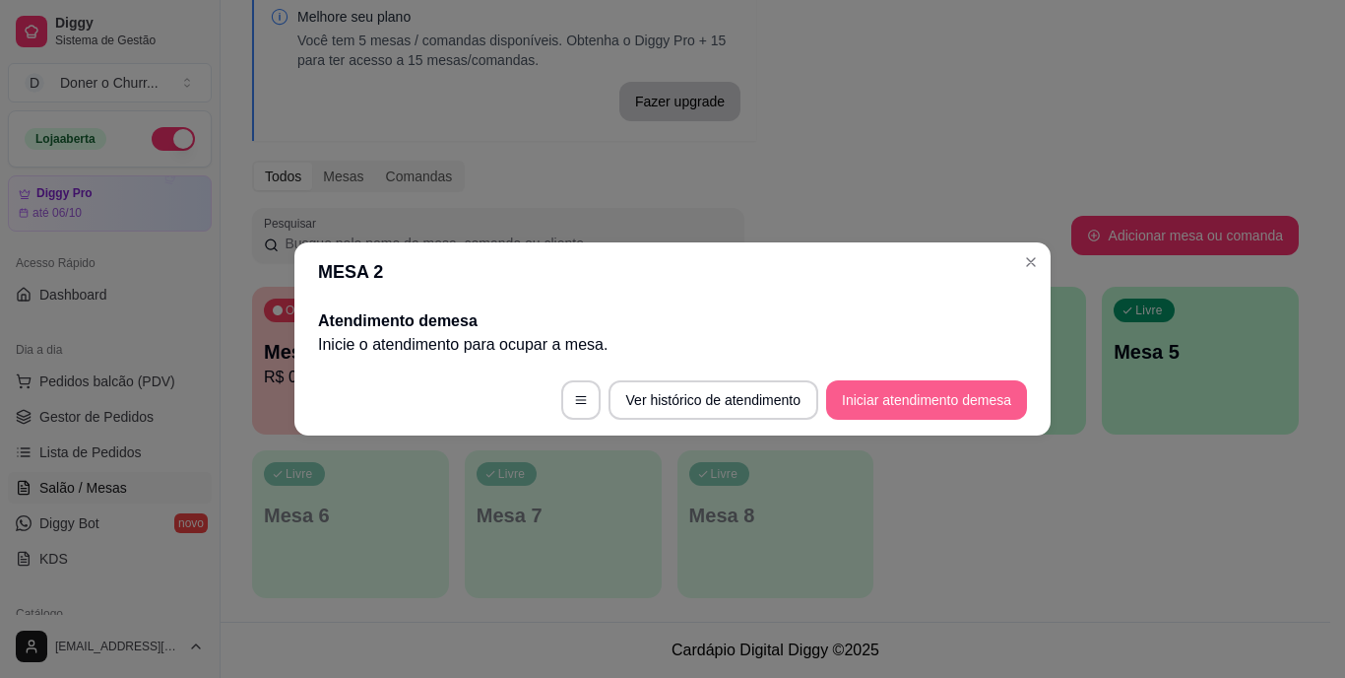
click at [906, 399] on button "Iniciar atendimento de mesa" at bounding box center [926, 399] width 201 height 39
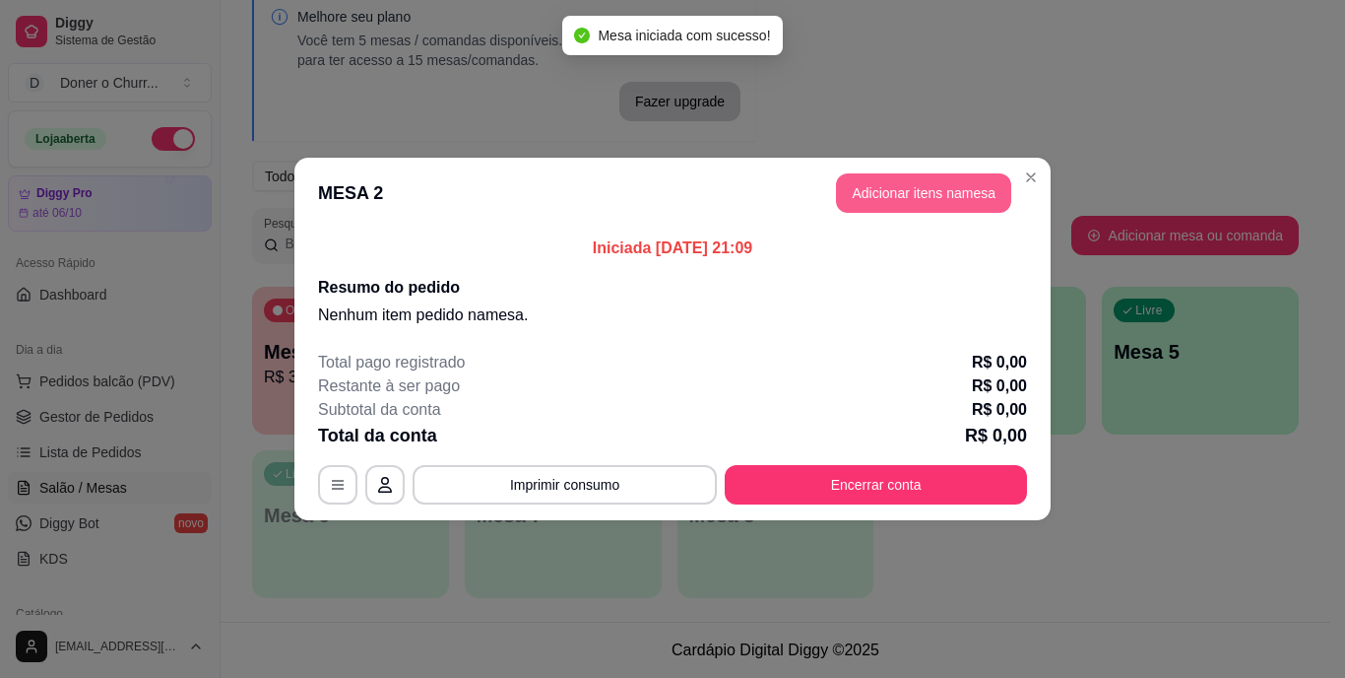
click at [927, 182] on button "Adicionar itens na mesa" at bounding box center [923, 192] width 175 height 39
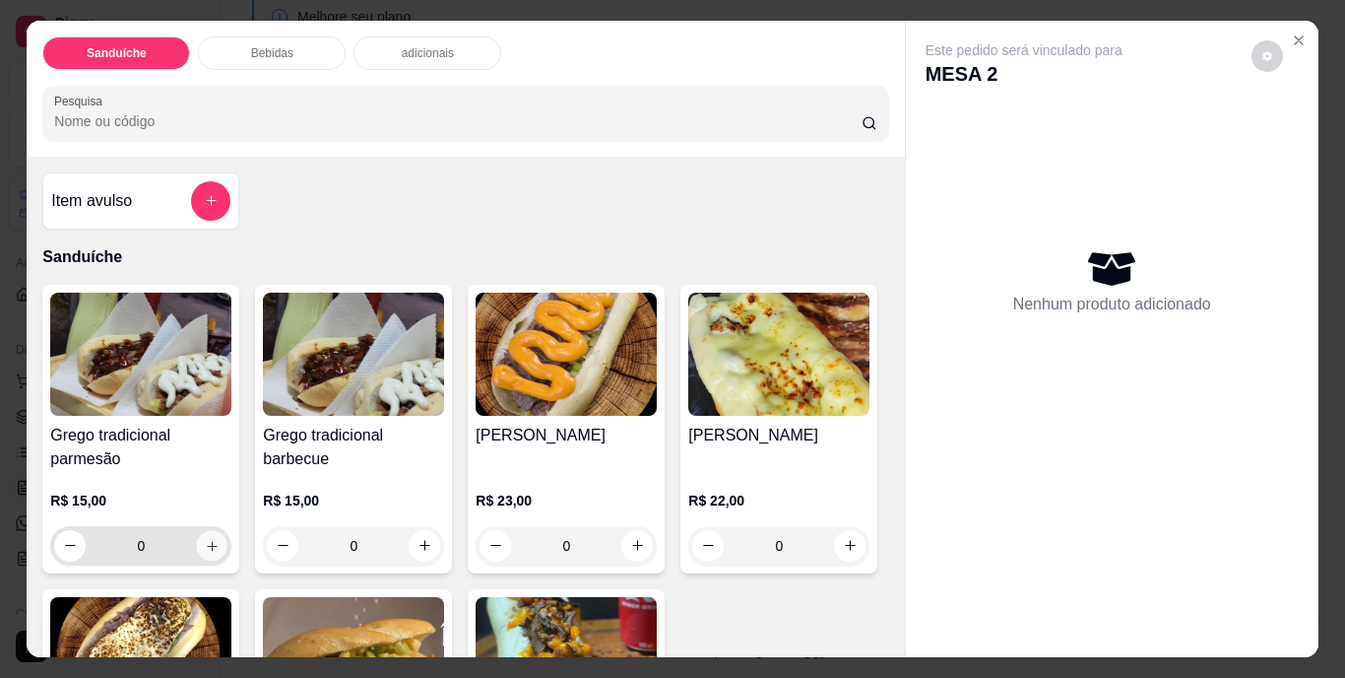
click at [210, 540] on icon "increase-product-quantity" at bounding box center [212, 545] width 15 height 15
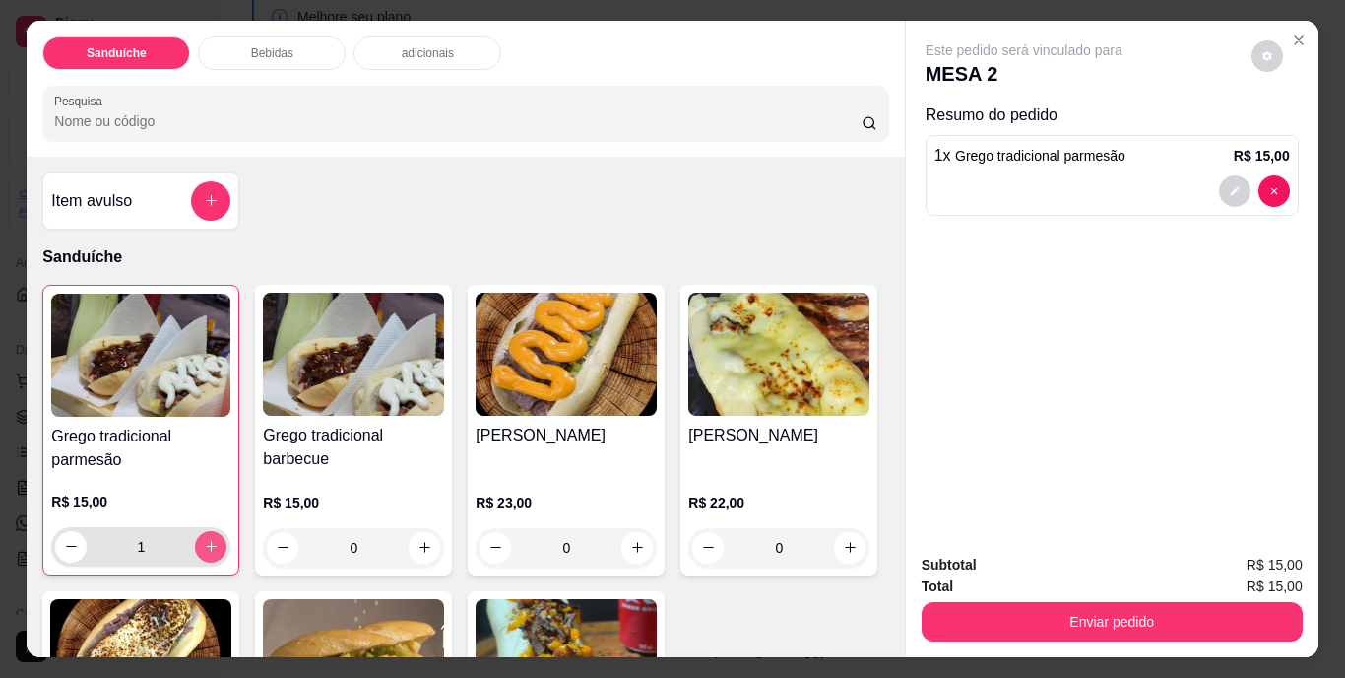
click at [209, 540] on icon "increase-product-quantity" at bounding box center [211, 546] width 15 height 15
type input "2"
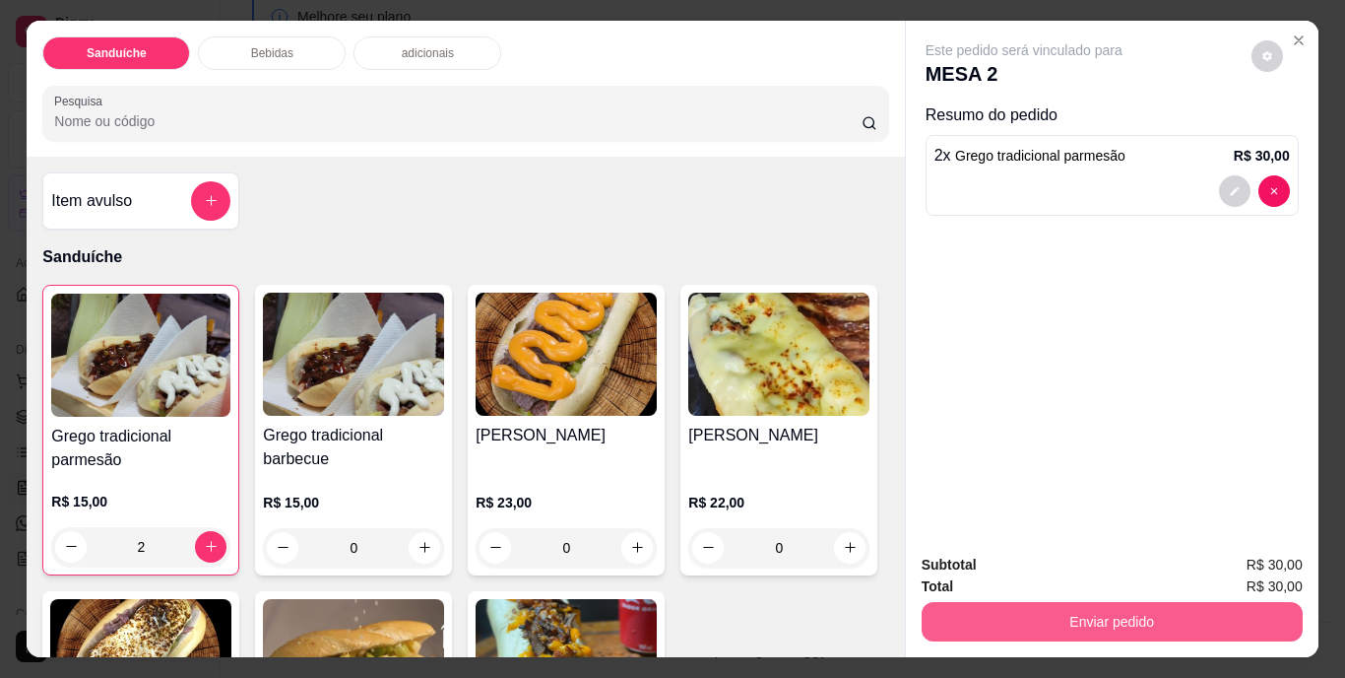
click at [1093, 608] on button "Enviar pedido" at bounding box center [1112, 621] width 381 height 39
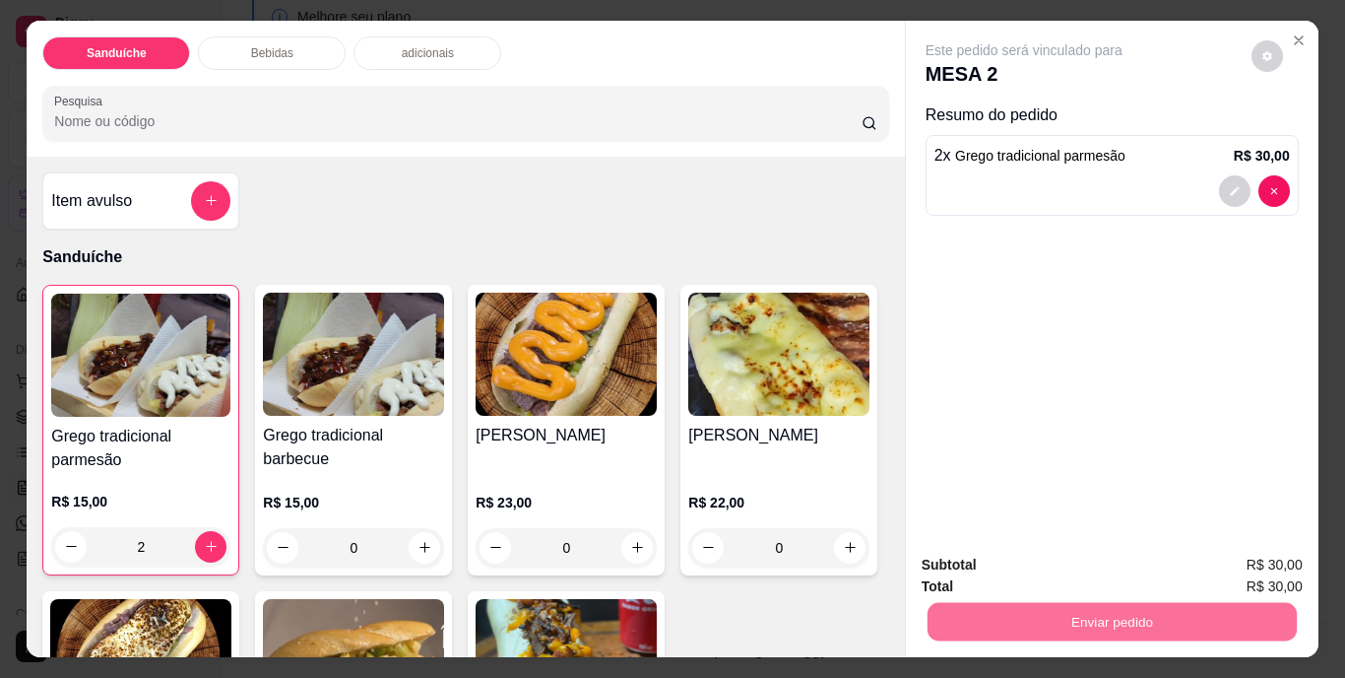
click at [1080, 566] on button "Não registrar e enviar pedido" at bounding box center [1046, 566] width 199 height 36
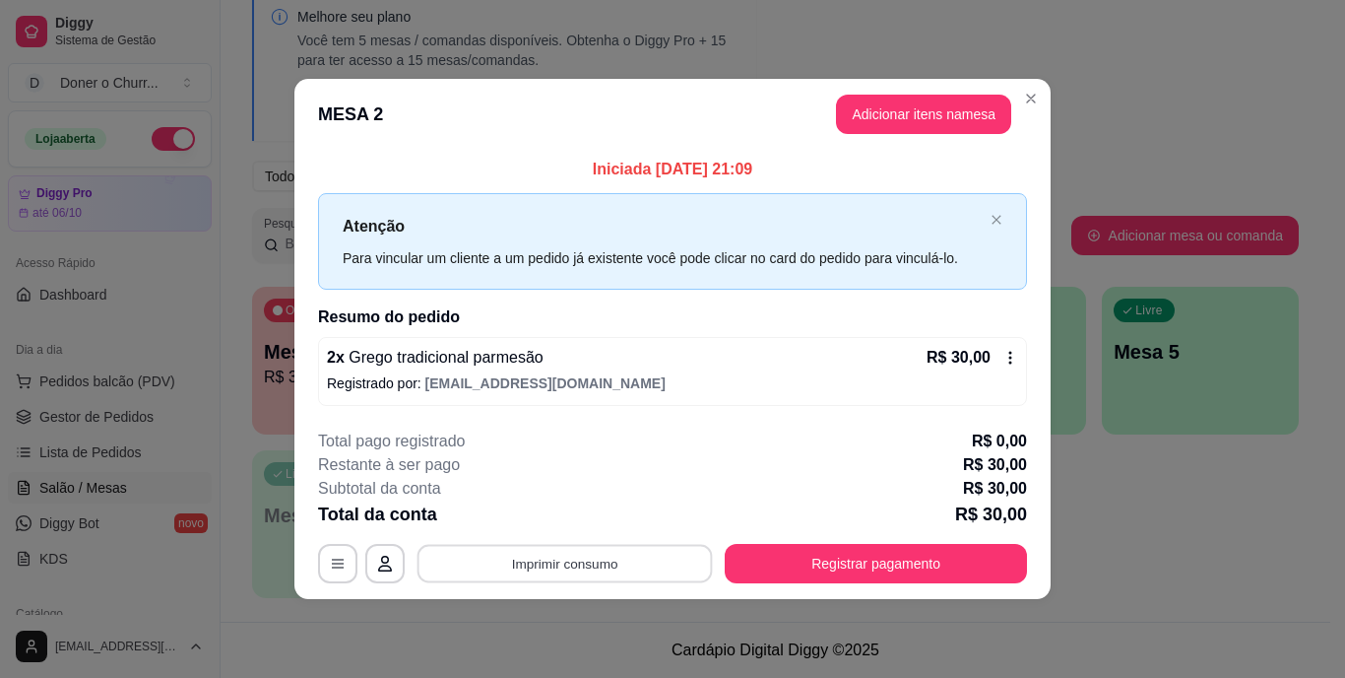
click at [573, 562] on button "Imprimir consumo" at bounding box center [565, 563] width 295 height 38
click at [586, 528] on button "IMPRESSORA" at bounding box center [571, 517] width 138 height 31
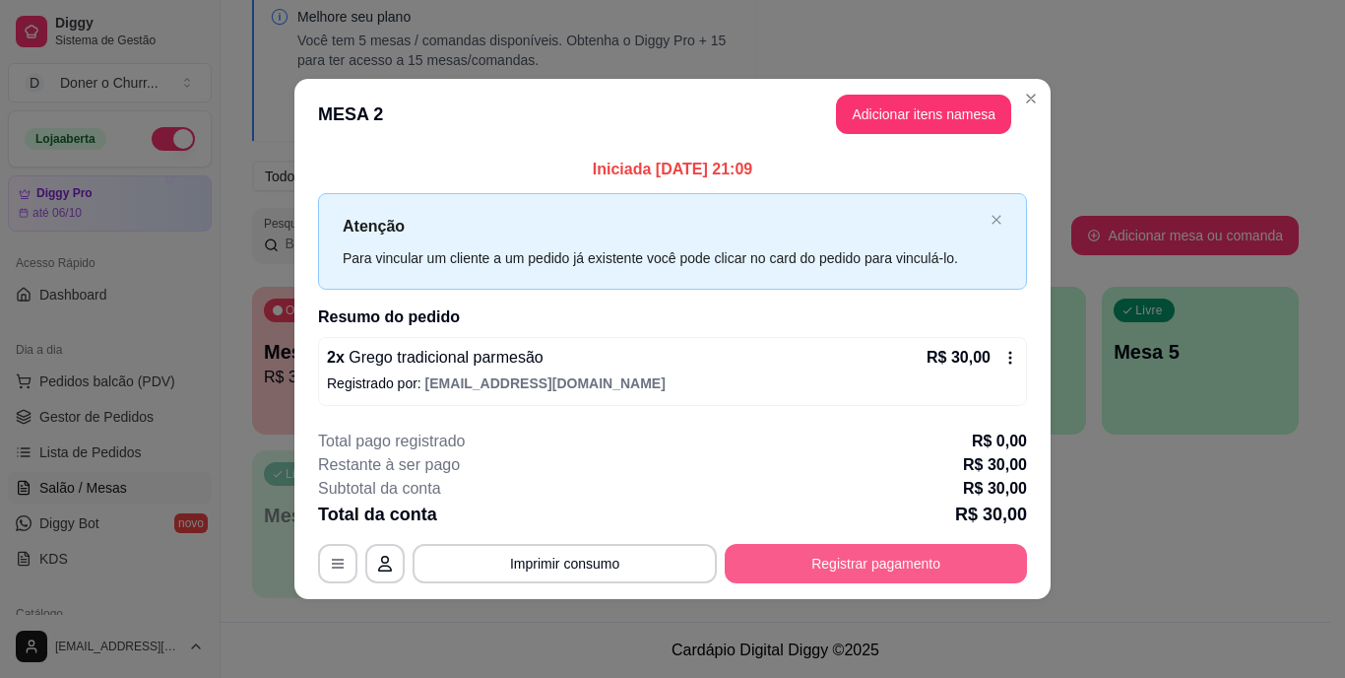
click at [785, 549] on button "Registrar pagamento" at bounding box center [876, 563] width 302 height 39
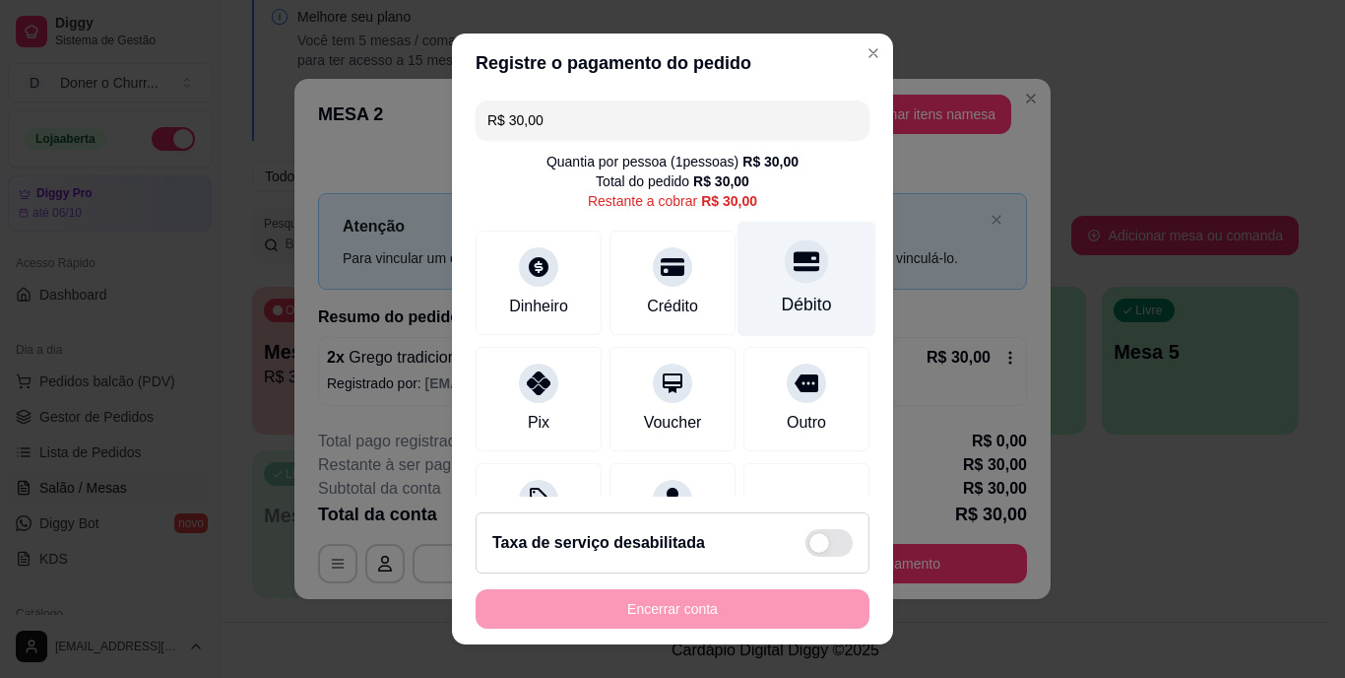
click at [782, 297] on div "Débito" at bounding box center [807, 305] width 50 height 26
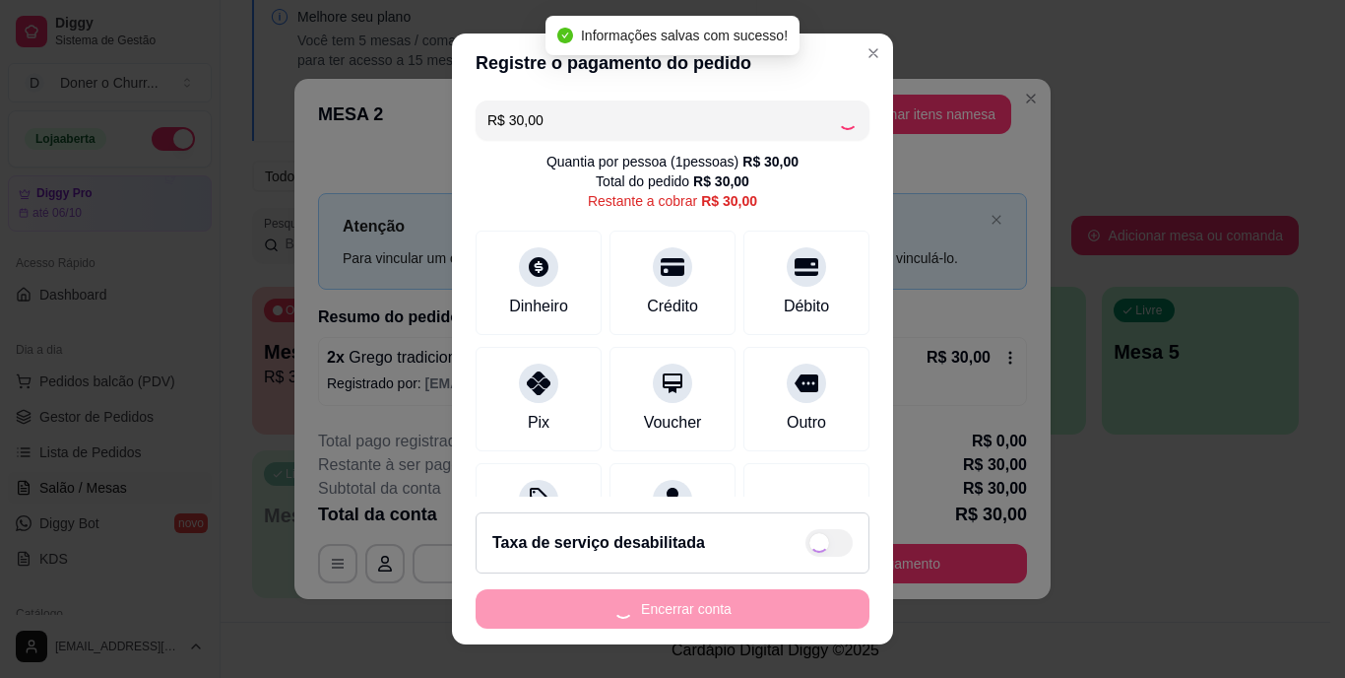
type input "R$ 0,00"
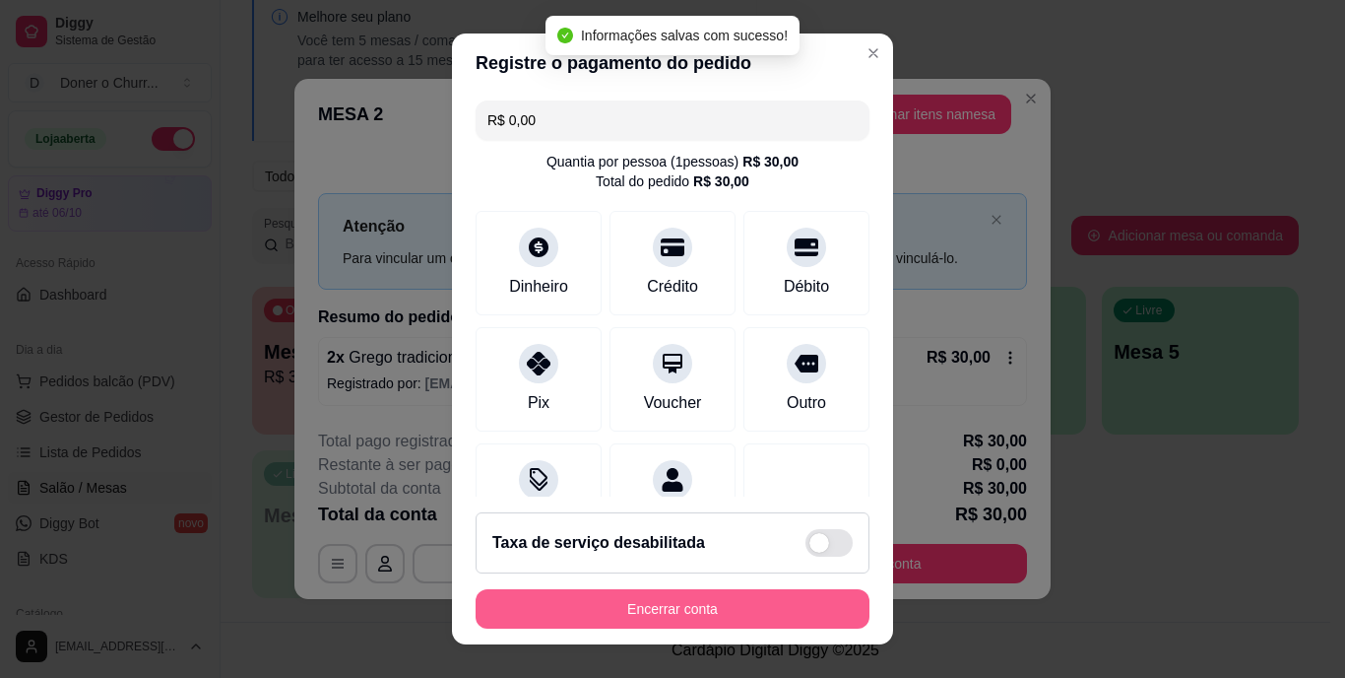
click at [652, 596] on button "Encerrar conta" at bounding box center [673, 608] width 394 height 39
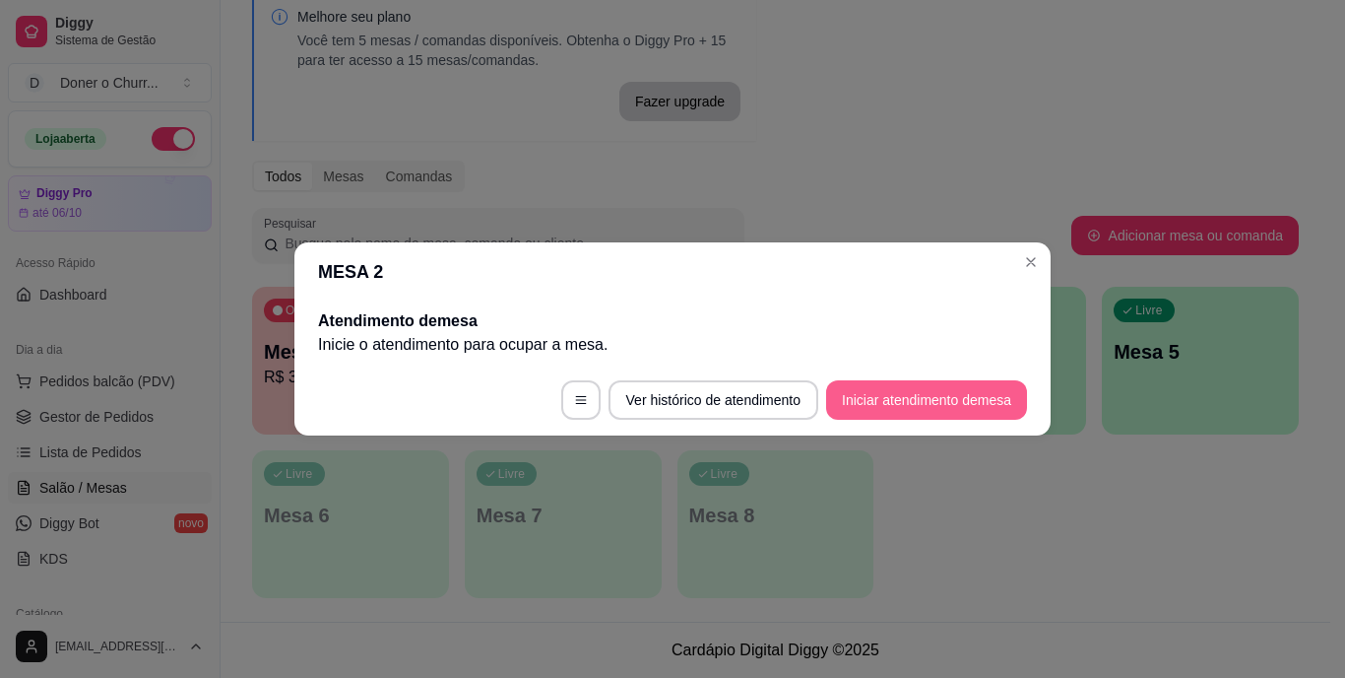
click at [948, 399] on button "Iniciar atendimento de mesa" at bounding box center [926, 399] width 201 height 39
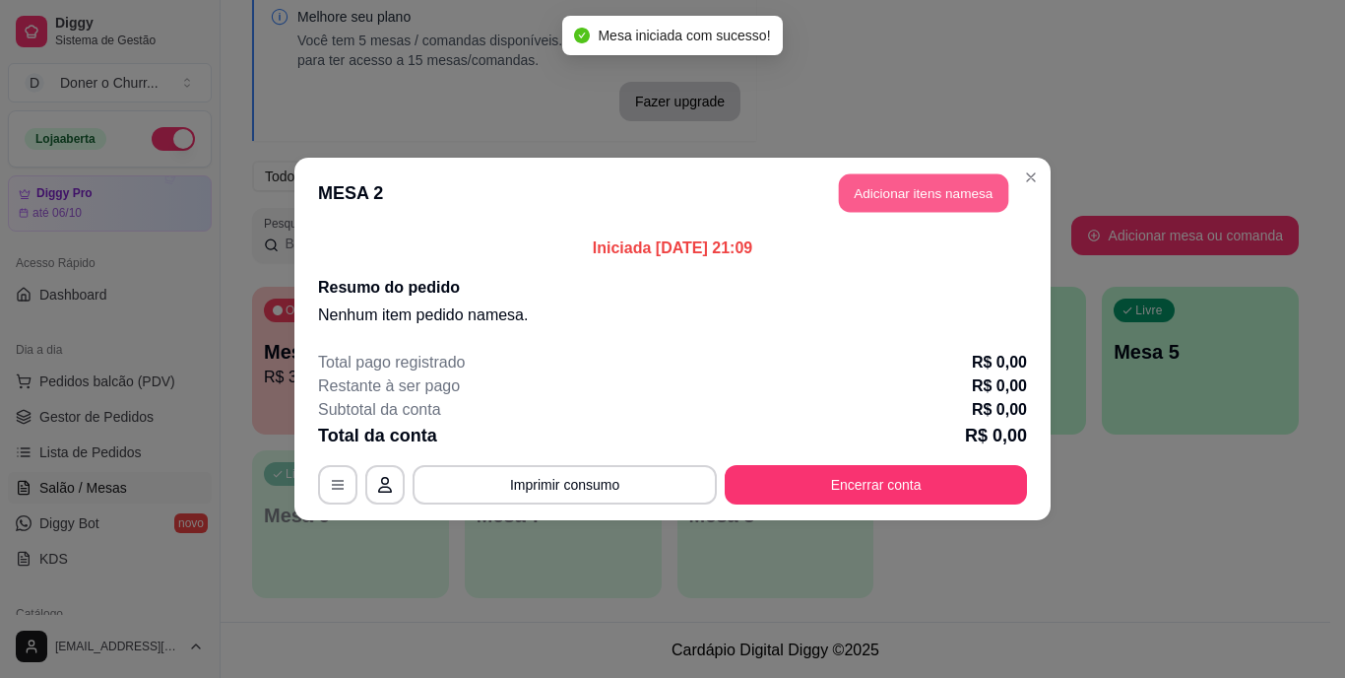
click at [896, 183] on button "Adicionar itens na mesa" at bounding box center [923, 193] width 169 height 38
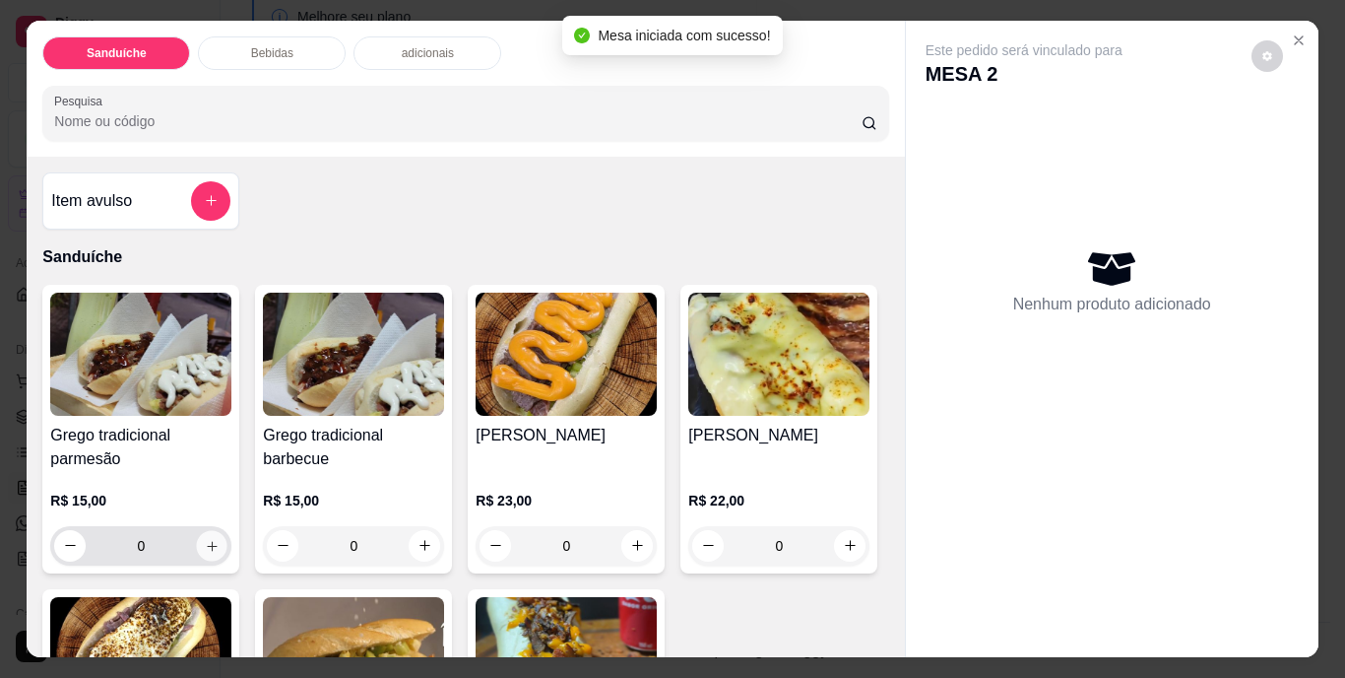
click at [207, 541] on icon "increase-product-quantity" at bounding box center [212, 546] width 10 height 10
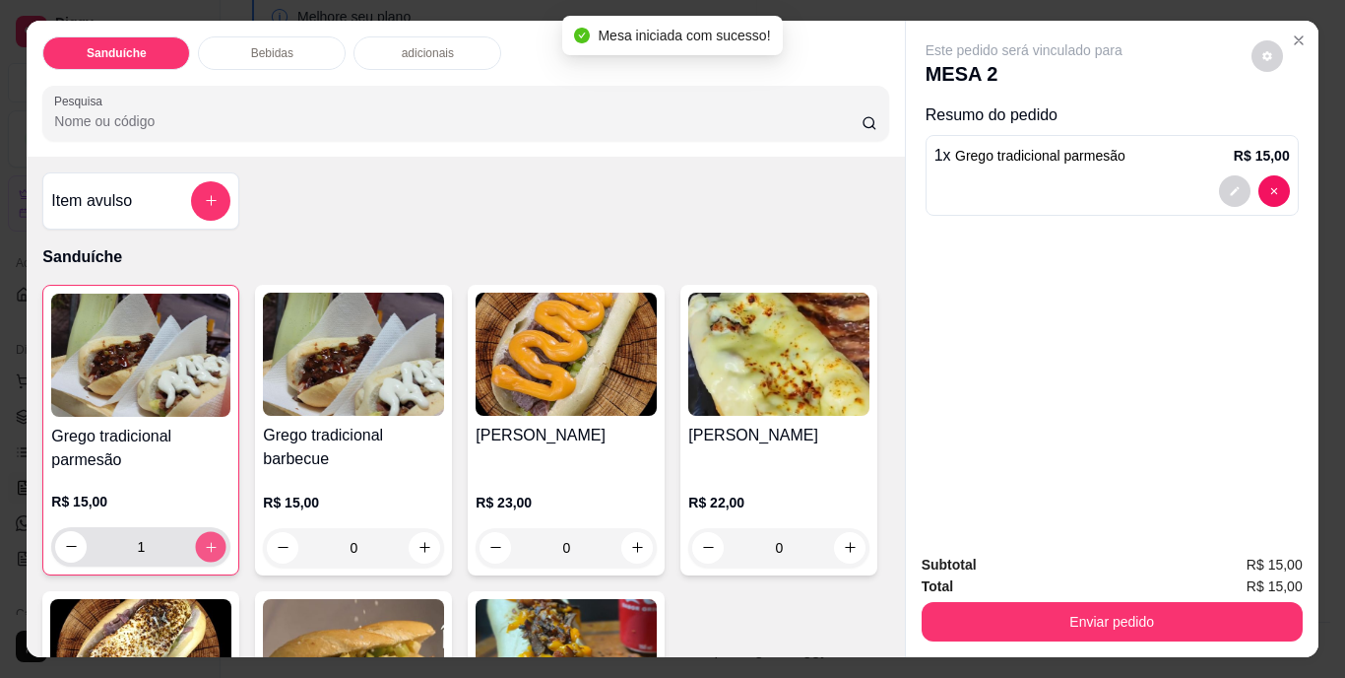
click at [204, 539] on icon "increase-product-quantity" at bounding box center [211, 546] width 15 height 15
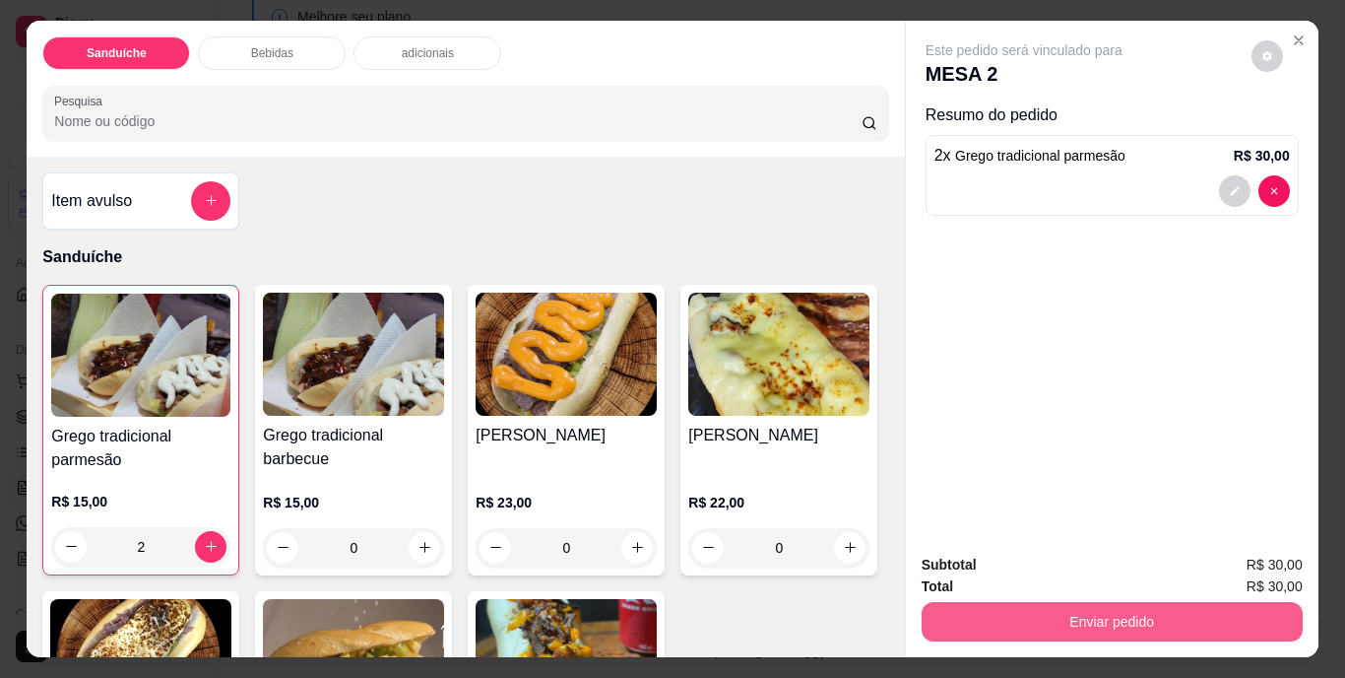
click at [1142, 614] on button "Enviar pedido" at bounding box center [1112, 621] width 381 height 39
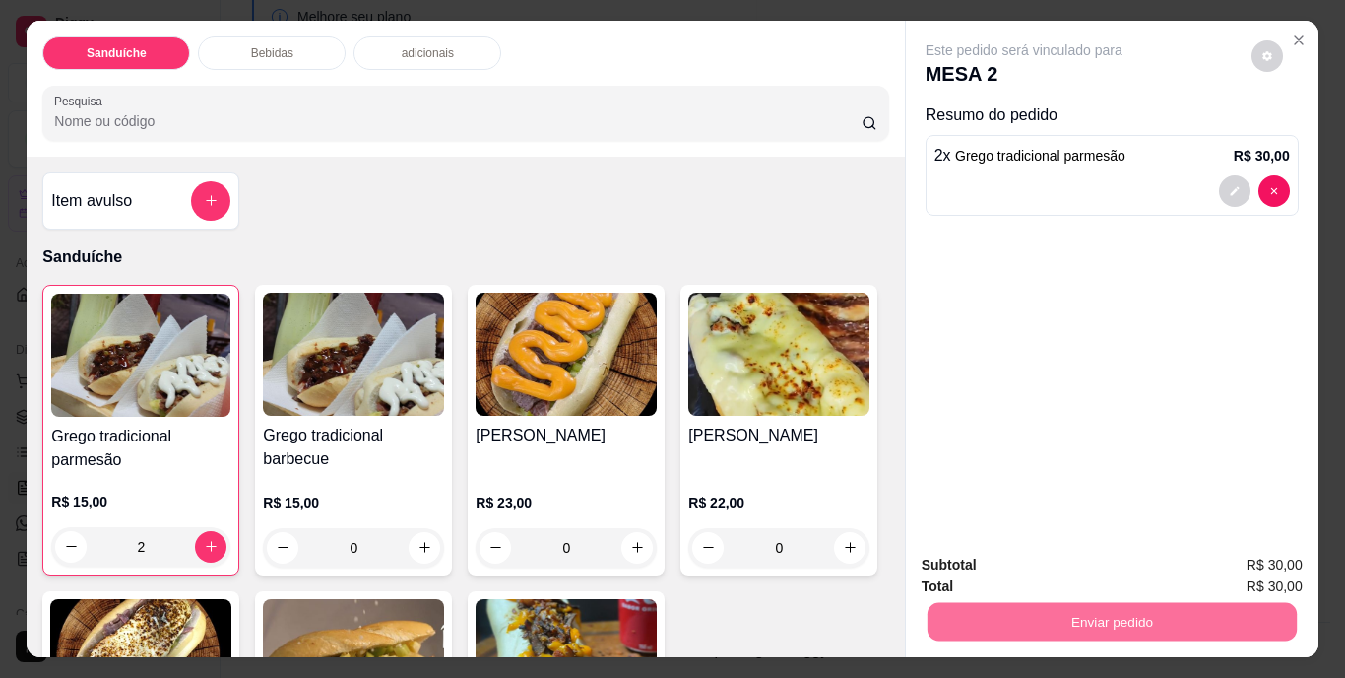
click at [1156, 366] on div "Este pedido será vinculado para MESA 2 Resumo do pedido 2 x Grego tradicional p…" at bounding box center [1112, 280] width 413 height 518
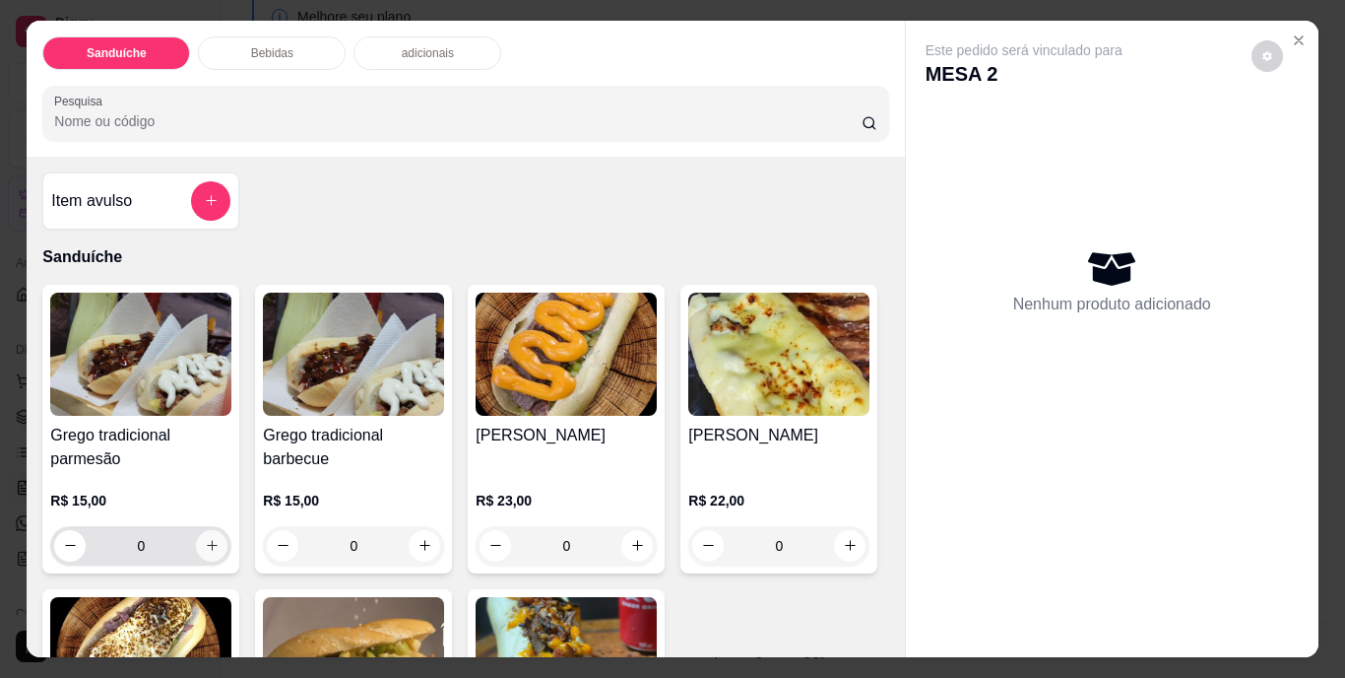
click at [209, 540] on icon "increase-product-quantity" at bounding box center [212, 545] width 11 height 11
type input "1"
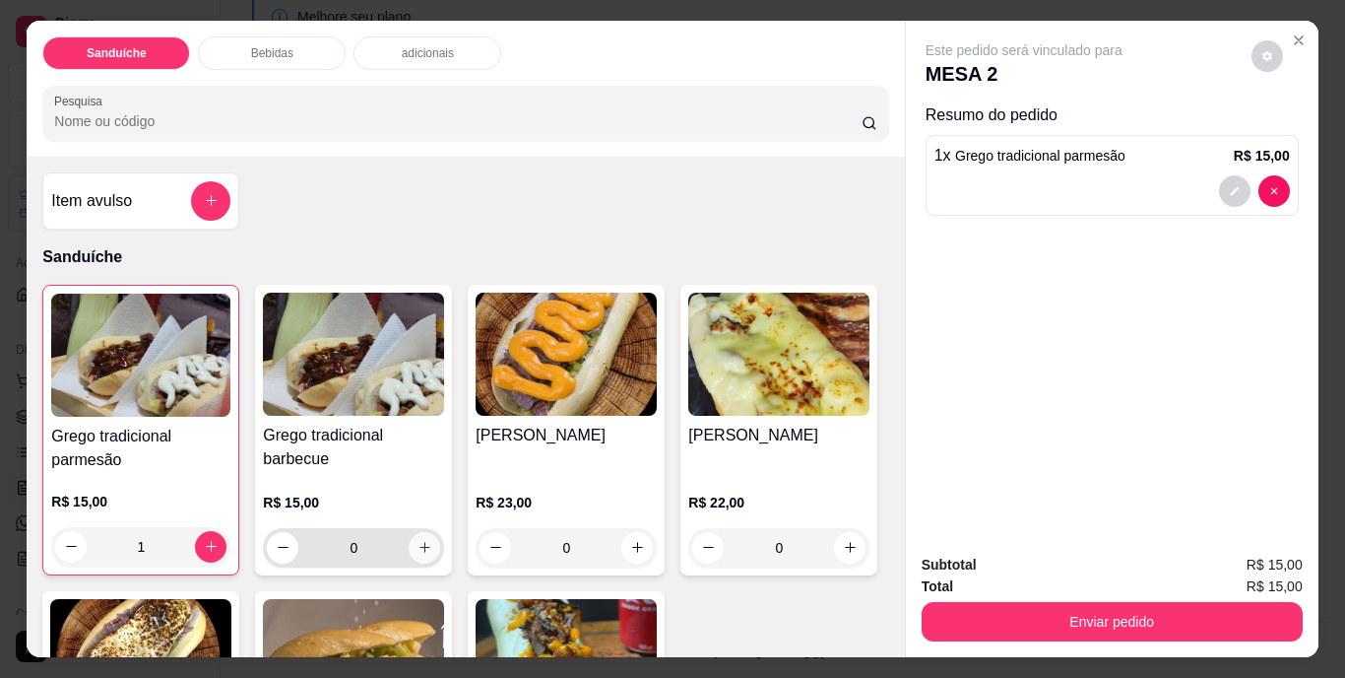
click at [418, 540] on icon "increase-product-quantity" at bounding box center [425, 547] width 15 height 15
type input "1"
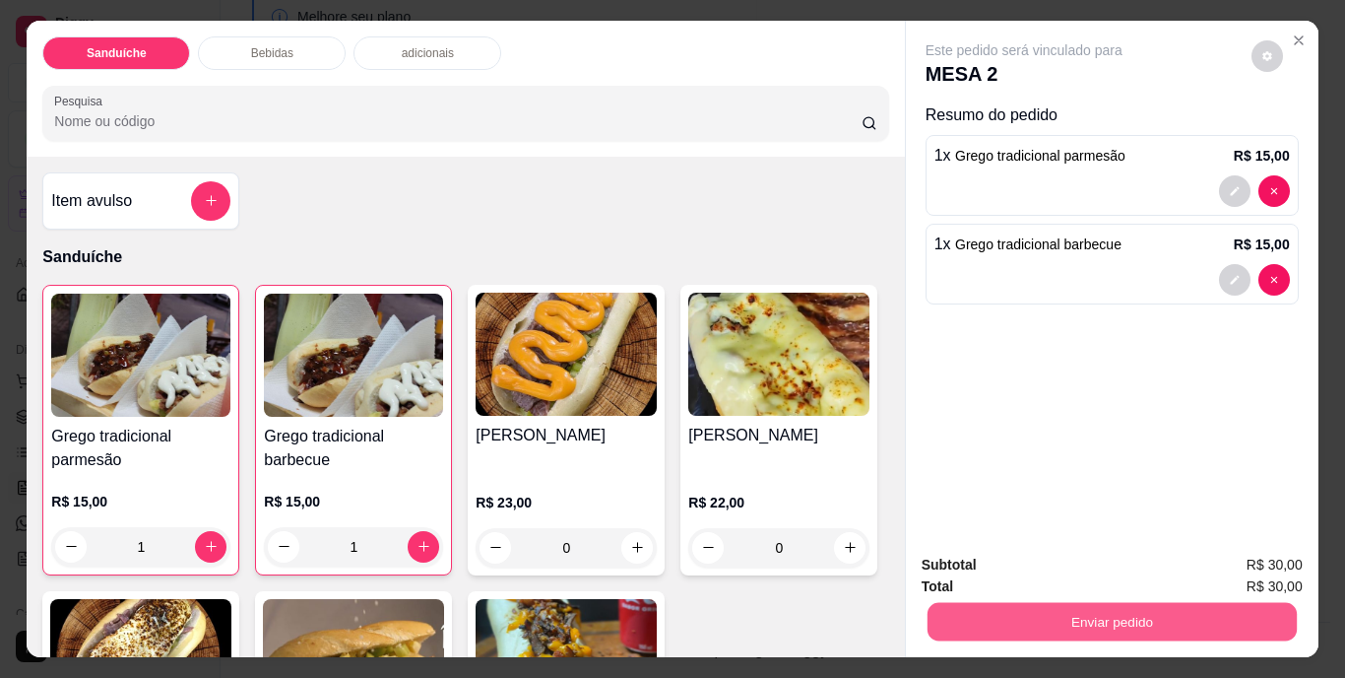
click at [1002, 611] on button "Enviar pedido" at bounding box center [1111, 622] width 369 height 38
click at [1015, 569] on button "Não registrar e enviar pedido" at bounding box center [1046, 566] width 199 height 36
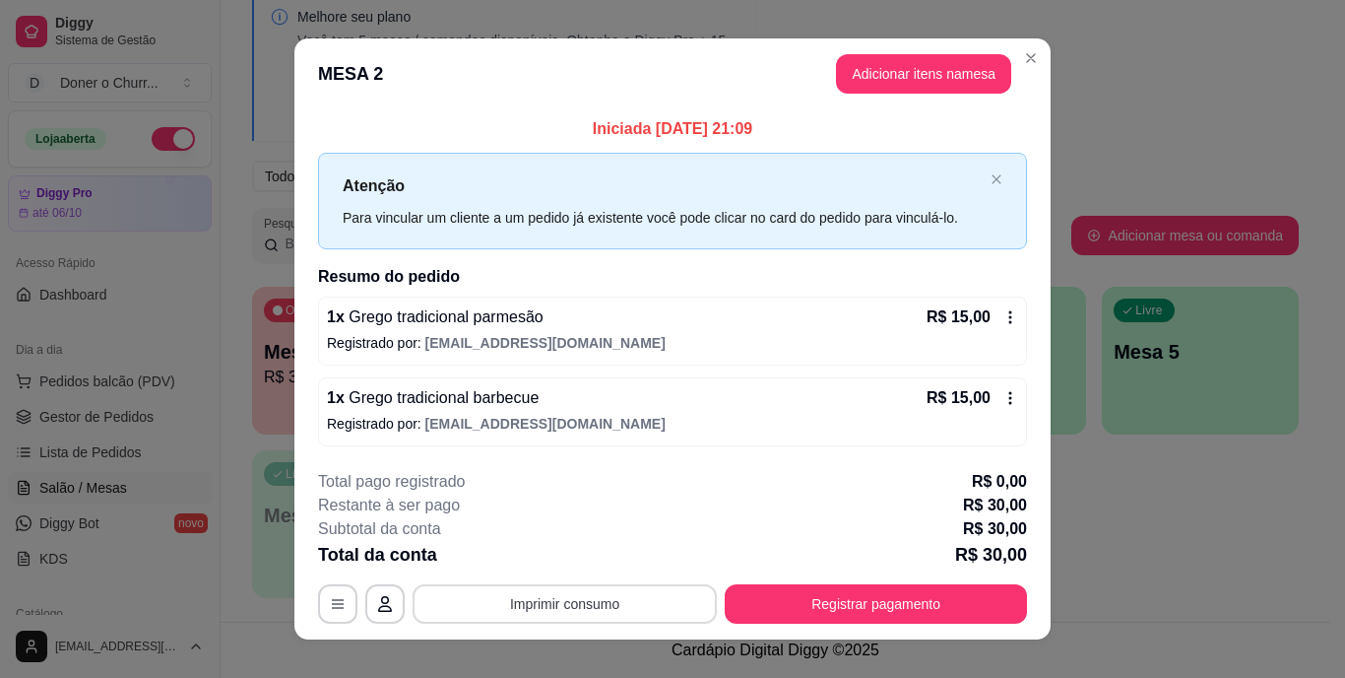
click at [544, 601] on button "Imprimir consumo" at bounding box center [565, 603] width 304 height 39
click at [569, 556] on button "IMPRESSORA" at bounding box center [563, 558] width 138 height 31
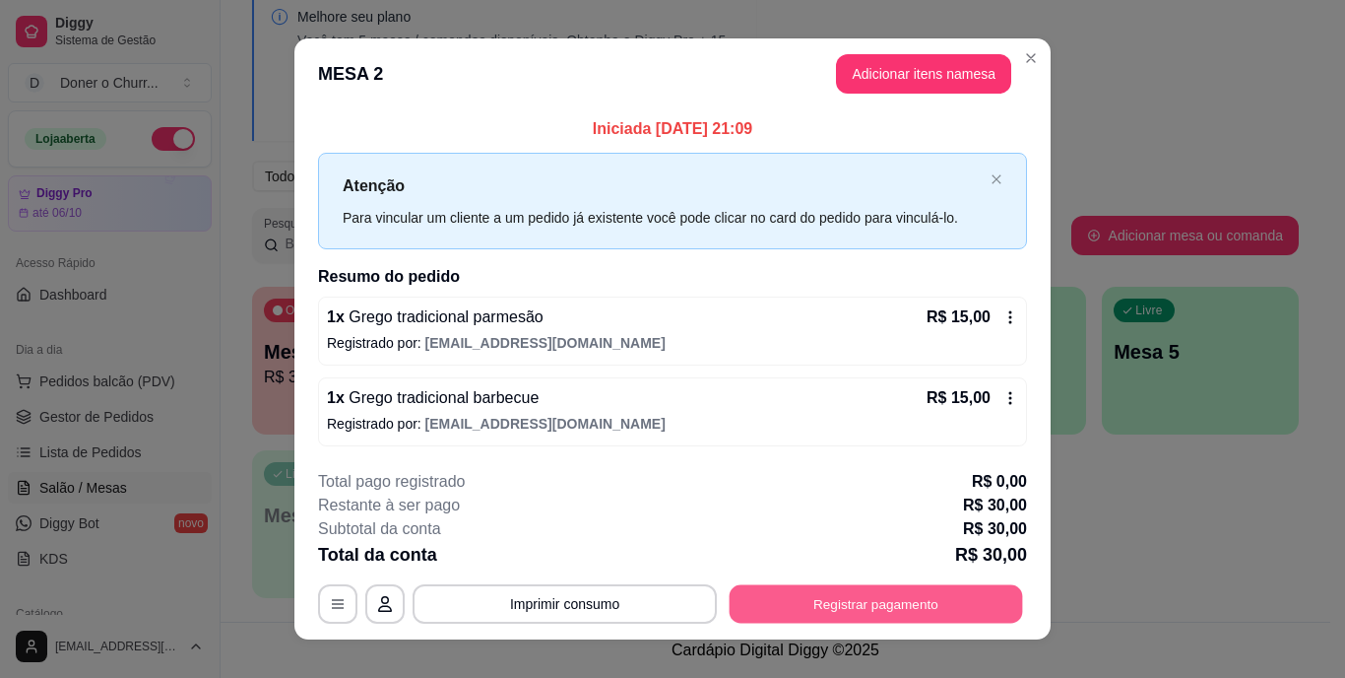
click at [835, 610] on button "Registrar pagamento" at bounding box center [876, 603] width 293 height 38
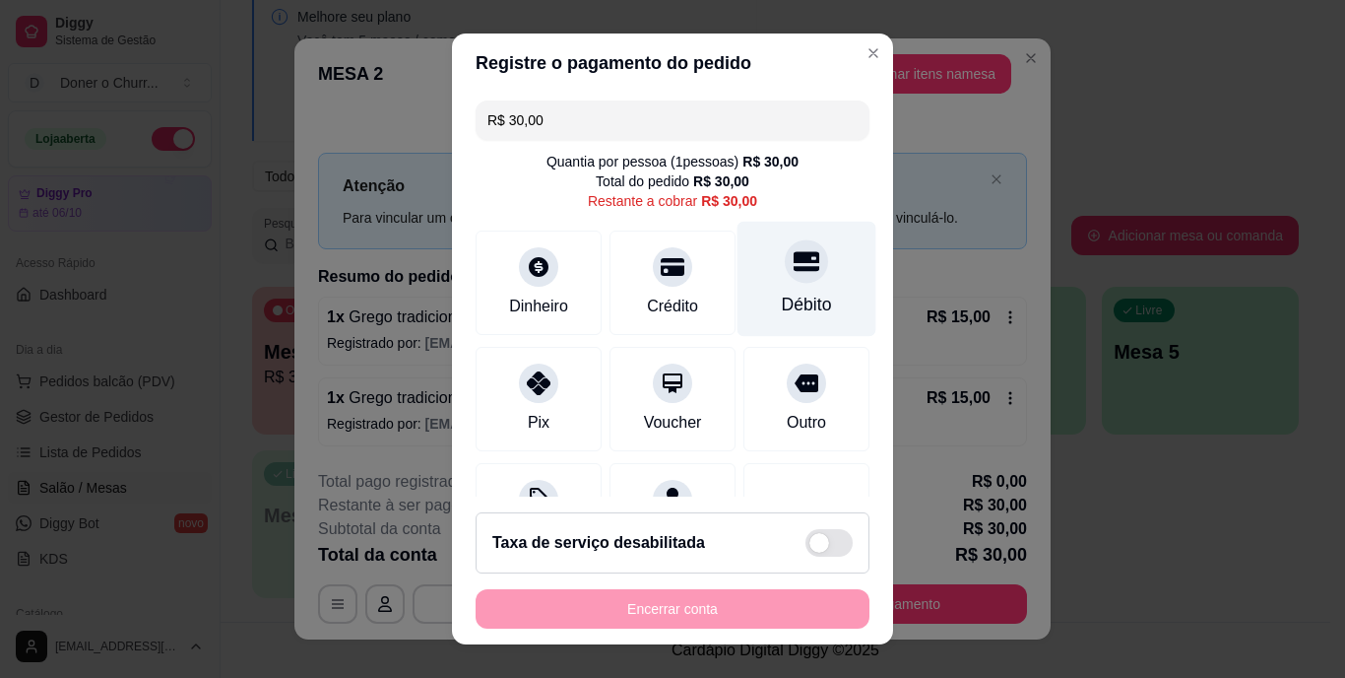
drag, startPoint x: 775, startPoint y: 283, endPoint x: 784, endPoint y: 291, distance: 11.9
click at [785, 283] on div at bounding box center [806, 261] width 43 height 43
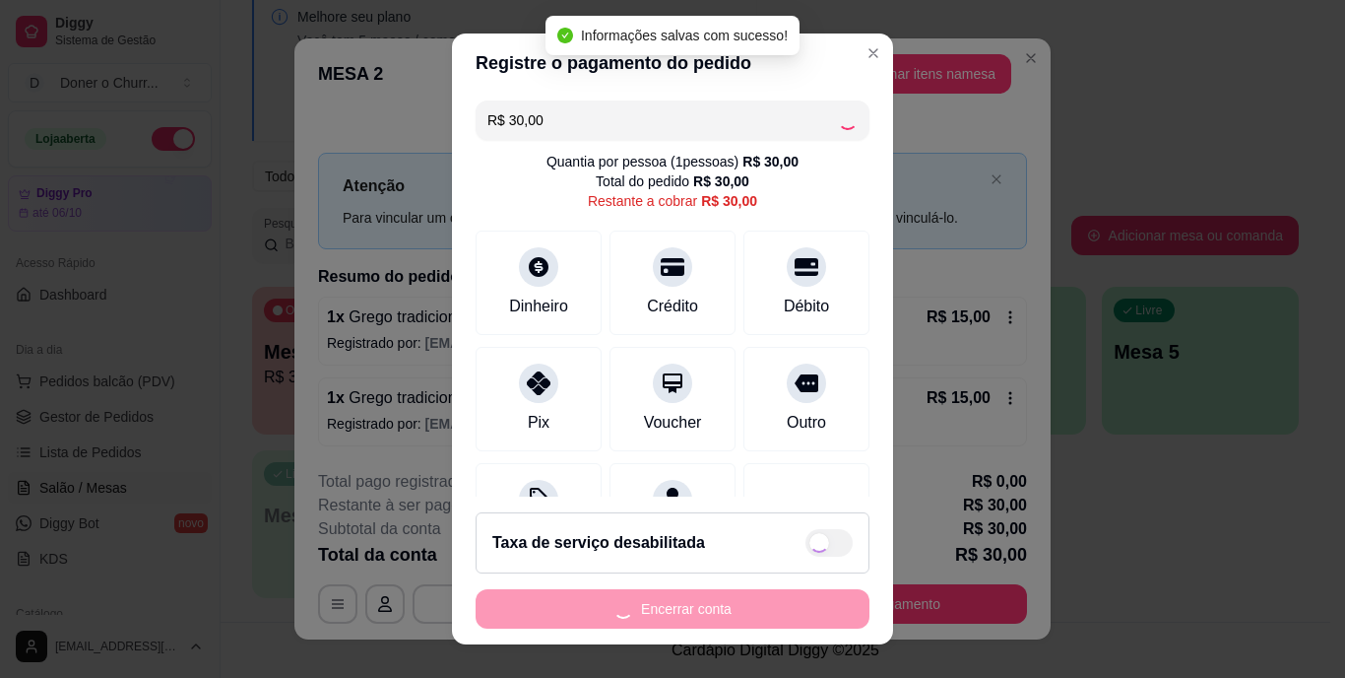
type input "R$ 0,00"
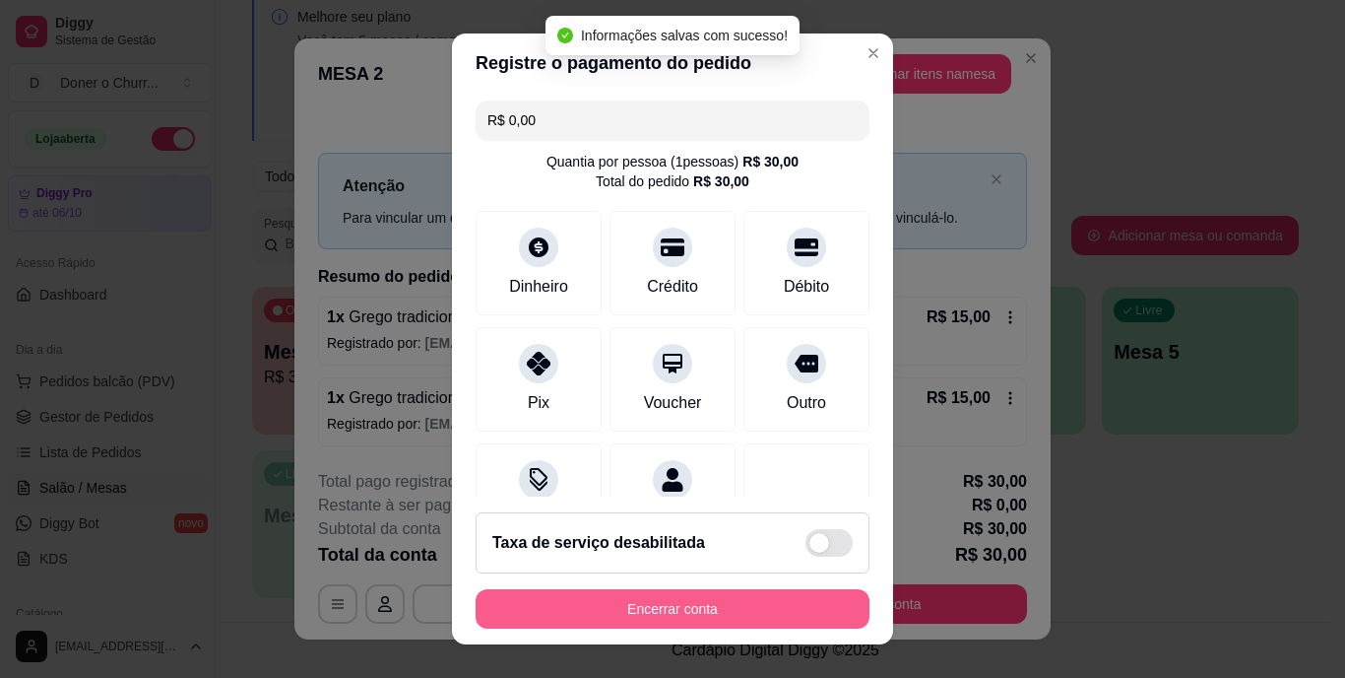
click at [710, 607] on button "Encerrar conta" at bounding box center [673, 608] width 394 height 39
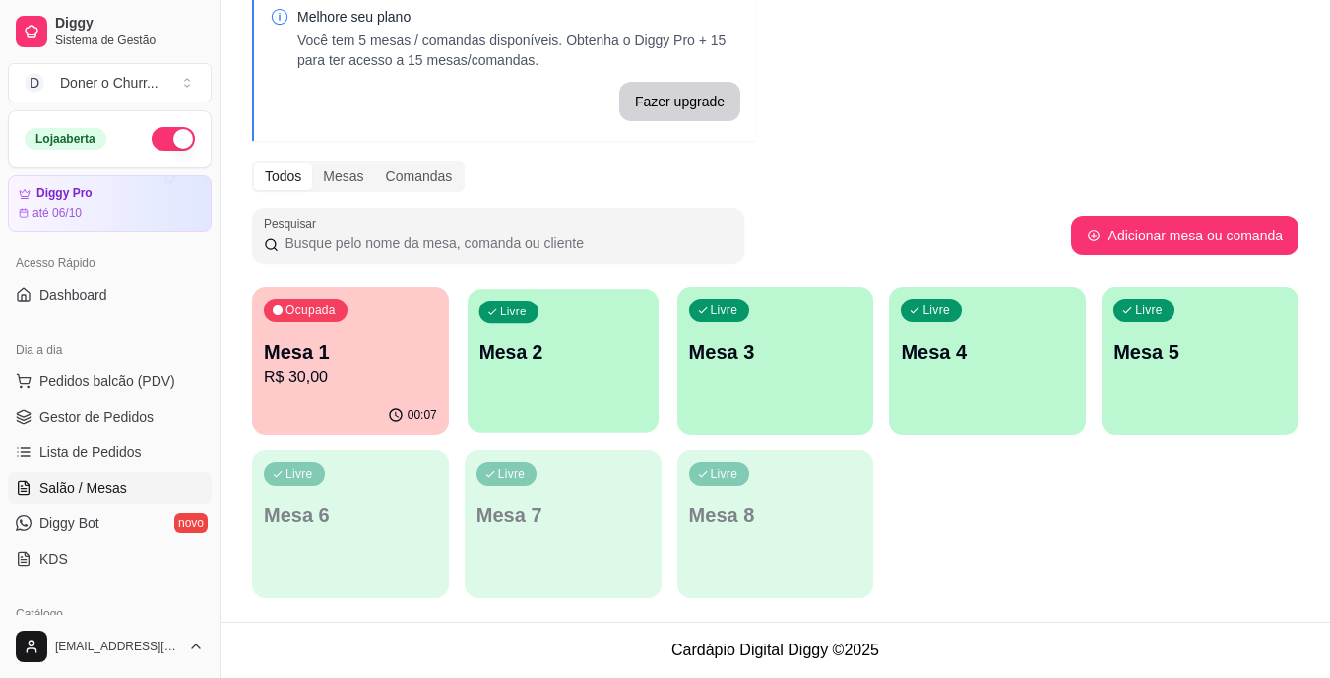
click at [589, 405] on div "Livre Mesa 2" at bounding box center [563, 349] width 191 height 120
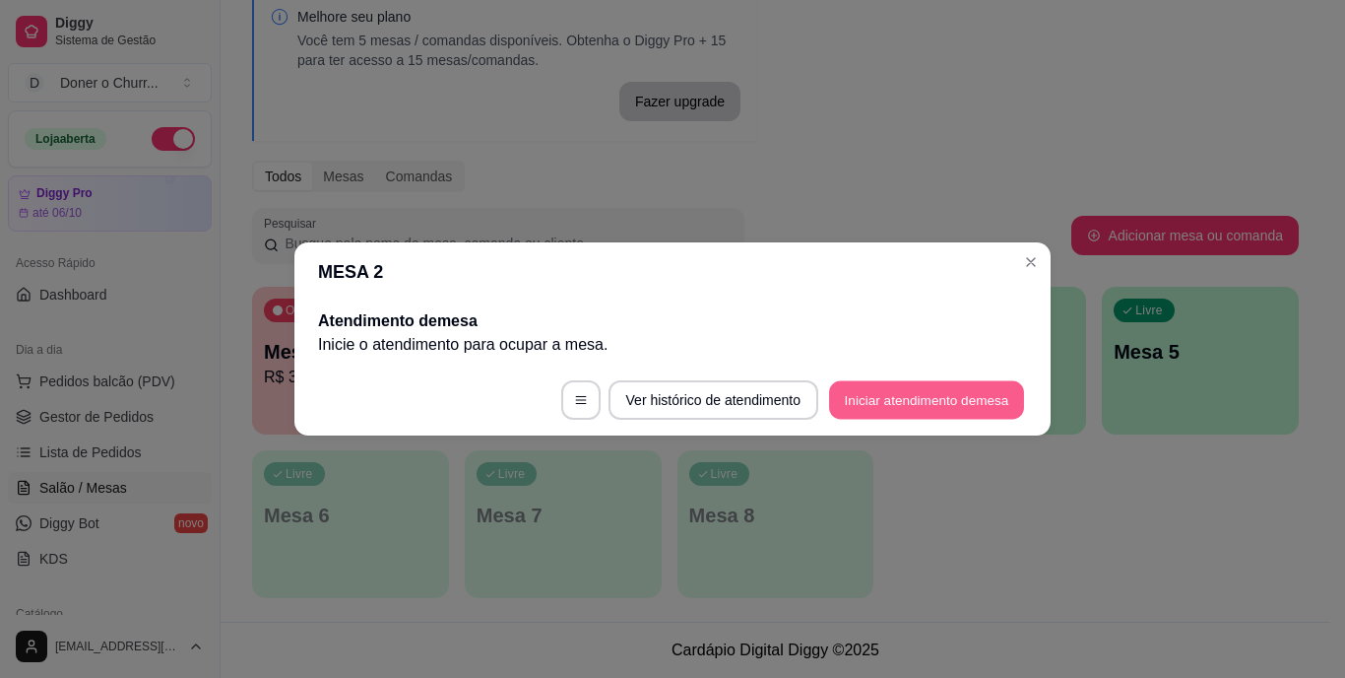
click at [863, 399] on button "Iniciar atendimento de mesa" at bounding box center [926, 400] width 195 height 38
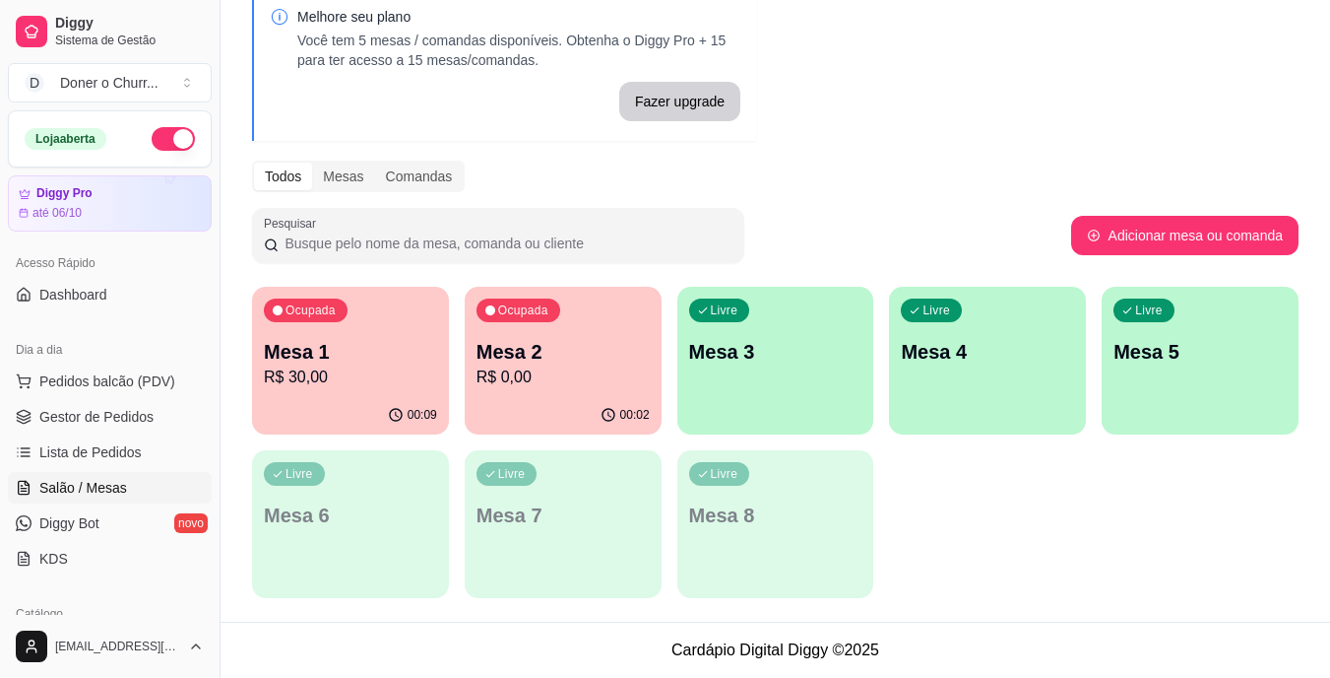
click at [589, 340] on p "Mesa 2" at bounding box center [563, 352] width 173 height 28
click at [756, 342] on p "Mesa 3" at bounding box center [775, 352] width 173 height 28
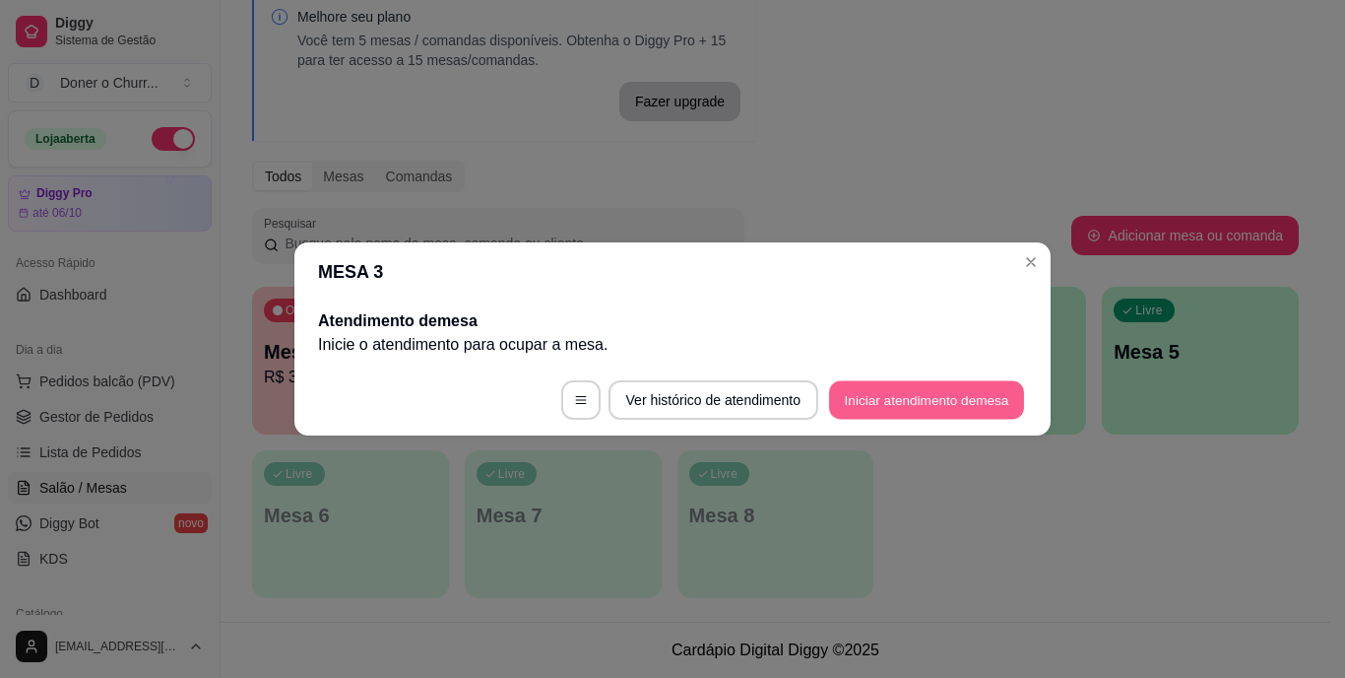
click at [911, 402] on button "Iniciar atendimento de mesa" at bounding box center [926, 400] width 195 height 38
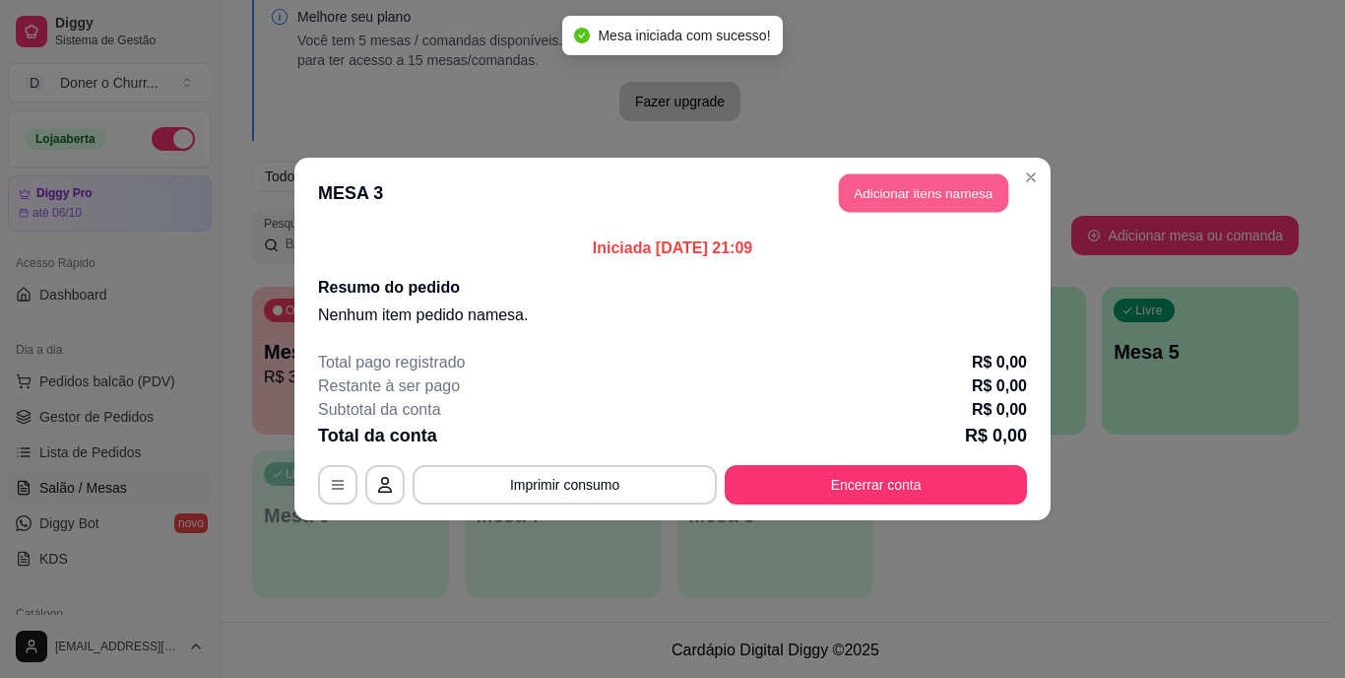
click at [935, 197] on button "Adicionar itens na mesa" at bounding box center [923, 193] width 169 height 38
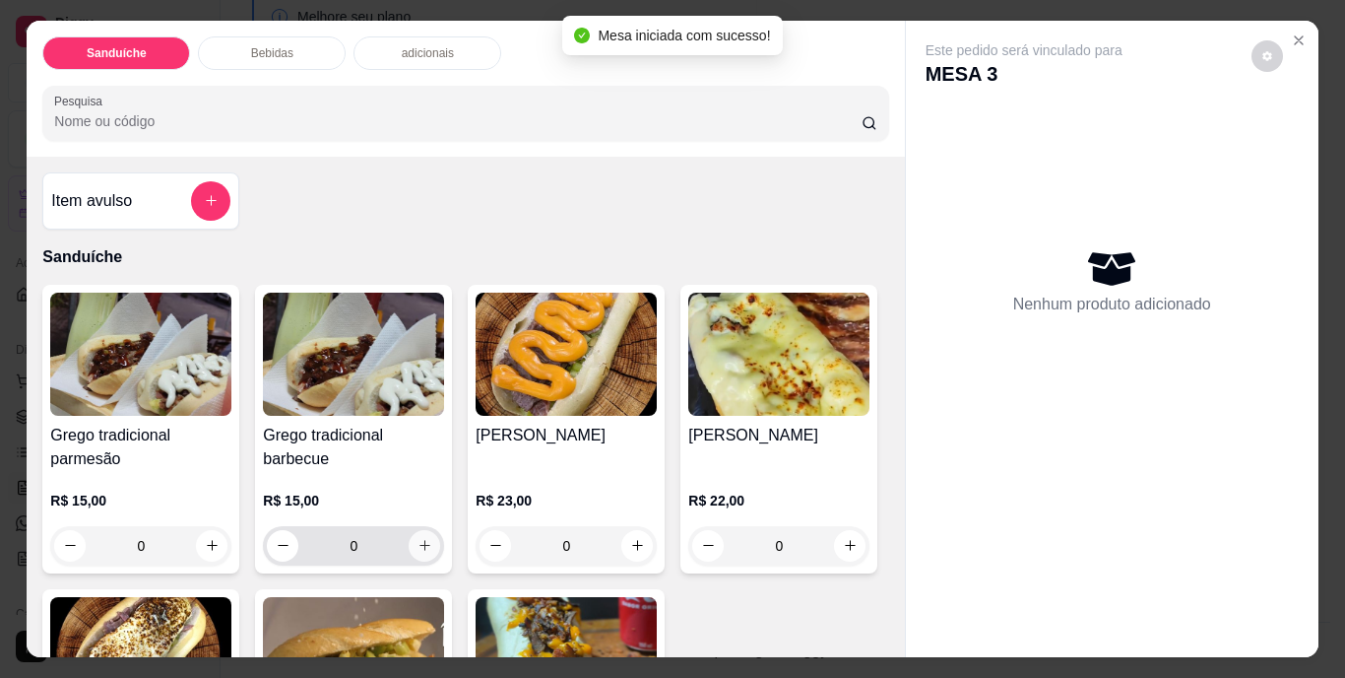
click at [420, 540] on icon "increase-product-quantity" at bounding box center [425, 545] width 15 height 15
type input "1"
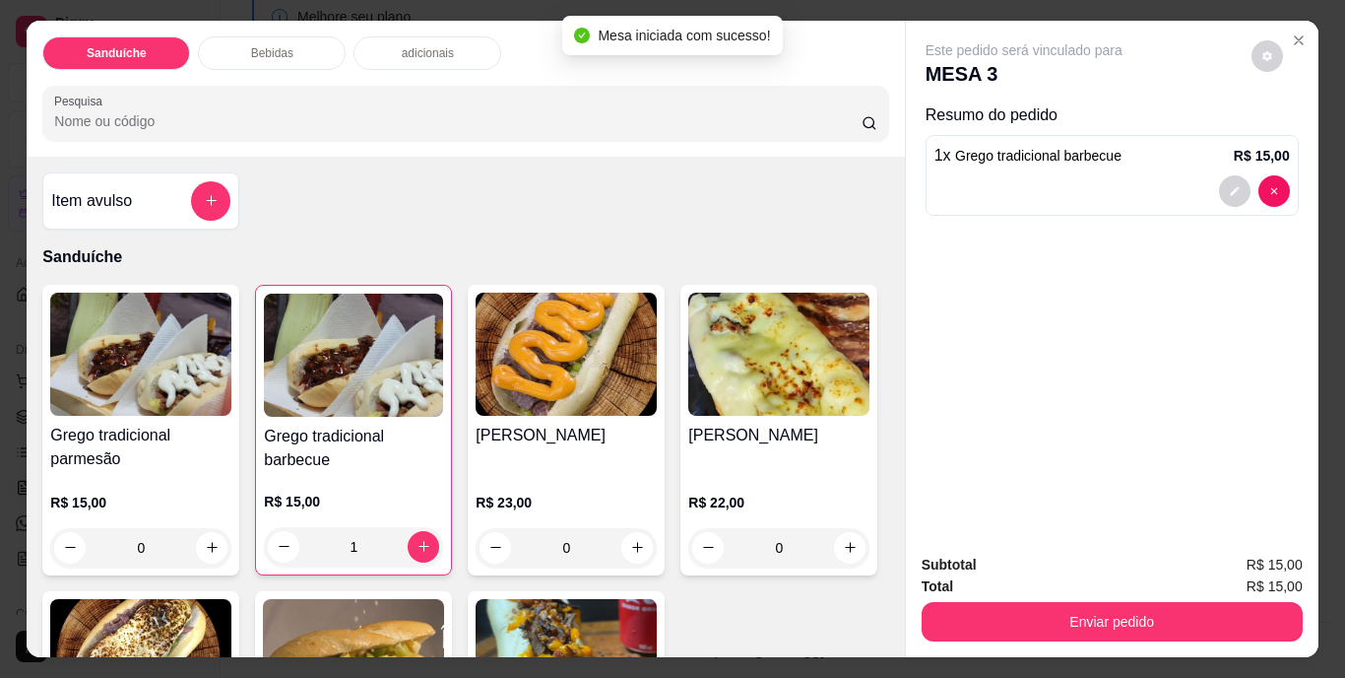
scroll to position [492, 0]
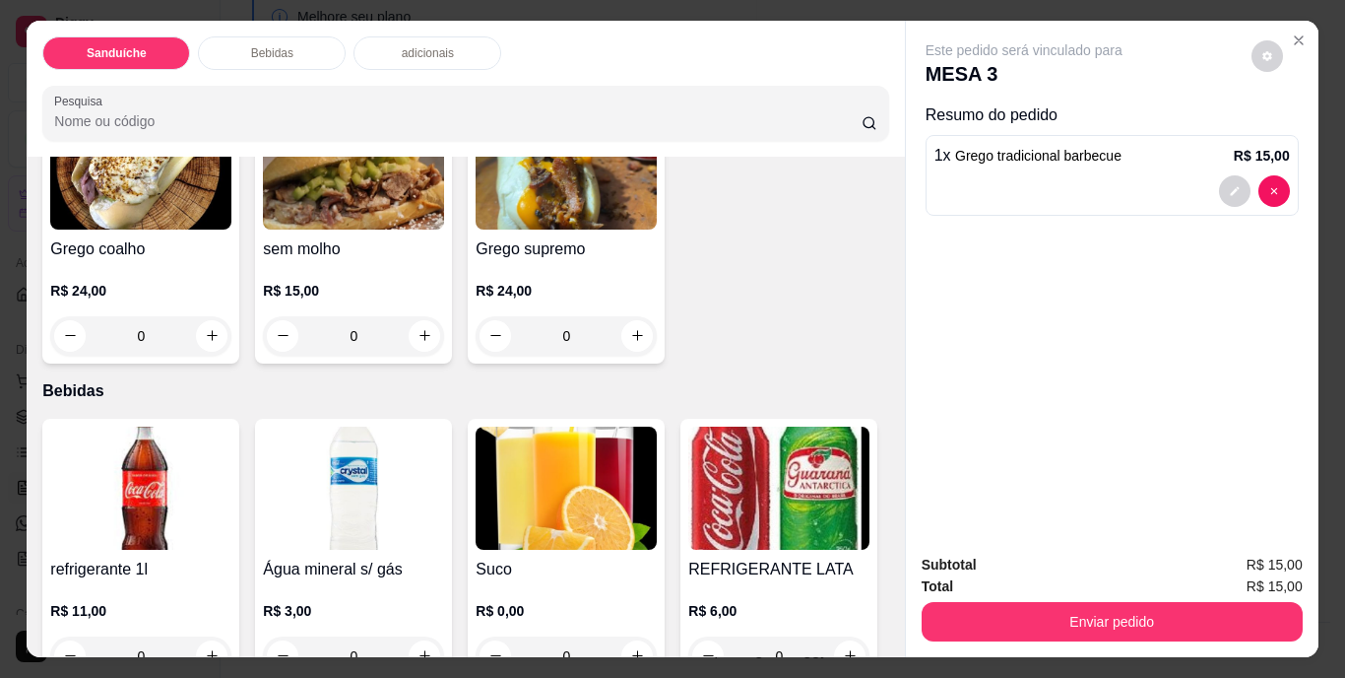
click at [834, 71] on button "increase-product-quantity" at bounding box center [850, 55] width 32 height 32
type input "1"
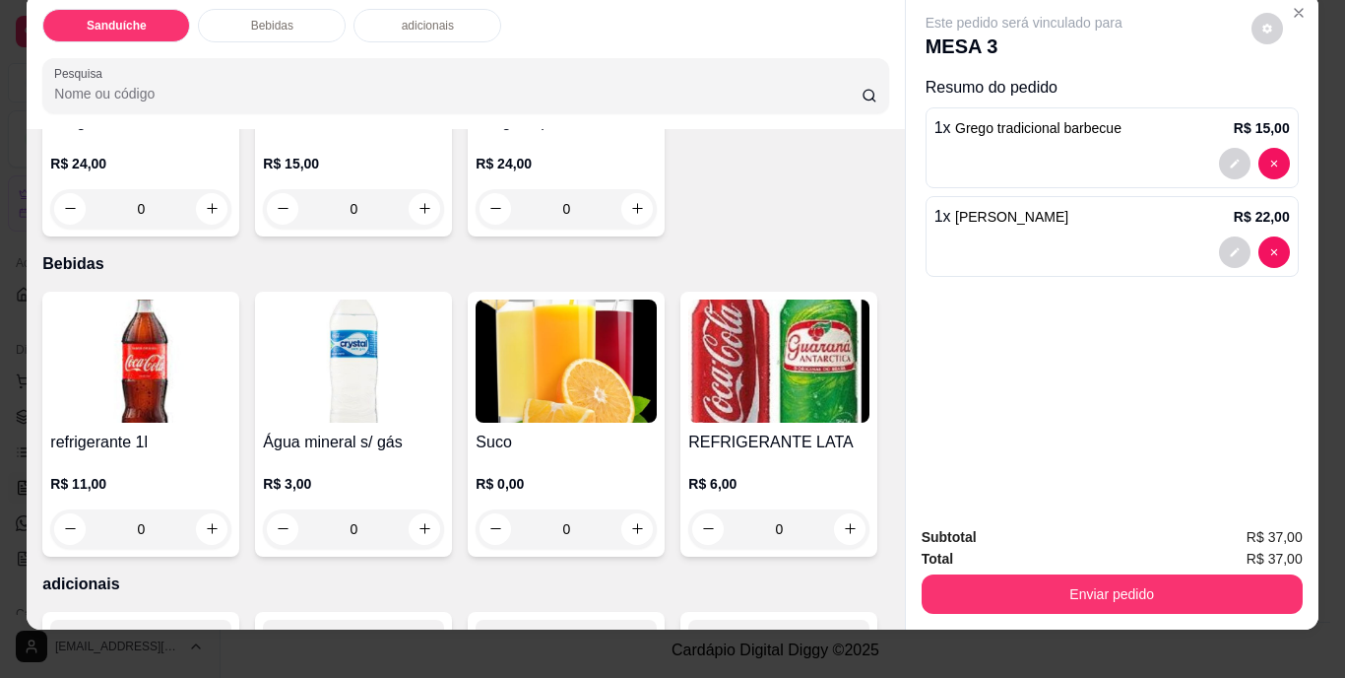
scroll to position [50, 0]
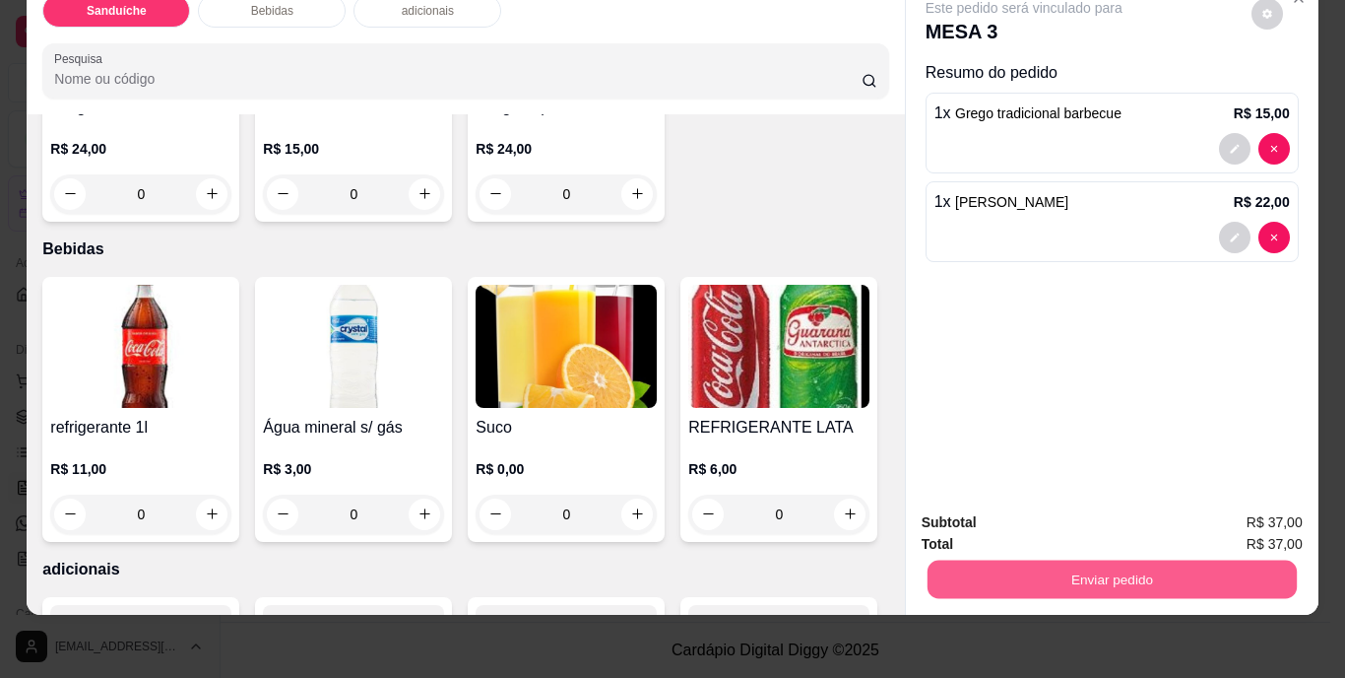
click at [1131, 577] on button "Enviar pedido" at bounding box center [1111, 579] width 369 height 38
click at [1067, 512] on button "Não registrar e enviar pedido" at bounding box center [1046, 515] width 199 height 36
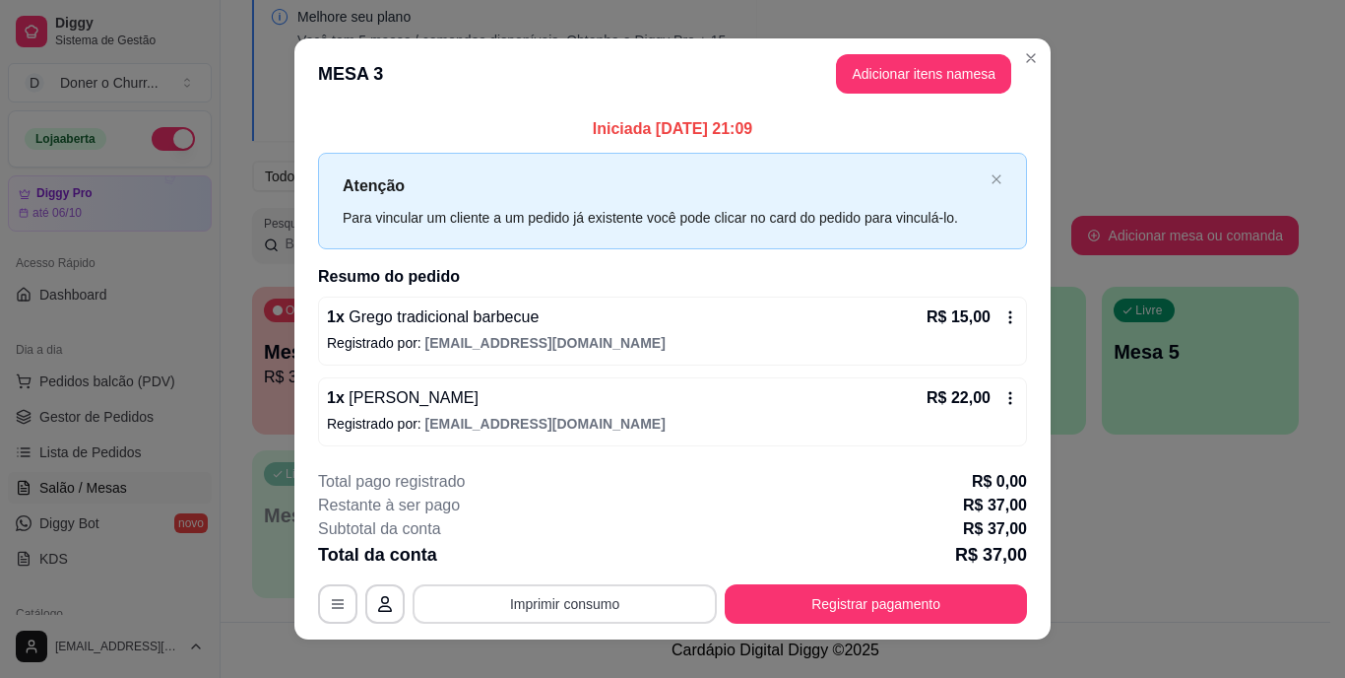
click at [532, 614] on button "Imprimir consumo" at bounding box center [565, 603] width 304 height 39
click at [558, 559] on button "IMPRESSORA" at bounding box center [563, 558] width 138 height 31
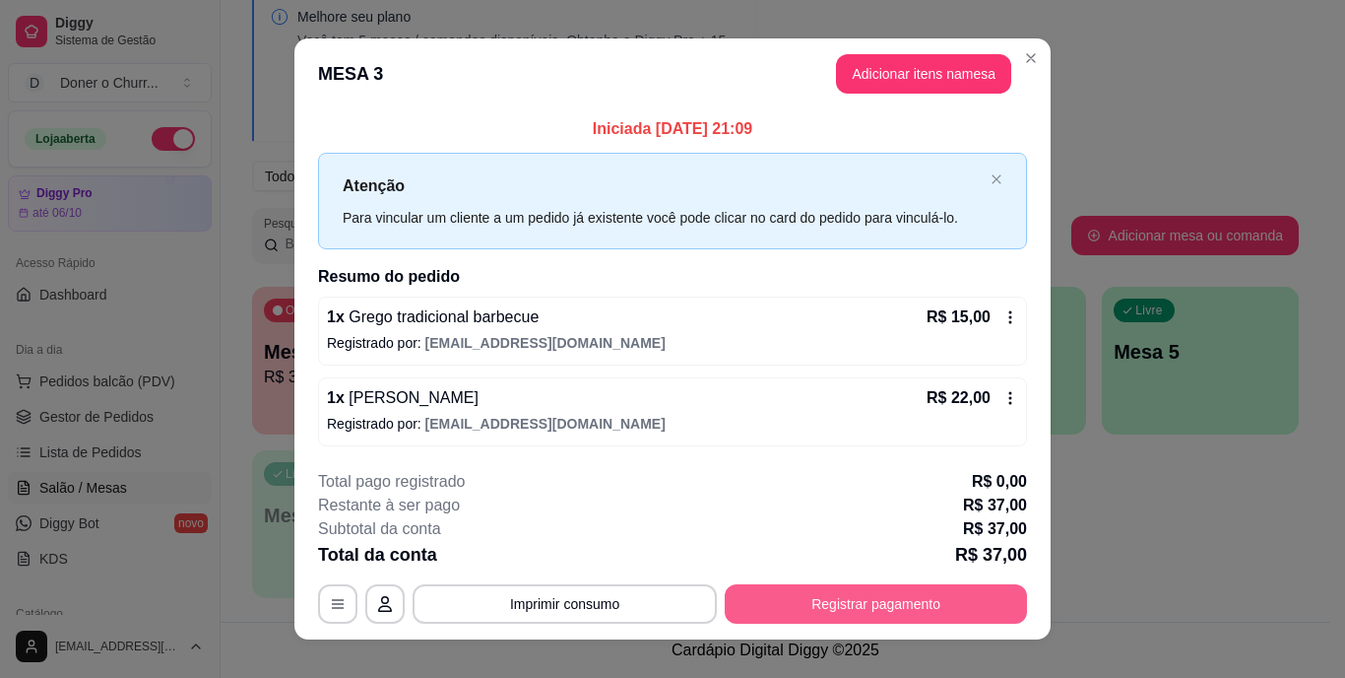
click at [831, 588] on button "Registrar pagamento" at bounding box center [876, 603] width 302 height 39
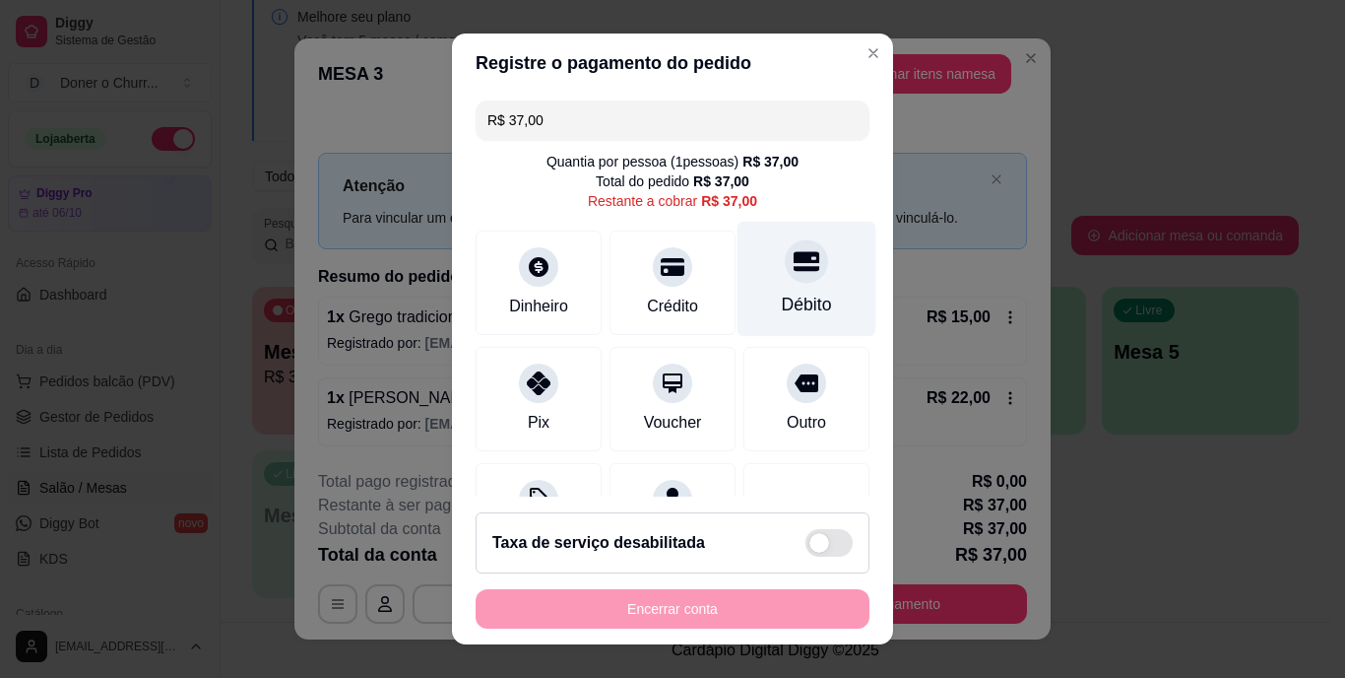
click at [782, 293] on div "Débito" at bounding box center [807, 305] width 50 height 26
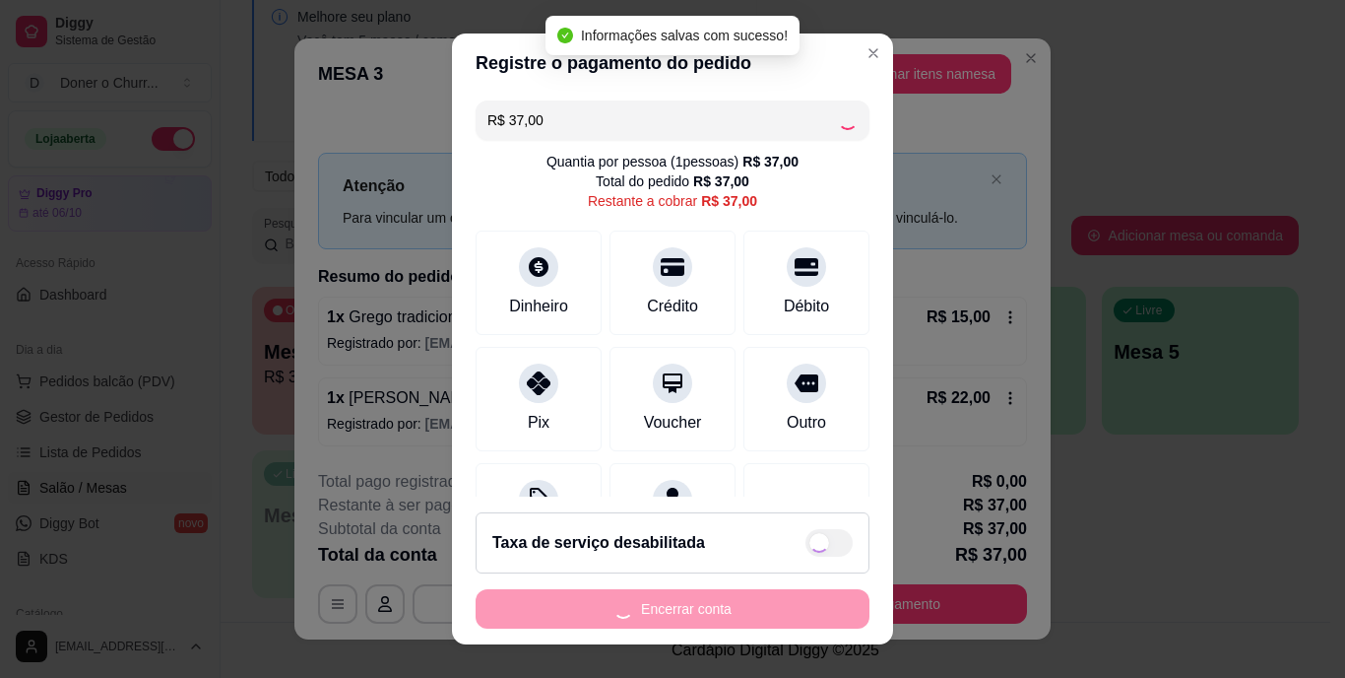
type input "R$ 0,00"
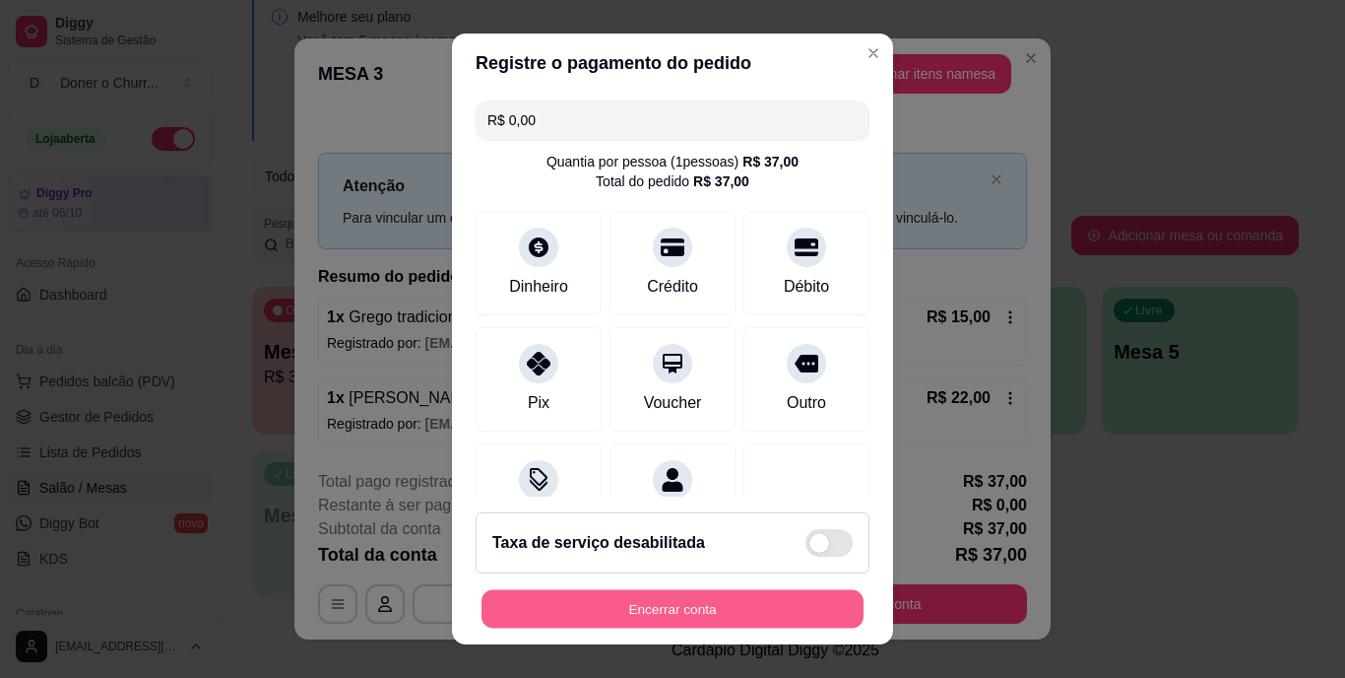
click at [690, 601] on button "Encerrar conta" at bounding box center [673, 608] width 382 height 38
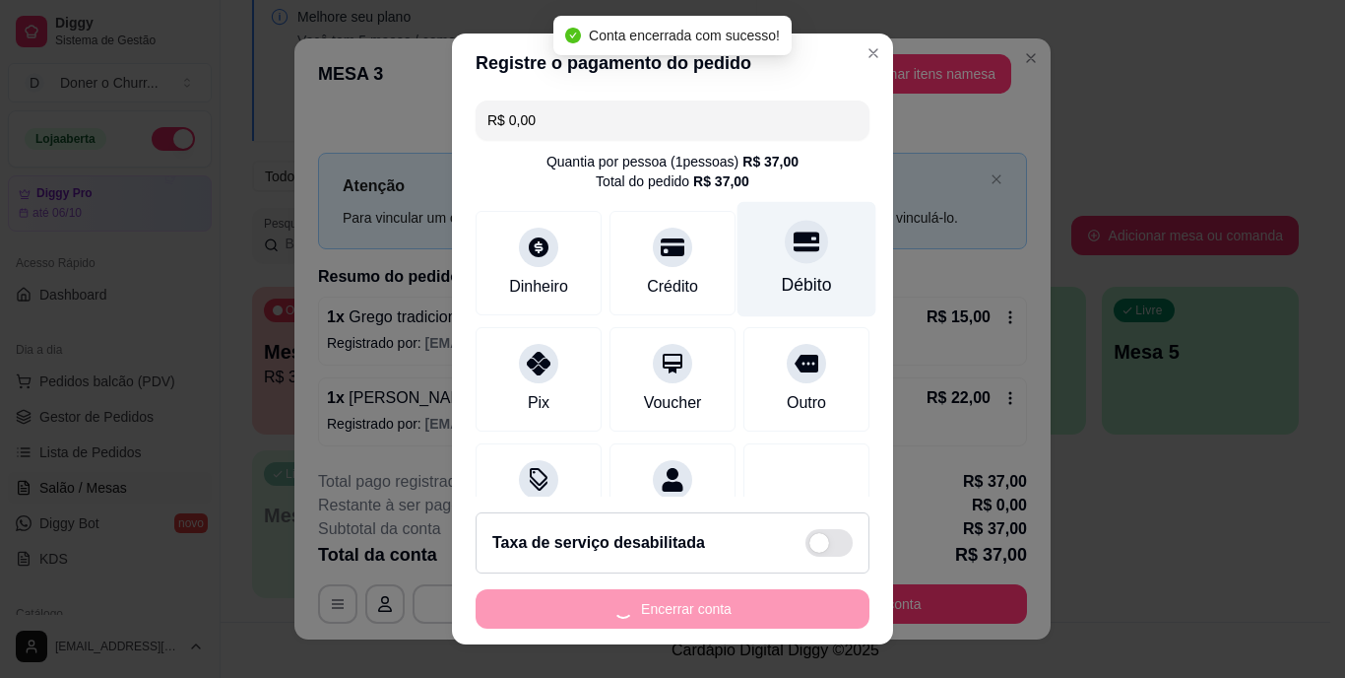
click at [794, 250] on icon at bounding box center [807, 242] width 26 height 20
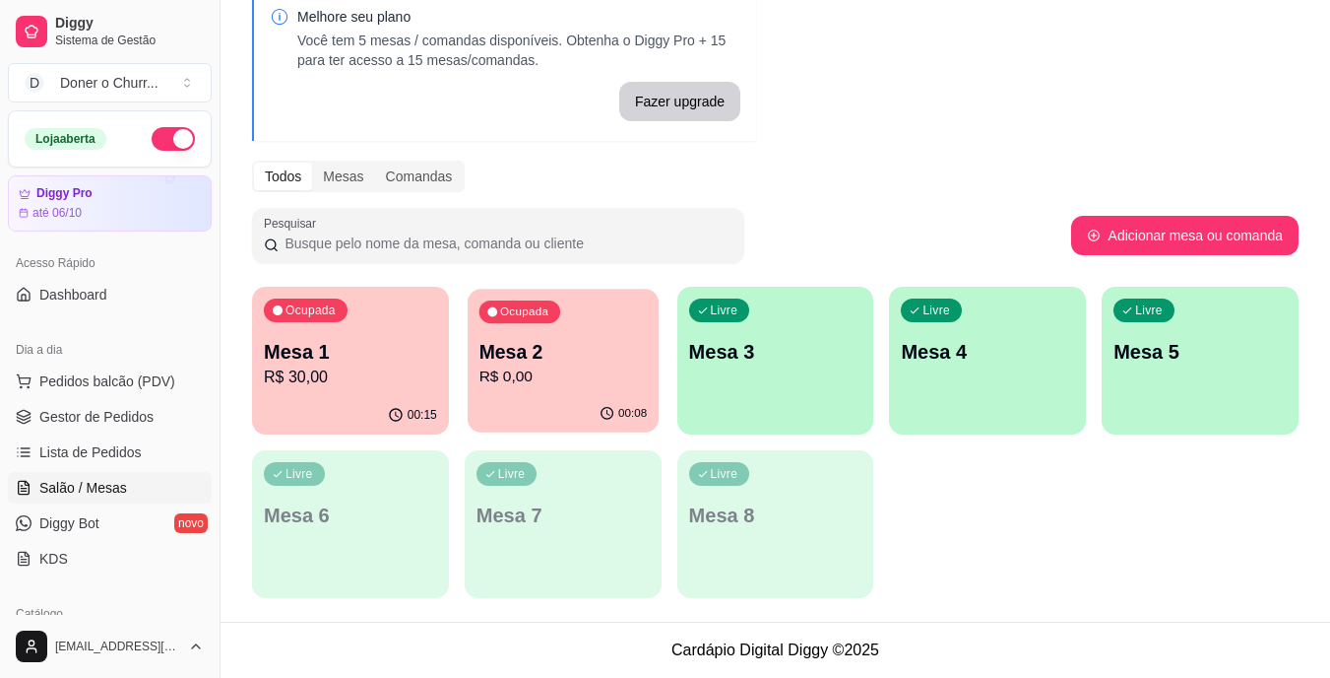
click at [602, 347] on p "Mesa 2" at bounding box center [563, 352] width 168 height 27
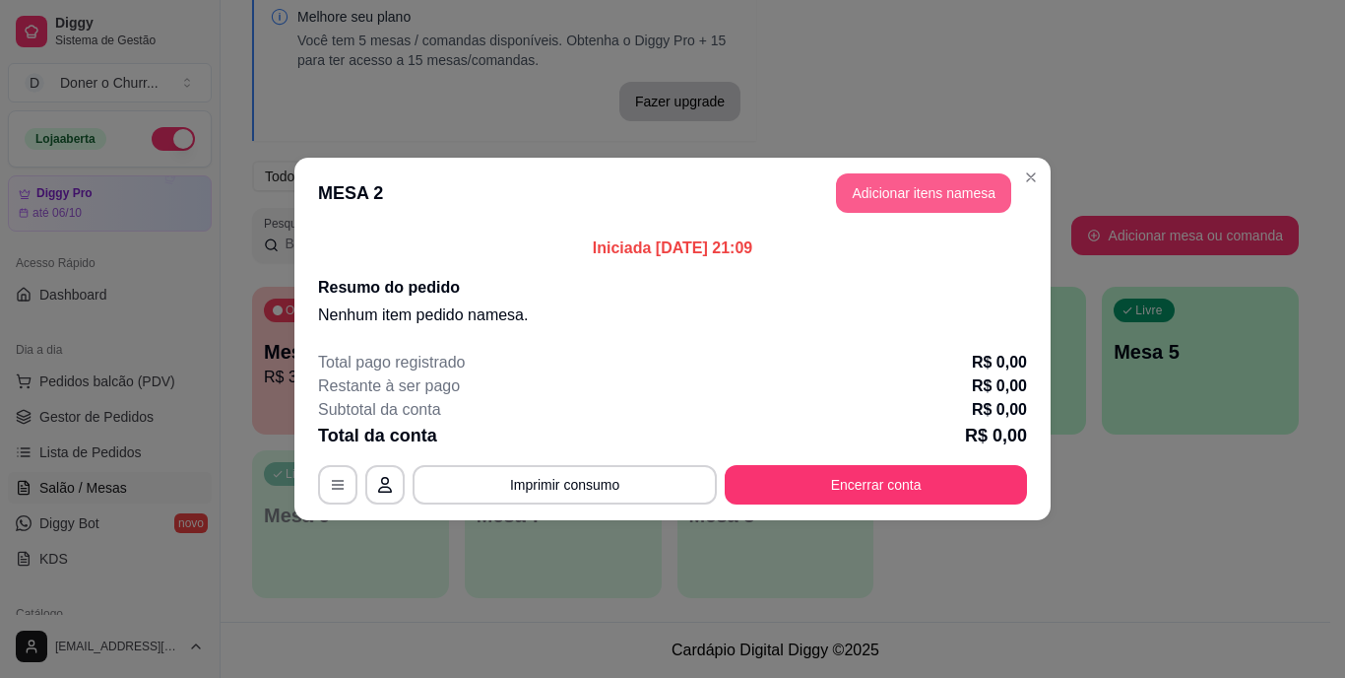
click at [904, 197] on button "Adicionar itens na mesa" at bounding box center [923, 192] width 175 height 39
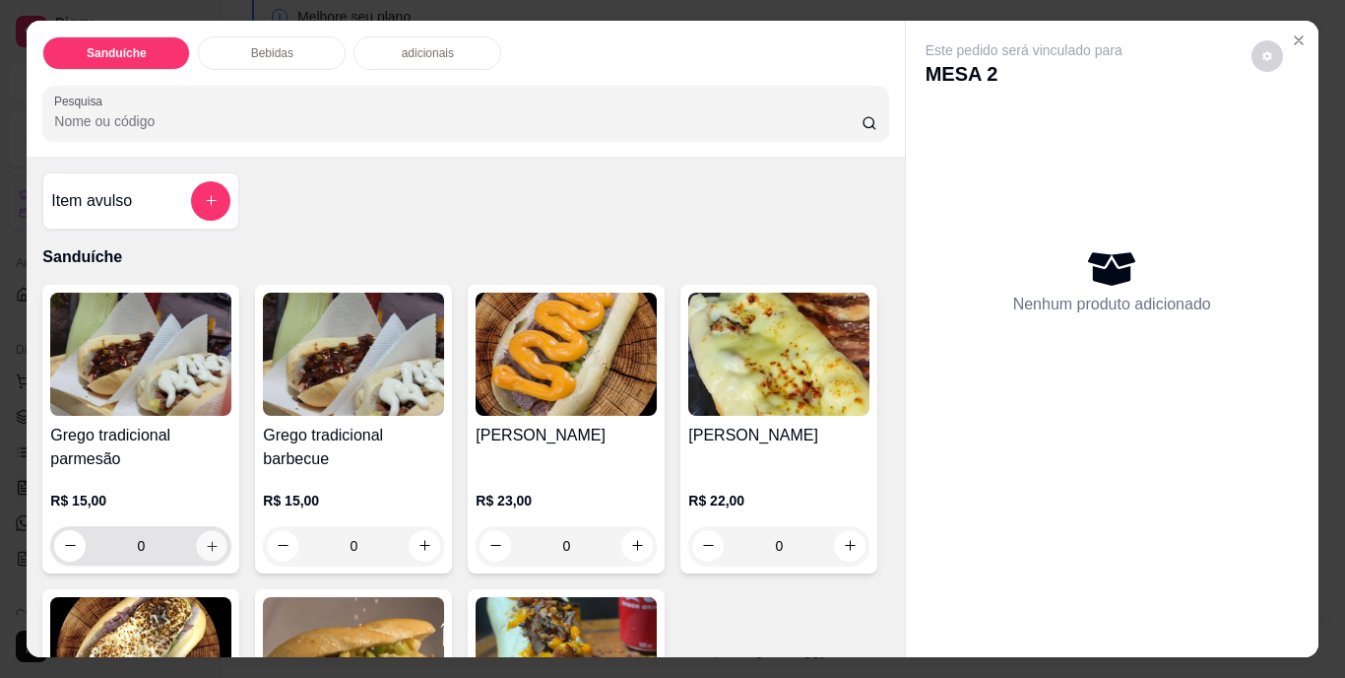
click at [205, 540] on icon "increase-product-quantity" at bounding box center [212, 545] width 15 height 15
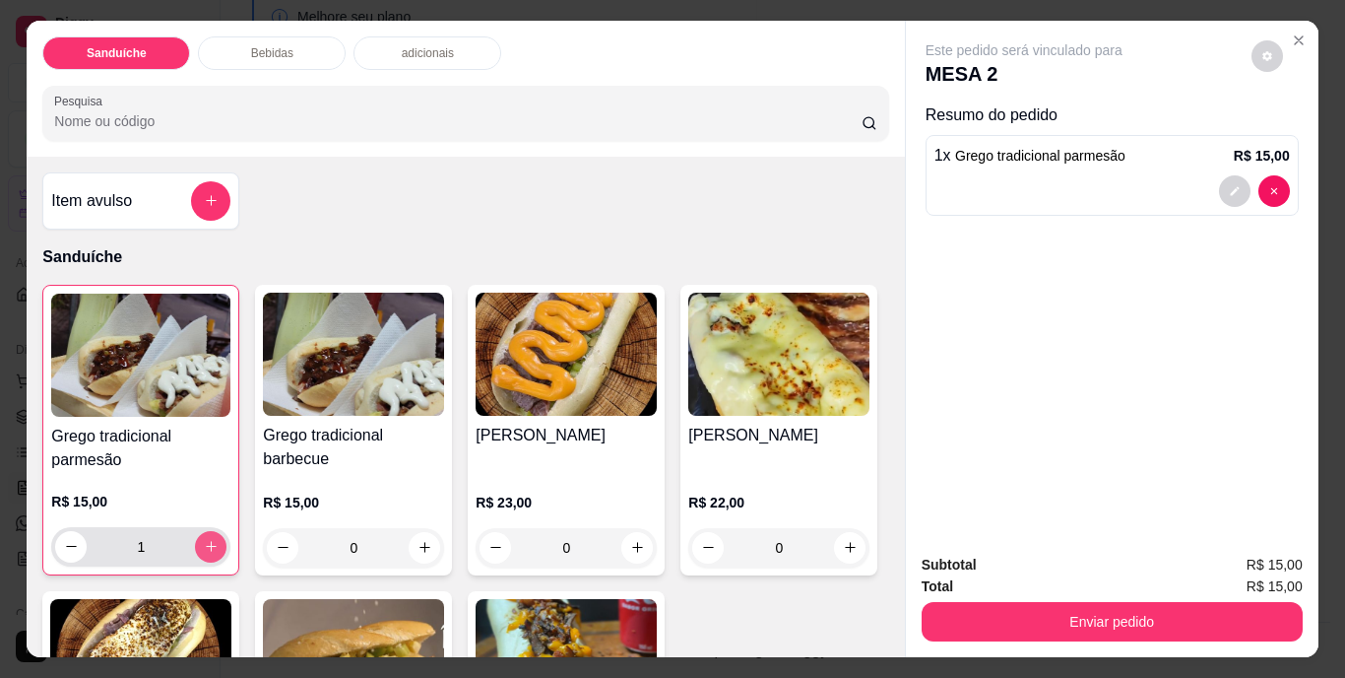
click at [204, 540] on icon "increase-product-quantity" at bounding box center [211, 546] width 15 height 15
type input "2"
click at [418, 540] on icon "increase-product-quantity" at bounding box center [425, 547] width 15 height 15
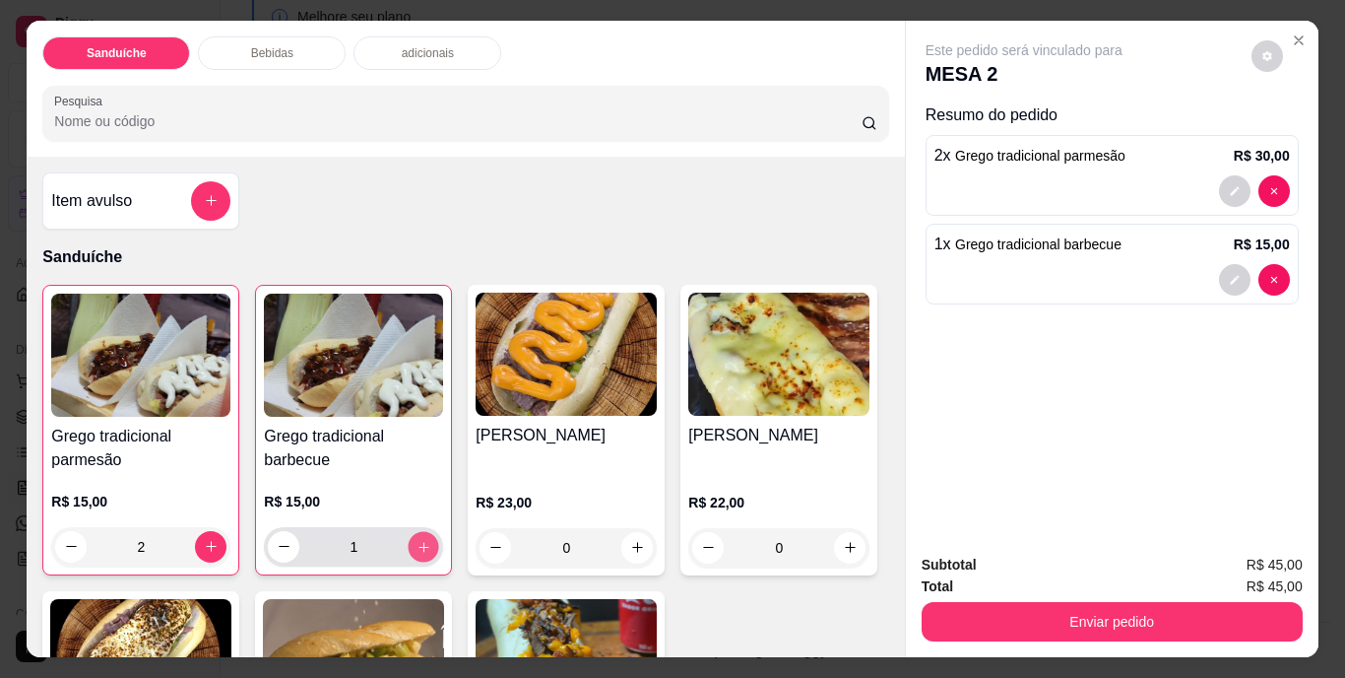
click at [417, 539] on icon "increase-product-quantity" at bounding box center [424, 546] width 15 height 15
type input "2"
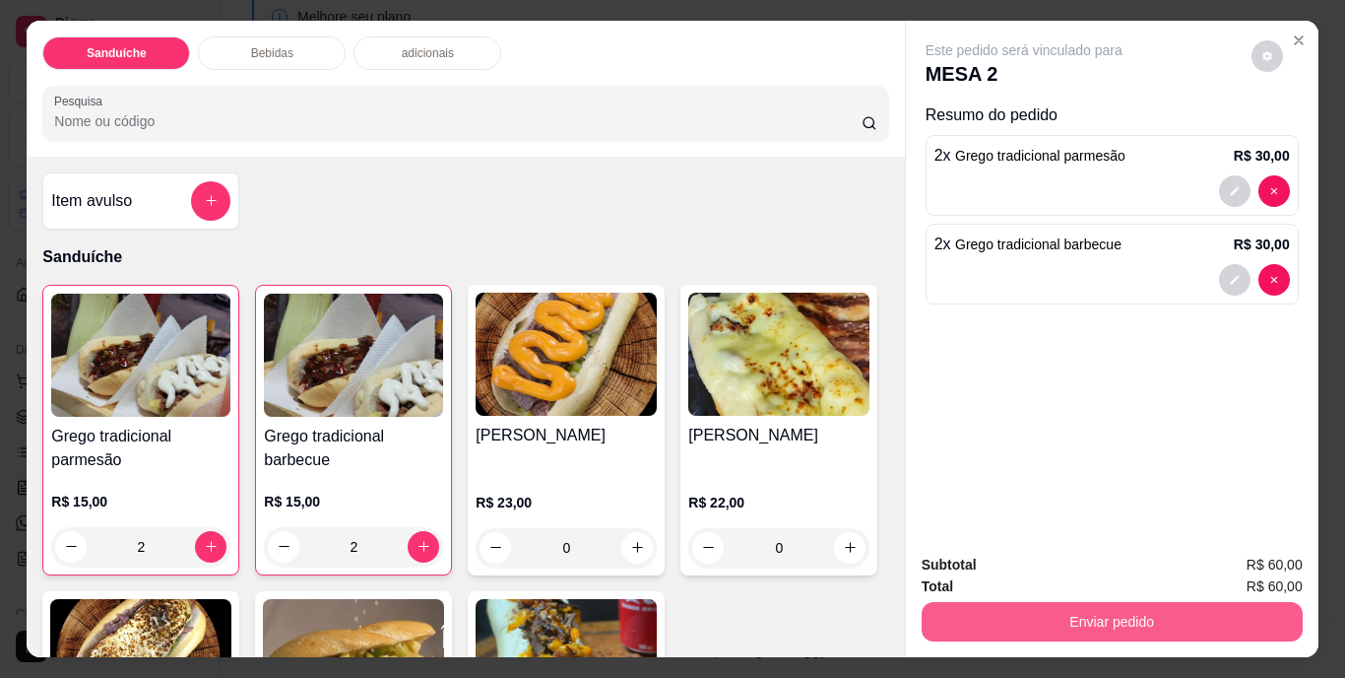
click at [1115, 602] on button "Enviar pedido" at bounding box center [1112, 621] width 381 height 39
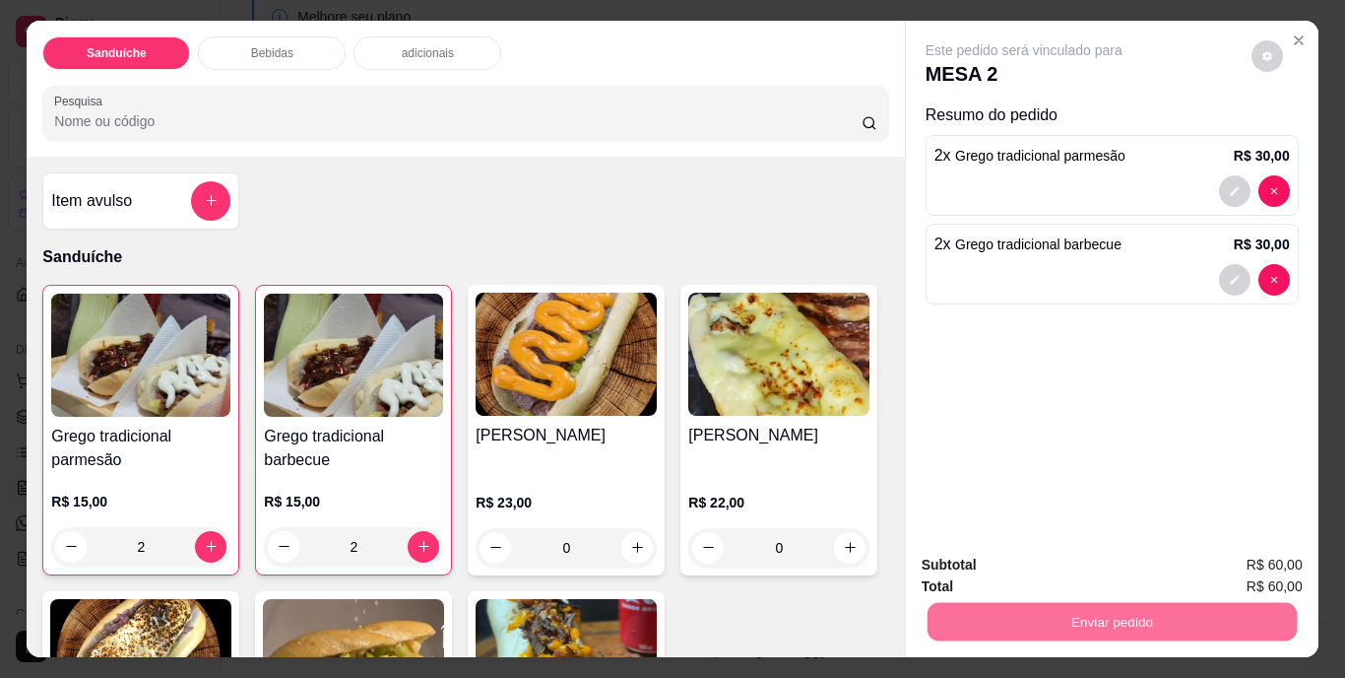
click at [1075, 571] on button "Não registrar e enviar pedido" at bounding box center [1046, 566] width 205 height 37
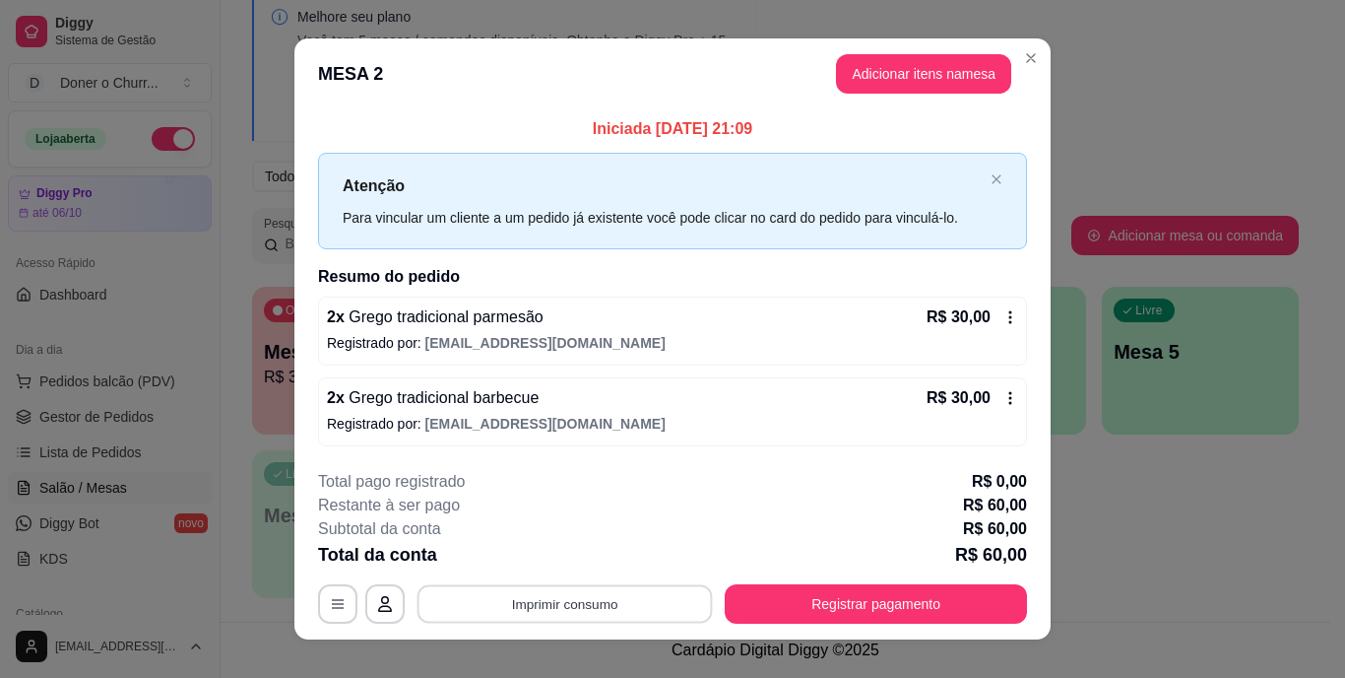
click at [563, 597] on button "Imprimir consumo" at bounding box center [565, 603] width 295 height 38
click at [564, 563] on button "IMPRESSORA" at bounding box center [563, 558] width 138 height 31
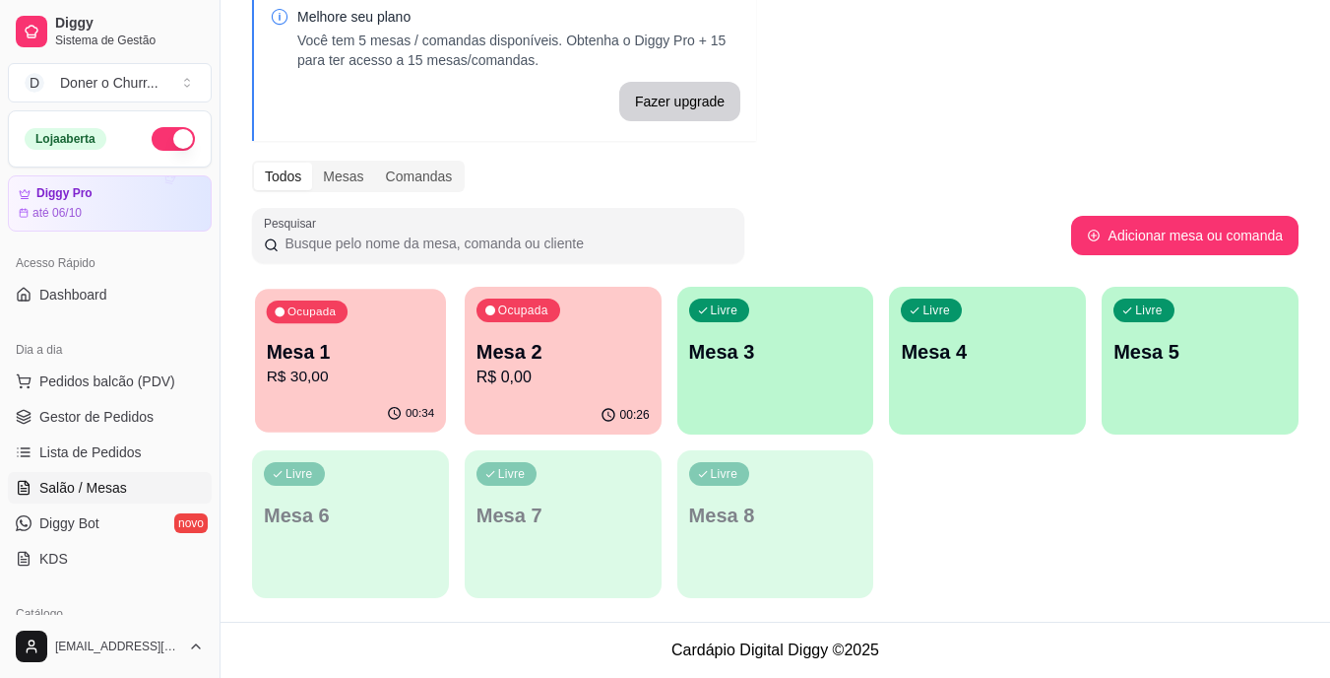
click at [373, 339] on p "Mesa 1" at bounding box center [351, 352] width 168 height 27
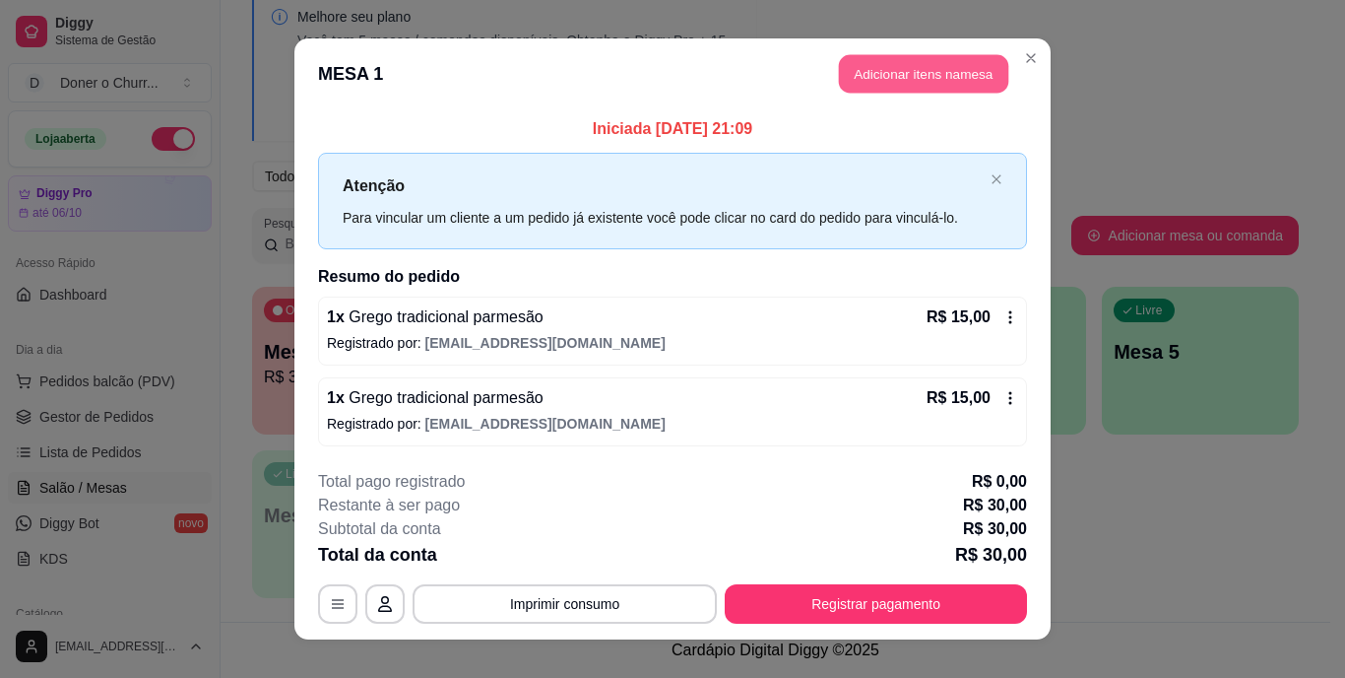
click at [937, 55] on button "Adicionar itens na mesa" at bounding box center [923, 74] width 169 height 38
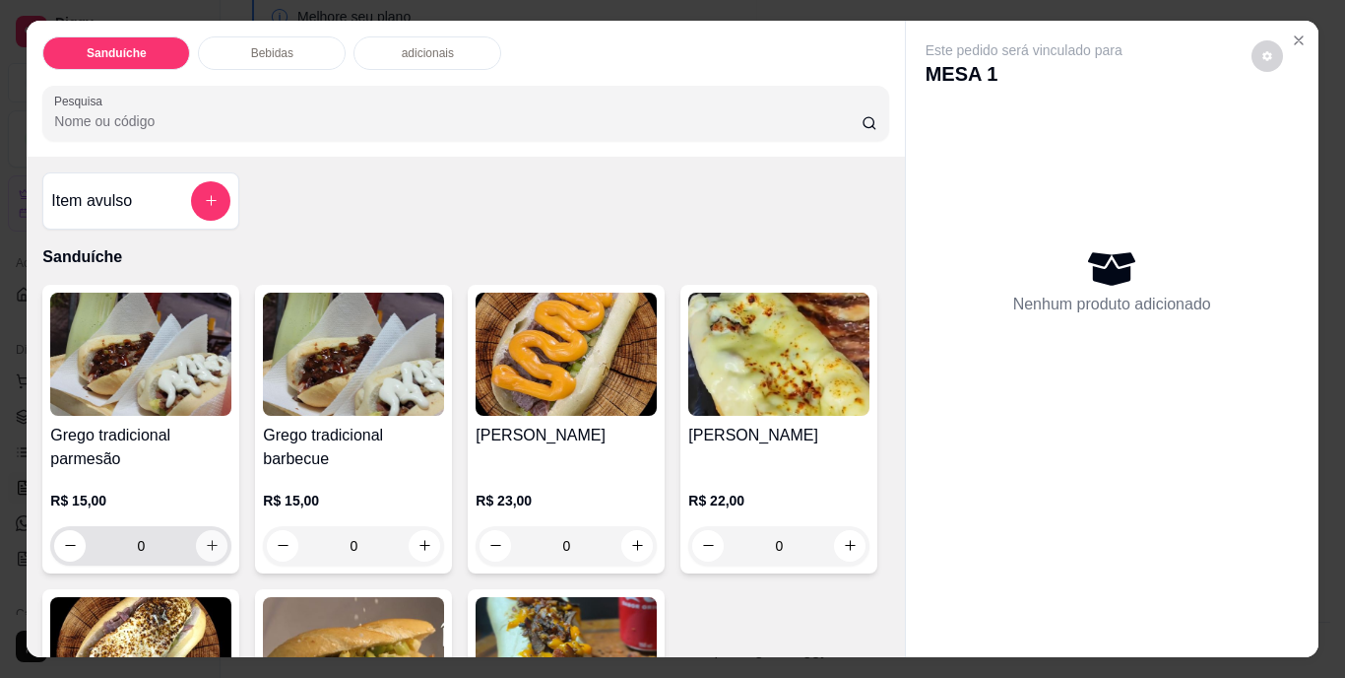
click at [212, 538] on icon "increase-product-quantity" at bounding box center [212, 545] width 15 height 15
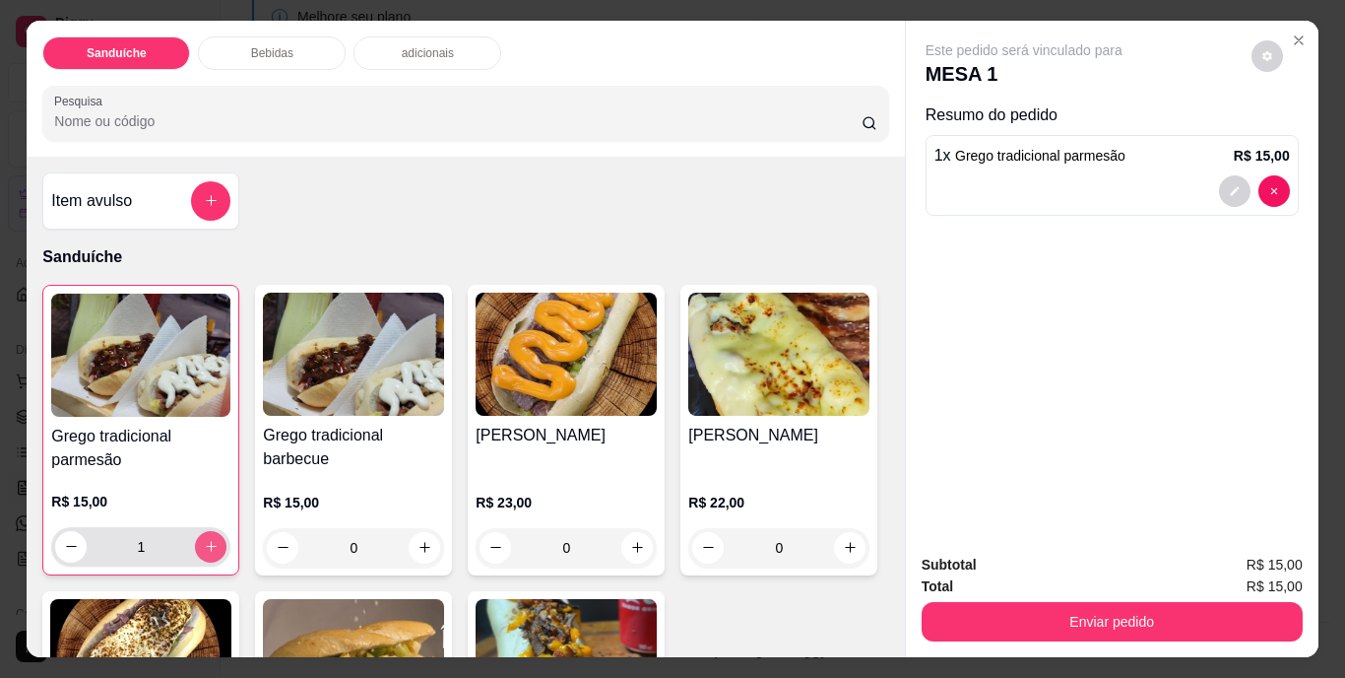
click at [204, 539] on icon "increase-product-quantity" at bounding box center [211, 546] width 15 height 15
type input "2"
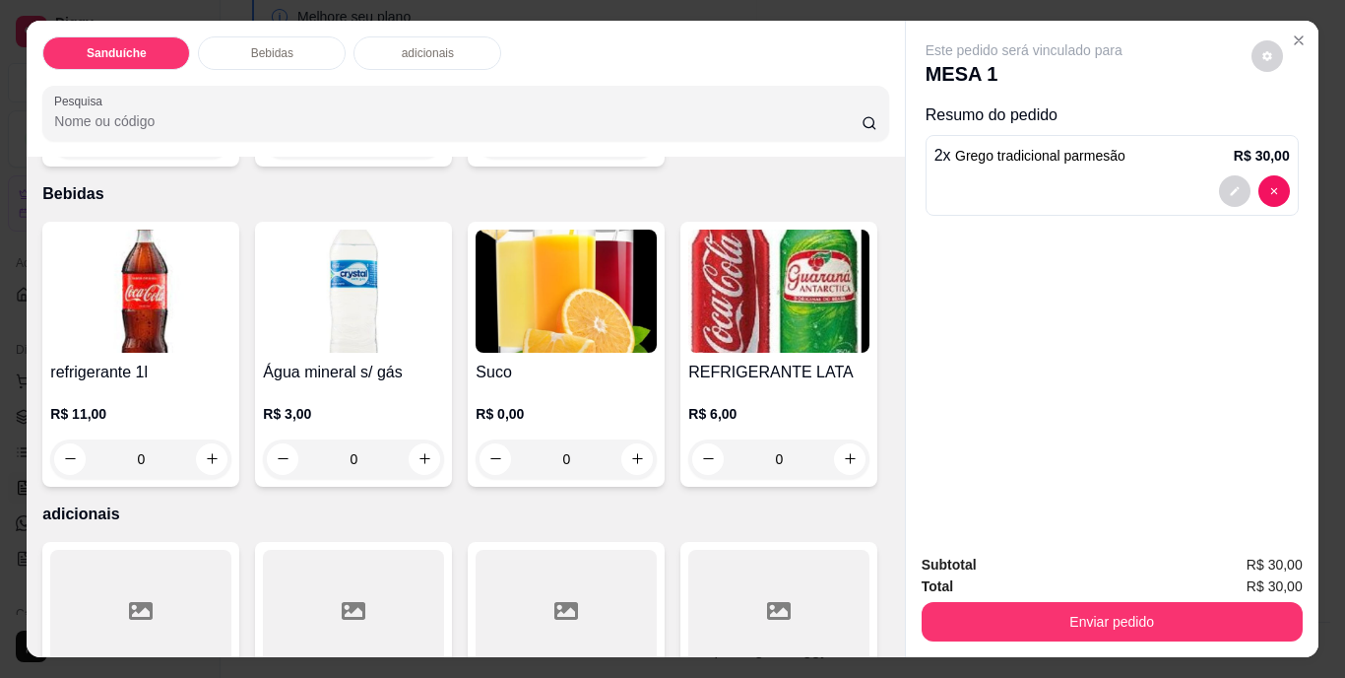
scroll to position [886, 0]
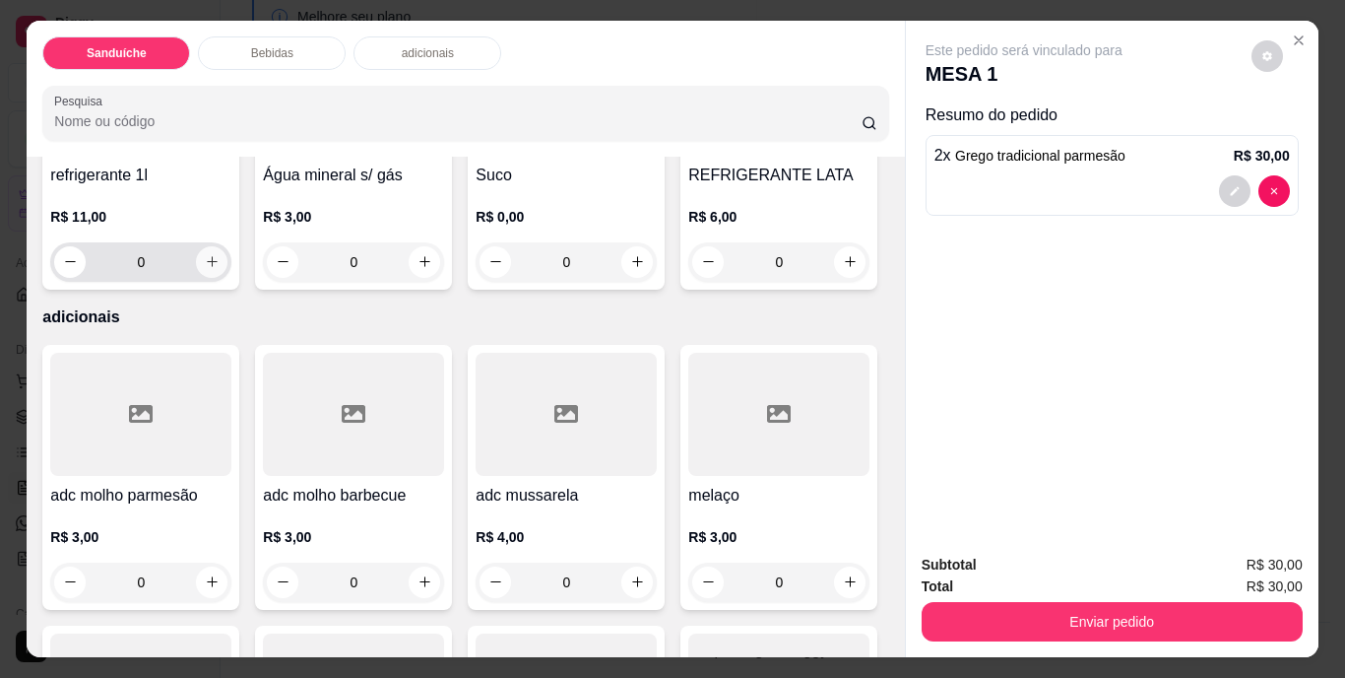
click at [205, 278] on button "increase-product-quantity" at bounding box center [212, 262] width 32 height 32
type input "1"
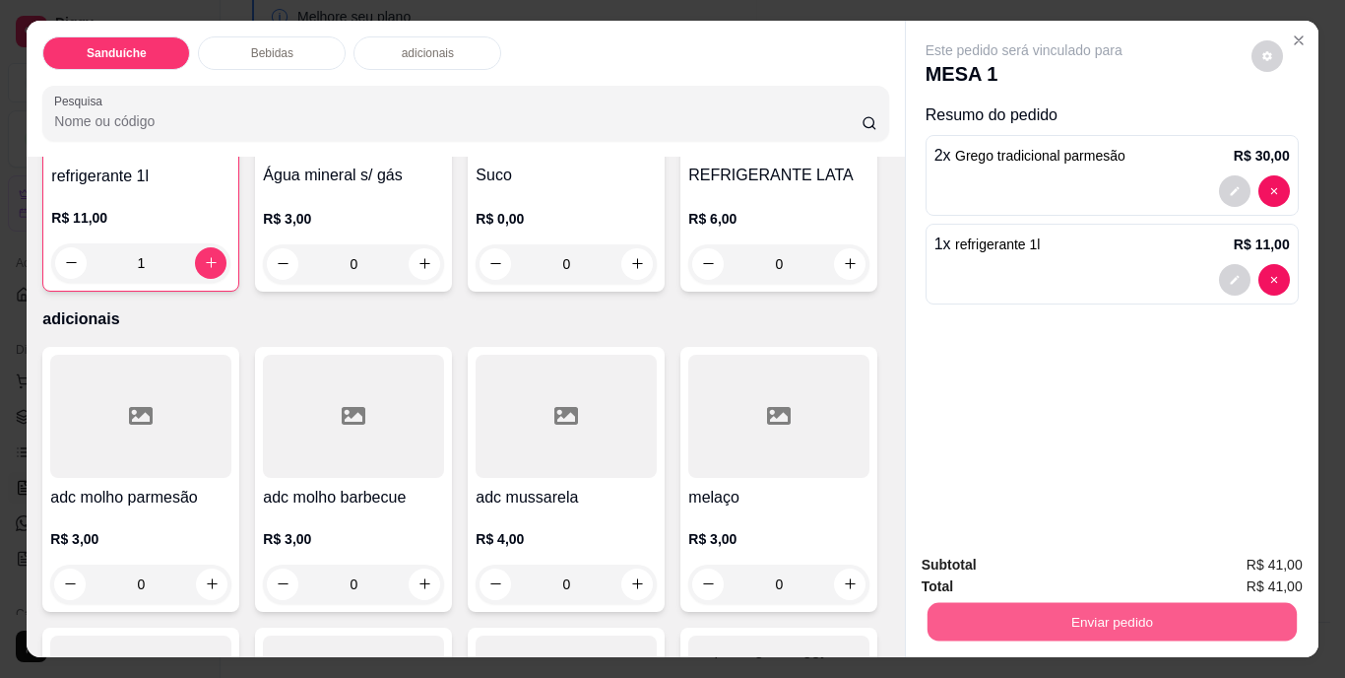
click at [1090, 615] on button "Enviar pedido" at bounding box center [1111, 622] width 369 height 38
click at [1060, 568] on button "Não registrar e enviar pedido" at bounding box center [1046, 566] width 199 height 36
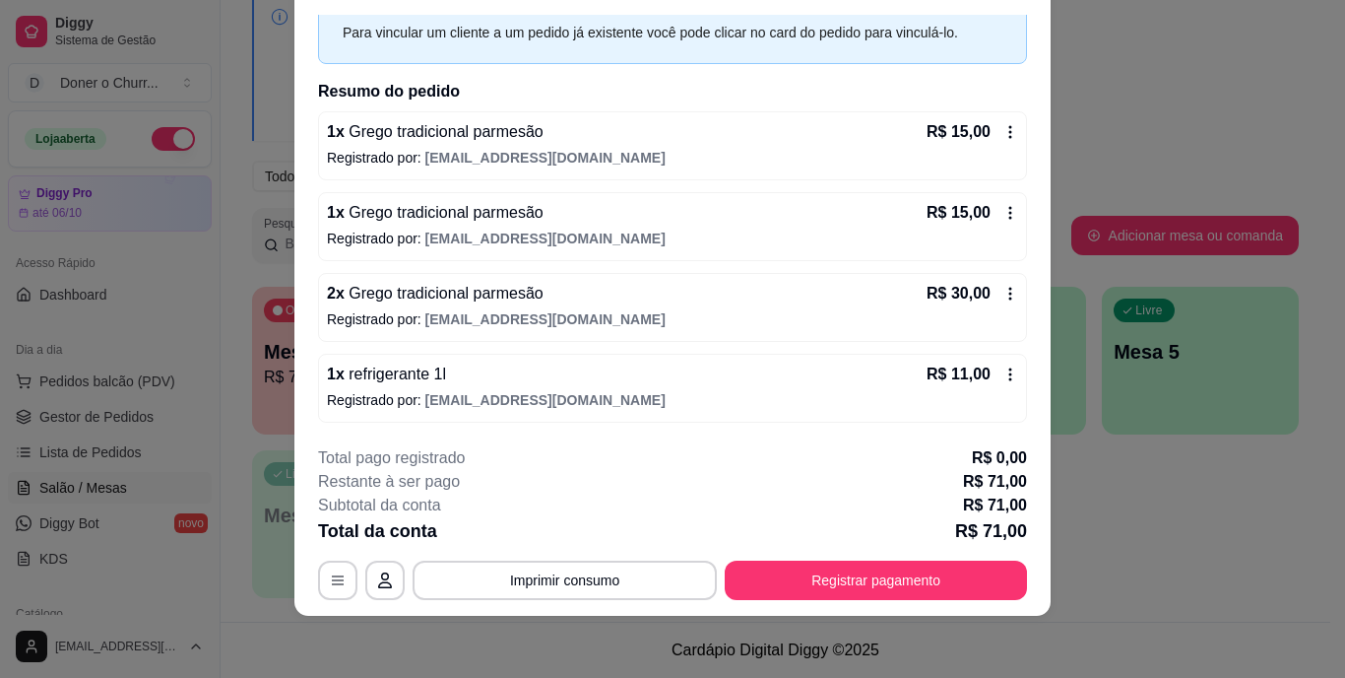
scroll to position [60, 0]
click at [850, 573] on button "Registrar pagamento" at bounding box center [876, 578] width 302 height 39
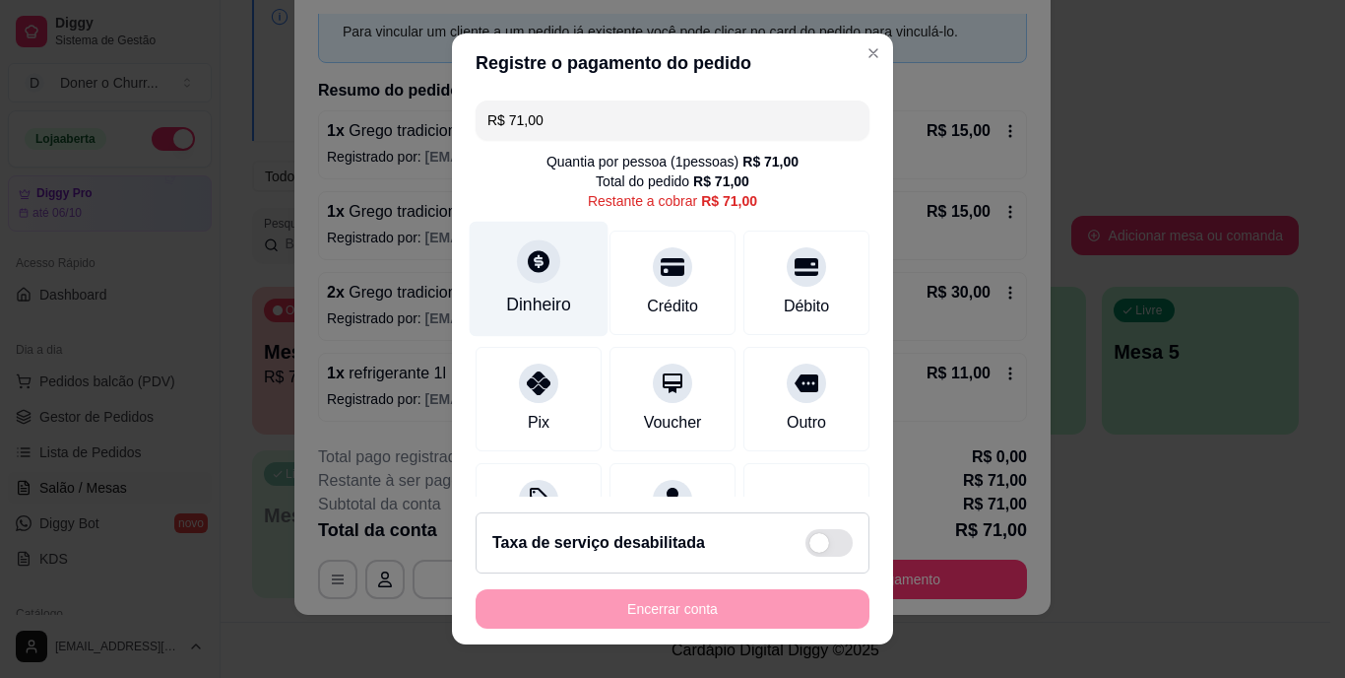
click at [528, 269] on icon at bounding box center [539, 262] width 22 height 22
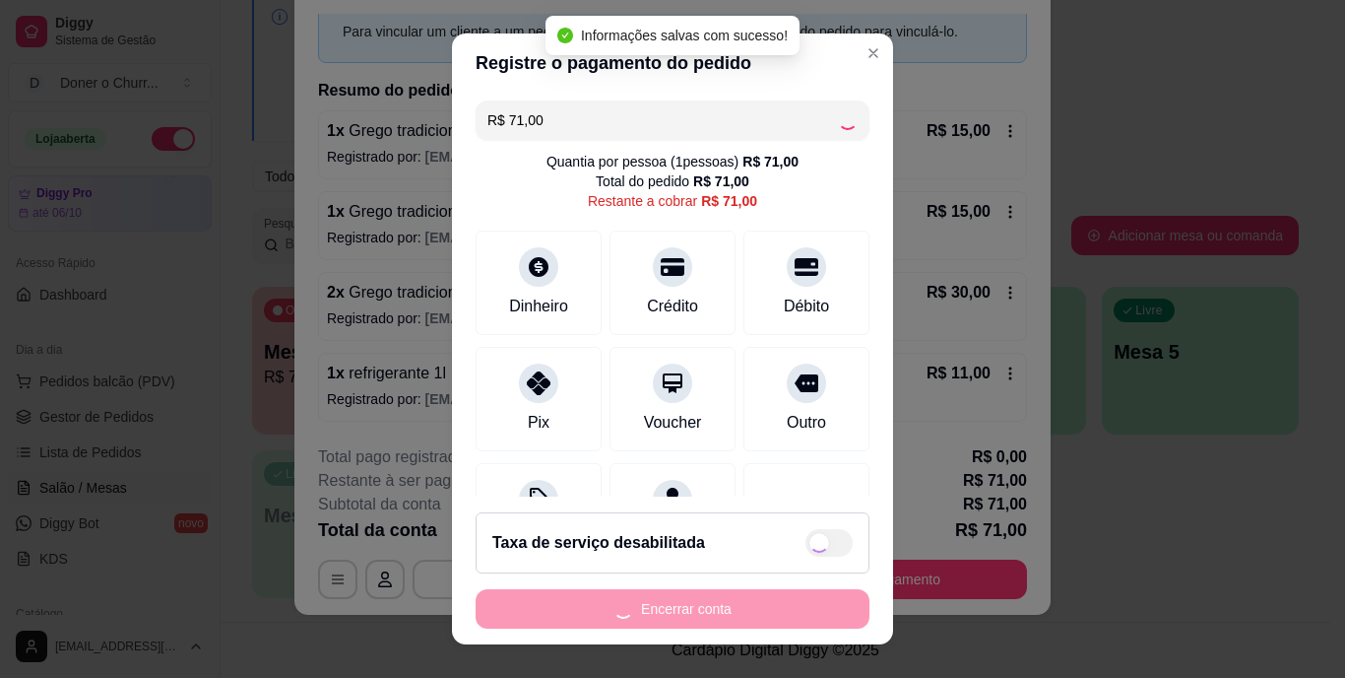
type input "R$ 0,00"
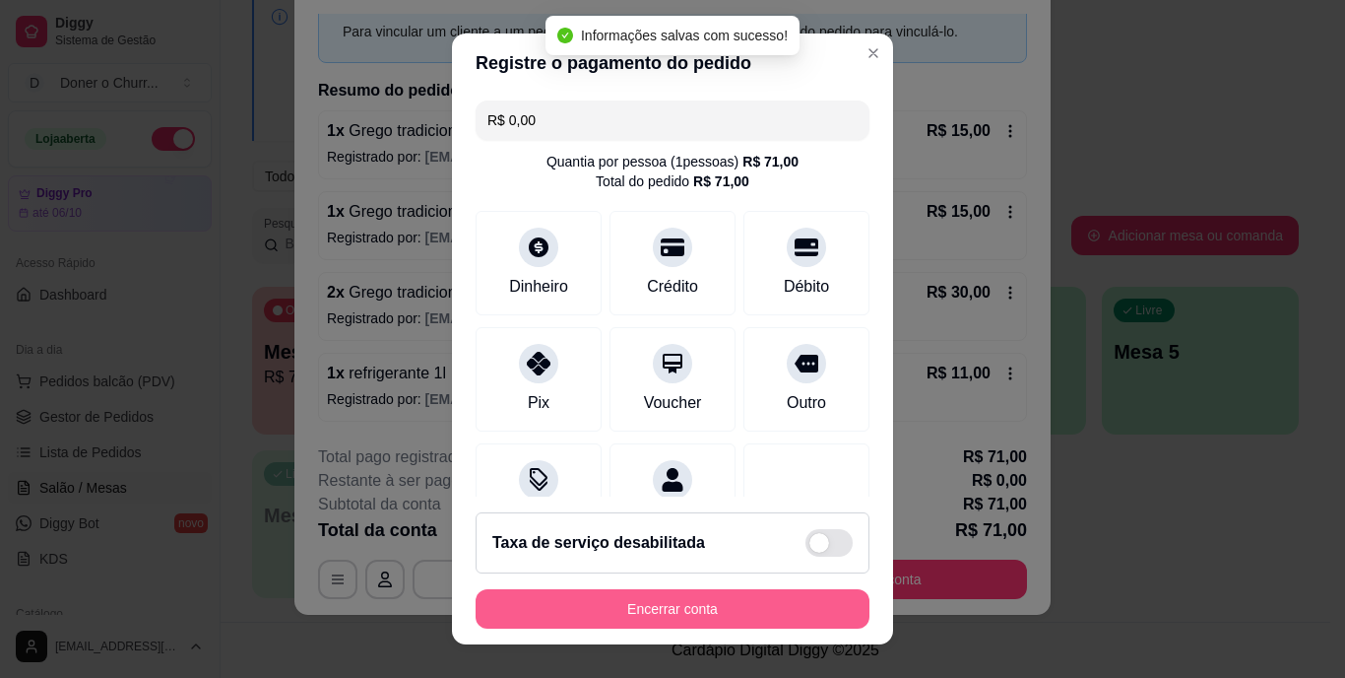
click at [660, 608] on button "Encerrar conta" at bounding box center [673, 608] width 394 height 39
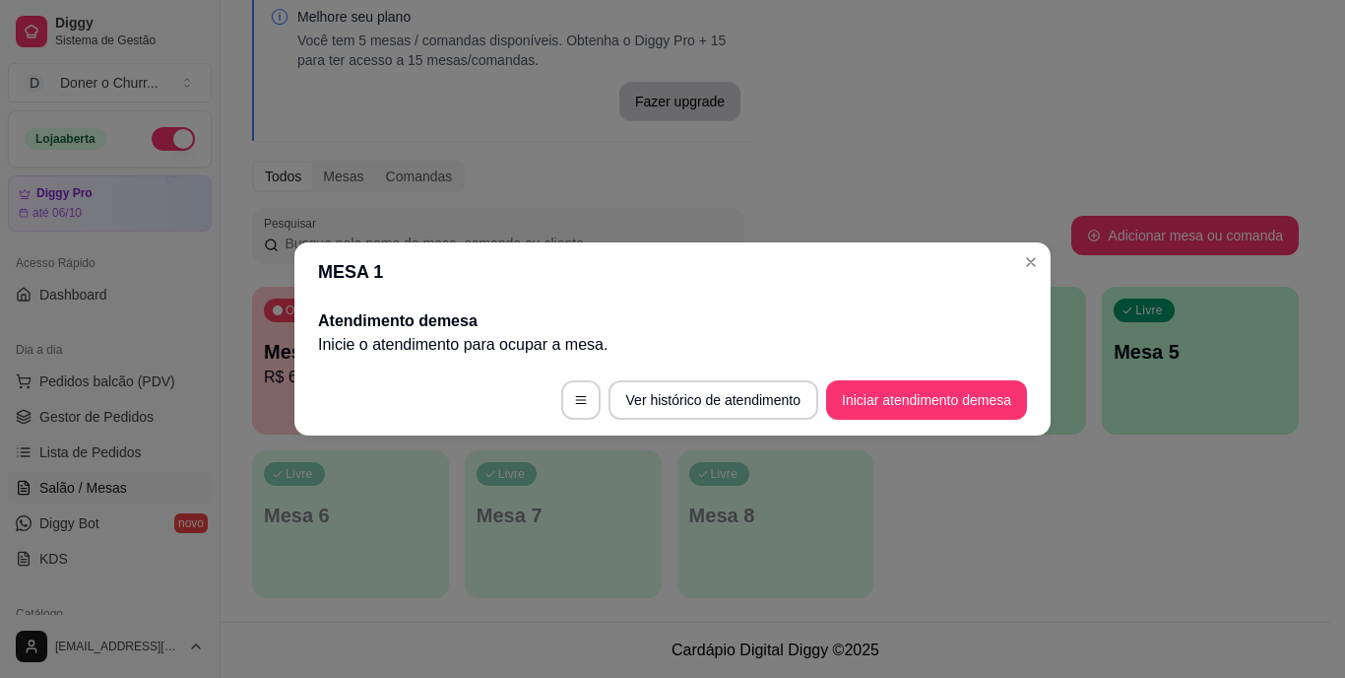
scroll to position [0, 0]
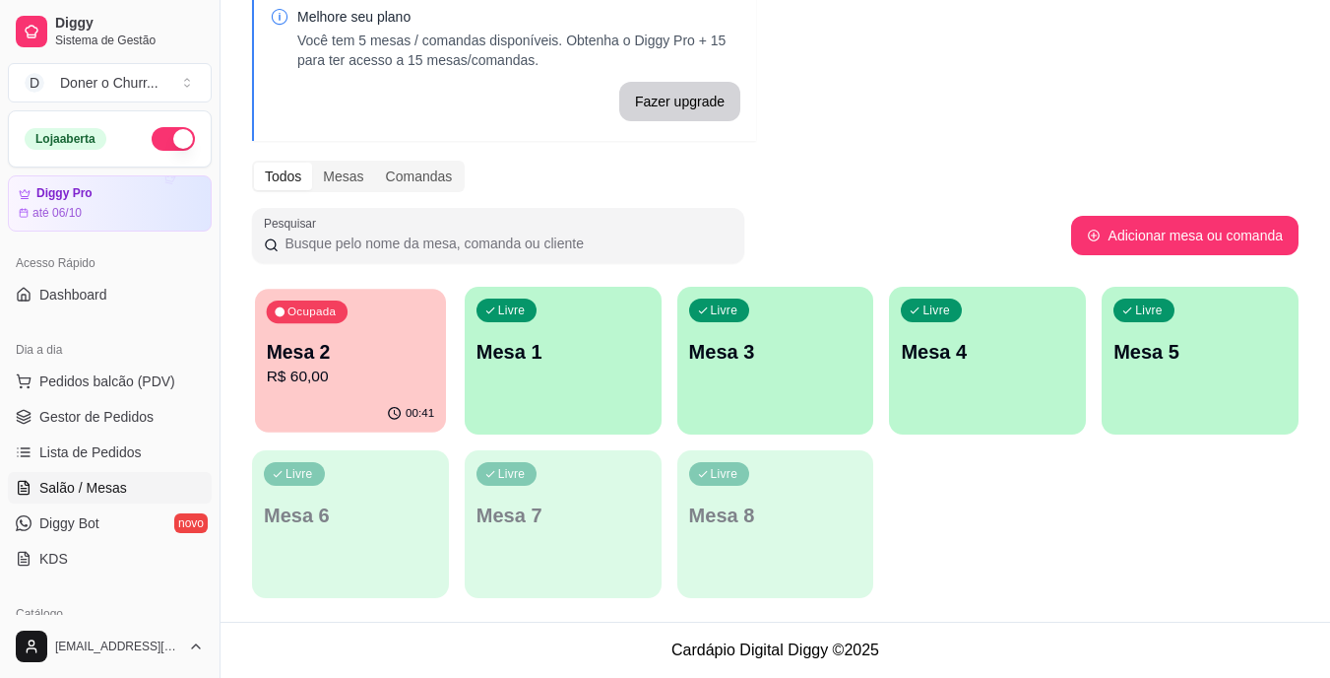
click at [404, 378] on p "R$ 60,00" at bounding box center [351, 376] width 168 height 23
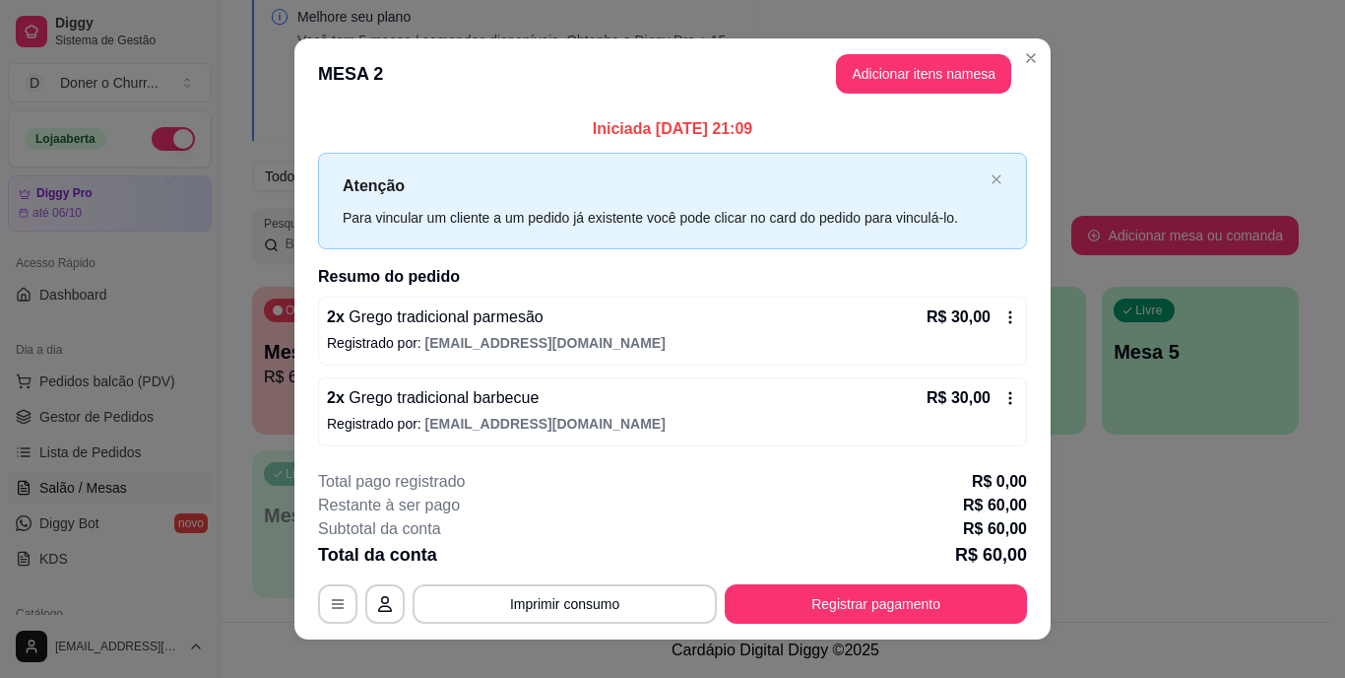
scroll to position [25, 0]
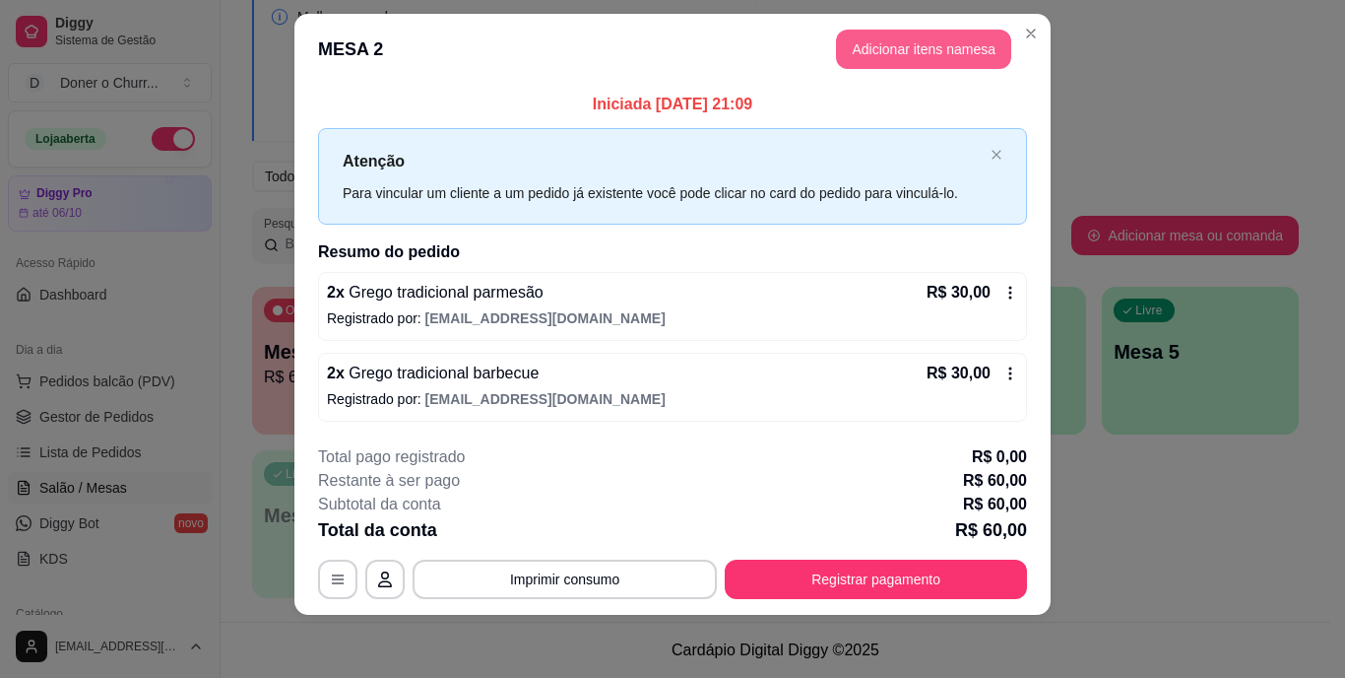
click at [910, 49] on button "Adicionar itens na mesa" at bounding box center [923, 49] width 175 height 39
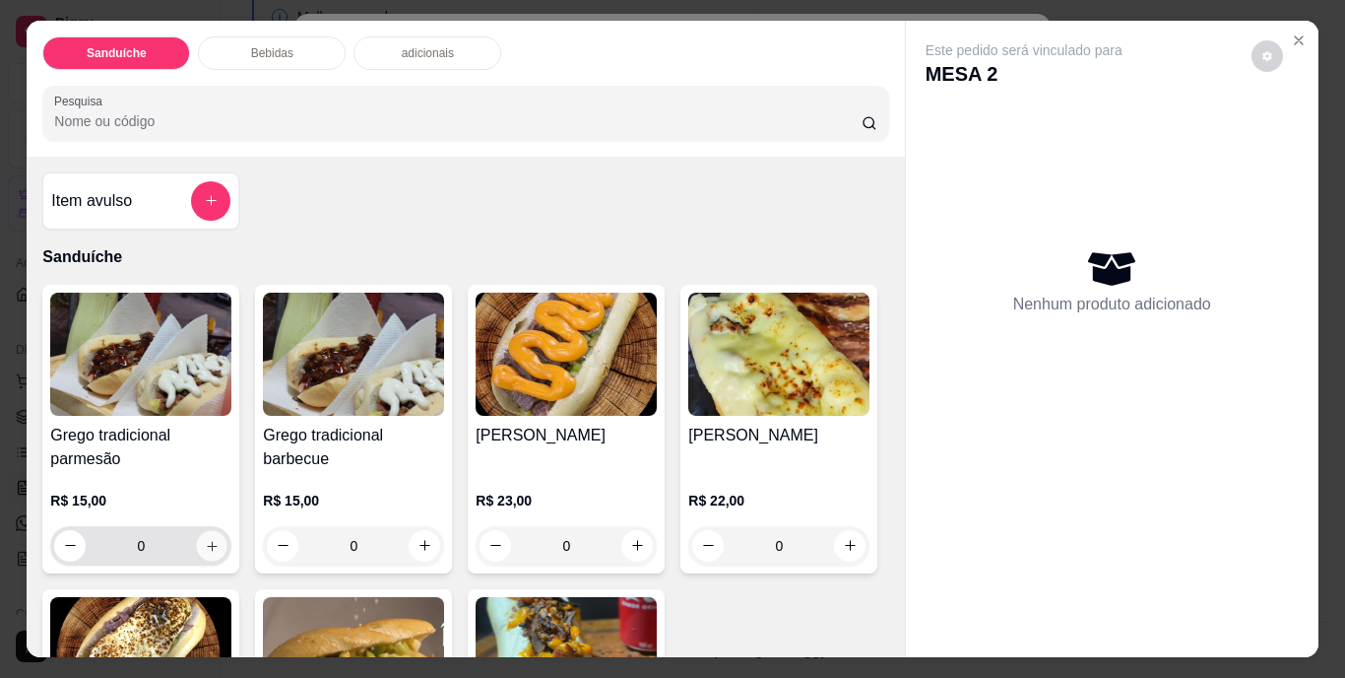
click at [211, 538] on icon "increase-product-quantity" at bounding box center [212, 545] width 15 height 15
type input "1"
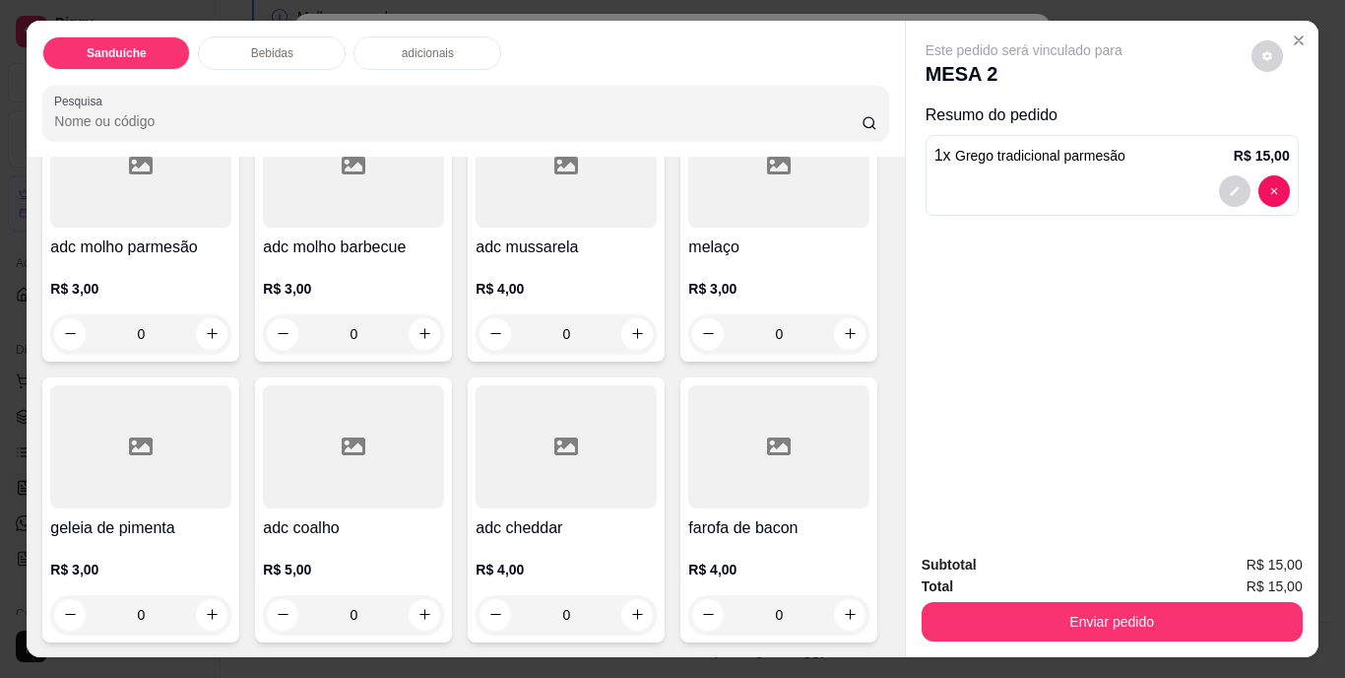
scroll to position [1182, 0]
click at [843, 21] on icon "increase-product-quantity" at bounding box center [850, 13] width 15 height 15
type input "1"
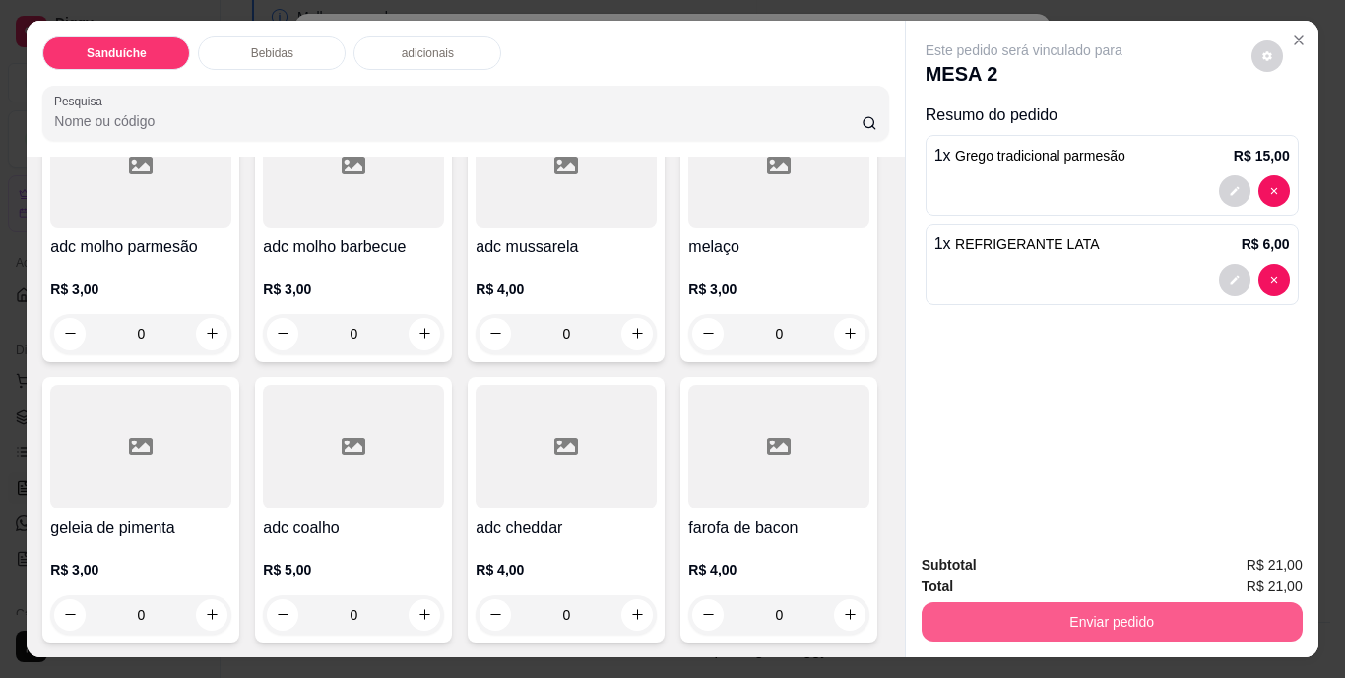
click at [1055, 602] on button "Enviar pedido" at bounding box center [1112, 621] width 381 height 39
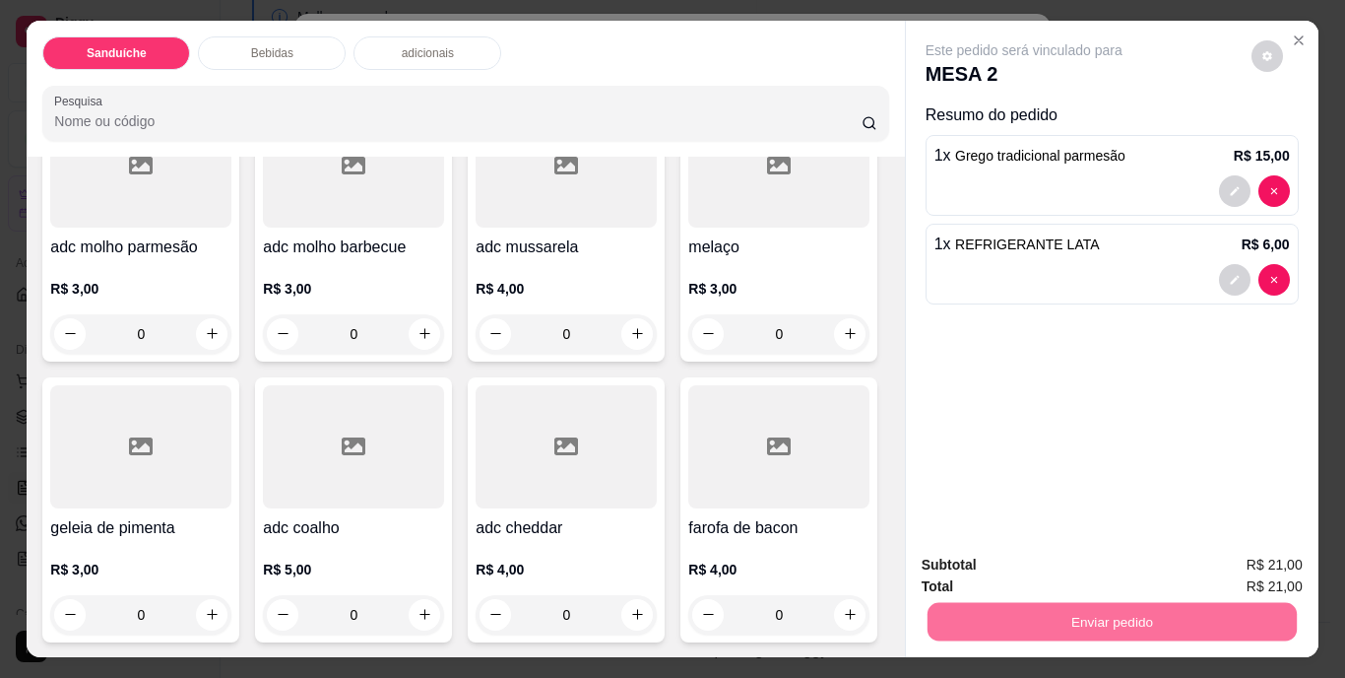
click at [1039, 564] on button "Não registrar e enviar pedido" at bounding box center [1046, 566] width 199 height 36
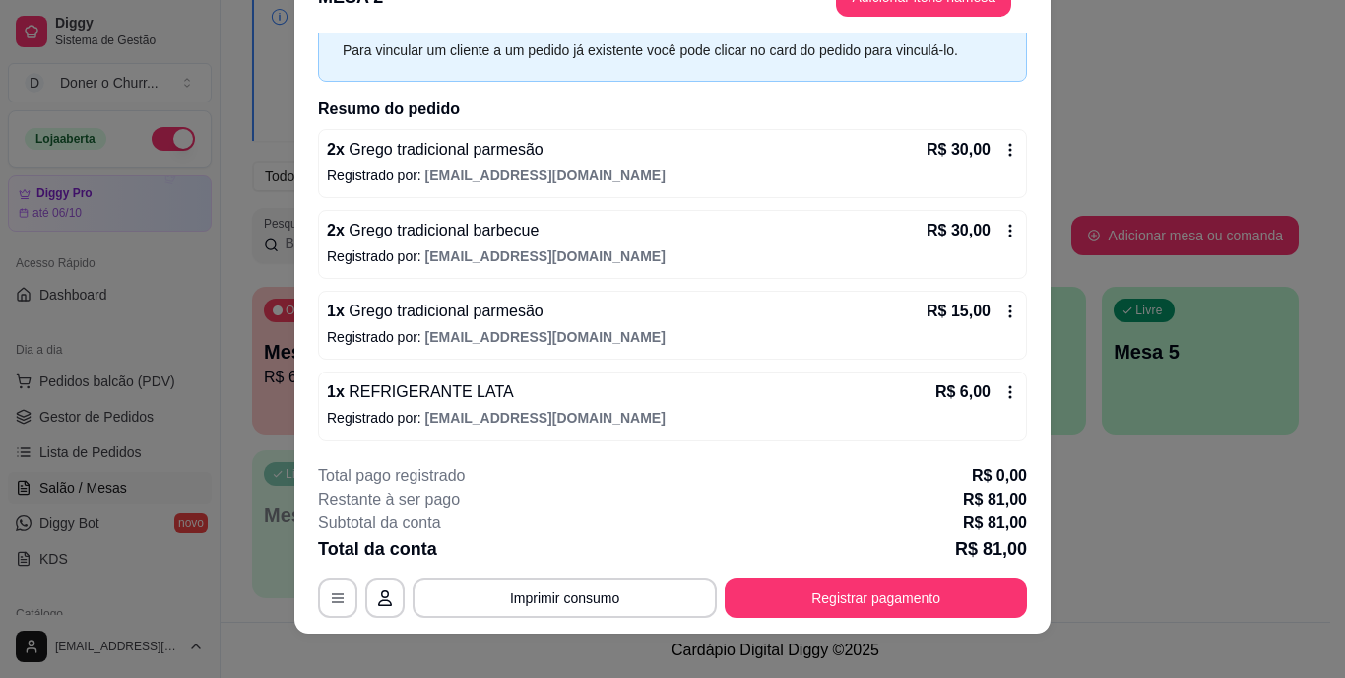
scroll to position [60, 0]
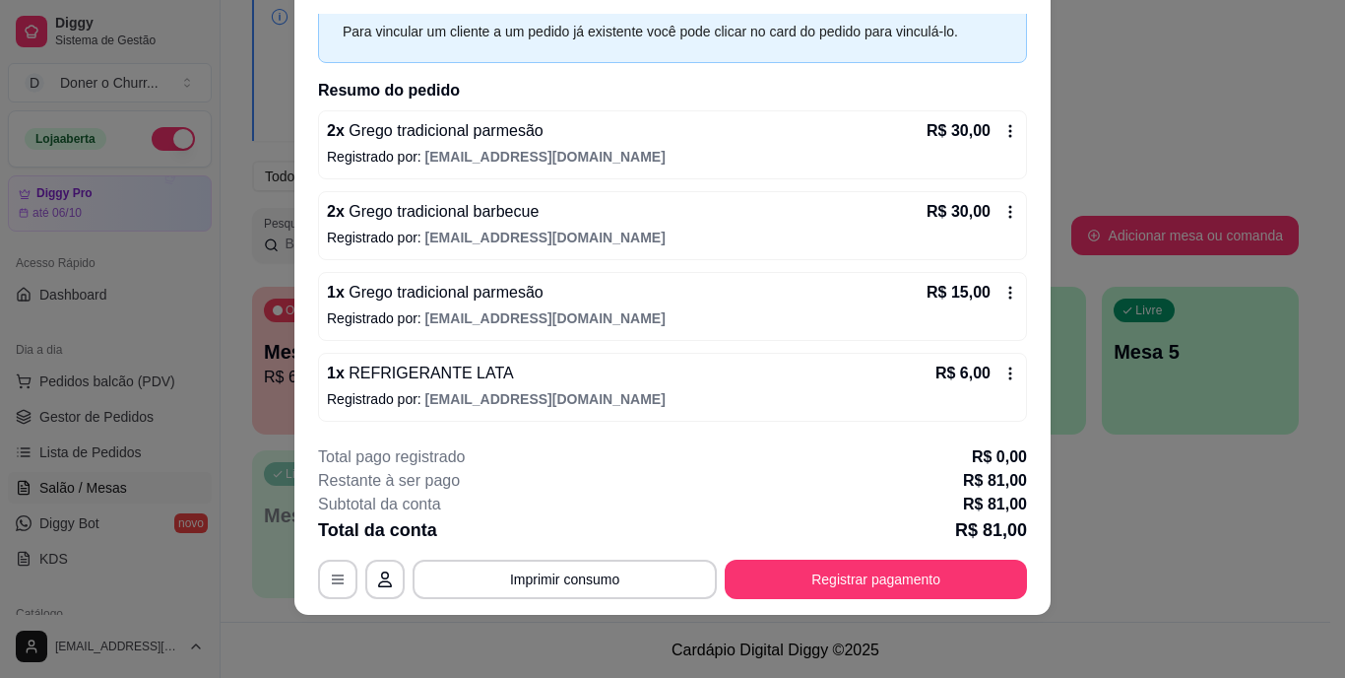
click at [1003, 294] on icon at bounding box center [1011, 293] width 16 height 16
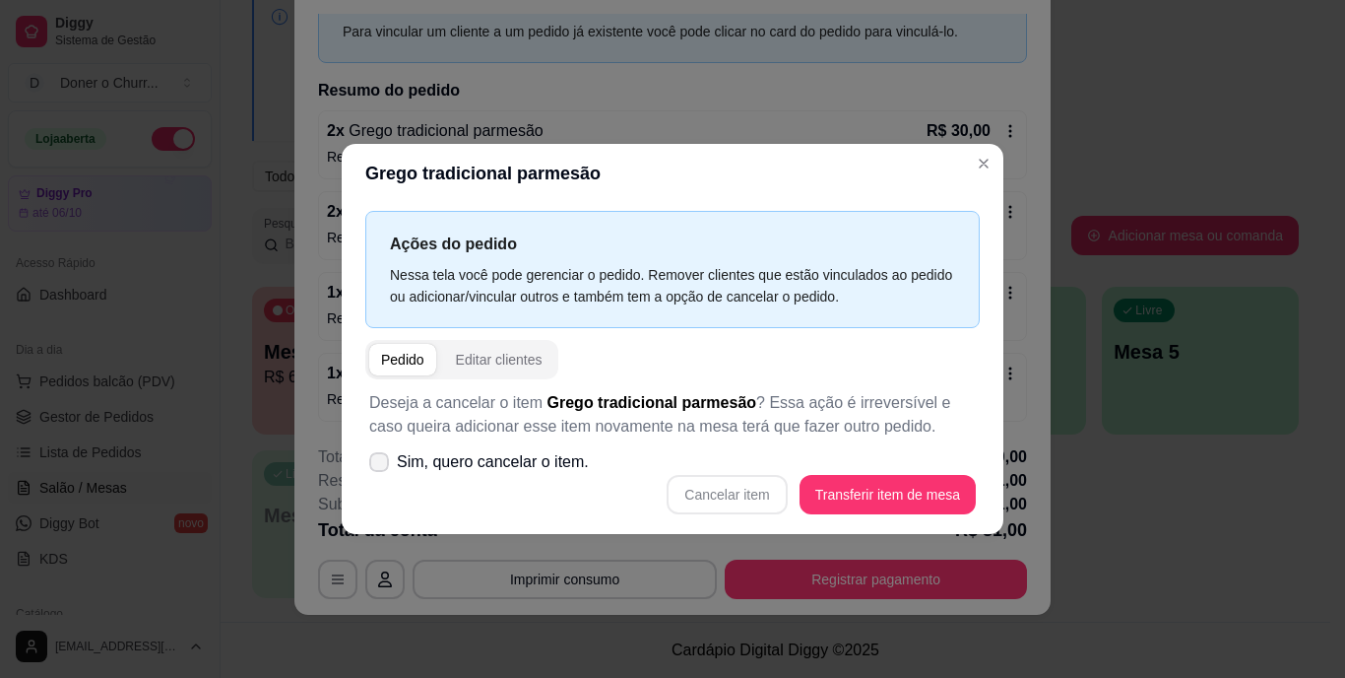
click at [381, 454] on span at bounding box center [379, 462] width 20 height 20
click at [381, 466] on input "Sim, quero cancelar o item." at bounding box center [374, 472] width 13 height 13
checkbox input "true"
click at [765, 482] on button "Cancelar item" at bounding box center [727, 495] width 117 height 38
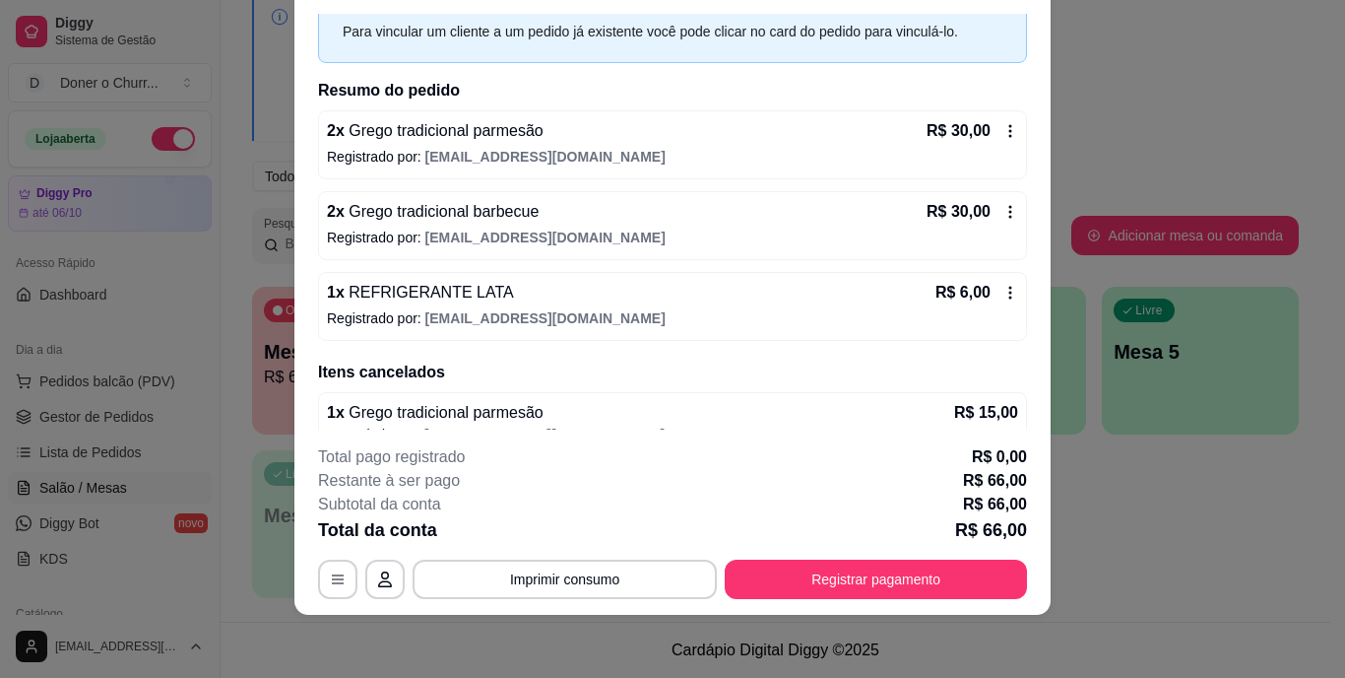
click at [999, 283] on div "1 x REFRIGERANTE LATA R$ 6,00 Registrado por: [EMAIL_ADDRESS][DOMAIN_NAME]" at bounding box center [672, 306] width 709 height 69
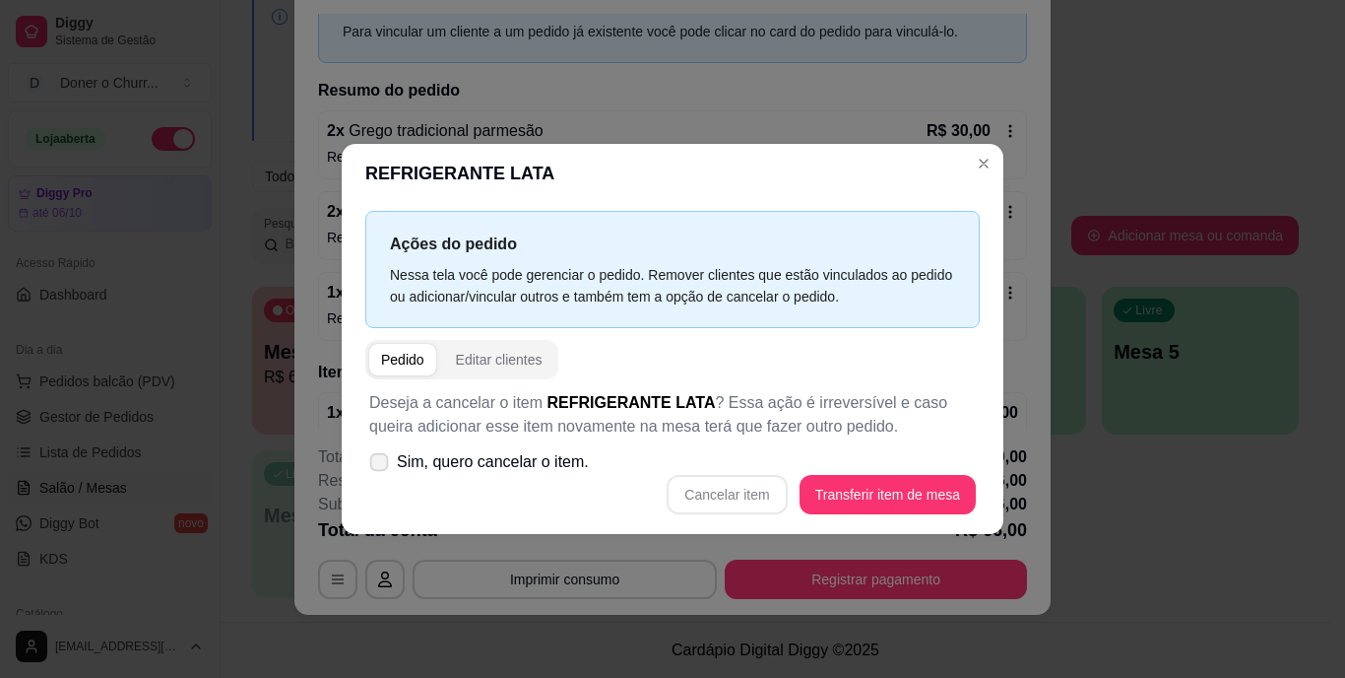
click at [382, 467] on icon at bounding box center [378, 461] width 15 height 11
click at [381, 467] on input "Sim, quero cancelar o item." at bounding box center [374, 472] width 13 height 13
checkbox input "true"
click at [743, 501] on button "Cancelar item" at bounding box center [727, 495] width 117 height 38
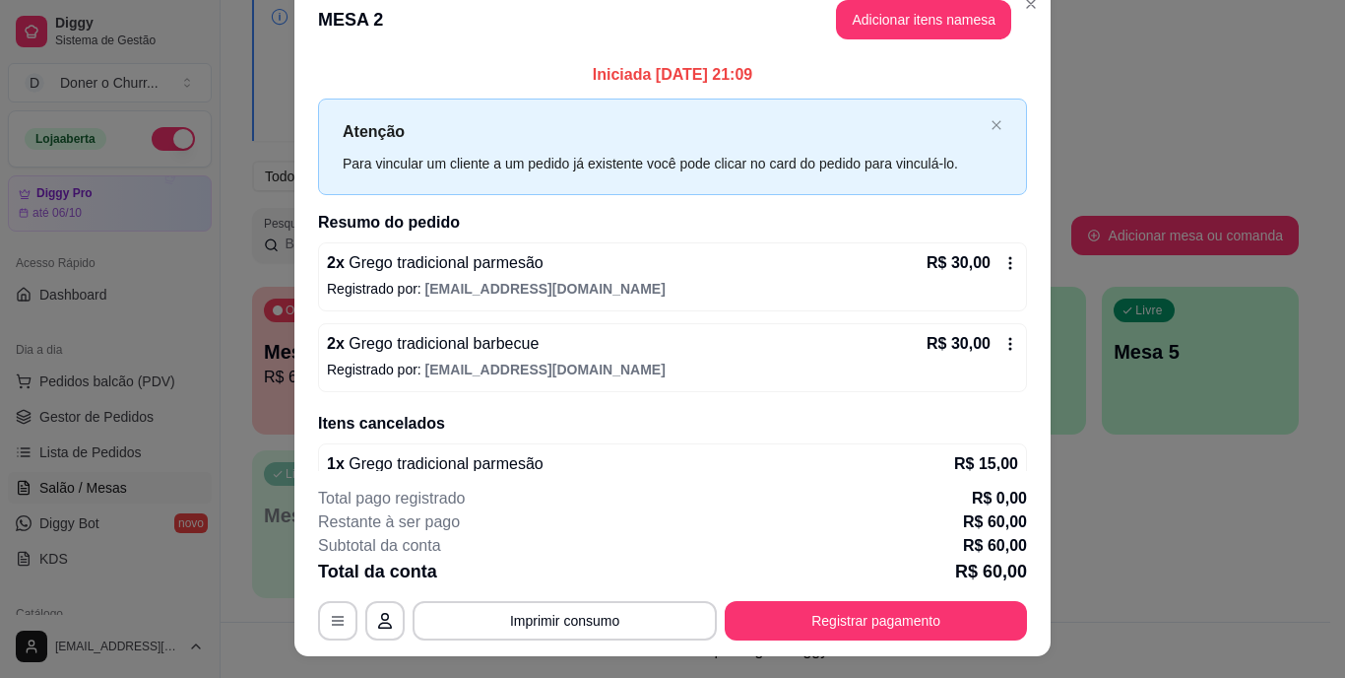
scroll to position [0, 0]
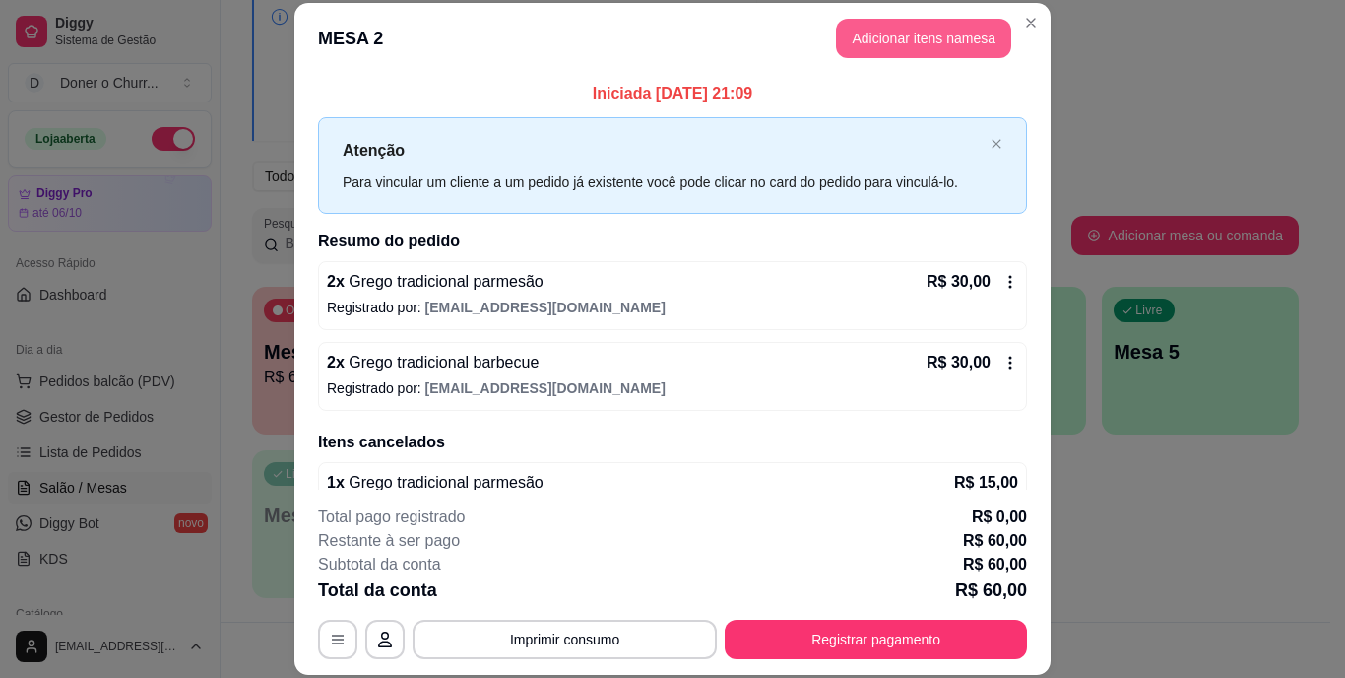
click at [872, 43] on button "Adicionar itens na mesa" at bounding box center [923, 38] width 175 height 39
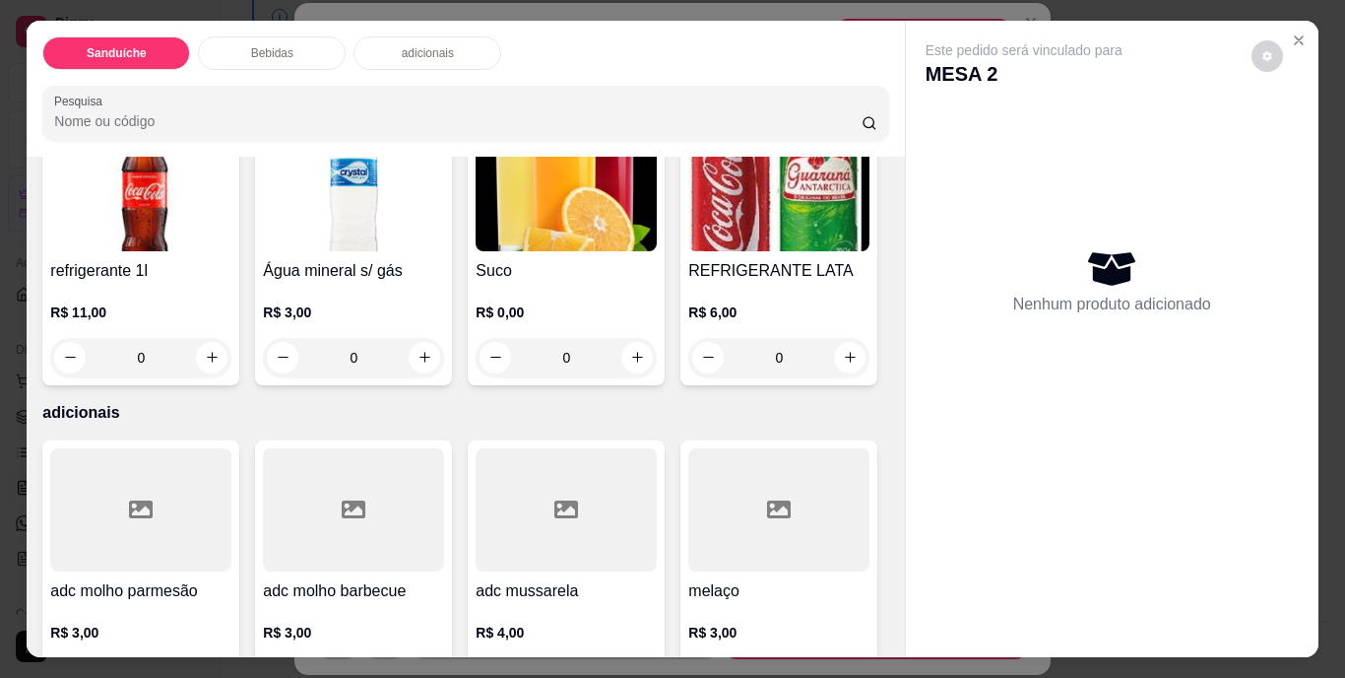
scroll to position [1083, 0]
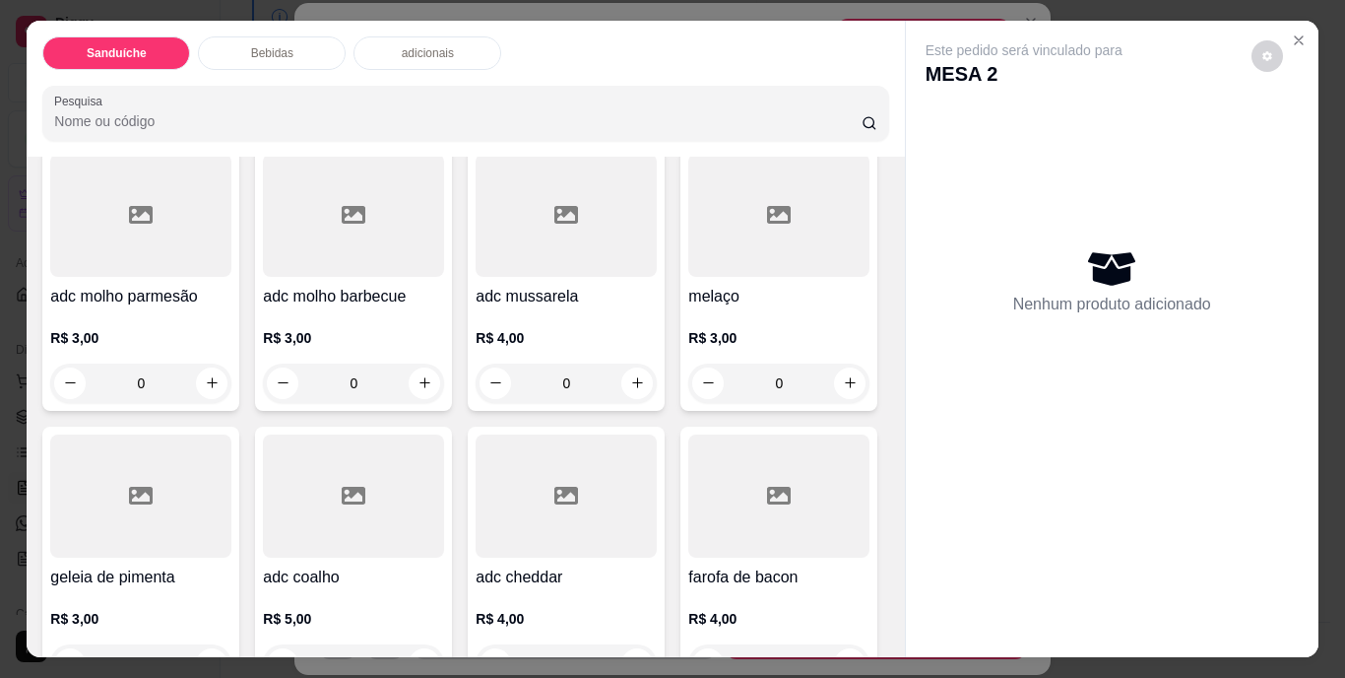
click at [205, 70] on icon "increase-product-quantity" at bounding box center [212, 62] width 15 height 15
type input "1"
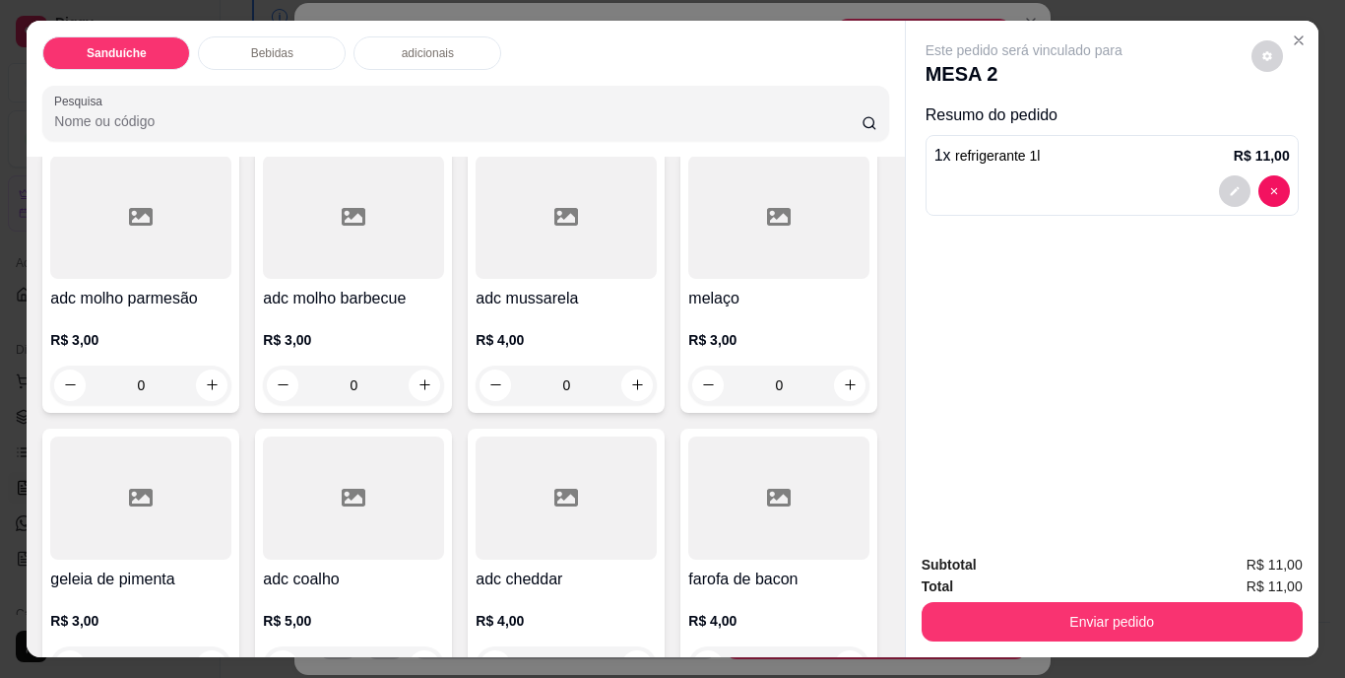
scroll to position [1084, 0]
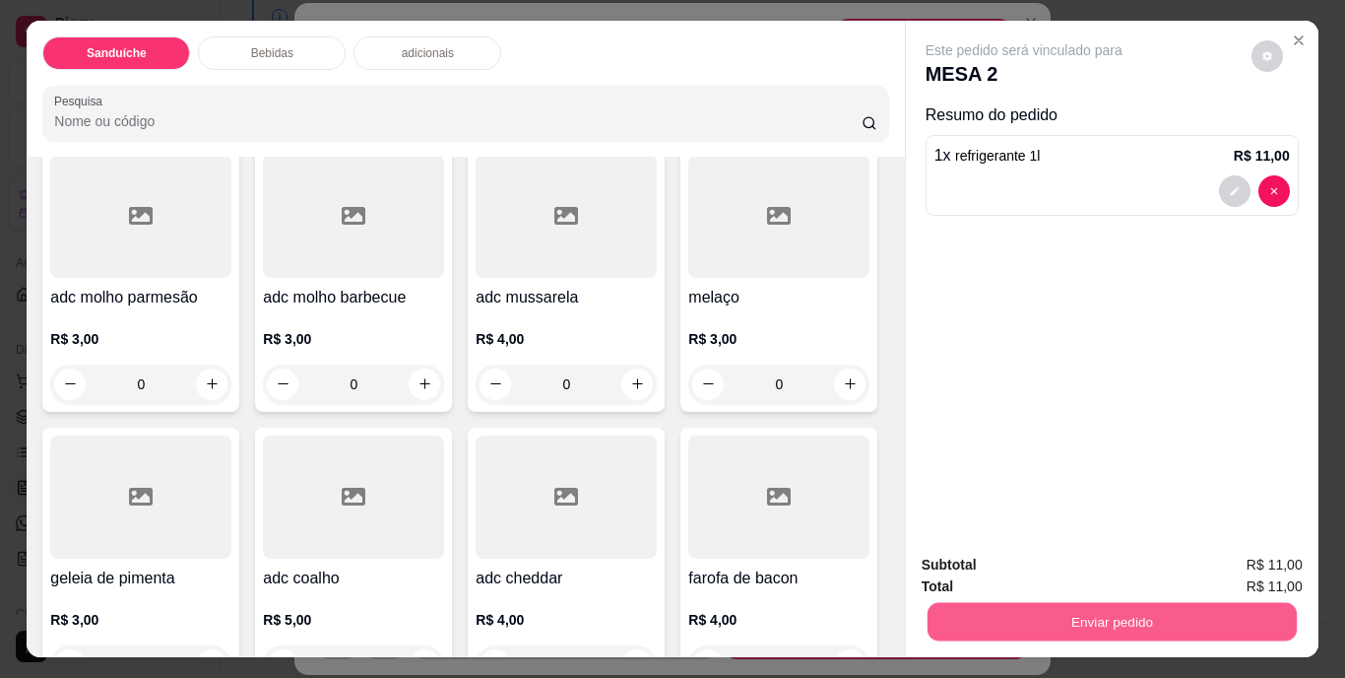
click at [1021, 612] on button "Enviar pedido" at bounding box center [1111, 622] width 369 height 38
click at [1021, 552] on button "Não registrar e enviar pedido" at bounding box center [1046, 566] width 199 height 36
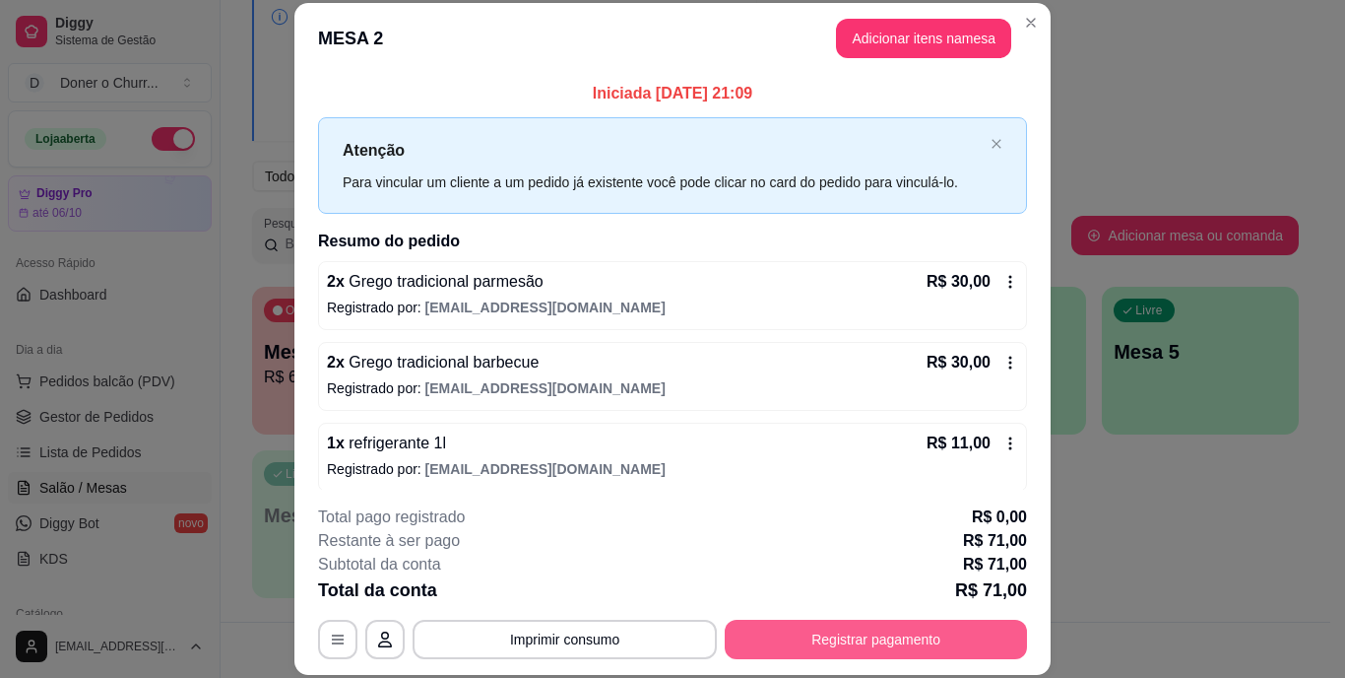
click at [828, 642] on button "Registrar pagamento" at bounding box center [876, 638] width 302 height 39
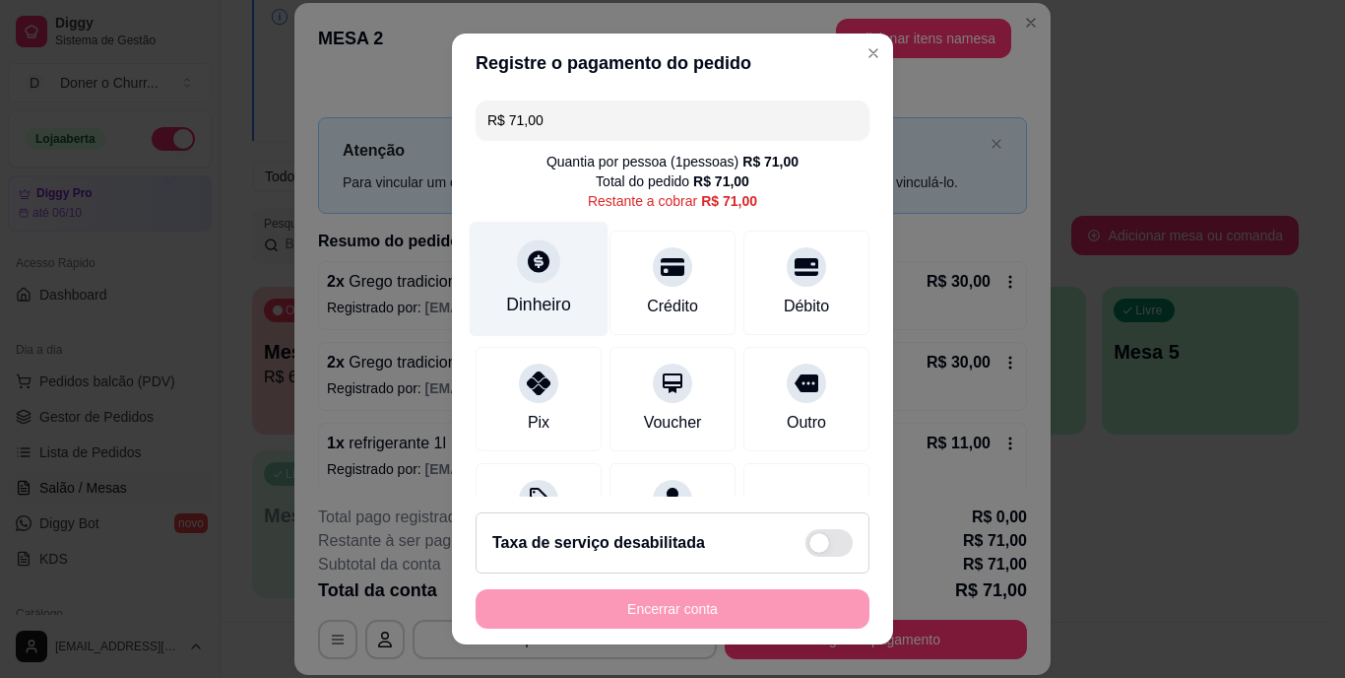
click at [520, 293] on div "Dinheiro" at bounding box center [538, 305] width 65 height 26
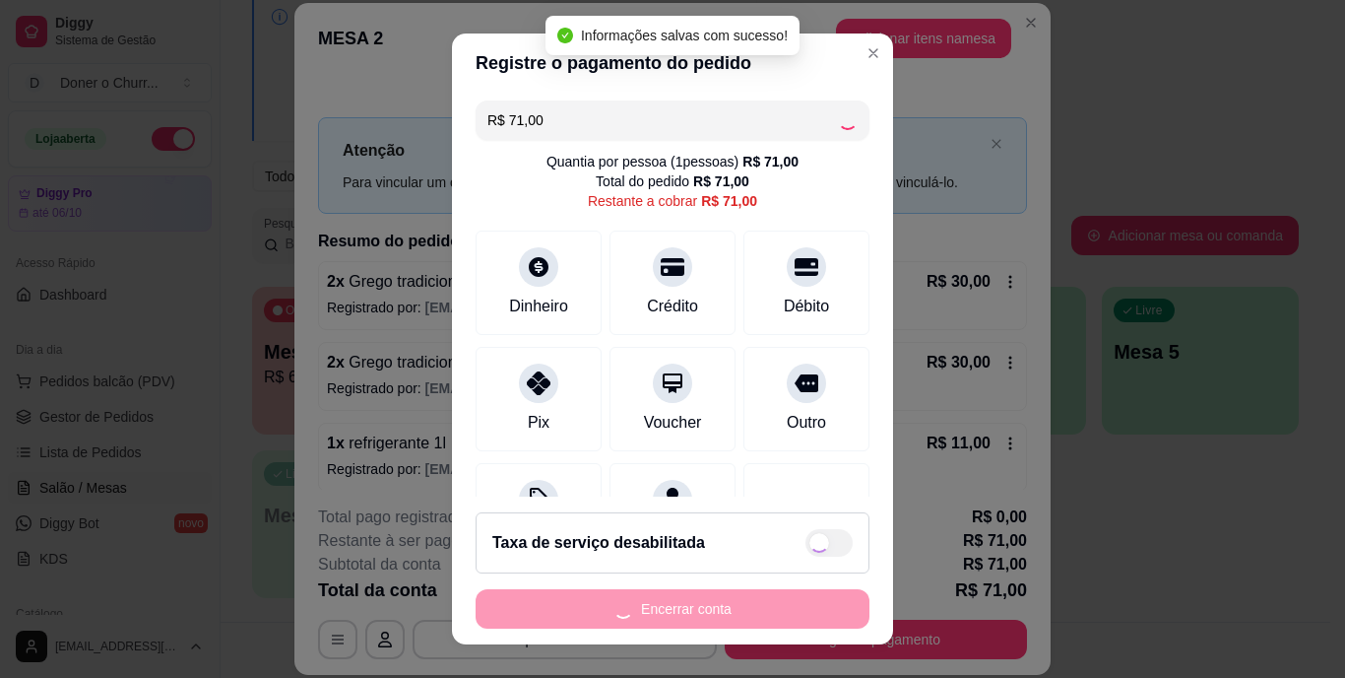
type input "R$ 0,00"
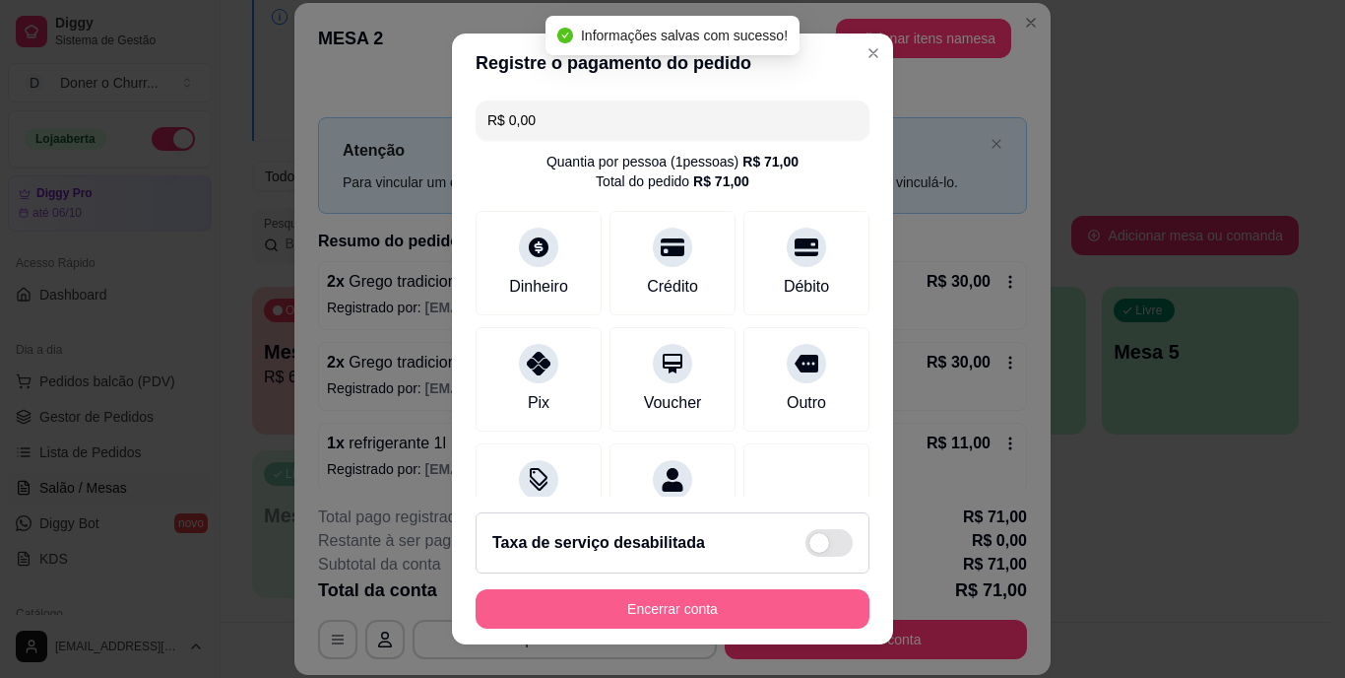
click at [733, 606] on button "Encerrar conta" at bounding box center [673, 608] width 394 height 39
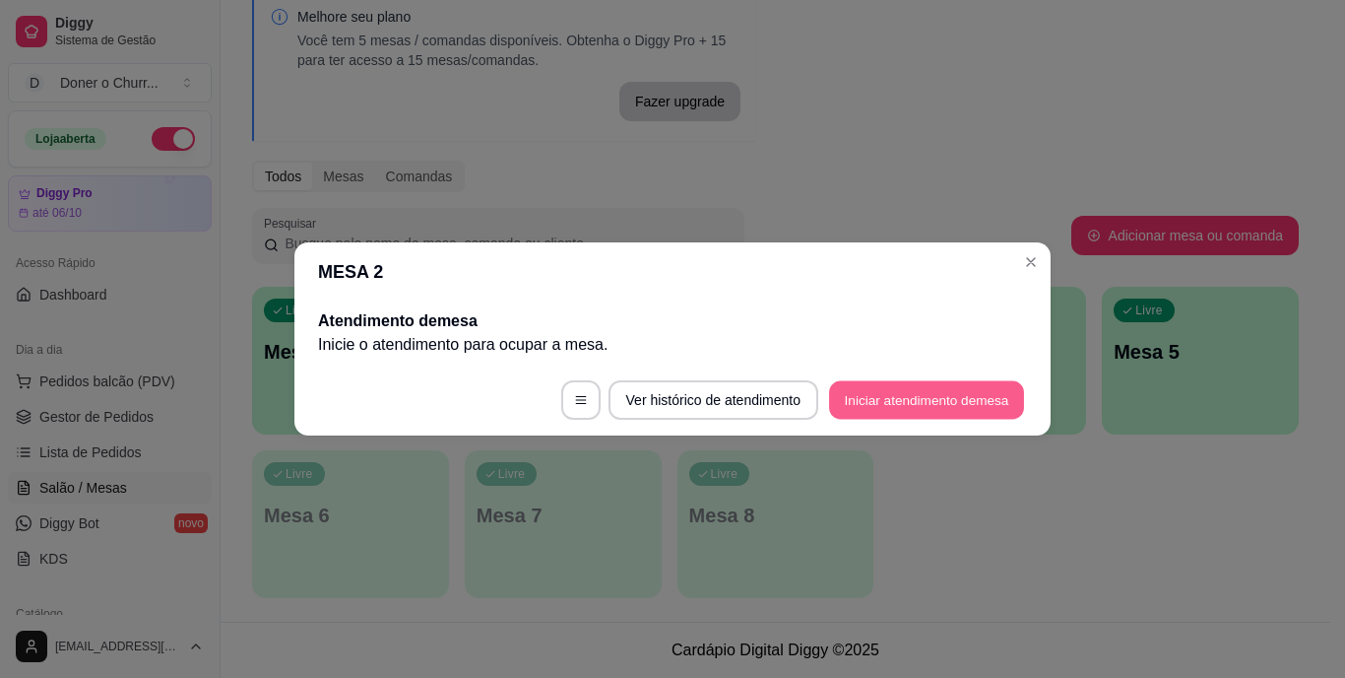
click at [928, 388] on button "Iniciar atendimento de mesa" at bounding box center [926, 400] width 195 height 38
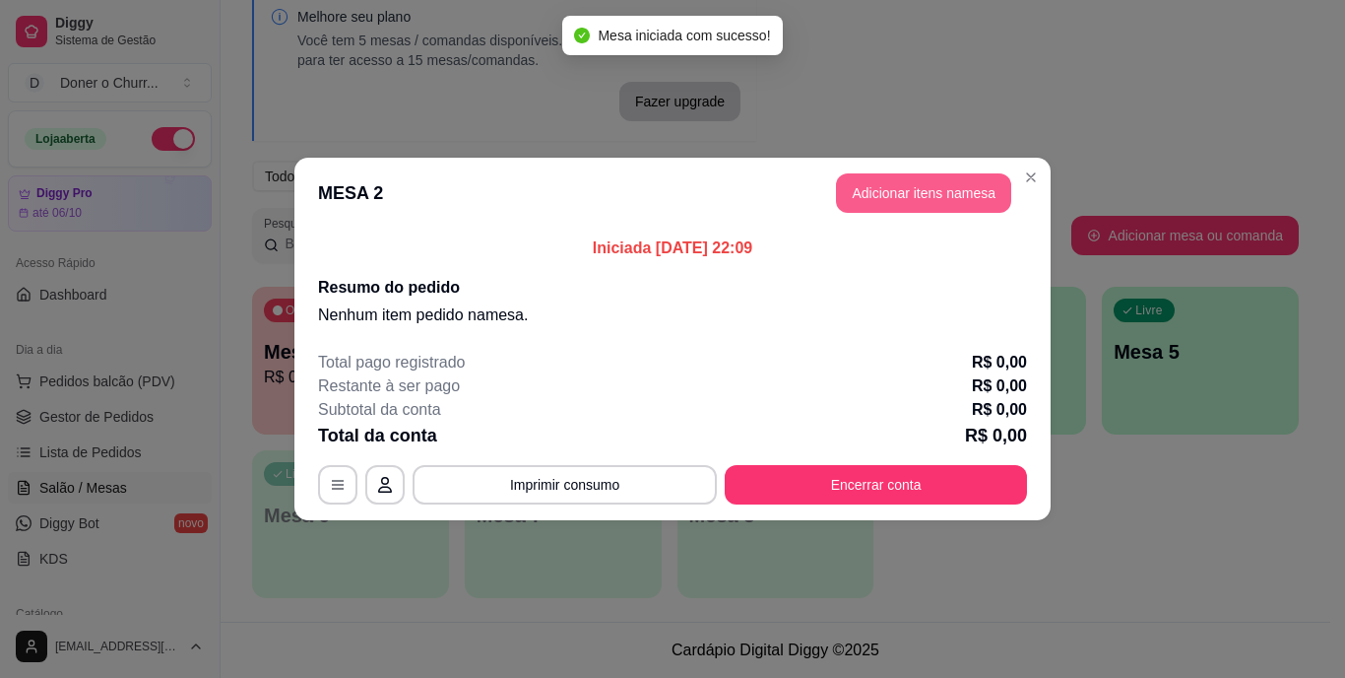
click at [920, 194] on button "Adicionar itens na mesa" at bounding box center [923, 192] width 175 height 39
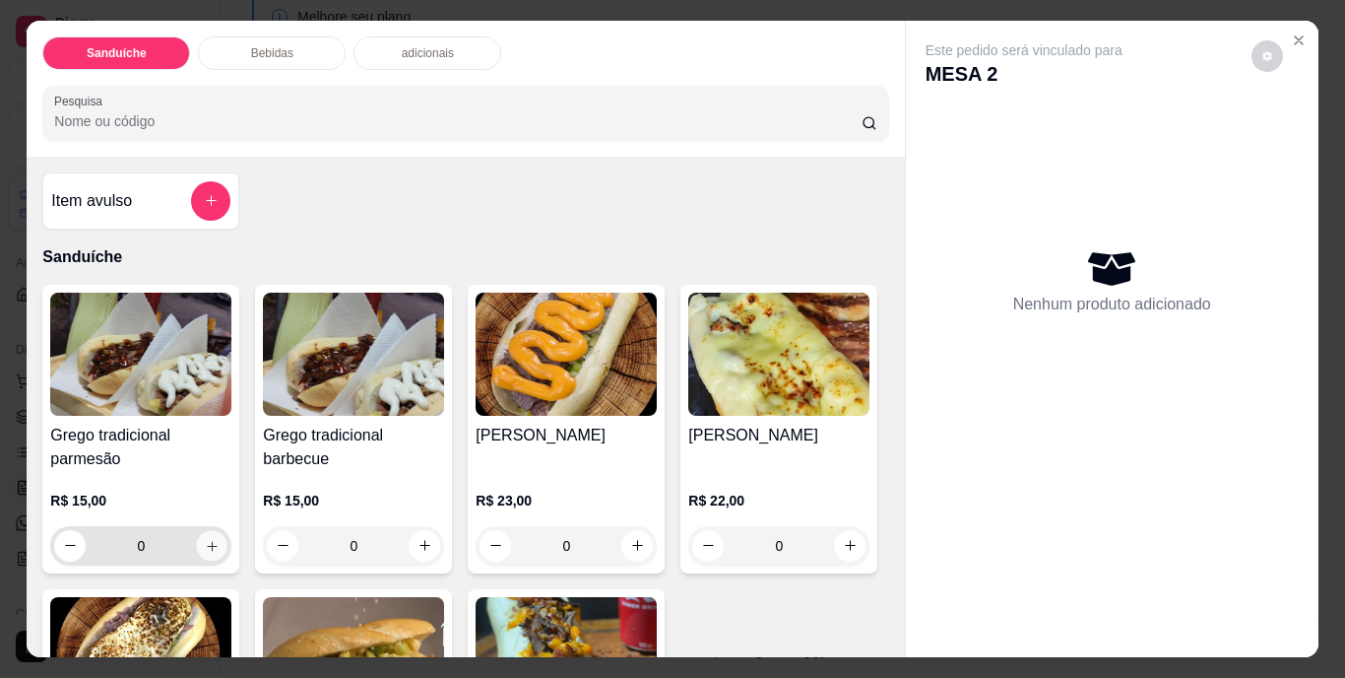
click at [205, 538] on icon "increase-product-quantity" at bounding box center [212, 545] width 15 height 15
type input "1"
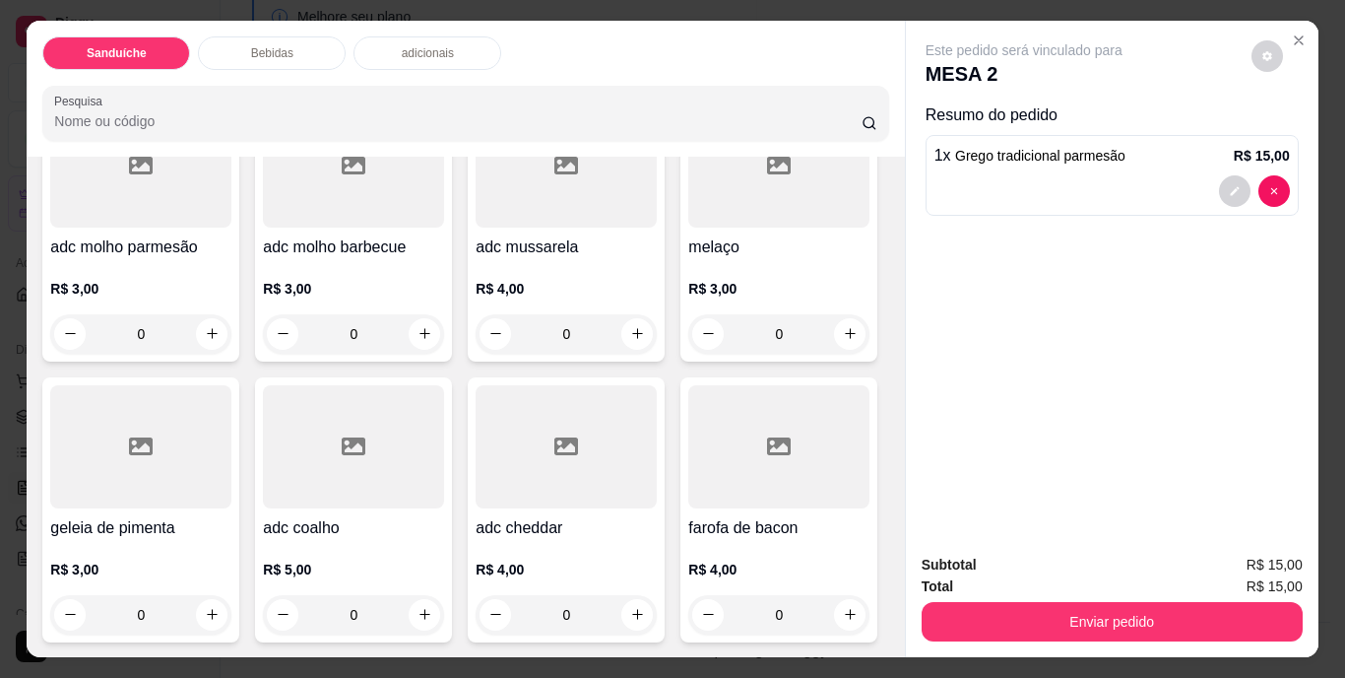
scroll to position [1379, 0]
click at [843, 21] on icon "increase-product-quantity" at bounding box center [850, 13] width 15 height 15
type input "1"
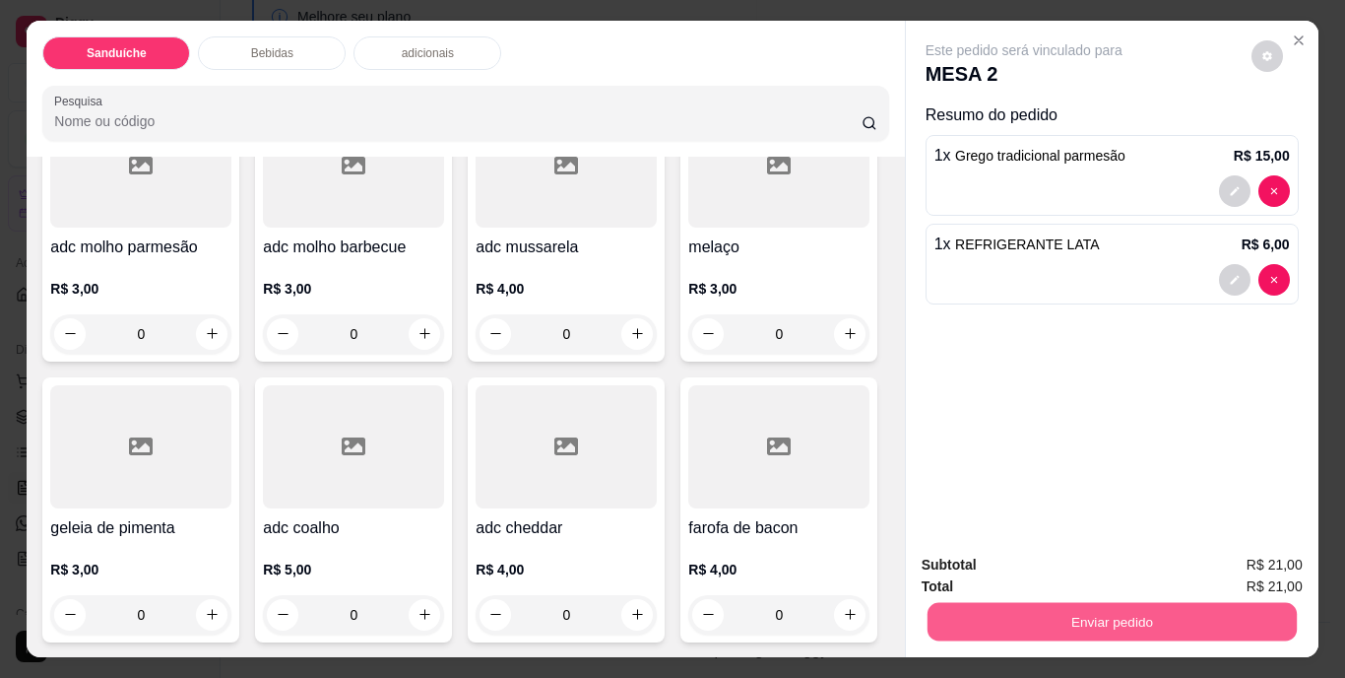
click at [1118, 623] on button "Enviar pedido" at bounding box center [1111, 622] width 369 height 38
click at [1062, 568] on button "Não registrar e enviar pedido" at bounding box center [1046, 566] width 199 height 36
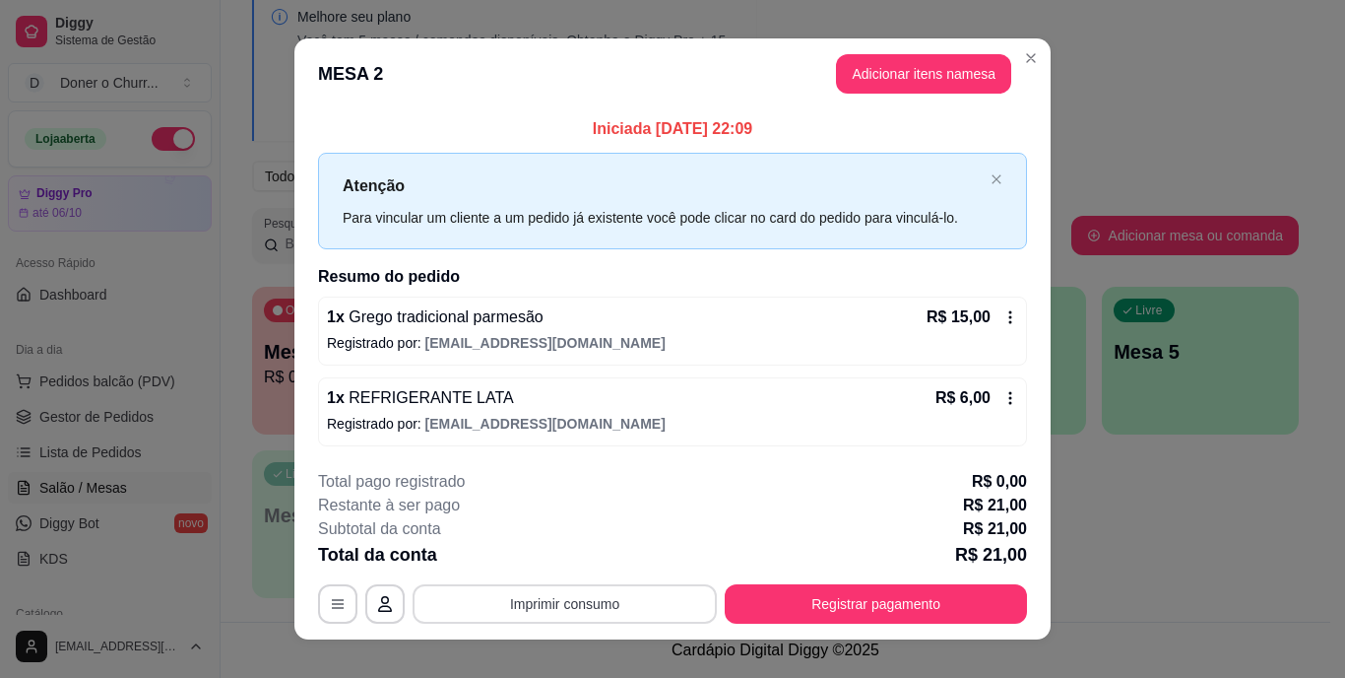
click at [583, 598] on button "Imprimir consumo" at bounding box center [565, 603] width 304 height 39
click at [542, 561] on button "IMPRESSORA" at bounding box center [563, 559] width 143 height 32
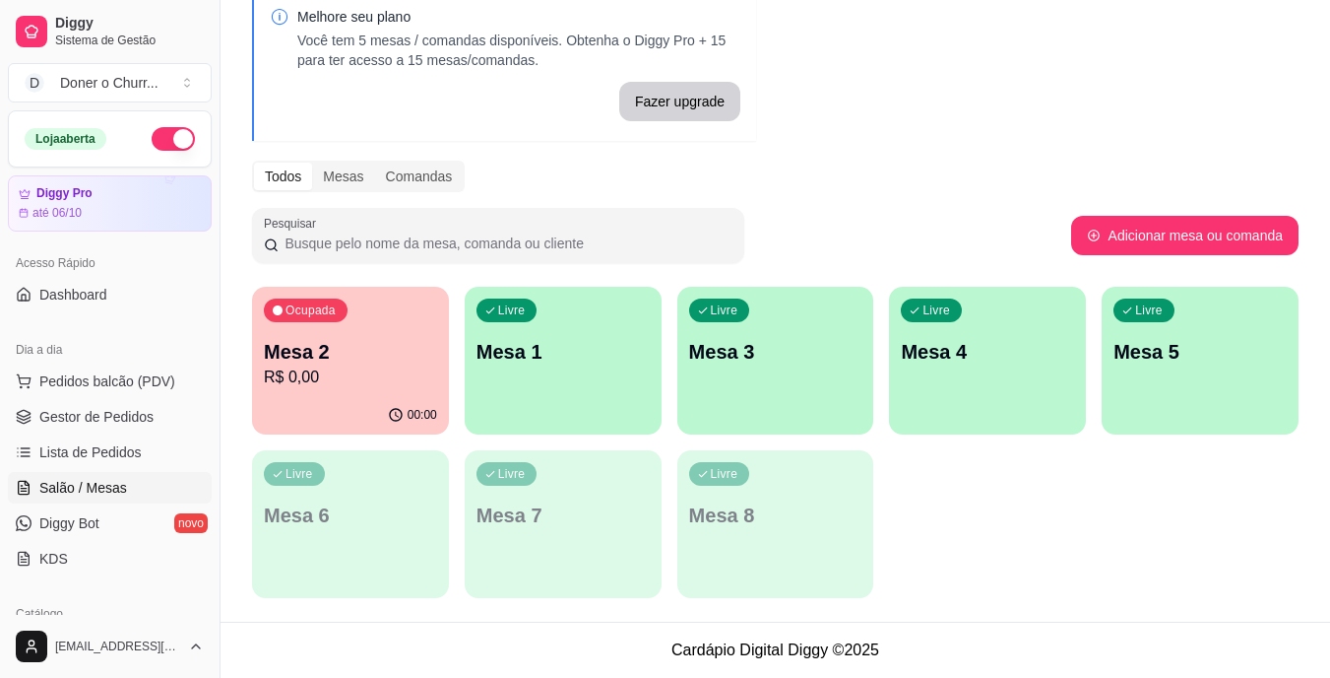
click at [568, 347] on p "Mesa 1" at bounding box center [563, 352] width 173 height 28
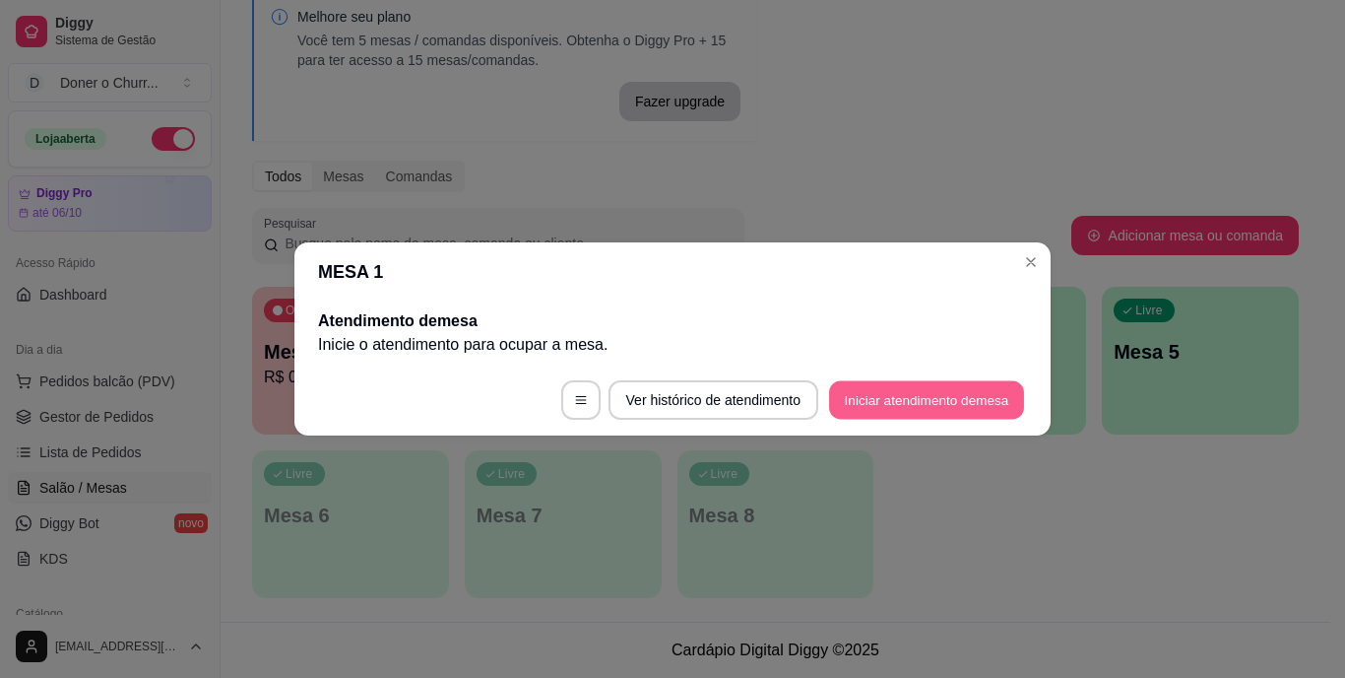
click at [934, 415] on button "Iniciar atendimento de mesa" at bounding box center [926, 400] width 195 height 38
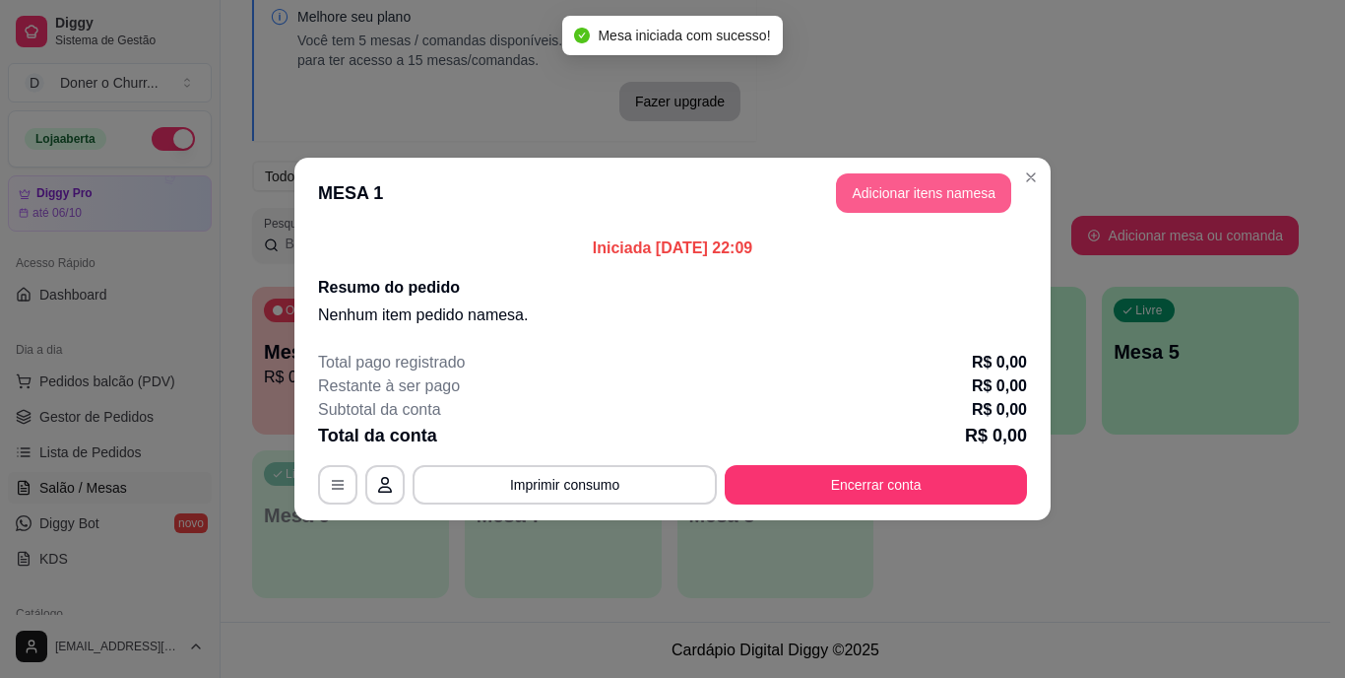
click at [884, 175] on button "Adicionar itens na mesa" at bounding box center [923, 192] width 175 height 39
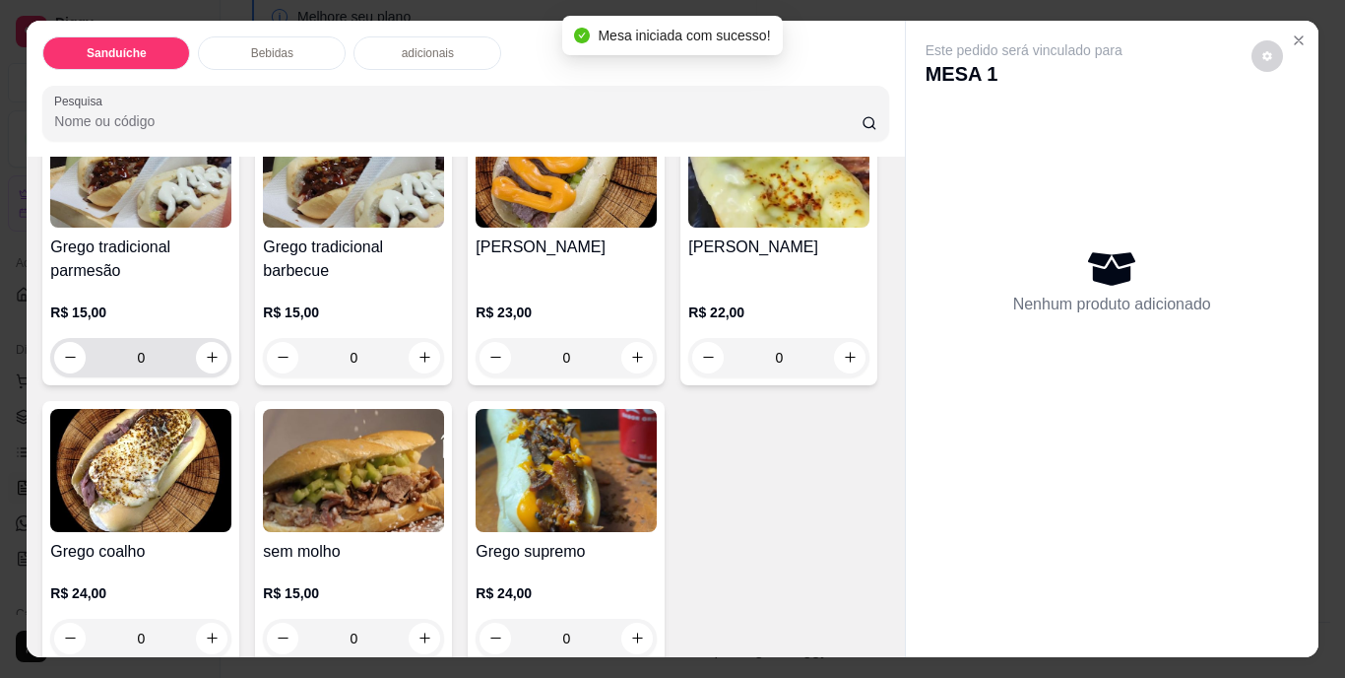
scroll to position [197, 0]
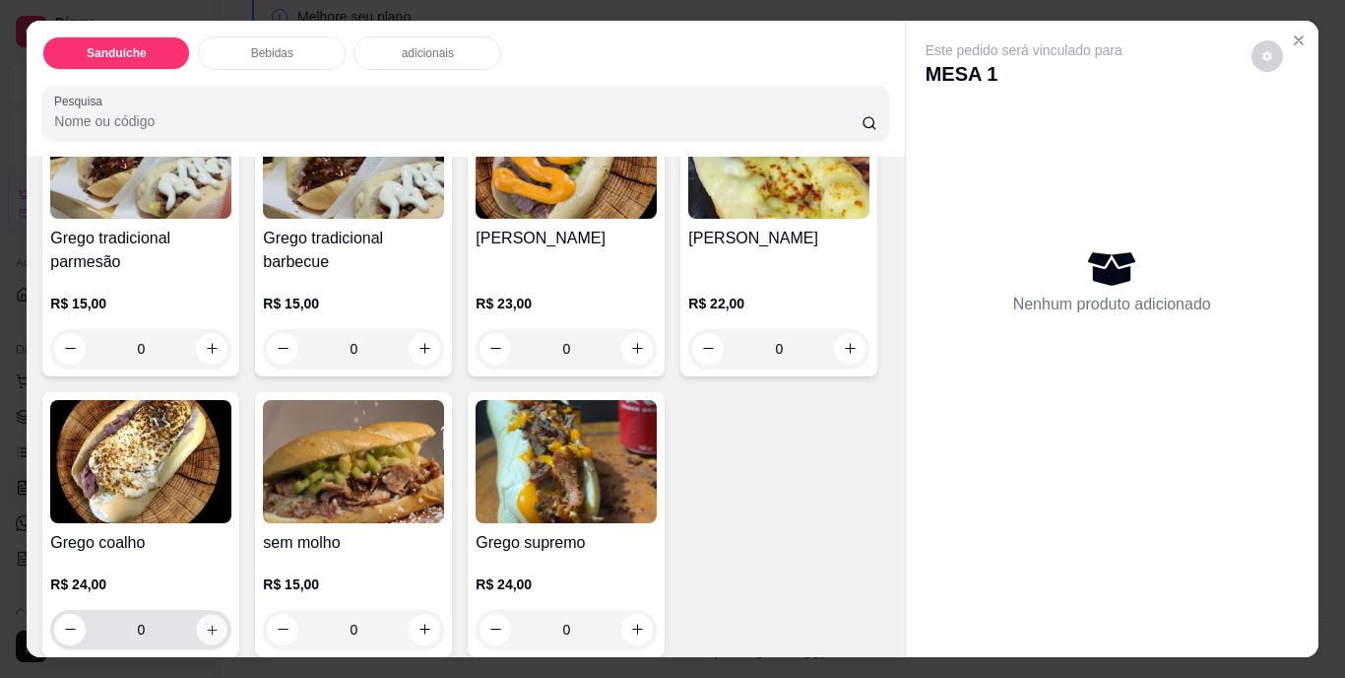
click at [220, 621] on icon "increase-product-quantity" at bounding box center [212, 628] width 15 height 15
type input "1"
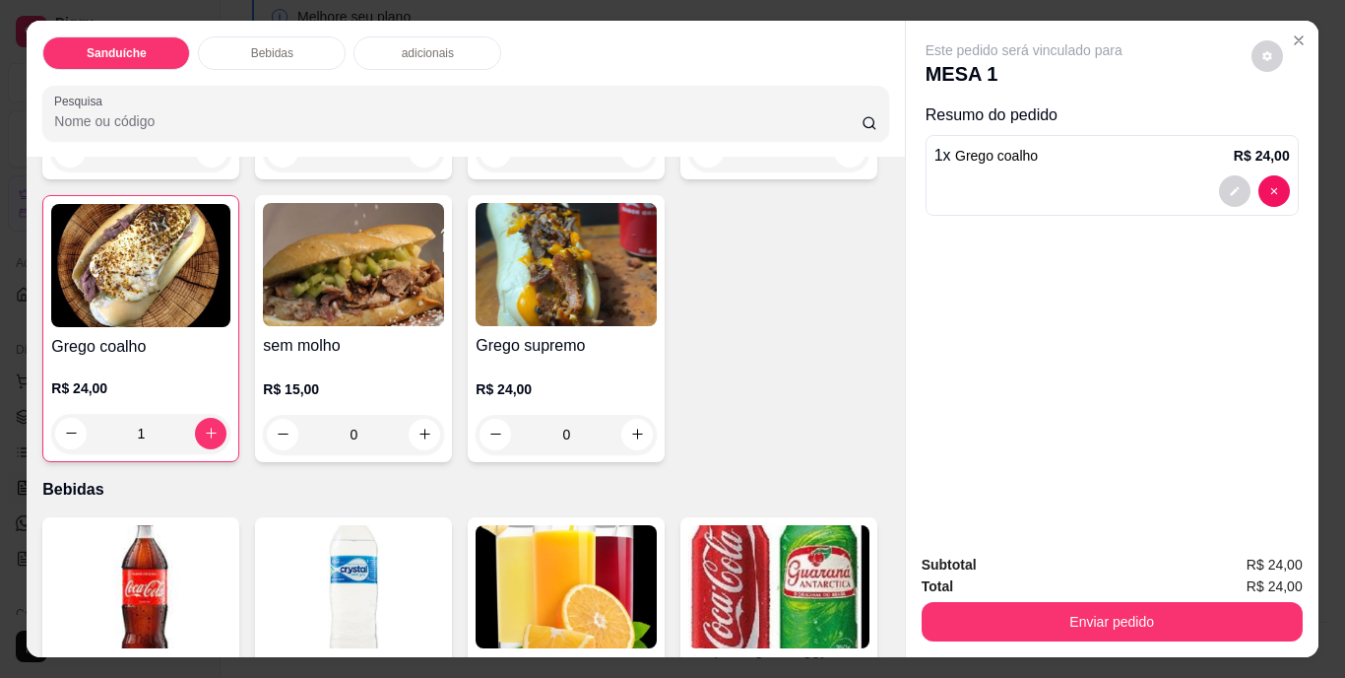
scroll to position [689, 0]
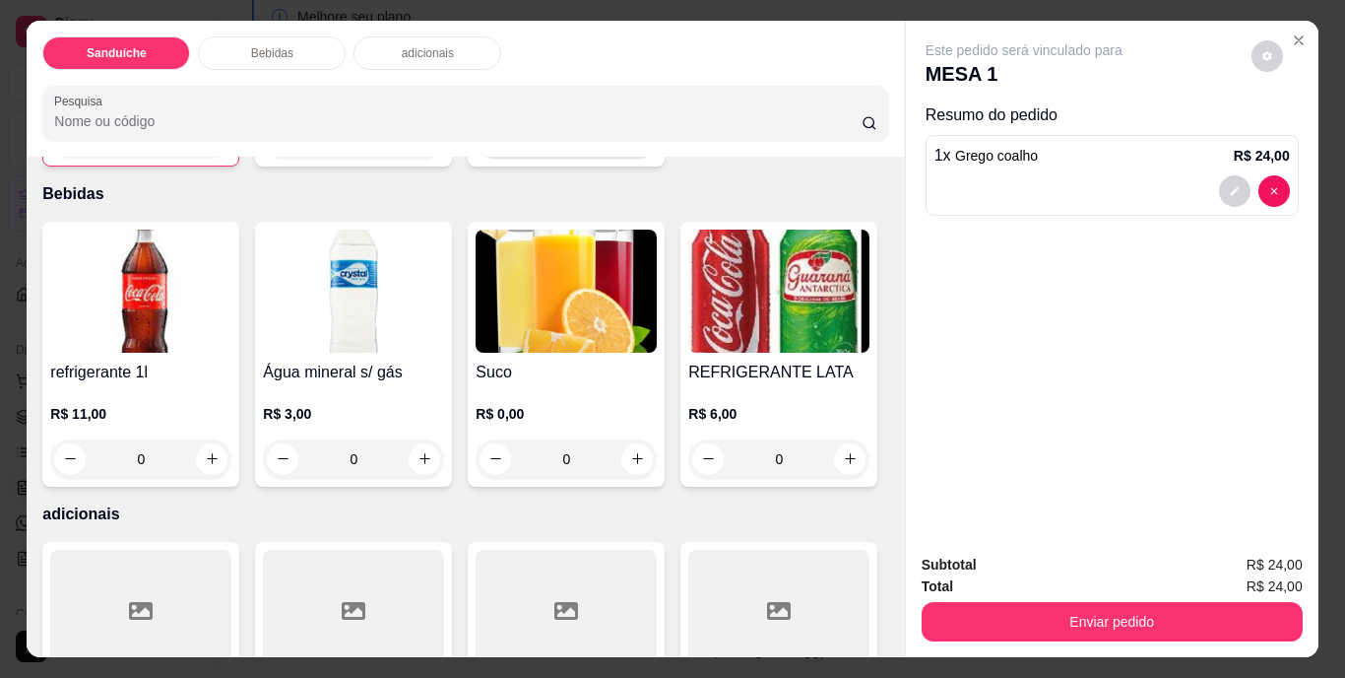
click at [630, 146] on icon "increase-product-quantity" at bounding box center [637, 138] width 15 height 15
type input "1"
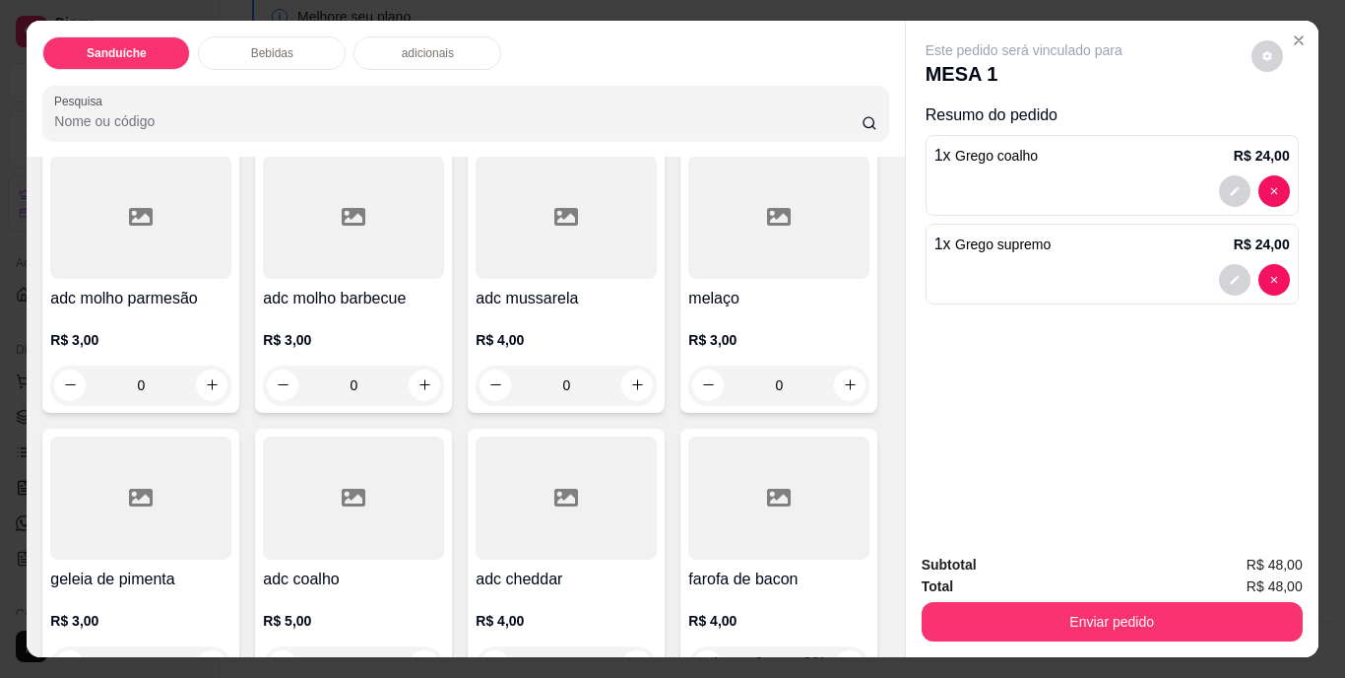
click at [205, 72] on icon "increase-product-quantity" at bounding box center [212, 64] width 15 height 15
type input "1"
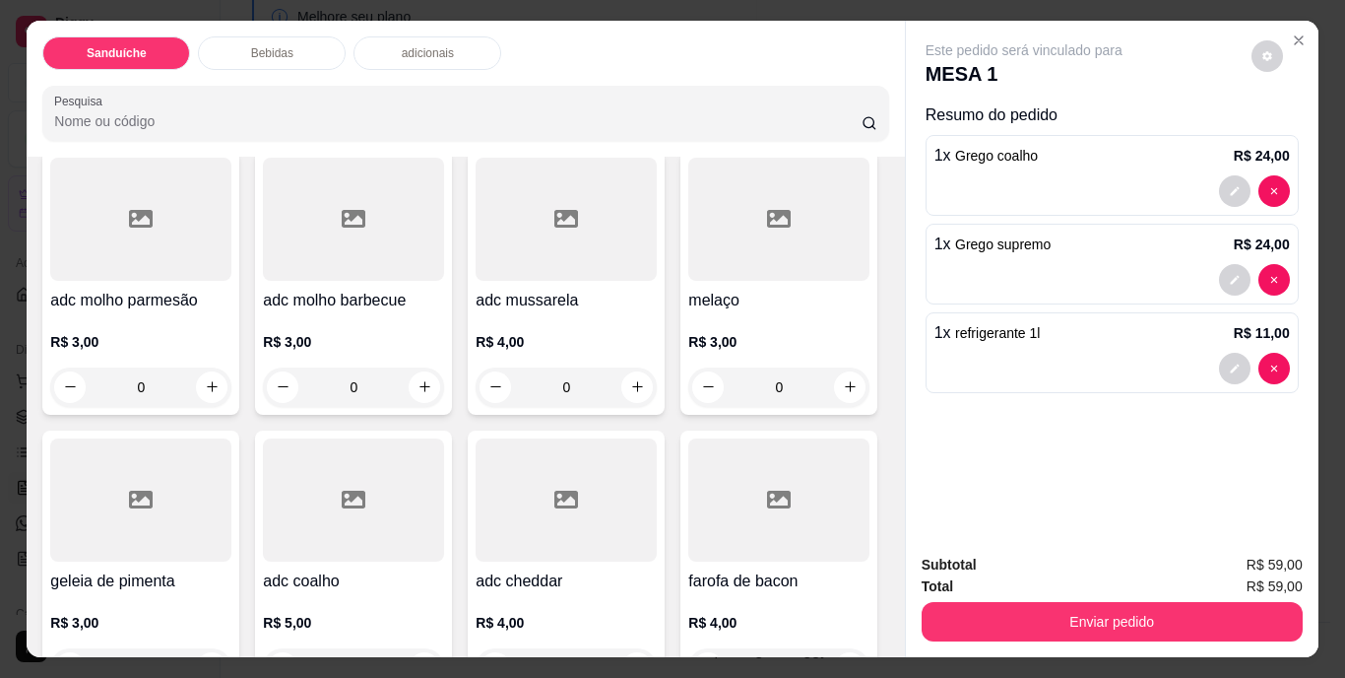
scroll to position [1084, 0]
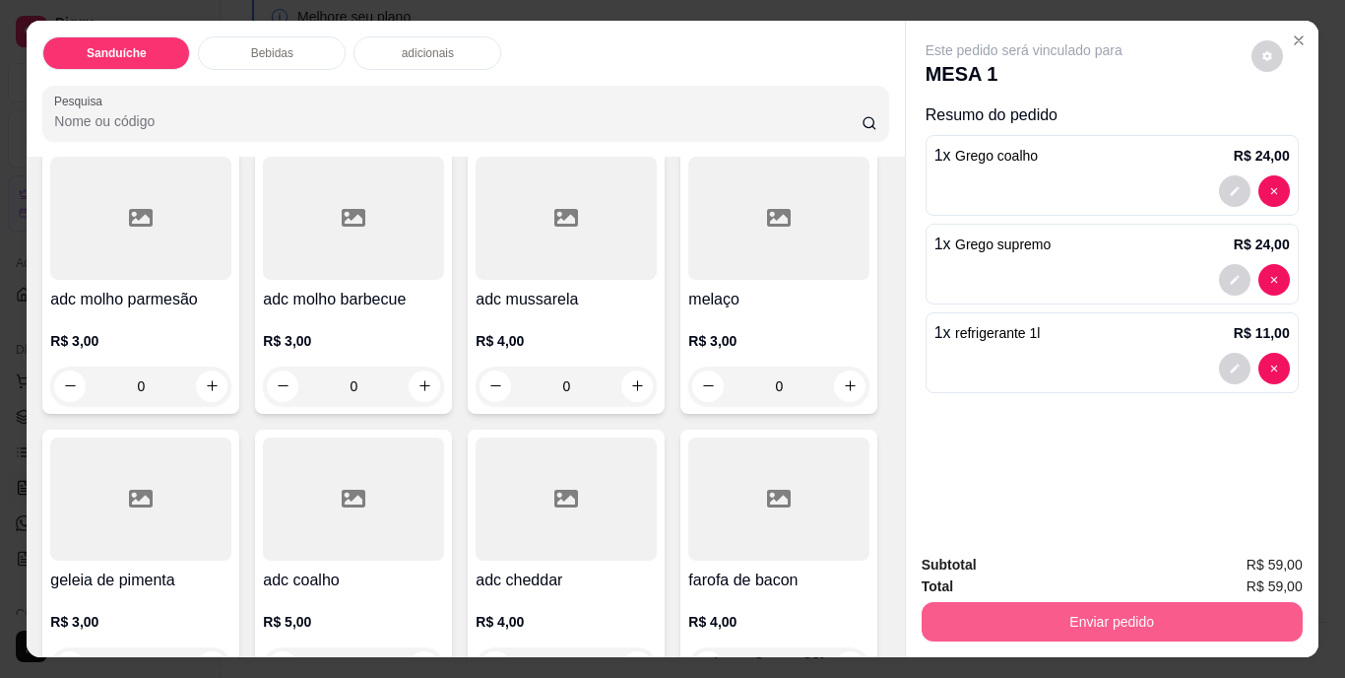
click at [1032, 608] on button "Enviar pedido" at bounding box center [1112, 621] width 381 height 39
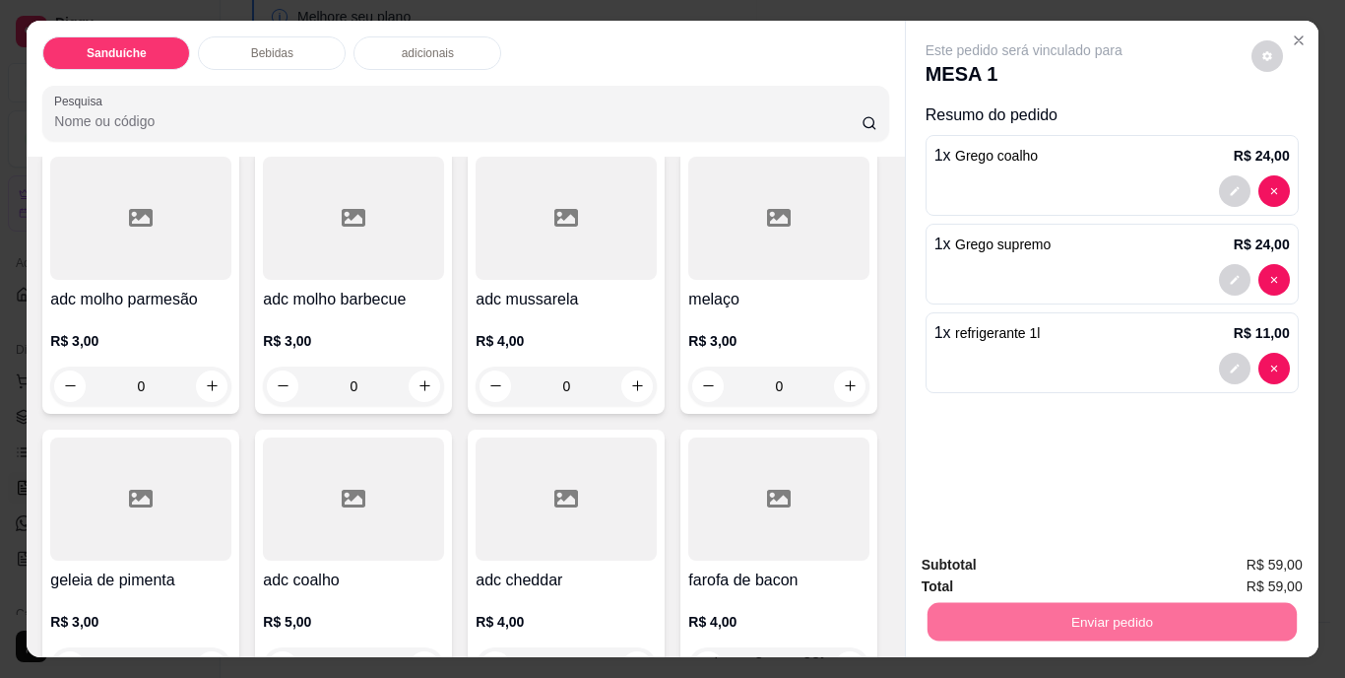
click at [1031, 565] on button "Não registrar e enviar pedido" at bounding box center [1046, 566] width 205 height 37
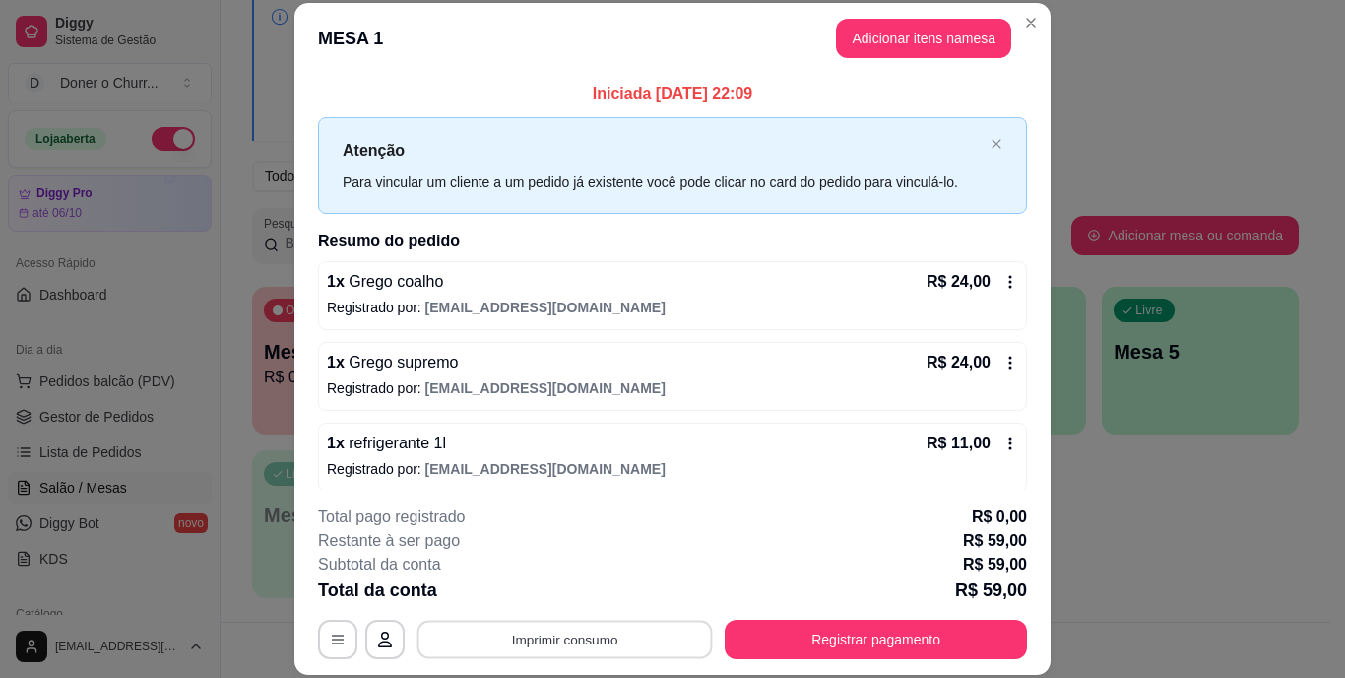
click at [568, 642] on button "Imprimir consumo" at bounding box center [565, 638] width 295 height 38
click at [542, 601] on button "IMPRESSORA" at bounding box center [563, 594] width 143 height 32
click at [545, 645] on button "Imprimir consumo" at bounding box center [565, 638] width 295 height 38
click at [545, 595] on button "IMPRESSORA" at bounding box center [563, 593] width 138 height 31
click at [1271, 568] on div "**********" at bounding box center [672, 339] width 1345 height 678
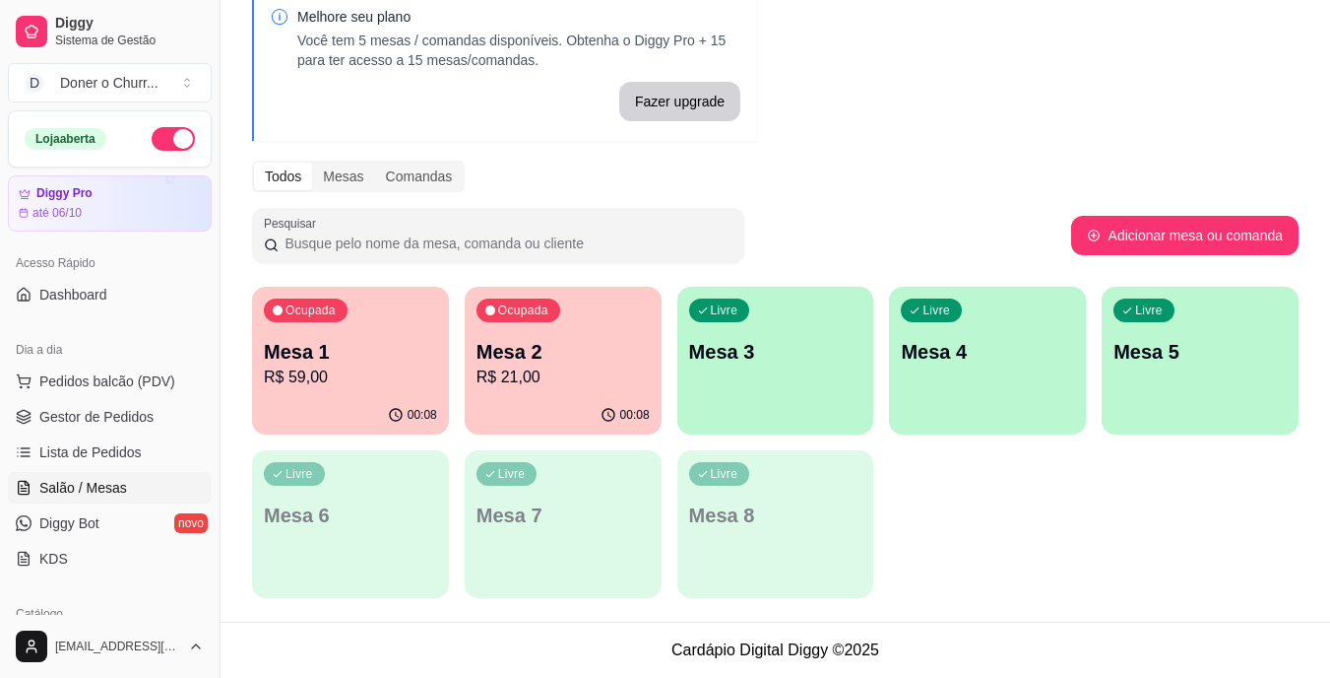
click at [490, 377] on p "R$ 21,00" at bounding box center [563, 377] width 173 height 24
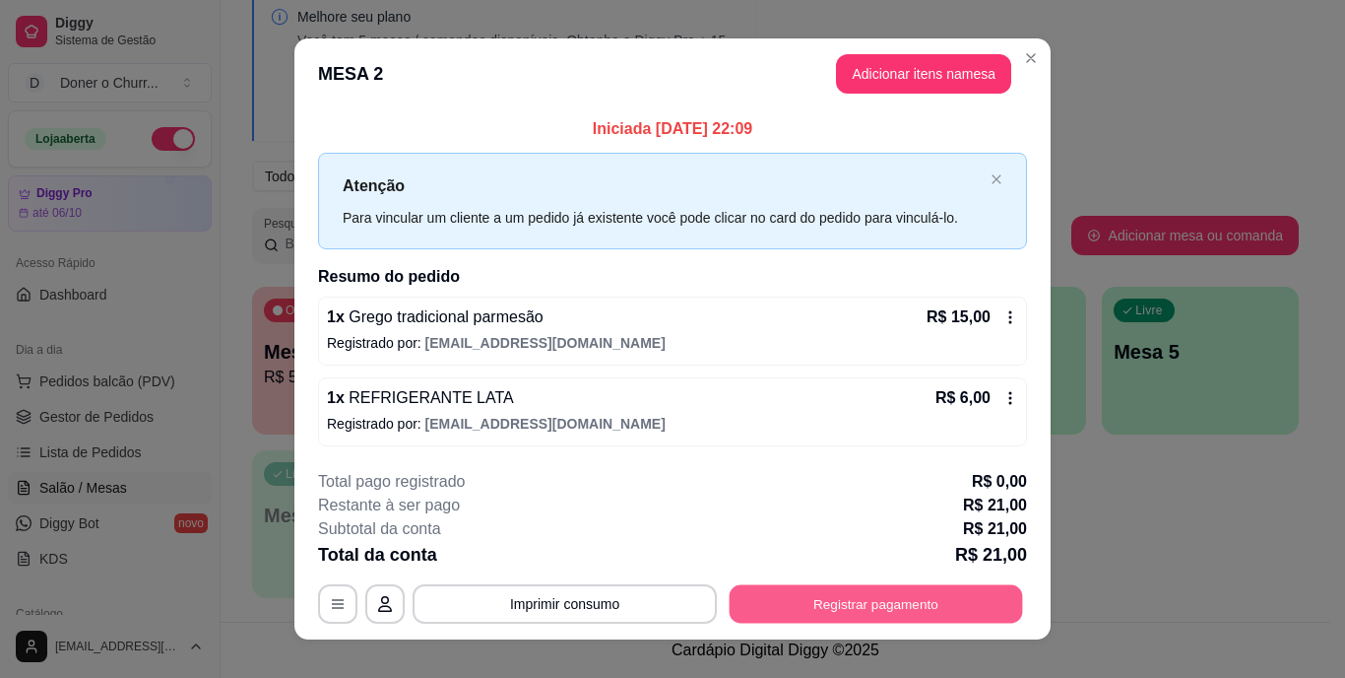
click at [779, 618] on button "Registrar pagamento" at bounding box center [876, 603] width 293 height 38
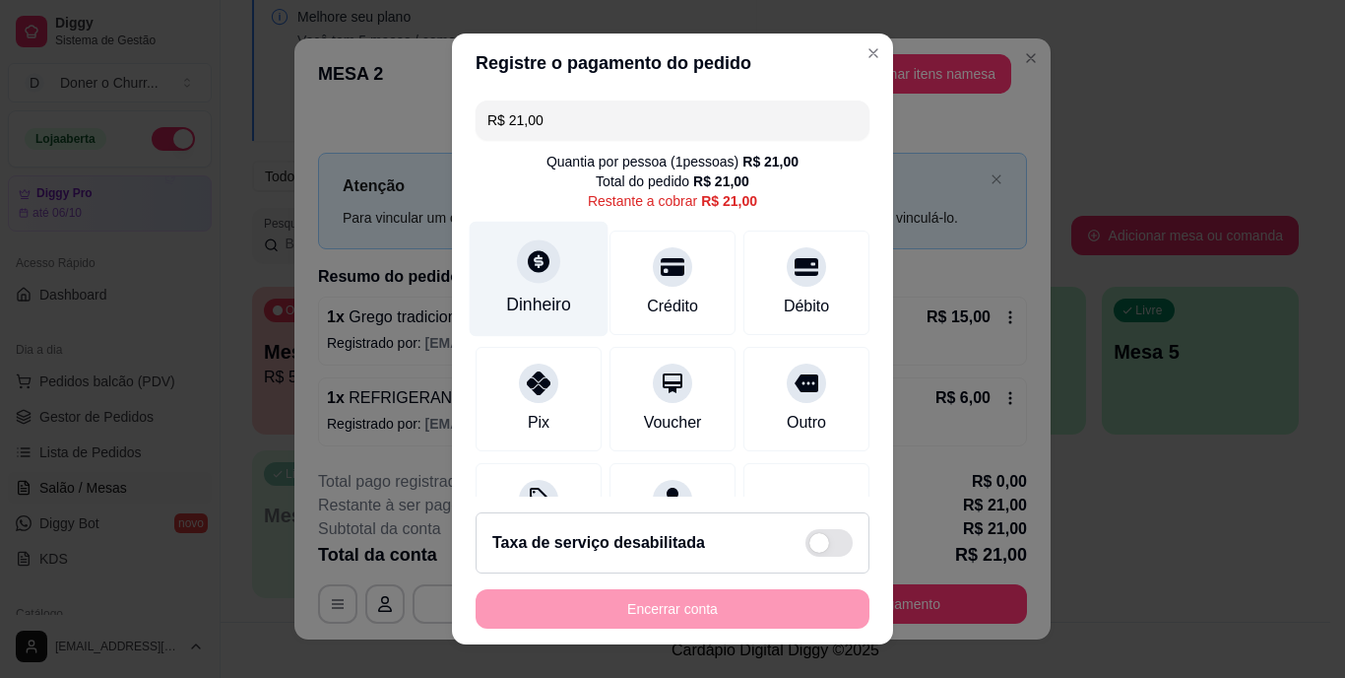
click at [522, 299] on div "Dinheiro" at bounding box center [538, 305] width 65 height 26
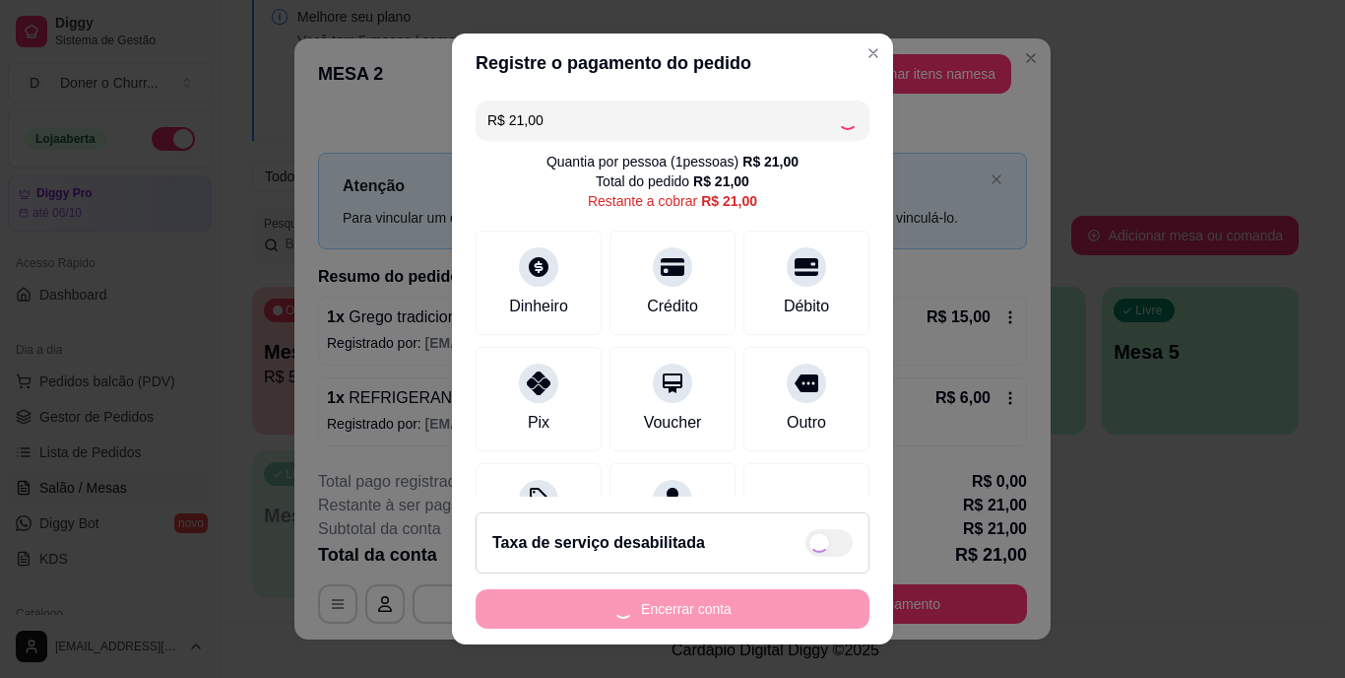
type input "R$ 0,00"
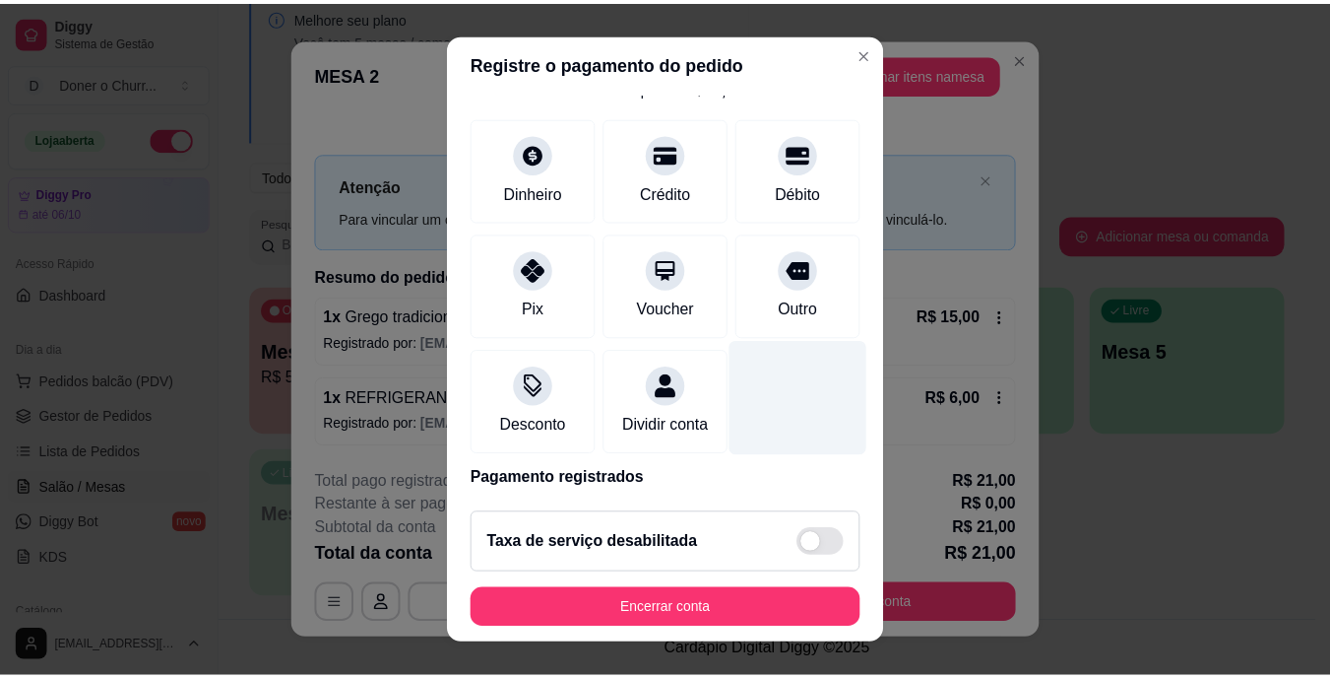
scroll to position [185, 0]
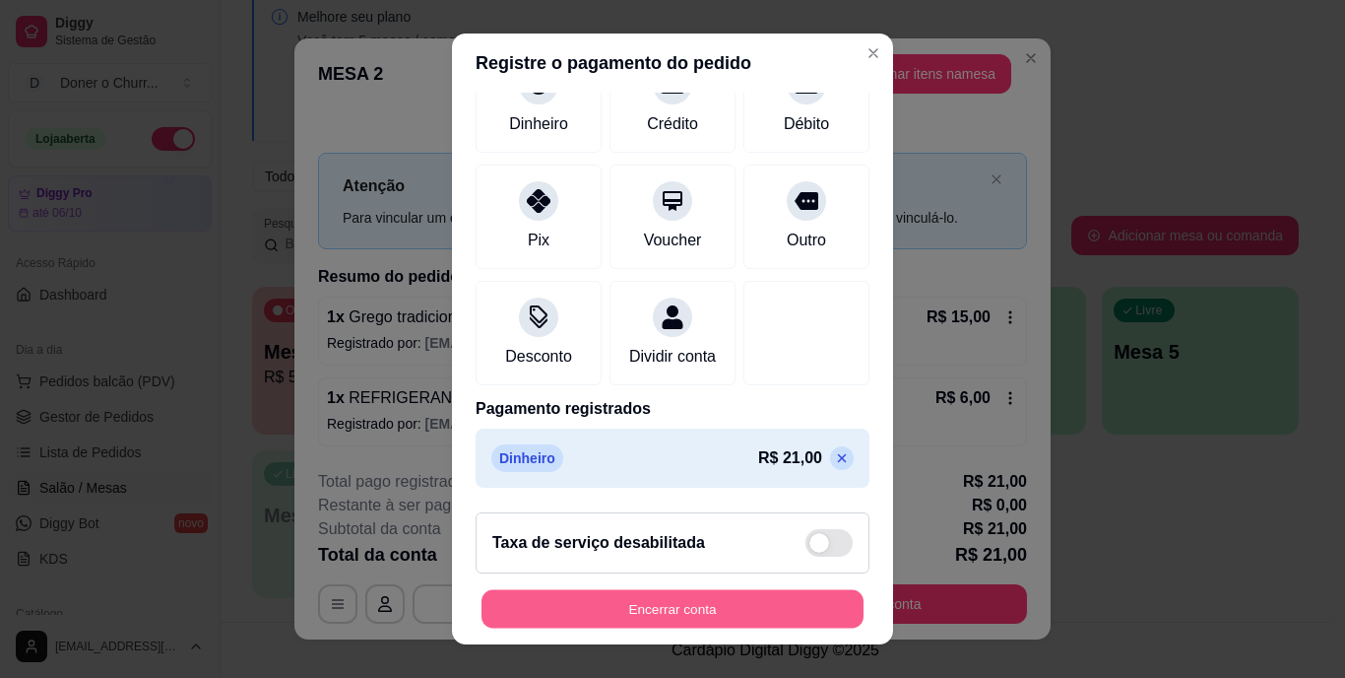
click at [664, 603] on button "Encerrar conta" at bounding box center [673, 608] width 382 height 38
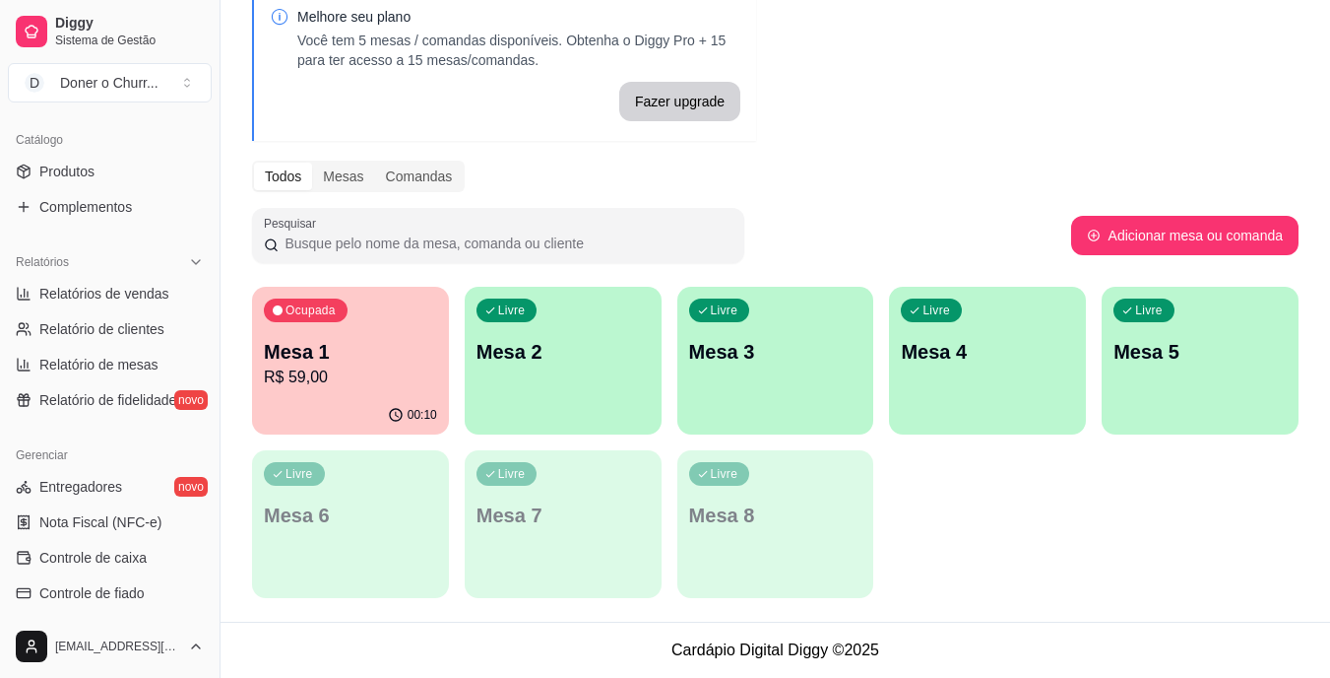
scroll to position [444, 0]
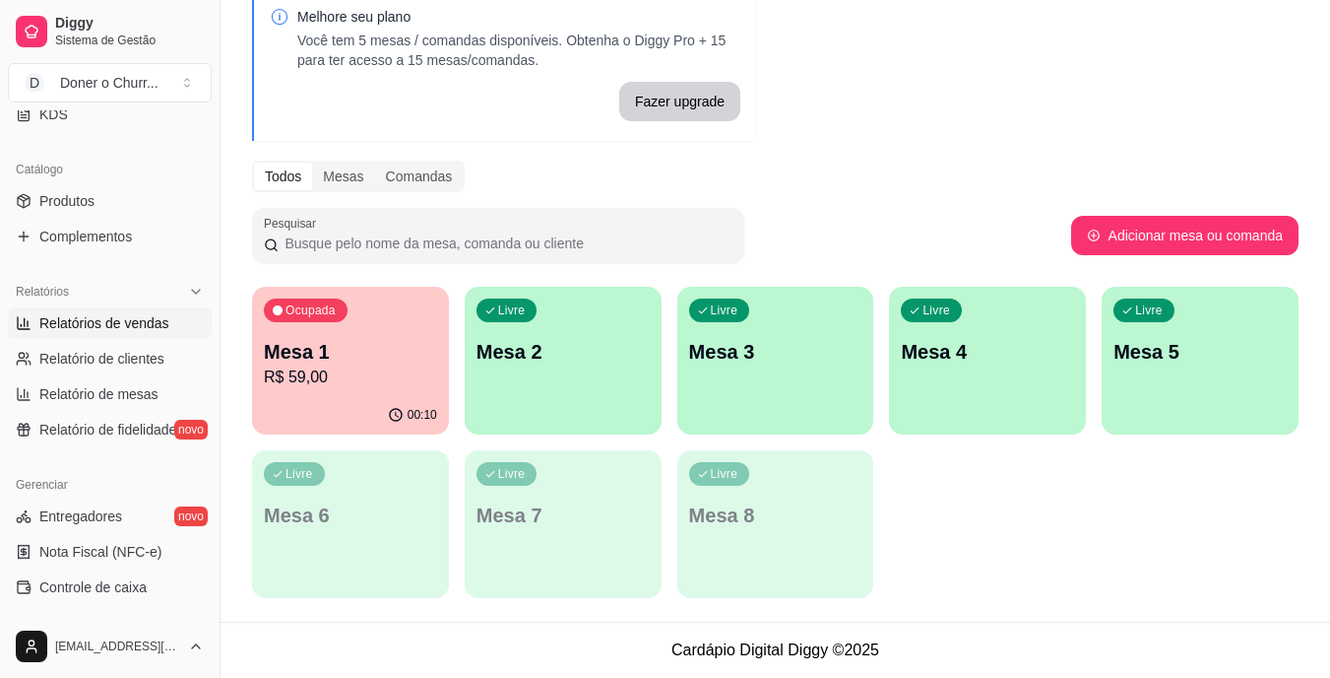
click at [142, 313] on span "Relatórios de vendas" at bounding box center [104, 323] width 130 height 20
select select "ALL"
select select "0"
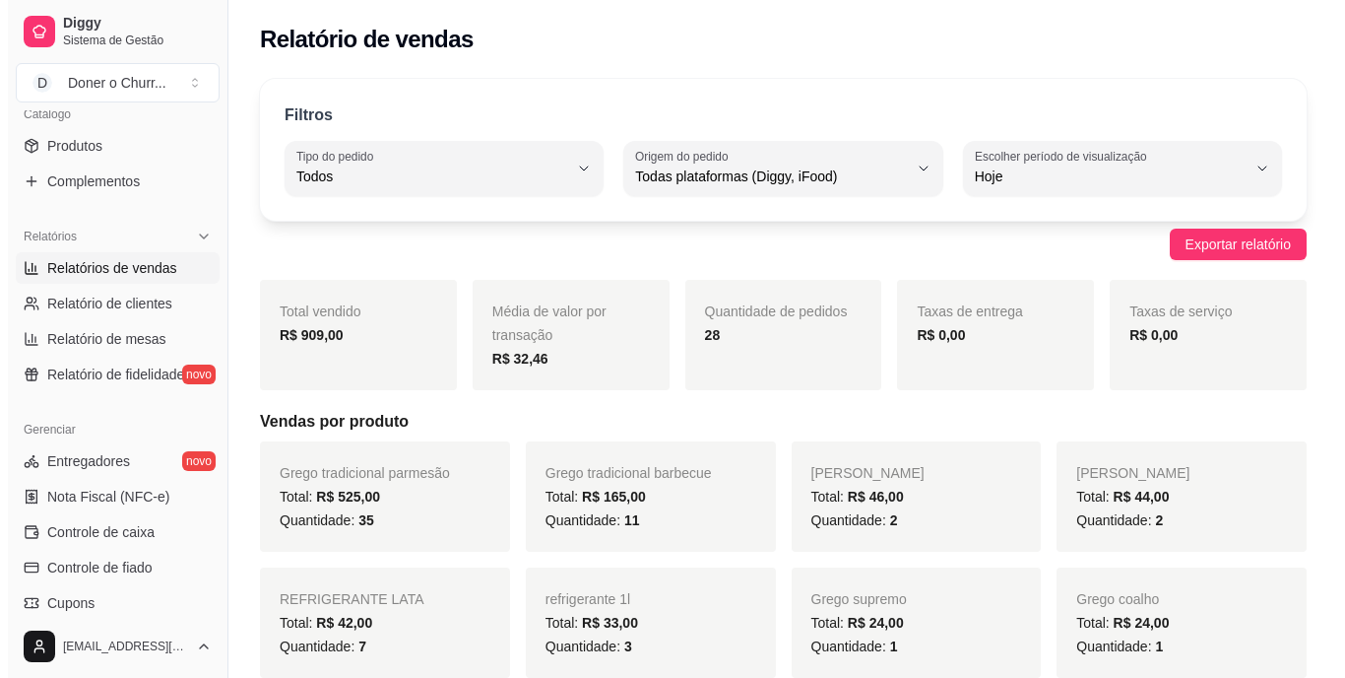
scroll to position [543, 0]
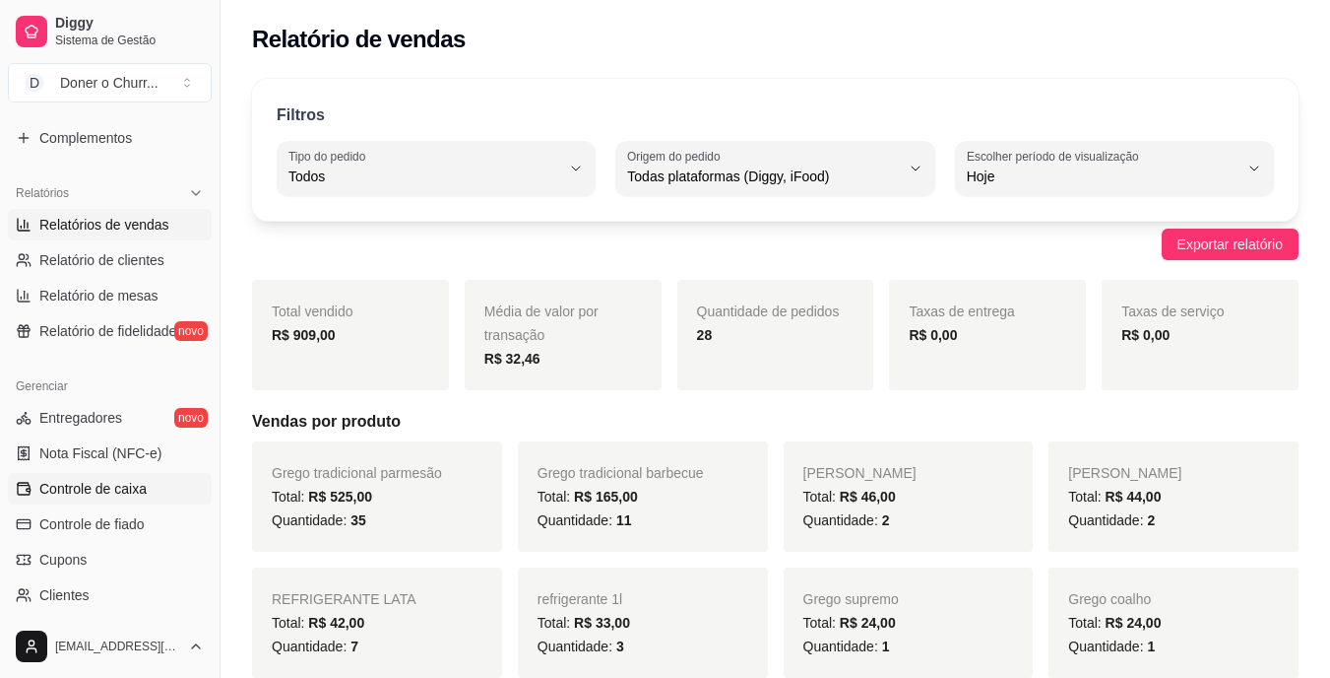
click at [122, 489] on span "Controle de caixa" at bounding box center [92, 489] width 107 height 20
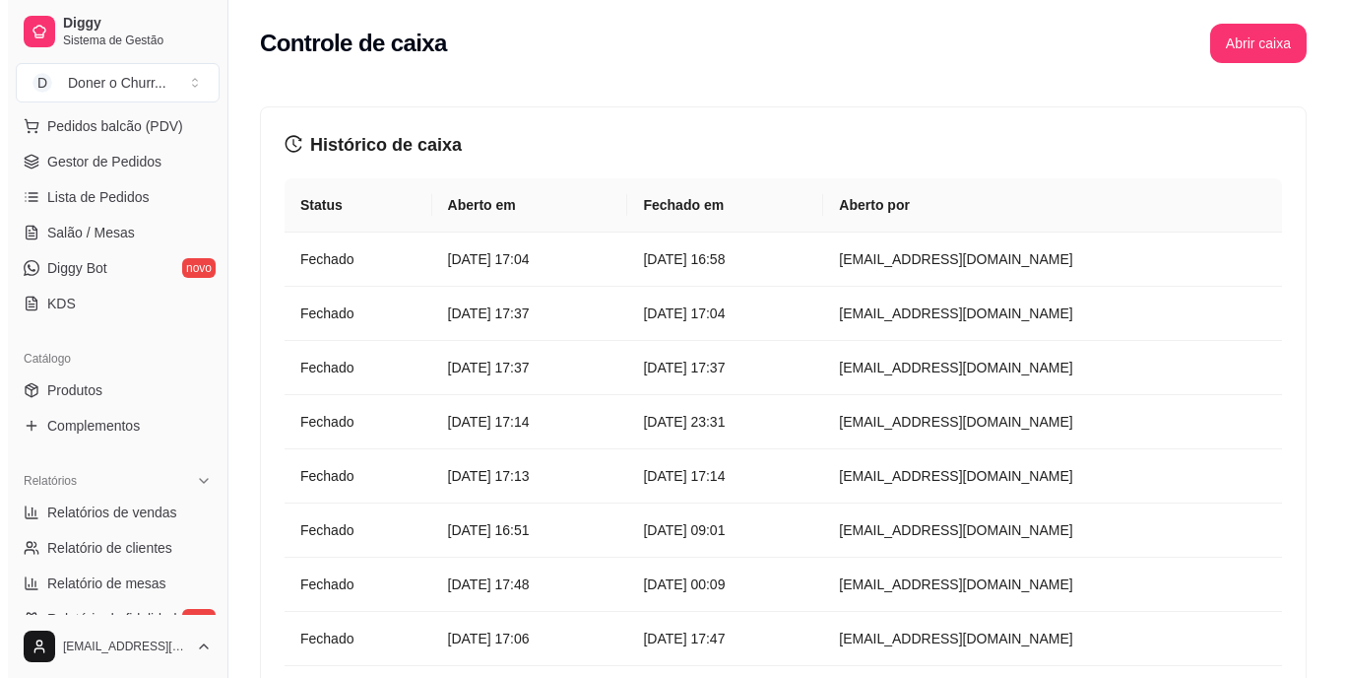
scroll to position [149, 0]
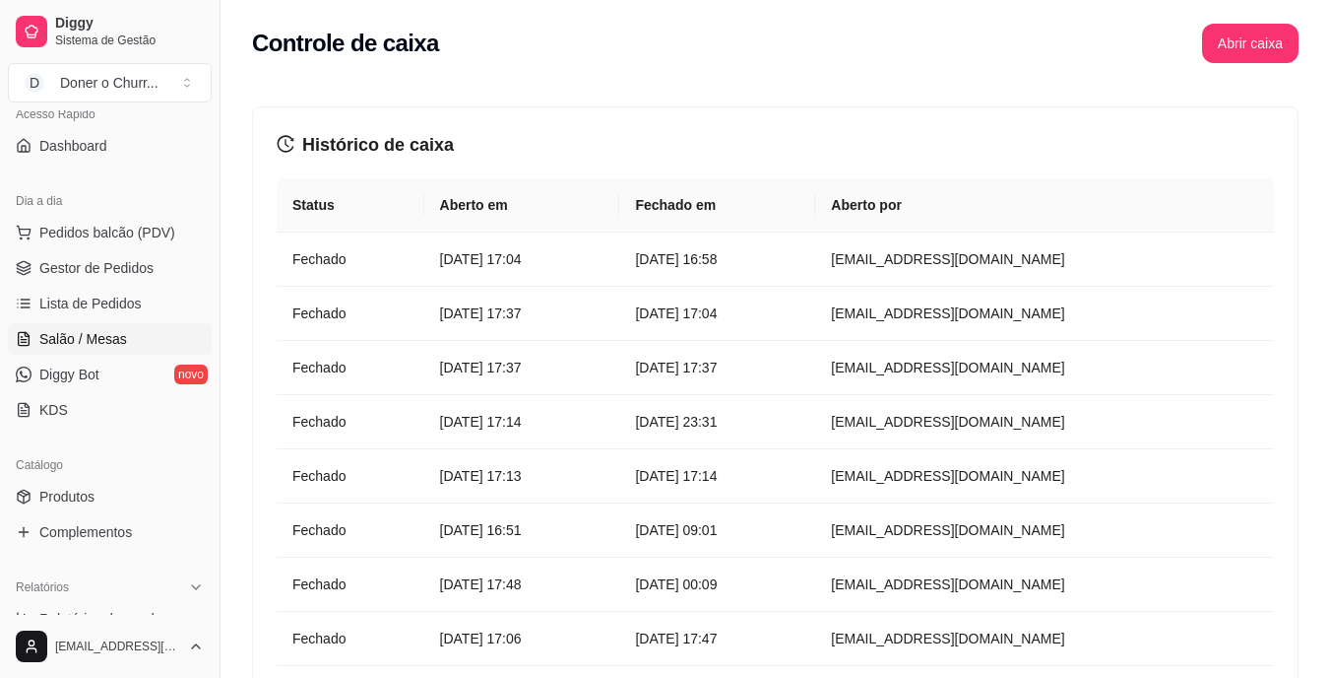
click at [119, 331] on span "Salão / Mesas" at bounding box center [83, 339] width 88 height 20
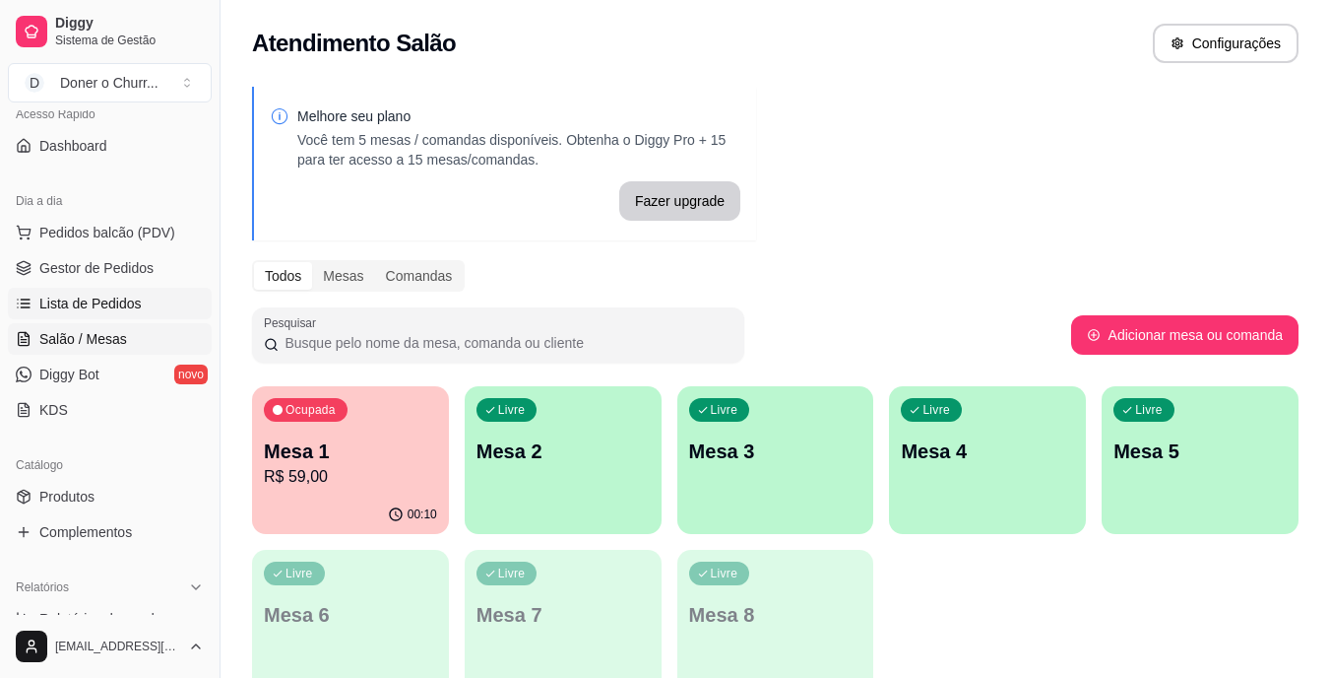
click at [8, 323] on link "Salão / Mesas" at bounding box center [110, 339] width 204 height 32
click at [327, 443] on p "Mesa 1" at bounding box center [350, 451] width 173 height 28
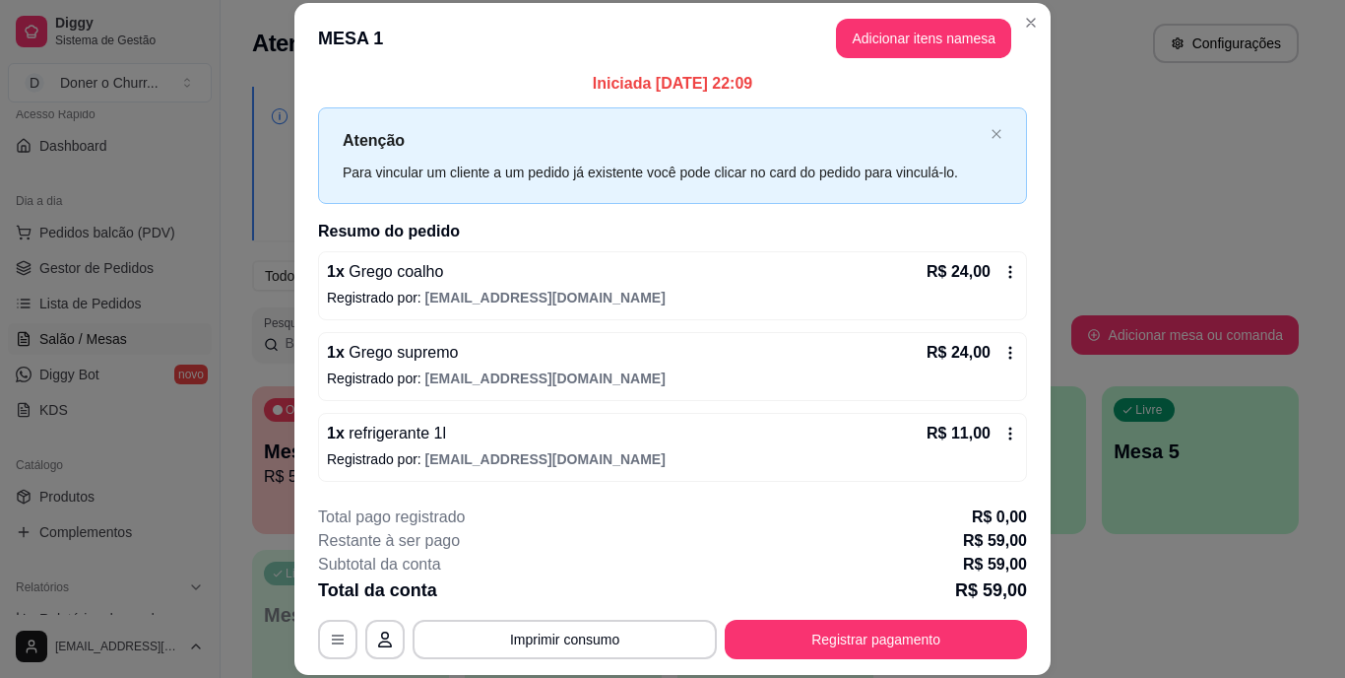
scroll to position [60, 0]
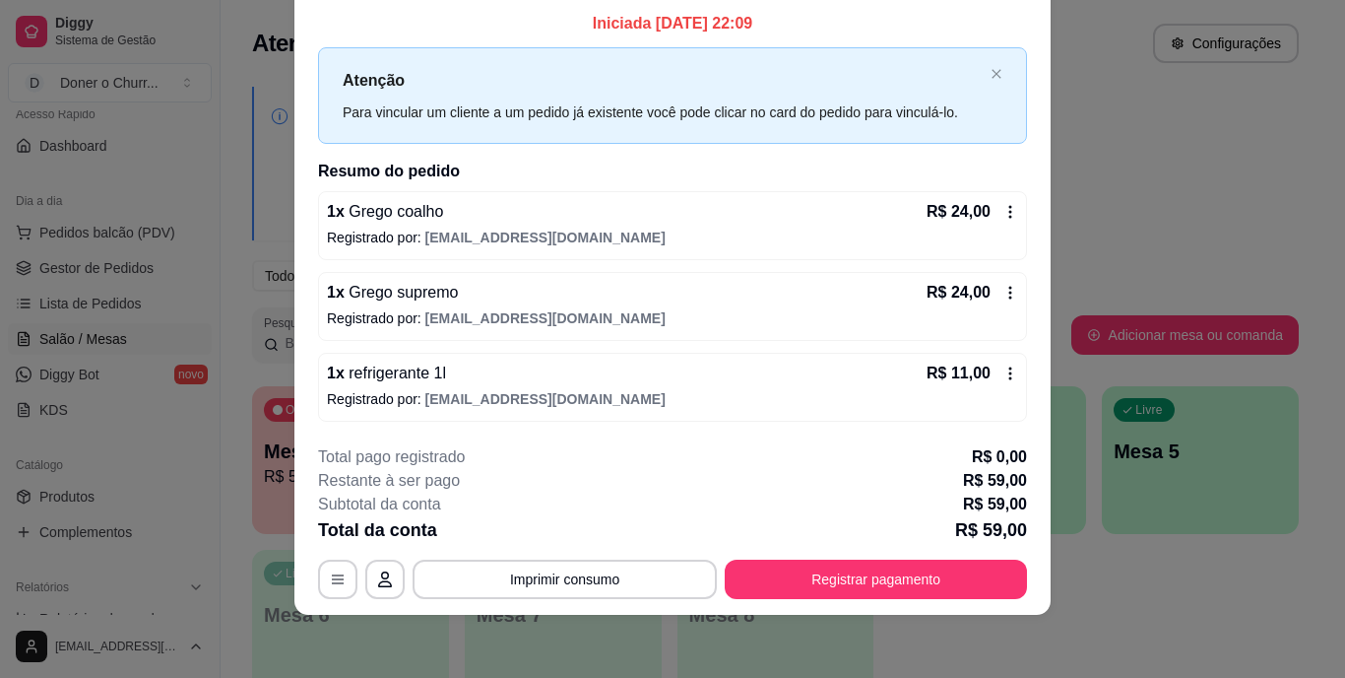
click at [818, 557] on div "**********" at bounding box center [672, 522] width 709 height 154
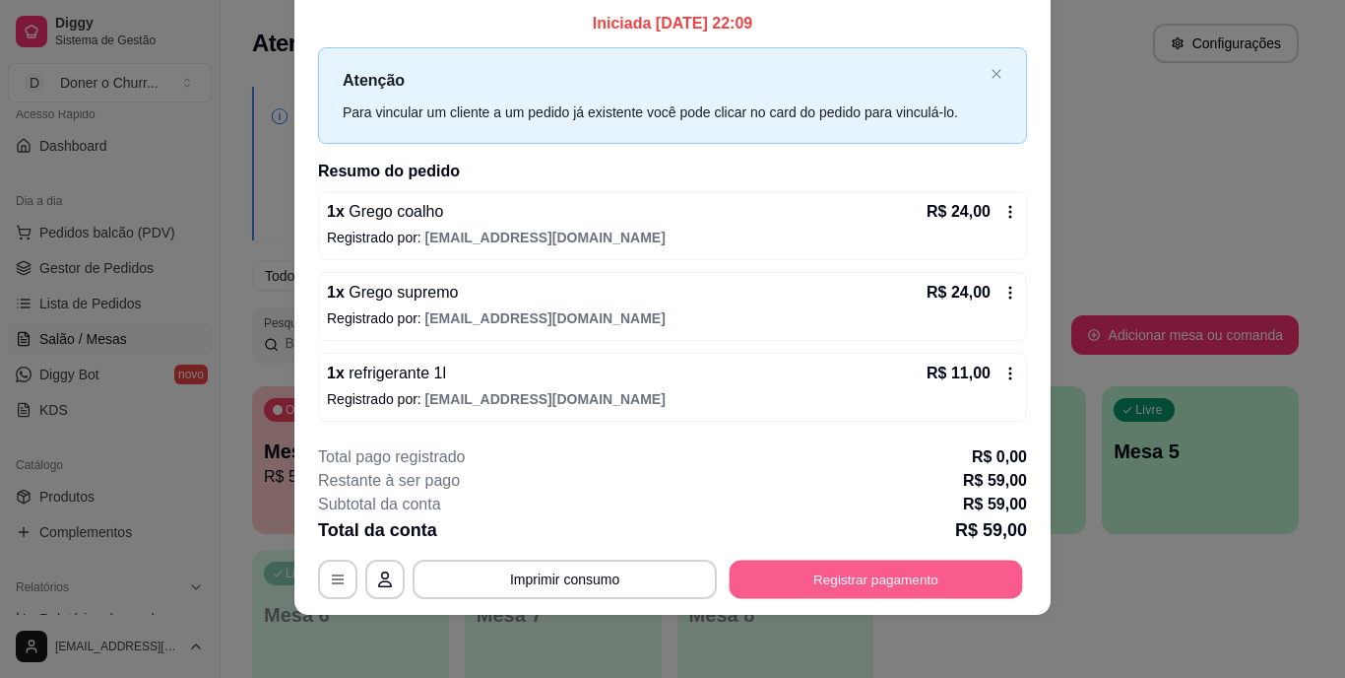
click at [833, 580] on button "Registrar pagamento" at bounding box center [876, 578] width 293 height 38
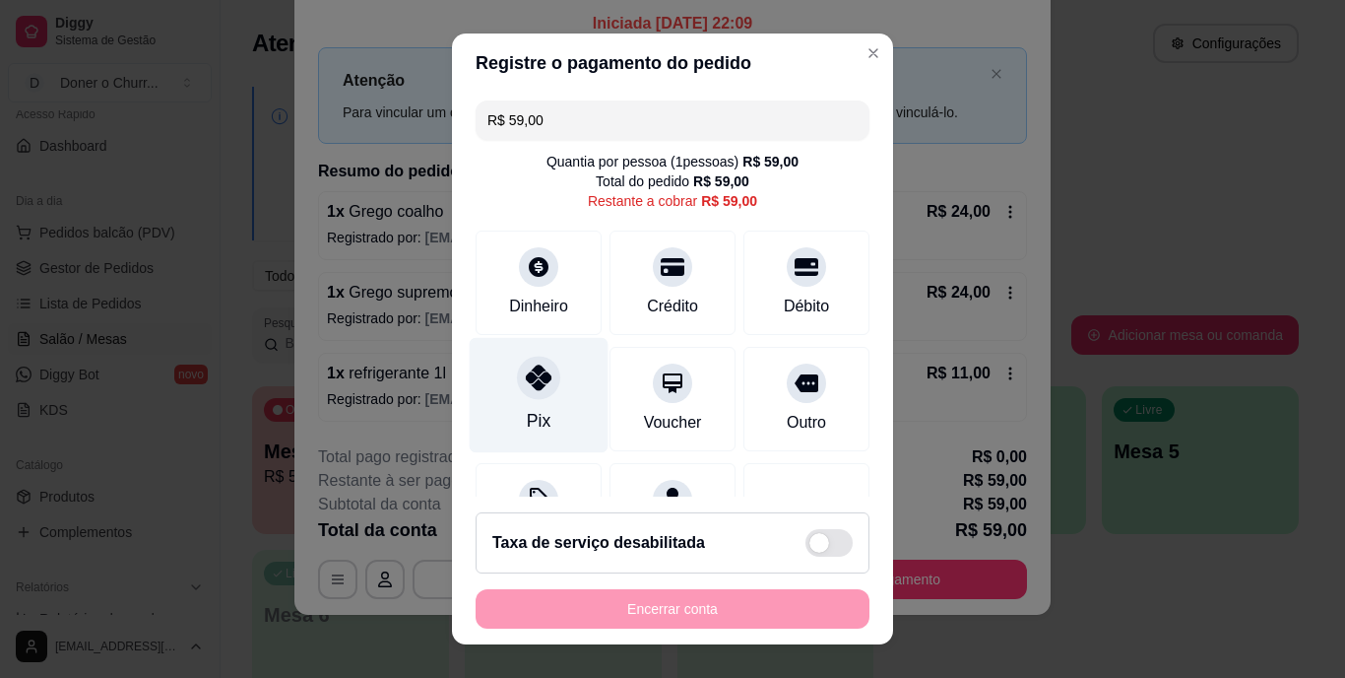
click at [530, 376] on icon at bounding box center [539, 378] width 26 height 26
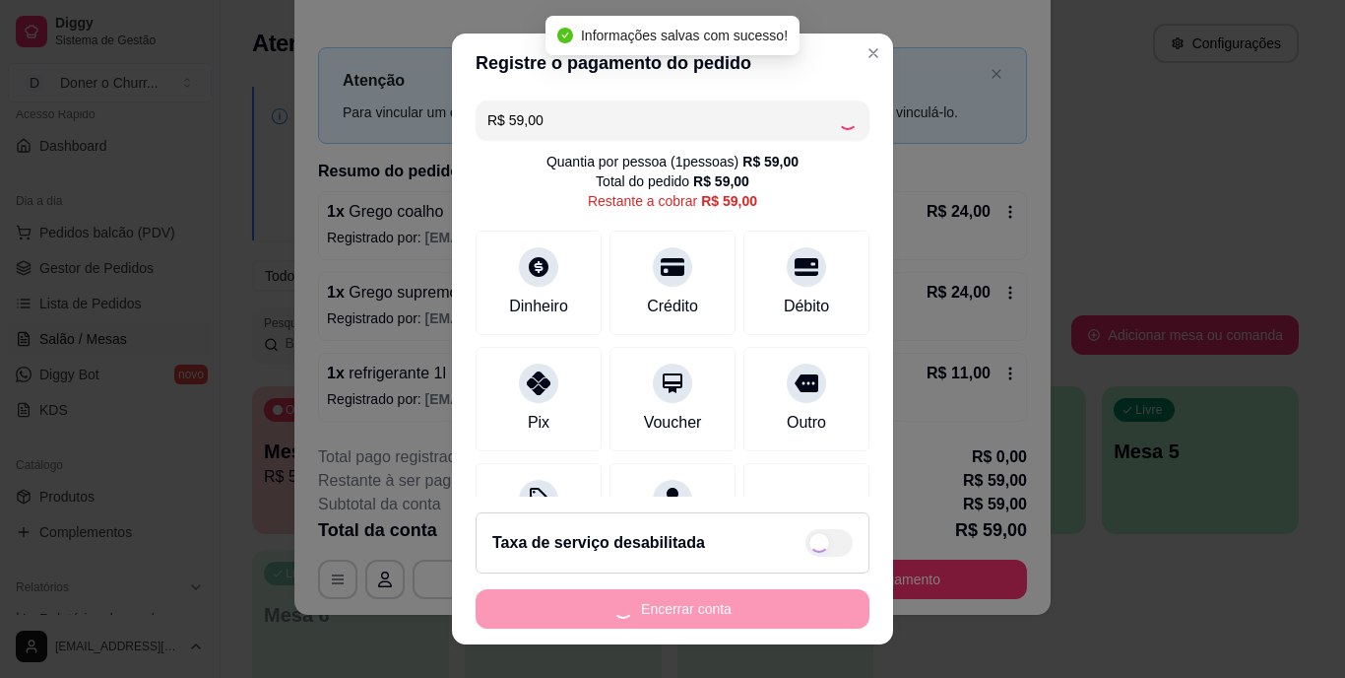
type input "R$ 0,00"
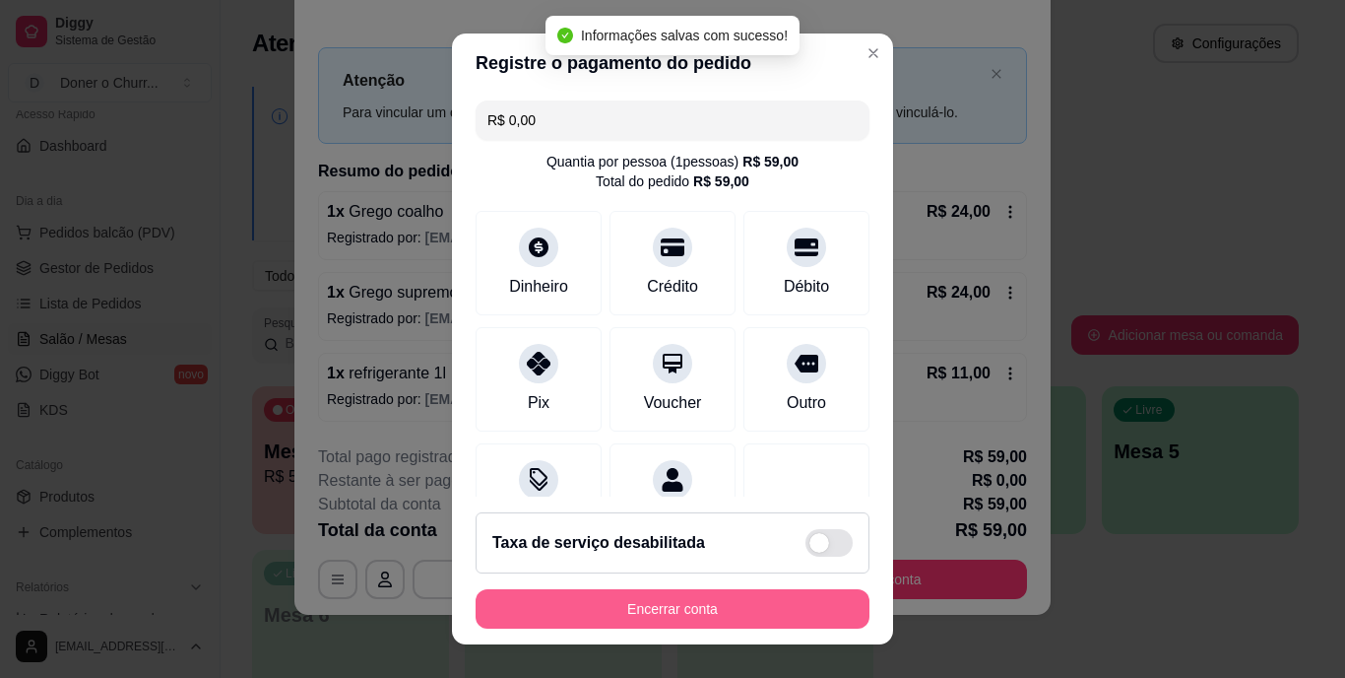
click at [778, 604] on button "Encerrar conta" at bounding box center [673, 608] width 394 height 39
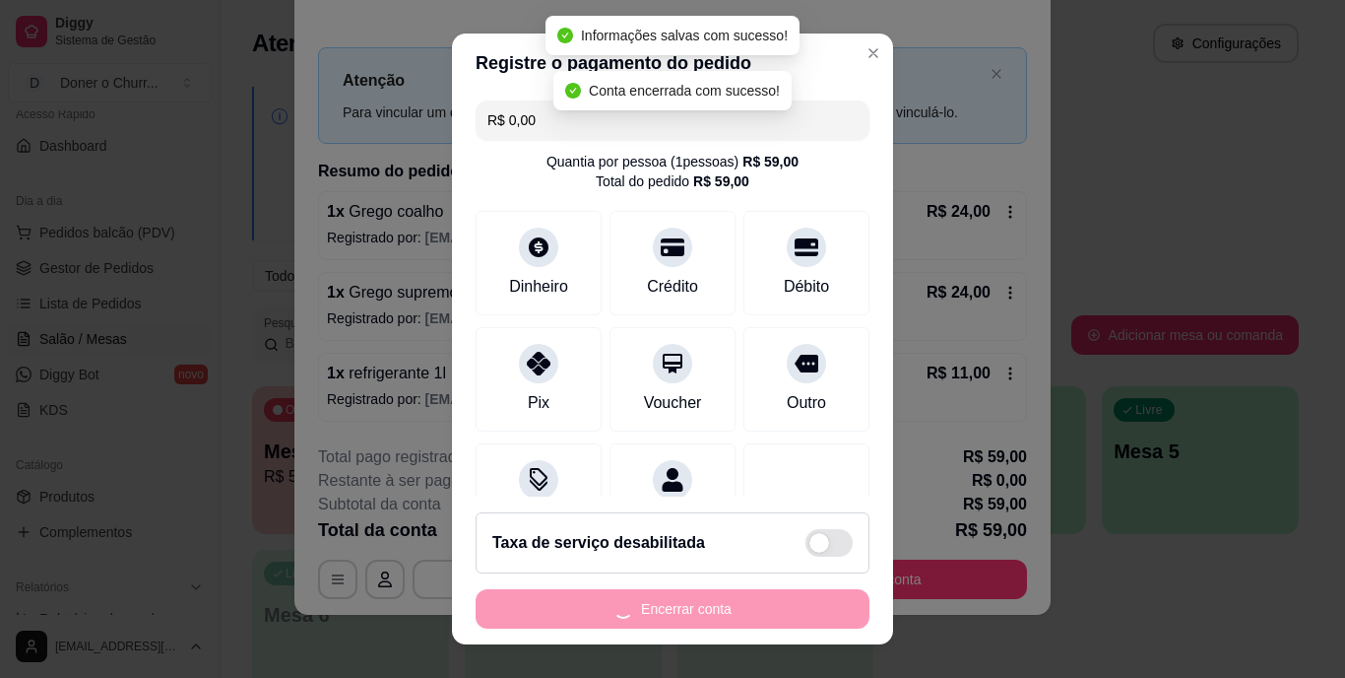
scroll to position [0, 0]
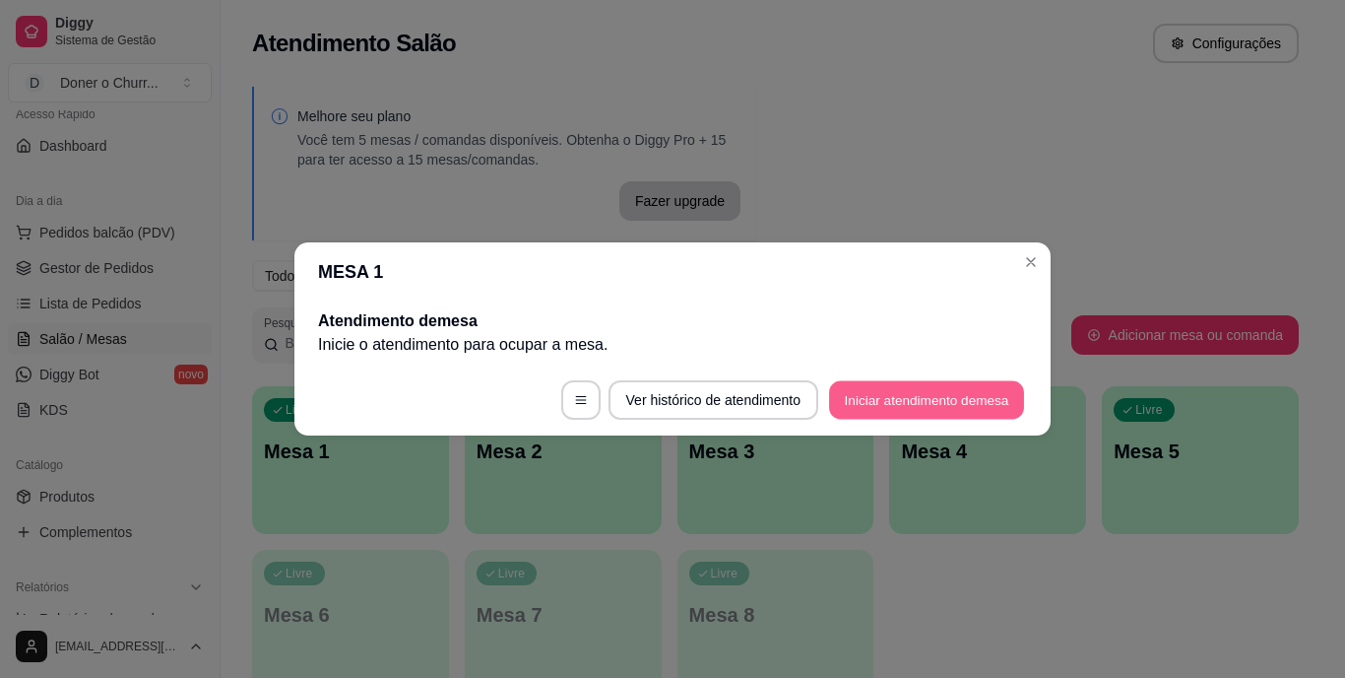
click at [942, 381] on button "Iniciar atendimento de mesa" at bounding box center [926, 400] width 195 height 38
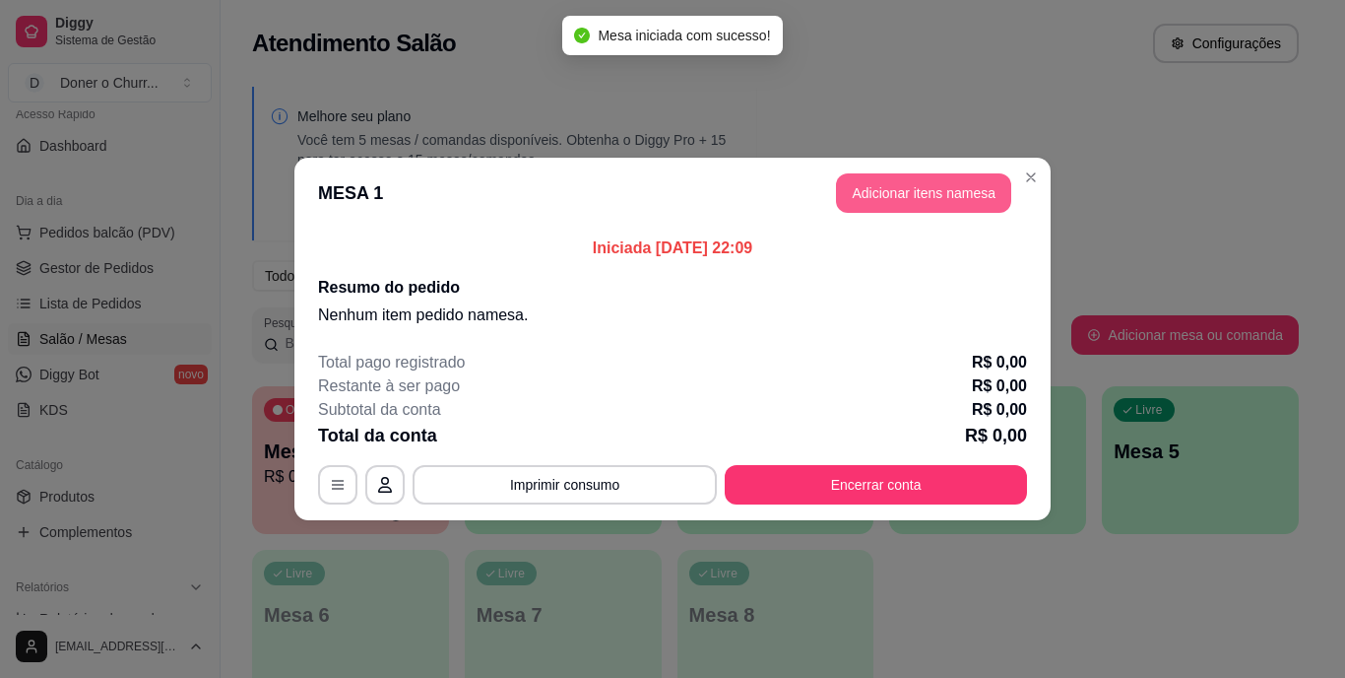
click at [933, 182] on button "Adicionar itens na mesa" at bounding box center [923, 192] width 175 height 39
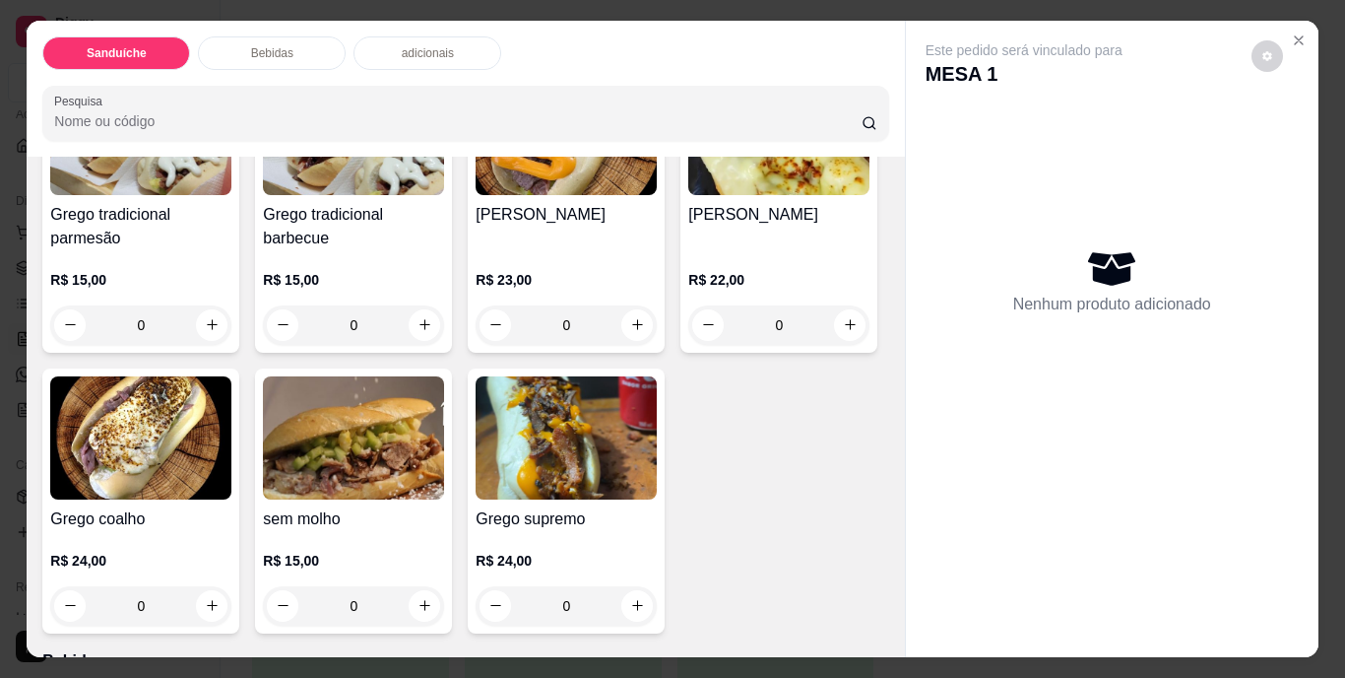
scroll to position [295, 0]
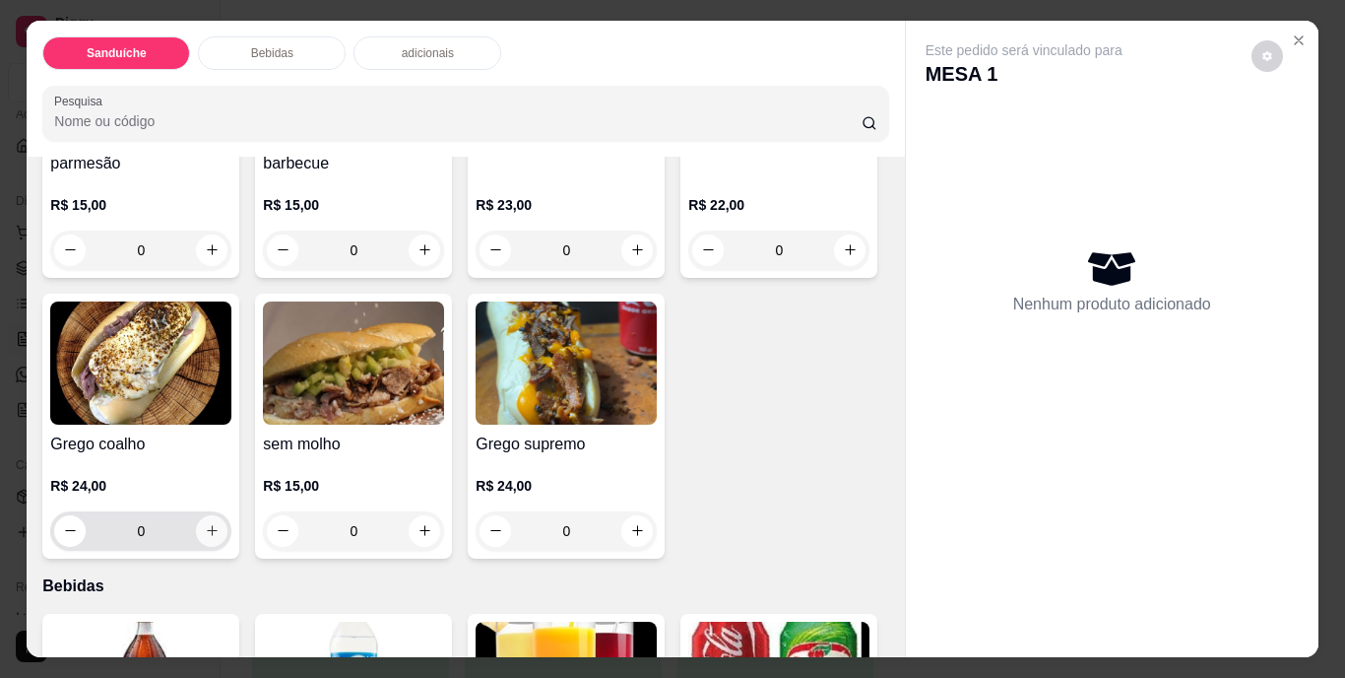
click at [218, 525] on icon "increase-product-quantity" at bounding box center [212, 530] width 11 height 11
type input "1"
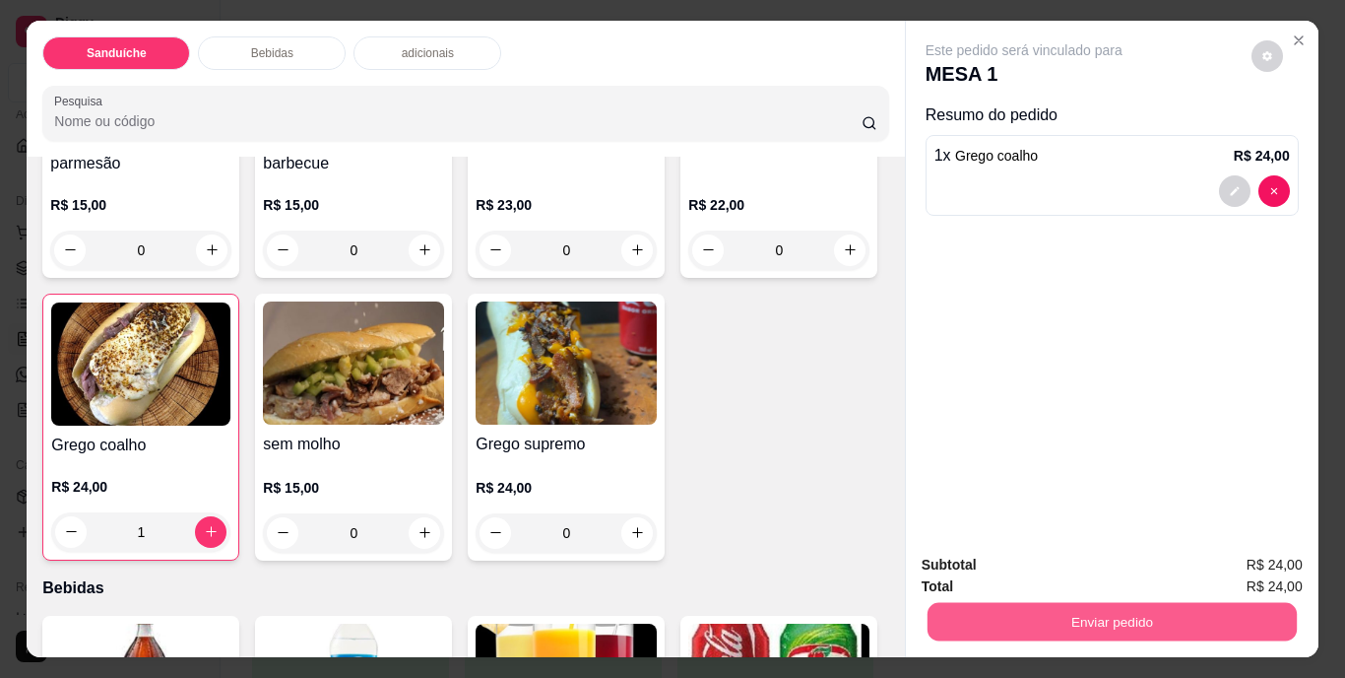
click at [1039, 614] on button "Enviar pedido" at bounding box center [1111, 622] width 369 height 38
click at [1049, 564] on button "Não registrar e enviar pedido" at bounding box center [1046, 566] width 205 height 37
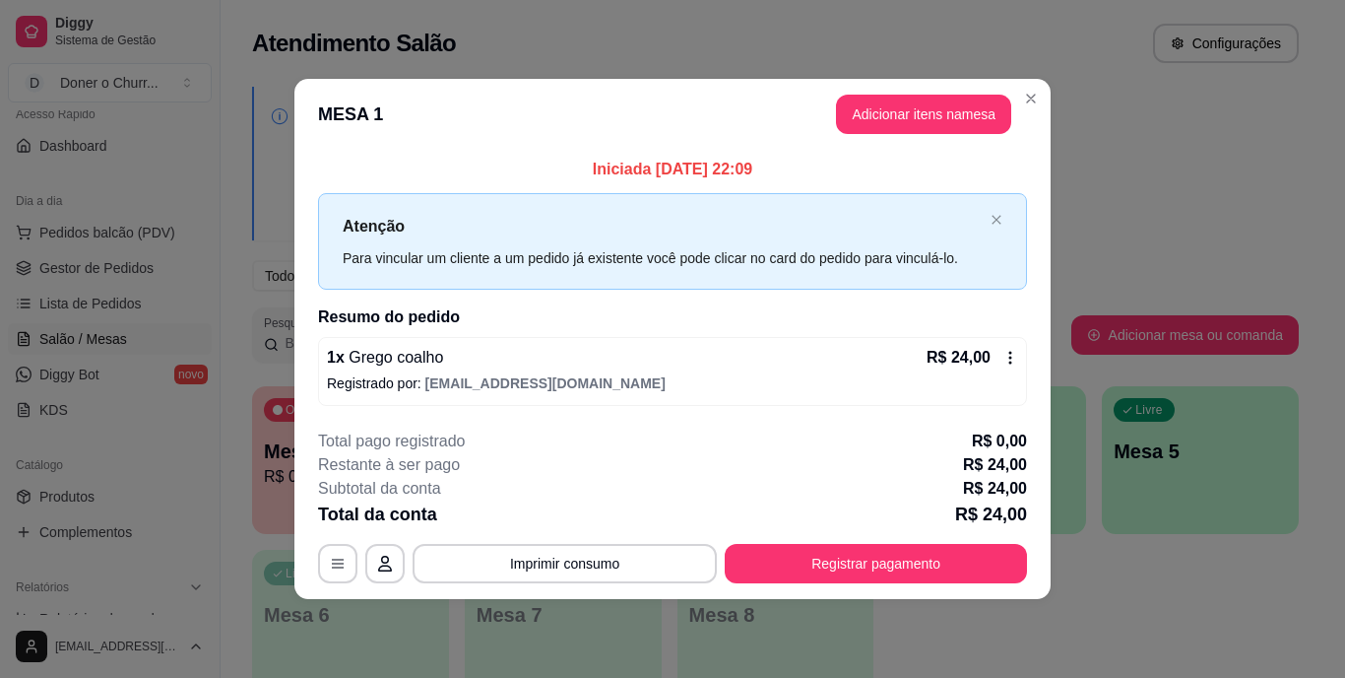
click at [931, 542] on div "**********" at bounding box center [672, 506] width 709 height 154
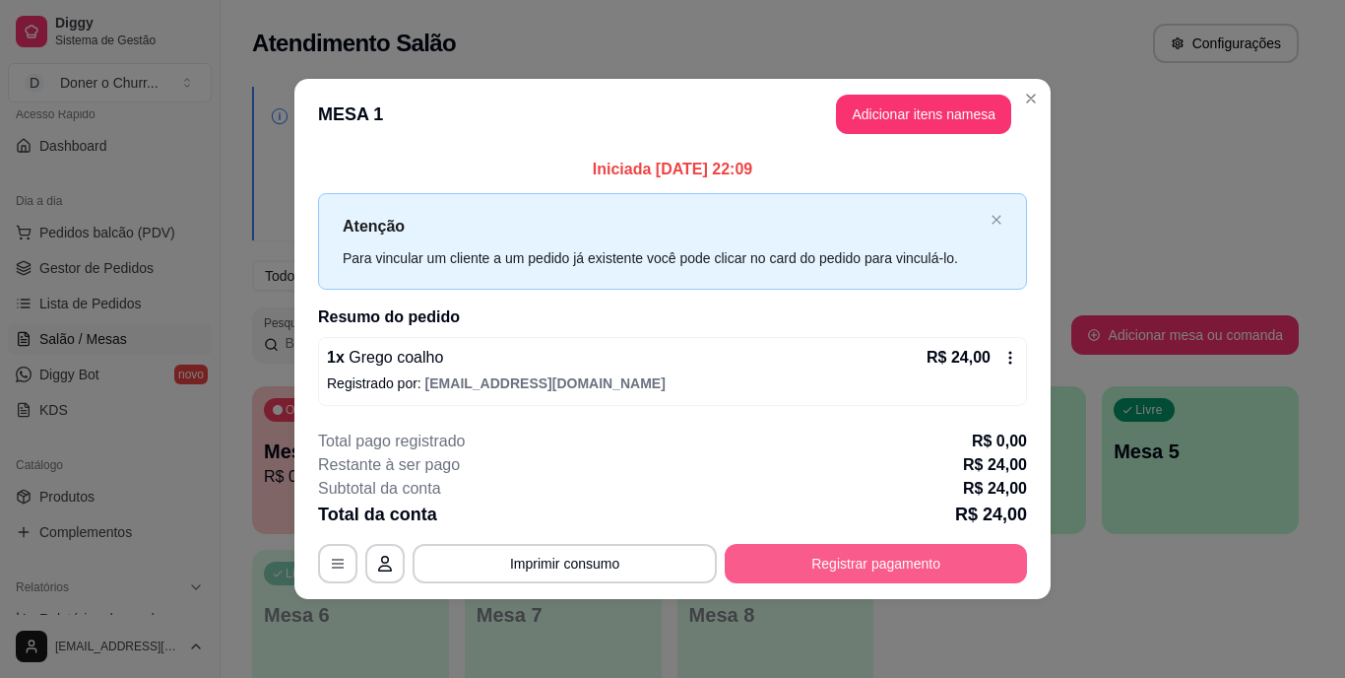
click at [877, 561] on button "Registrar pagamento" at bounding box center [876, 563] width 302 height 39
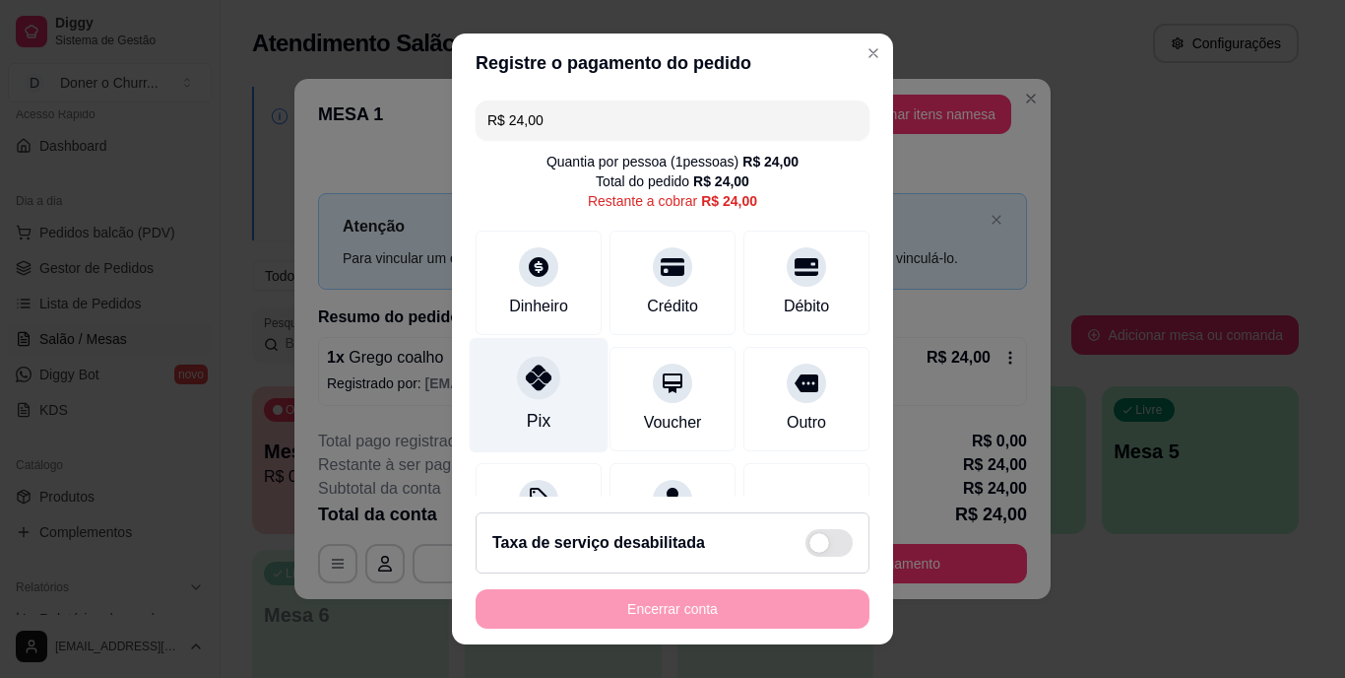
click at [526, 378] on icon at bounding box center [539, 378] width 26 height 26
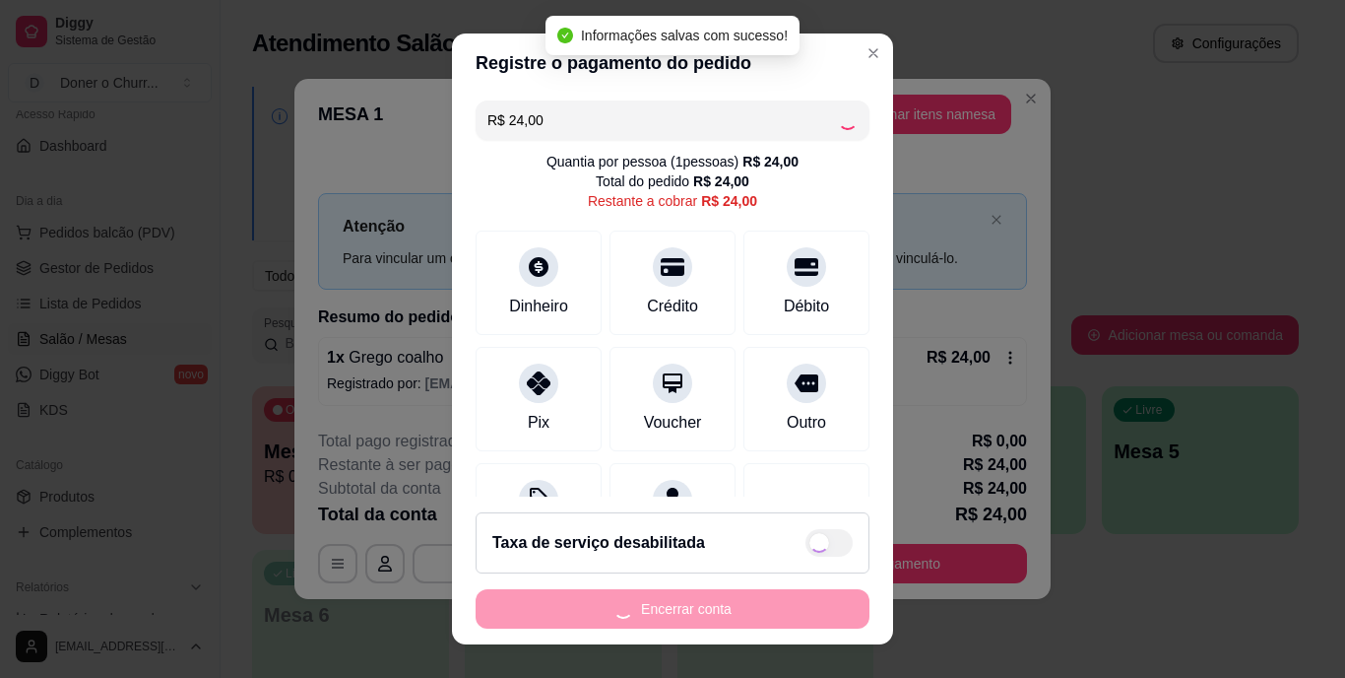
type input "R$ 0,00"
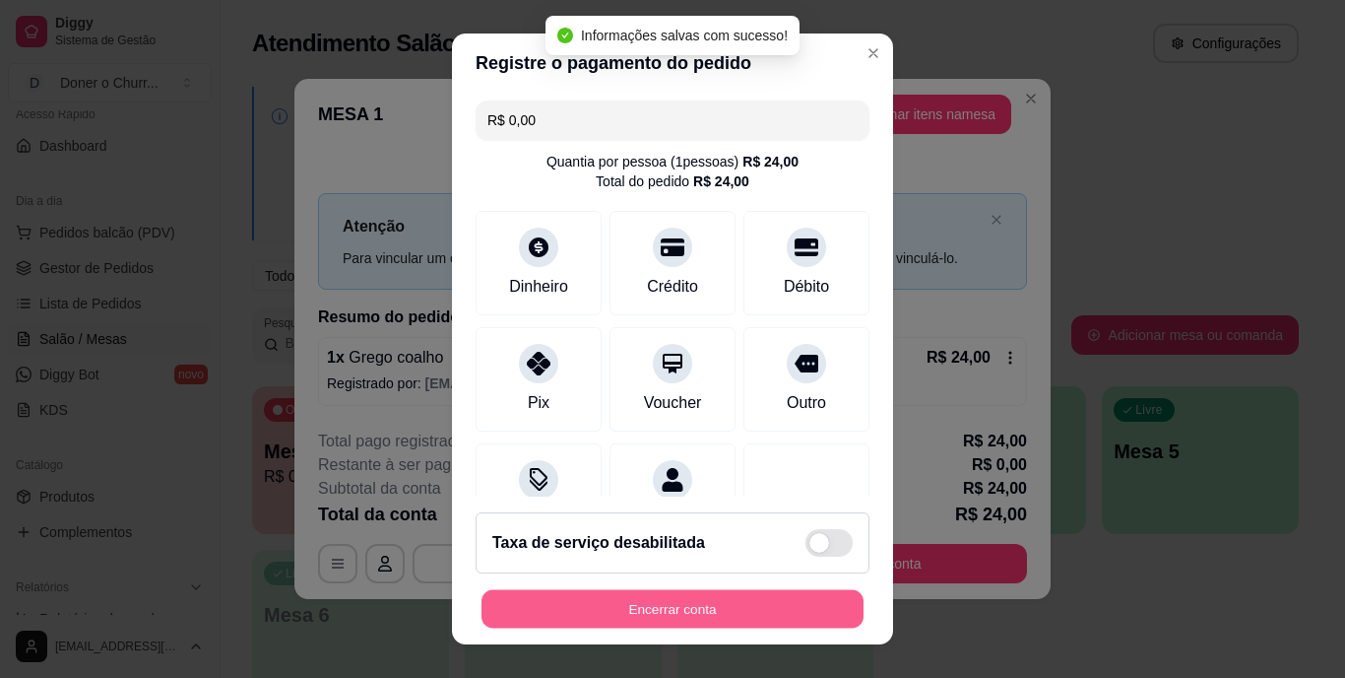
click at [725, 614] on button "Encerrar conta" at bounding box center [673, 608] width 382 height 38
